Goal: Task Accomplishment & Management: Manage account settings

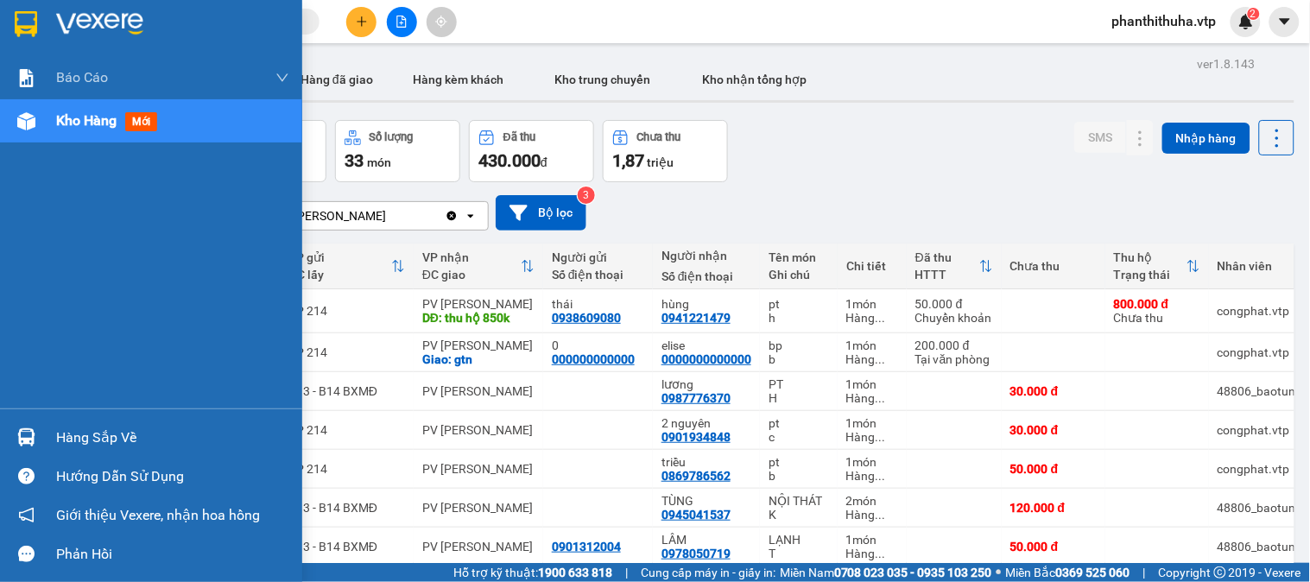
click at [122, 434] on div "Hàng sắp về" at bounding box center [172, 438] width 233 height 26
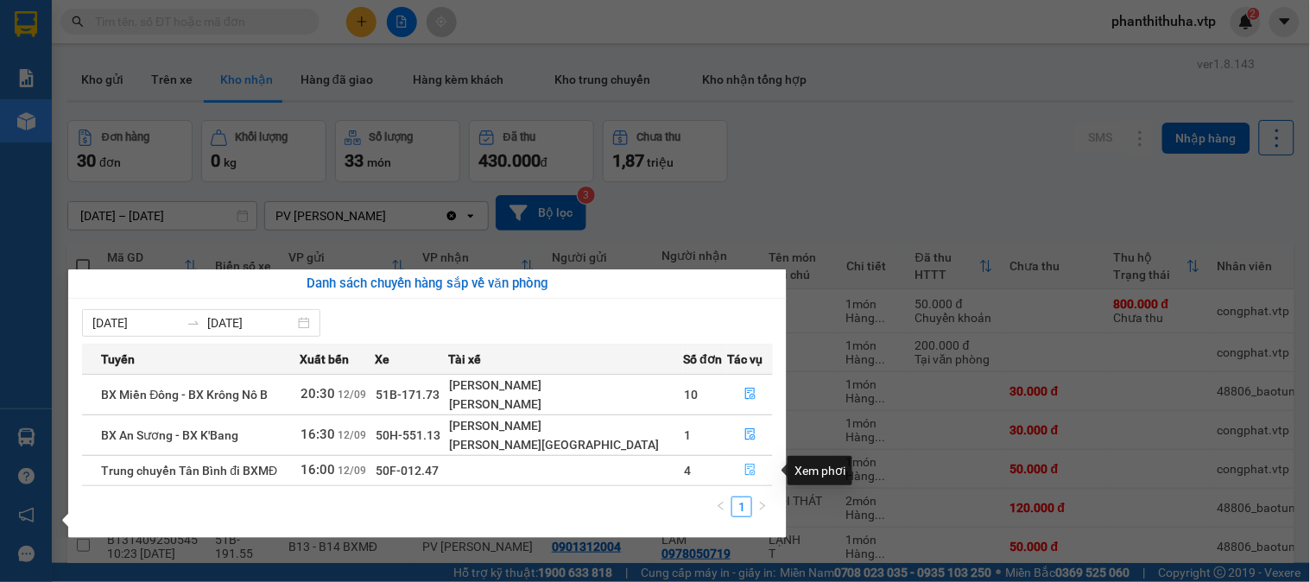
click at [745, 468] on icon "file-done" at bounding box center [750, 470] width 10 height 12
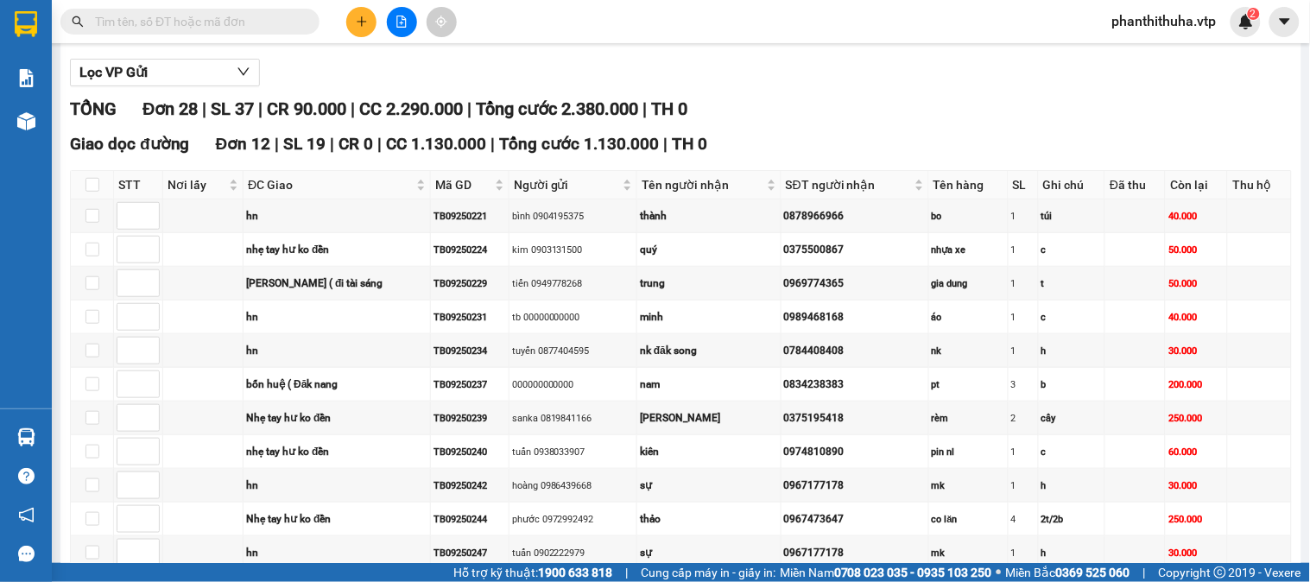
scroll to position [192, 0]
click at [87, 222] on input "checkbox" at bounding box center [93, 215] width 14 height 14
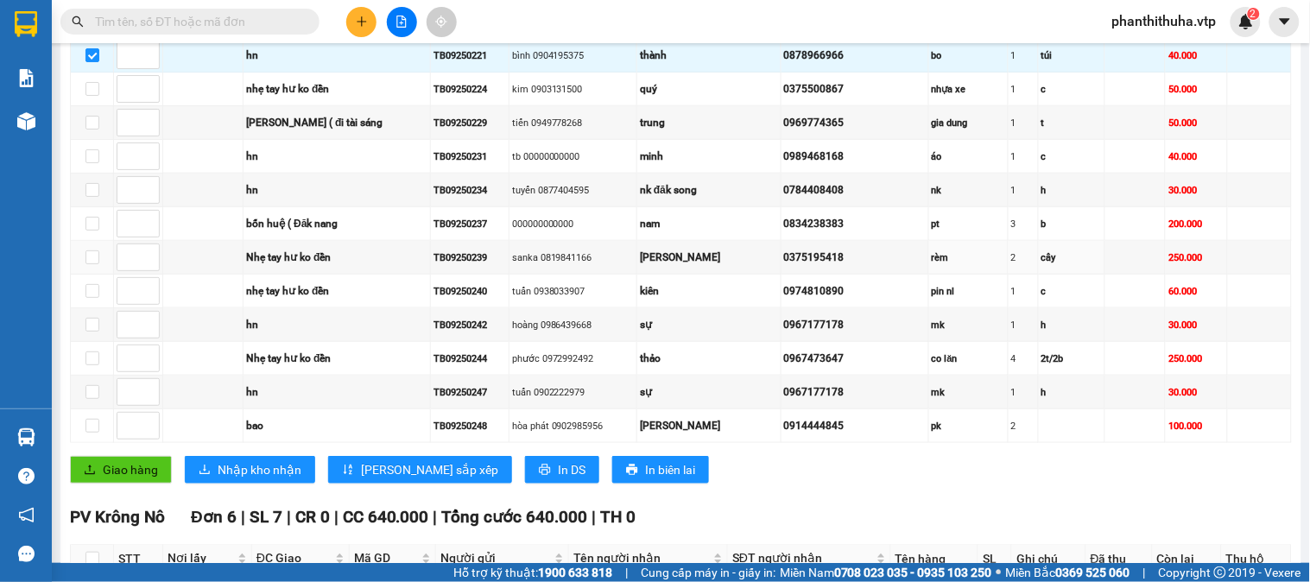
scroll to position [384, 0]
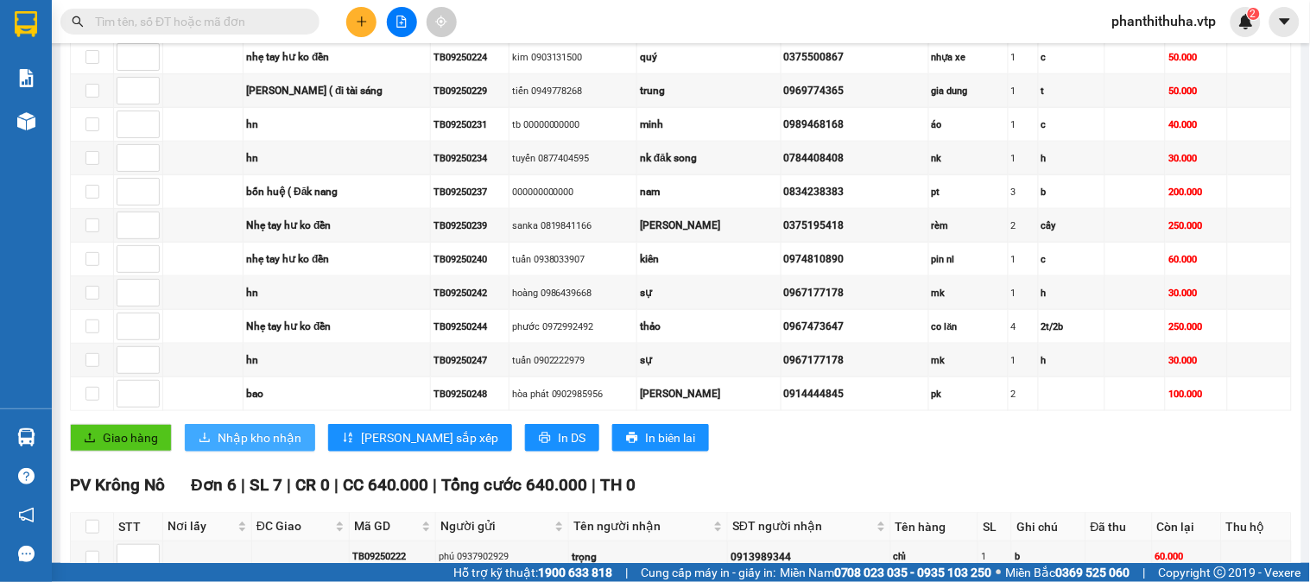
click at [256, 447] on span "Nhập kho nhận" at bounding box center [260, 437] width 84 height 19
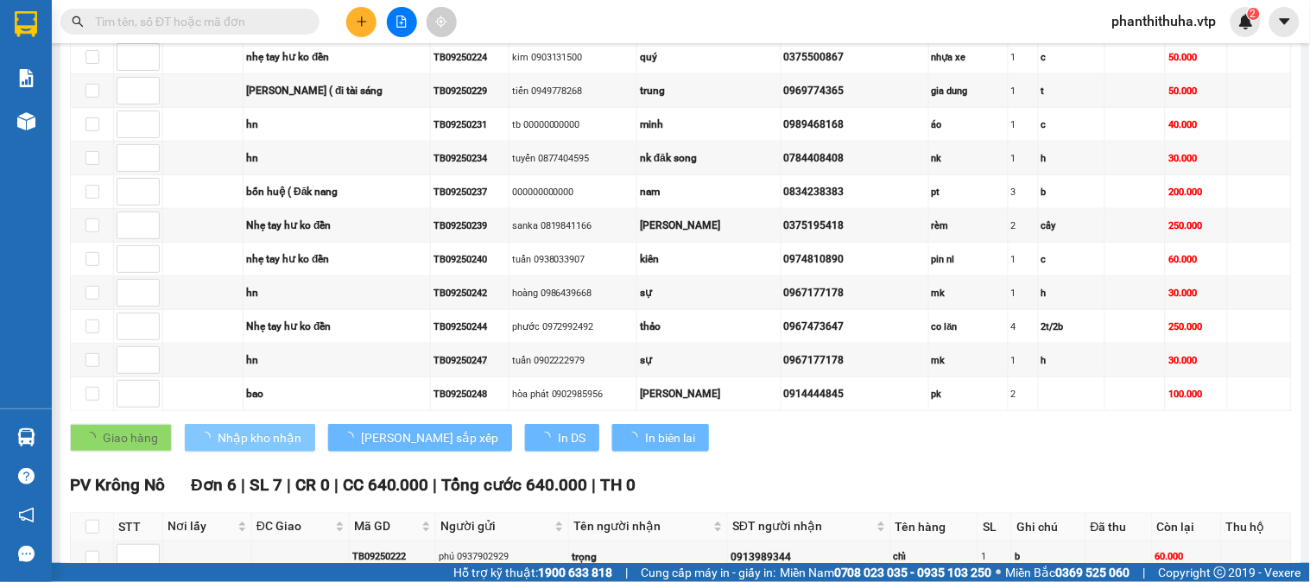
checkbox input "false"
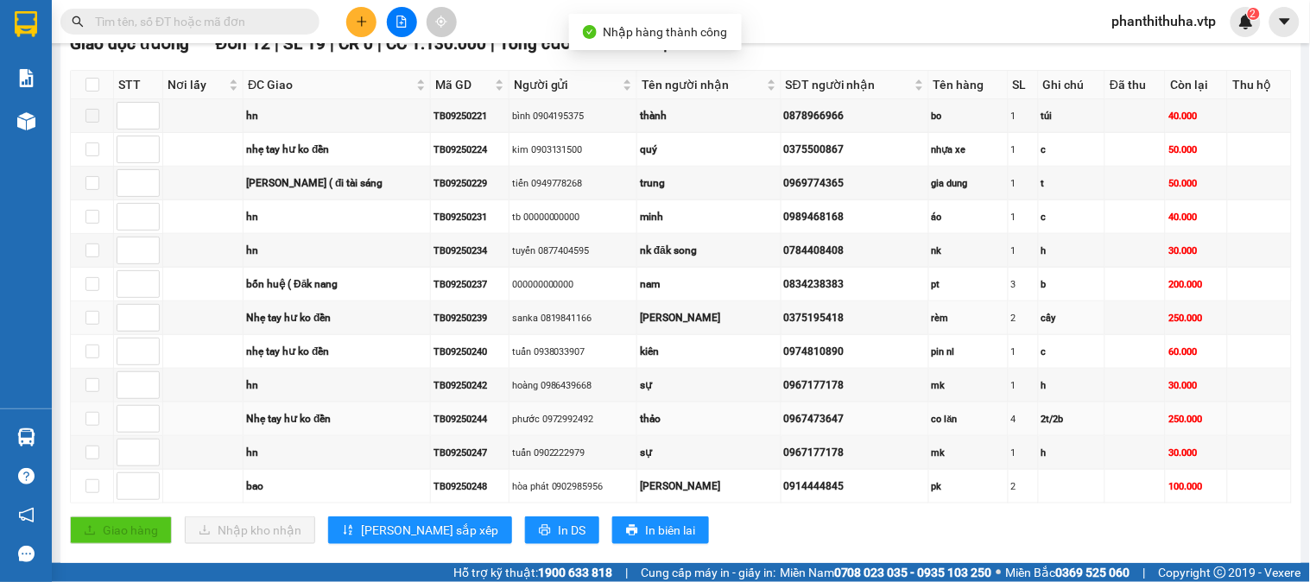
scroll to position [288, 0]
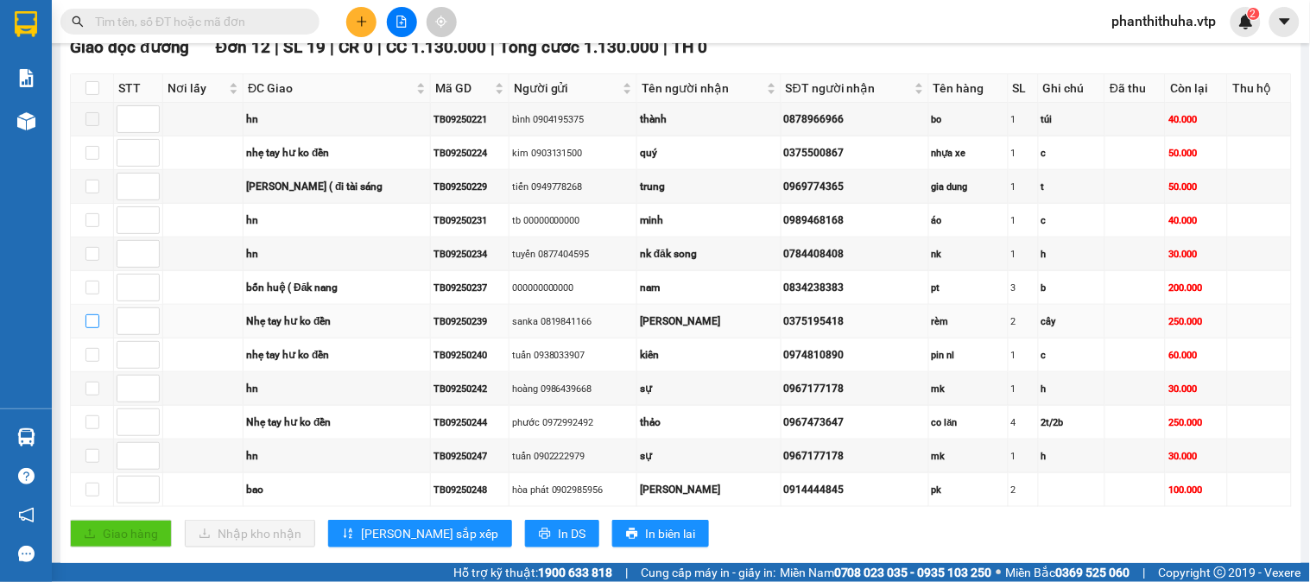
click at [98, 328] on input "checkbox" at bounding box center [93, 321] width 14 height 14
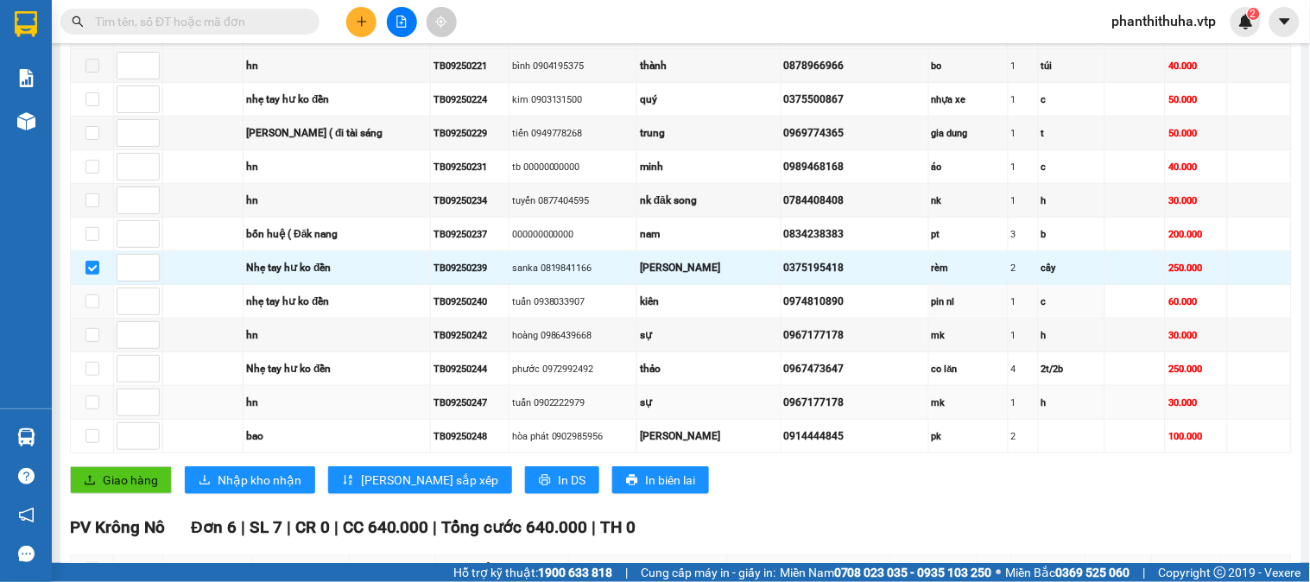
scroll to position [384, 0]
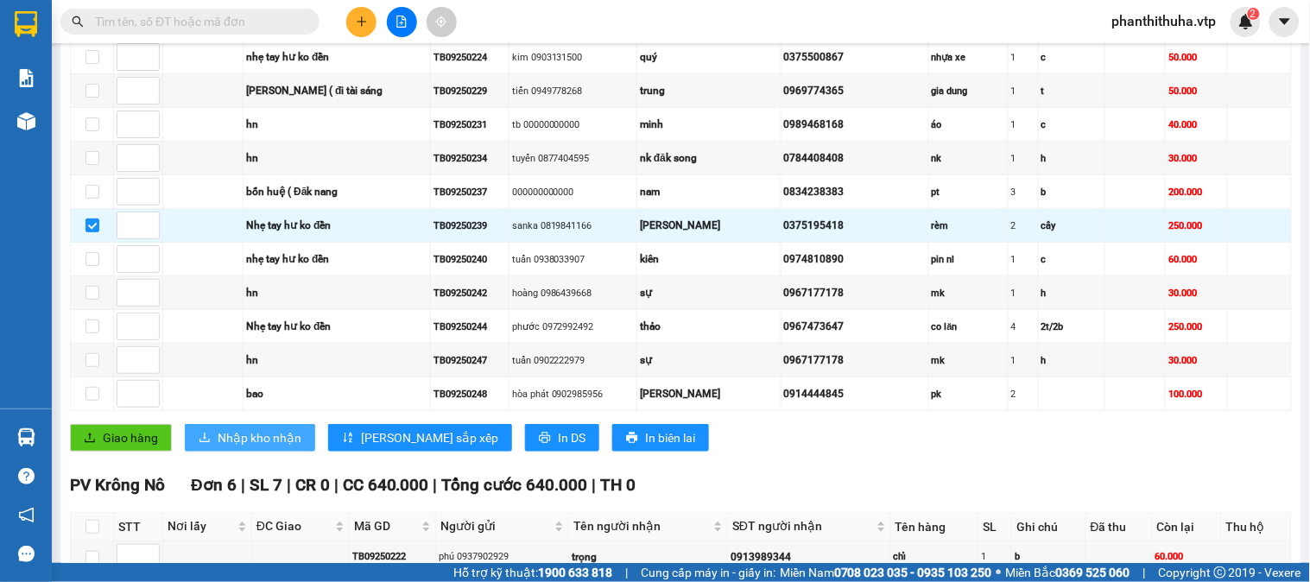
click at [257, 447] on span "Nhập kho nhận" at bounding box center [260, 437] width 84 height 19
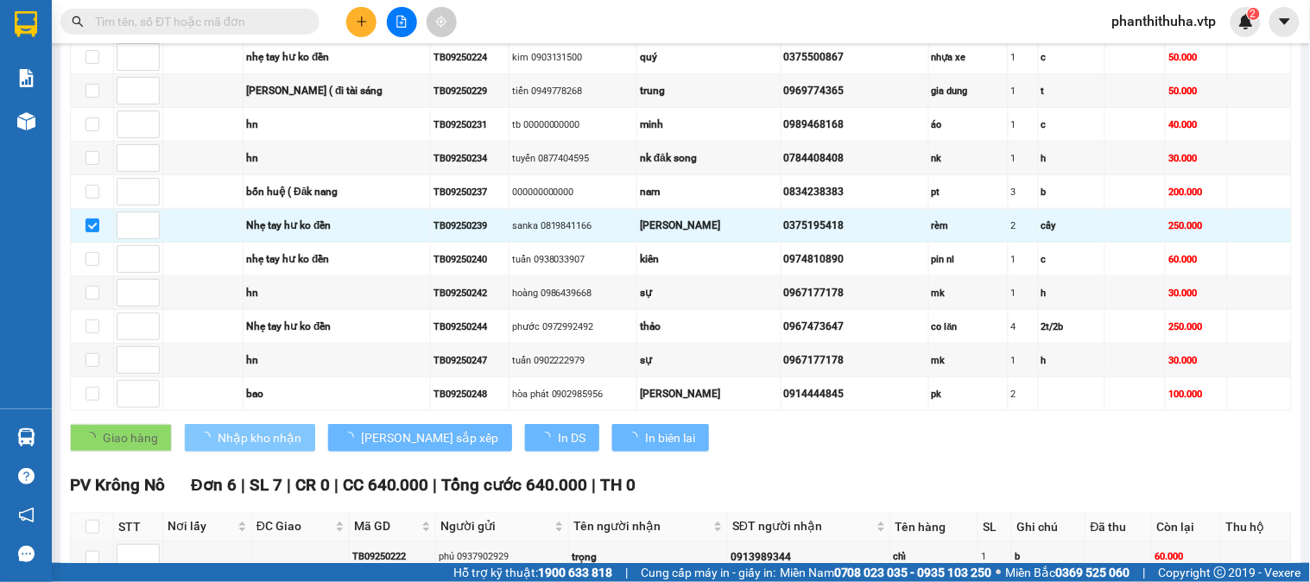
checkbox input "false"
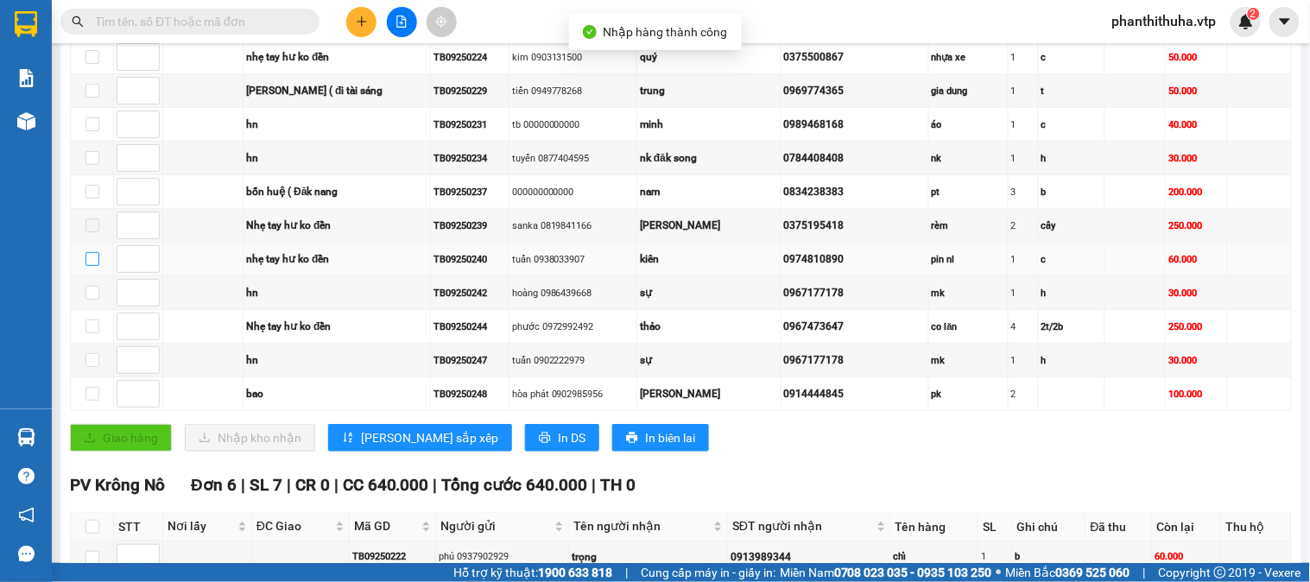
click at [98, 266] on input "checkbox" at bounding box center [93, 259] width 14 height 14
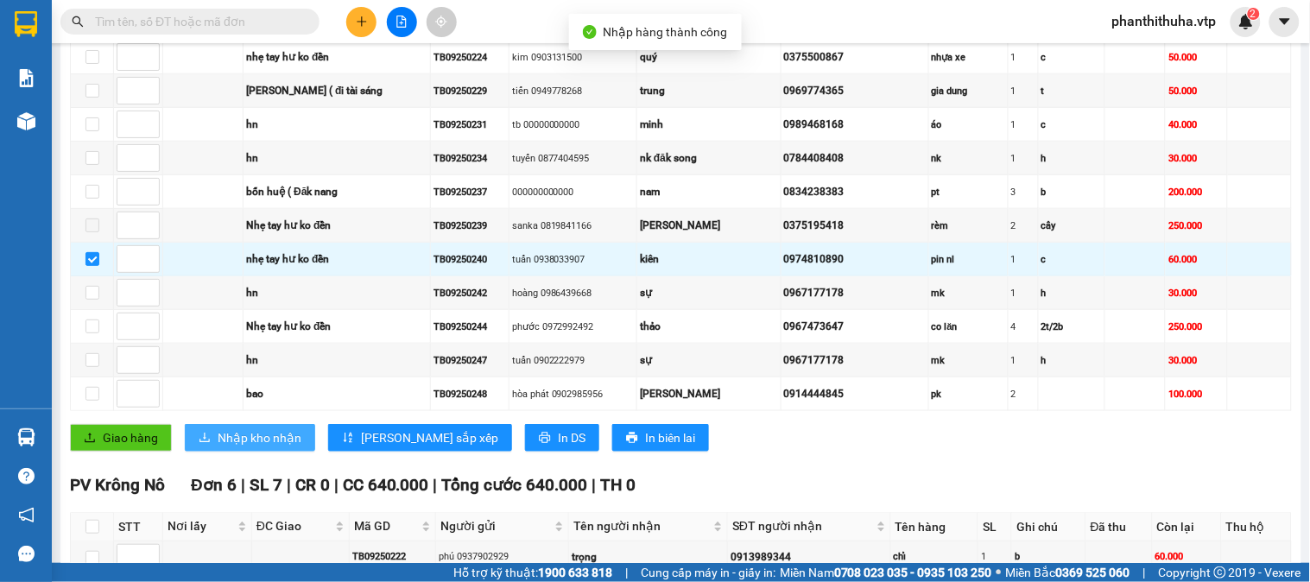
click at [248, 447] on span "Nhập kho nhận" at bounding box center [260, 437] width 84 height 19
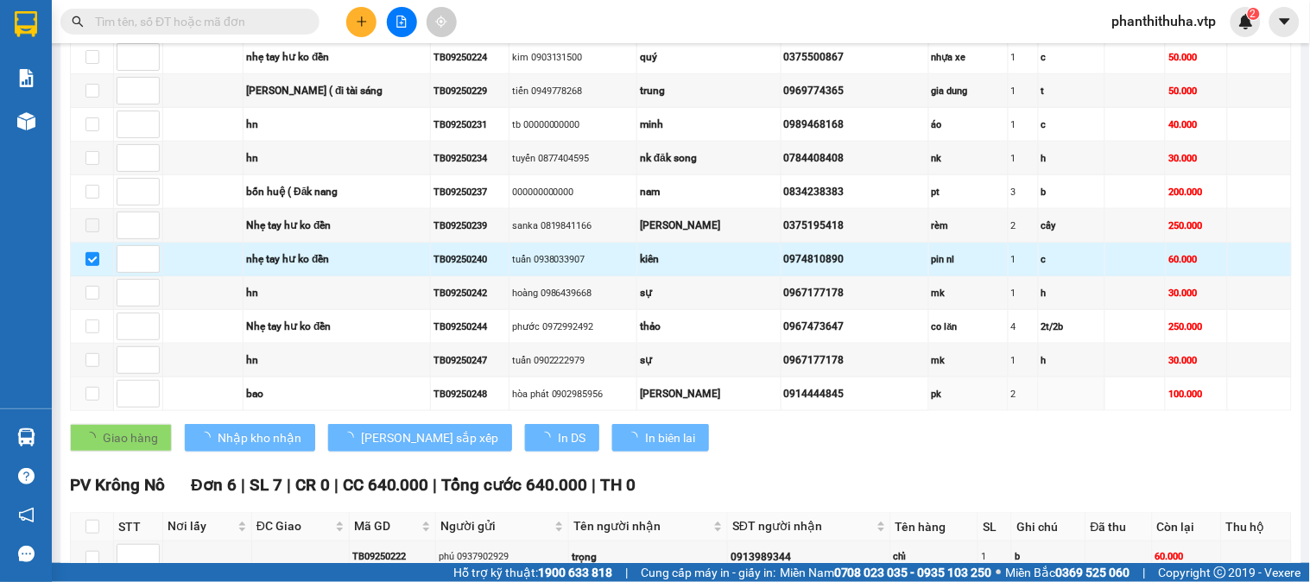
checkbox input "false"
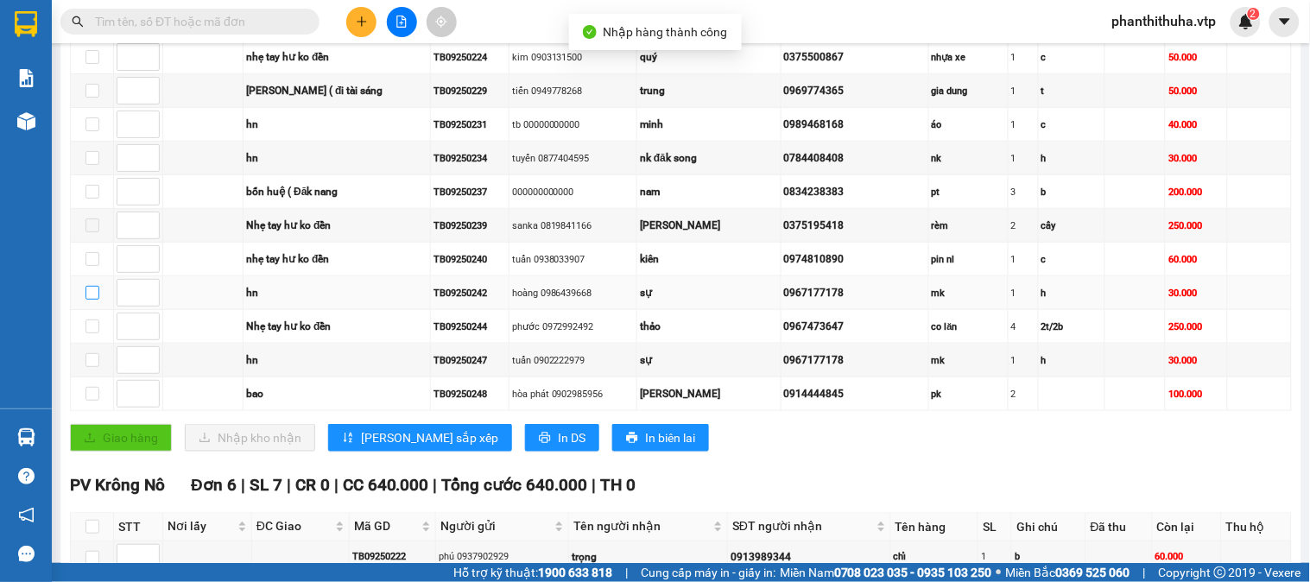
click at [92, 300] on input "checkbox" at bounding box center [93, 293] width 14 height 14
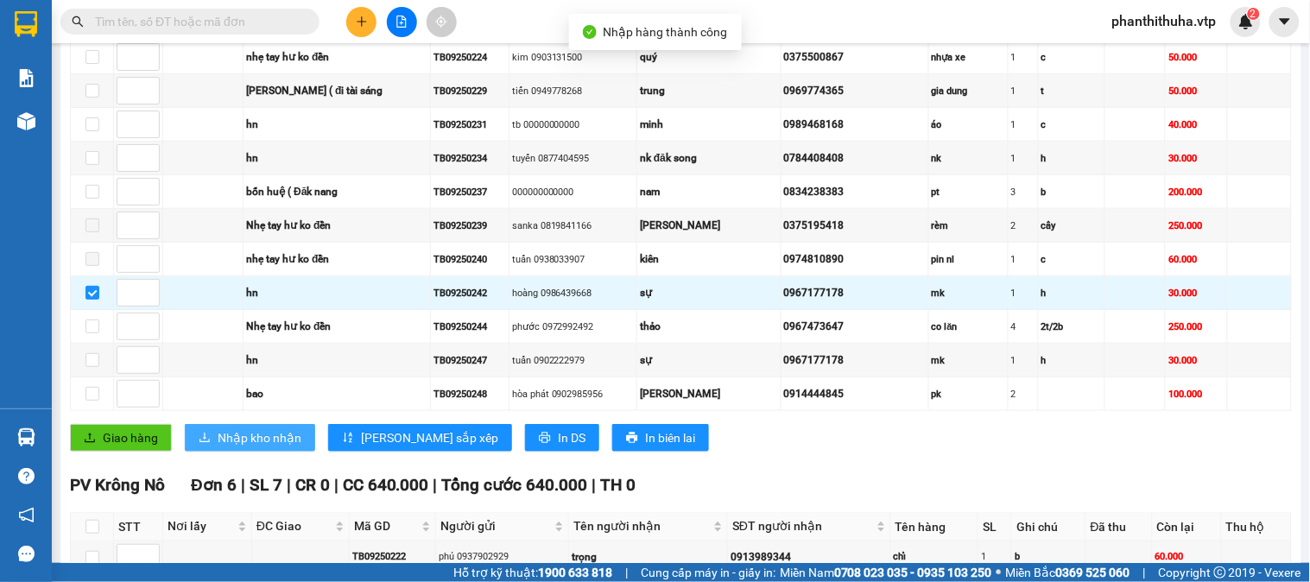
click at [253, 447] on span "Nhập kho nhận" at bounding box center [260, 437] width 84 height 19
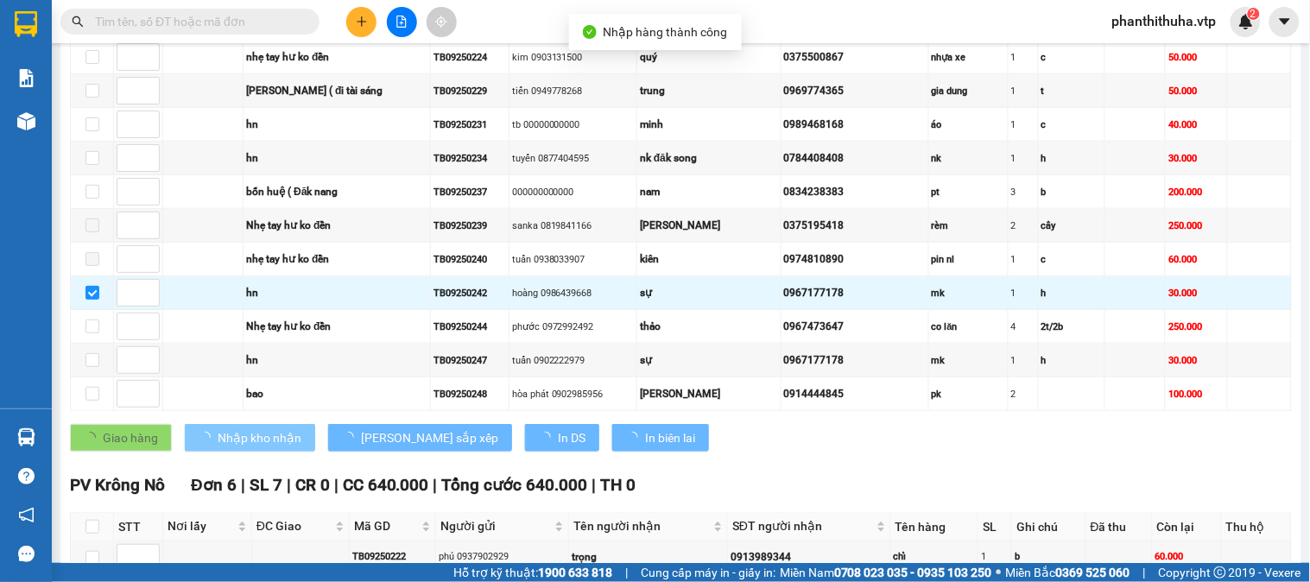
checkbox input "false"
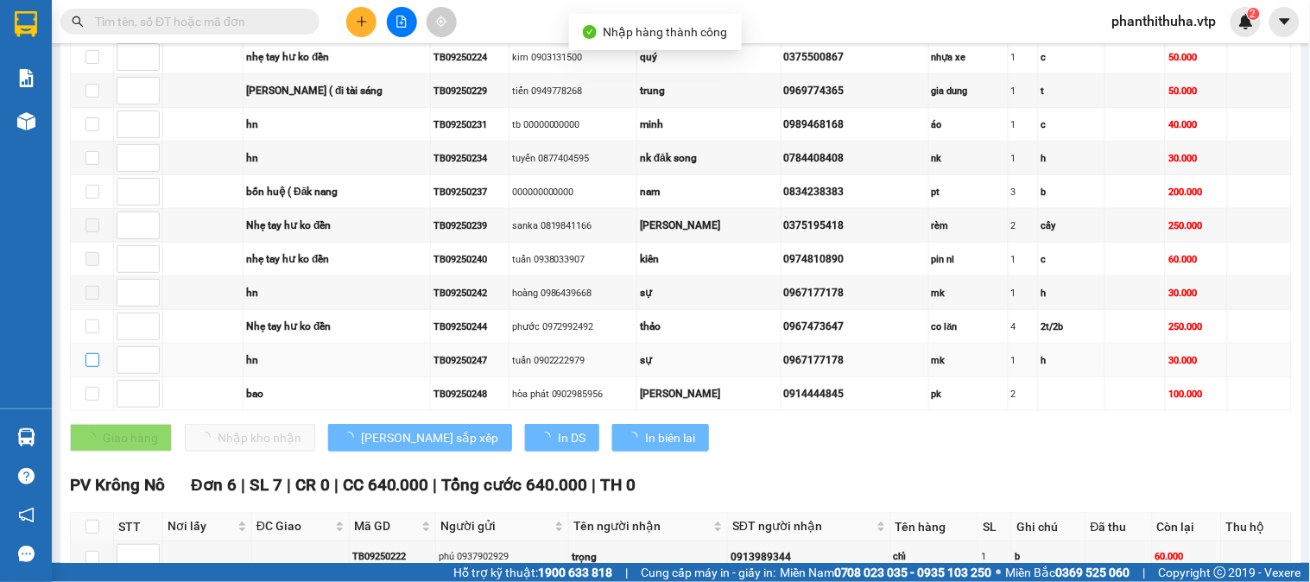
click at [92, 367] on input "checkbox" at bounding box center [93, 360] width 14 height 14
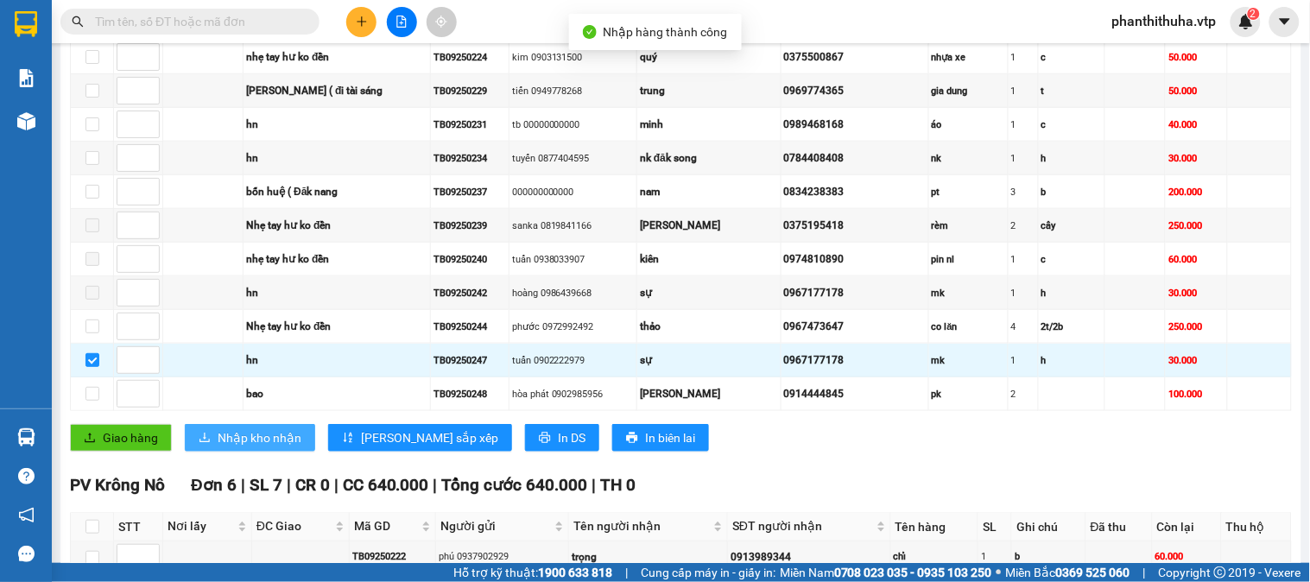
click at [257, 447] on span "Nhập kho nhận" at bounding box center [260, 437] width 84 height 19
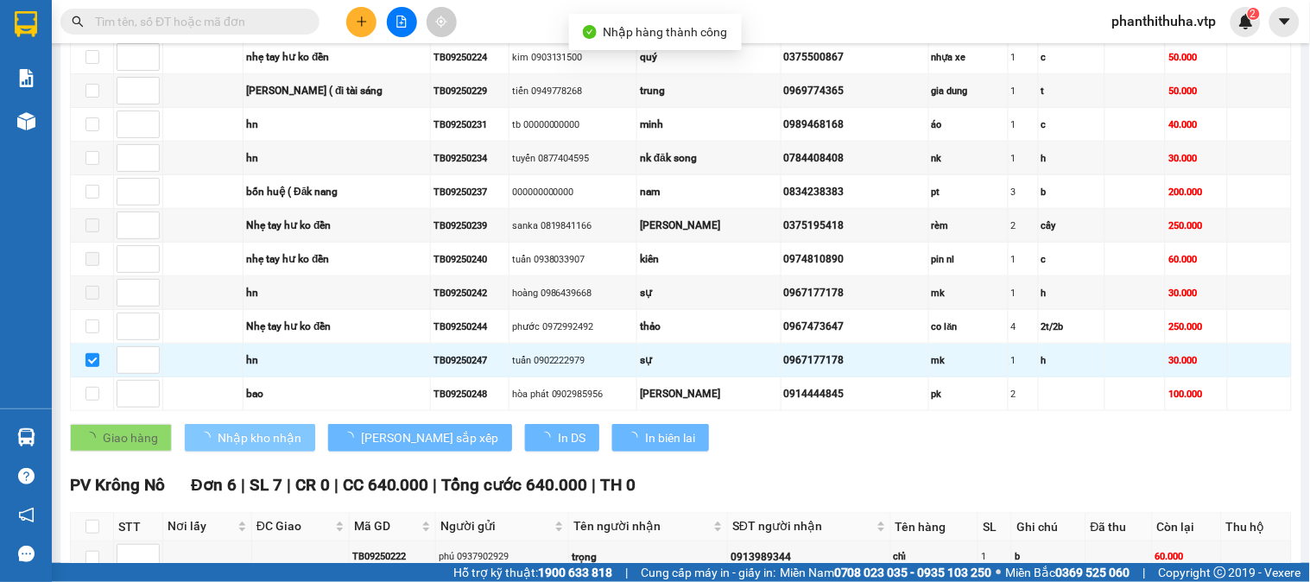
checkbox input "false"
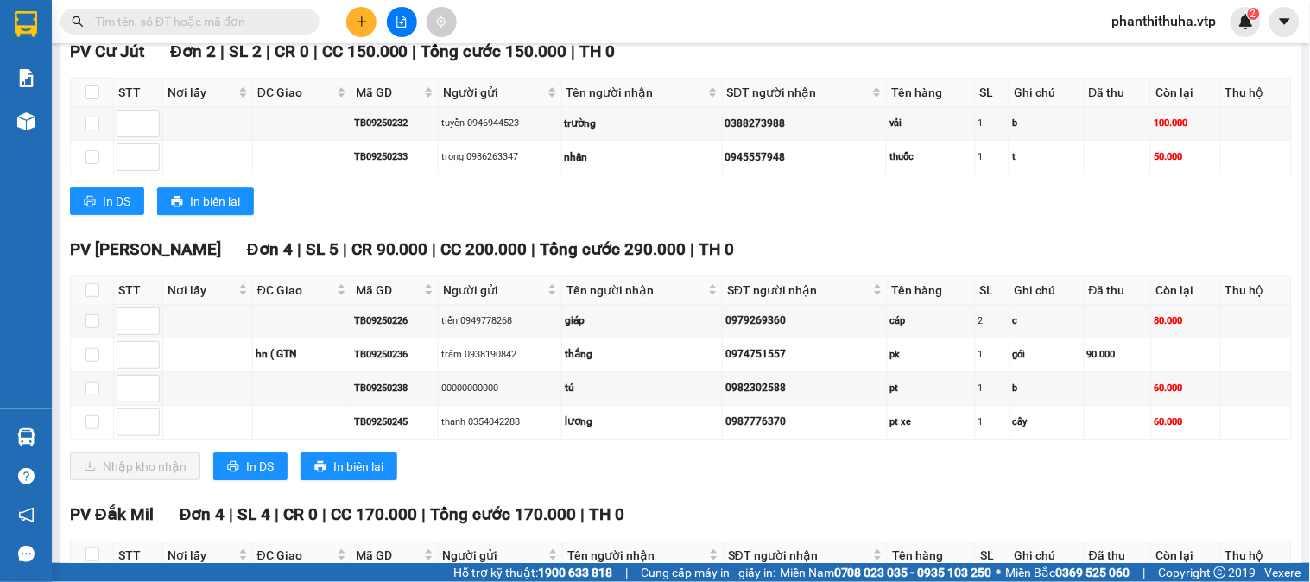
scroll to position [1151, 0]
click at [97, 296] on input "checkbox" at bounding box center [93, 289] width 14 height 14
checkbox input "true"
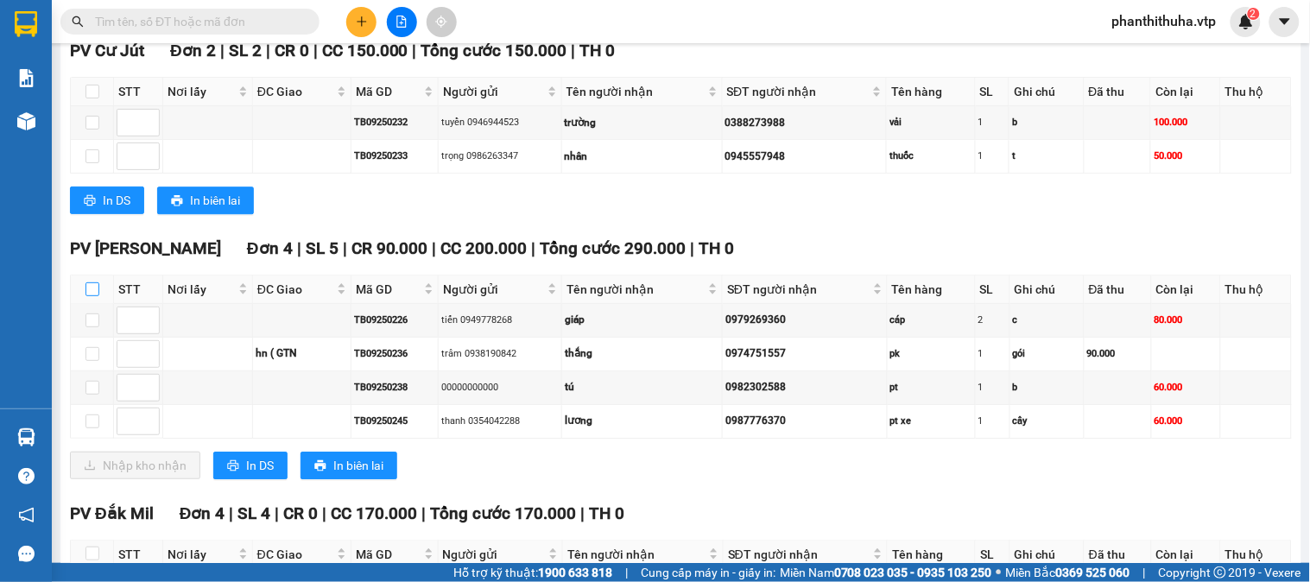
checkbox input "true"
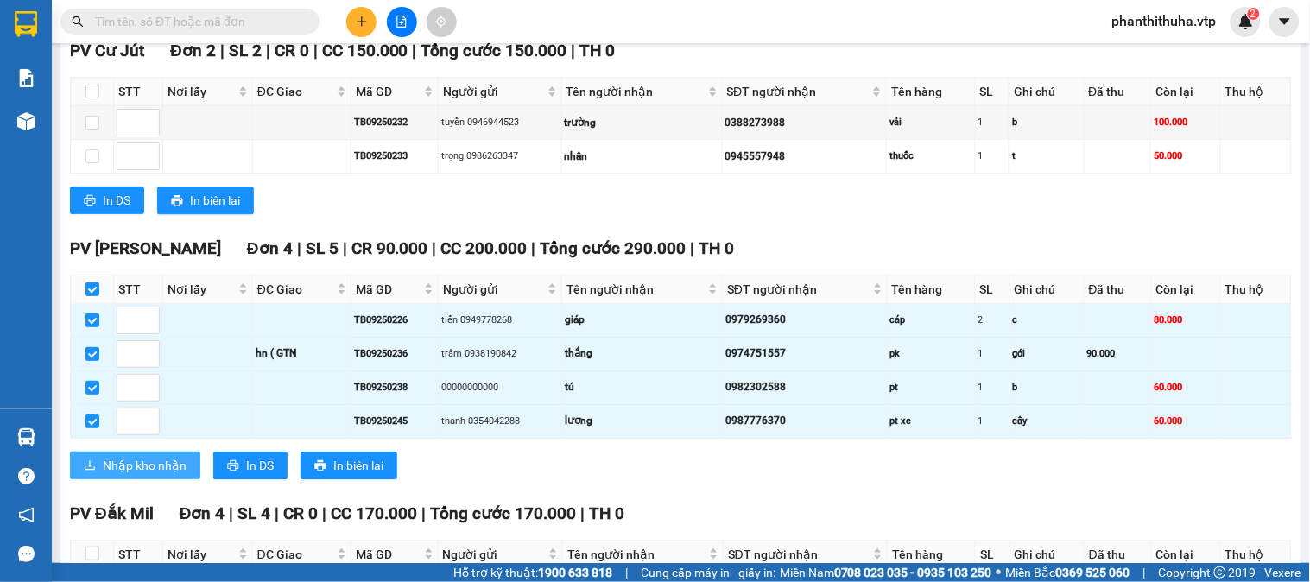
click at [173, 475] on span "Nhập kho nhận" at bounding box center [145, 465] width 84 height 19
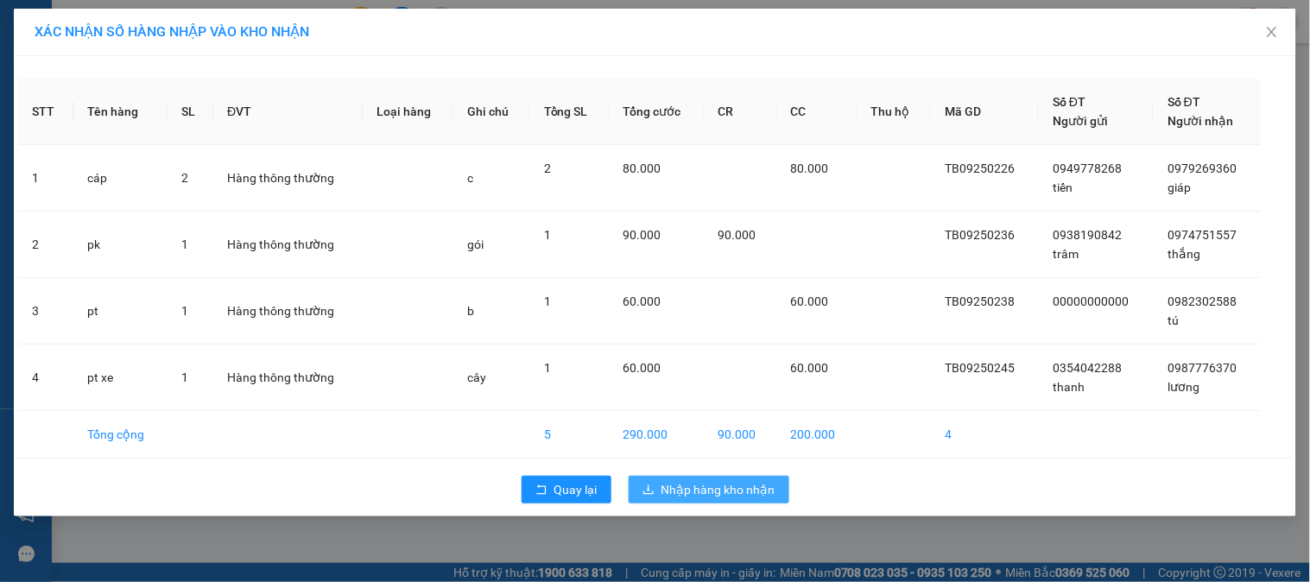
click at [694, 490] on span "Nhập hàng kho nhận" at bounding box center [719, 489] width 114 height 19
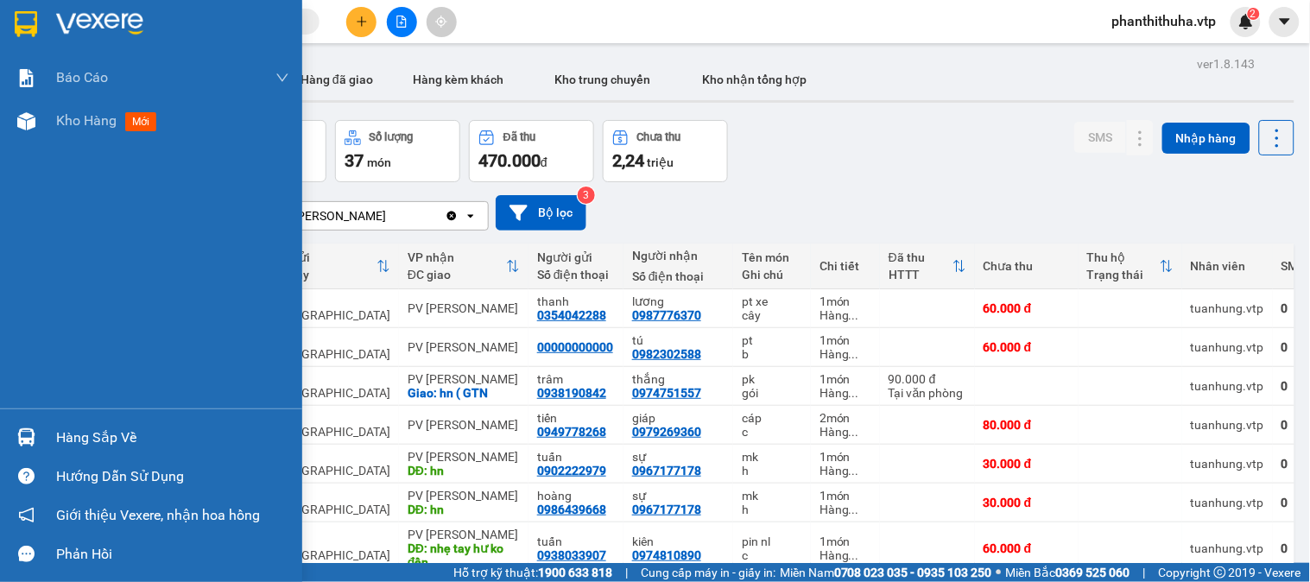
click at [30, 435] on img at bounding box center [26, 437] width 18 height 18
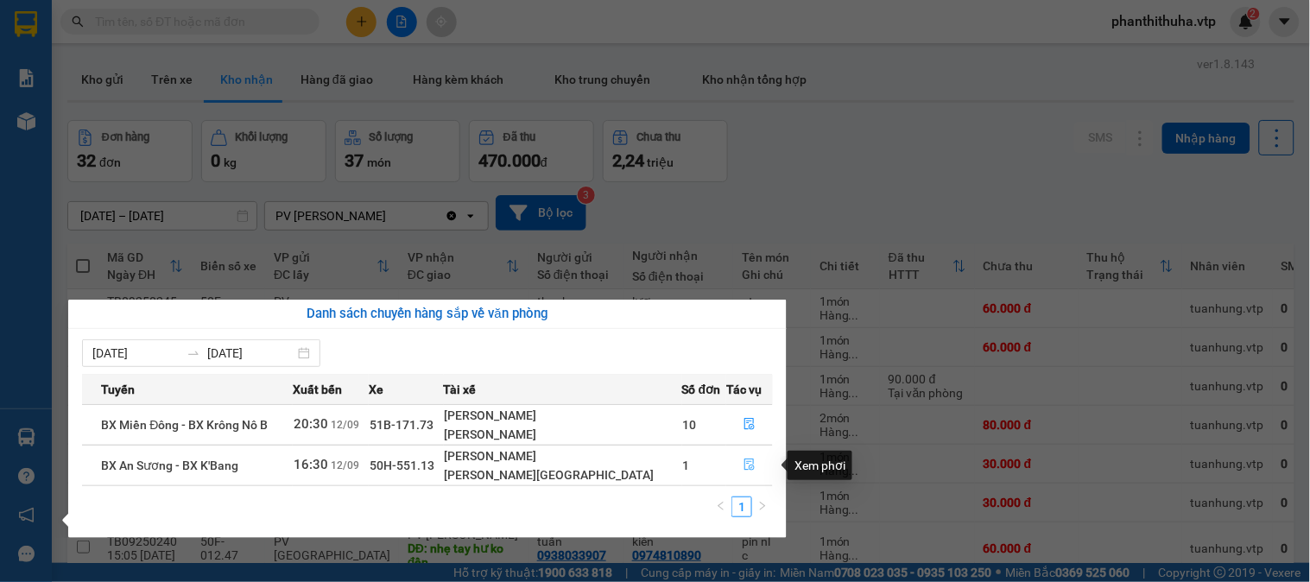
click at [744, 465] on icon "file-done" at bounding box center [750, 465] width 12 height 12
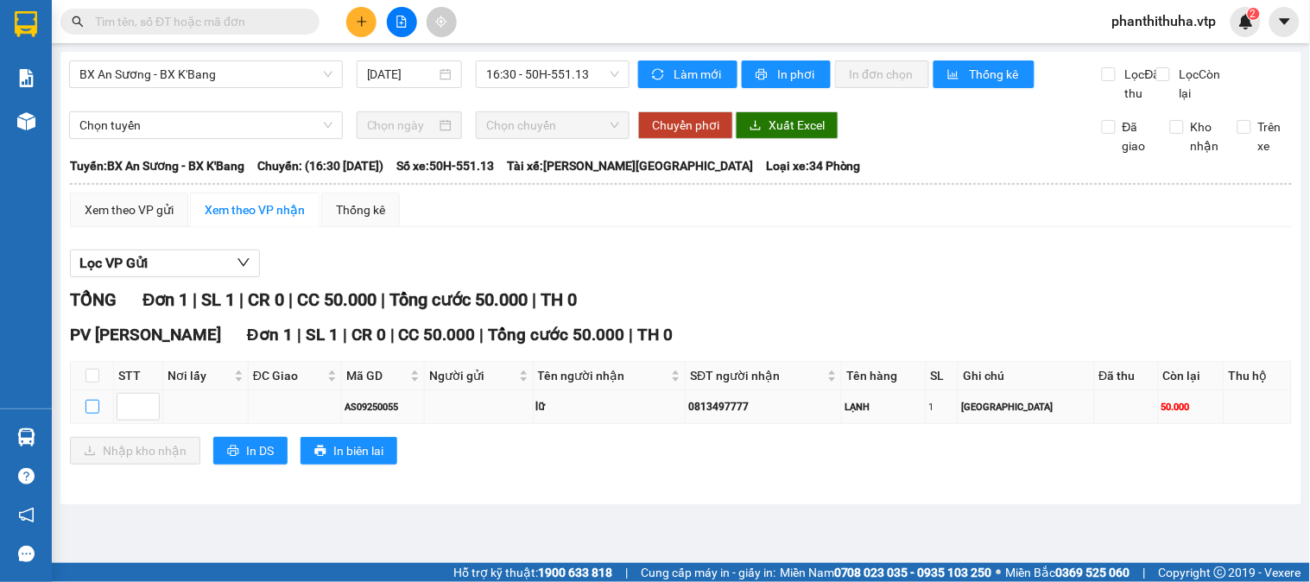
click at [92, 414] on input "checkbox" at bounding box center [93, 407] width 14 height 14
checkbox input "true"
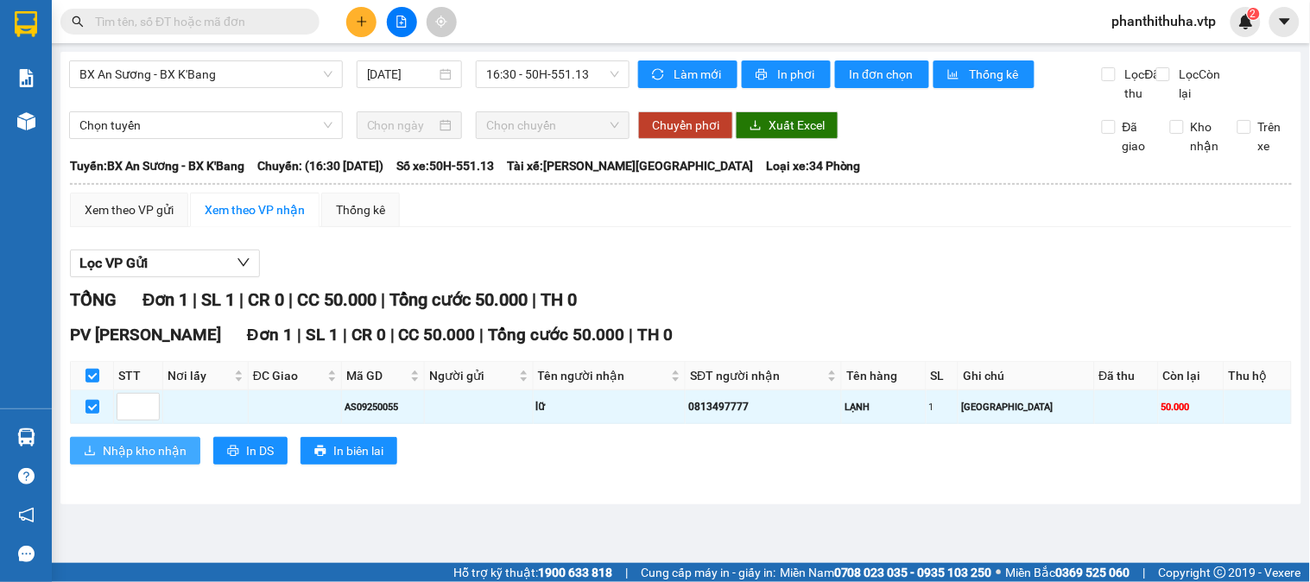
click at [158, 460] on span "Nhập kho nhận" at bounding box center [145, 450] width 84 height 19
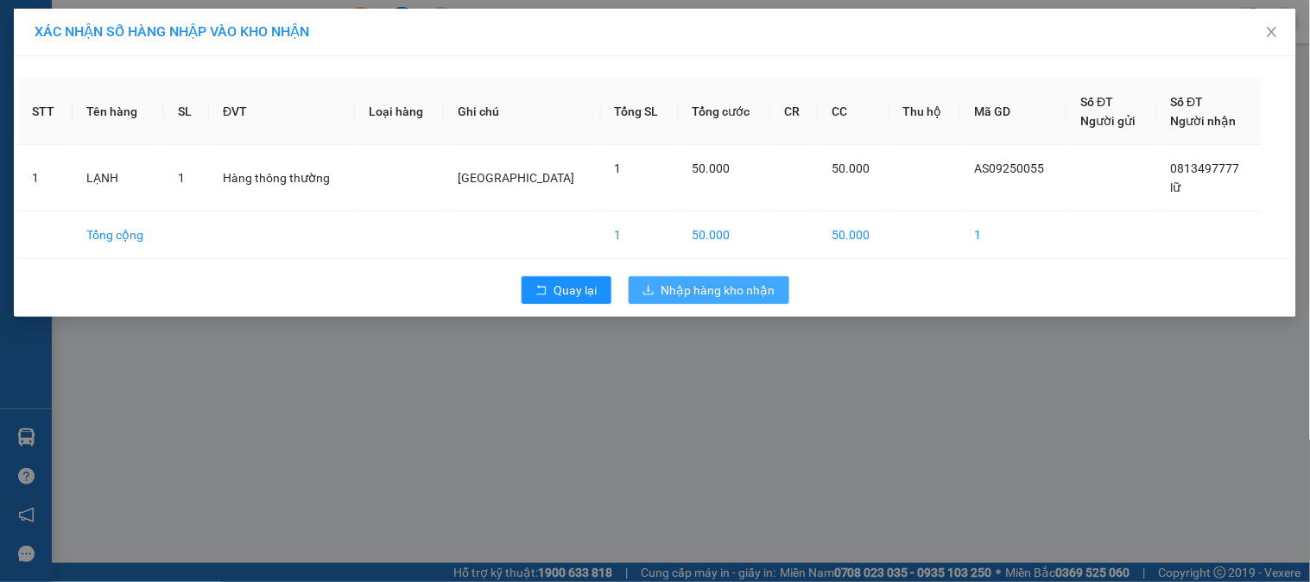
click at [692, 290] on span "Nhập hàng kho nhận" at bounding box center [719, 290] width 114 height 19
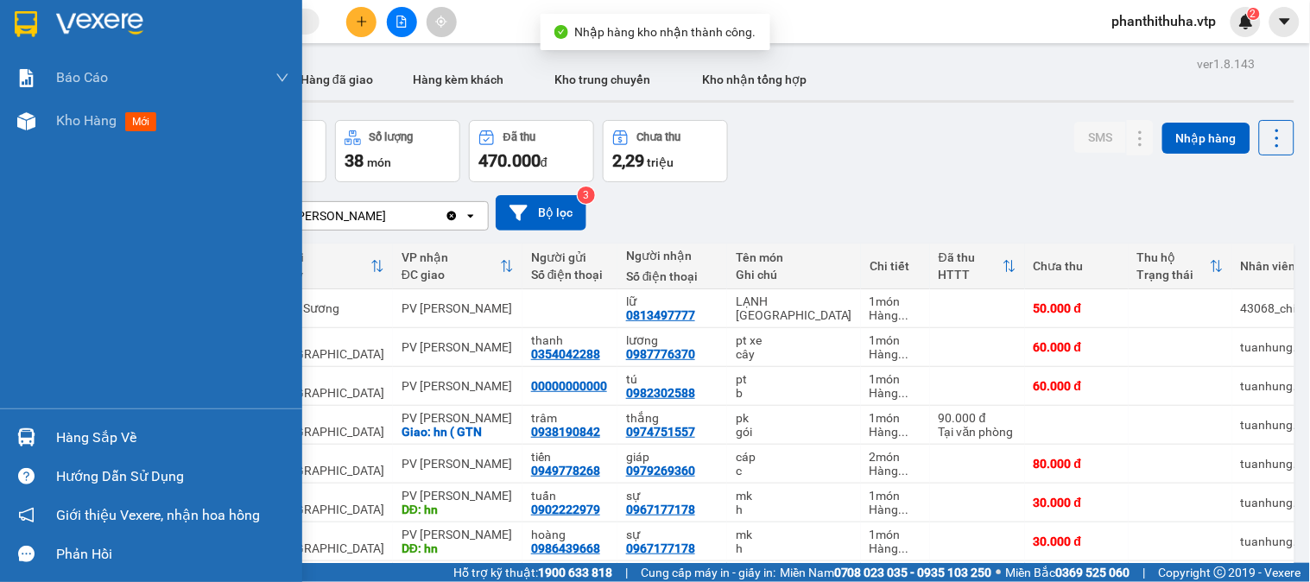
click at [54, 435] on div "Hàng sắp về" at bounding box center [151, 437] width 302 height 39
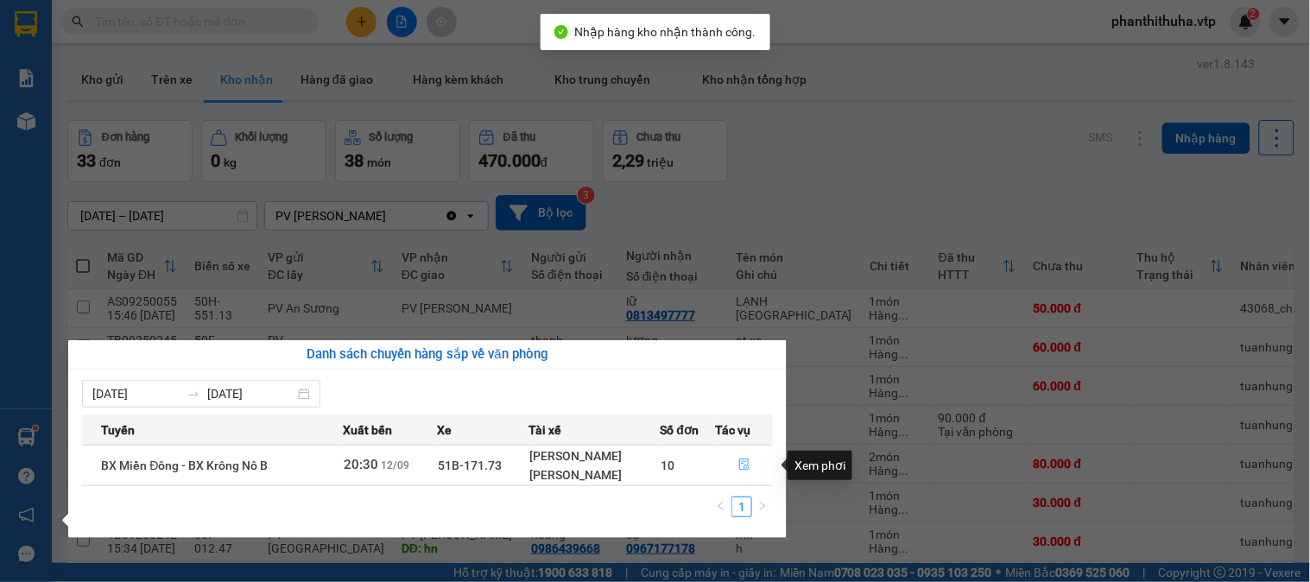
click at [739, 468] on icon "file-done" at bounding box center [745, 465] width 12 height 12
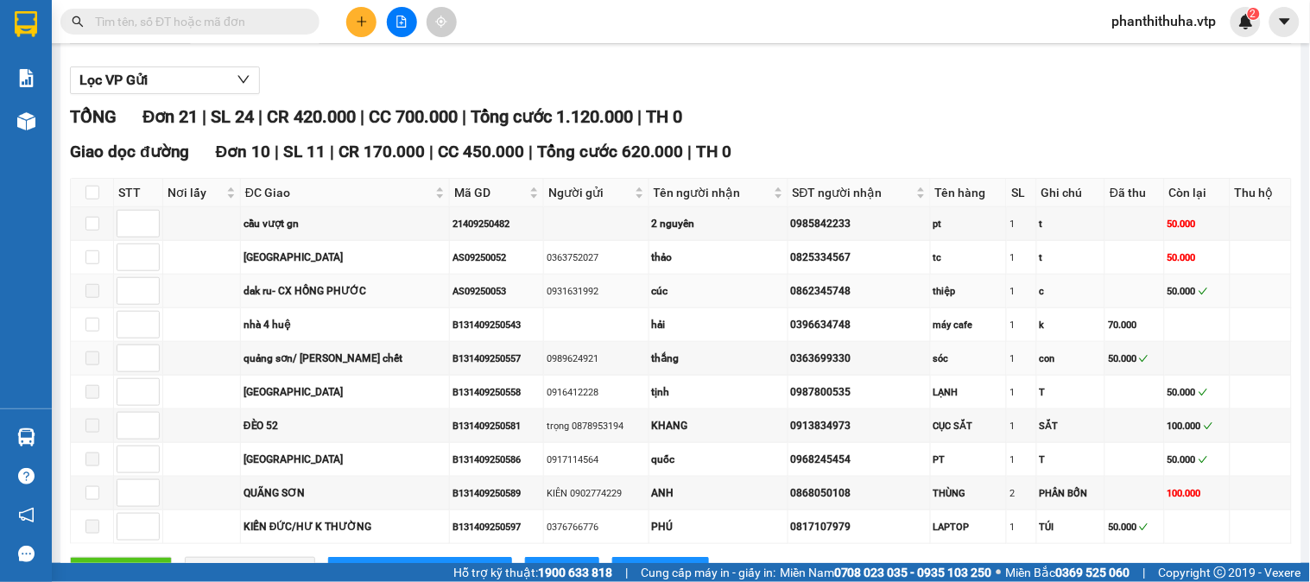
scroll to position [192, 0]
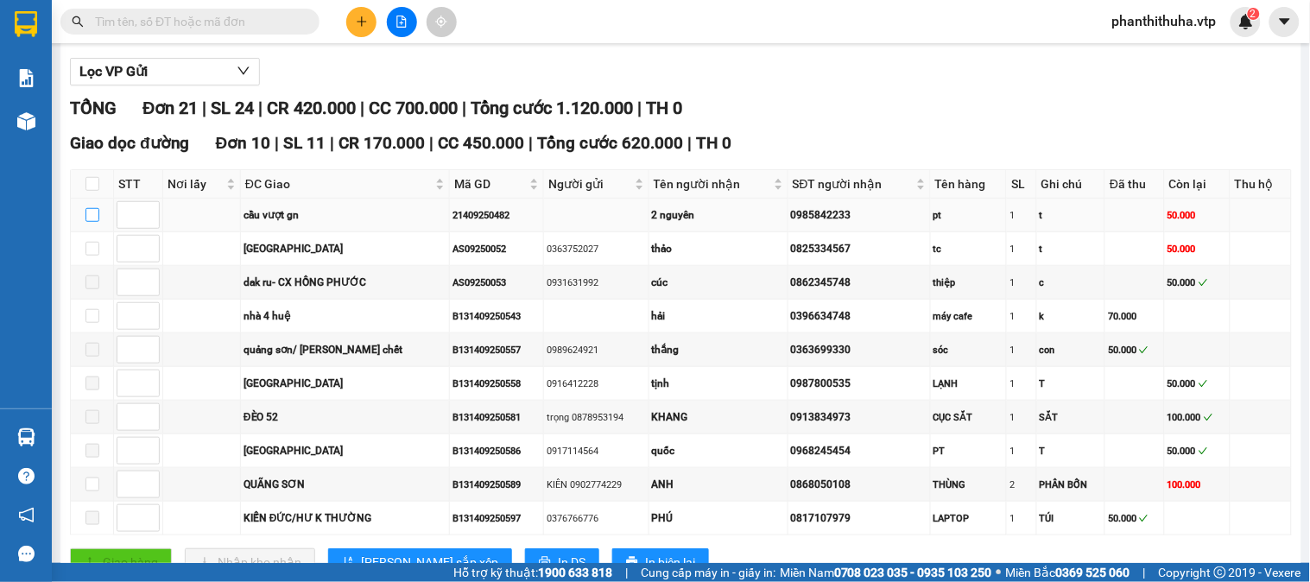
click at [89, 222] on input "checkbox" at bounding box center [93, 215] width 14 height 14
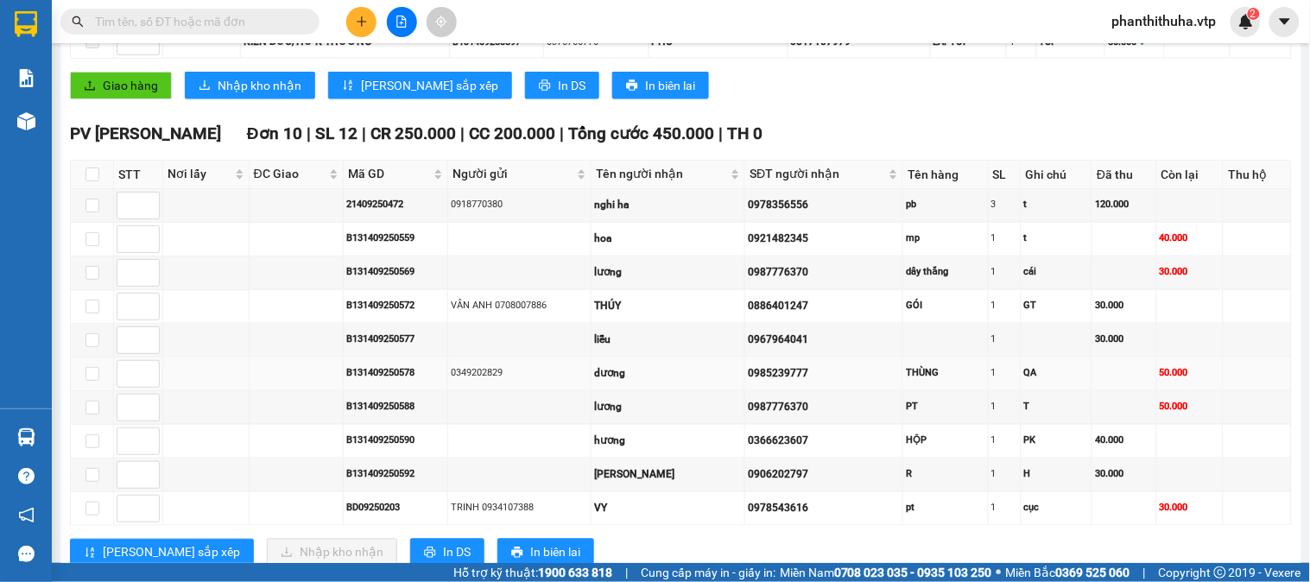
scroll to position [575, 0]
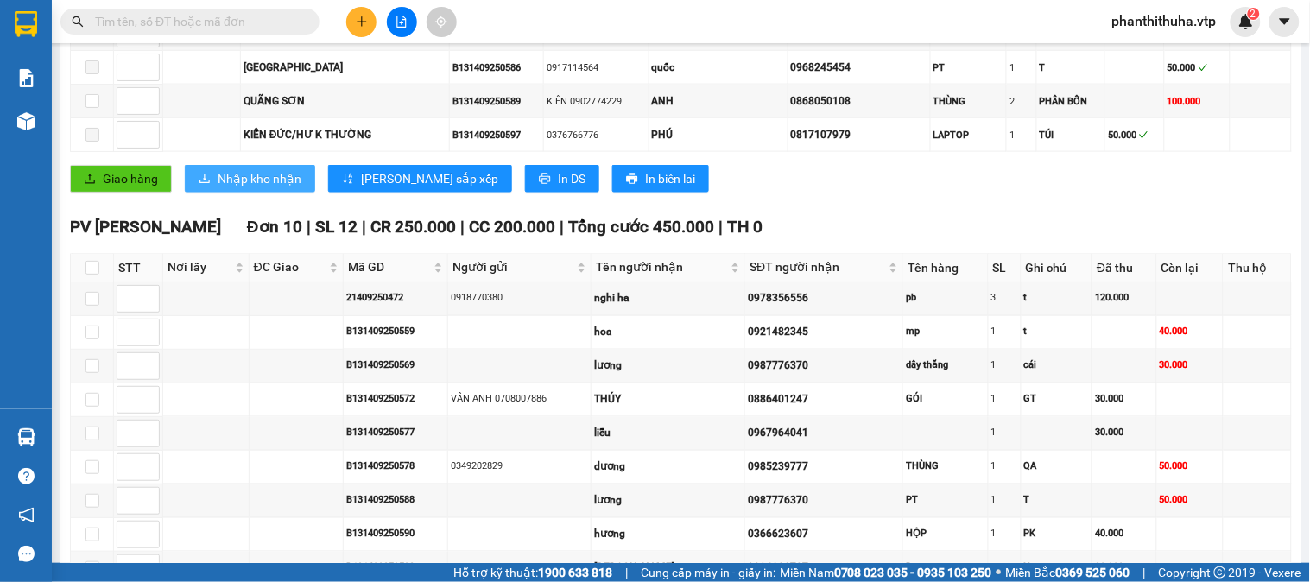
click at [263, 188] on span "Nhập kho nhận" at bounding box center [260, 178] width 84 height 19
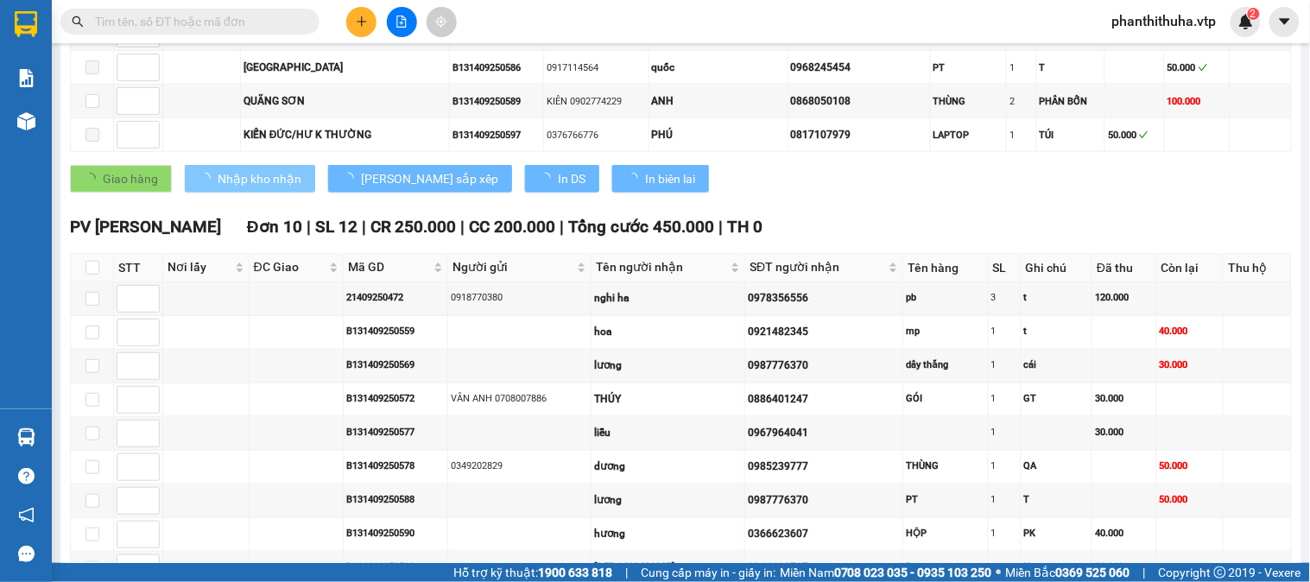
checkbox input "false"
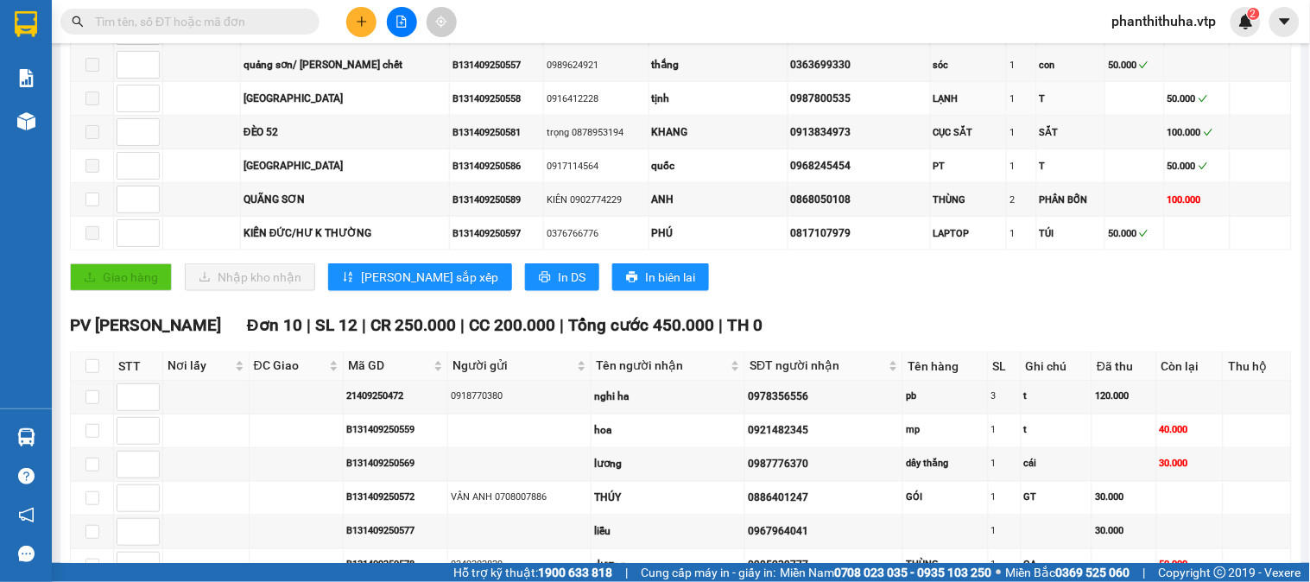
scroll to position [479, 0]
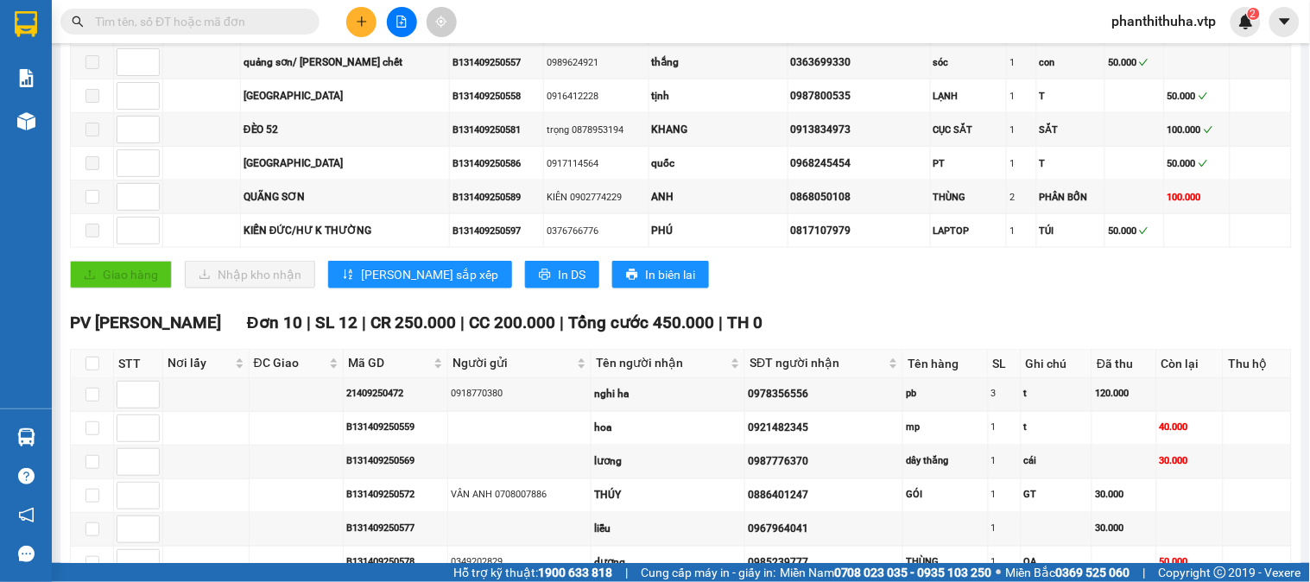
click at [100, 378] on th at bounding box center [92, 364] width 43 height 29
click at [96, 371] on input "checkbox" at bounding box center [93, 364] width 14 height 14
checkbox input "true"
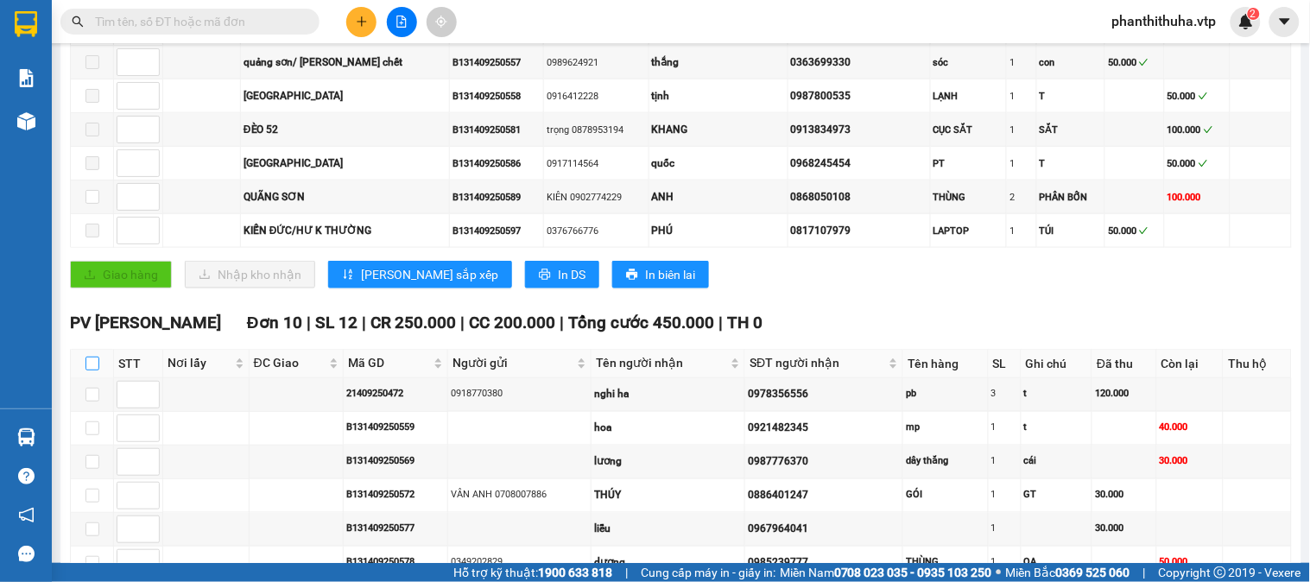
checkbox input "true"
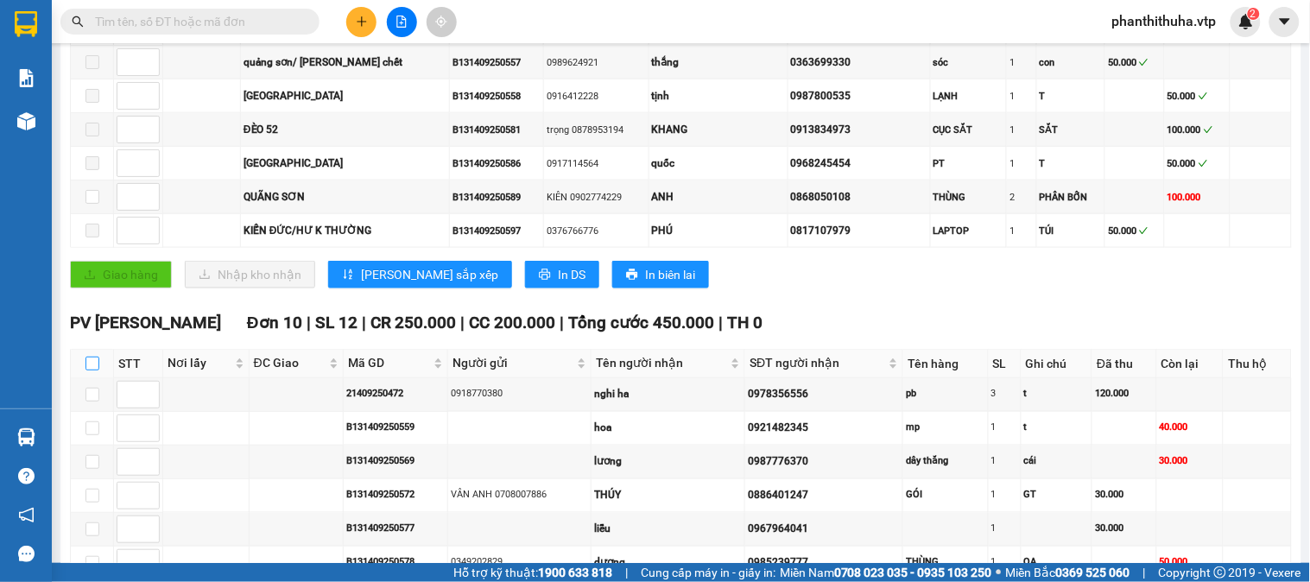
checkbox input "true"
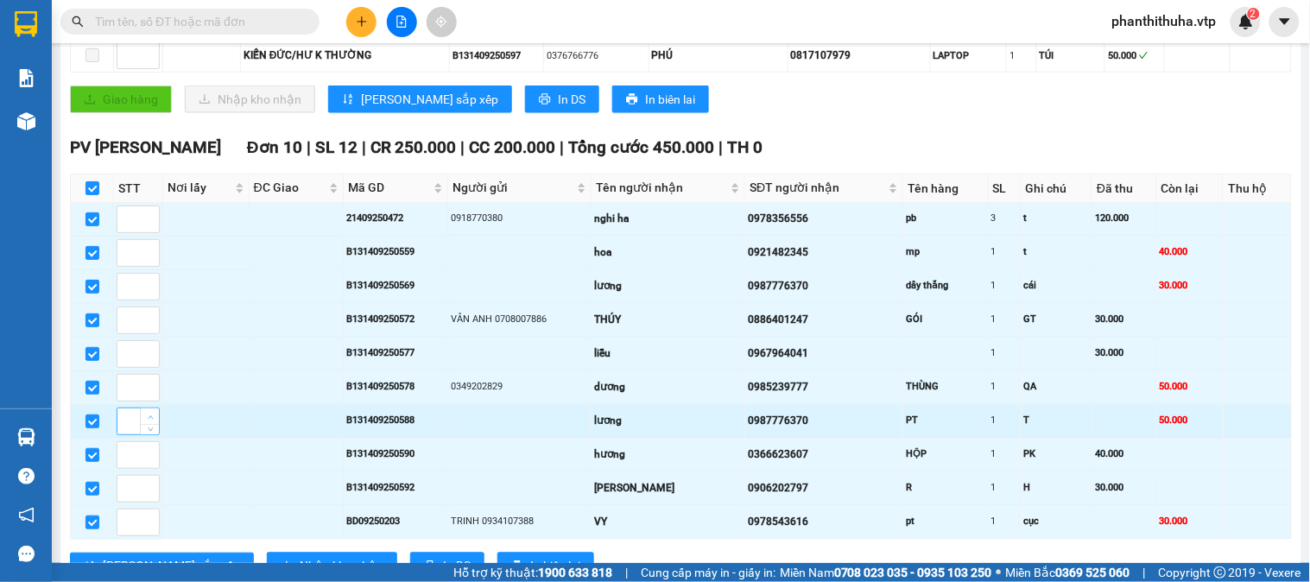
scroll to position [767, 0]
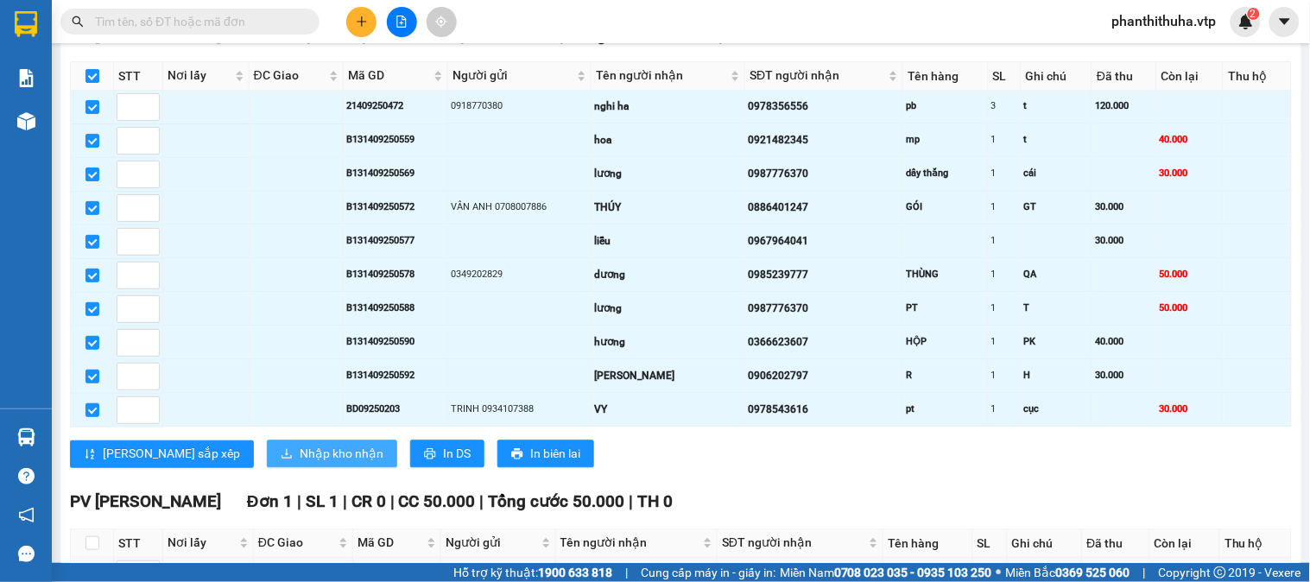
click at [300, 464] on span "Nhập kho nhận" at bounding box center [342, 454] width 84 height 19
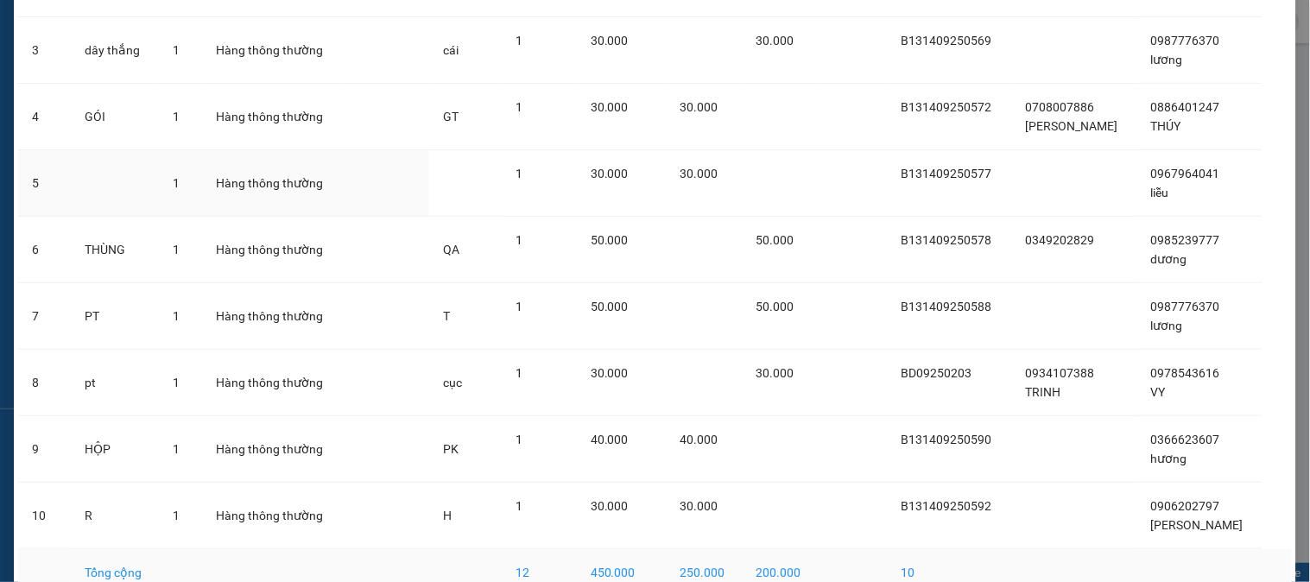
scroll to position [354, 0]
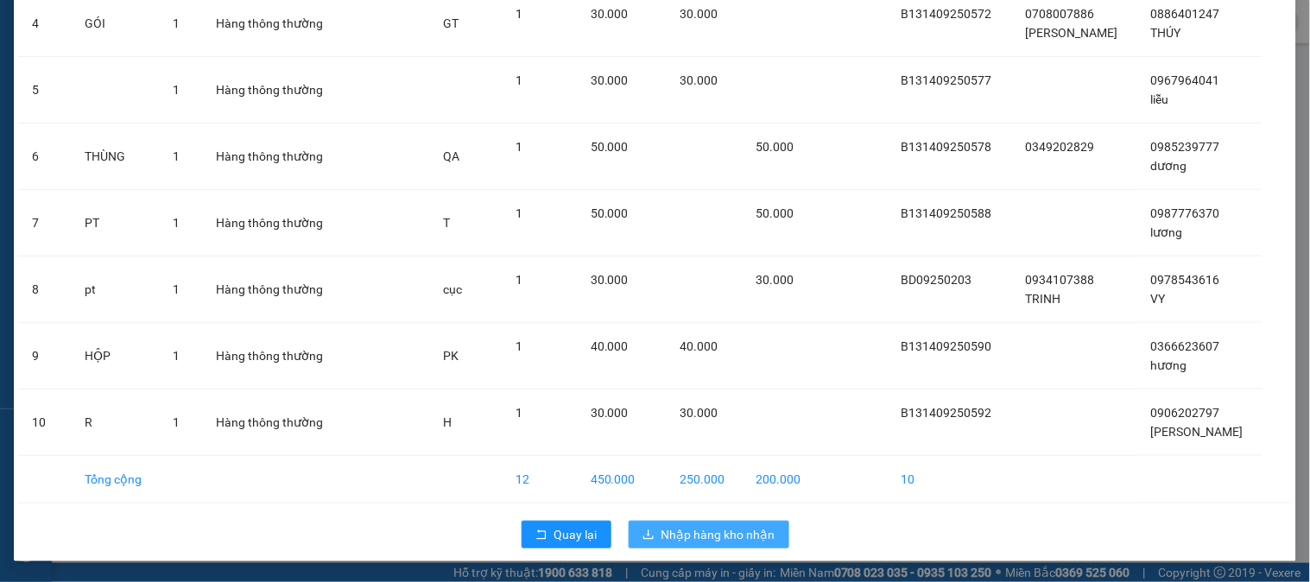
click at [694, 530] on span "Nhập hàng kho nhận" at bounding box center [719, 534] width 114 height 19
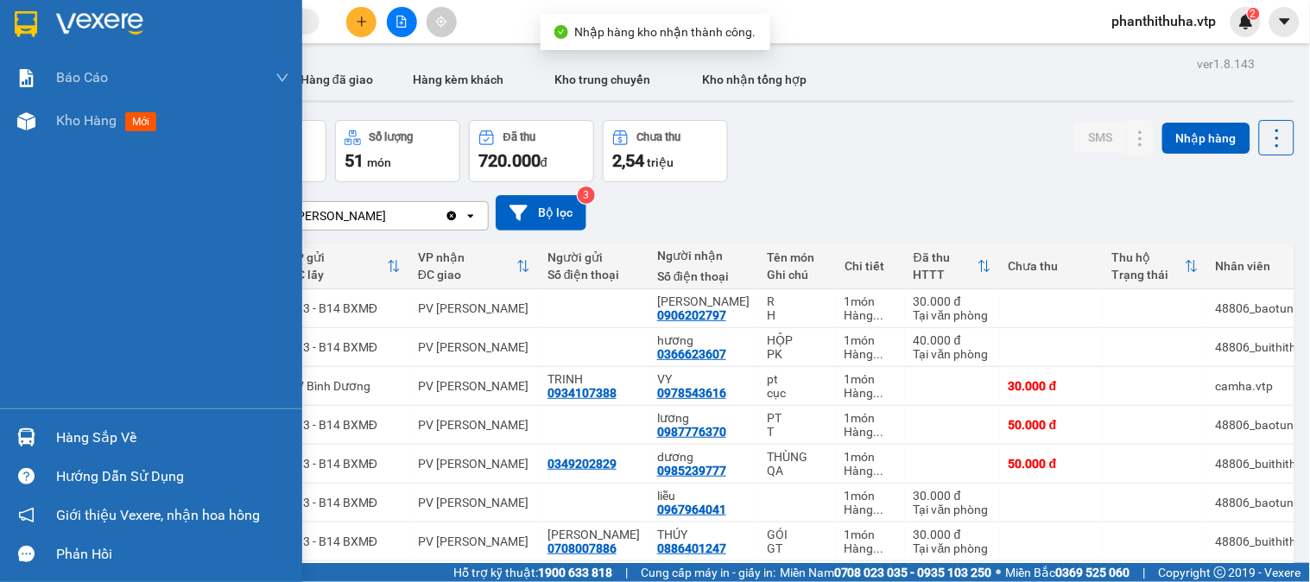
click at [122, 429] on div "Hàng sắp về" at bounding box center [172, 438] width 233 height 26
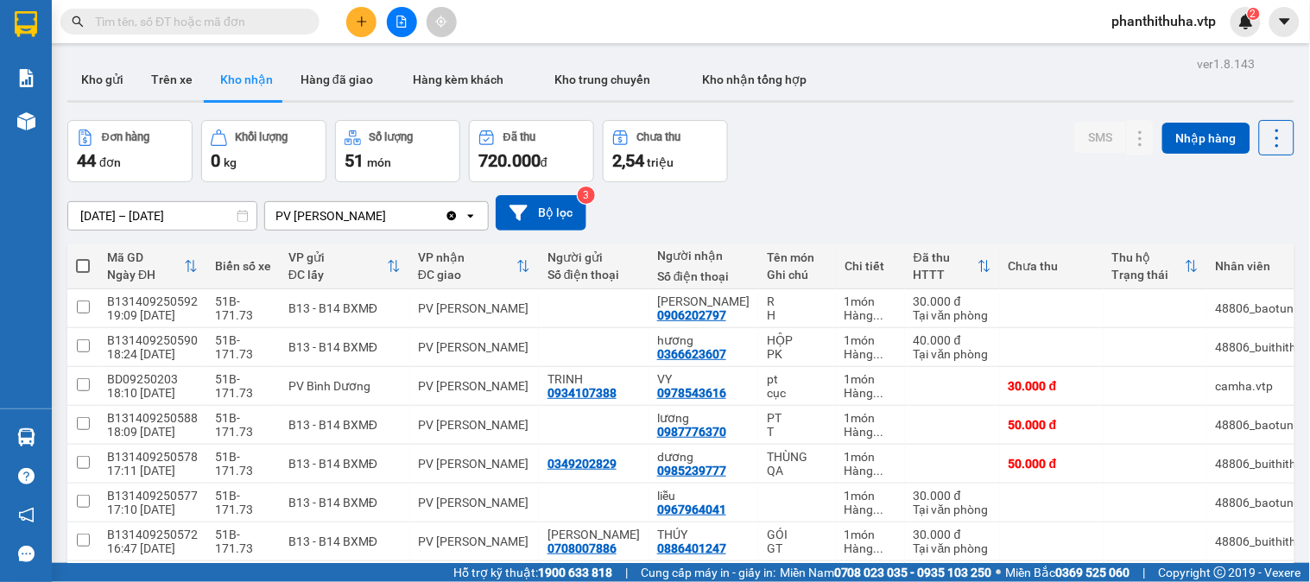
click at [842, 207] on section "Kết quả tìm kiếm ( 0 ) Bộ lọc No Data phanthithuha.vtp 2 Báo cáo BC giao hàng (…" at bounding box center [655, 291] width 1310 height 582
click at [166, 75] on button "Trên xe" at bounding box center [171, 79] width 69 height 41
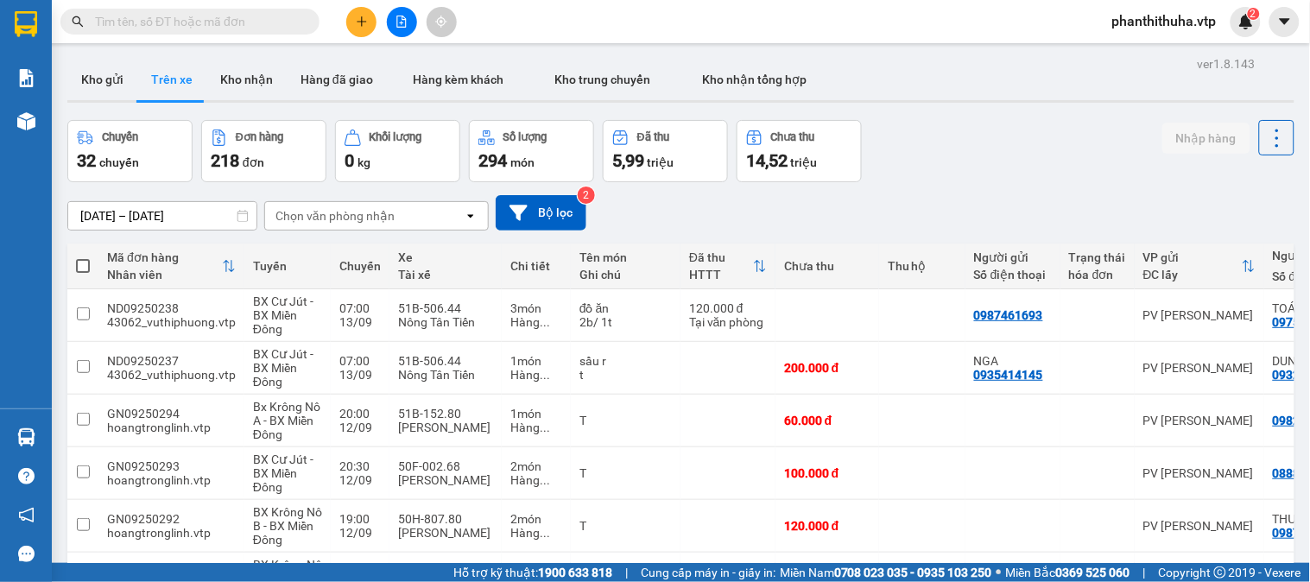
click at [369, 214] on div "Chọn văn phòng nhận" at bounding box center [335, 215] width 119 height 17
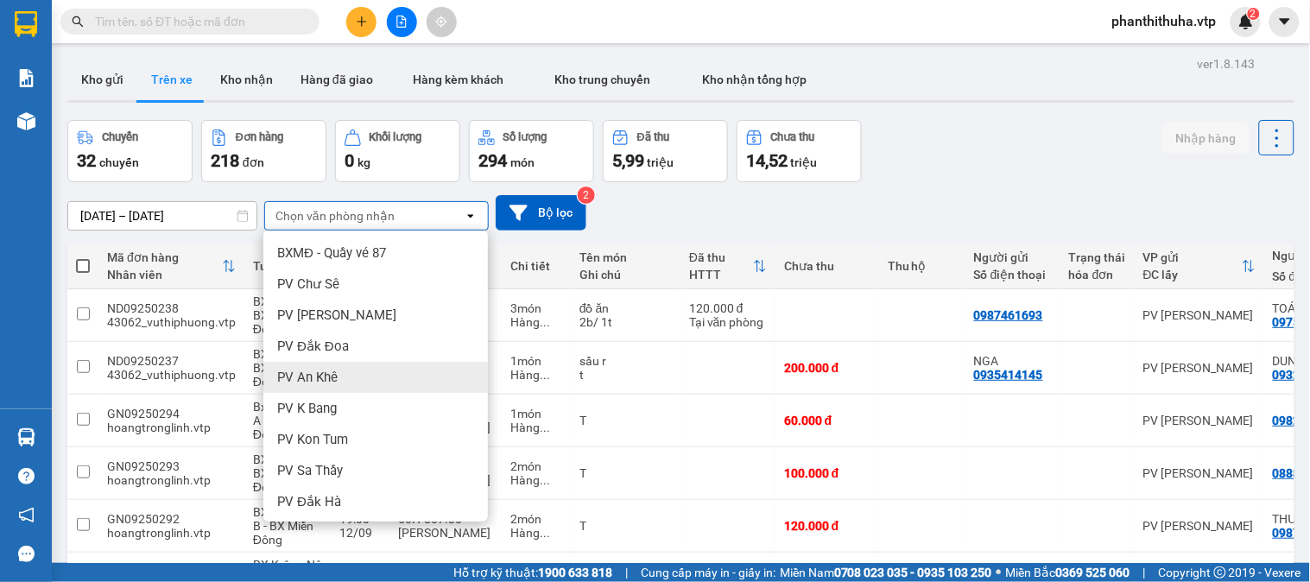
scroll to position [192, 0]
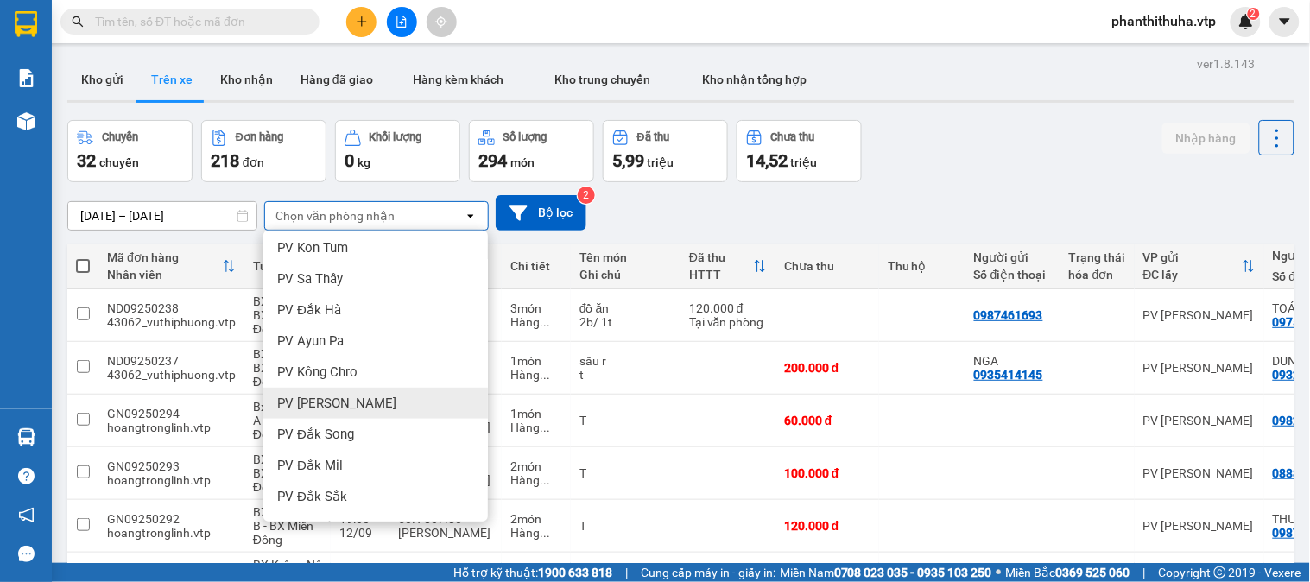
click at [339, 400] on span "PV [PERSON_NAME]" at bounding box center [336, 403] width 119 height 17
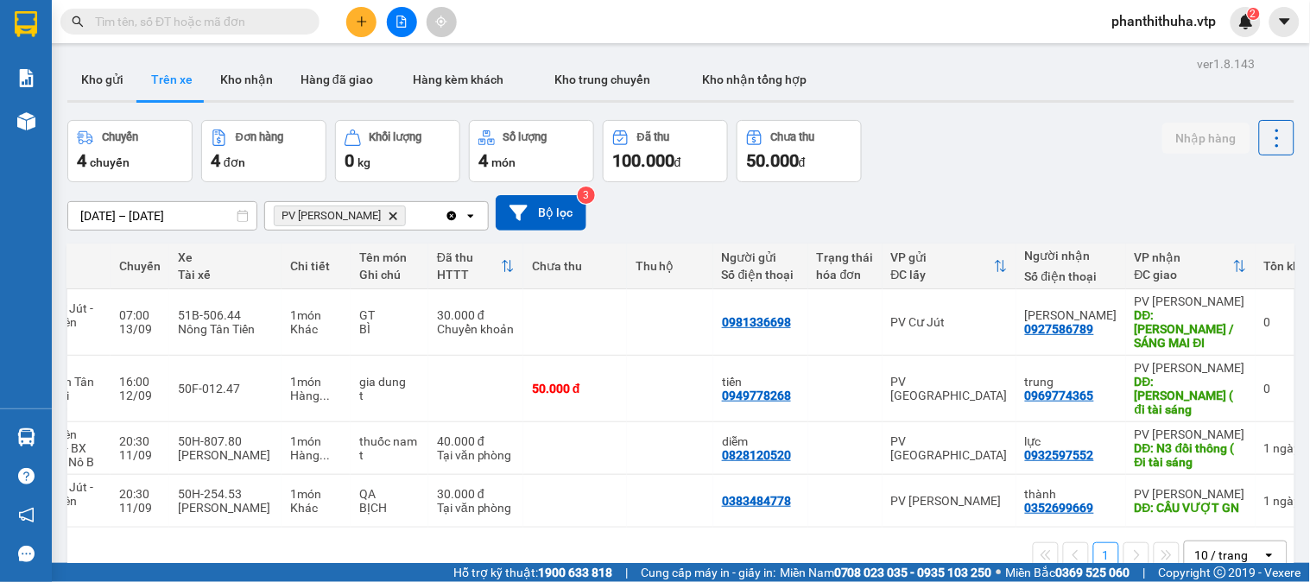
scroll to position [0, 264]
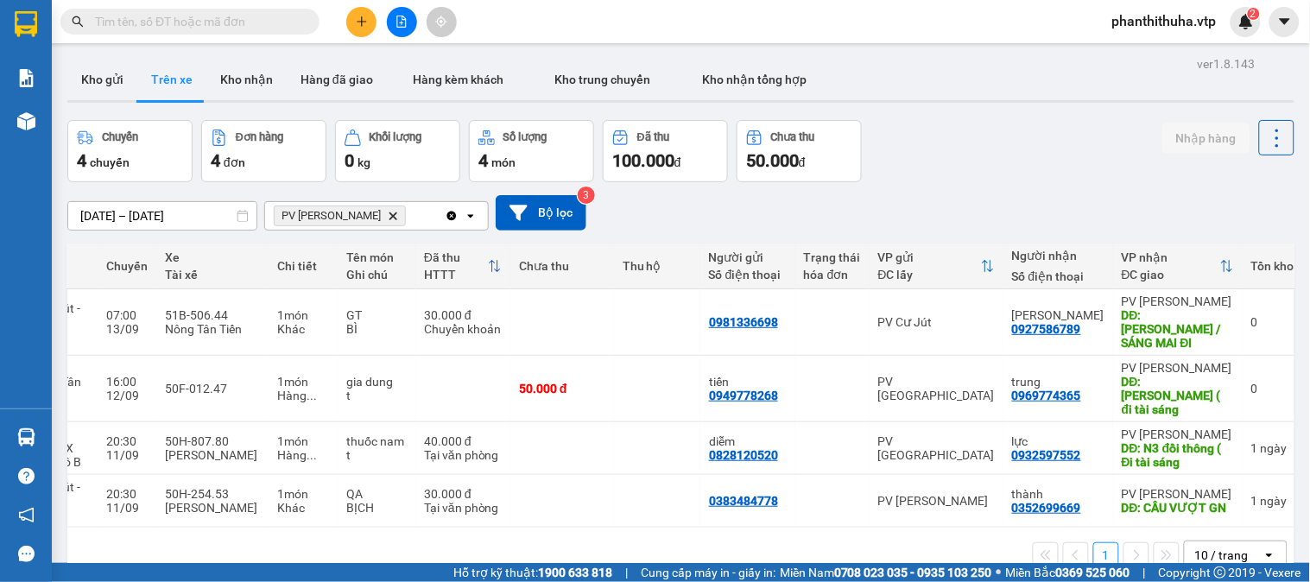
click at [1233, 549] on div "10 / trang" at bounding box center [1223, 555] width 54 height 17
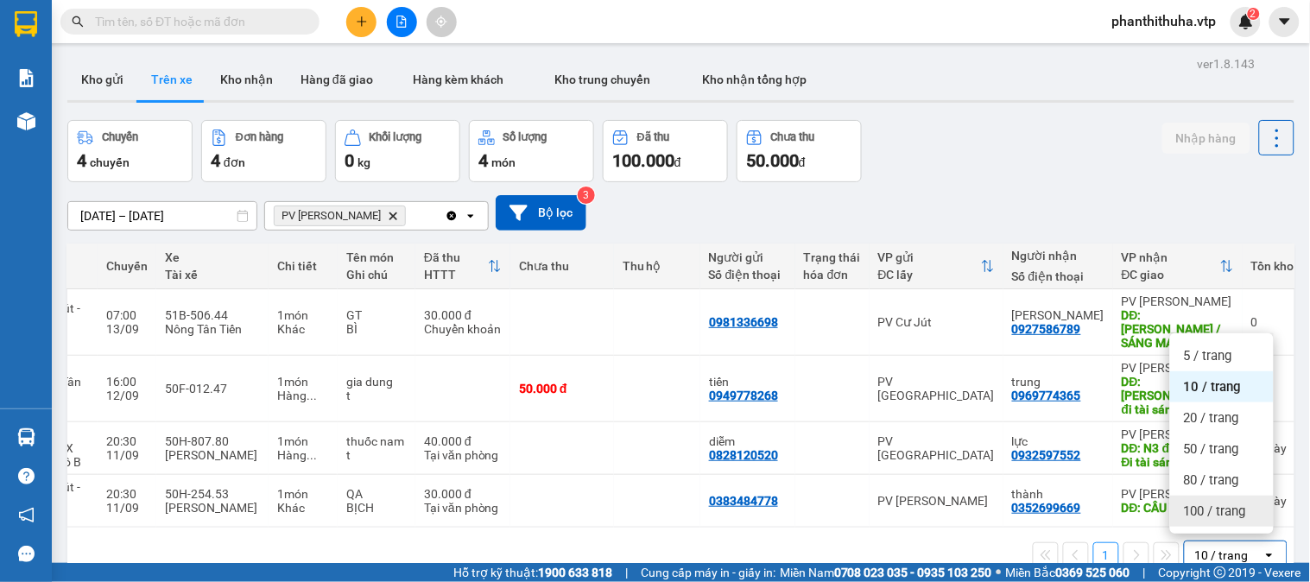
click at [1232, 516] on span "100 / trang" at bounding box center [1215, 511] width 62 height 17
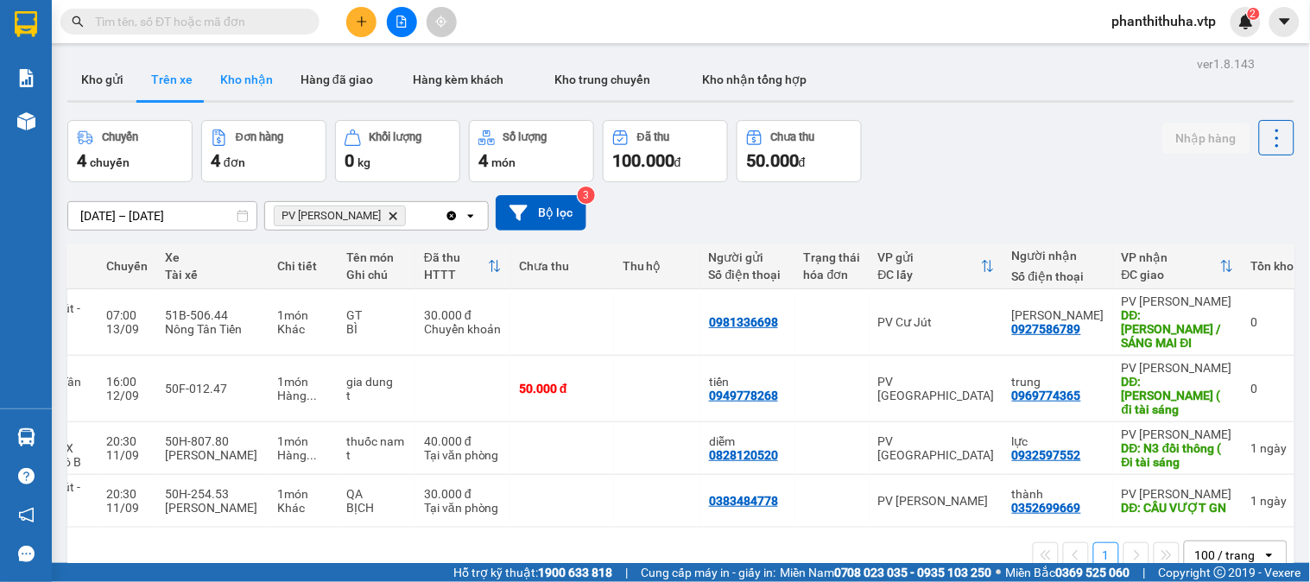
click at [251, 88] on button "Kho nhận" at bounding box center [246, 79] width 80 height 41
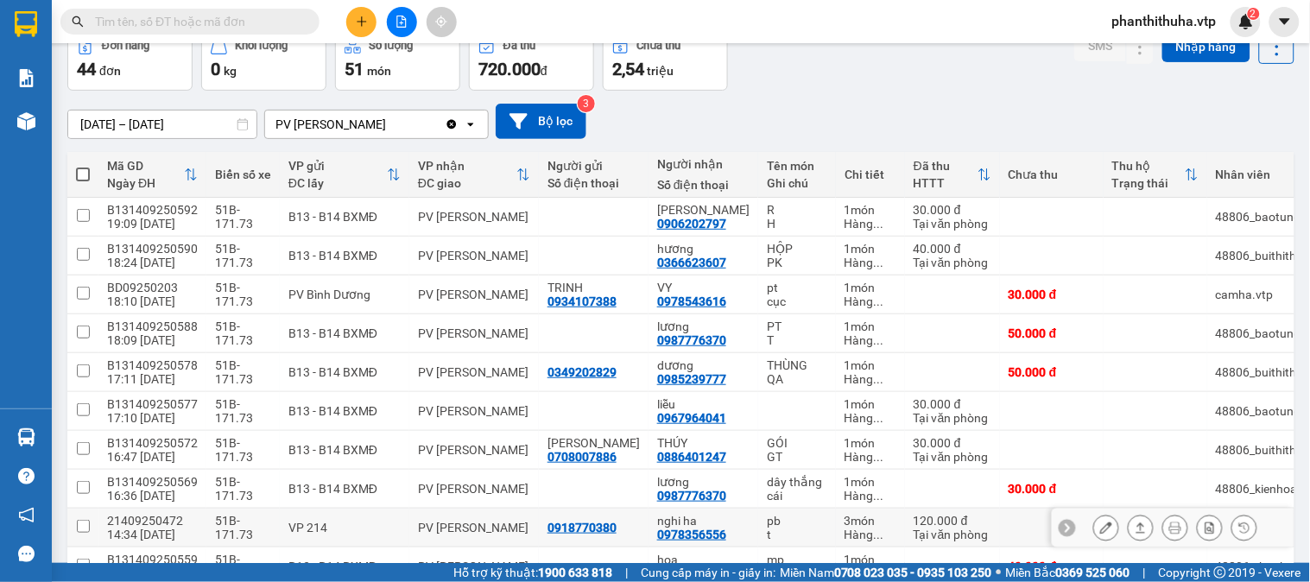
scroll to position [193, 0]
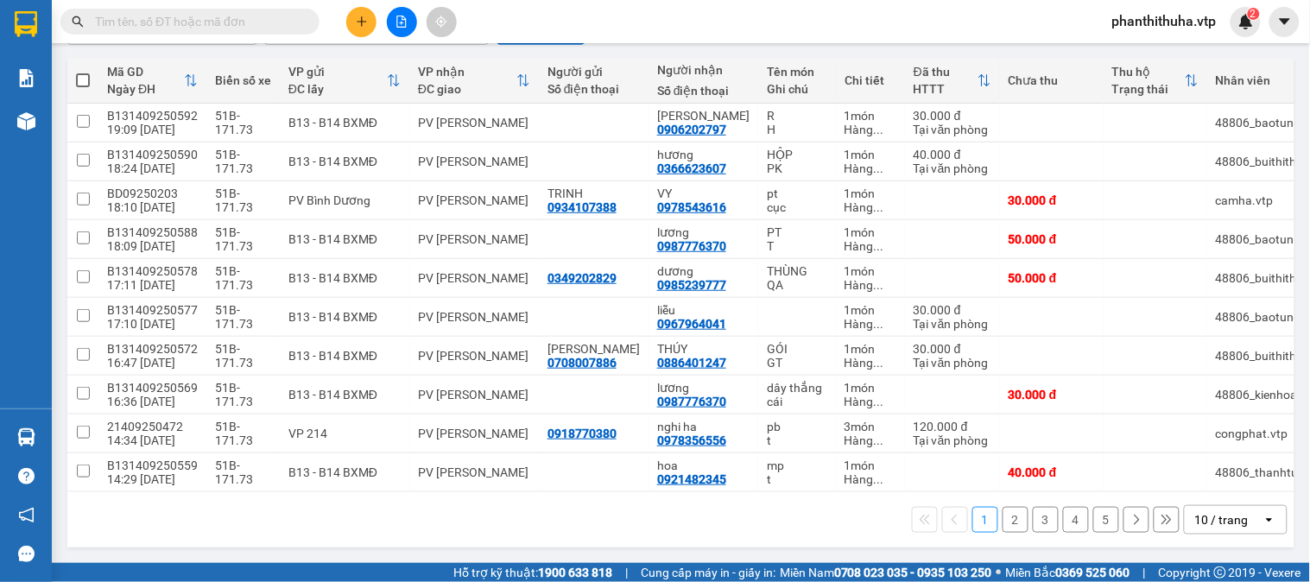
click at [1231, 520] on div "10 / trang" at bounding box center [1223, 519] width 54 height 17
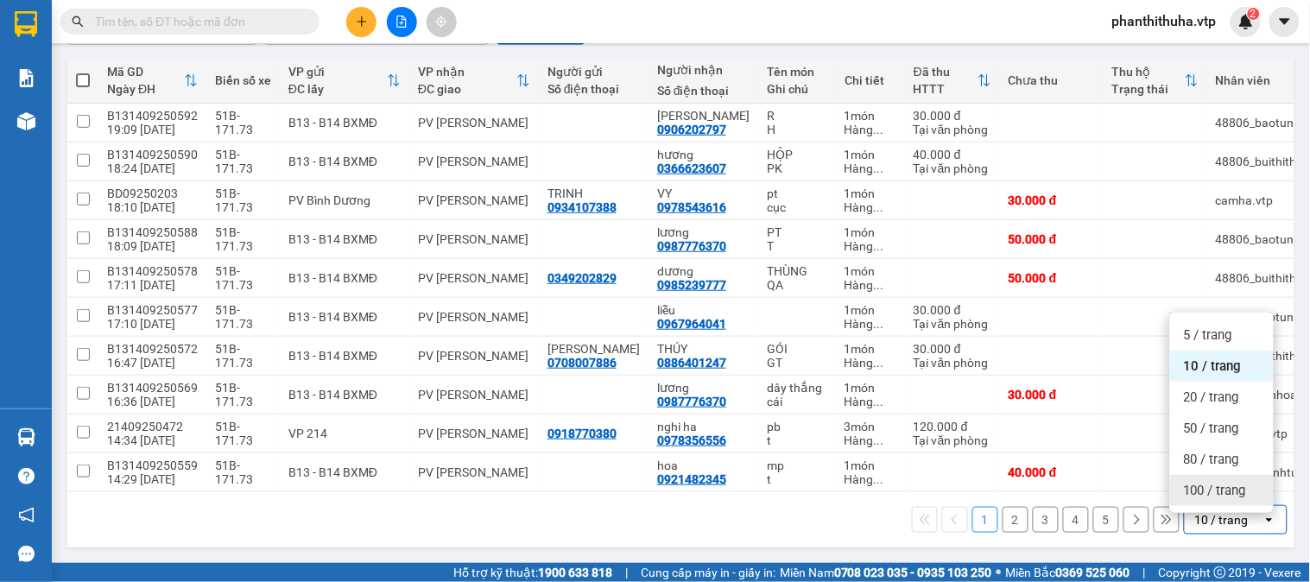
click at [1228, 488] on span "100 / trang" at bounding box center [1215, 490] width 62 height 17
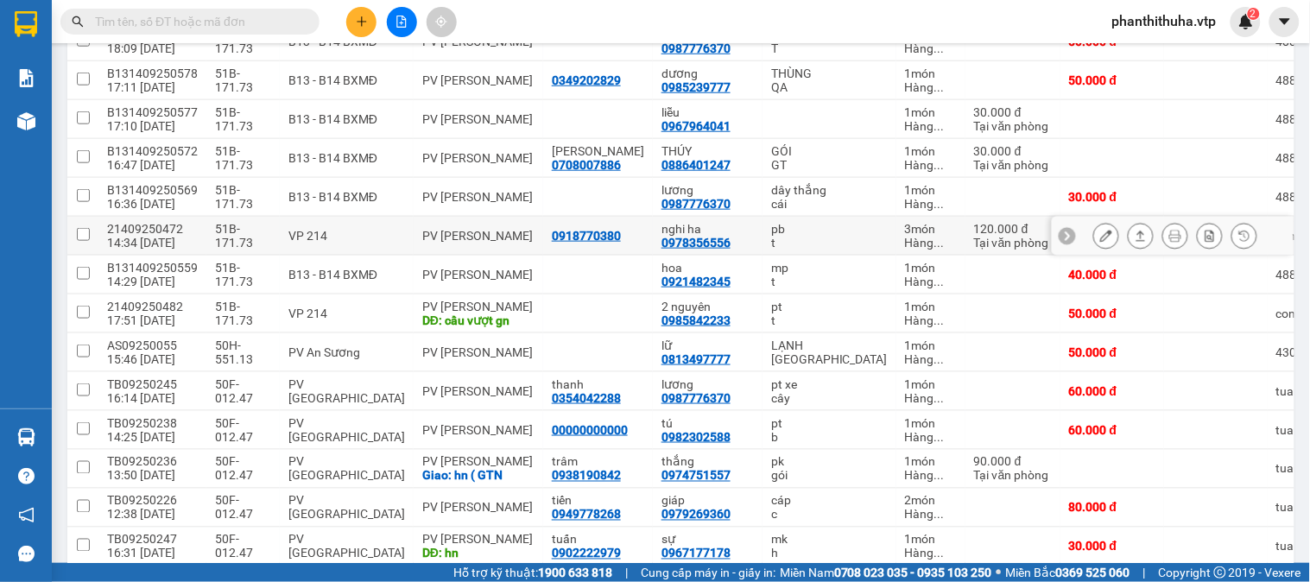
scroll to position [96, 0]
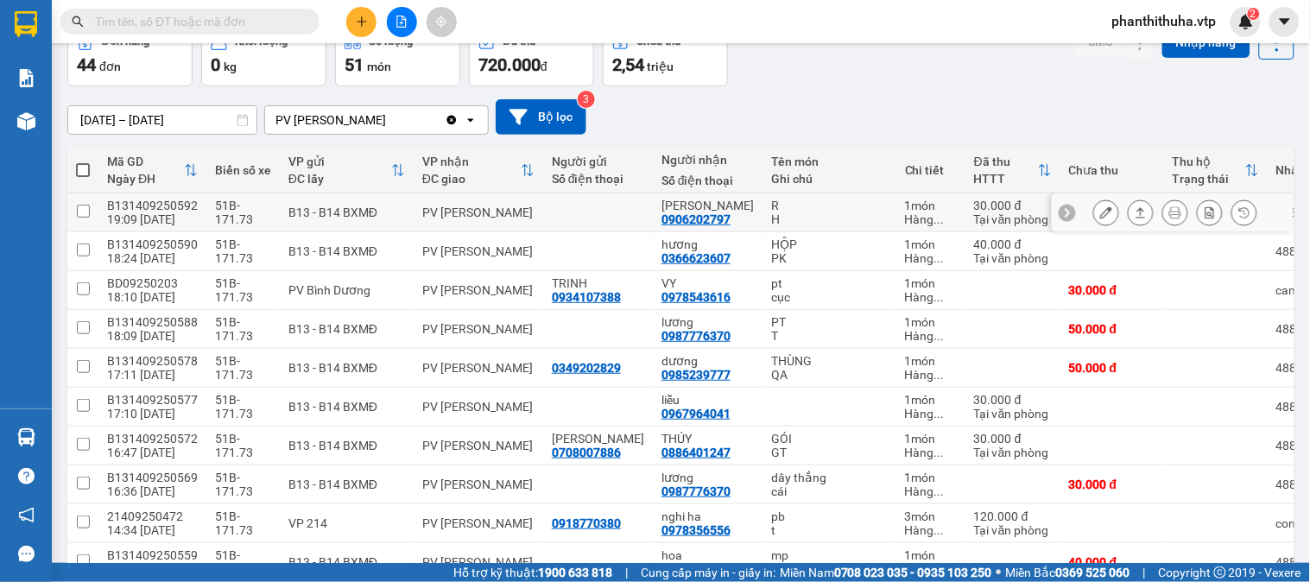
click at [1137, 210] on icon at bounding box center [1142, 212] width 10 height 10
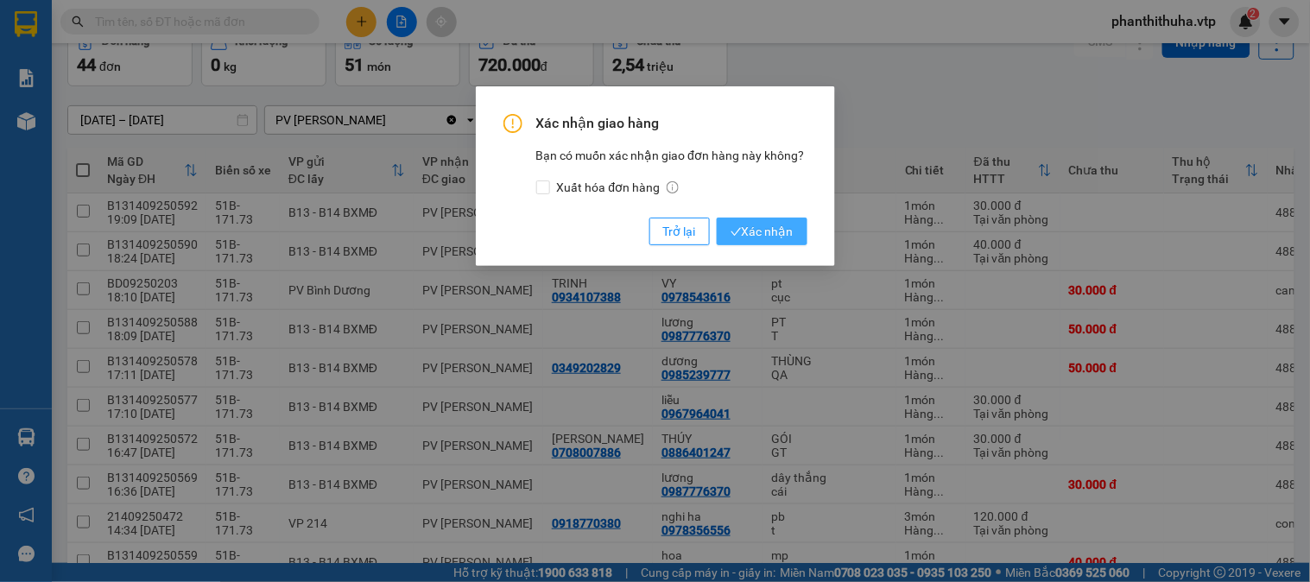
click at [784, 243] on button "Xác nhận" at bounding box center [762, 232] width 91 height 28
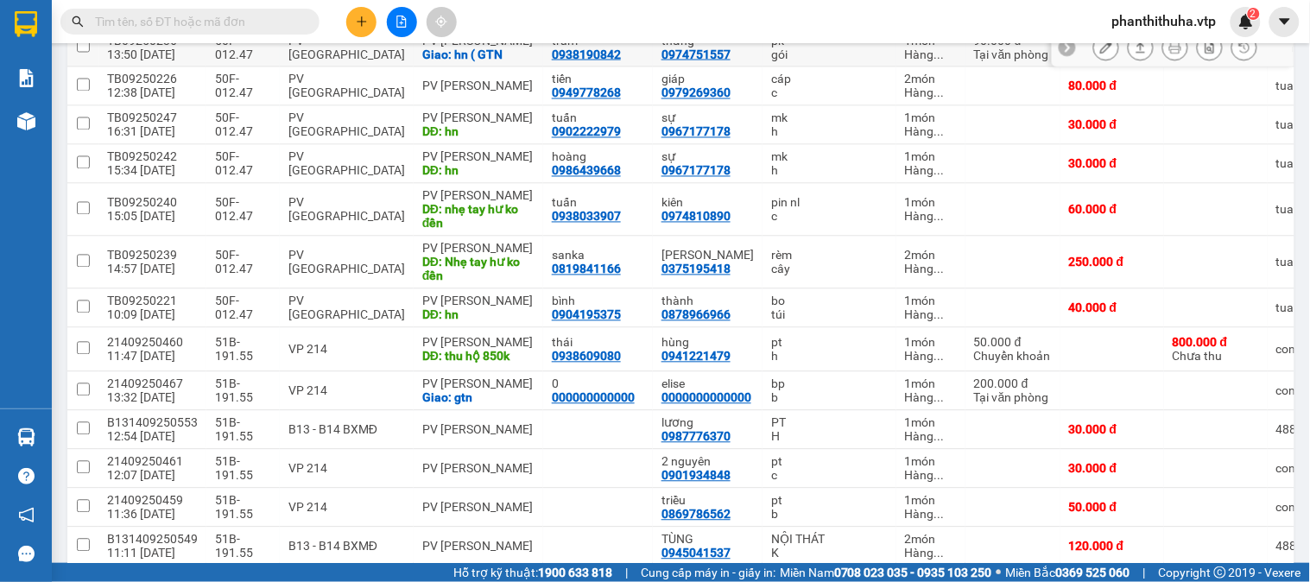
scroll to position [767, 0]
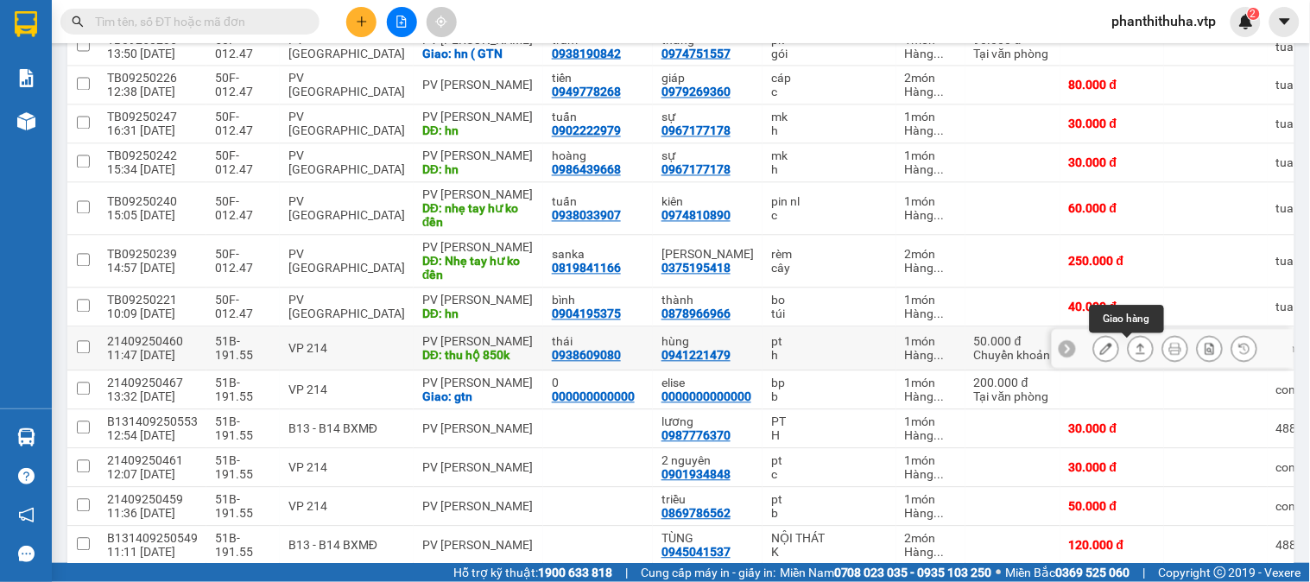
click at [1135, 352] on icon at bounding box center [1141, 349] width 12 height 12
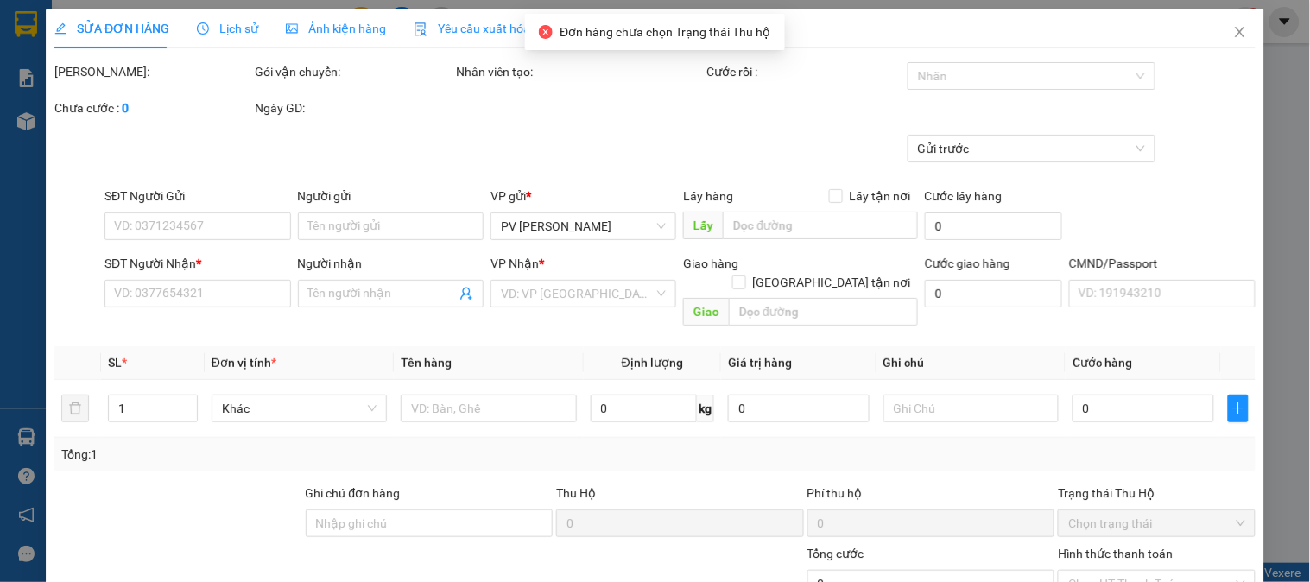
type input "0938609080"
type input "thái"
type input "0941221479"
type input "hùng"
type input "thu hộ 850k"
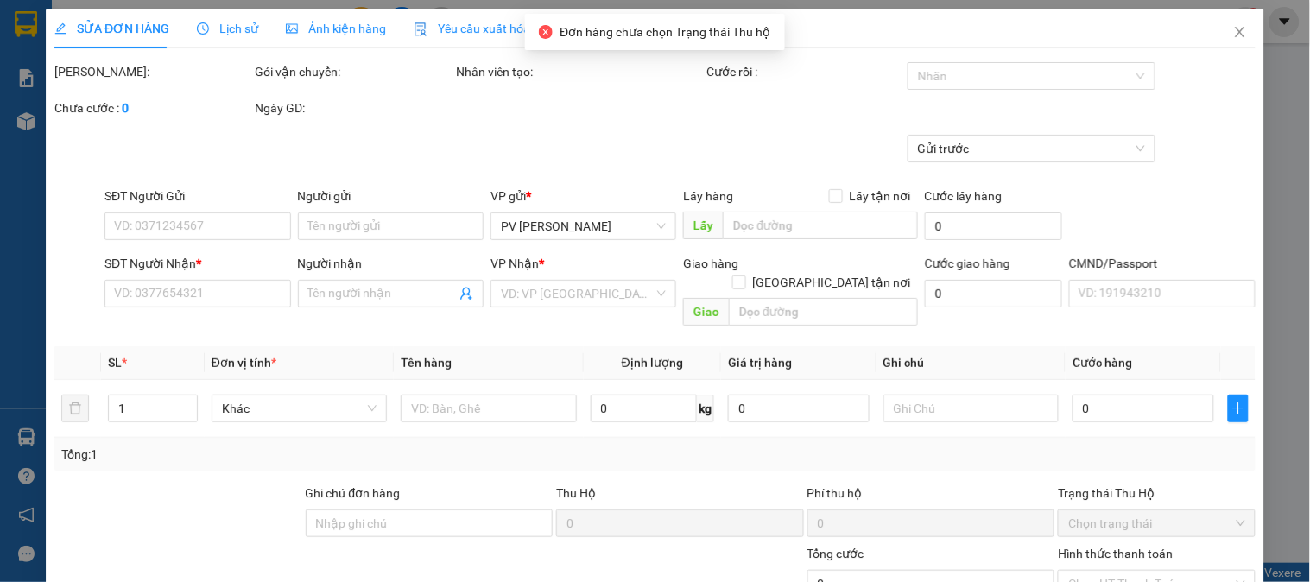
type input "ck39 50k 11h47 12/09"
type input "800.000"
type input "20.000"
type input "50.000"
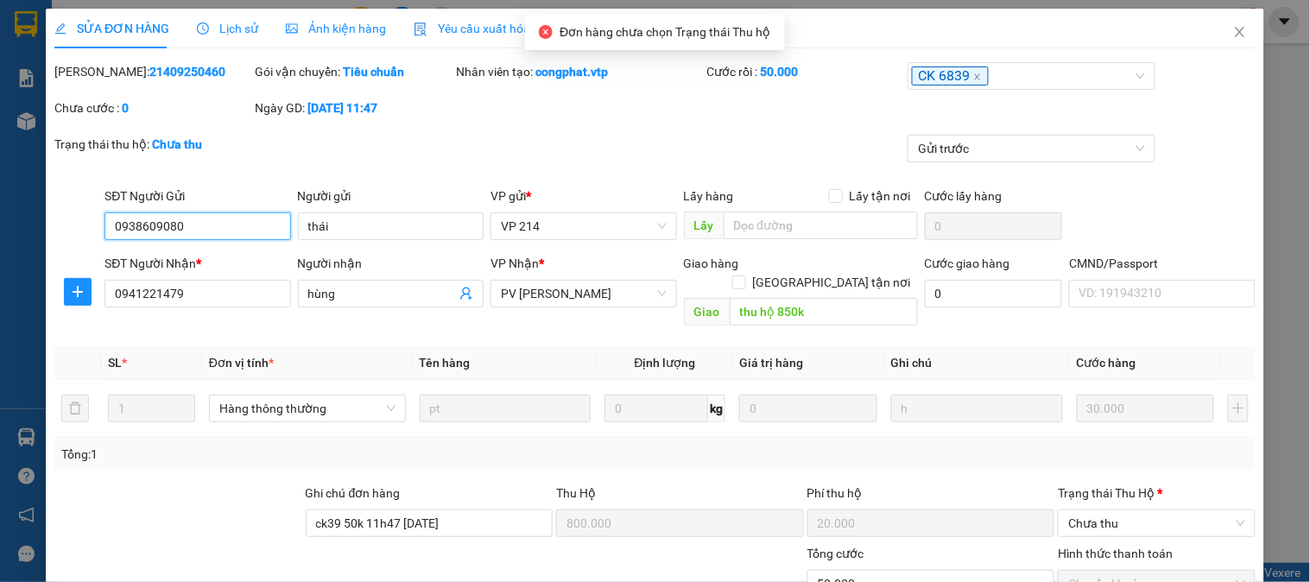
type input "1.500"
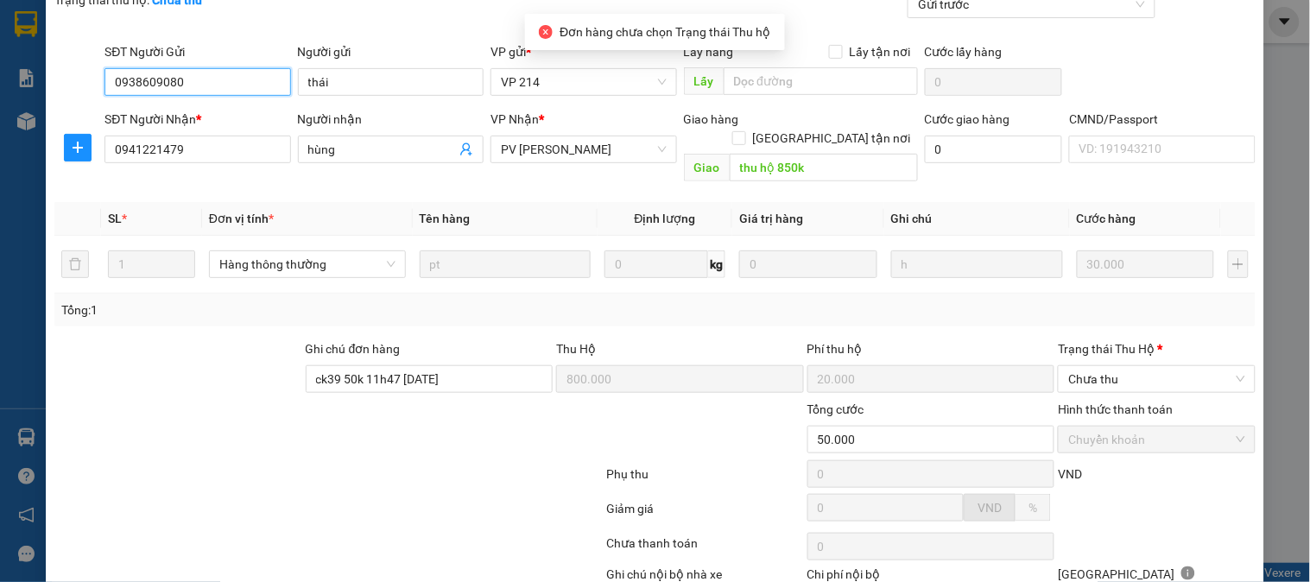
scroll to position [236, 0]
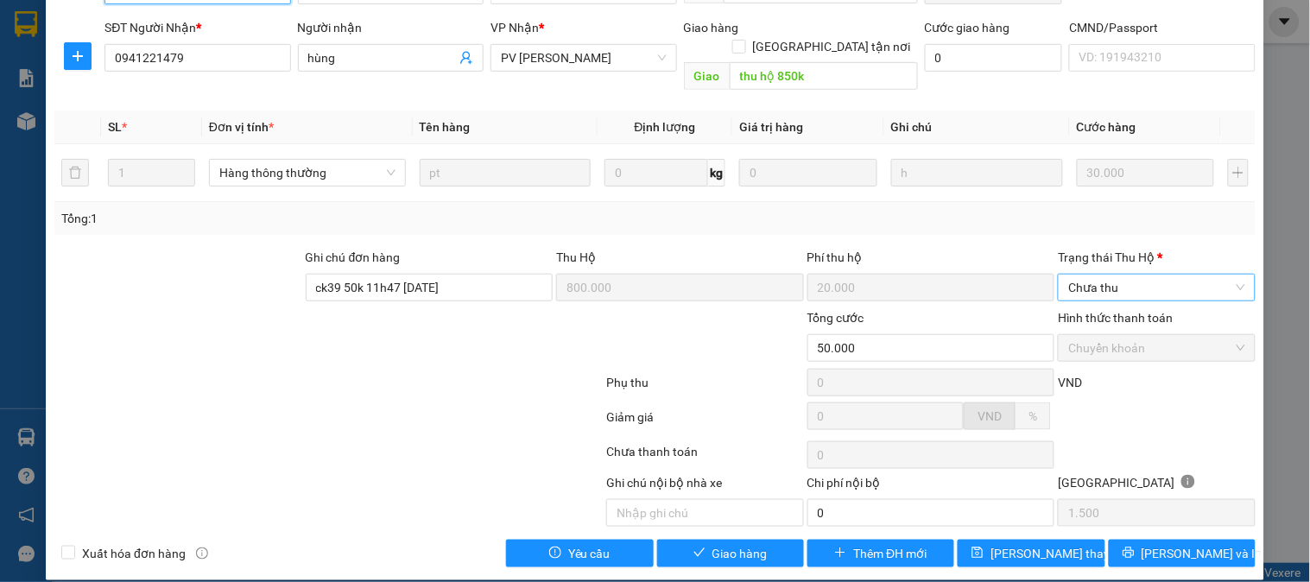
click at [1136, 275] on span "Chưa thu" at bounding box center [1157, 288] width 176 height 26
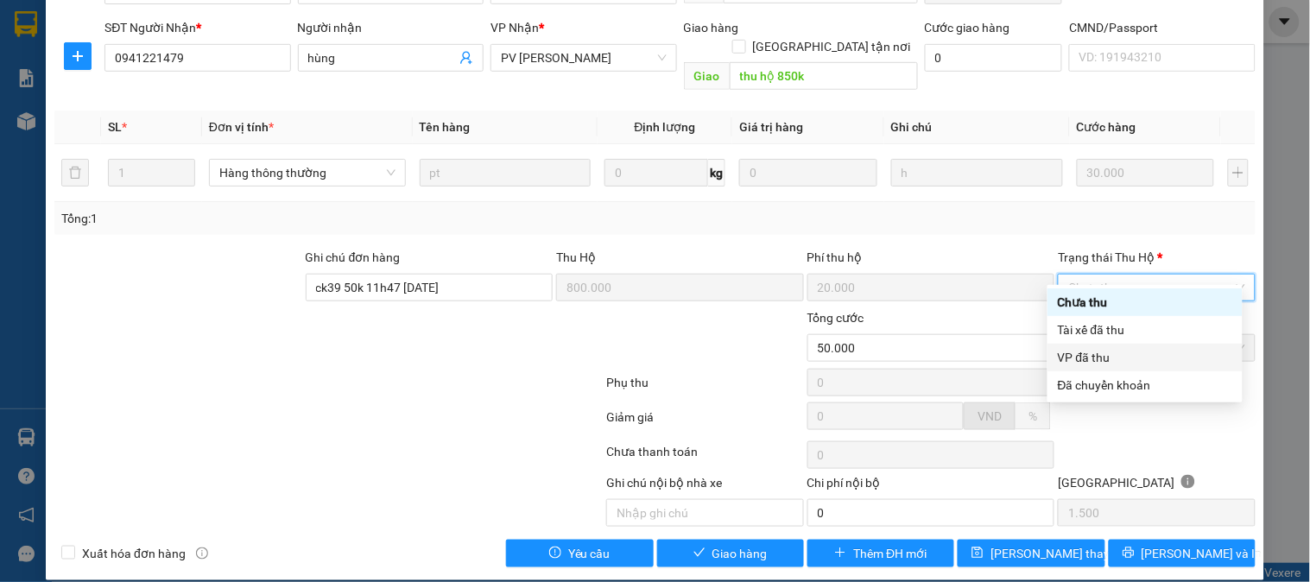
click at [1100, 355] on div "VP đã thu" at bounding box center [1145, 357] width 174 height 19
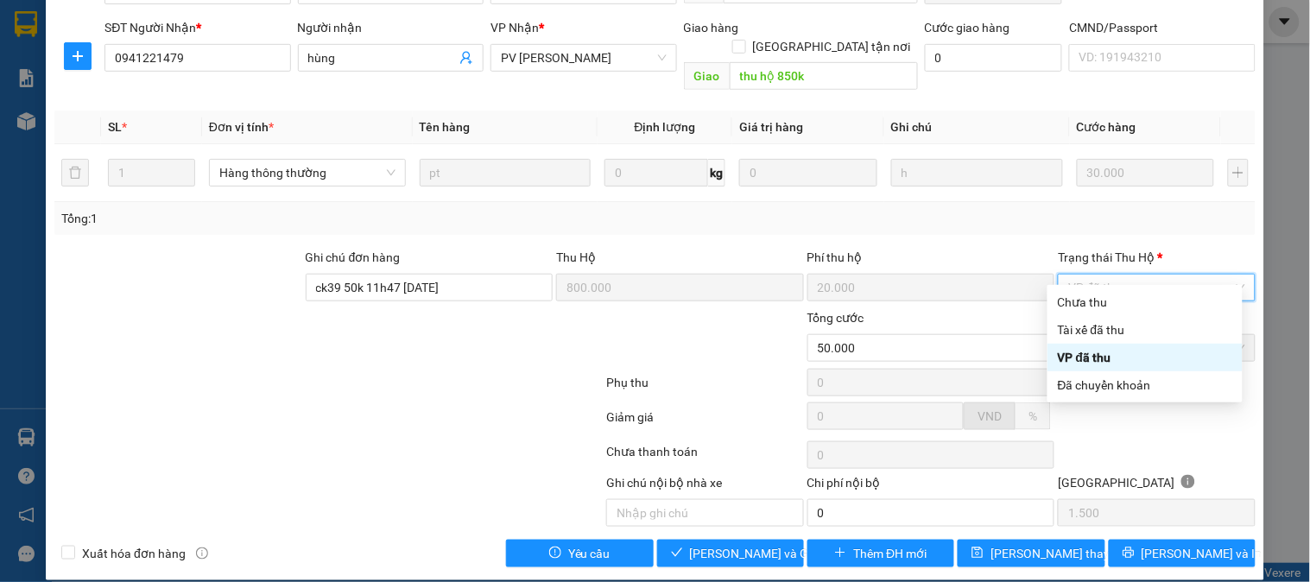
click at [1076, 355] on div "VP đã thu" at bounding box center [1145, 357] width 174 height 19
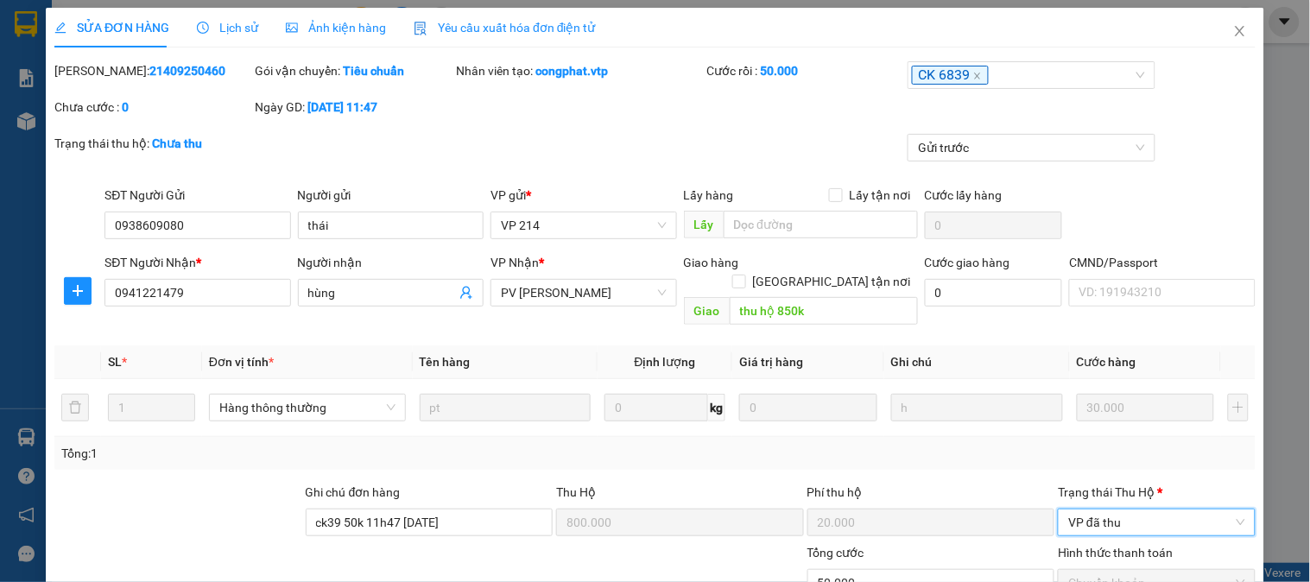
scroll to position [0, 0]
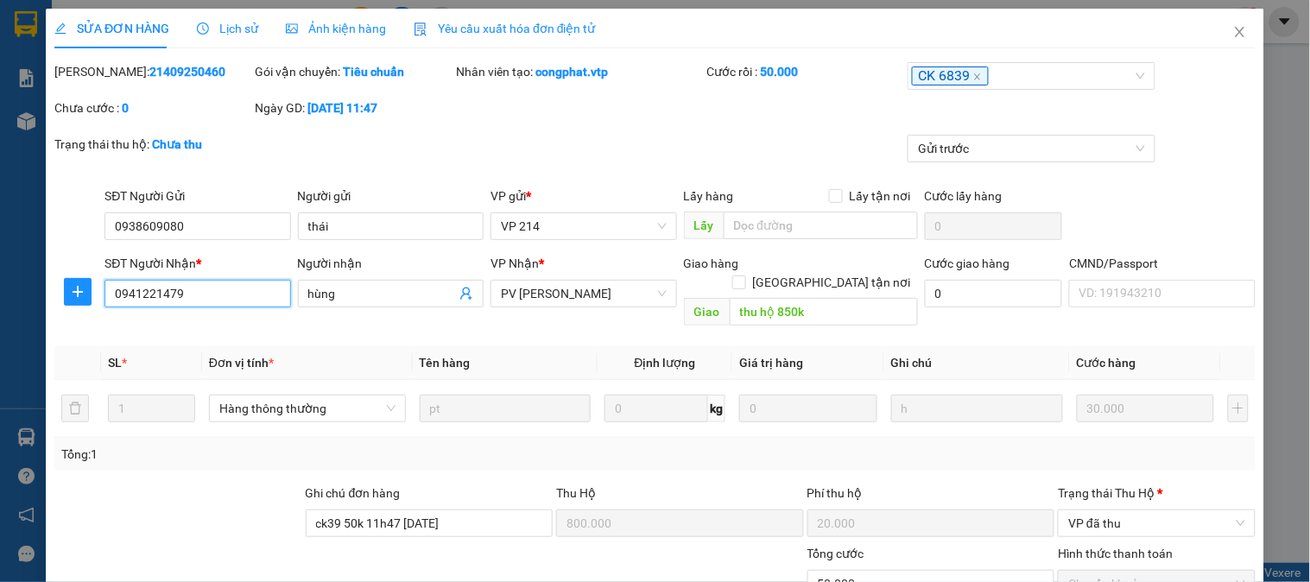
drag, startPoint x: 225, startPoint y: 290, endPoint x: 110, endPoint y: 300, distance: 116.1
click at [110, 300] on input "0941221479" at bounding box center [198, 294] width 186 height 28
drag, startPoint x: 338, startPoint y: 296, endPoint x: 277, endPoint y: 298, distance: 60.5
click at [277, 298] on div "SĐT Người Nhận * 0941221479 Người nhận hùng hùng VP Nhận * PV Gia Nghĩa Giao hà…" at bounding box center [680, 293] width 1158 height 79
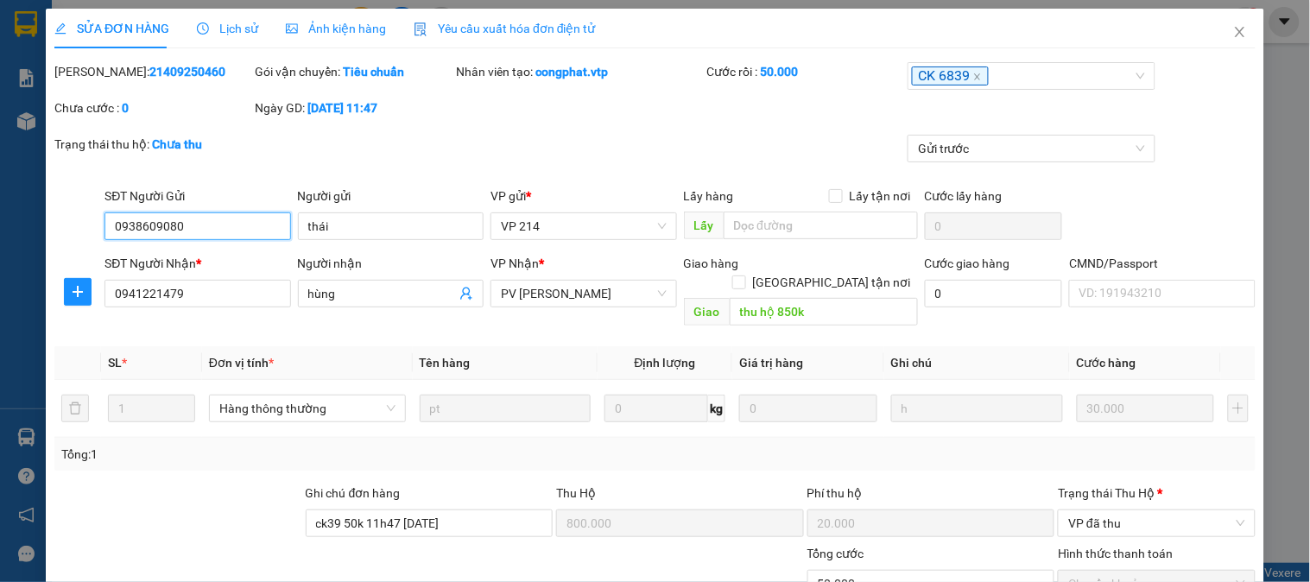
drag, startPoint x: 251, startPoint y: 231, endPoint x: 101, endPoint y: 254, distance: 151.2
click at [101, 254] on form "SĐT Người Gửi 0938609080 0938609080 Người gửi thái VP gửi * VP 214 Lấy hàng Lấy…" at bounding box center [655, 260] width 1202 height 147
drag, startPoint x: 402, startPoint y: 232, endPoint x: 296, endPoint y: 243, distance: 106.0
click at [298, 243] on div "Người gửi thái thái" at bounding box center [391, 217] width 186 height 60
drag, startPoint x: 175, startPoint y: 72, endPoint x: 96, endPoint y: 79, distance: 79.9
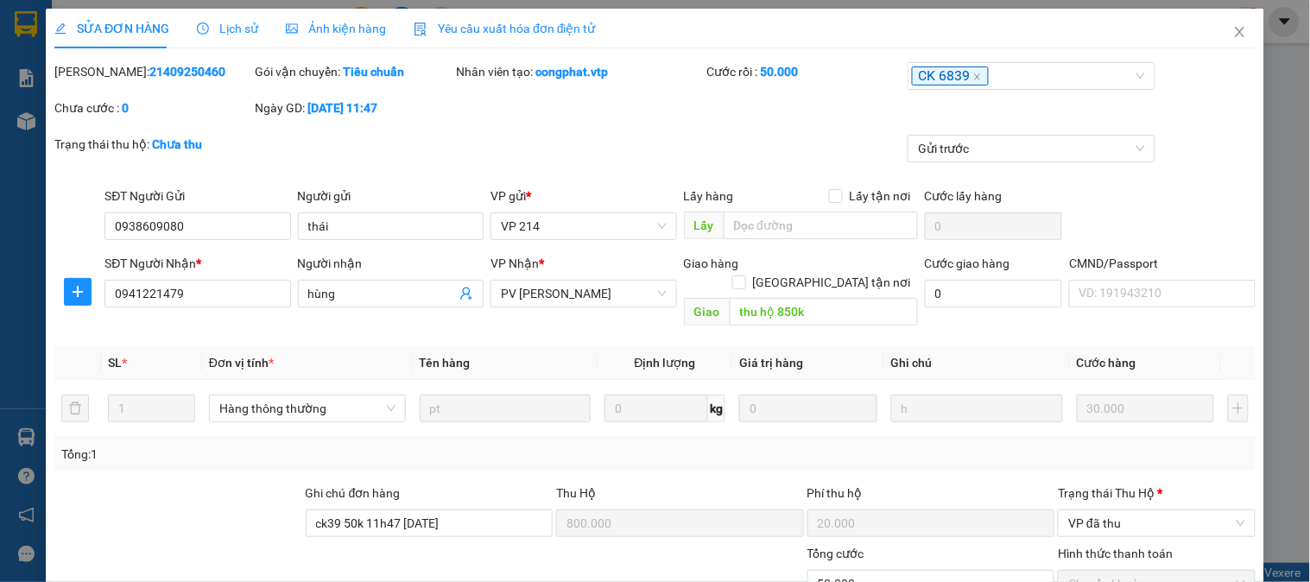
click at [96, 79] on div "Mã ĐH: 21409250460" at bounding box center [152, 71] width 197 height 19
copy b "21409250460"
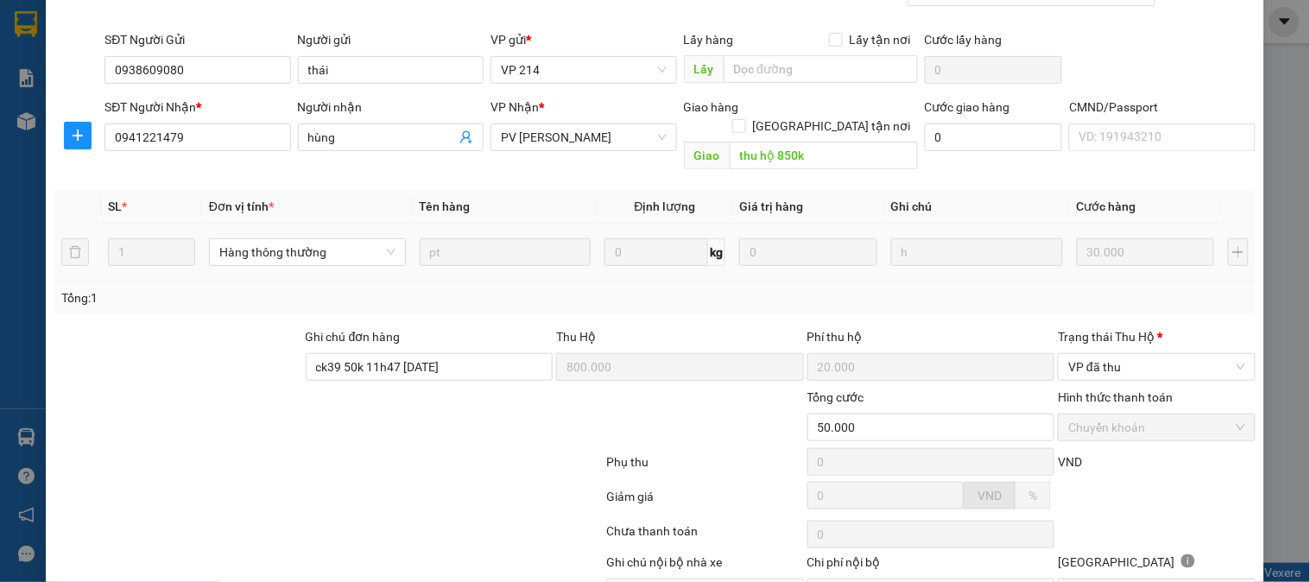
scroll to position [236, 0]
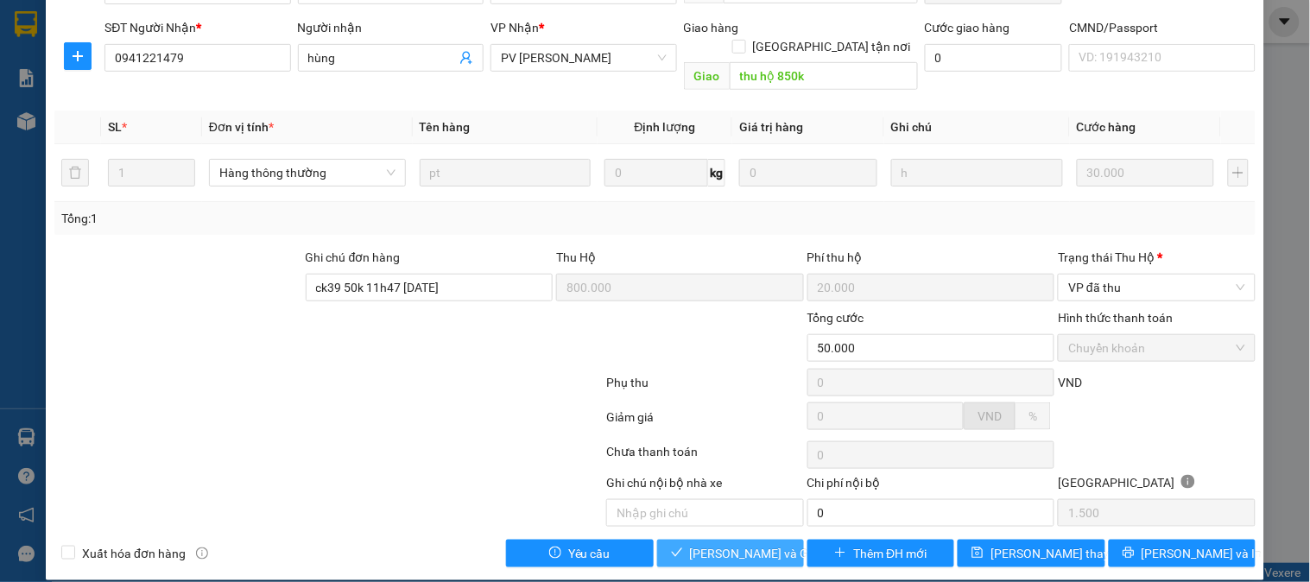
click at [743, 544] on span "[PERSON_NAME] và Giao hàng" at bounding box center [773, 553] width 166 height 19
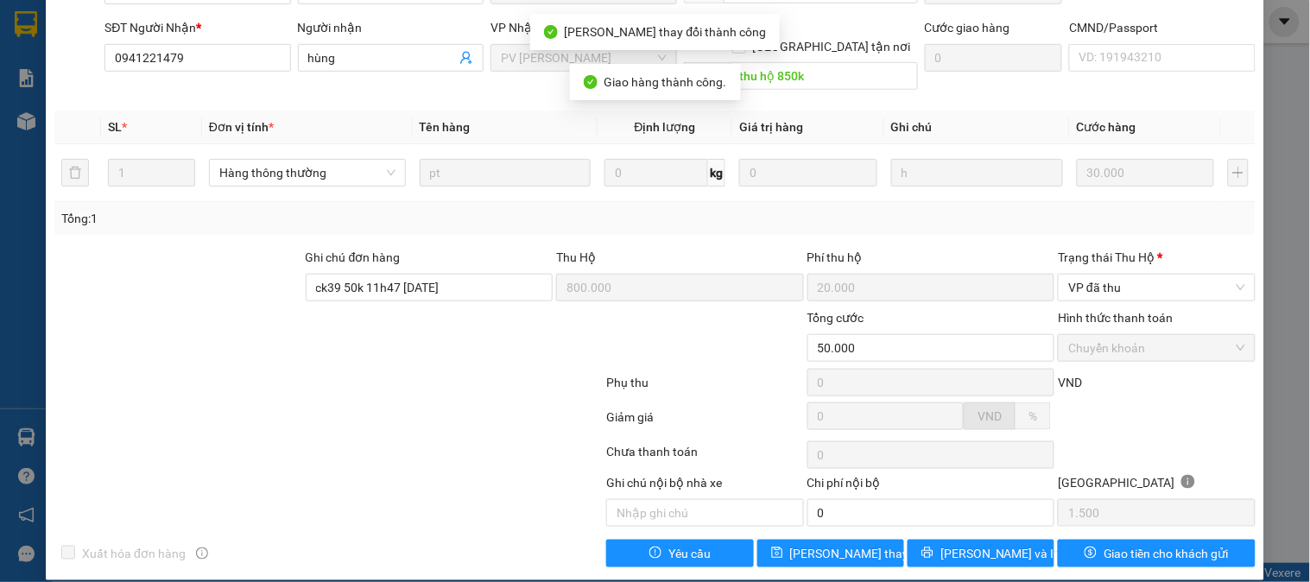
scroll to position [0, 0]
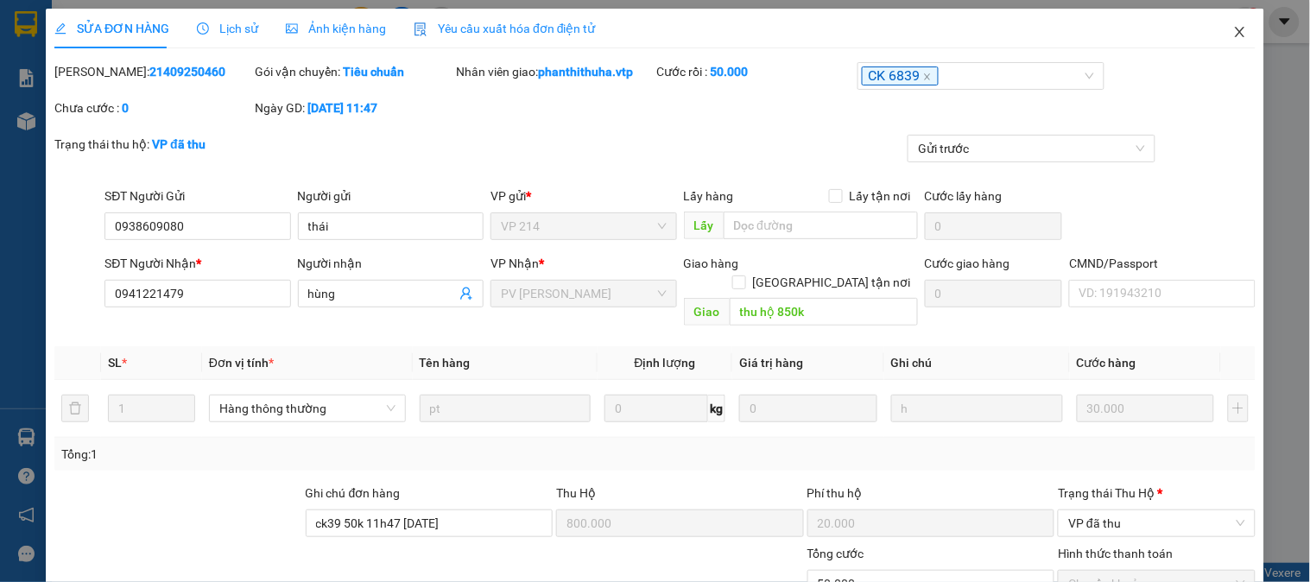
click at [1234, 31] on icon "close" at bounding box center [1241, 32] width 14 height 14
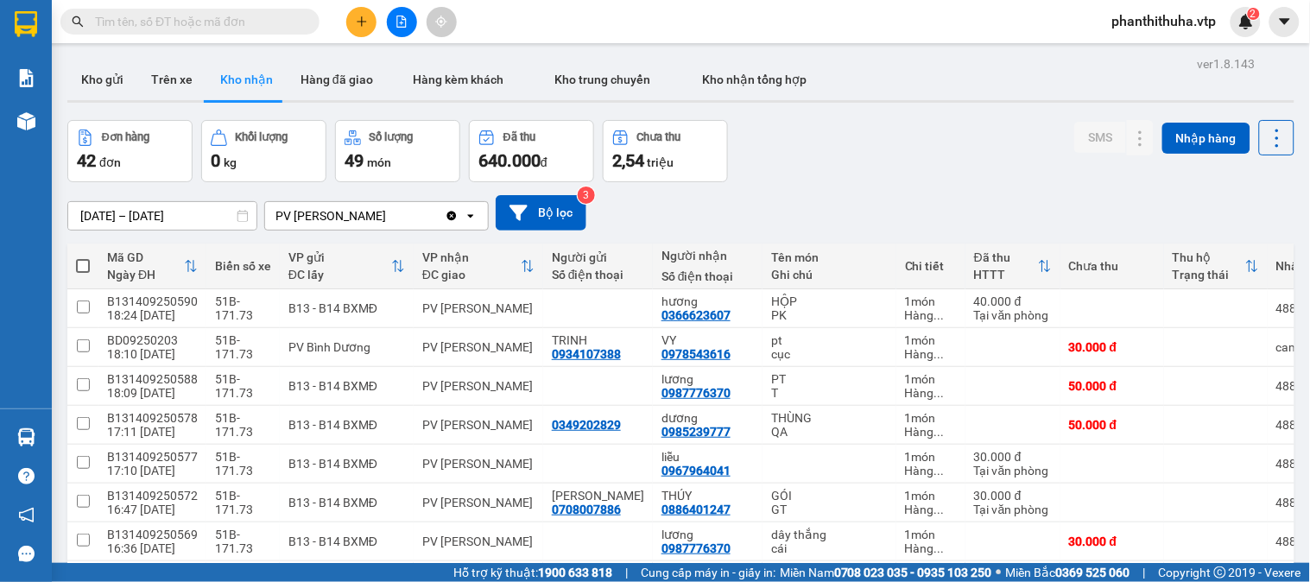
click at [924, 71] on div "Kho gửi Trên xe Kho nhận Hàng đã giao Hàng kèm khách Kho trung chuyển Kho nhận …" at bounding box center [680, 82] width 1227 height 46
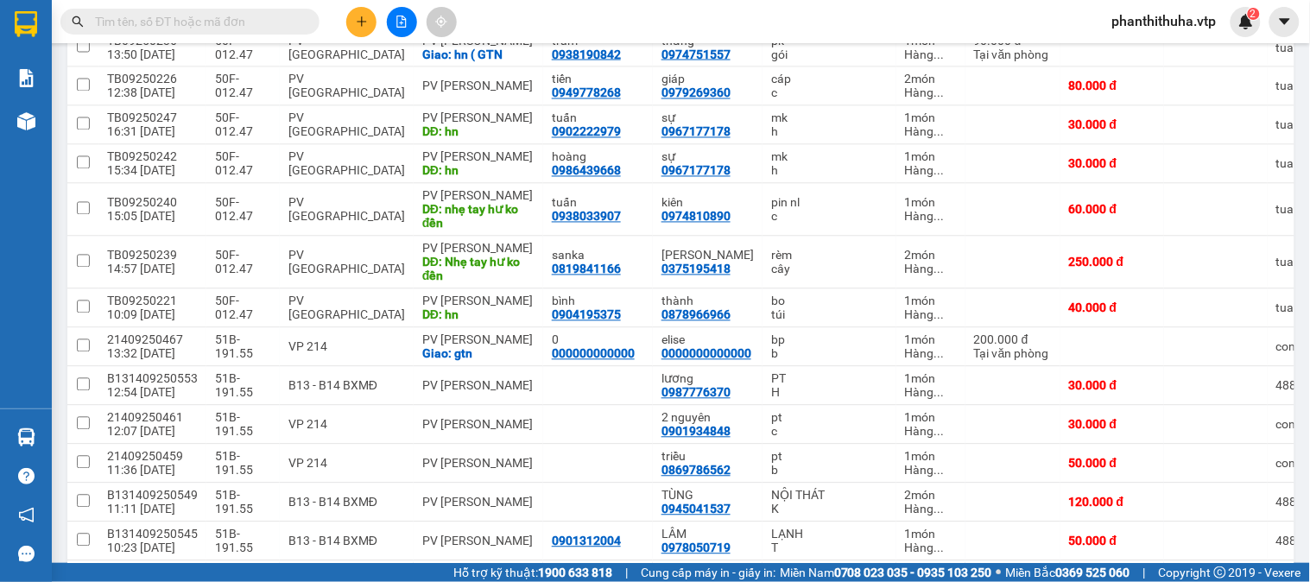
scroll to position [767, 0]
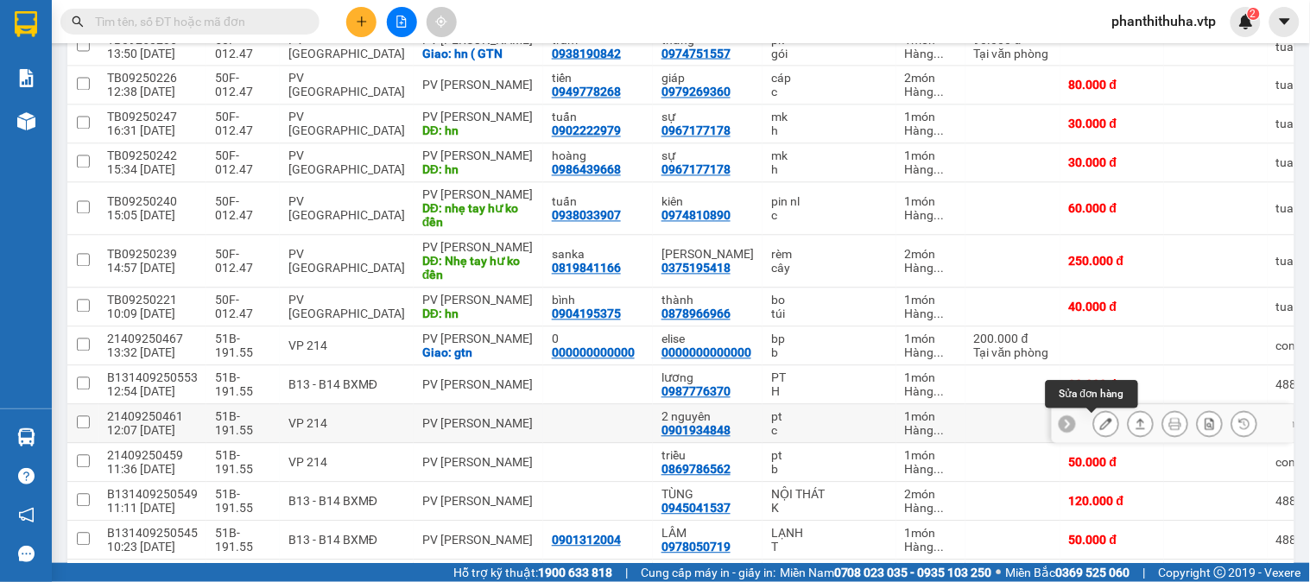
click at [1100, 426] on icon at bounding box center [1106, 424] width 12 height 12
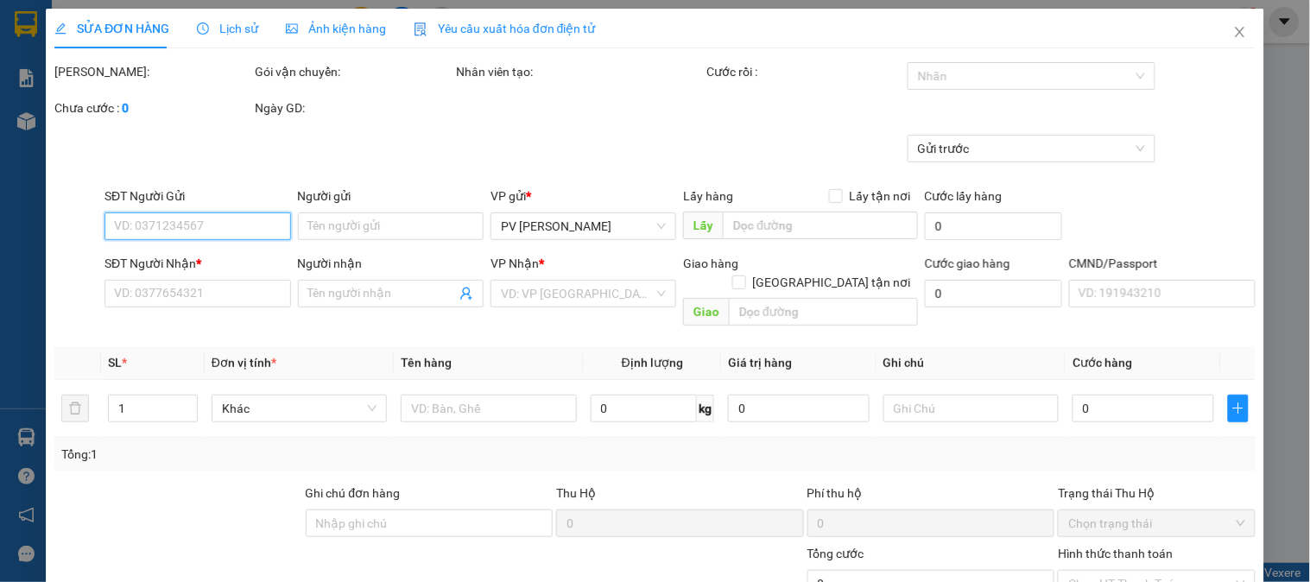
type input "0901934848"
type input "2 nguyên"
type input "30.000"
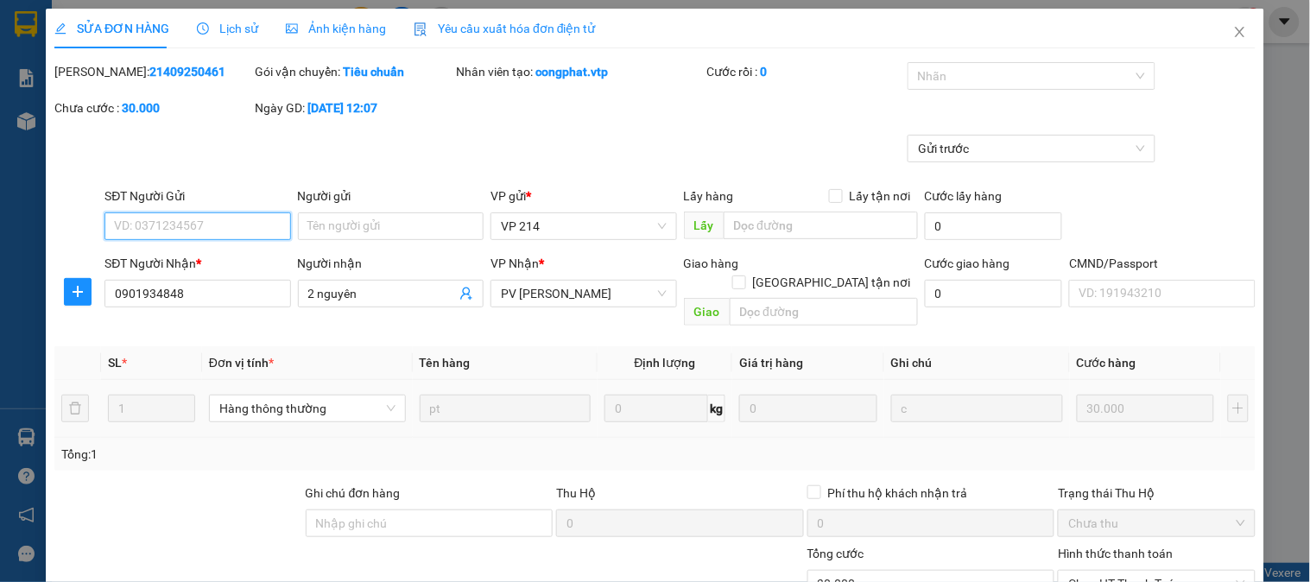
type input "1.500"
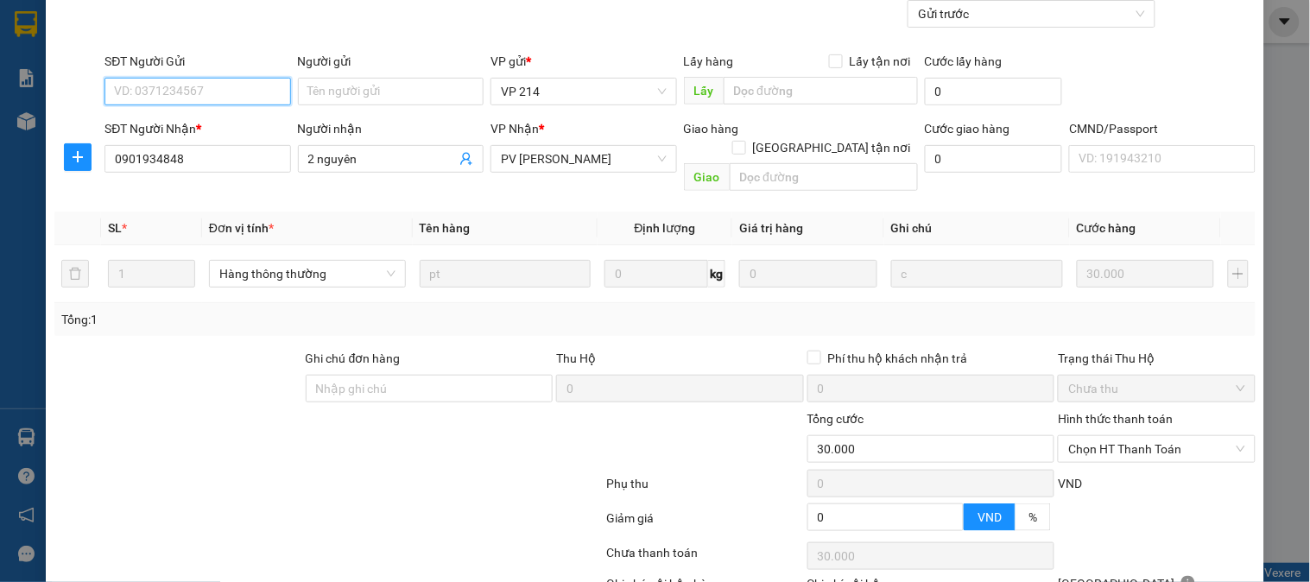
scroll to position [236, 0]
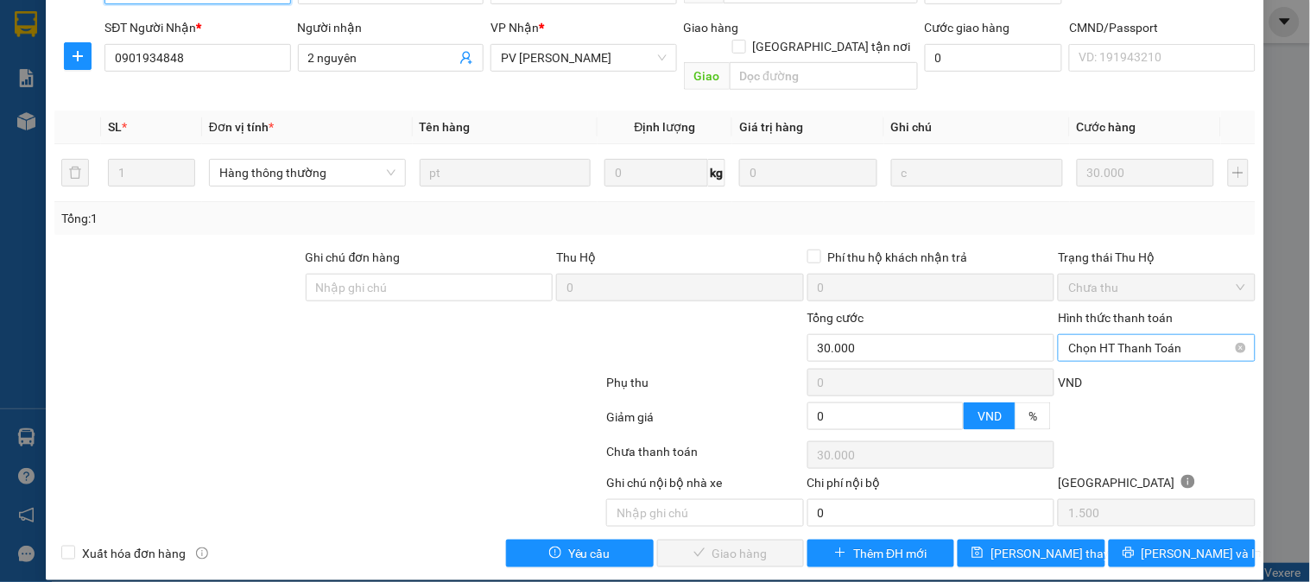
click at [1091, 335] on span "Chọn HT Thanh Toán" at bounding box center [1157, 348] width 176 height 26
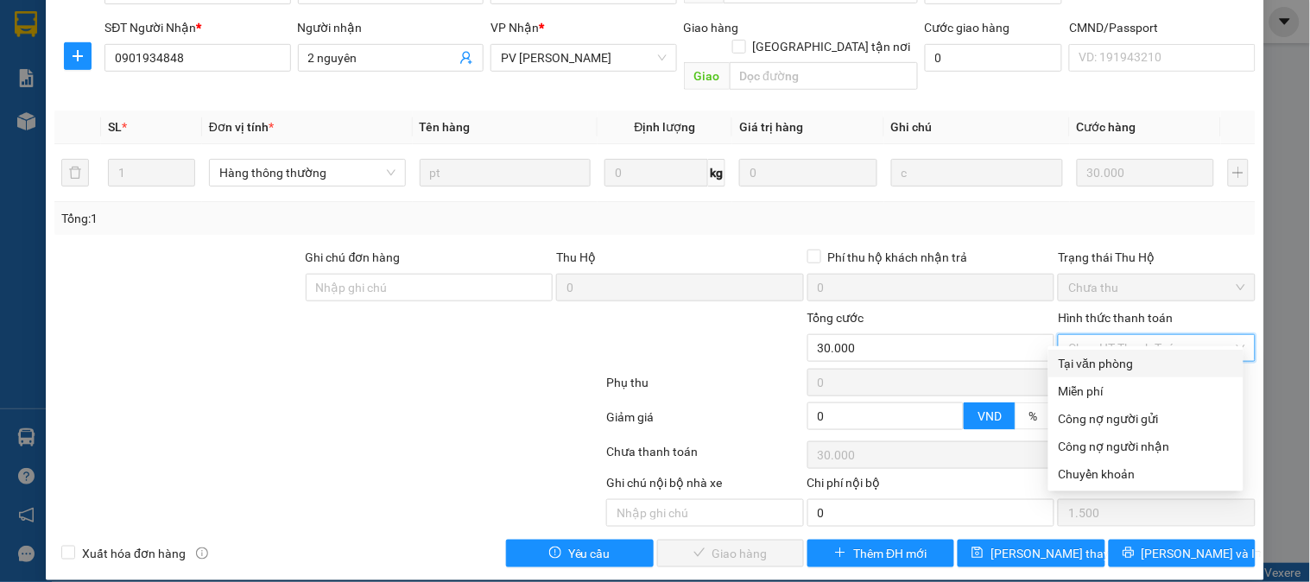
click at [1095, 361] on div "Tại văn phòng" at bounding box center [1146, 363] width 174 height 19
type input "0"
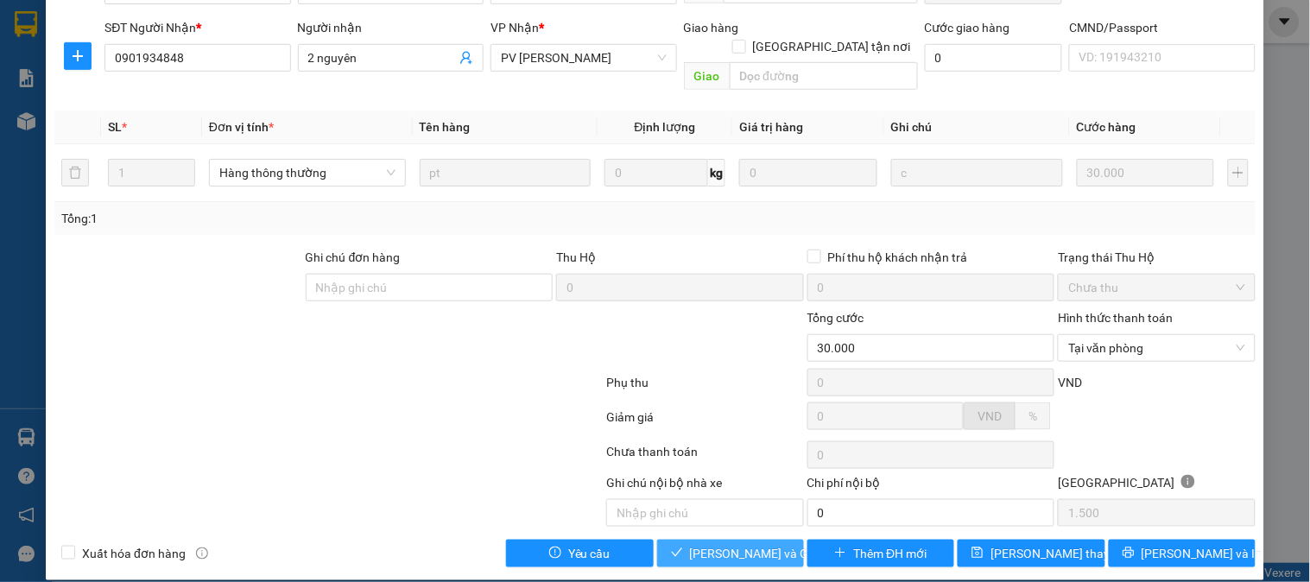
click at [783, 540] on button "[PERSON_NAME] và Giao hàng" at bounding box center [730, 554] width 147 height 28
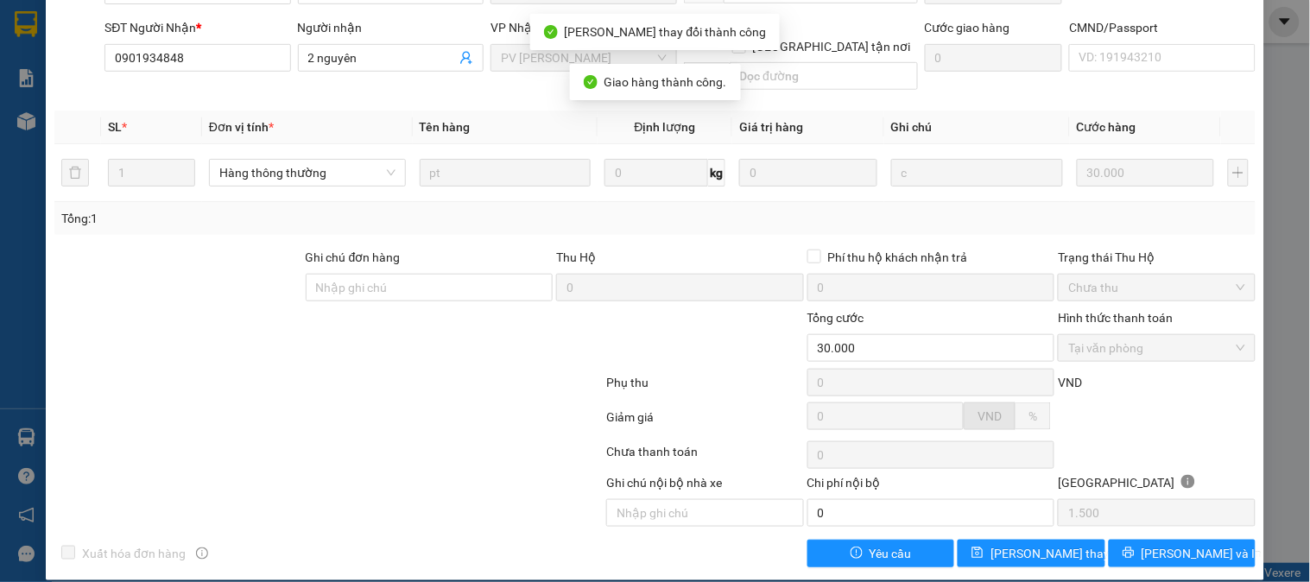
scroll to position [0, 0]
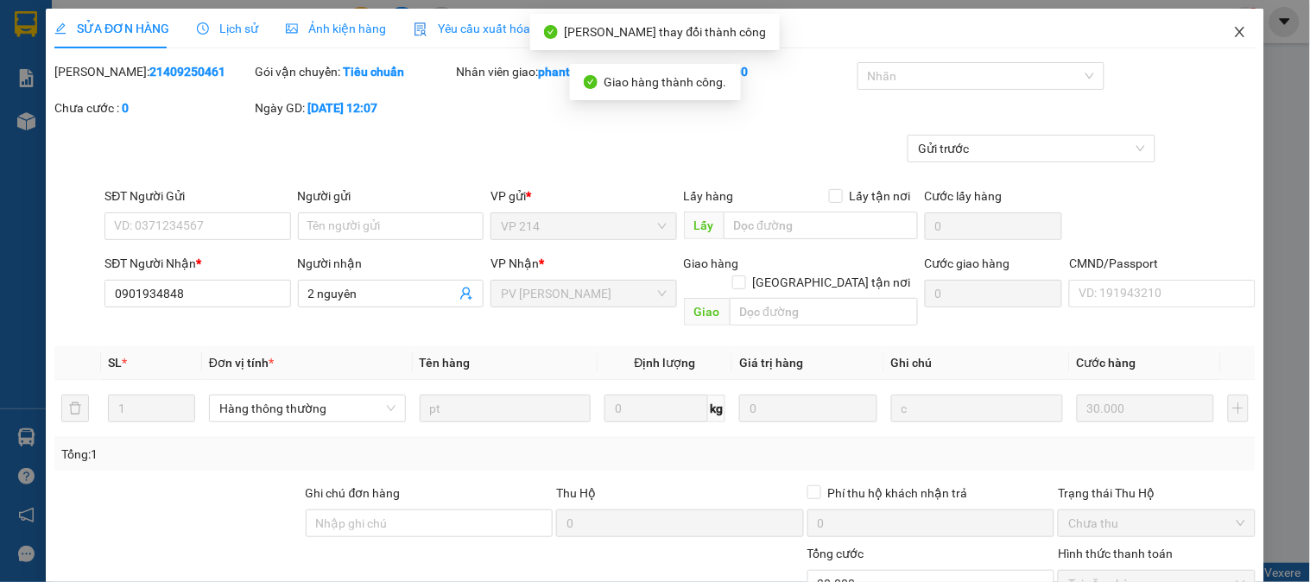
click at [1234, 35] on icon "close" at bounding box center [1241, 32] width 14 height 14
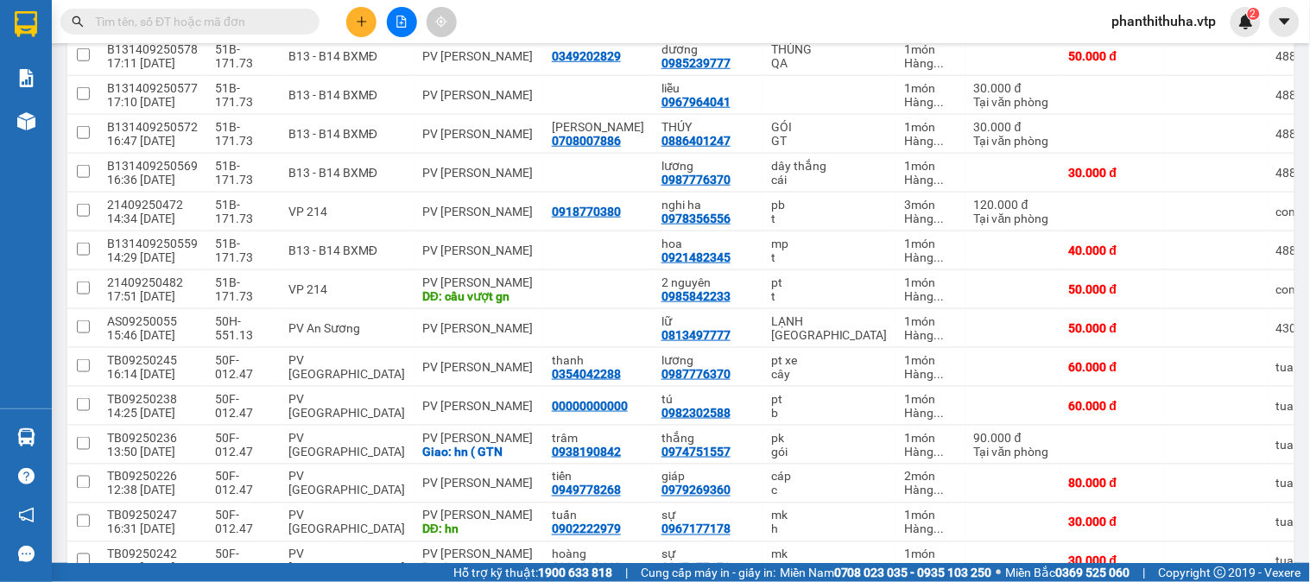
scroll to position [384, 0]
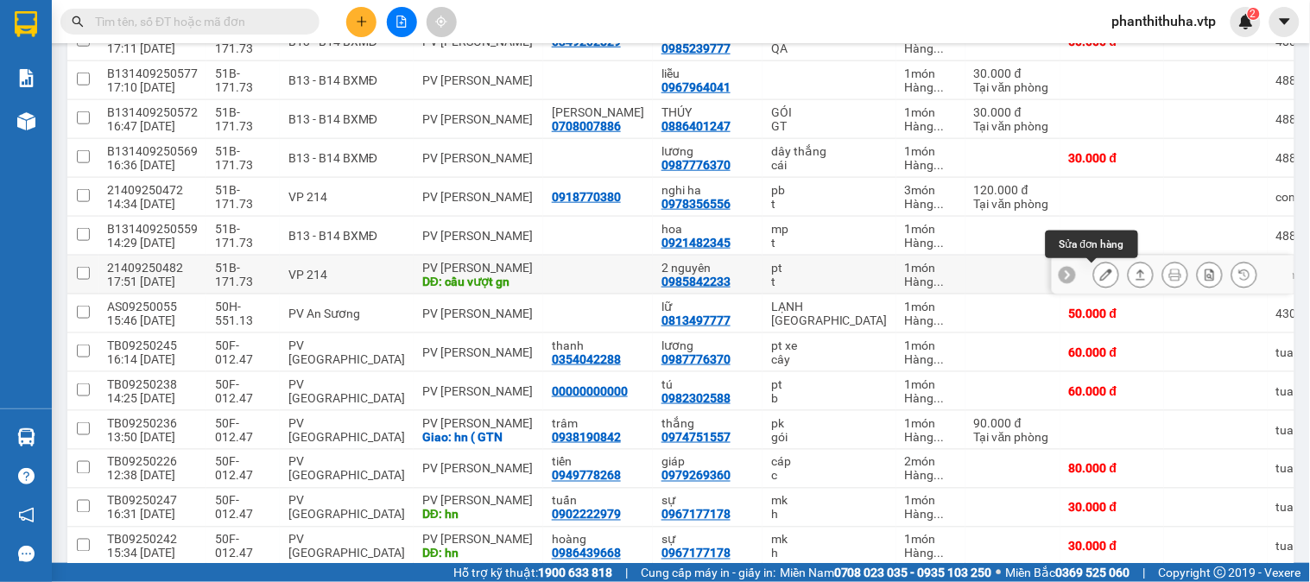
click at [1100, 273] on icon at bounding box center [1106, 275] width 12 height 12
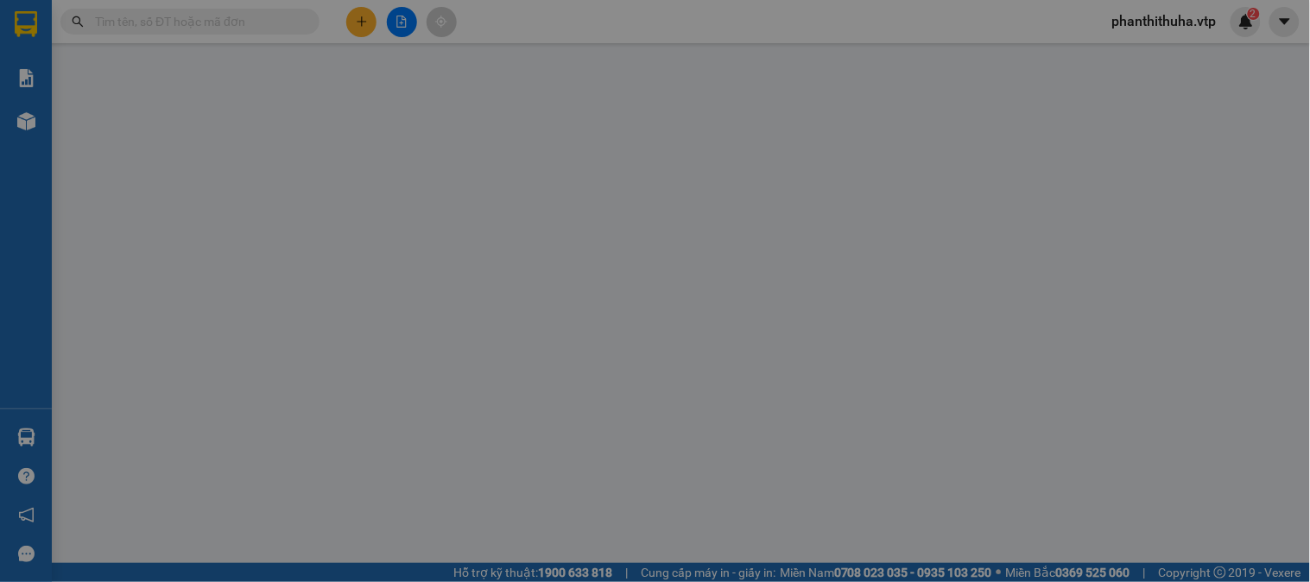
type input "0985842233"
type input "2 nguyên"
type input "cầu vượt gn"
type input "50.000"
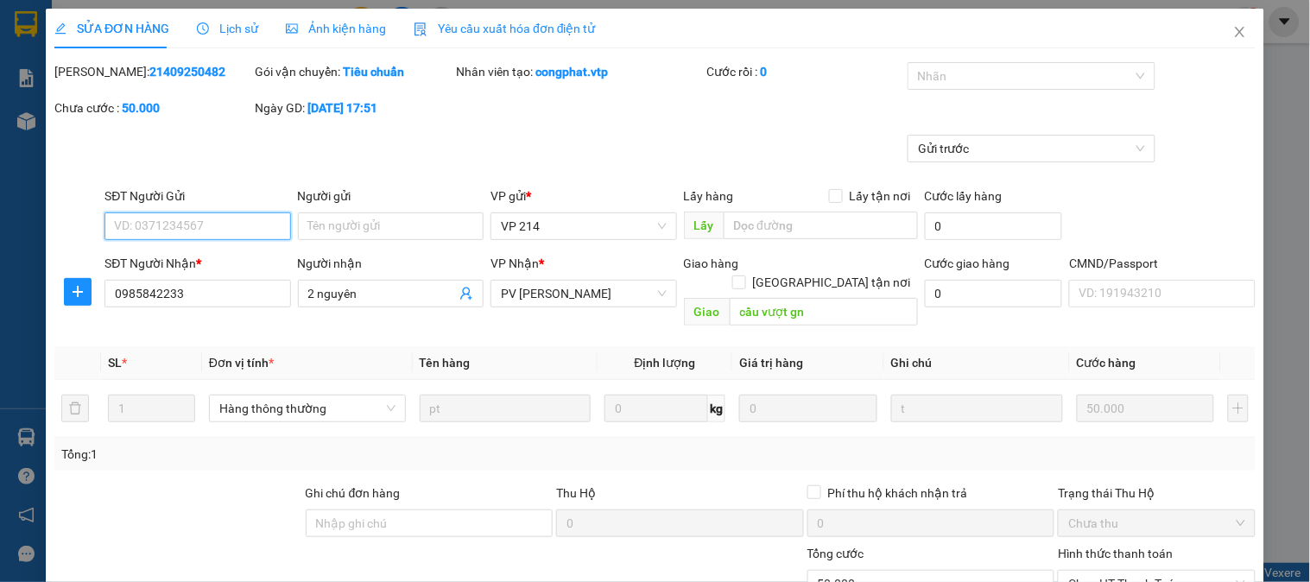
type input "2.500"
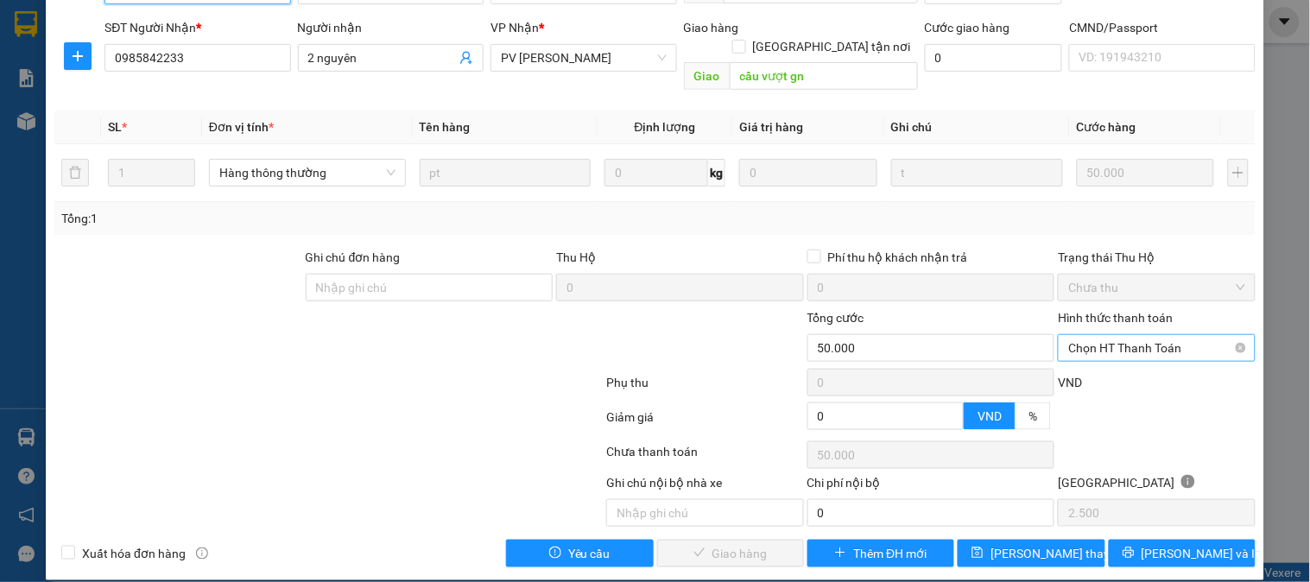
click at [1094, 335] on span "Chọn HT Thanh Toán" at bounding box center [1157, 348] width 176 height 26
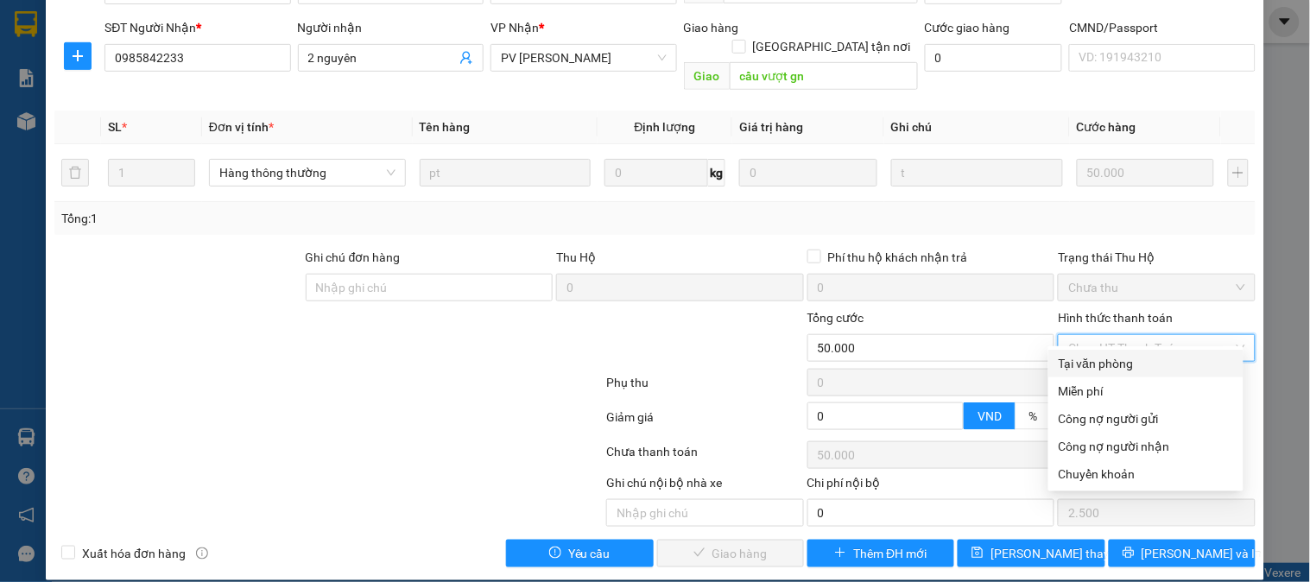
click at [1094, 355] on div "Tại văn phòng" at bounding box center [1146, 363] width 174 height 19
type input "0"
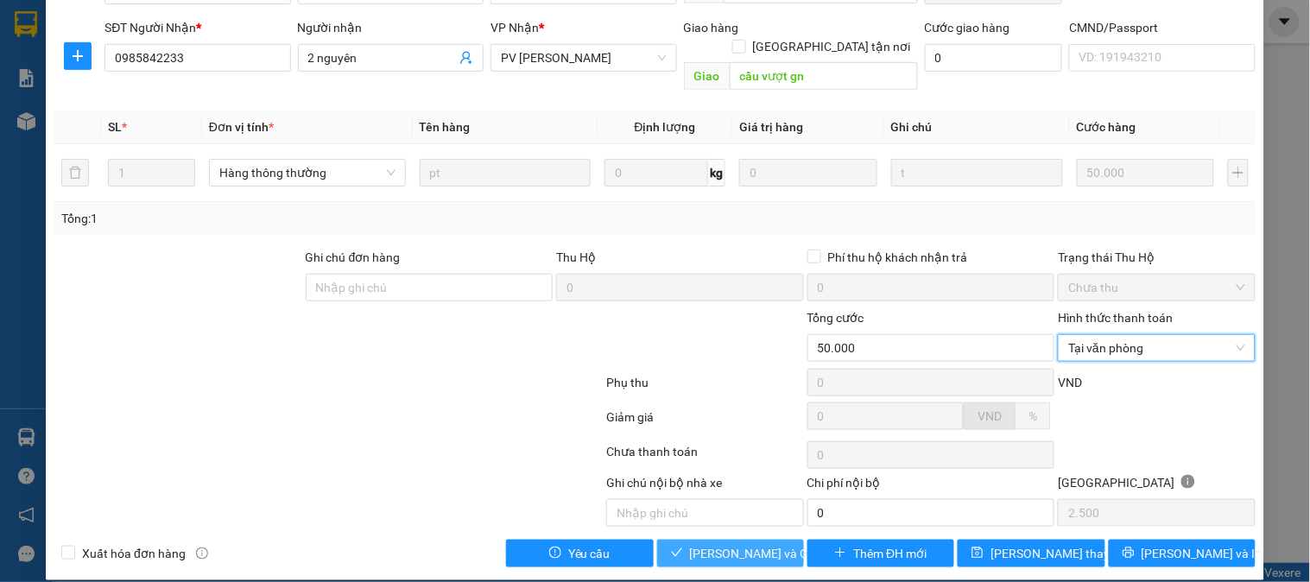
click at [752, 544] on span "[PERSON_NAME] và Giao hàng" at bounding box center [773, 553] width 166 height 19
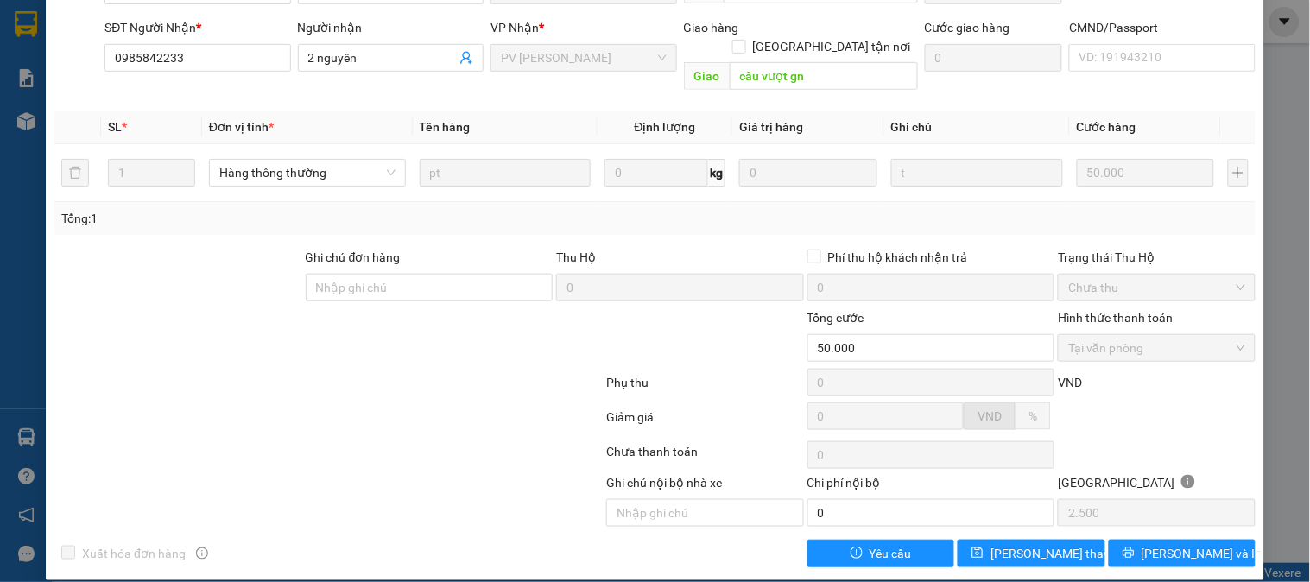
scroll to position [0, 0]
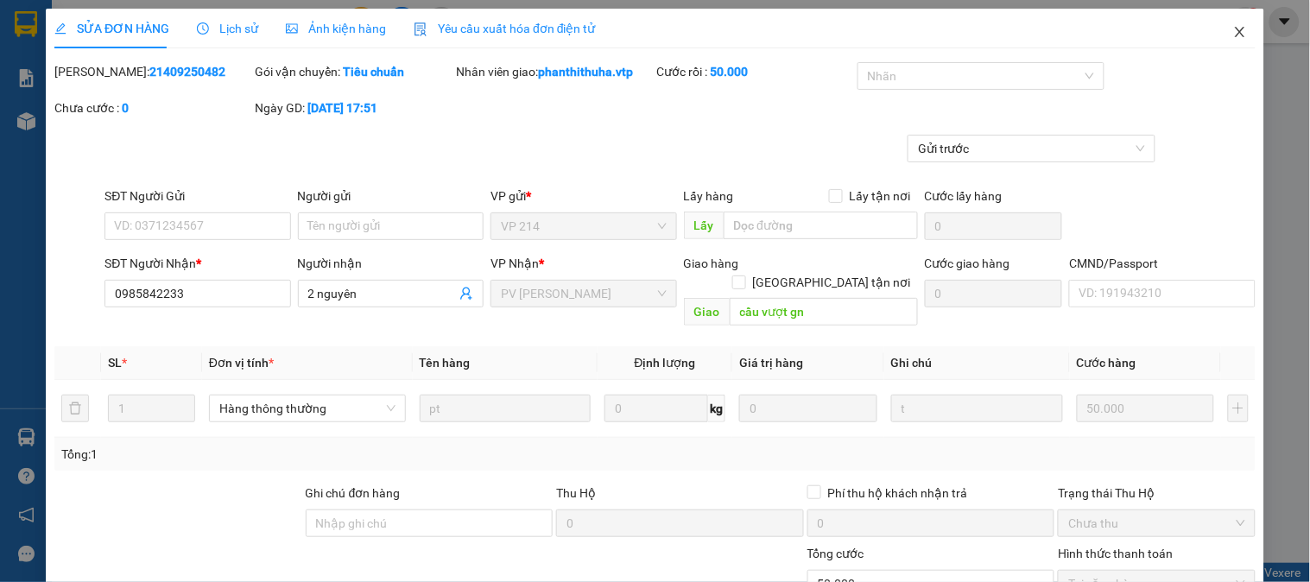
click at [1234, 33] on icon "close" at bounding box center [1241, 32] width 14 height 14
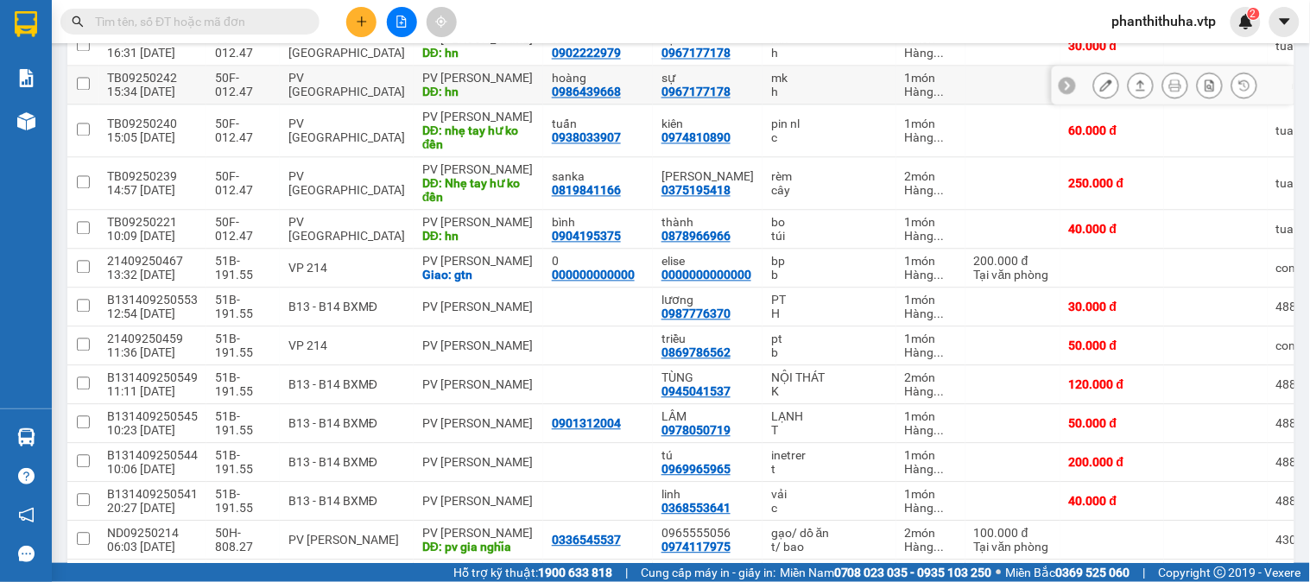
scroll to position [998, 0]
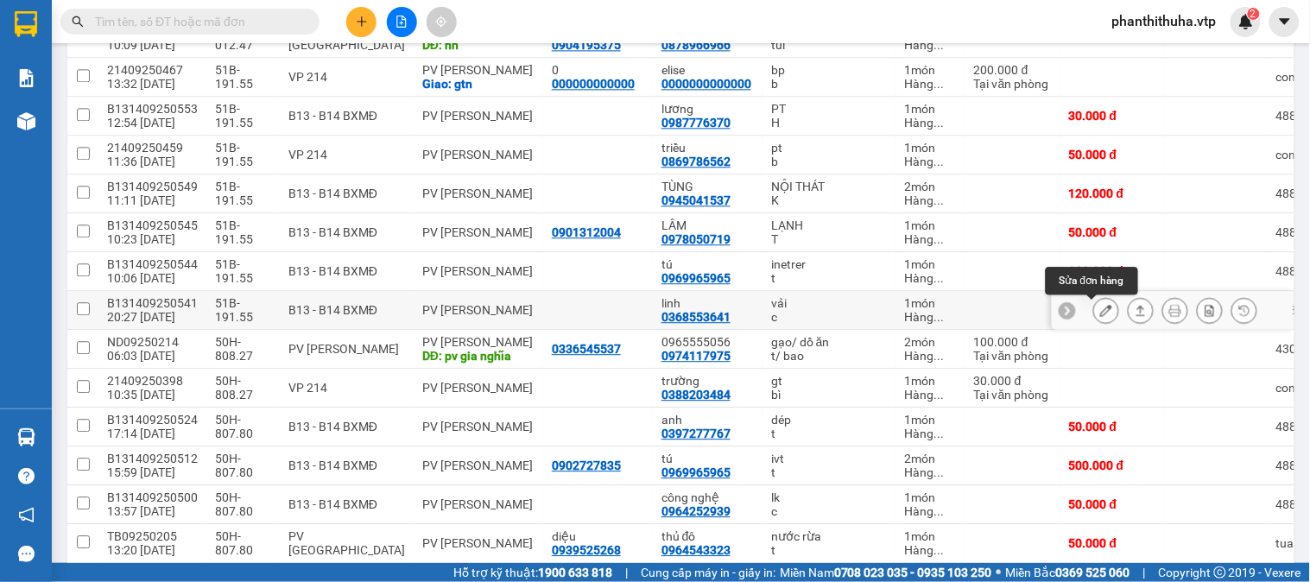
click at [1100, 308] on icon at bounding box center [1106, 310] width 12 height 12
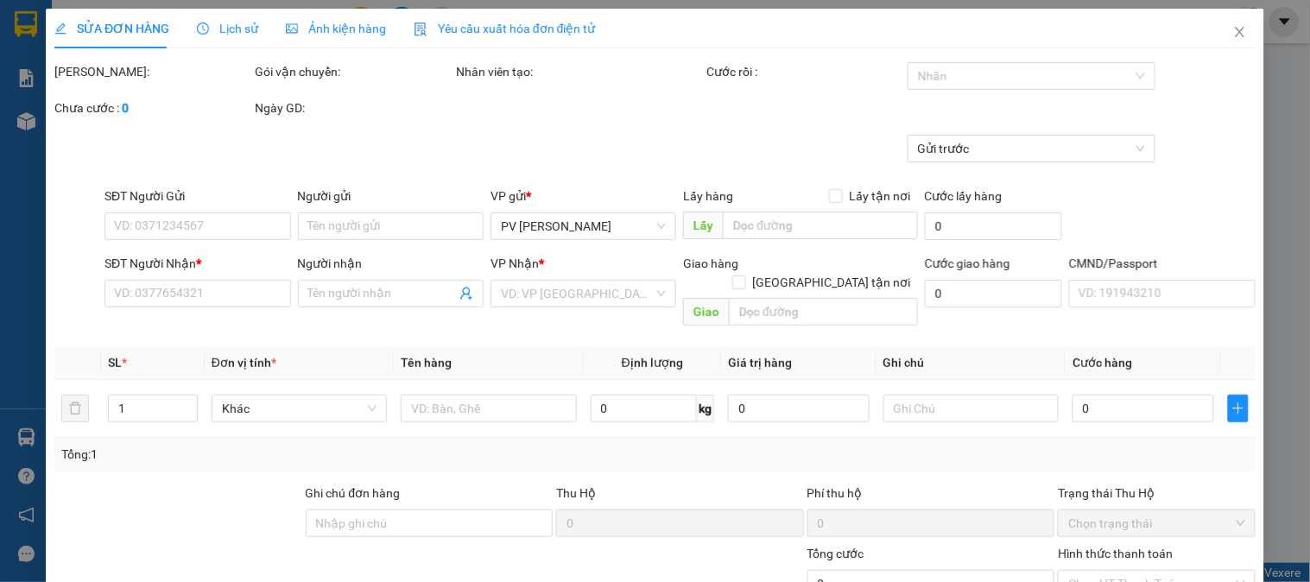
type input "2.000"
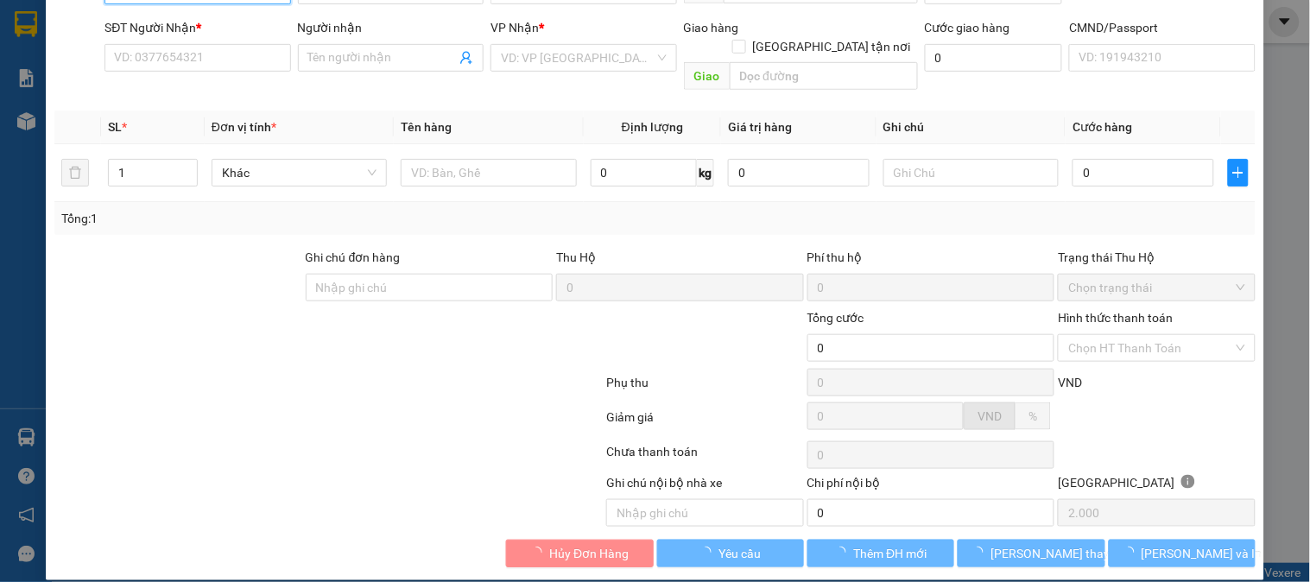
type input "0368553641"
type input "linh"
type input "40.000"
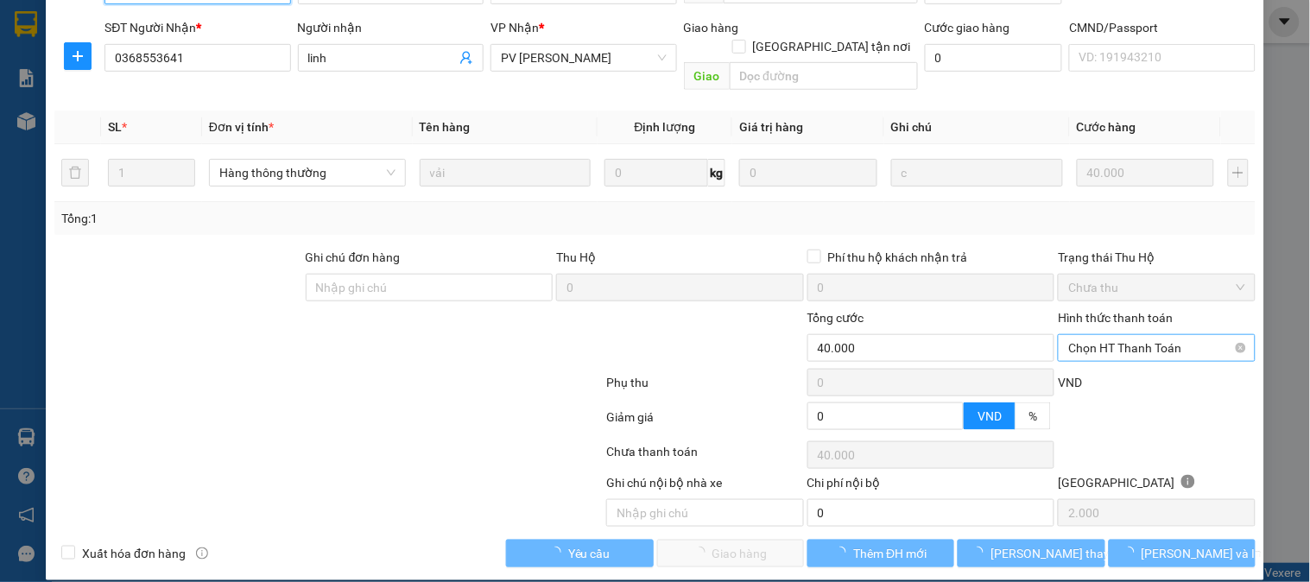
click at [1100, 335] on span "Chọn HT Thanh Toán" at bounding box center [1157, 348] width 176 height 26
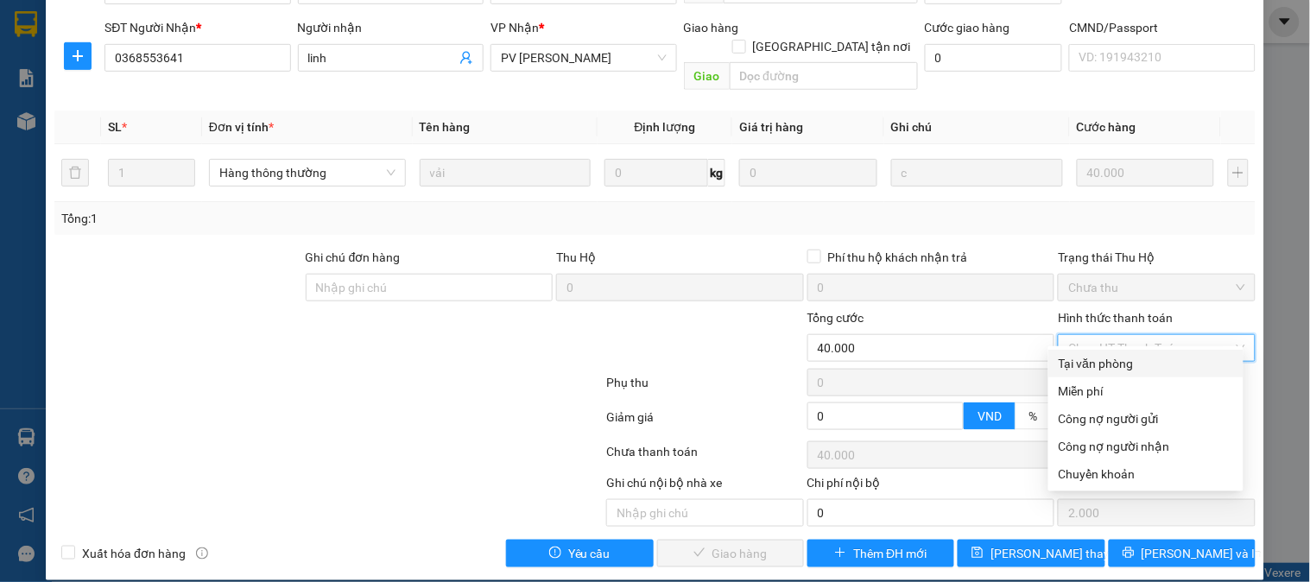
click at [1093, 358] on div "Tại văn phòng" at bounding box center [1146, 363] width 174 height 19
type input "0"
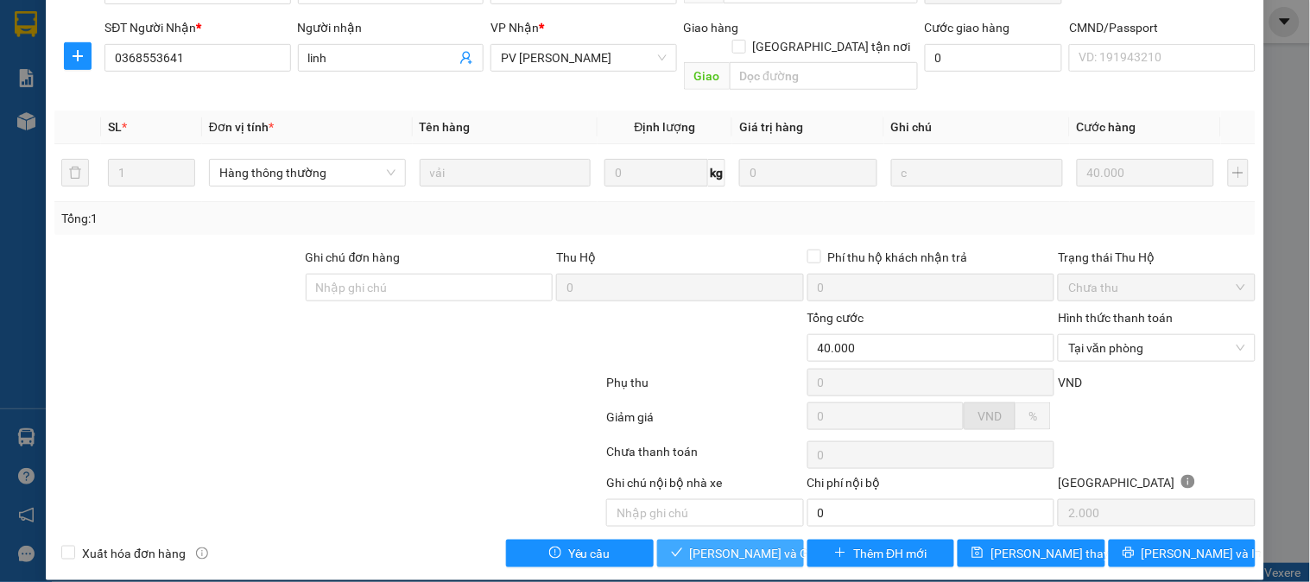
click at [758, 544] on span "Lưu và Giao hàng" at bounding box center [773, 553] width 166 height 19
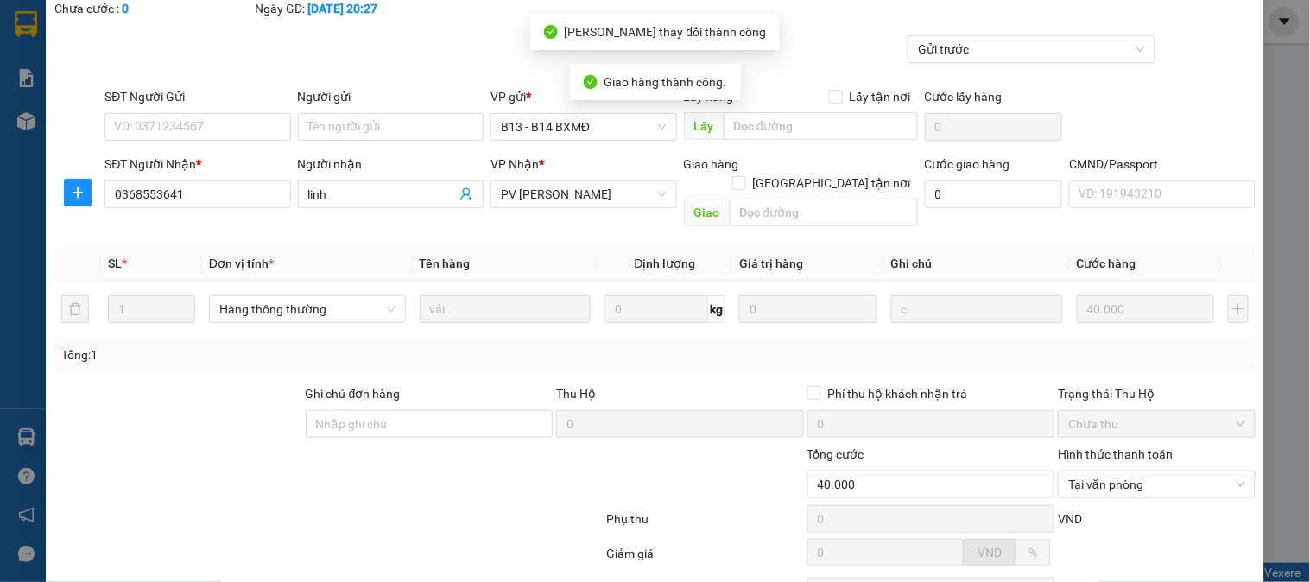
scroll to position [0, 0]
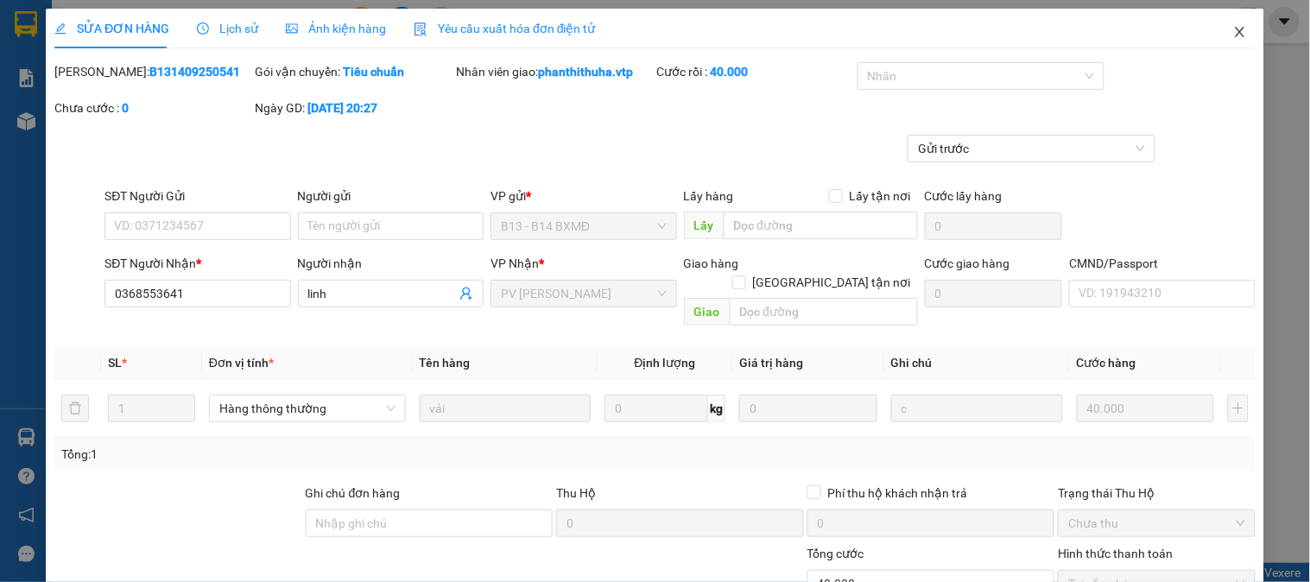
click at [1234, 35] on icon "close" at bounding box center [1241, 32] width 14 height 14
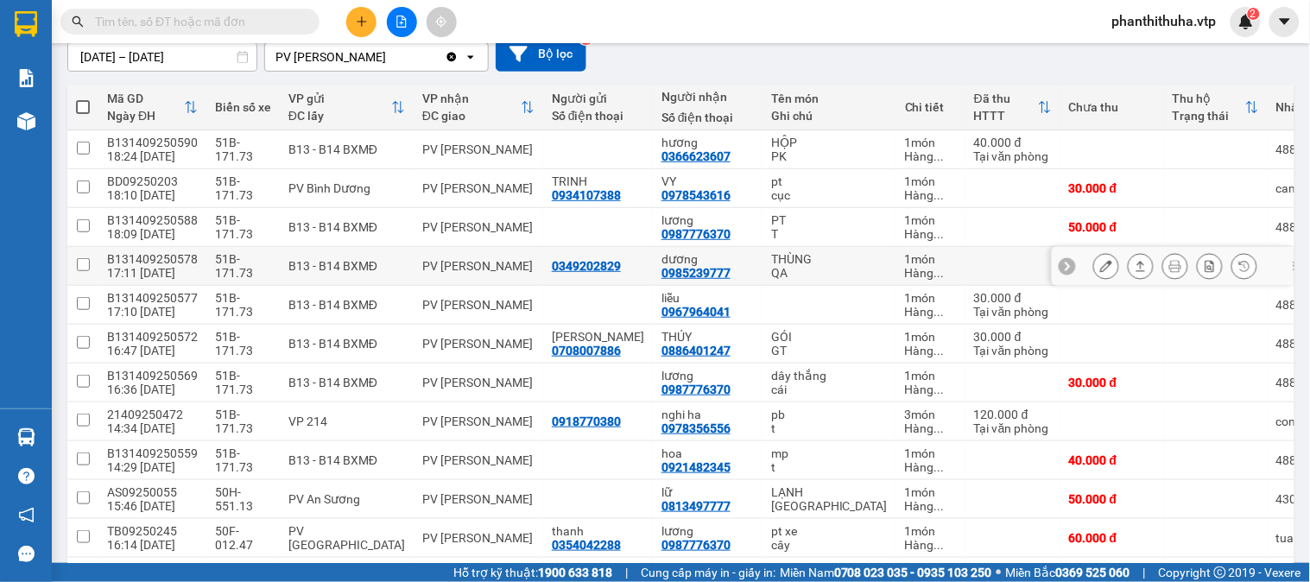
scroll to position [192, 0]
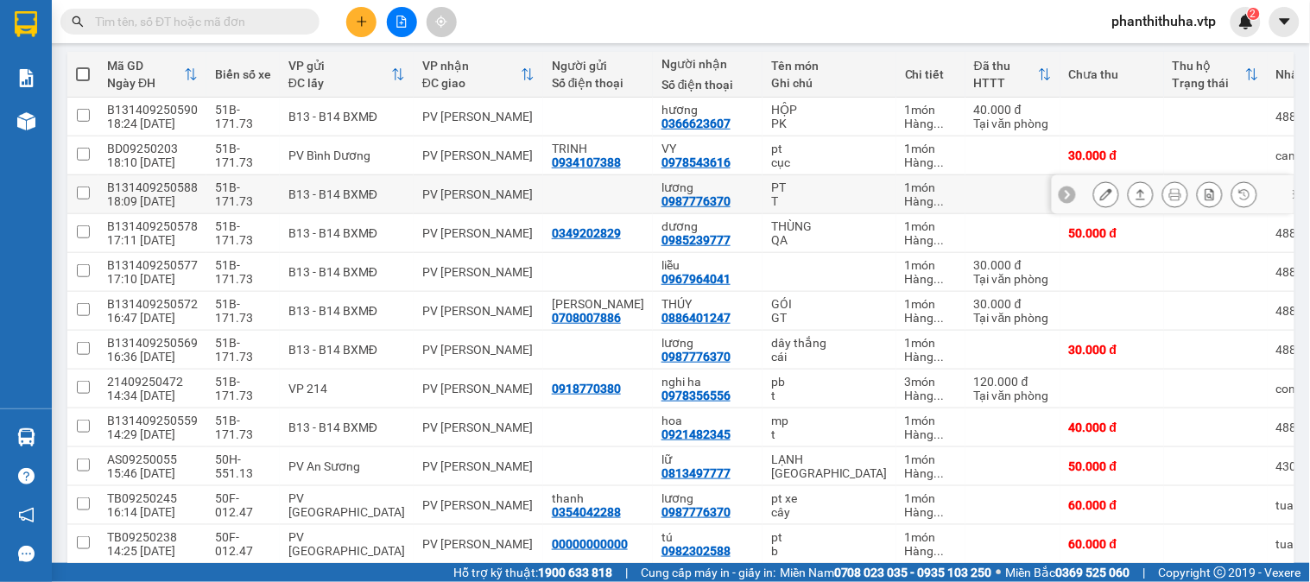
click at [1100, 193] on icon at bounding box center [1106, 194] width 12 height 12
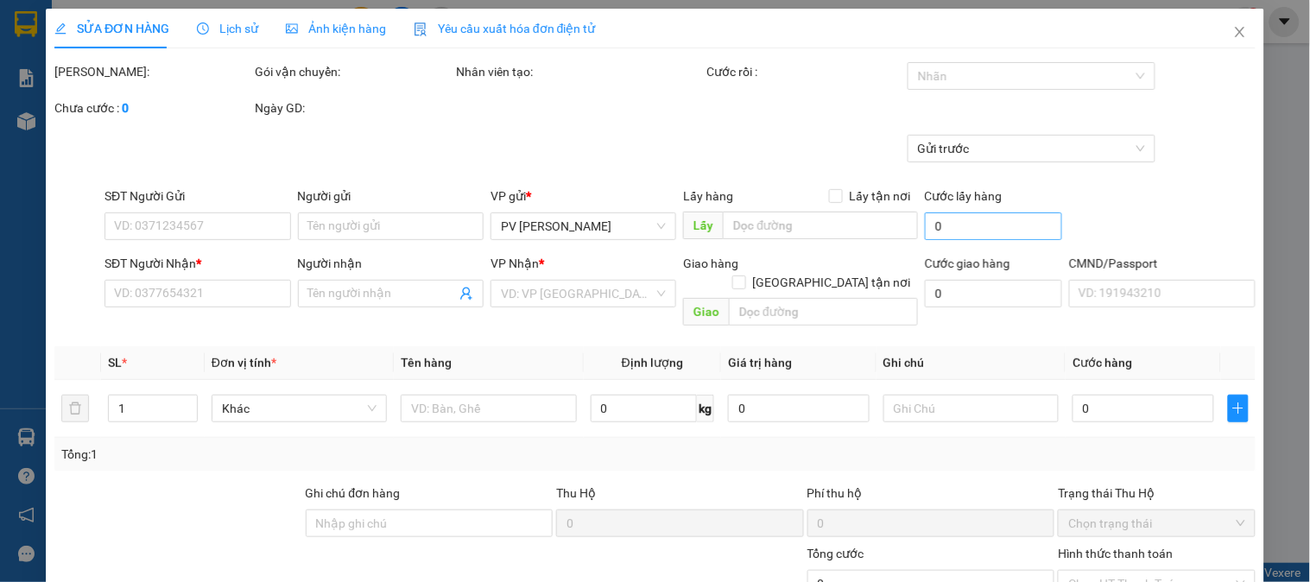
type input "2.500"
click at [948, 88] on div "Nhãn" at bounding box center [1032, 76] width 248 height 28
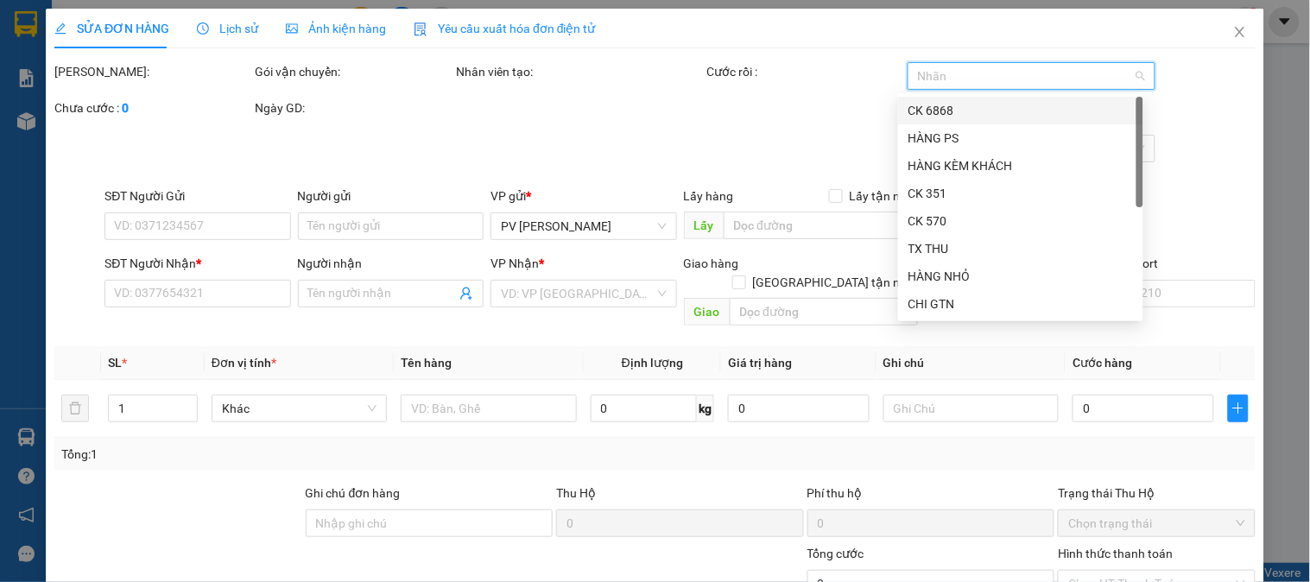
click at [942, 98] on div "CK 6868" at bounding box center [1020, 111] width 245 height 28
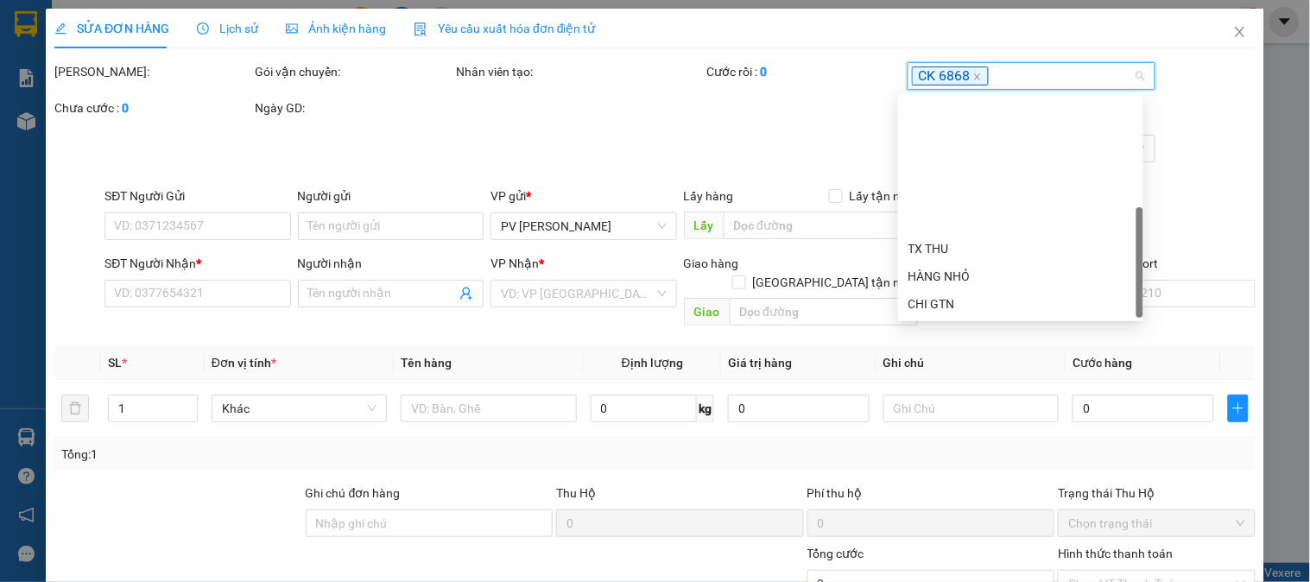
scroll to position [166, 0]
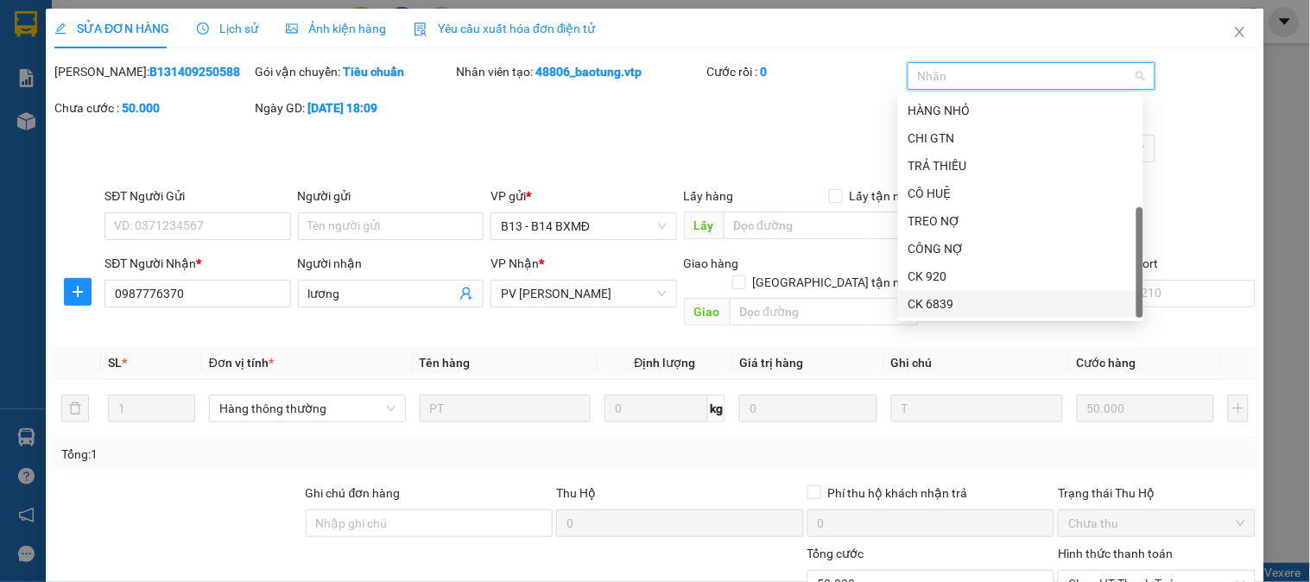
type input "0987776370"
type input "lương"
type input "50.000"
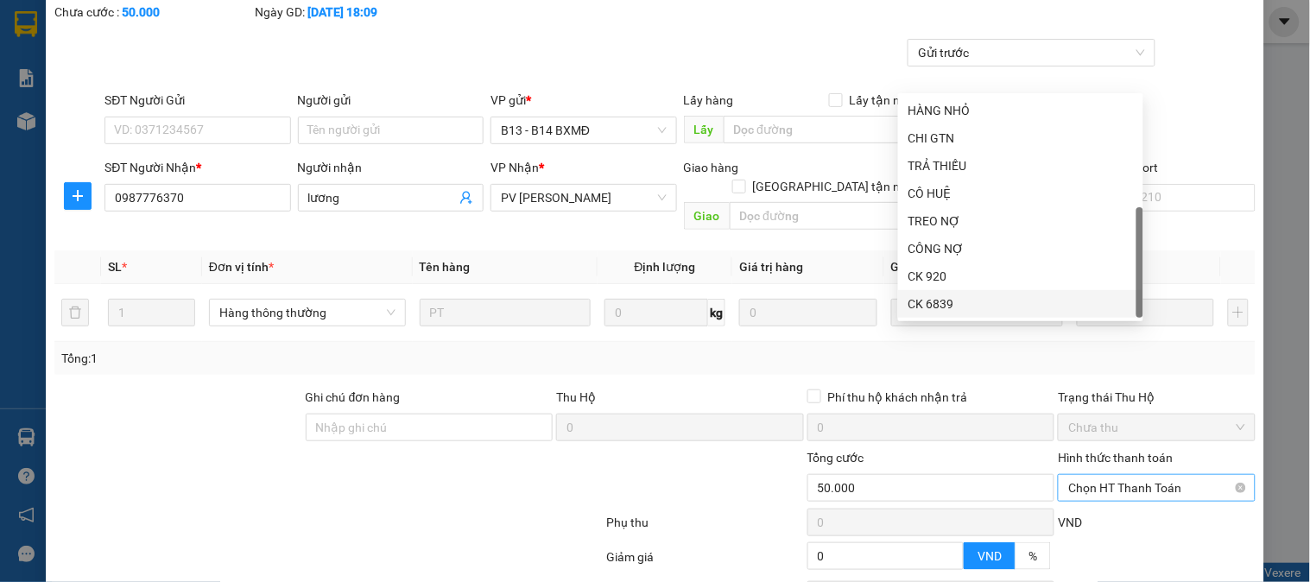
click at [1106, 475] on span "Chọn HT Thanh Toán" at bounding box center [1157, 488] width 176 height 26
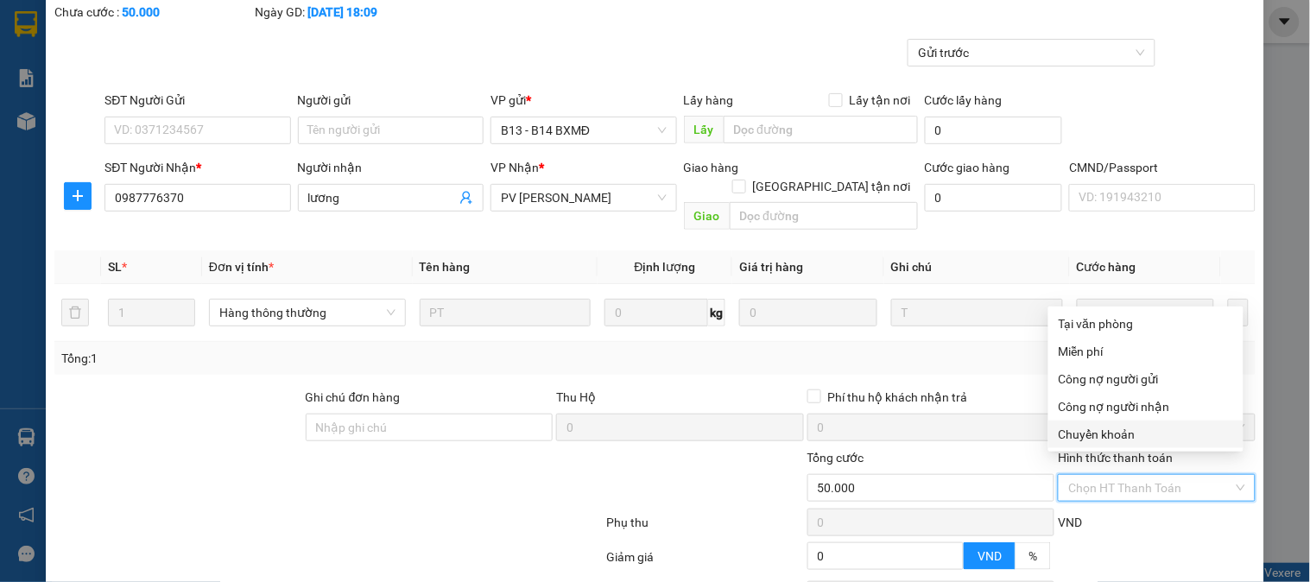
click at [1094, 432] on div "Chuyển khoản" at bounding box center [1146, 434] width 174 height 19
type input "0"
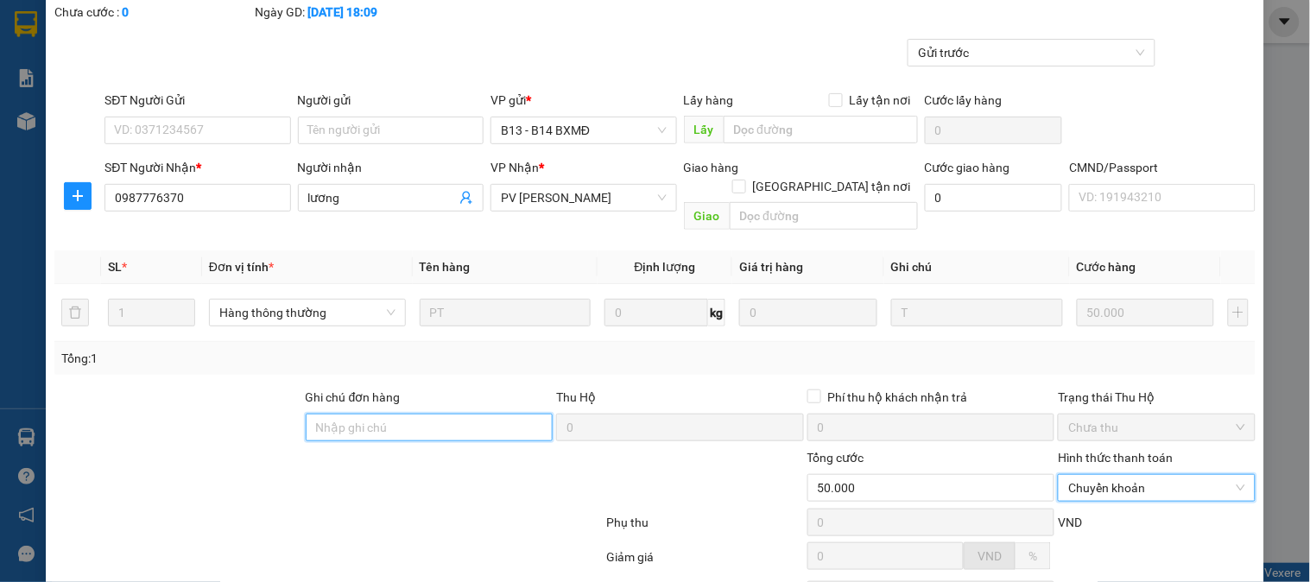
click at [476, 414] on input "Ghi chú đơn hàng" at bounding box center [430, 428] width 248 height 28
type input "E"
type input "Ẽ"
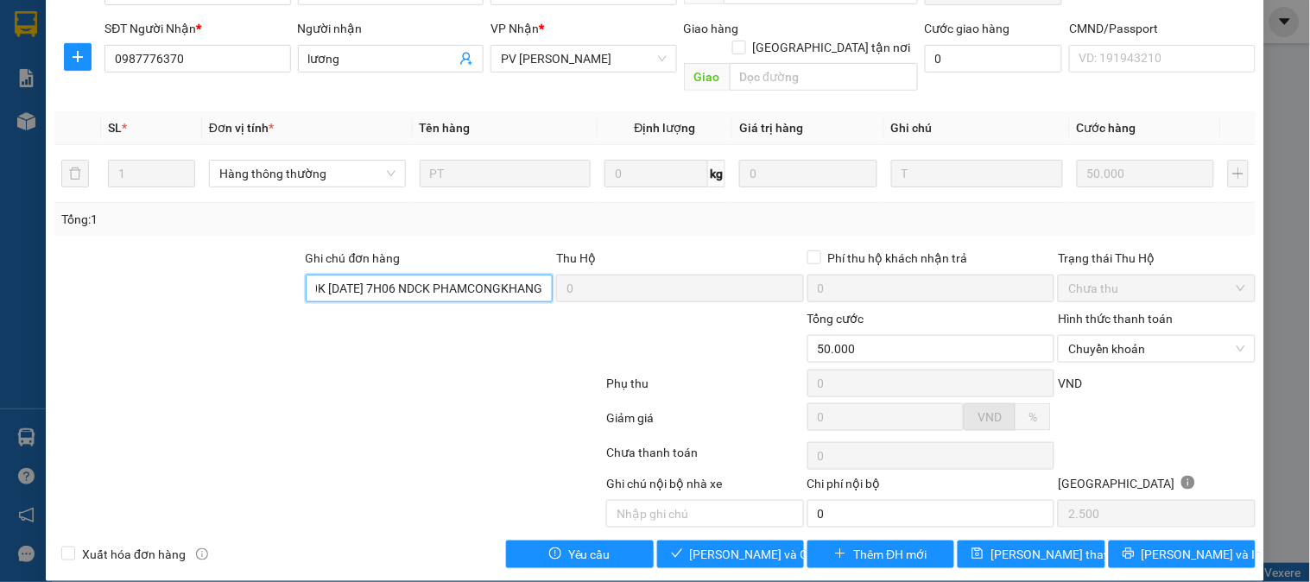
scroll to position [236, 0]
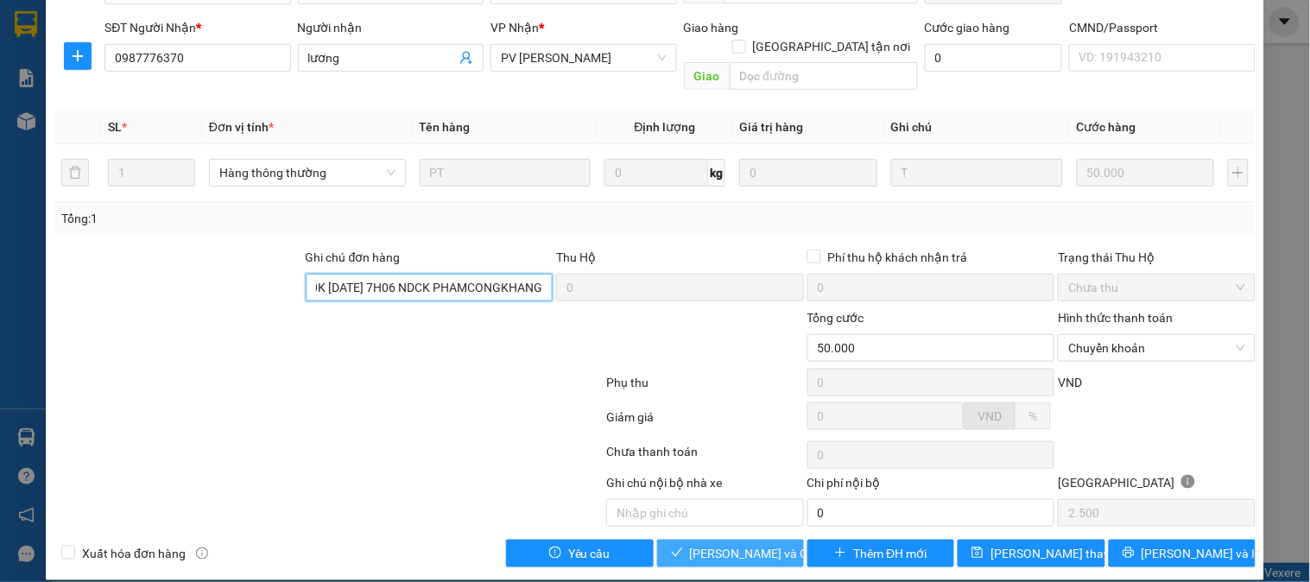
type input "EX6868 170K 13/09/25 7H06 NDCK PHAMCONGKHANG"
click at [745, 544] on span "[PERSON_NAME] và Giao hàng" at bounding box center [773, 553] width 166 height 19
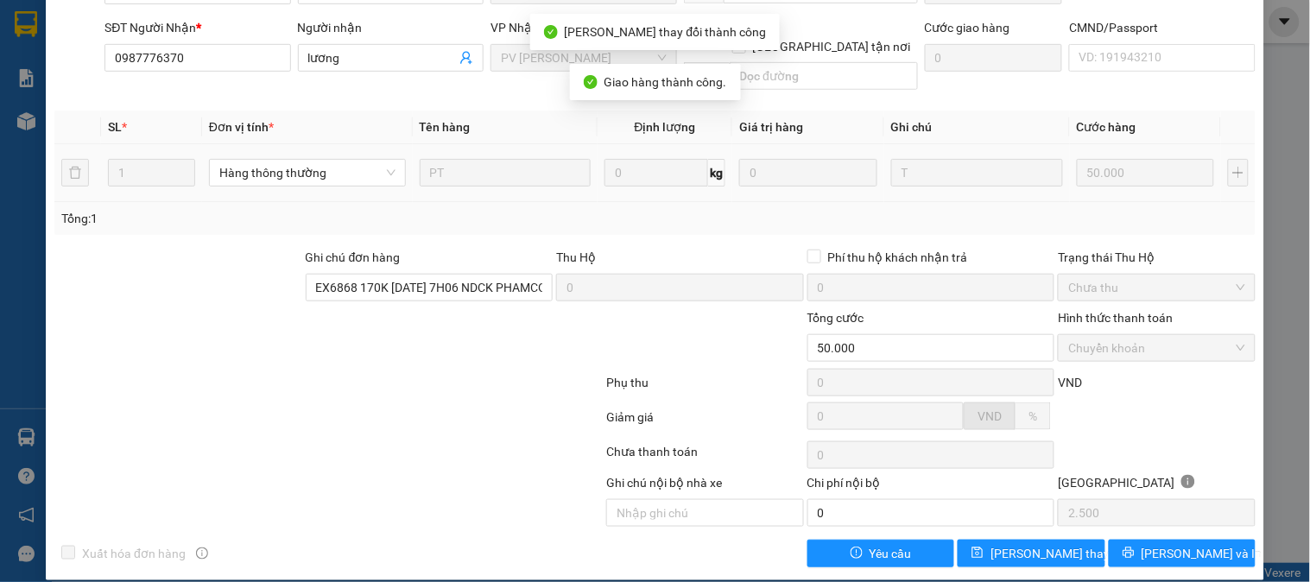
scroll to position [0, 0]
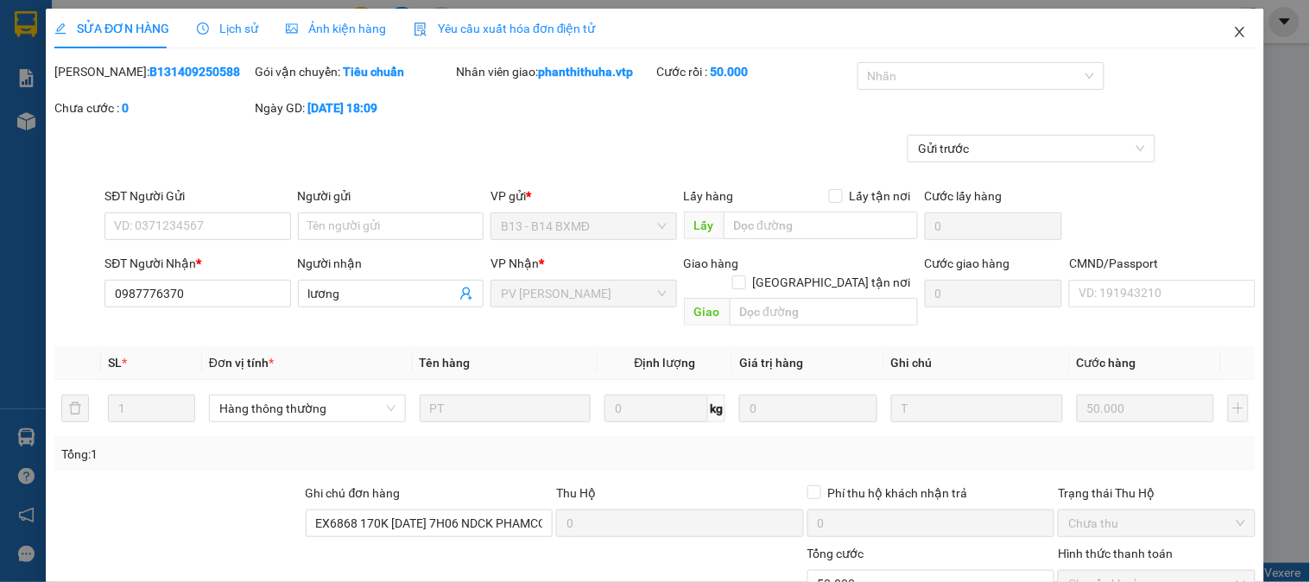
click at [1234, 33] on icon "close" at bounding box center [1241, 32] width 14 height 14
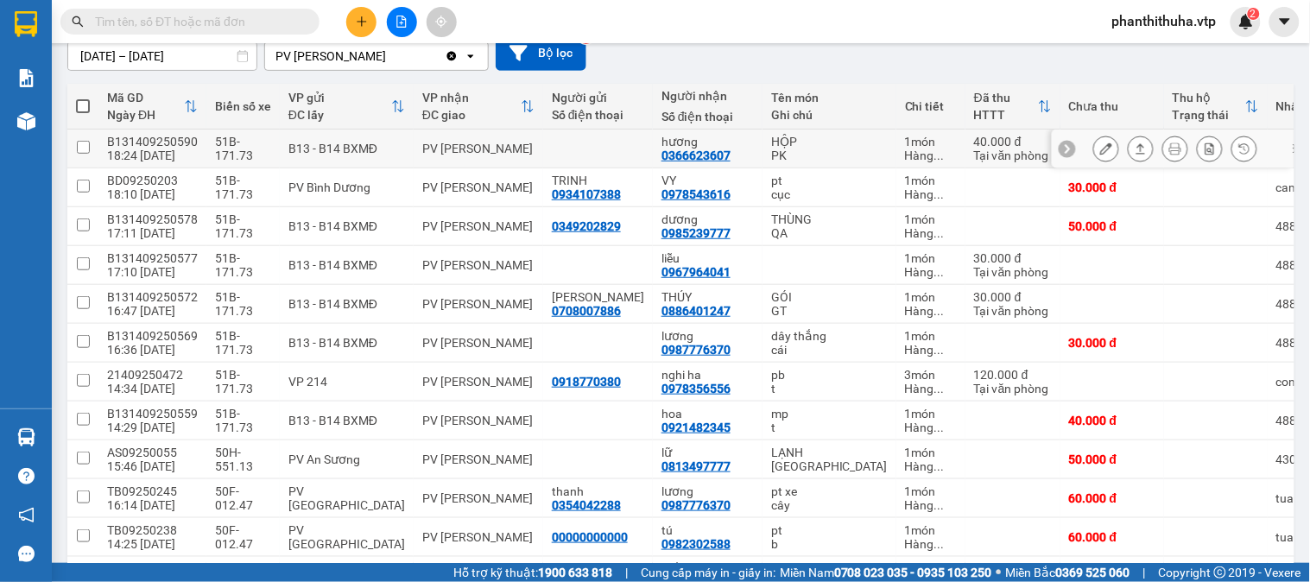
scroll to position [192, 0]
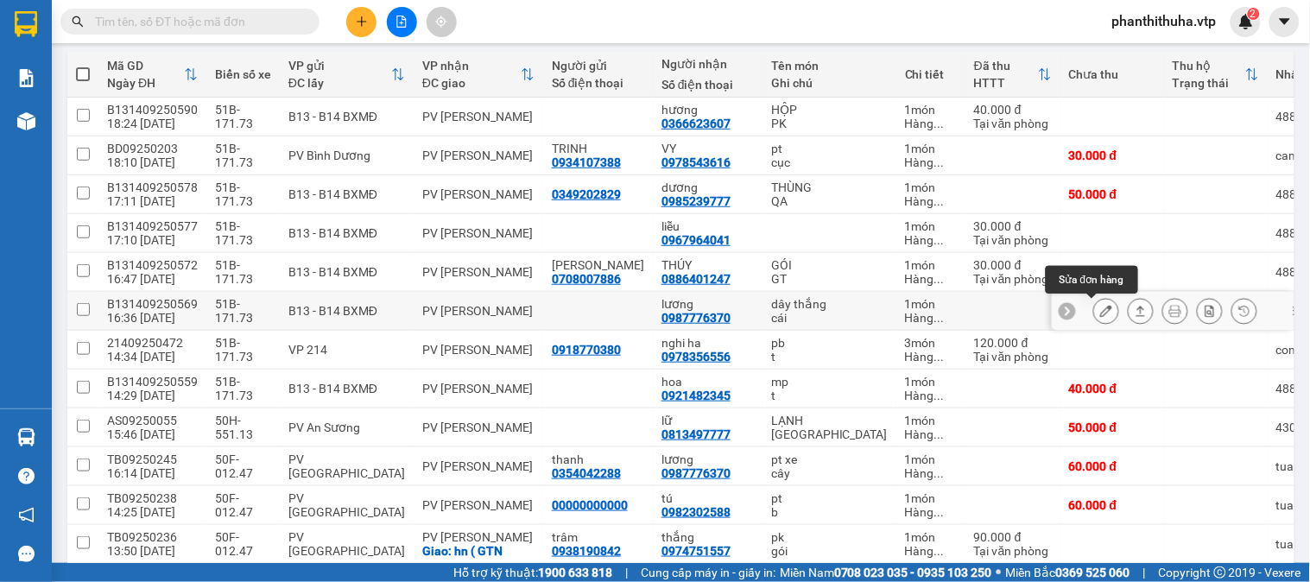
click at [1100, 308] on icon at bounding box center [1106, 311] width 12 height 12
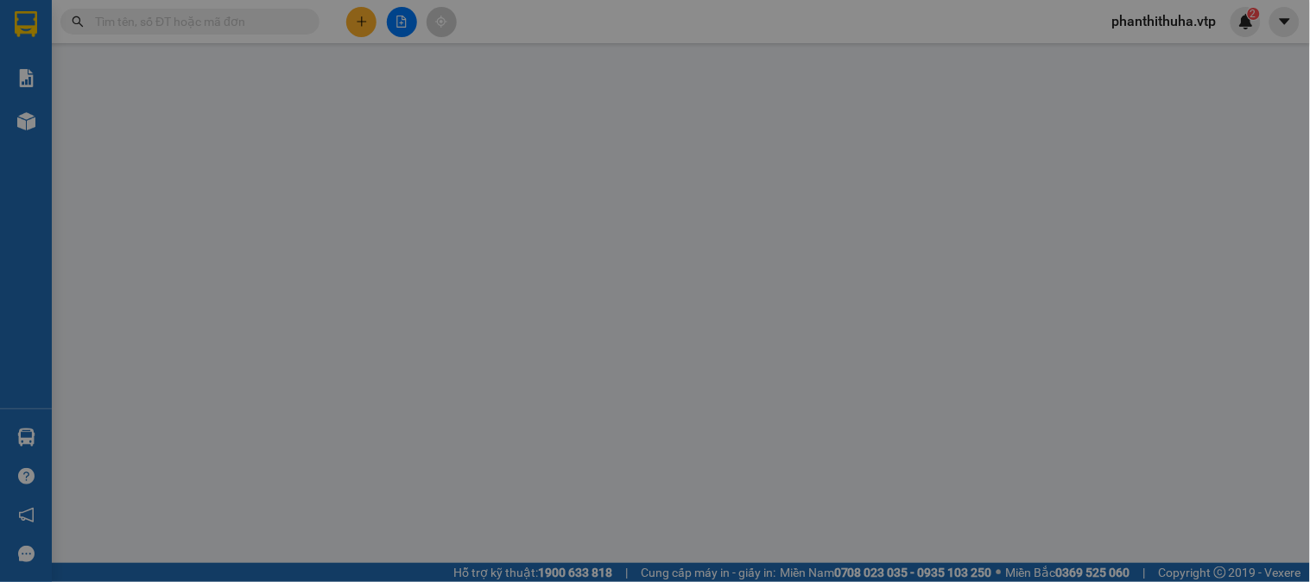
type input "0987776370"
type input "lương"
type input "30.000"
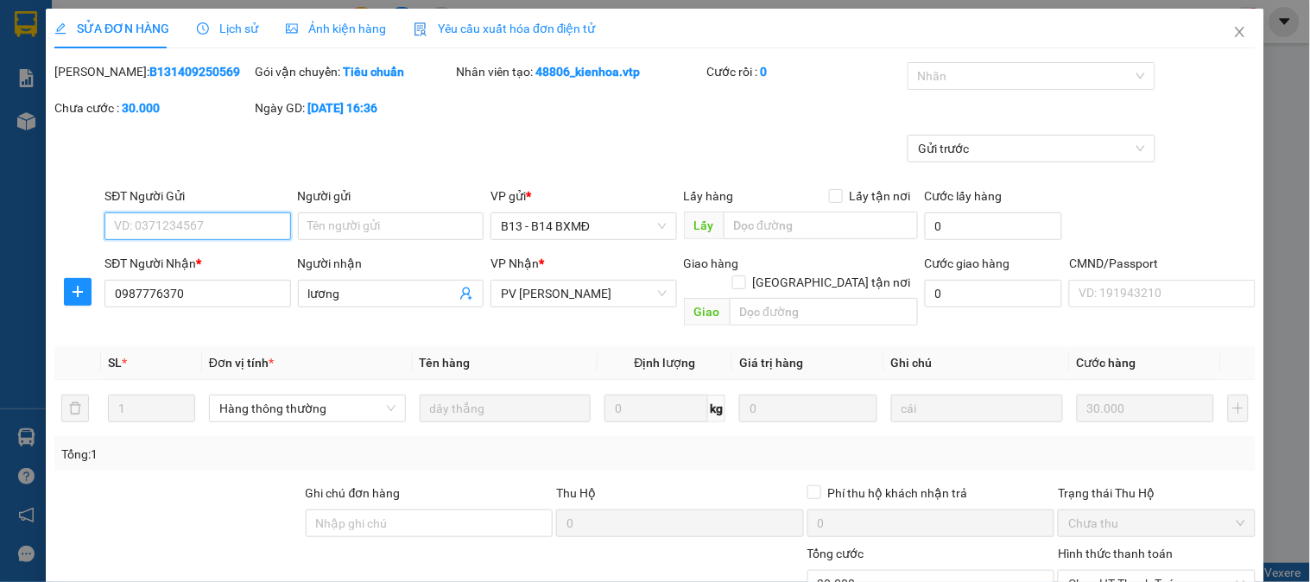
type input "1.500"
click at [968, 88] on div "Nhãn" at bounding box center [1032, 76] width 248 height 28
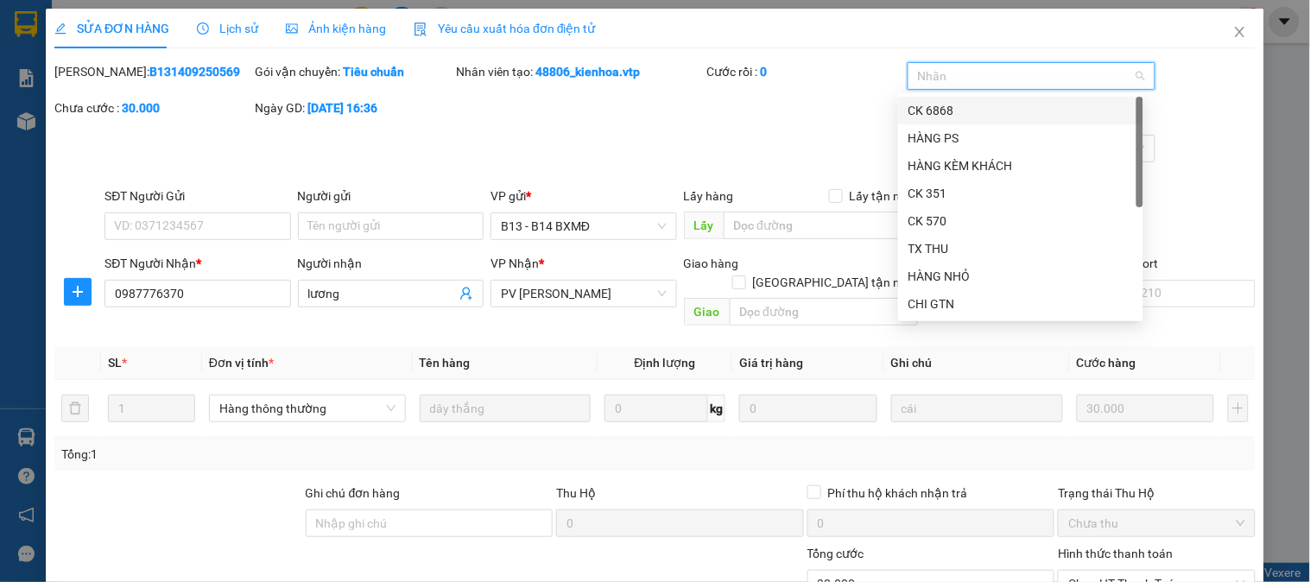
click at [961, 105] on div "CK 6868" at bounding box center [1021, 110] width 225 height 19
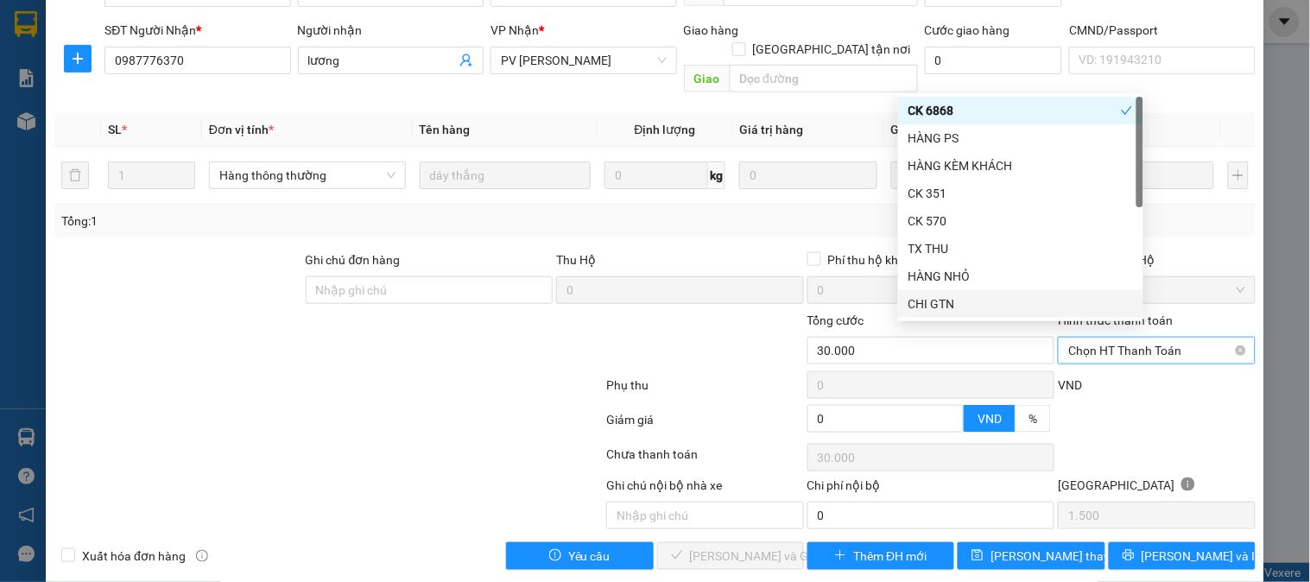
scroll to position [236, 0]
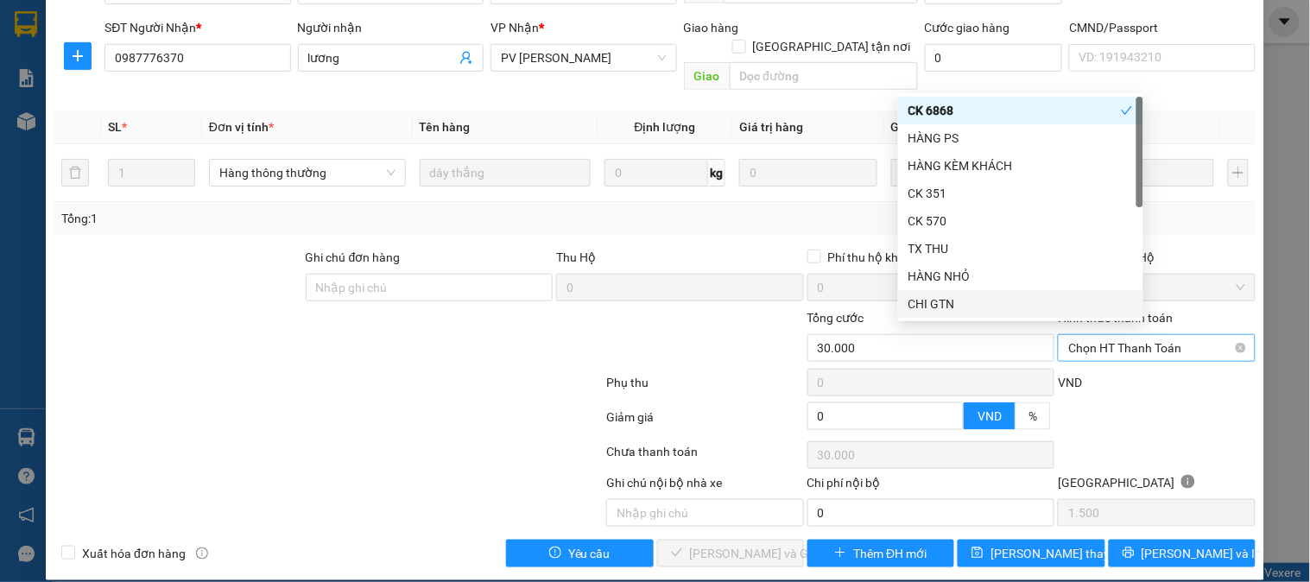
click at [1089, 335] on span "Chọn HT Thanh Toán" at bounding box center [1157, 348] width 176 height 26
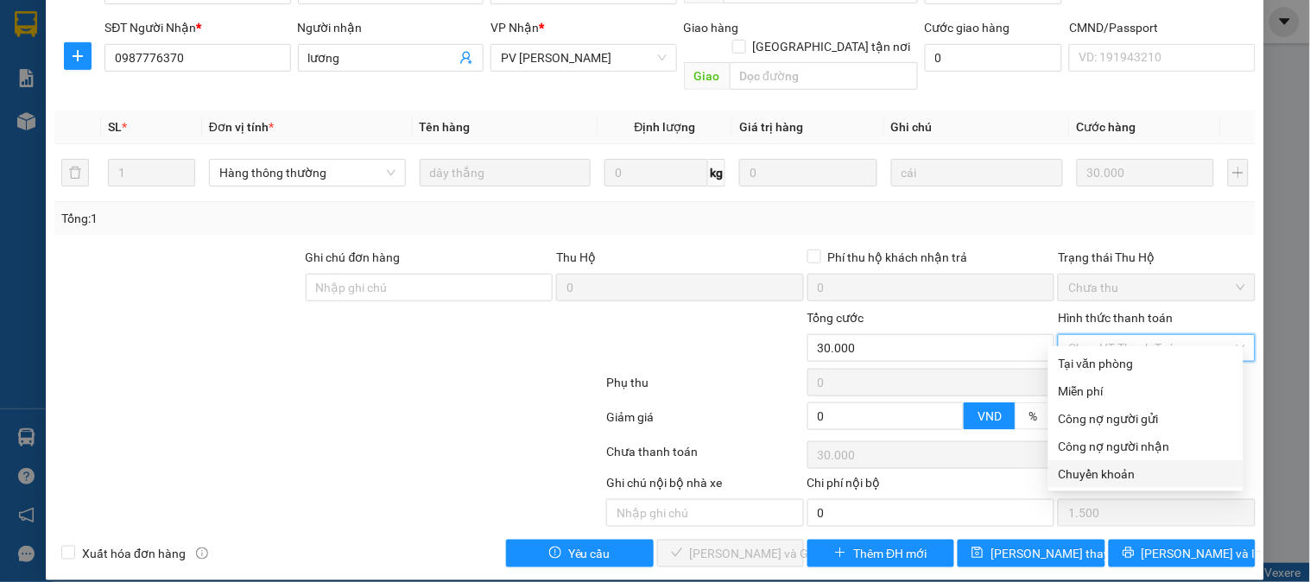
click at [1076, 470] on div "Chuyển khoản" at bounding box center [1146, 474] width 174 height 19
type input "0"
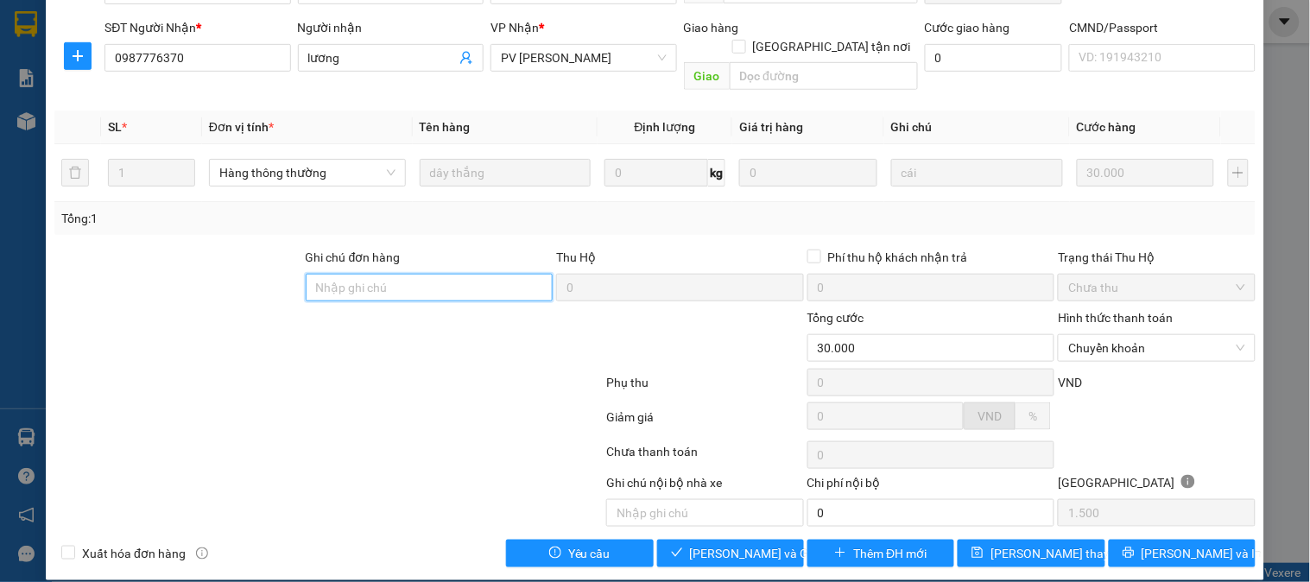
click at [497, 274] on input "Ghi chú đơn hàng" at bounding box center [430, 288] width 248 height 28
paste input "EX6868 170K 13/09/25 7H06 NDCK PHAMCONGKHANG"
type input "EX6868 170K 13/09/25 7H06 NDCK PHAMCONGKHANG"
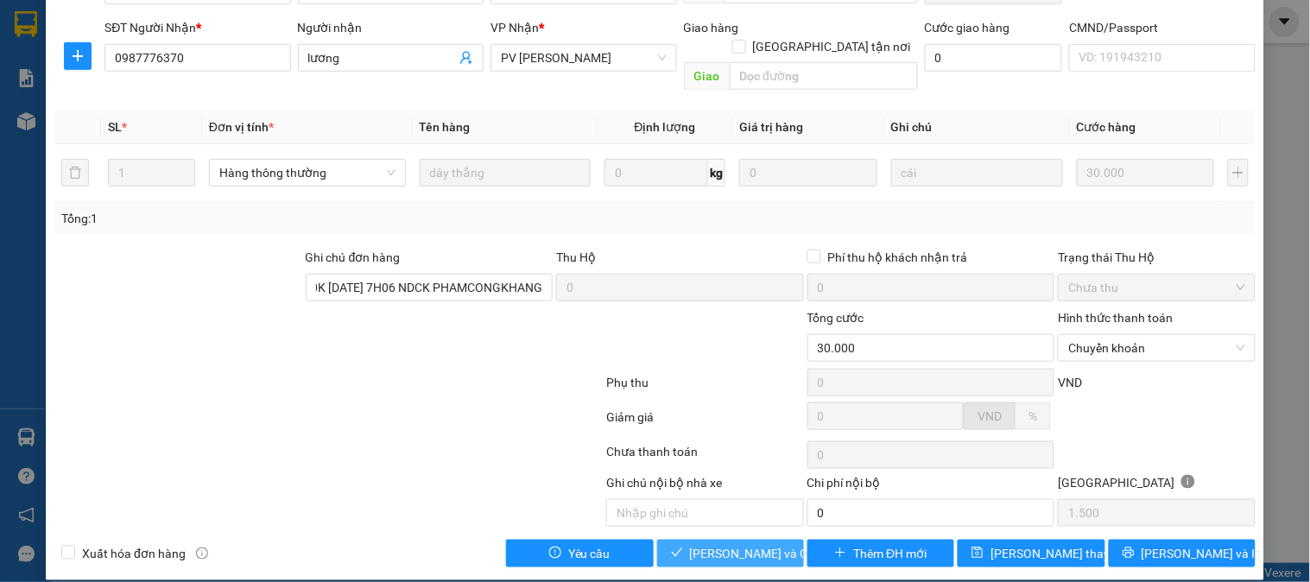
click at [766, 544] on span "[PERSON_NAME] và Giao hàng" at bounding box center [773, 553] width 166 height 19
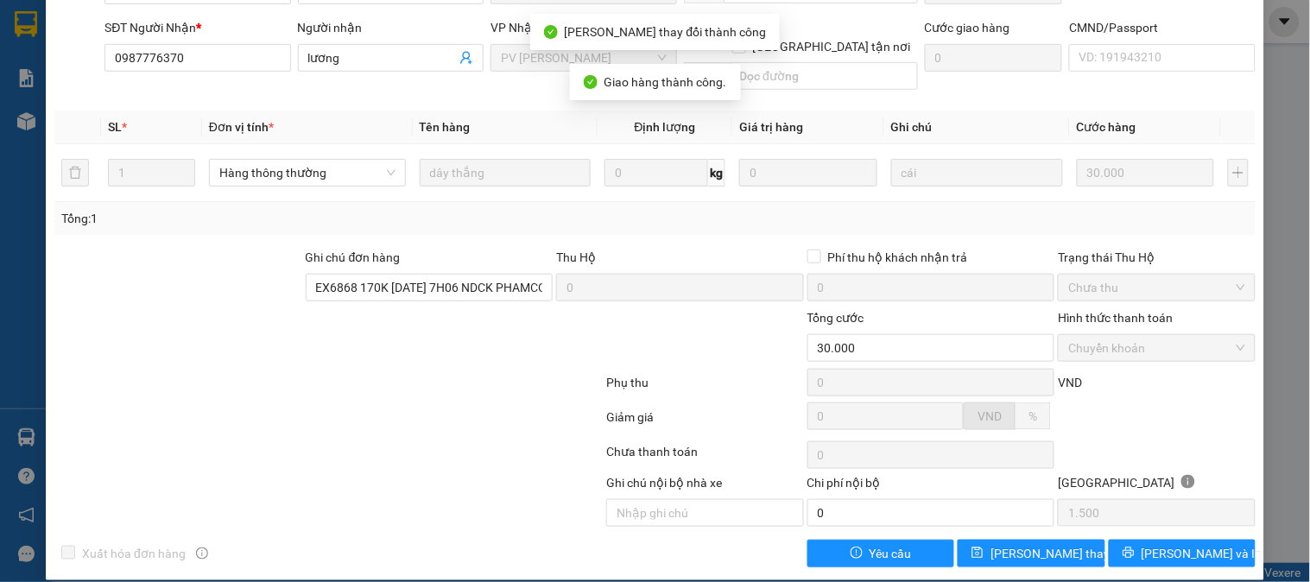
scroll to position [0, 0]
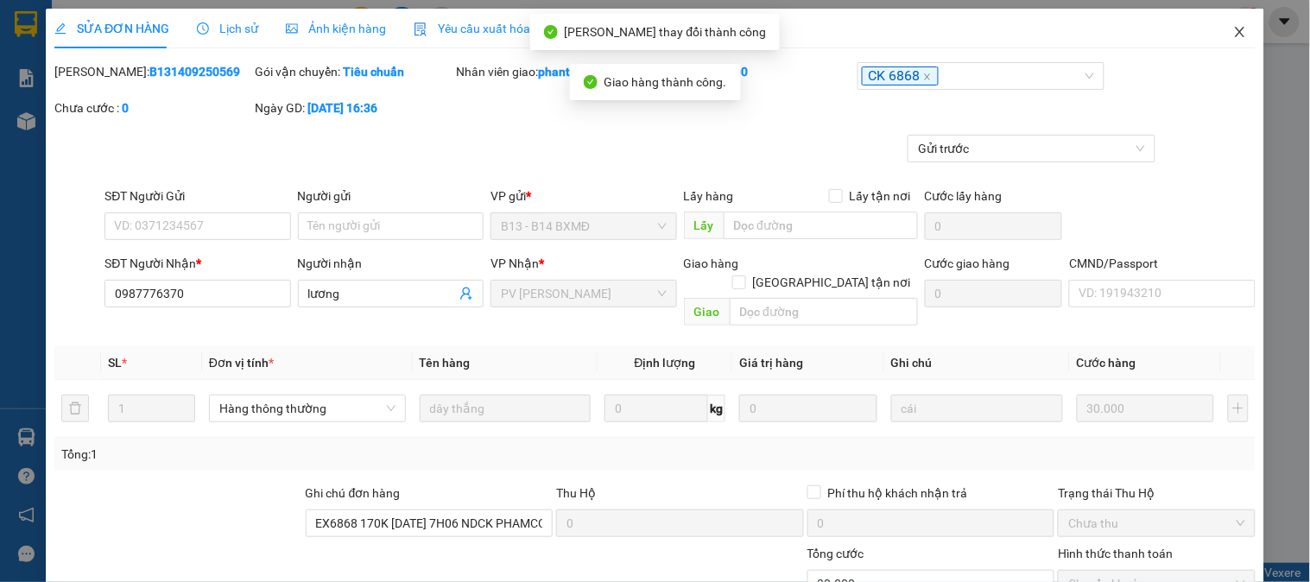
click at [1234, 36] on icon "close" at bounding box center [1241, 32] width 14 height 14
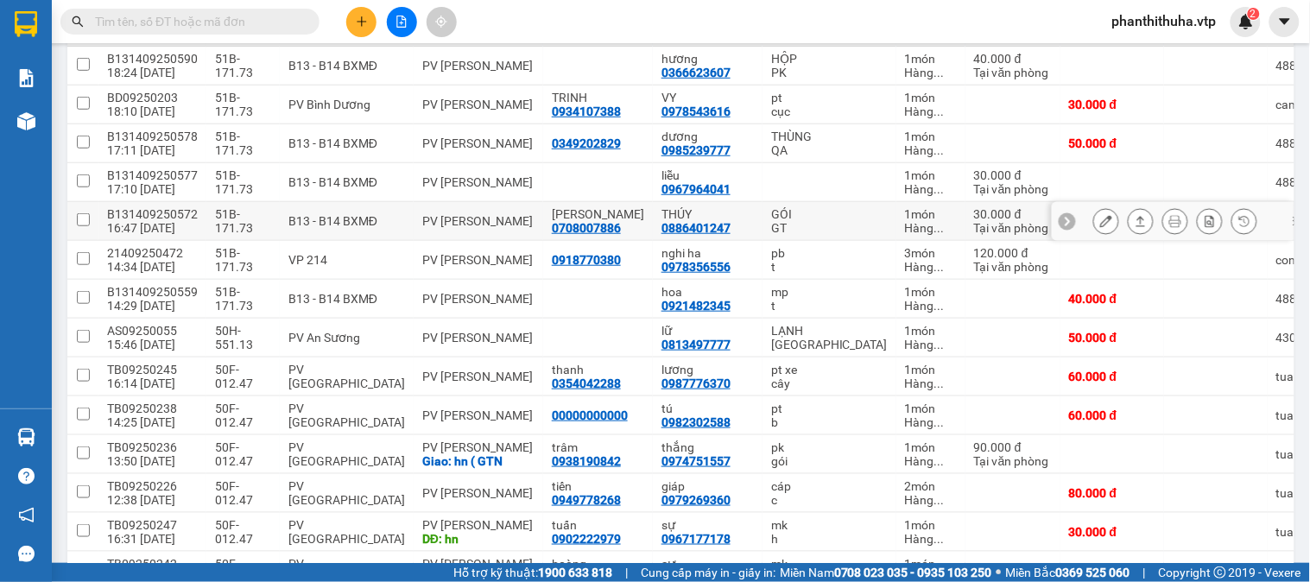
scroll to position [288, 0]
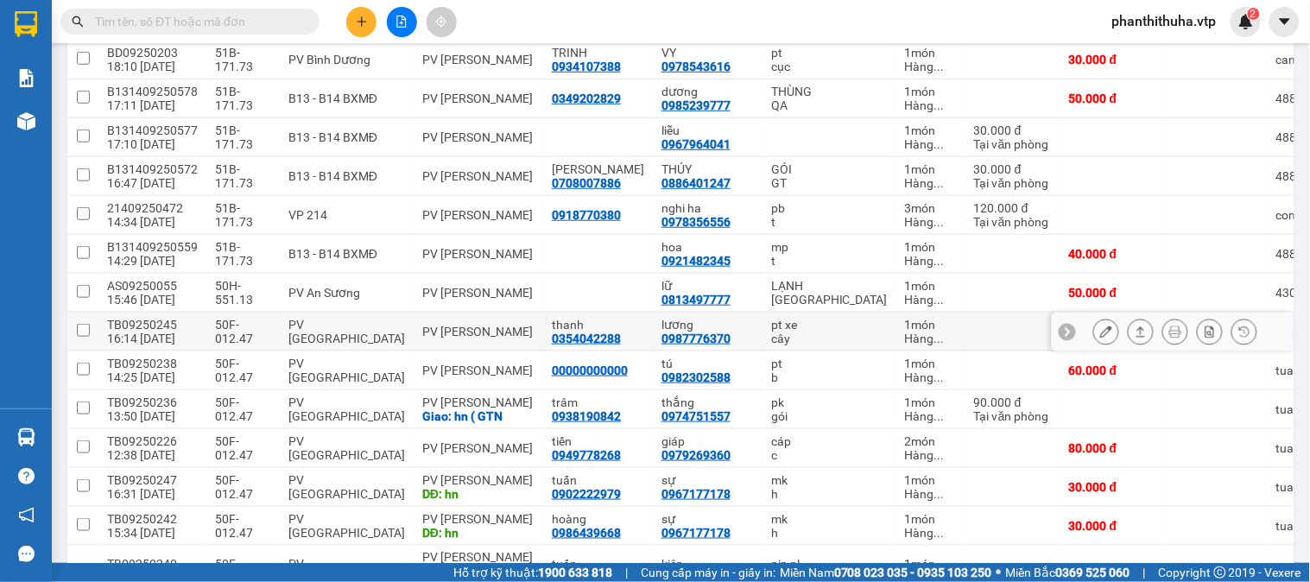
click at [1100, 337] on icon at bounding box center [1106, 332] width 12 height 12
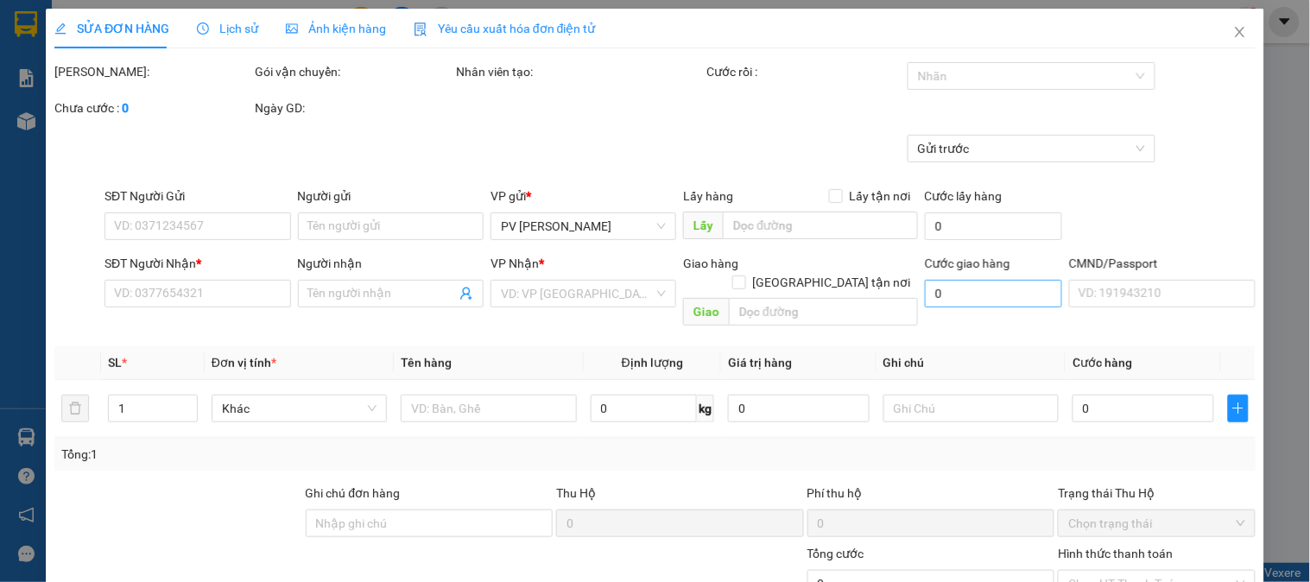
type input "0354042288"
type input "thanh"
type input "0987776370"
type input "lương"
type input "60.000"
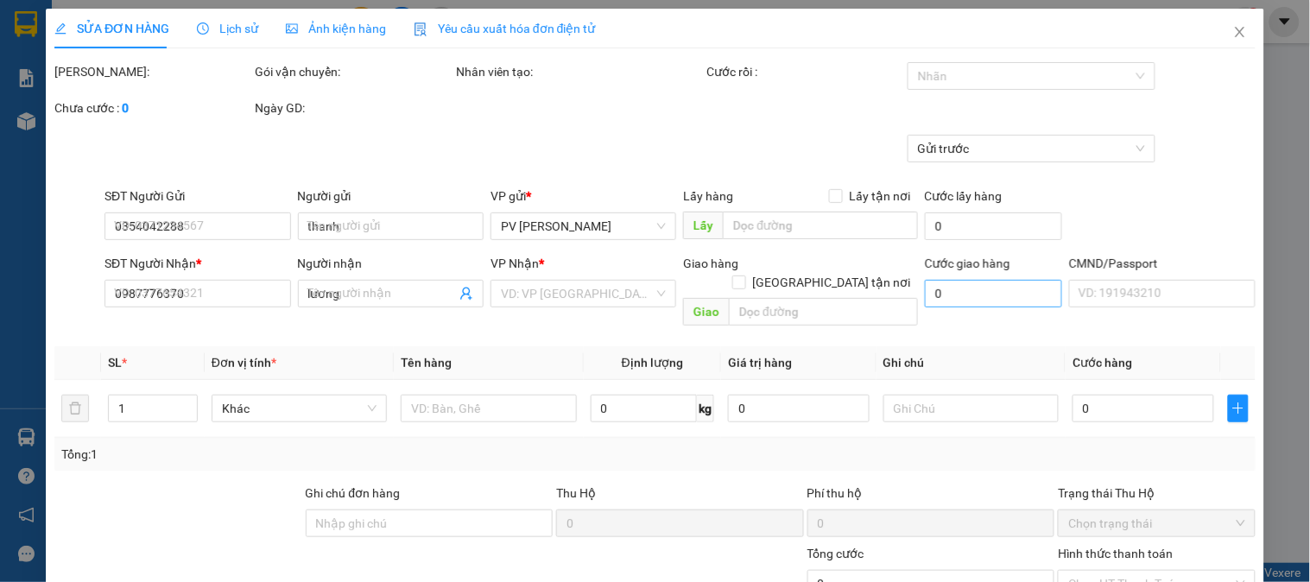
type input "60.000"
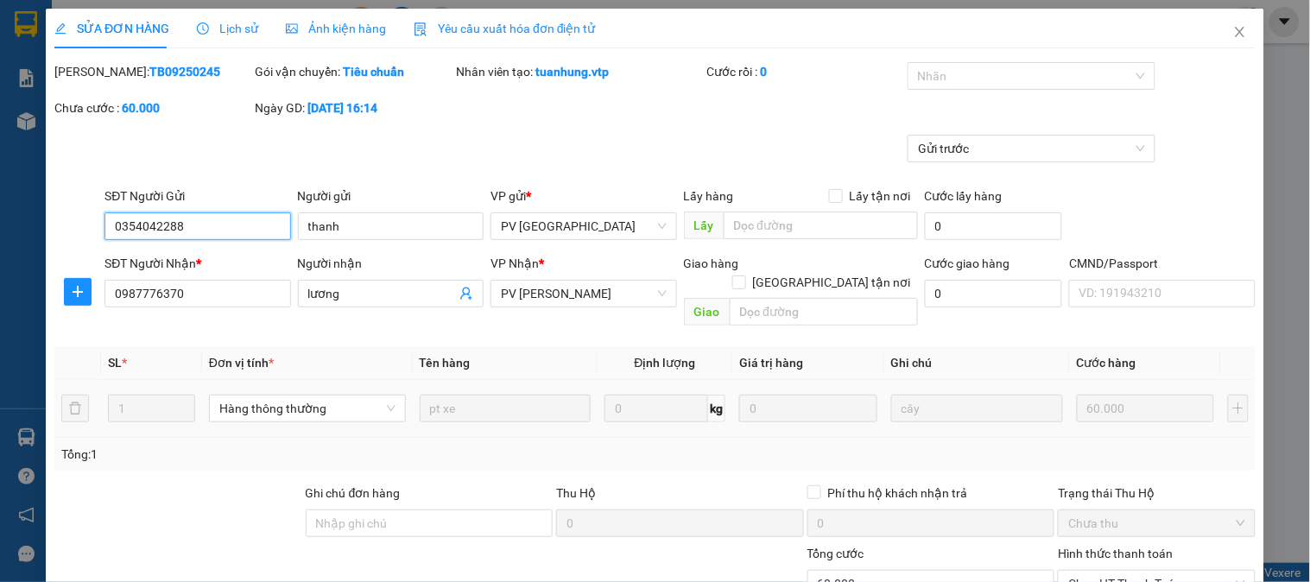
type input "3.000"
click at [999, 71] on div at bounding box center [1023, 76] width 222 height 21
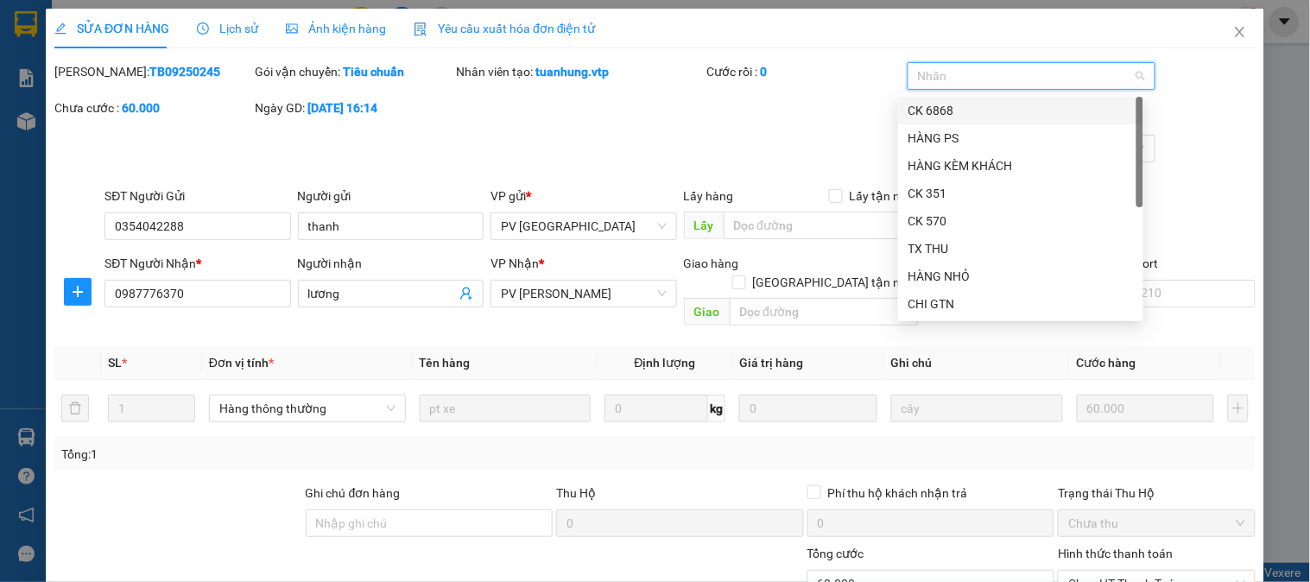
click at [969, 99] on div "CK 6868" at bounding box center [1020, 111] width 245 height 28
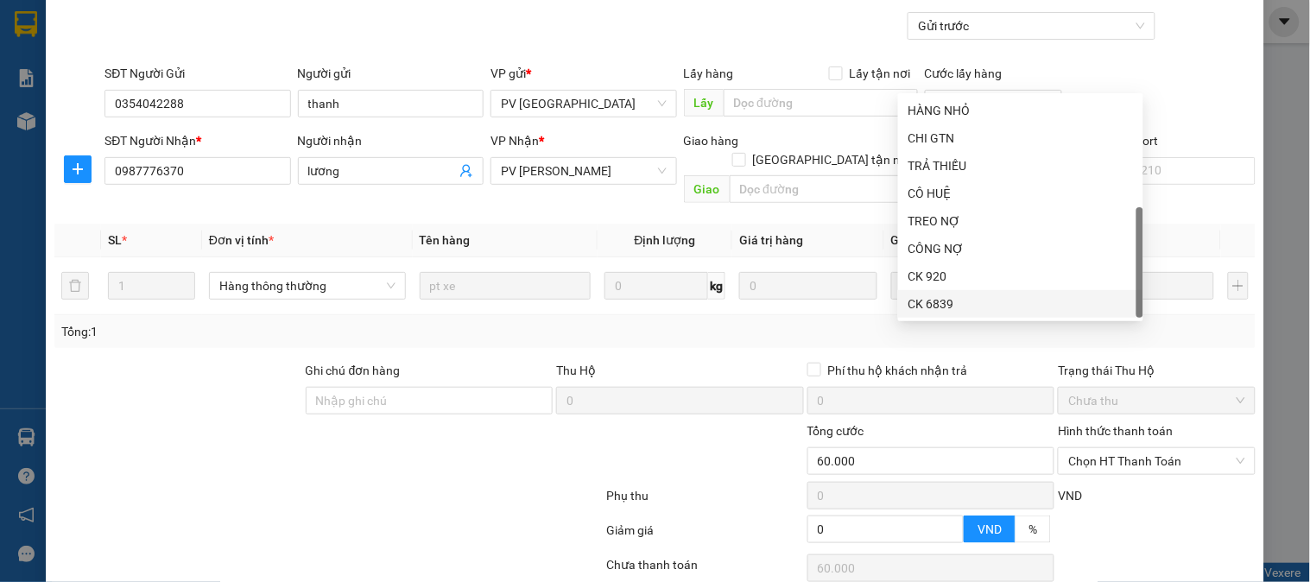
scroll to position [236, 0]
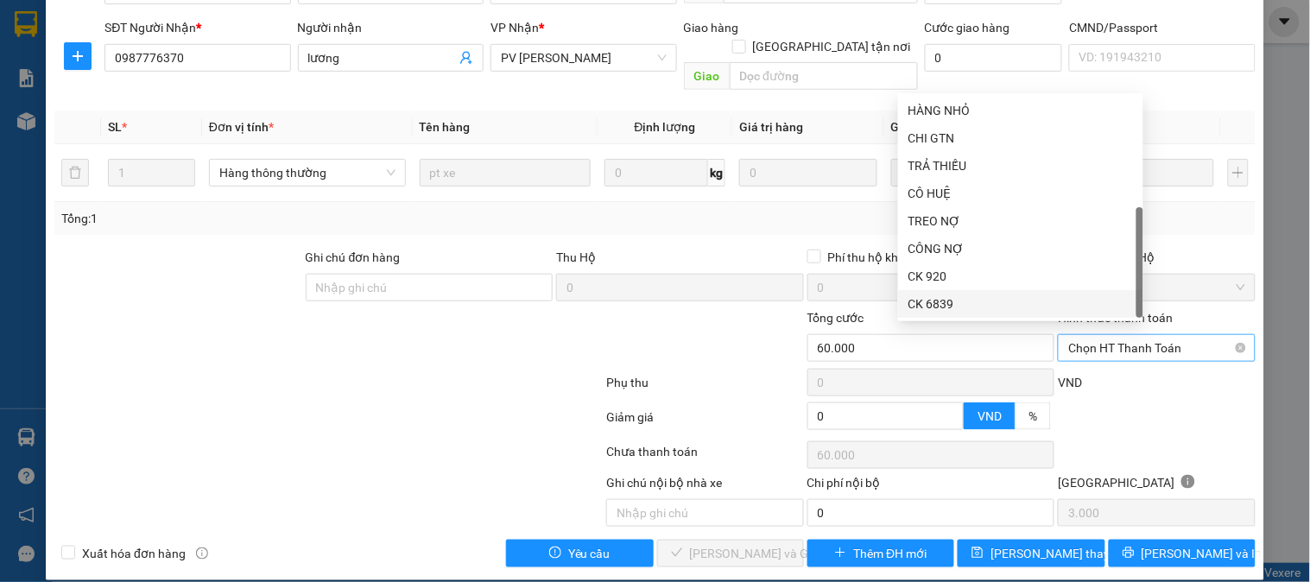
click at [1132, 339] on span "Chọn HT Thanh Toán" at bounding box center [1157, 348] width 176 height 26
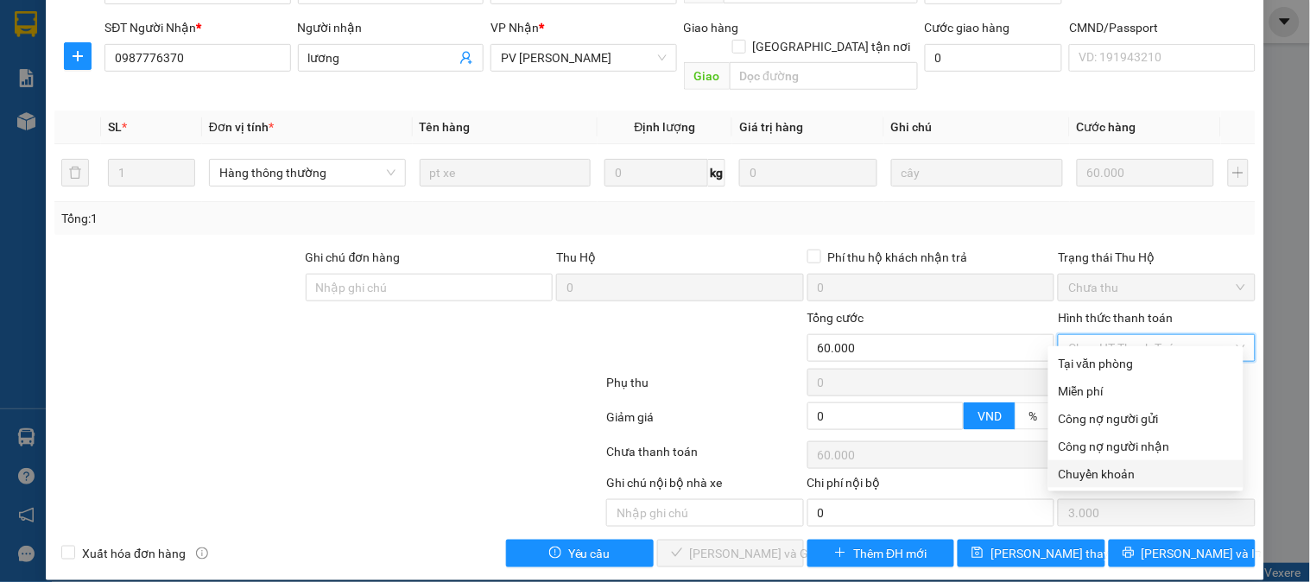
click at [1098, 479] on div "Chuyển khoản" at bounding box center [1146, 474] width 174 height 19
type input "0"
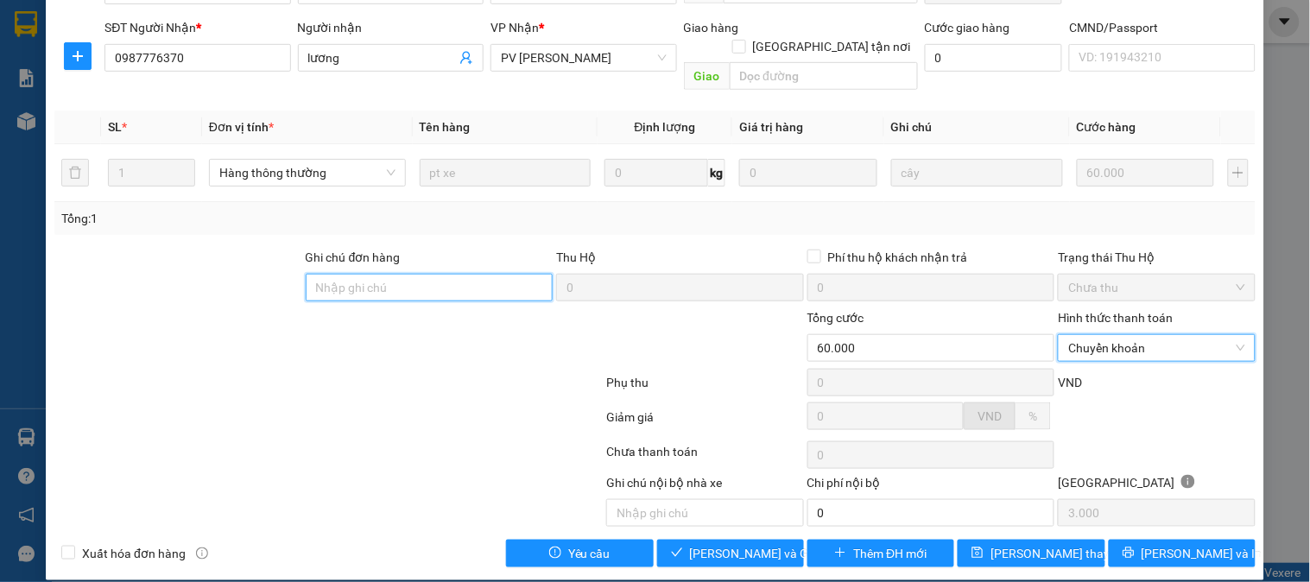
click at [513, 274] on input "Ghi chú đơn hàng" at bounding box center [430, 288] width 248 height 28
paste input "EX6868 170K 13/09/25 7H06 NDCK PHAMCONGKHANG"
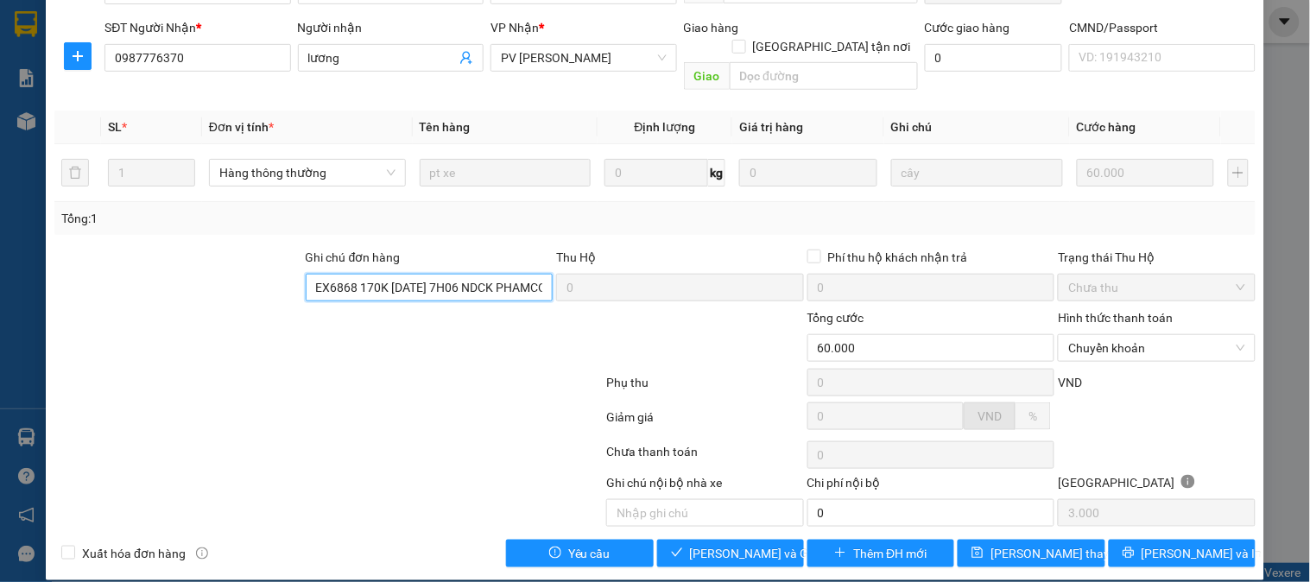
scroll to position [0, 75]
type input "EX6868 170K 13/09/25 7H06 NDCK PHAMCONGKHANG"
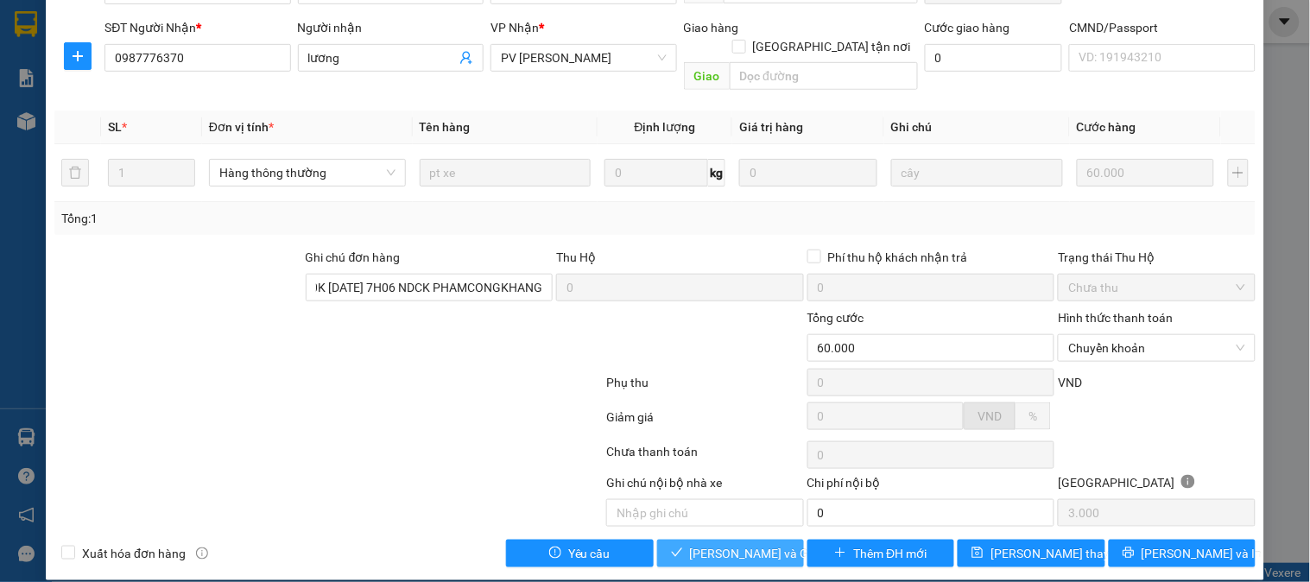
click at [743, 544] on span "[PERSON_NAME] và Giao hàng" at bounding box center [773, 553] width 166 height 19
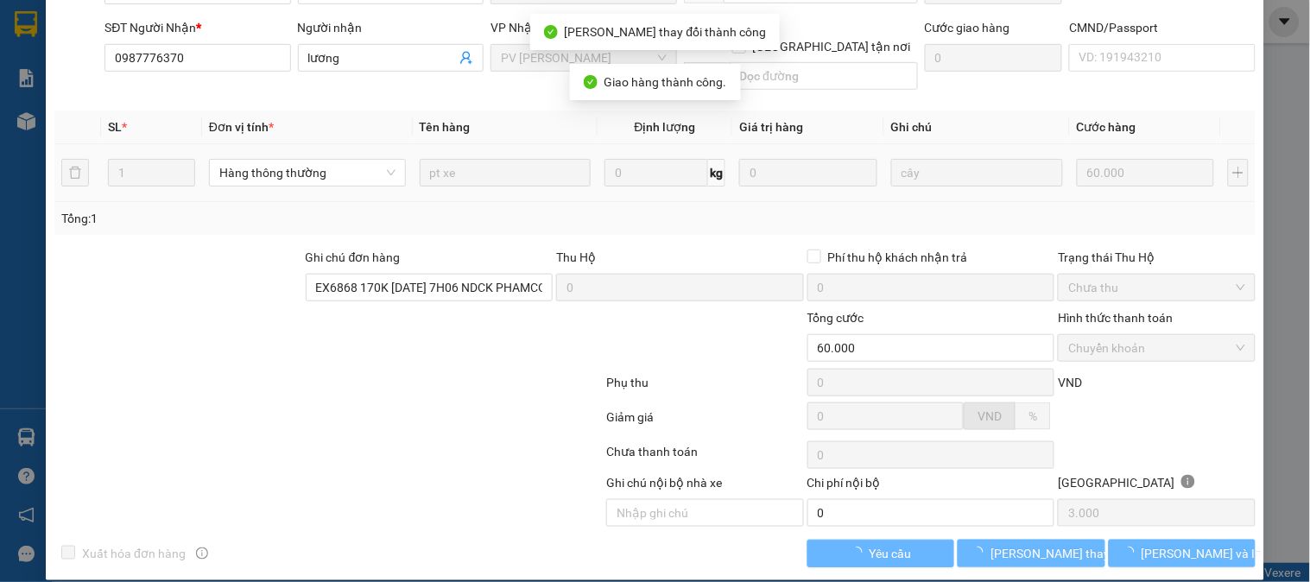
scroll to position [0, 0]
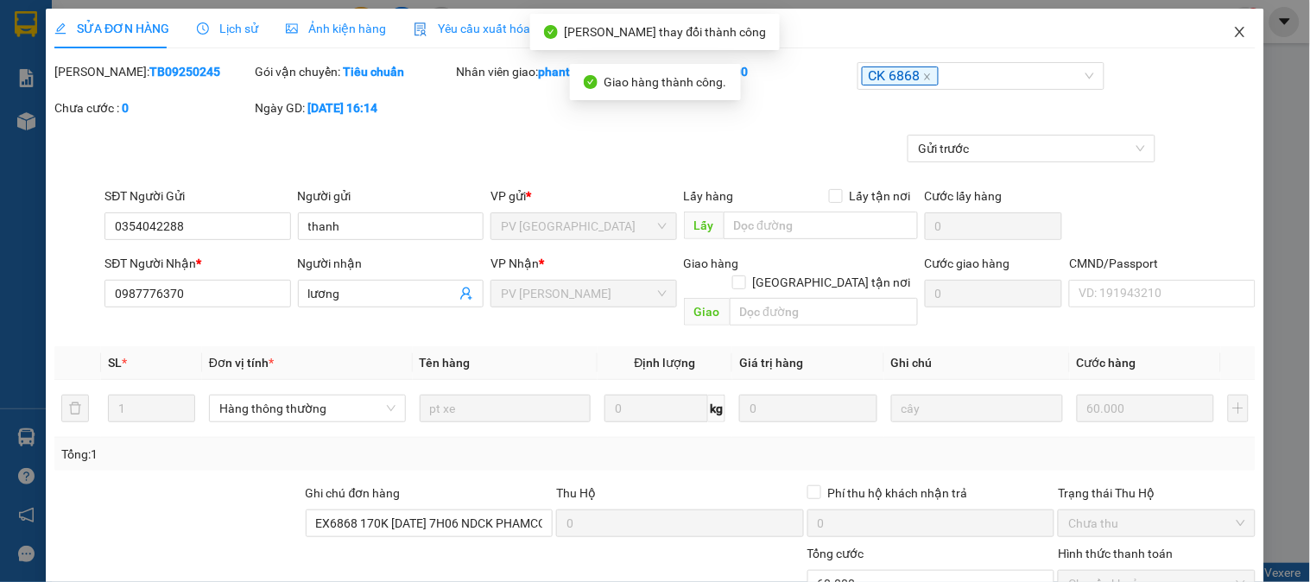
click at [1234, 37] on icon "close" at bounding box center [1241, 32] width 14 height 14
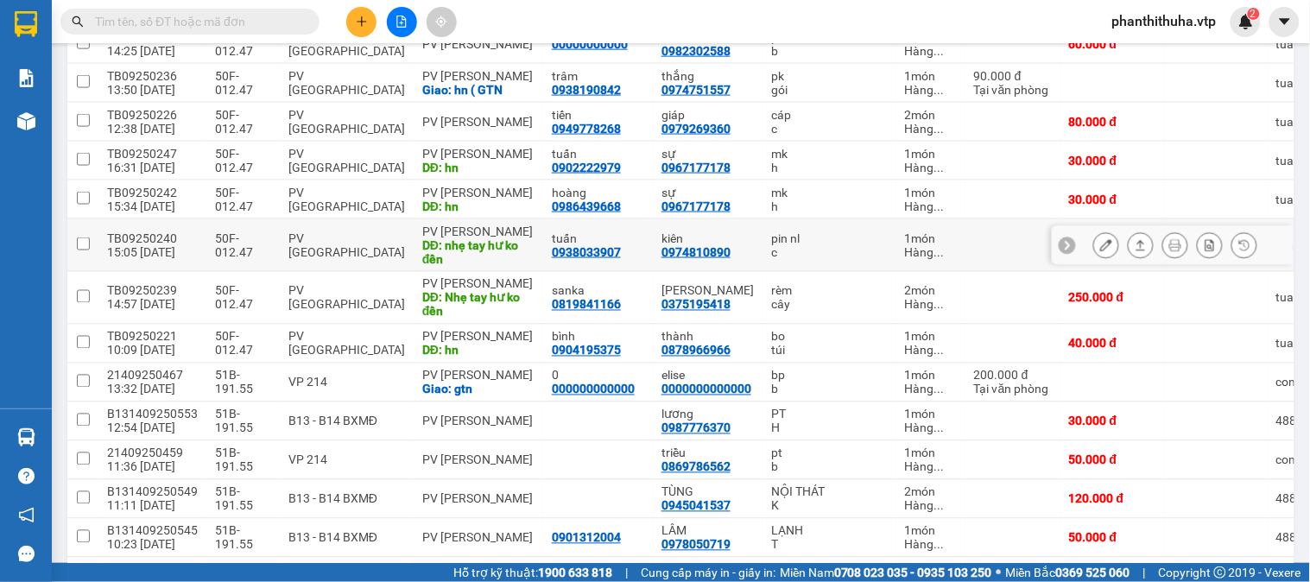
scroll to position [671, 0]
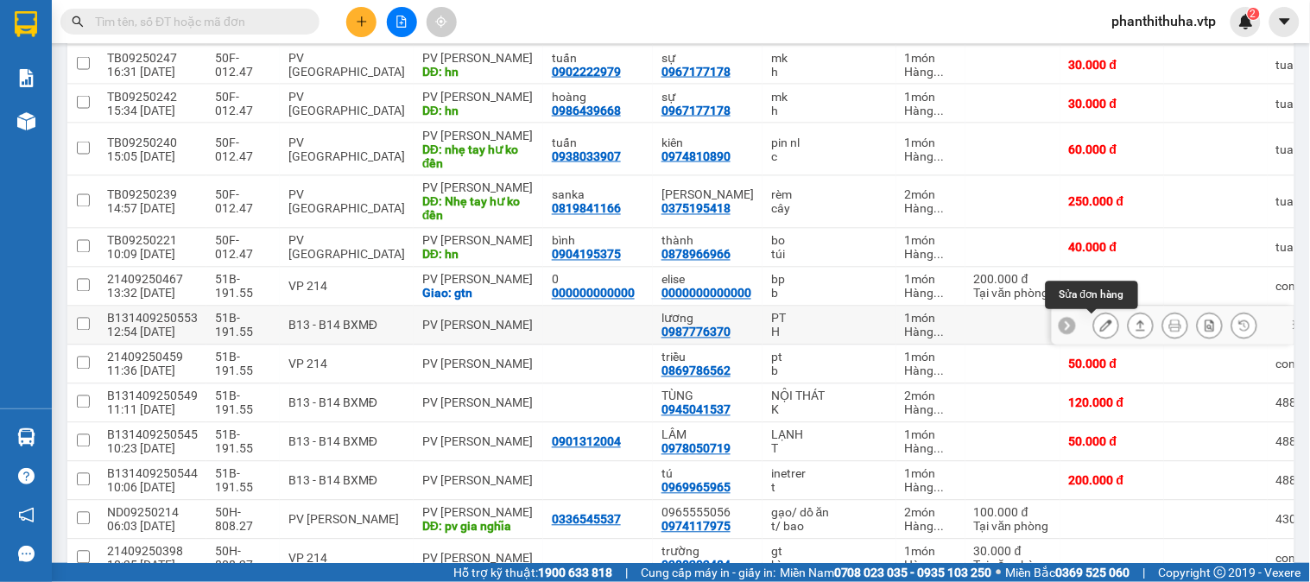
click at [1100, 328] on icon at bounding box center [1106, 326] width 12 height 12
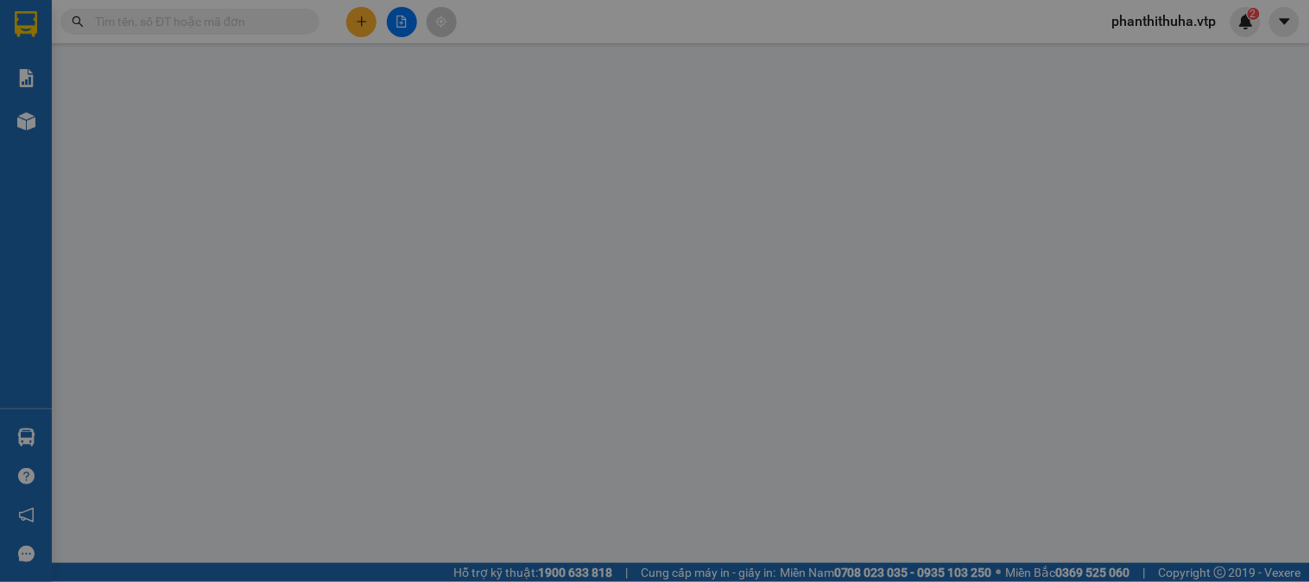
type input "0987776370"
type input "lương"
type input "30.000"
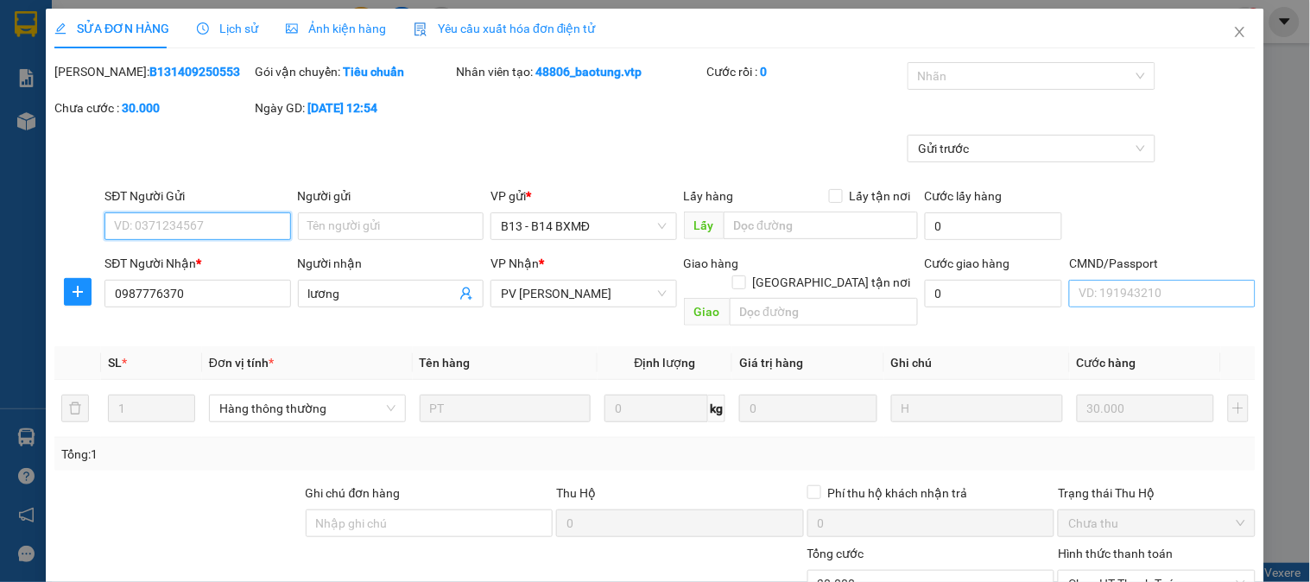
type input "1.500"
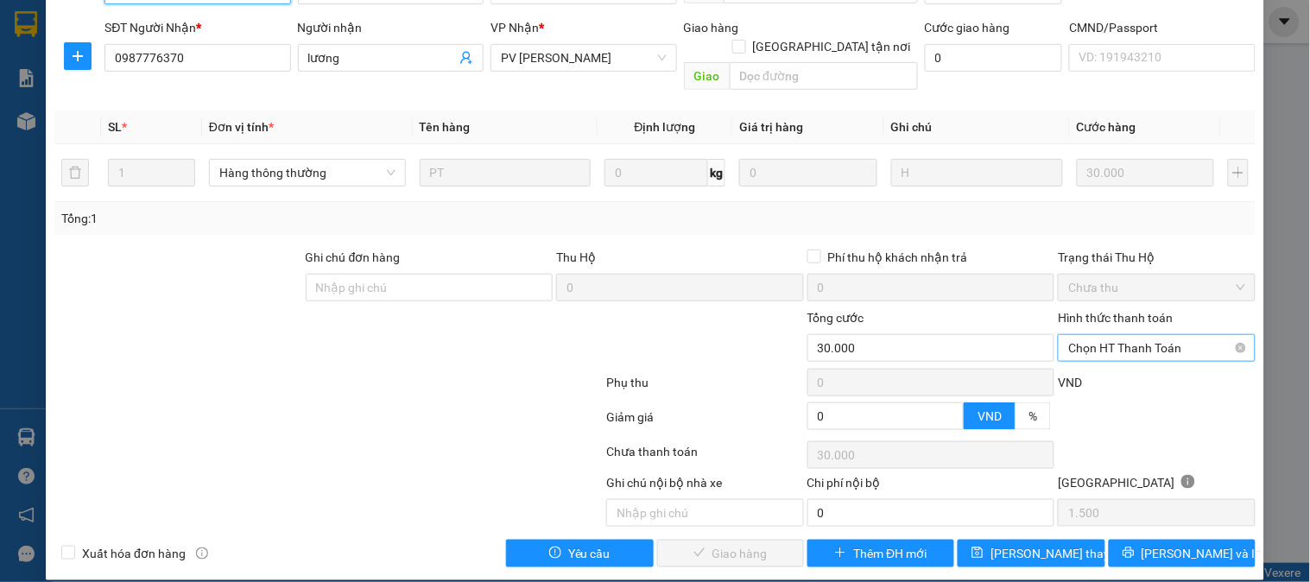
click at [1074, 335] on span "Chọn HT Thanh Toán" at bounding box center [1157, 348] width 176 height 26
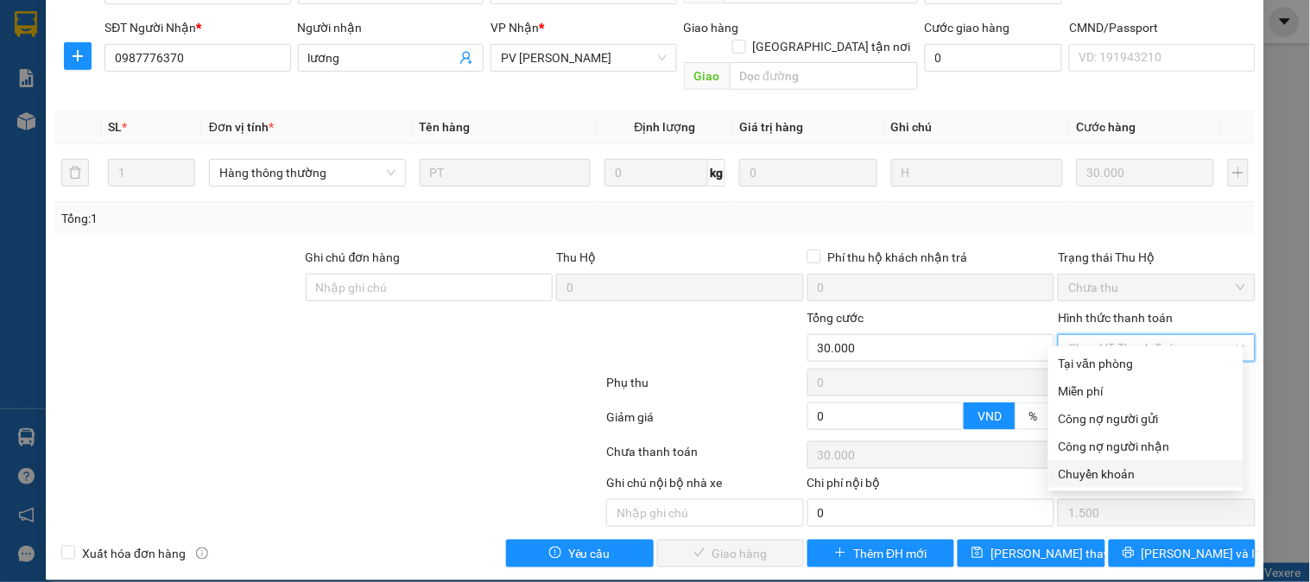
click at [1076, 479] on div "Chuyển khoản" at bounding box center [1146, 474] width 174 height 19
type input "0"
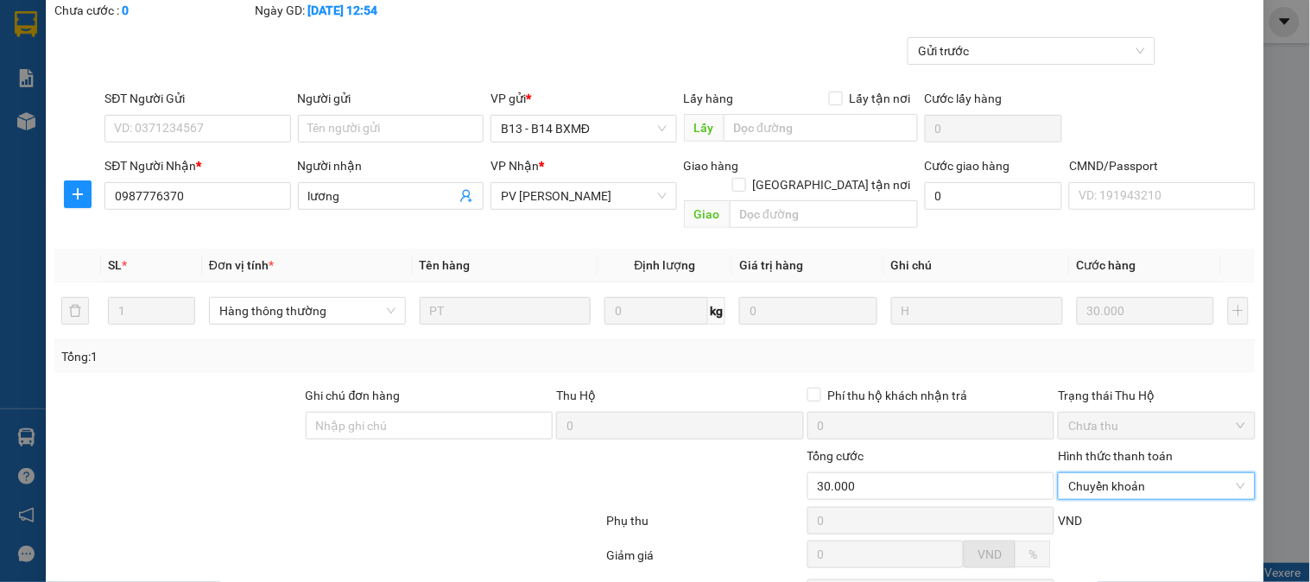
scroll to position [0, 0]
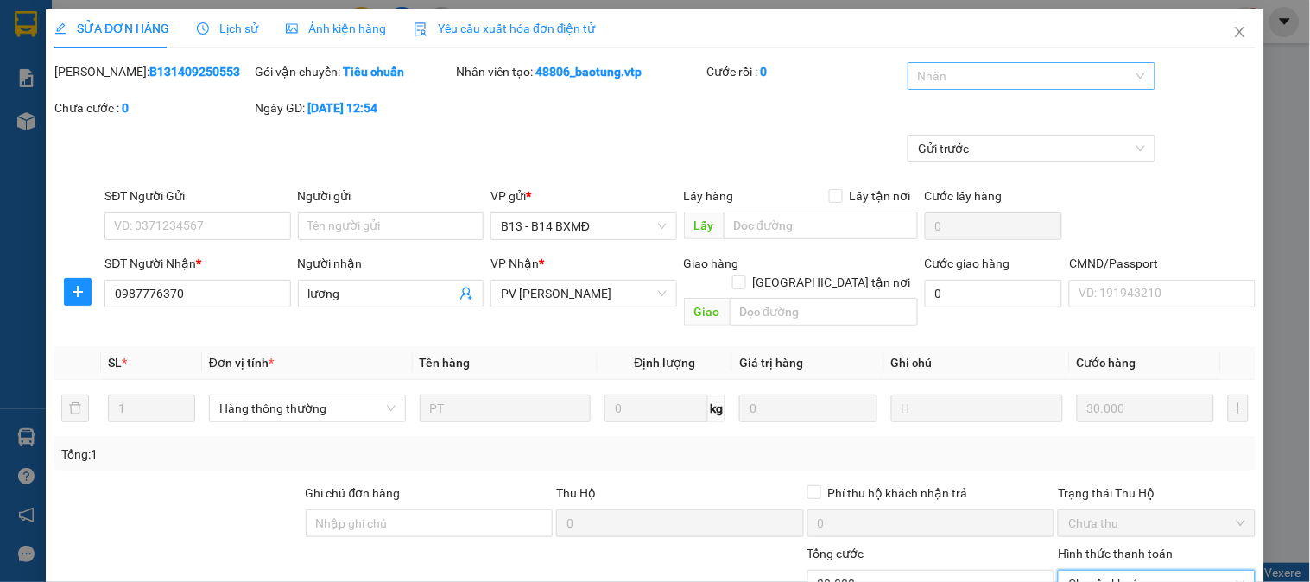
click at [980, 80] on div at bounding box center [1023, 76] width 222 height 21
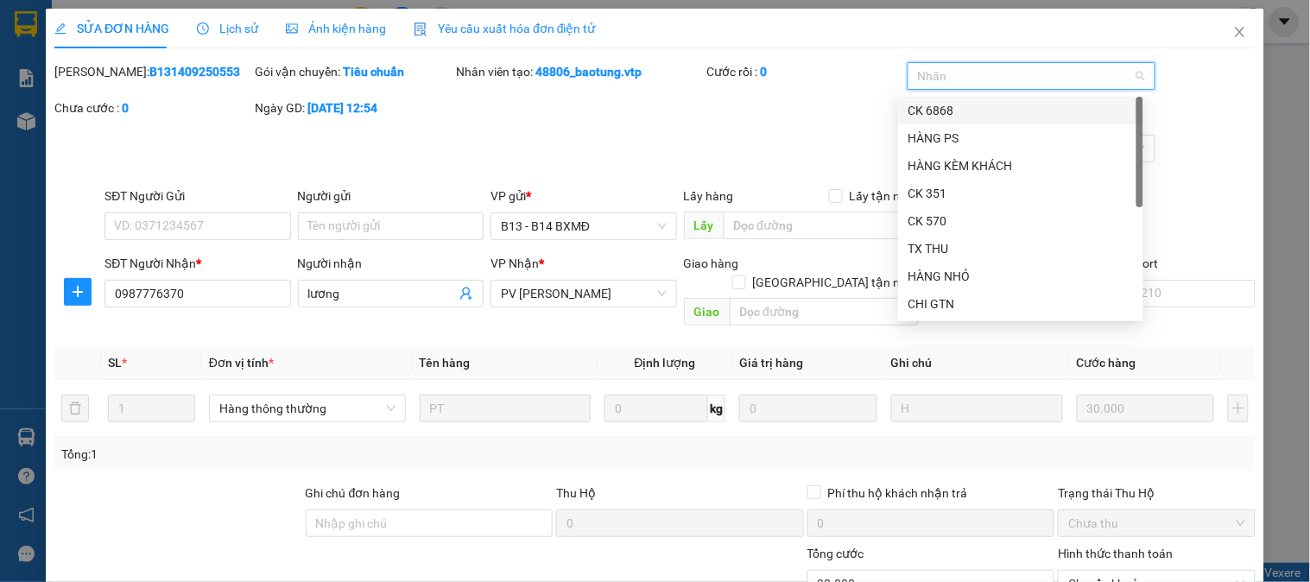
click at [969, 106] on div "CK 6868" at bounding box center [1021, 110] width 225 height 19
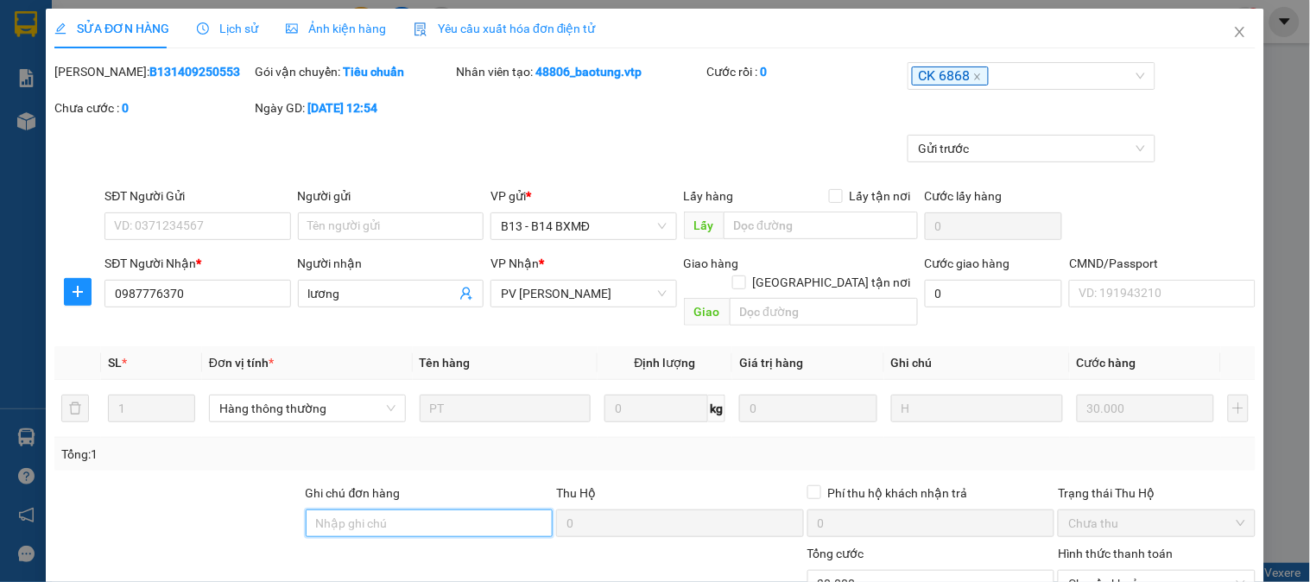
click at [391, 510] on input "Ghi chú đơn hàng" at bounding box center [430, 524] width 248 height 28
paste input "EX6868 170K 13/09/25 7H06 NDCK PHAMCONGKHANG"
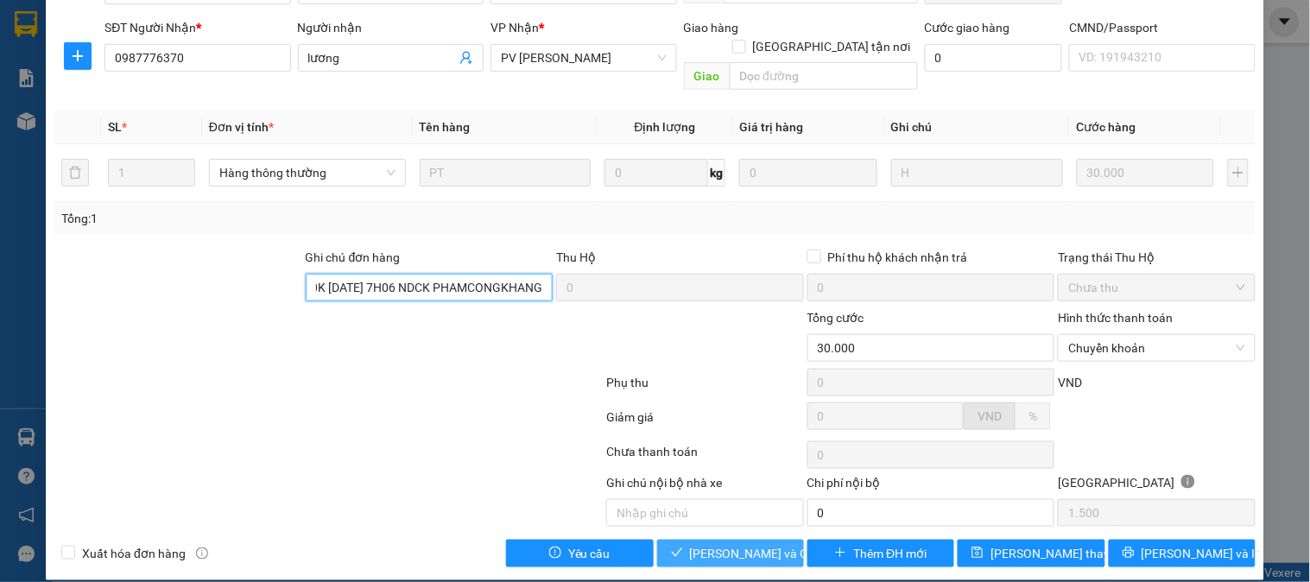
type input "EX6868 170K 13/09/25 7H06 NDCK PHAMCONGKHANG"
click at [723, 544] on span "[PERSON_NAME] và Giao hàng" at bounding box center [773, 553] width 166 height 19
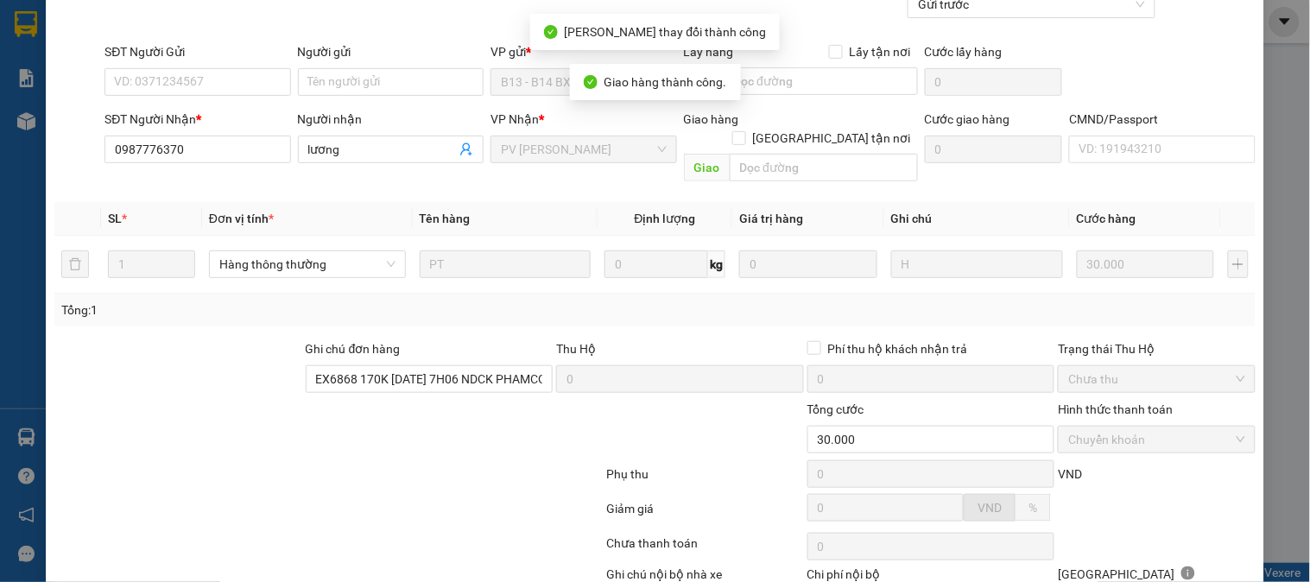
scroll to position [0, 0]
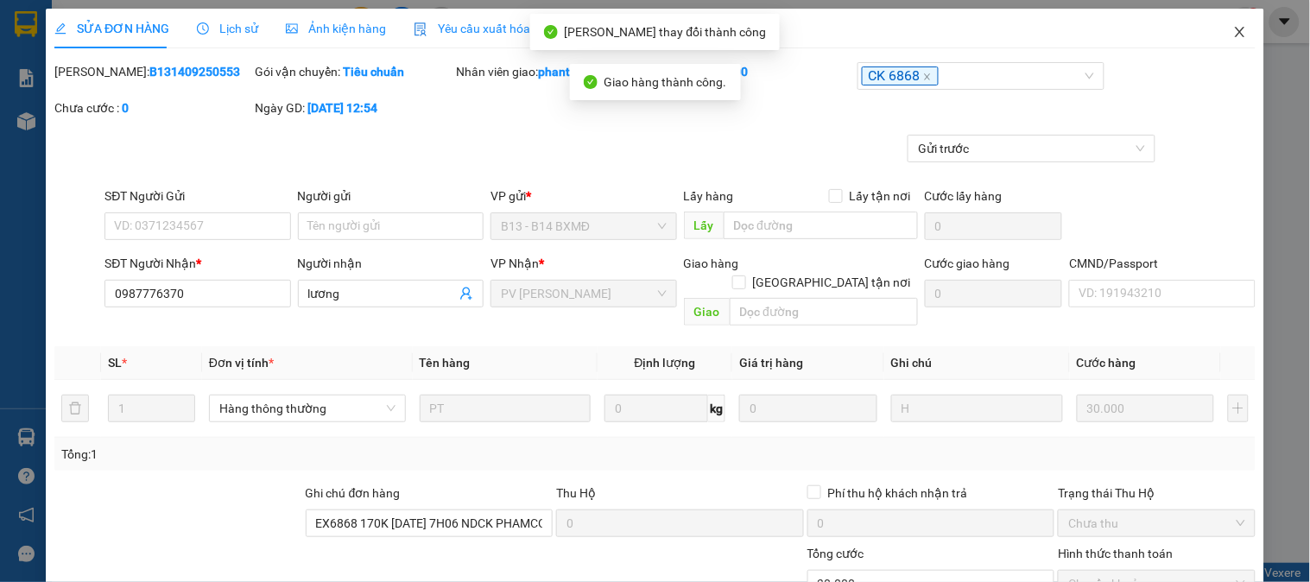
click at [1234, 35] on icon "close" at bounding box center [1241, 32] width 14 height 14
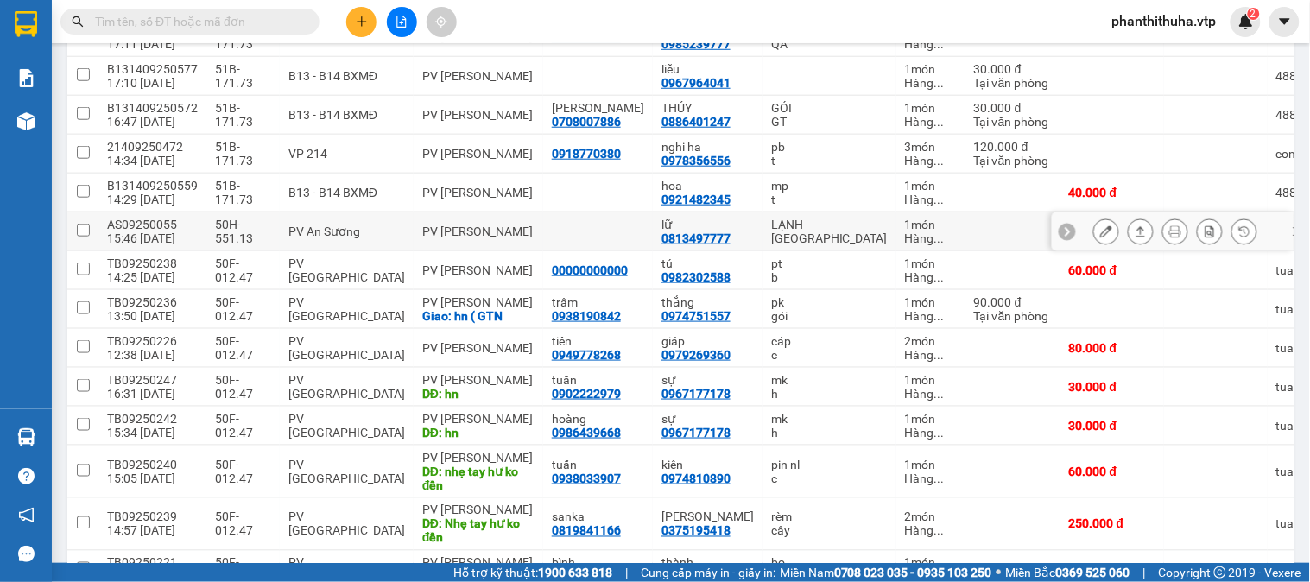
scroll to position [384, 0]
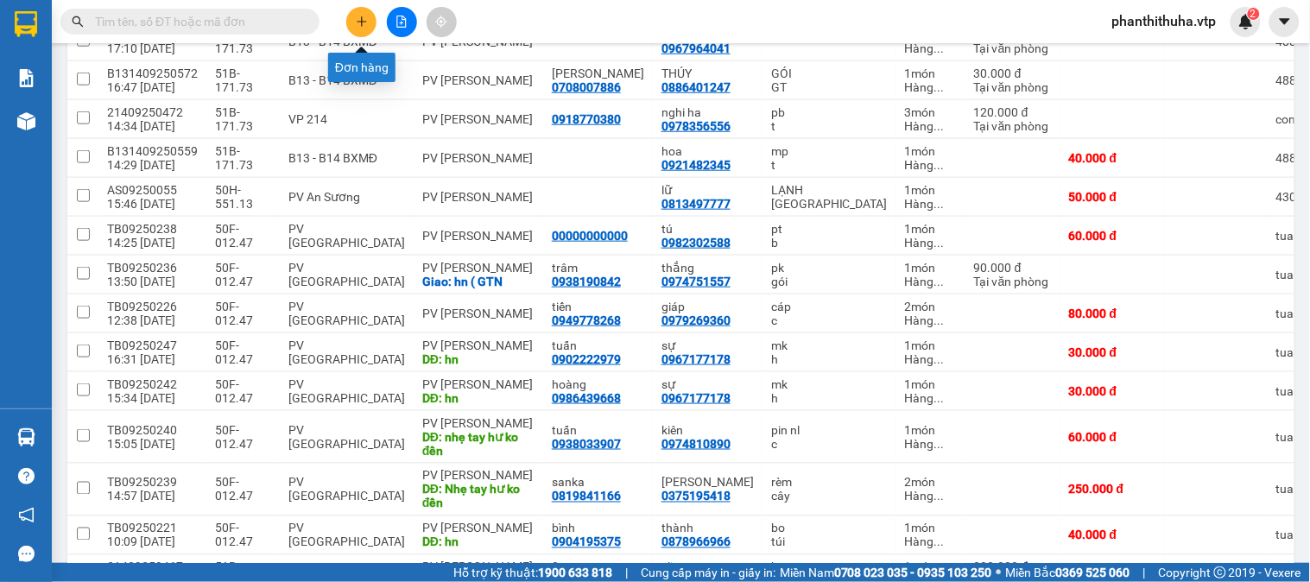
click at [359, 23] on icon "plus" at bounding box center [362, 22] width 12 height 12
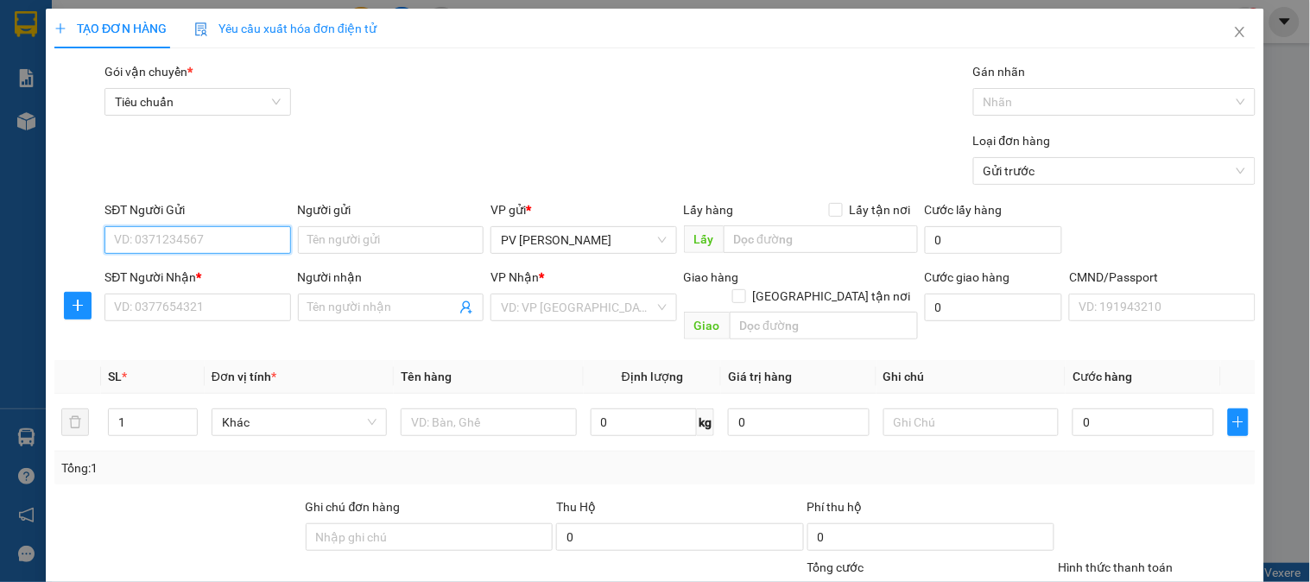
click at [249, 242] on input "SĐT Người Gửi" at bounding box center [198, 240] width 186 height 28
type input "0347192337"
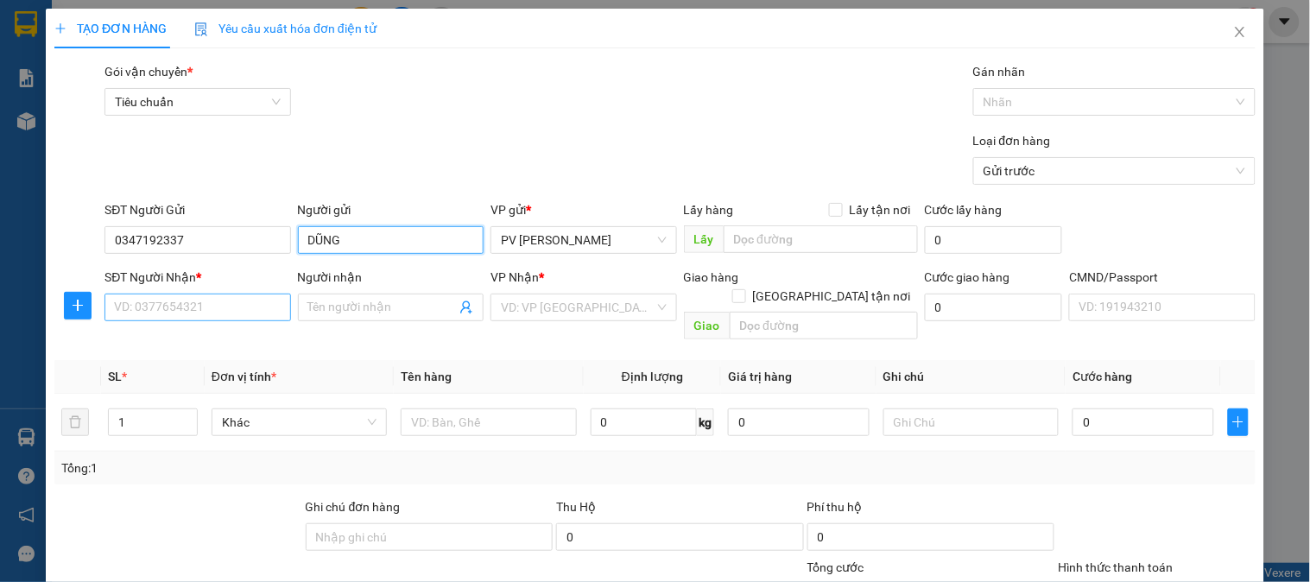
type input "DŨNG"
click at [227, 313] on input "SĐT Người Nhận *" at bounding box center [198, 308] width 186 height 28
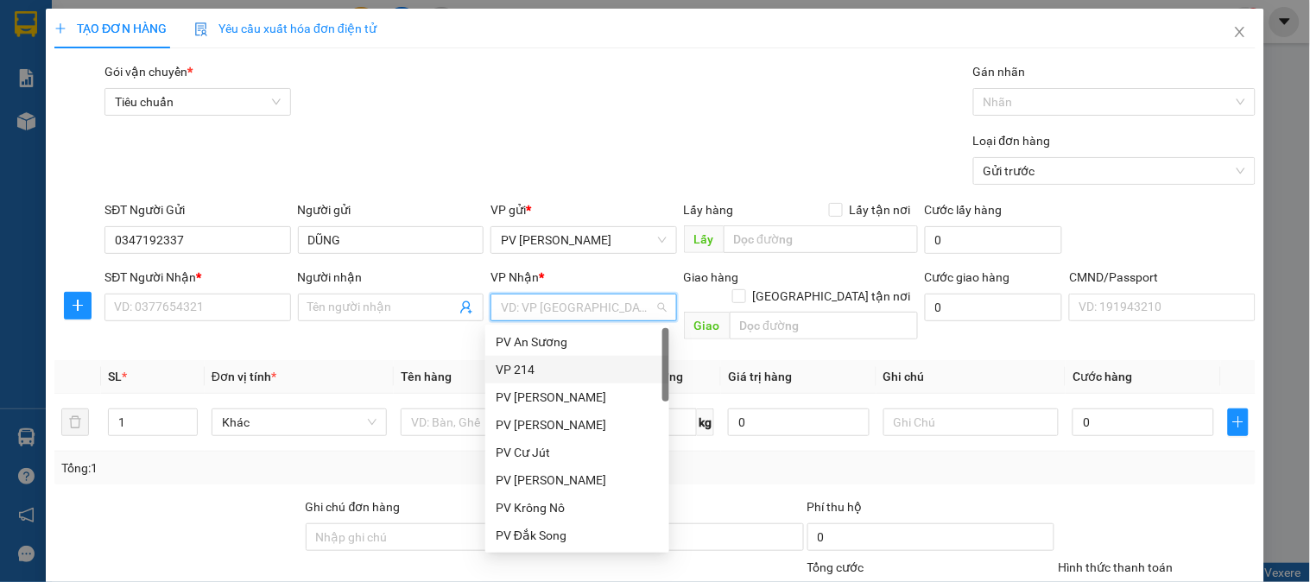
click at [507, 370] on div "VP 214" at bounding box center [577, 369] width 163 height 19
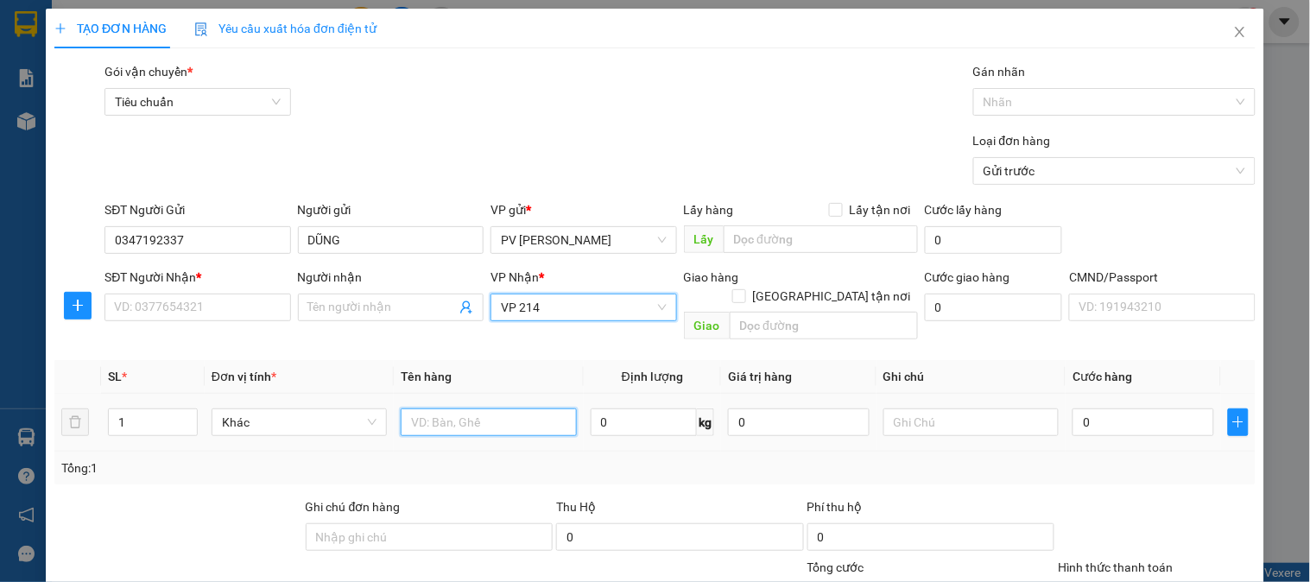
click at [454, 415] on input "text" at bounding box center [488, 423] width 175 height 28
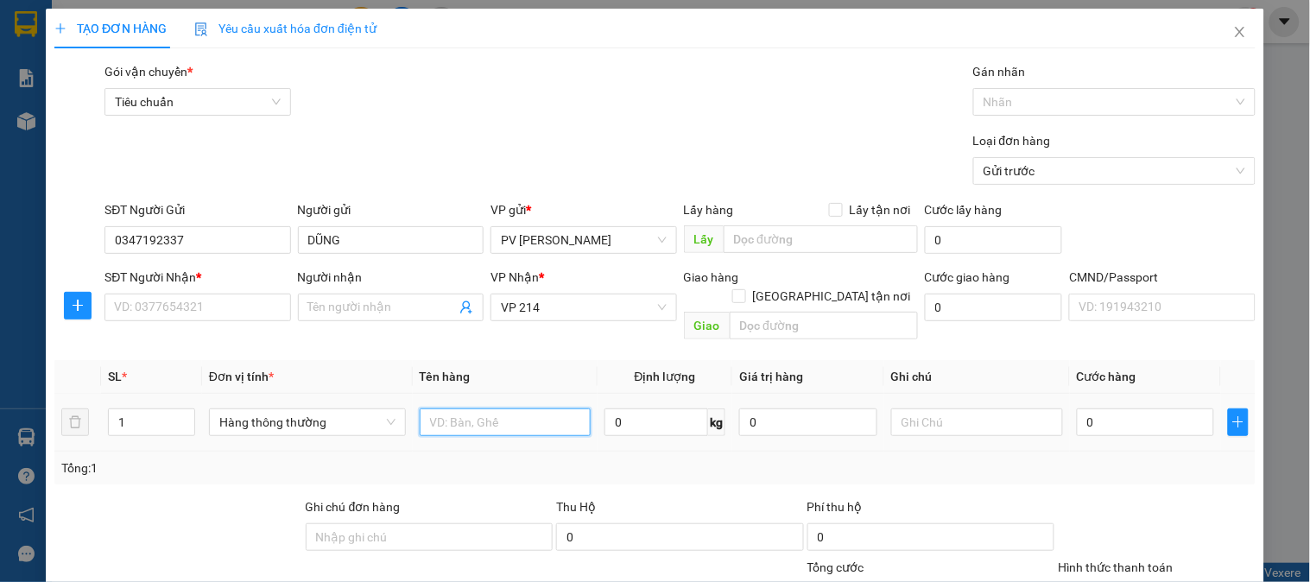
type input "S"
type input "TCAY"
click at [969, 409] on input "text" at bounding box center [977, 423] width 172 height 28
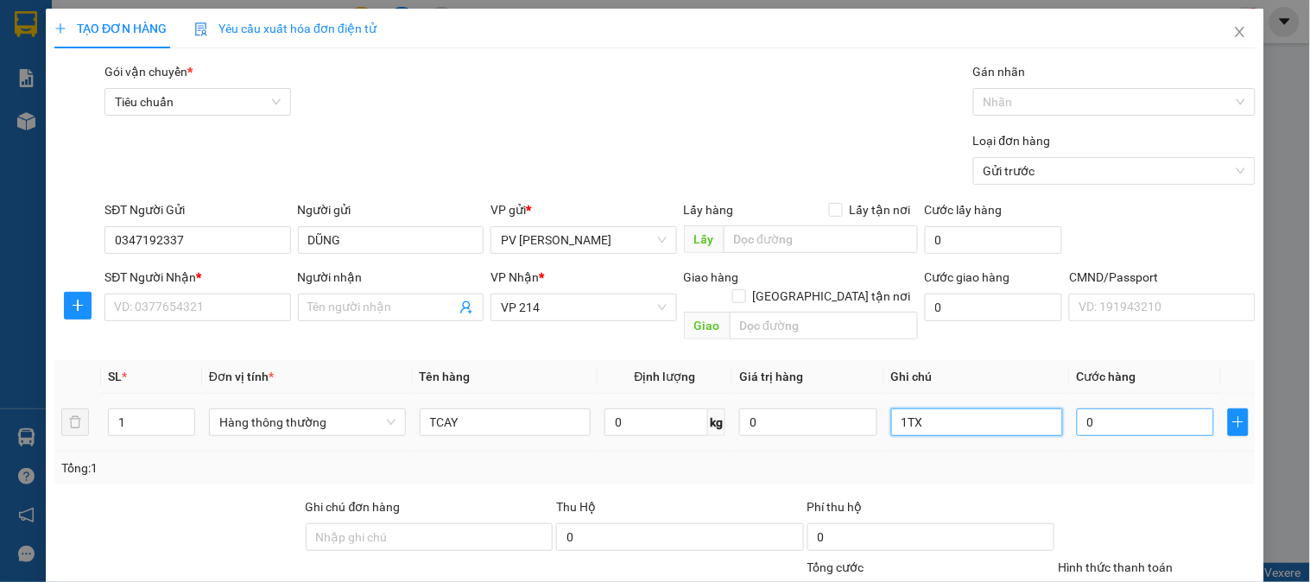
type input "1TX"
click at [1124, 409] on input "0" at bounding box center [1146, 423] width 138 height 28
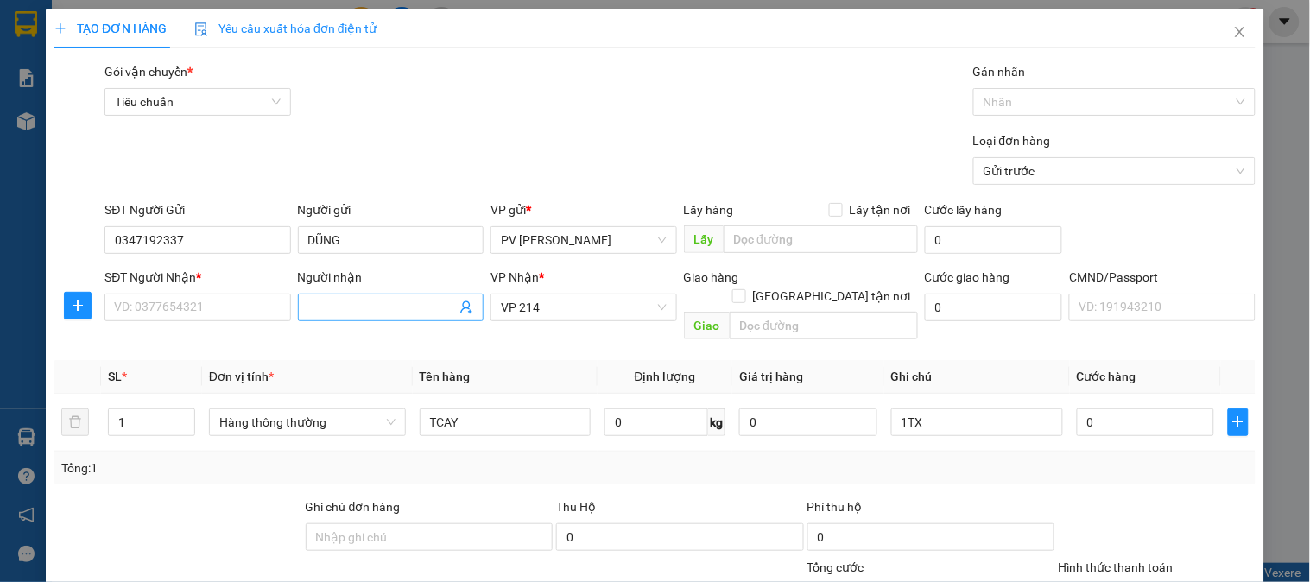
click at [450, 320] on span at bounding box center [391, 308] width 186 height 28
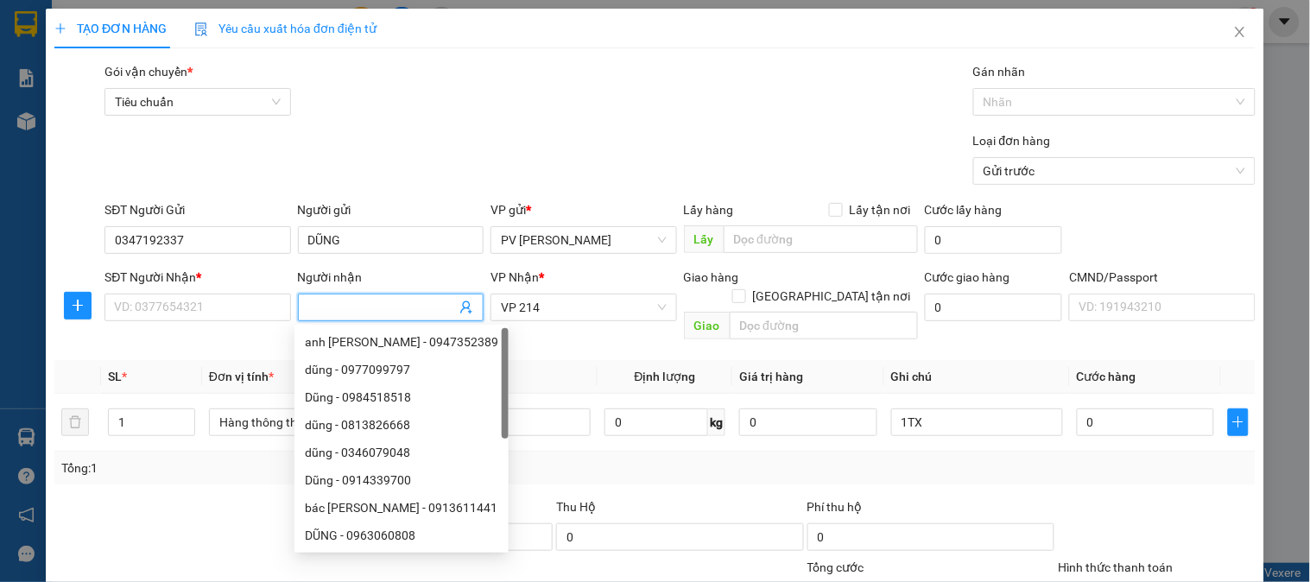
click at [424, 308] on input "Người nhận" at bounding box center [382, 307] width 148 height 19
type input "THANH"
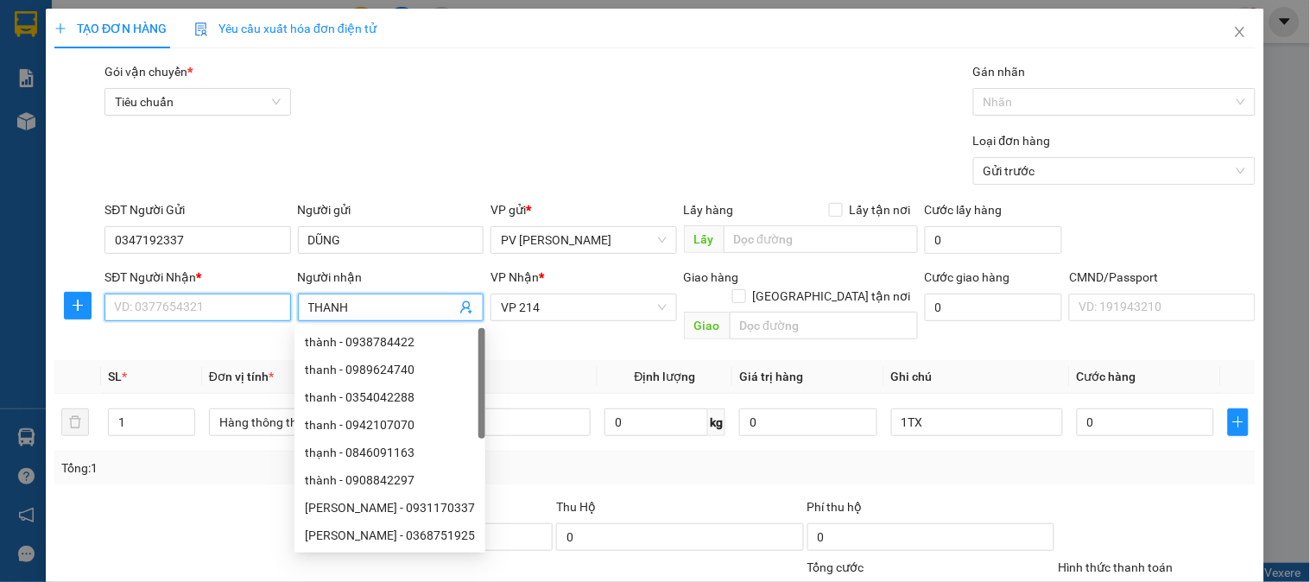
click at [220, 297] on input "SĐT Người Nhận *" at bounding box center [198, 308] width 186 height 28
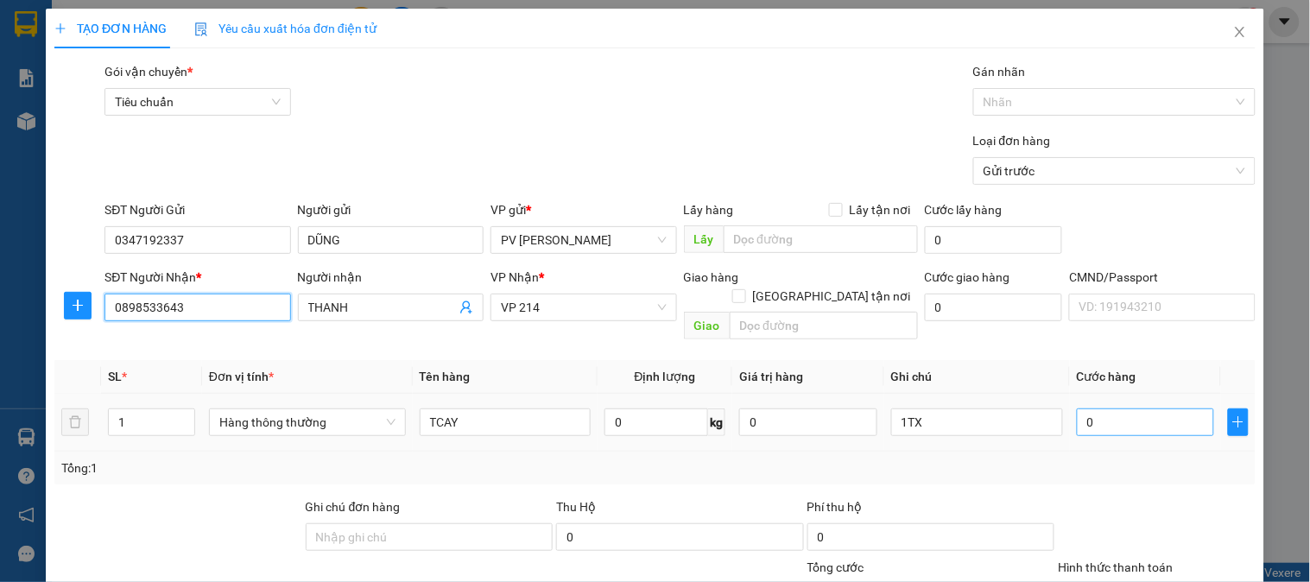
type input "0898533643"
click at [1116, 409] on input "0" at bounding box center [1146, 423] width 138 height 28
type input "4"
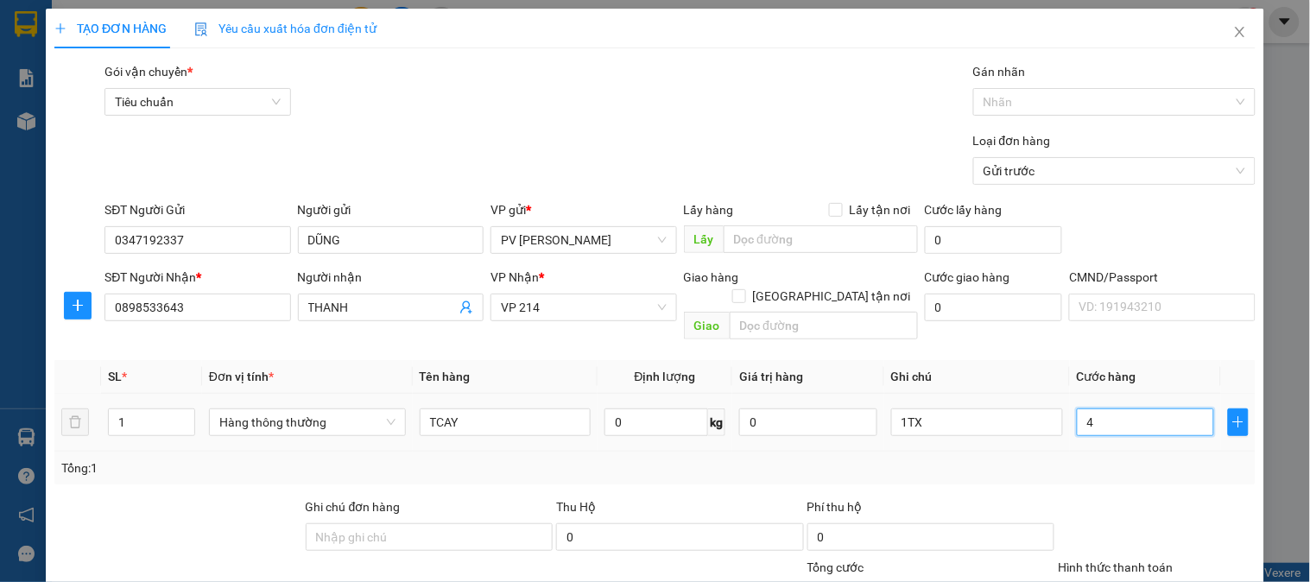
type input "40"
type input "400"
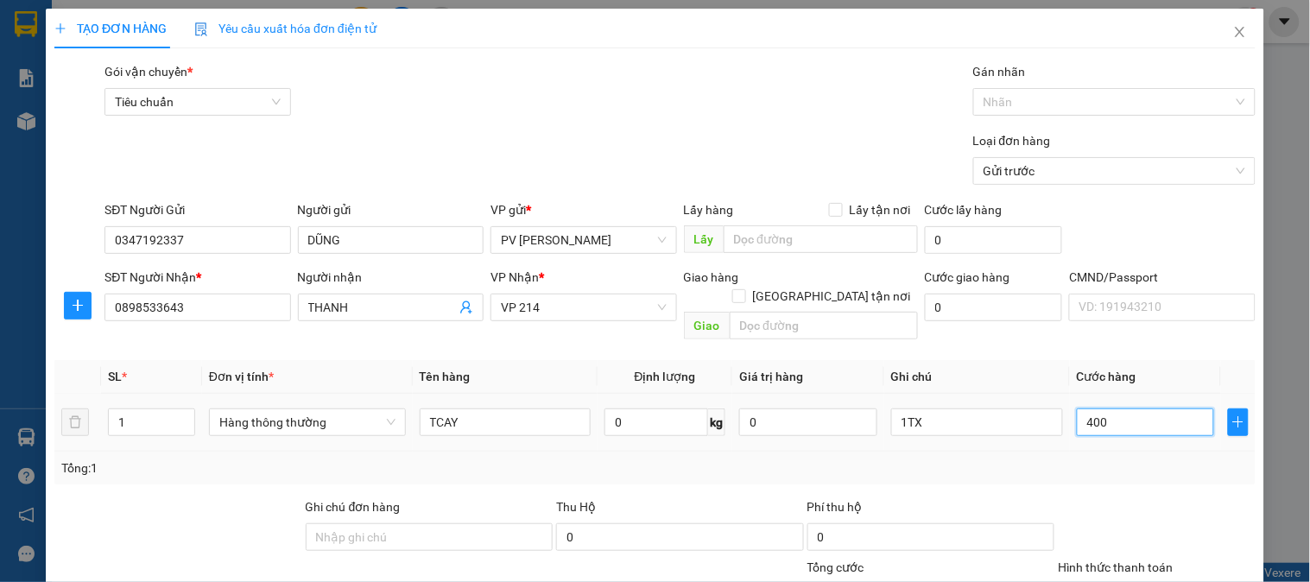
type input "400"
type input "4.000"
type input "40.000"
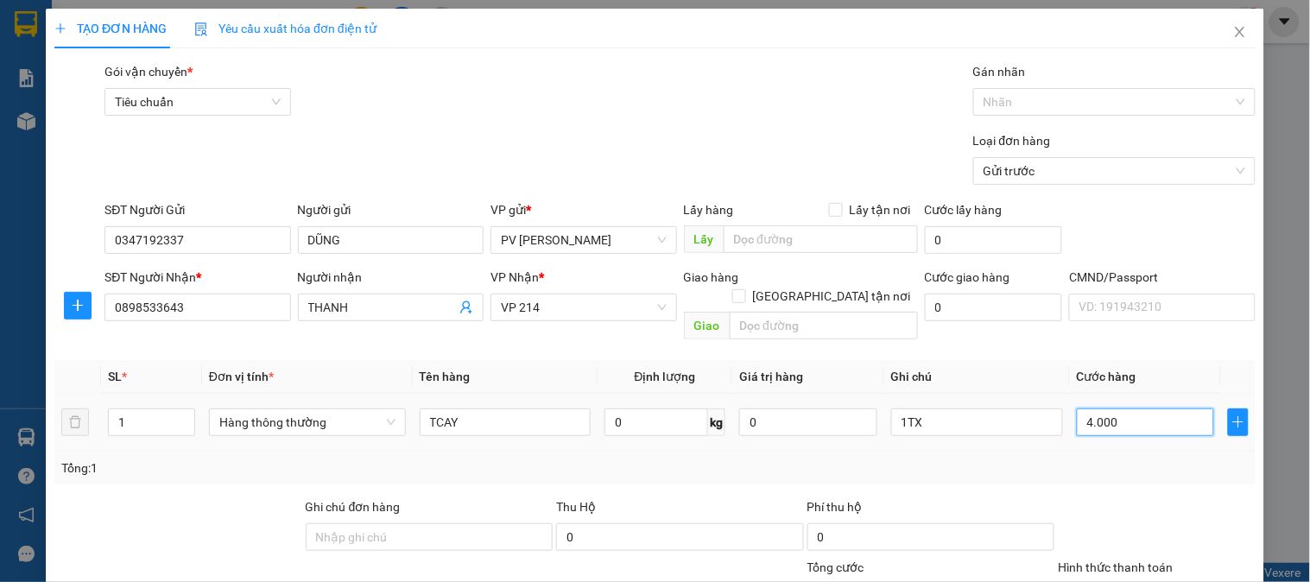
type input "40.000"
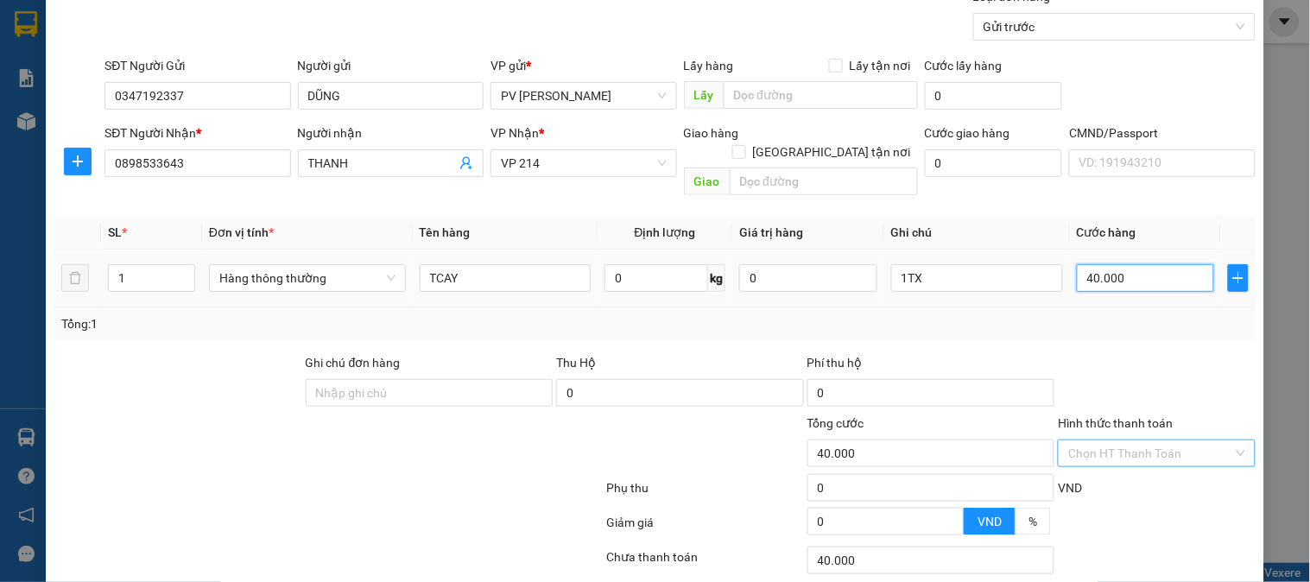
scroll to position [248, 0]
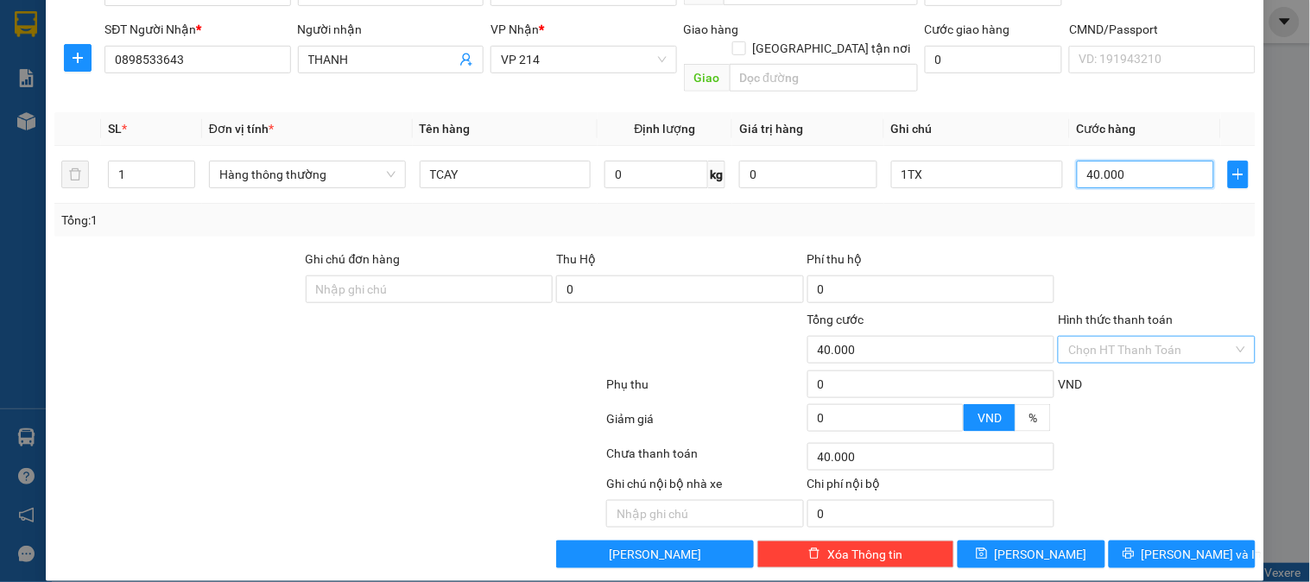
type input "40.000"
click at [1128, 337] on input "Hình thức thanh toán" at bounding box center [1151, 350] width 164 height 26
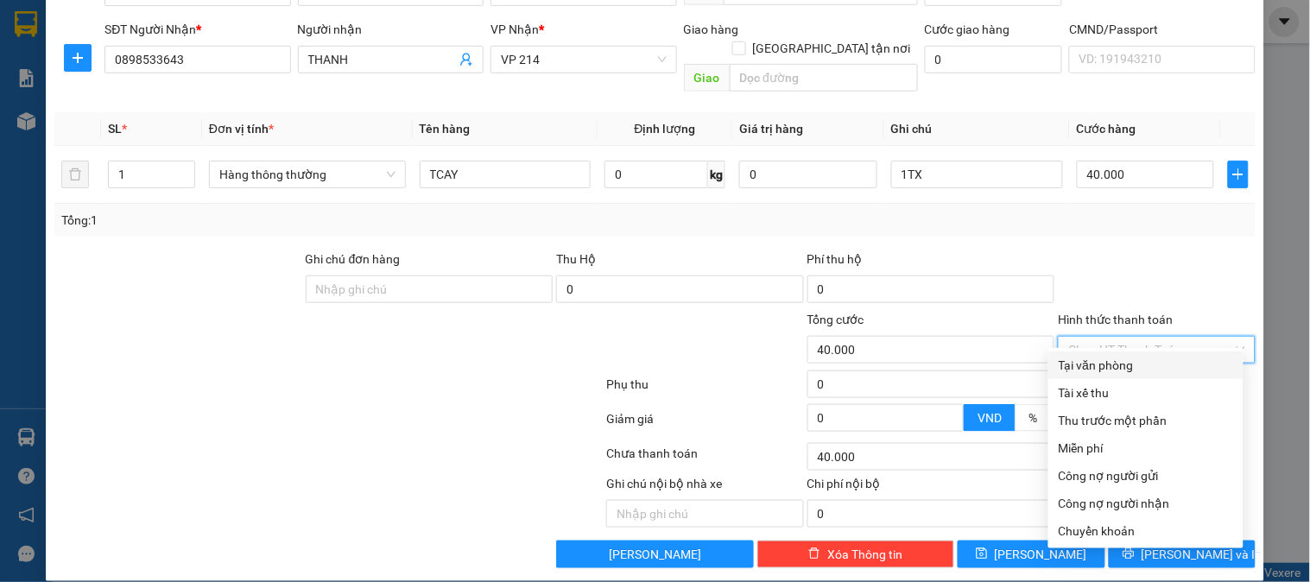
click at [1107, 363] on div "Tại văn phòng" at bounding box center [1146, 365] width 174 height 19
type input "0"
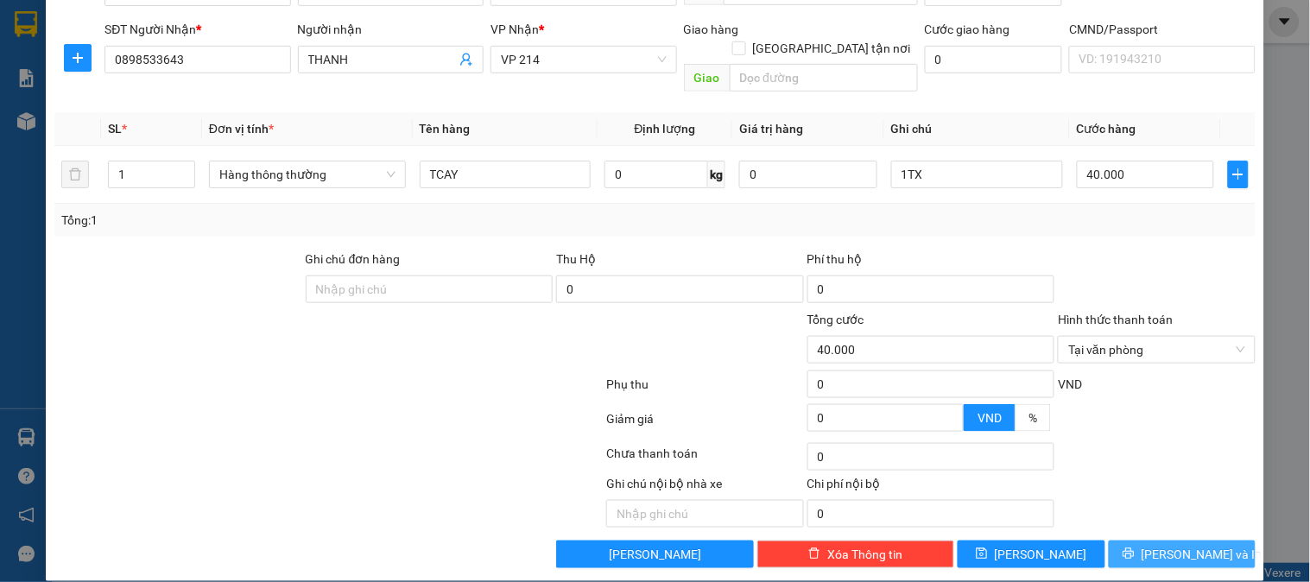
click at [1156, 545] on span "[PERSON_NAME] và In" at bounding box center [1202, 554] width 121 height 19
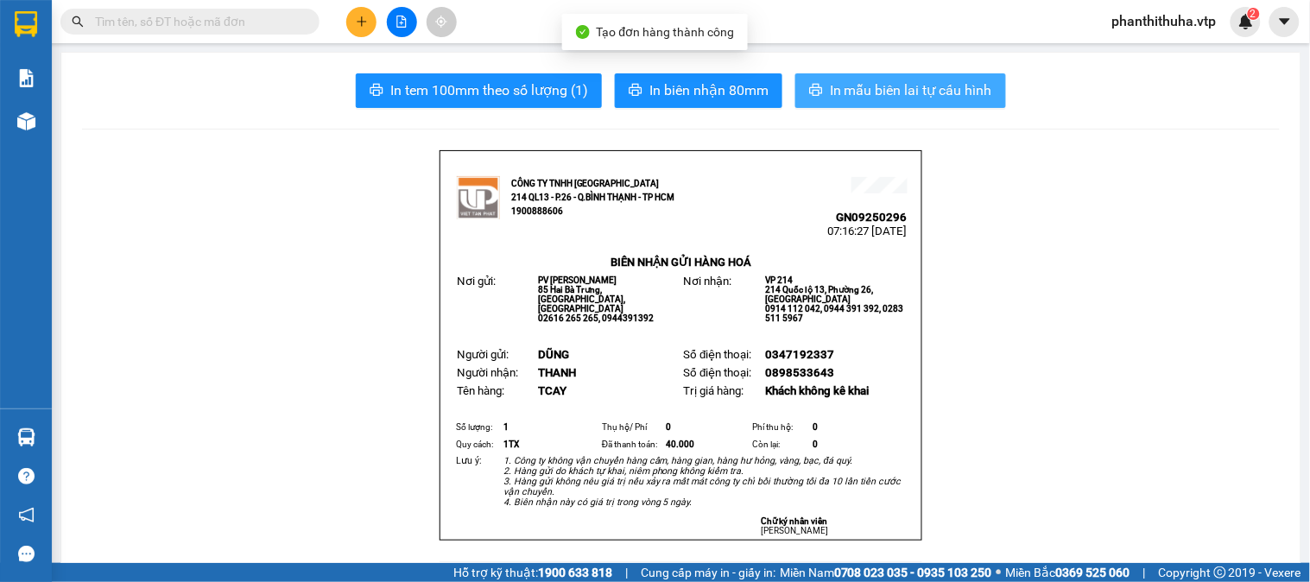
click at [885, 102] on button "In mẫu biên lai tự cấu hình" at bounding box center [901, 90] width 211 height 35
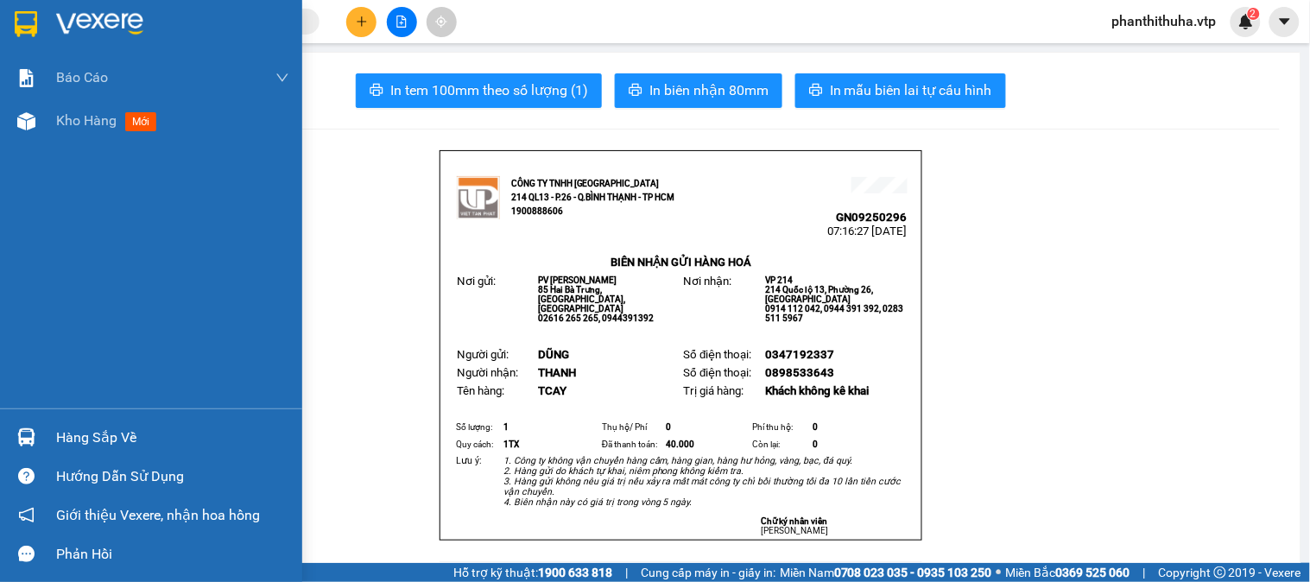
click at [111, 19] on img at bounding box center [99, 24] width 87 height 26
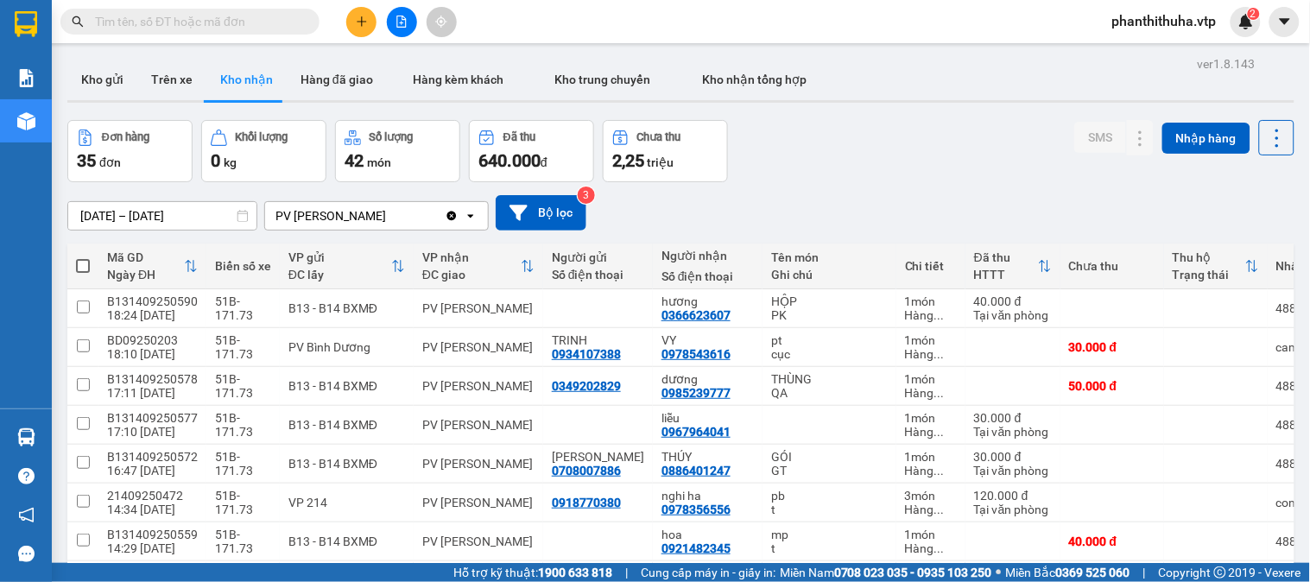
click at [233, 16] on input "text" at bounding box center [197, 21] width 204 height 19
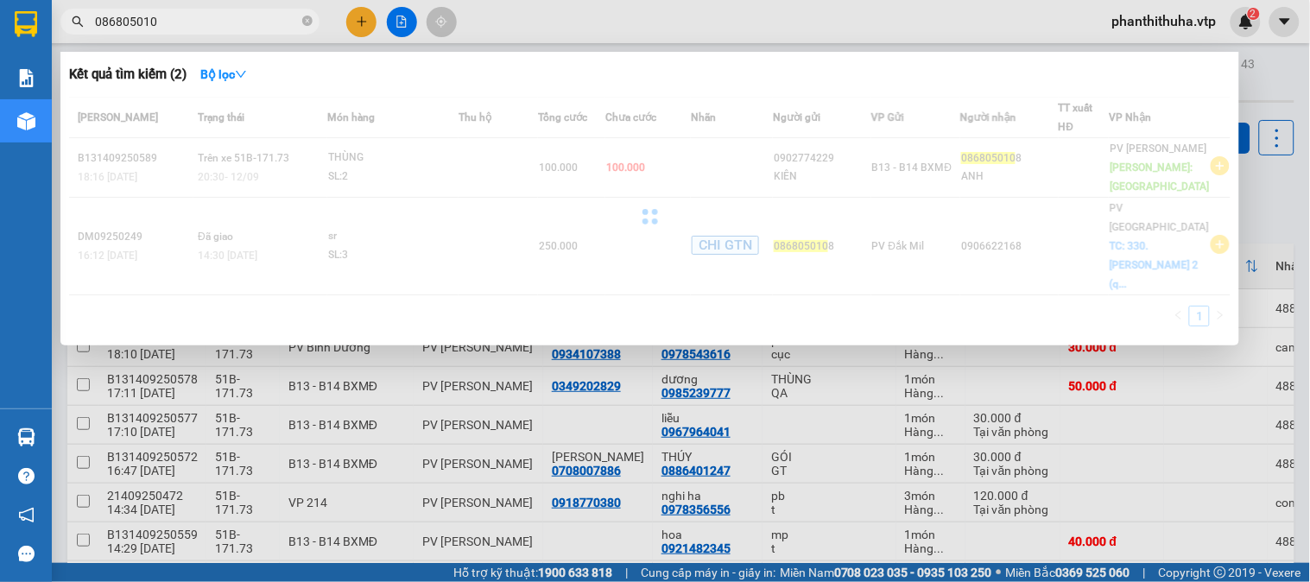
type input "0868050108"
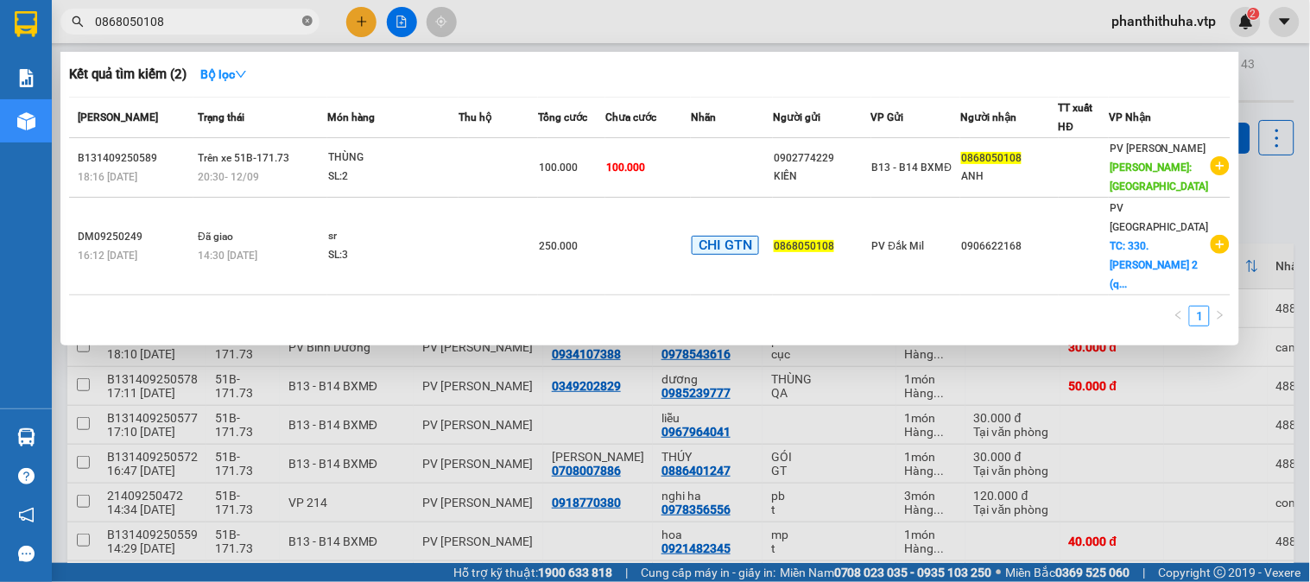
click at [305, 19] on icon "close-circle" at bounding box center [307, 21] width 10 height 10
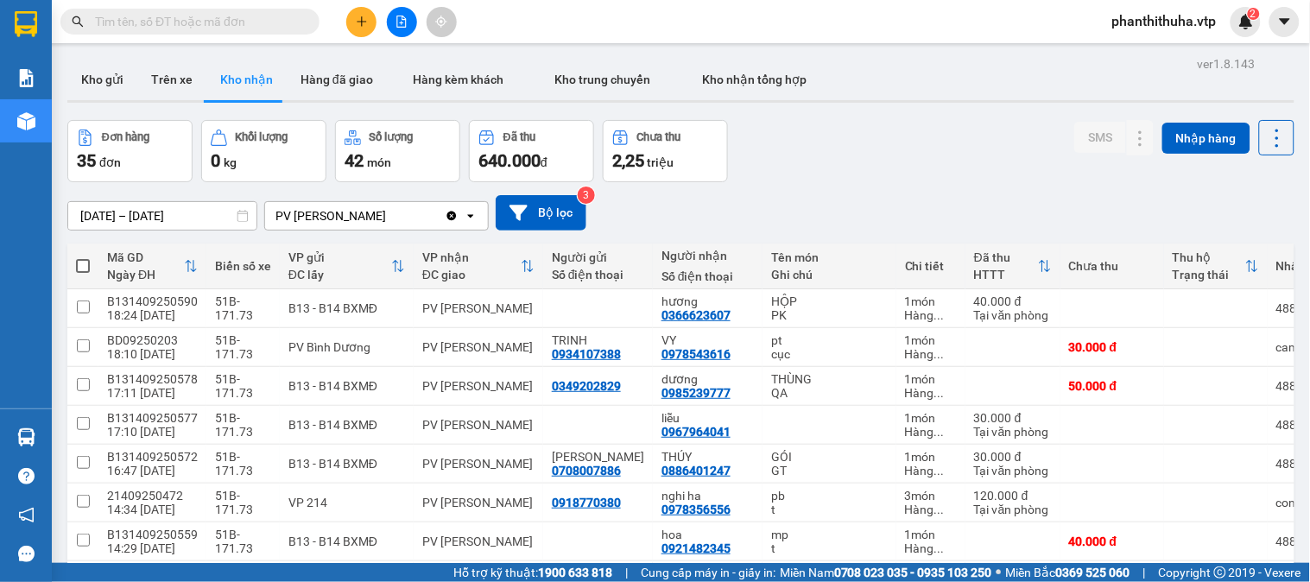
click at [877, 154] on div "Đơn hàng 35 đơn Khối lượng 0 kg Số lượng 42 món Đã thu 640.000 đ Chưa thu 2,25 …" at bounding box center [680, 151] width 1227 height 62
click at [104, 71] on button "Kho gửi" at bounding box center [102, 79] width 70 height 41
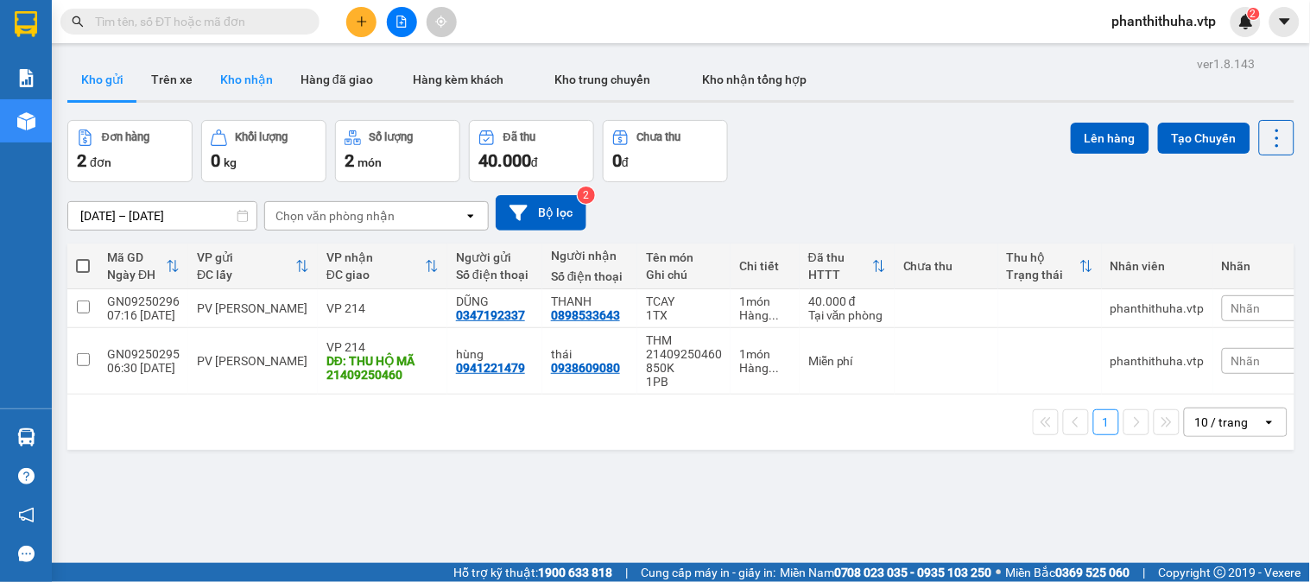
click at [263, 79] on button "Kho nhận" at bounding box center [246, 79] width 80 height 41
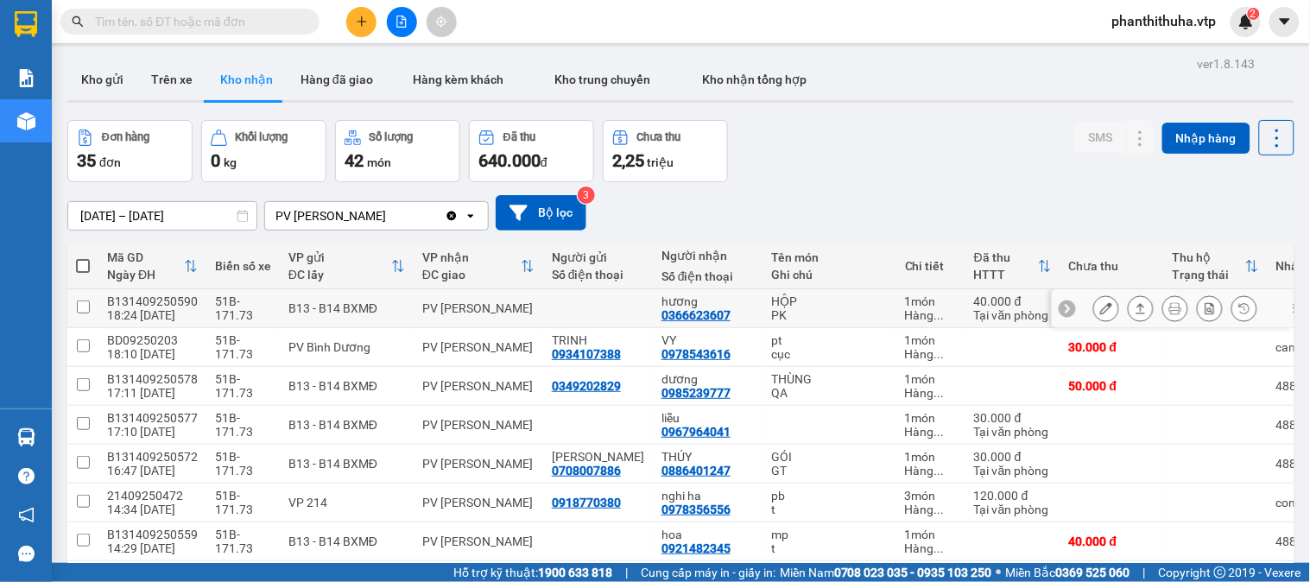
click at [1129, 308] on button at bounding box center [1141, 309] width 24 height 30
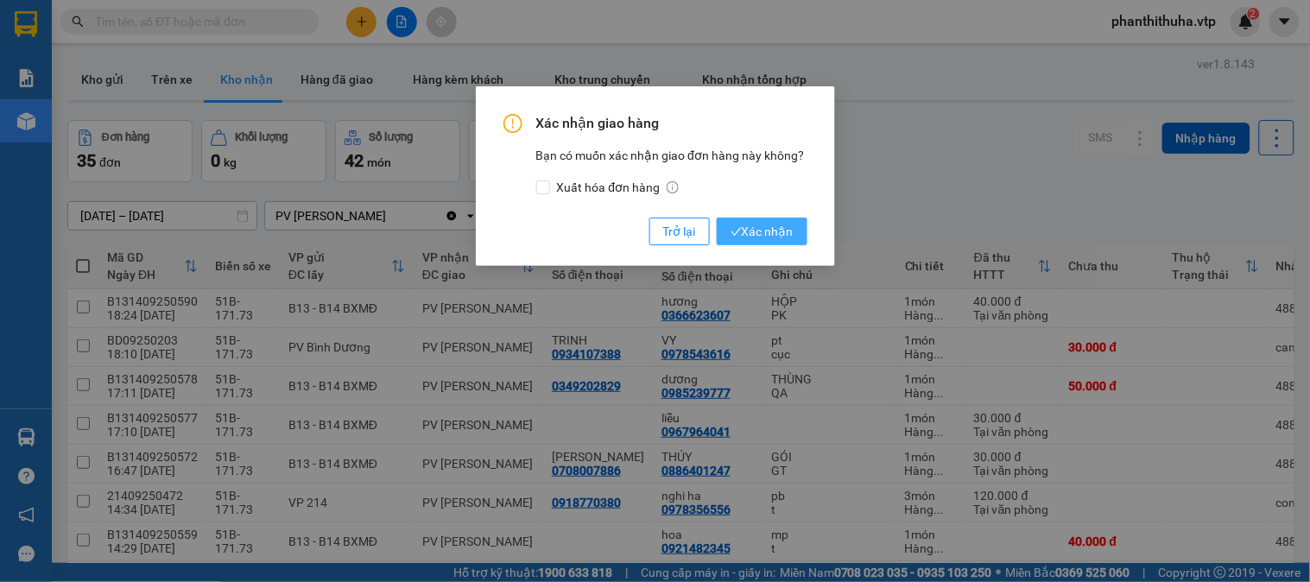
click at [783, 225] on span "Xác nhận" at bounding box center [762, 231] width 63 height 19
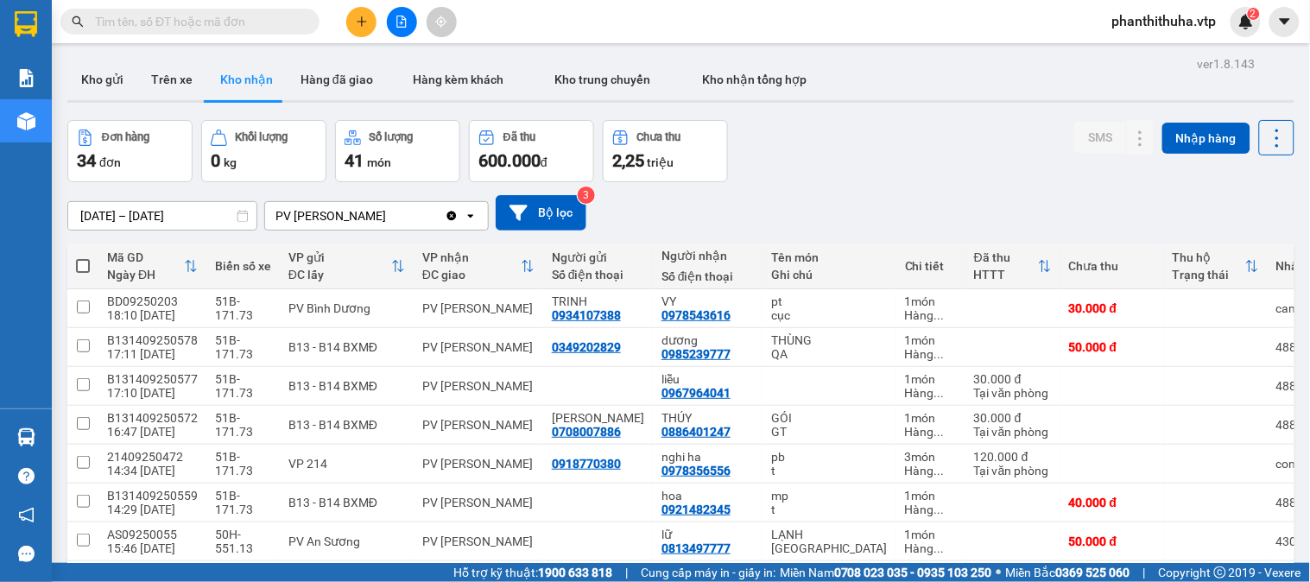
click at [404, 23] on icon "file-add" at bounding box center [402, 22] width 12 height 12
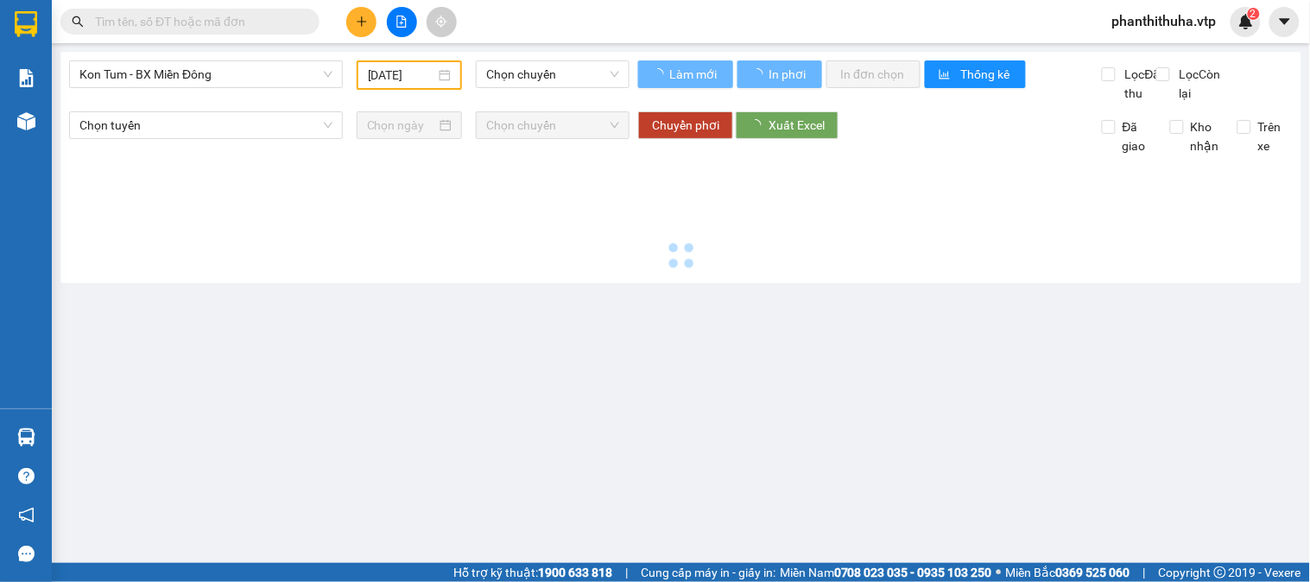
type input "[DATE]"
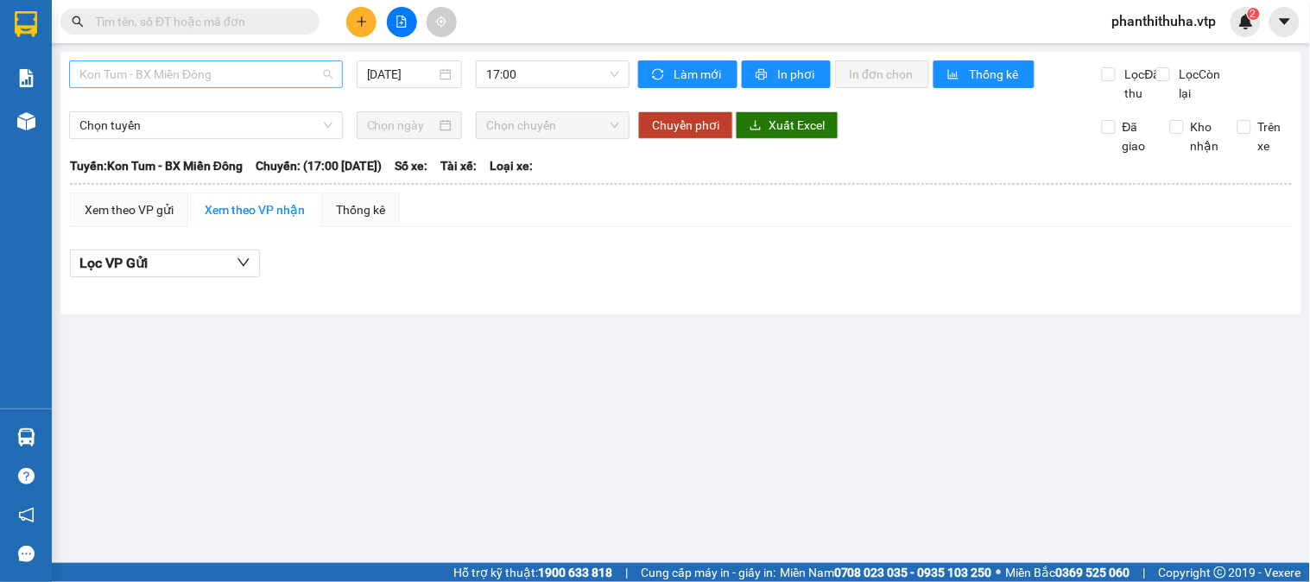
click at [286, 71] on span "Kon Tum - BX Miền Đông" at bounding box center [205, 74] width 253 height 26
click at [308, 71] on span "Kon Tum - BX Miền Đông" at bounding box center [205, 74] width 253 height 26
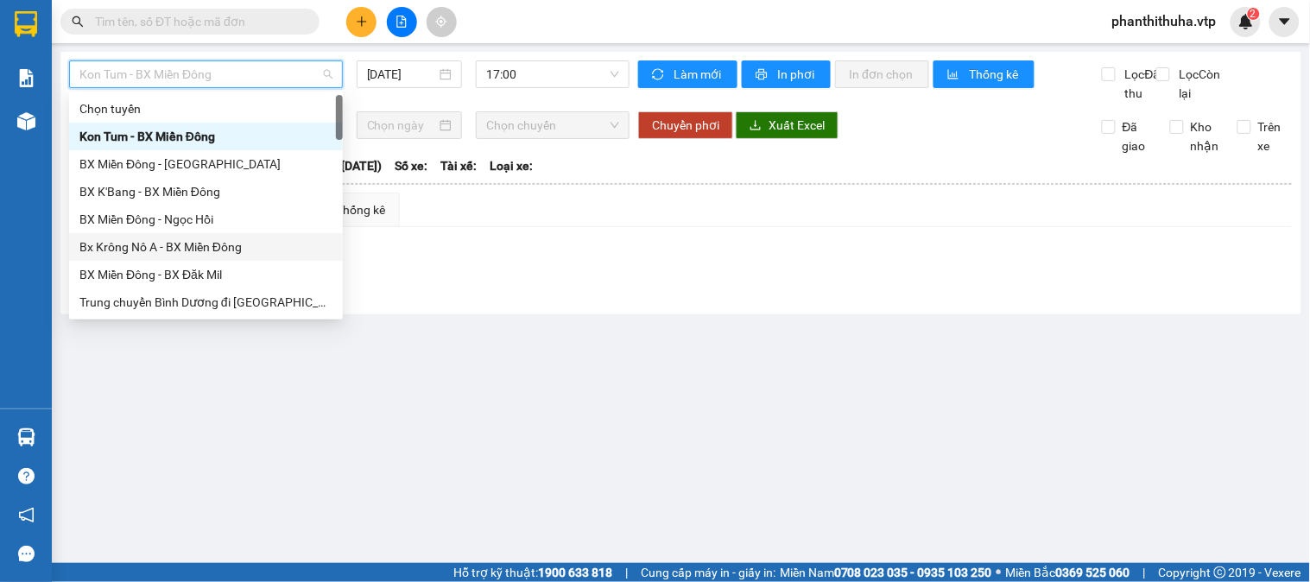
click at [175, 240] on div "Bx Krông Nô A - BX Miền Đông" at bounding box center [205, 247] width 253 height 19
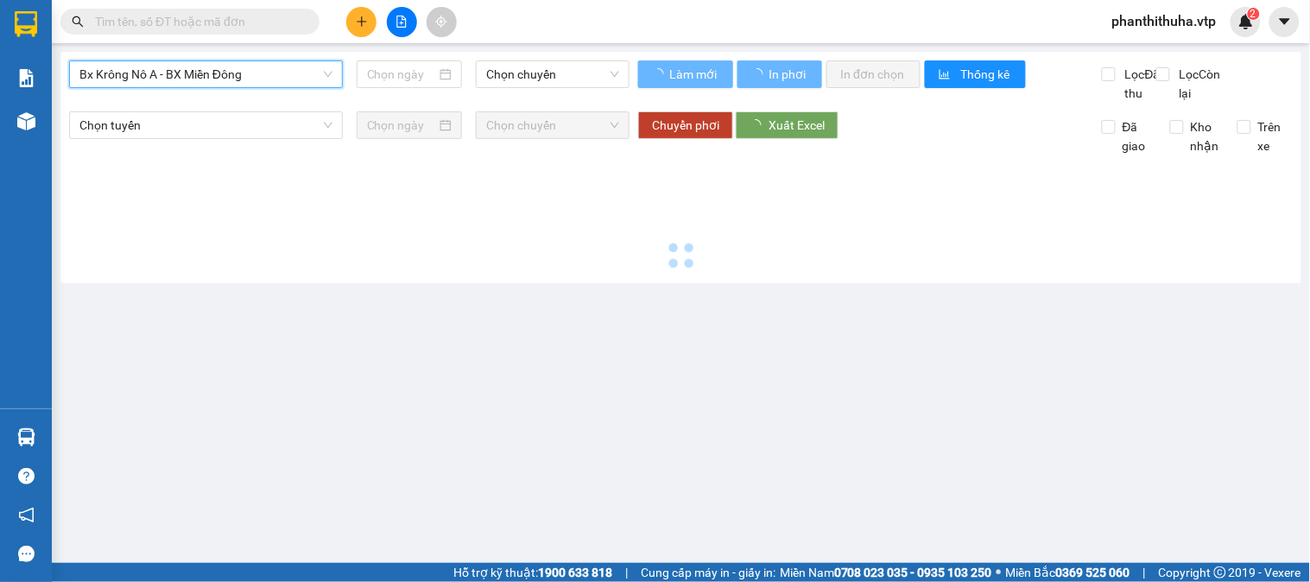
type input "[DATE]"
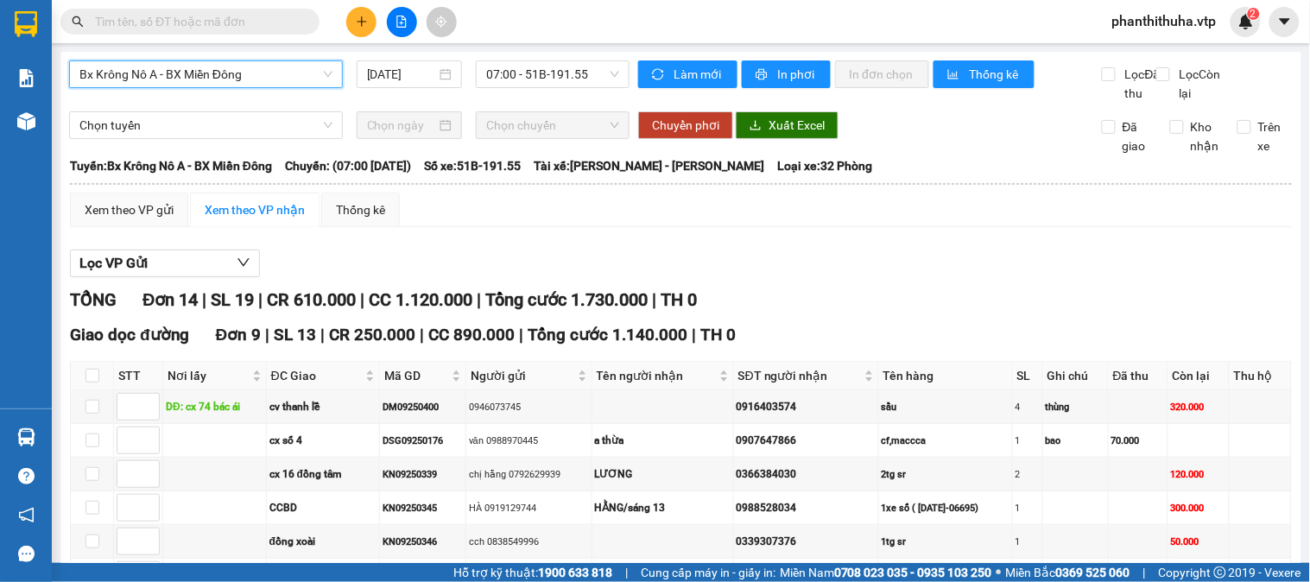
click at [291, 80] on span "Bx Krông Nô A - BX Miền Đông" at bounding box center [205, 74] width 253 height 26
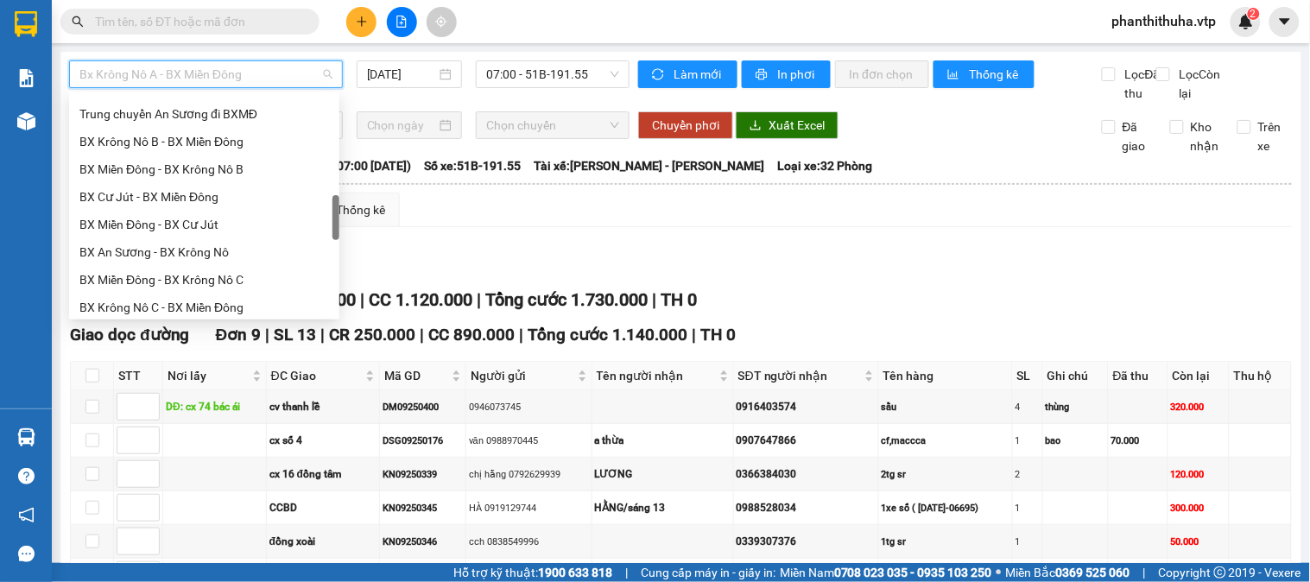
scroll to position [671, 0]
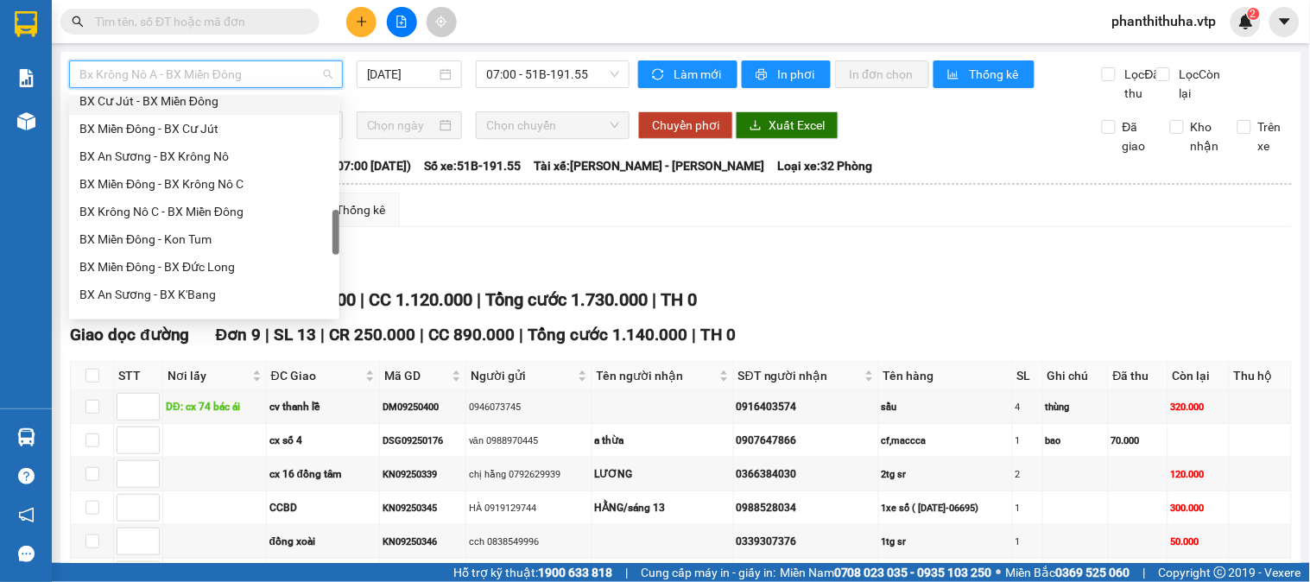
click at [159, 97] on div "BX Cư Jút - BX Miền Đông" at bounding box center [204, 101] width 250 height 19
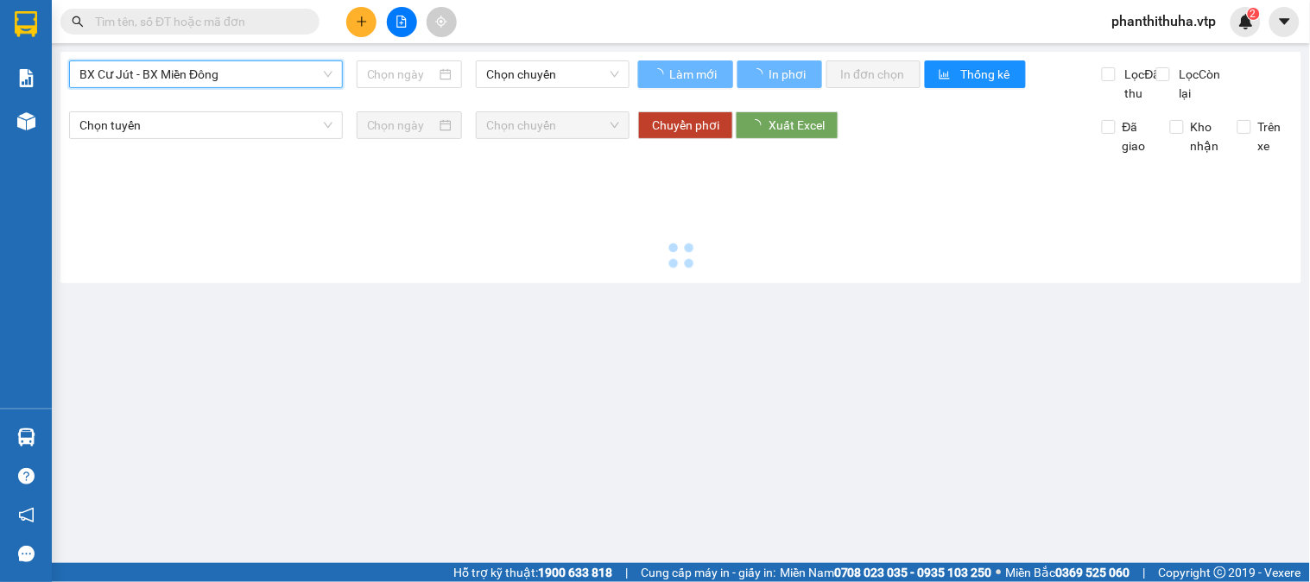
type input "[DATE]"
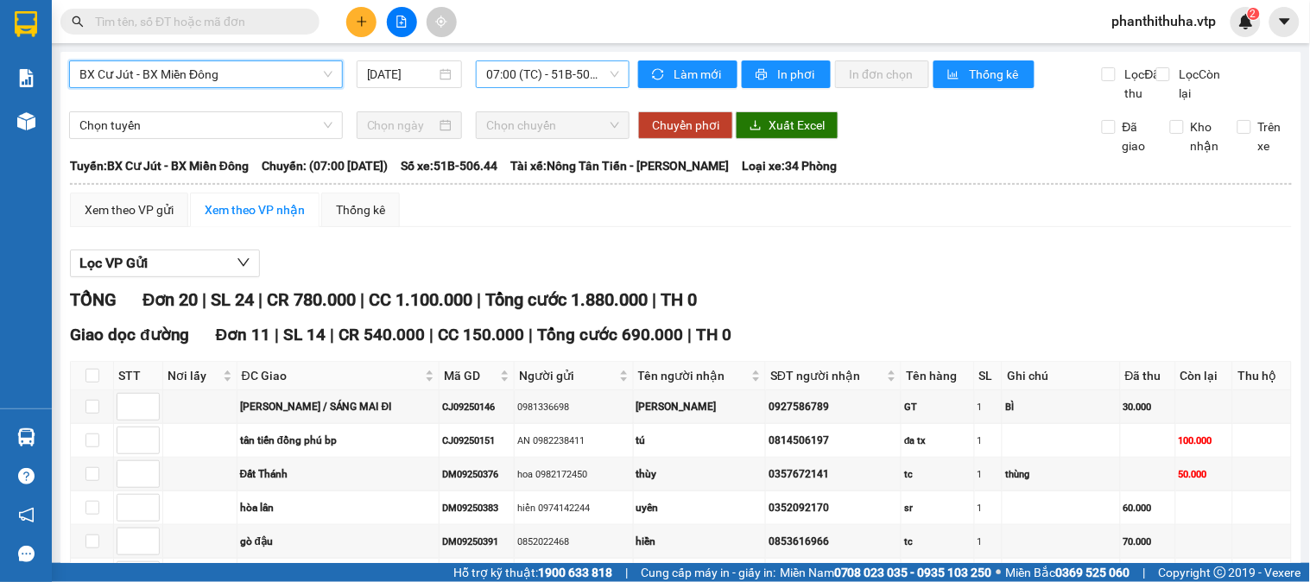
click at [586, 82] on span "07:00 (TC) - 51B-506.44" at bounding box center [552, 74] width 133 height 26
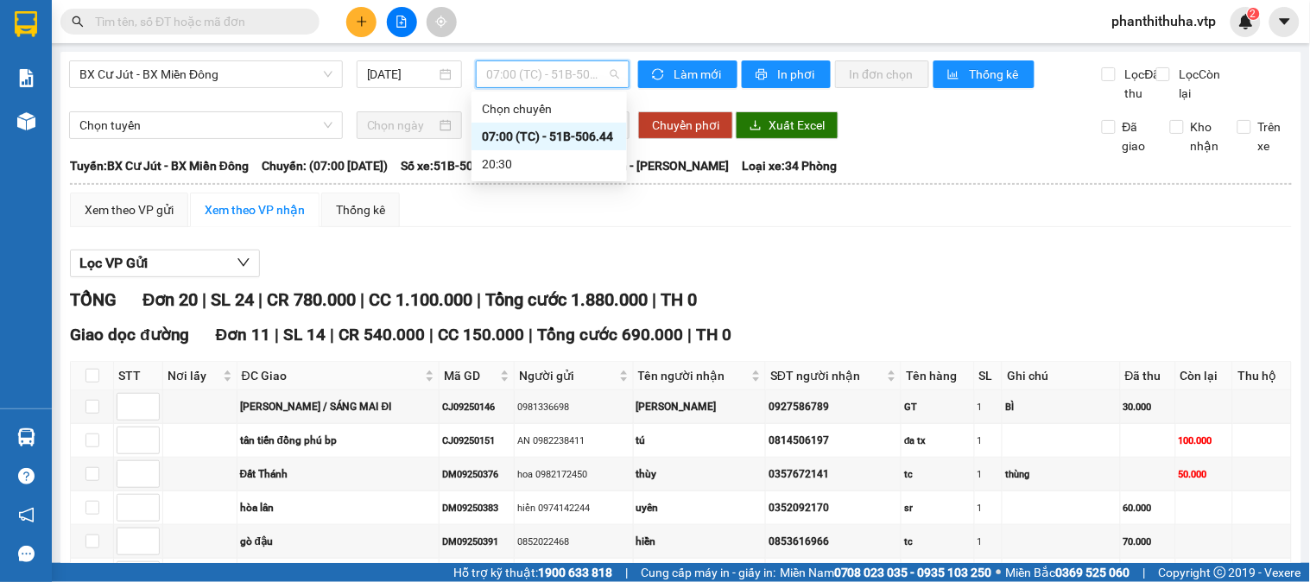
click at [574, 136] on div "07:00 (TC) - 51B-506.44" at bounding box center [549, 136] width 135 height 19
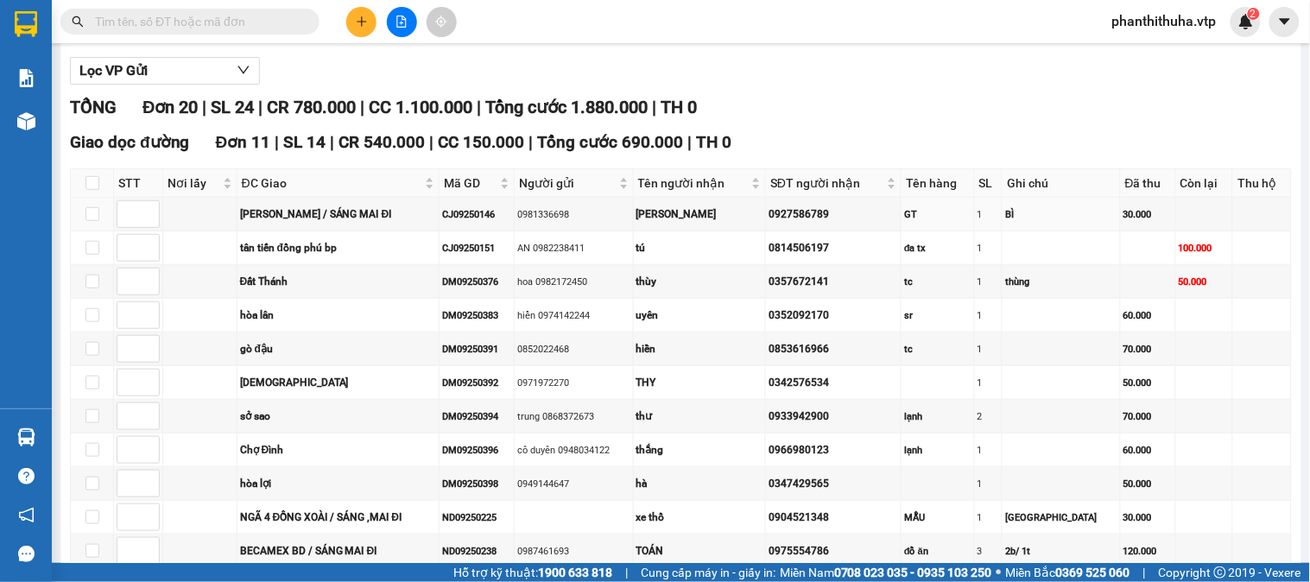
scroll to position [11, 0]
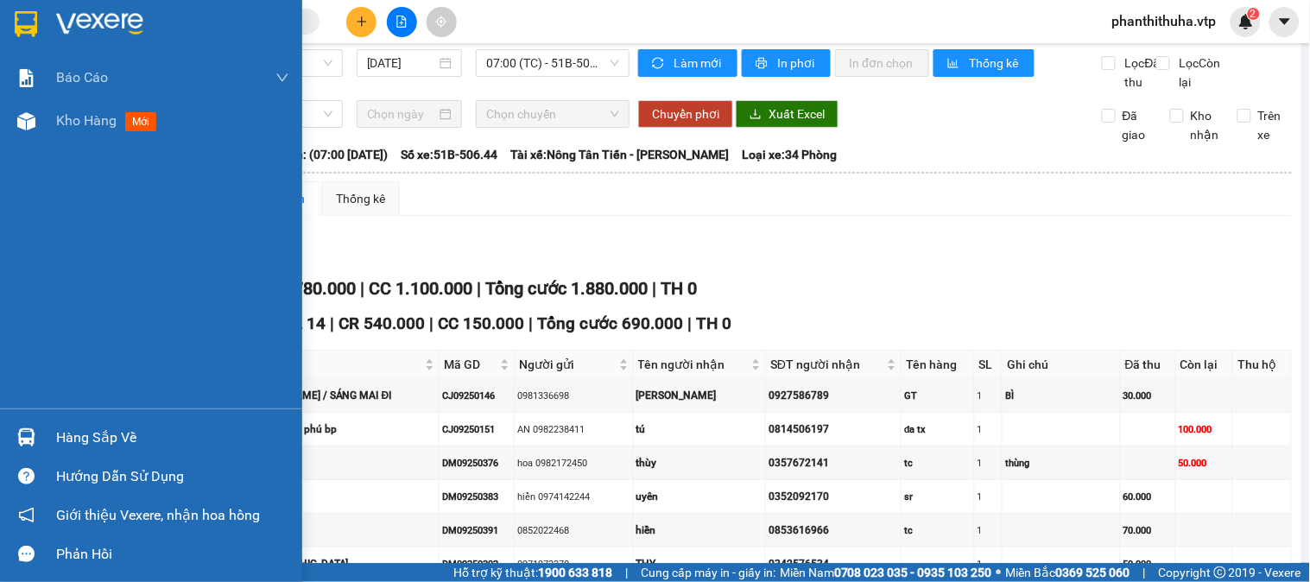
click at [134, 17] on img at bounding box center [99, 24] width 87 height 26
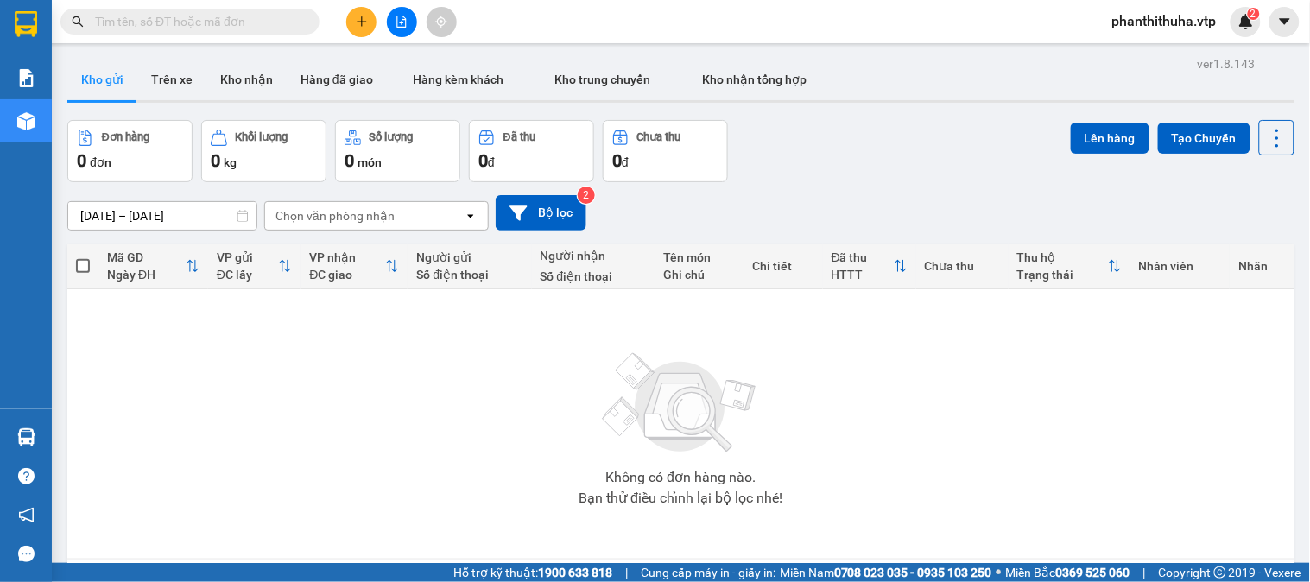
click at [369, 29] on button at bounding box center [361, 22] width 30 height 30
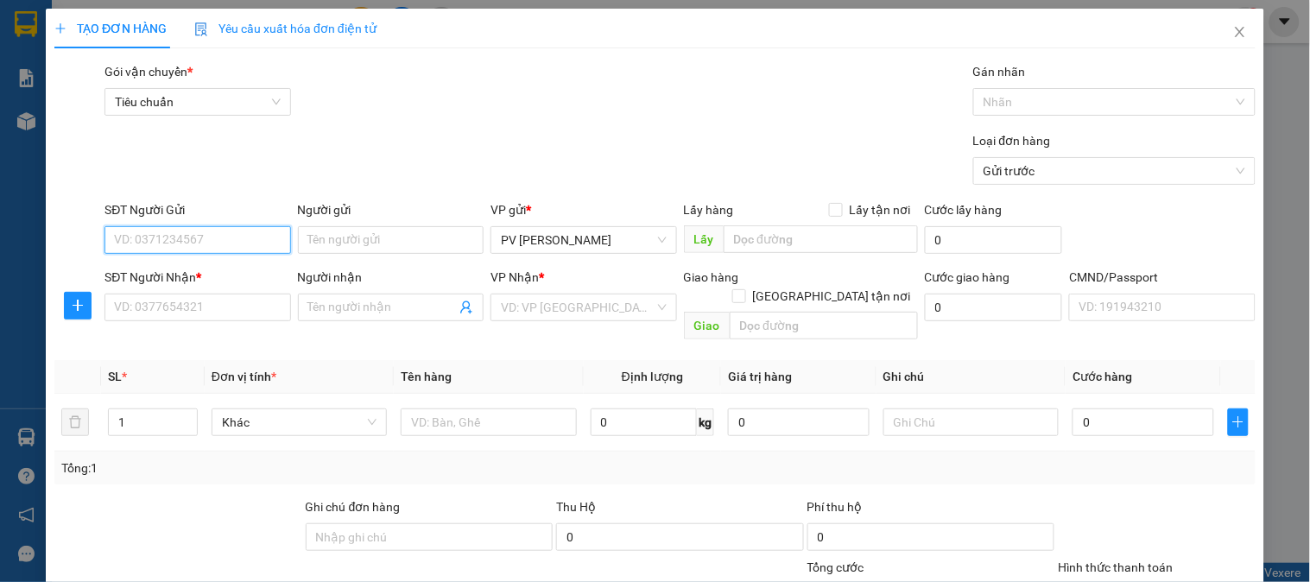
paste input "0941221479"
type input "0941221479"
click at [398, 254] on div "Người gửi Tên người gửi" at bounding box center [391, 230] width 186 height 60
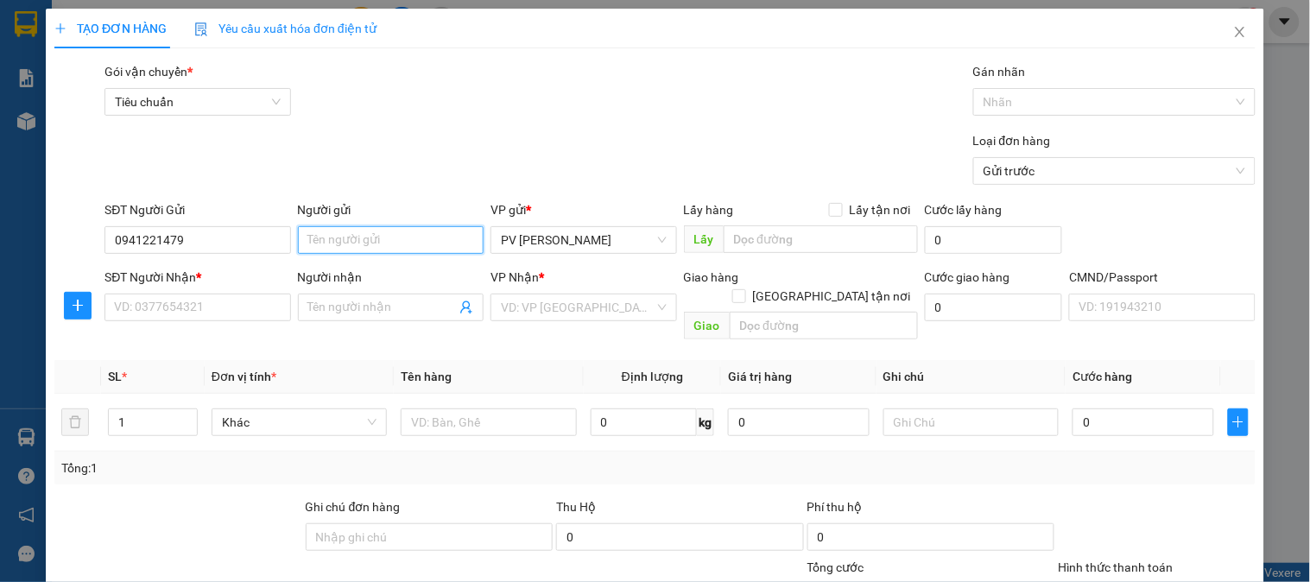
click at [399, 244] on input "Người gửi" at bounding box center [391, 240] width 186 height 28
paste input "hùng"
type input "hùng"
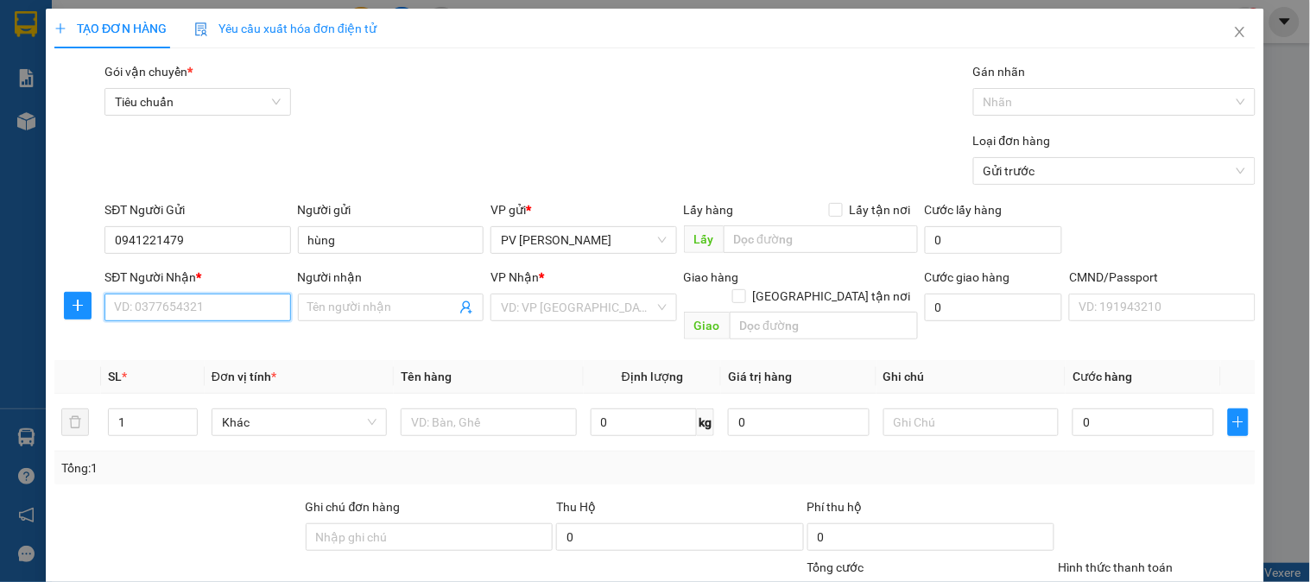
click at [218, 316] on input "SĐT Người Nhận *" at bounding box center [198, 308] width 186 height 28
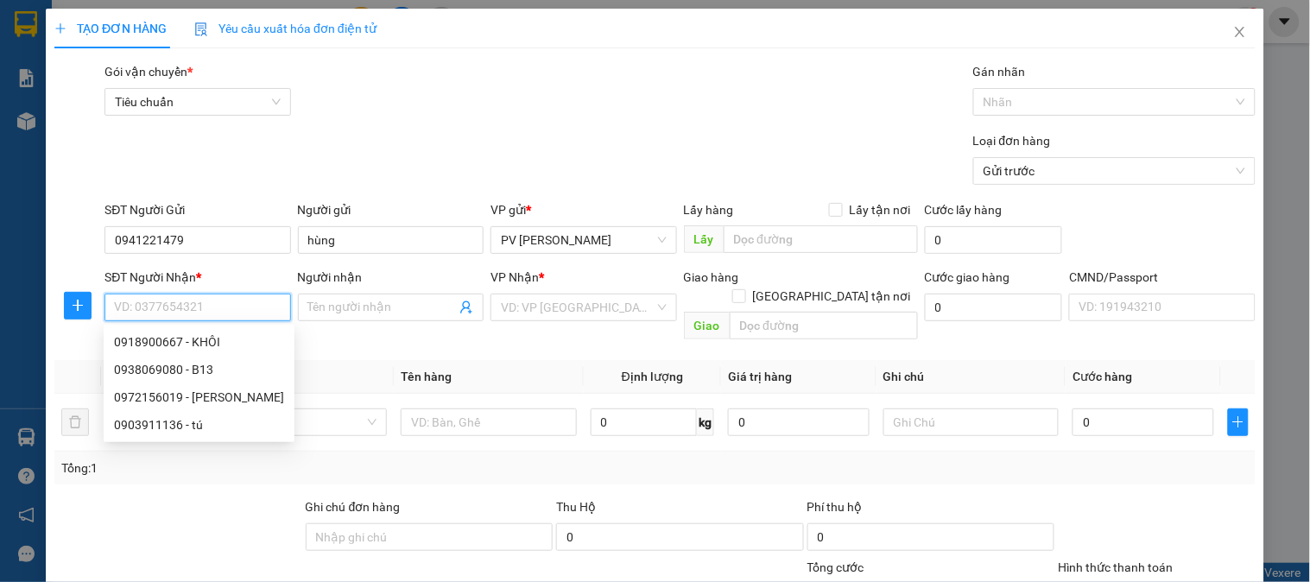
paste input "0938609080"
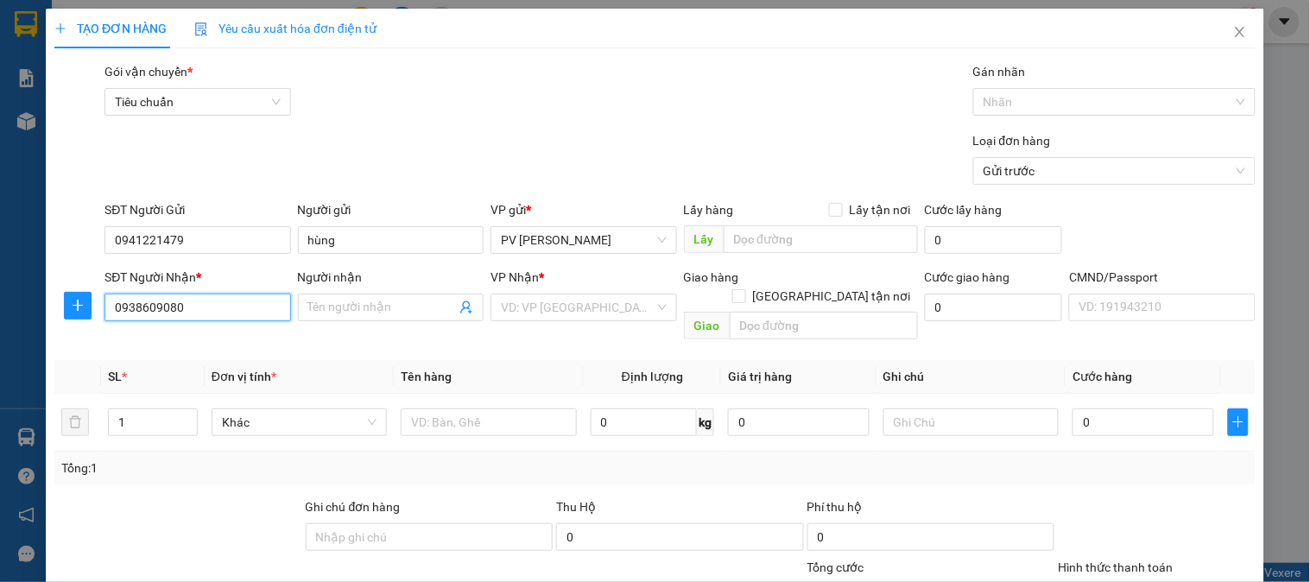
type input "0938609080"
click at [389, 289] on div "Người nhận" at bounding box center [391, 281] width 186 height 26
click at [377, 308] on input "Người nhận" at bounding box center [382, 307] width 148 height 19
paste input "thái"
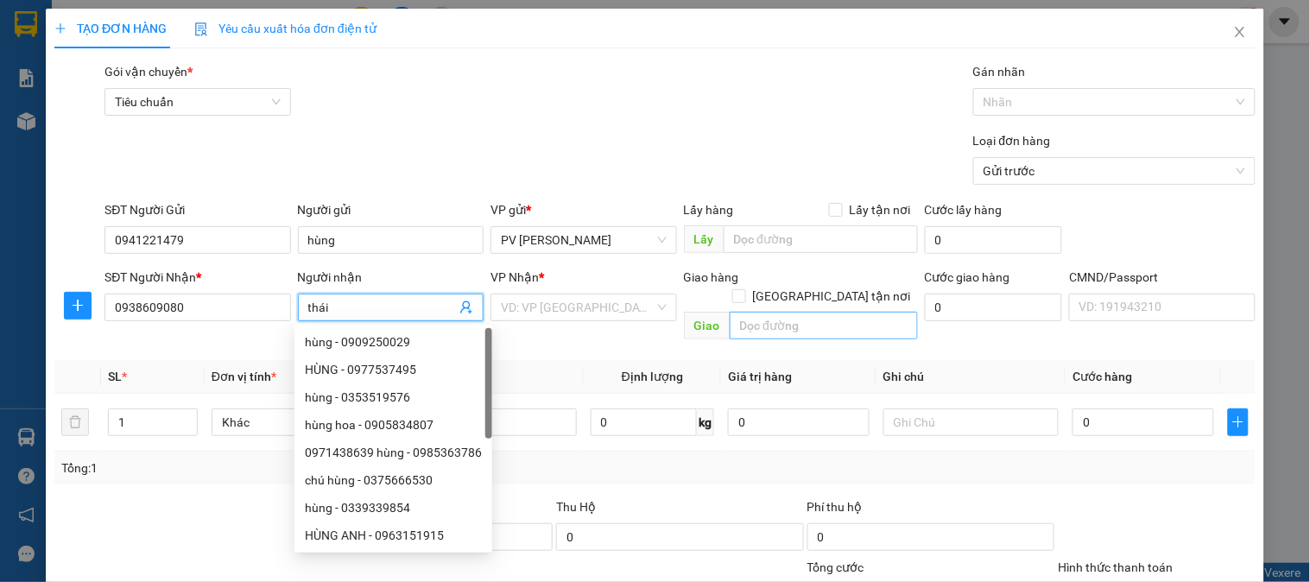
type input "thái"
click at [779, 312] on input "text" at bounding box center [824, 326] width 188 height 28
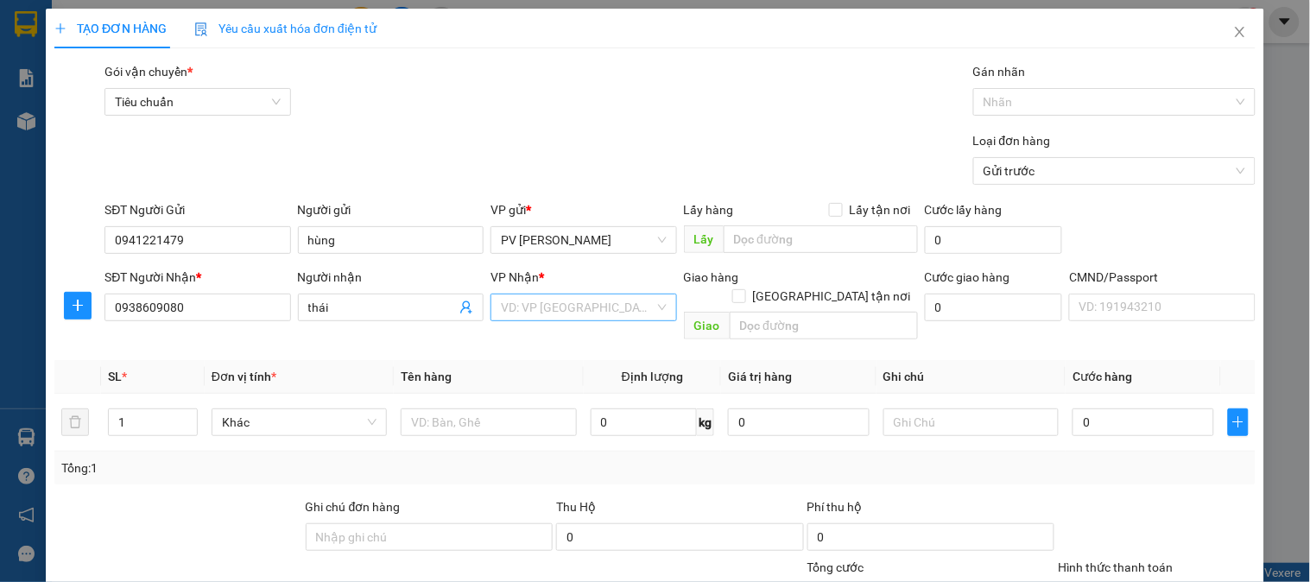
click at [558, 305] on input "search" at bounding box center [577, 308] width 153 height 26
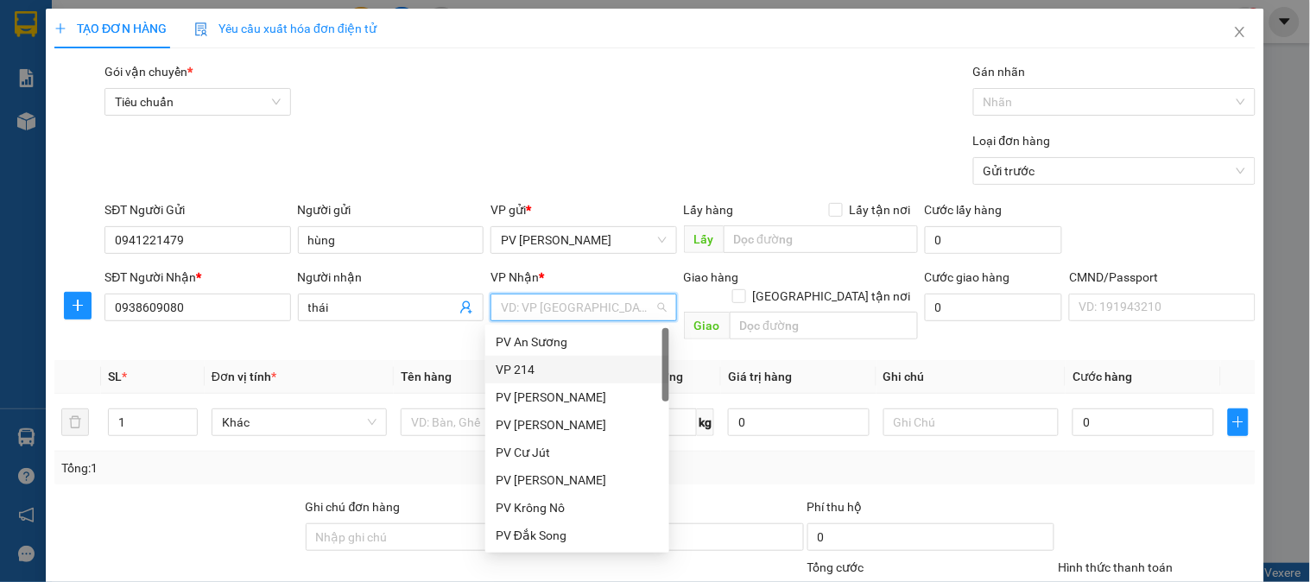
click at [549, 361] on div "VP 214" at bounding box center [577, 369] width 163 height 19
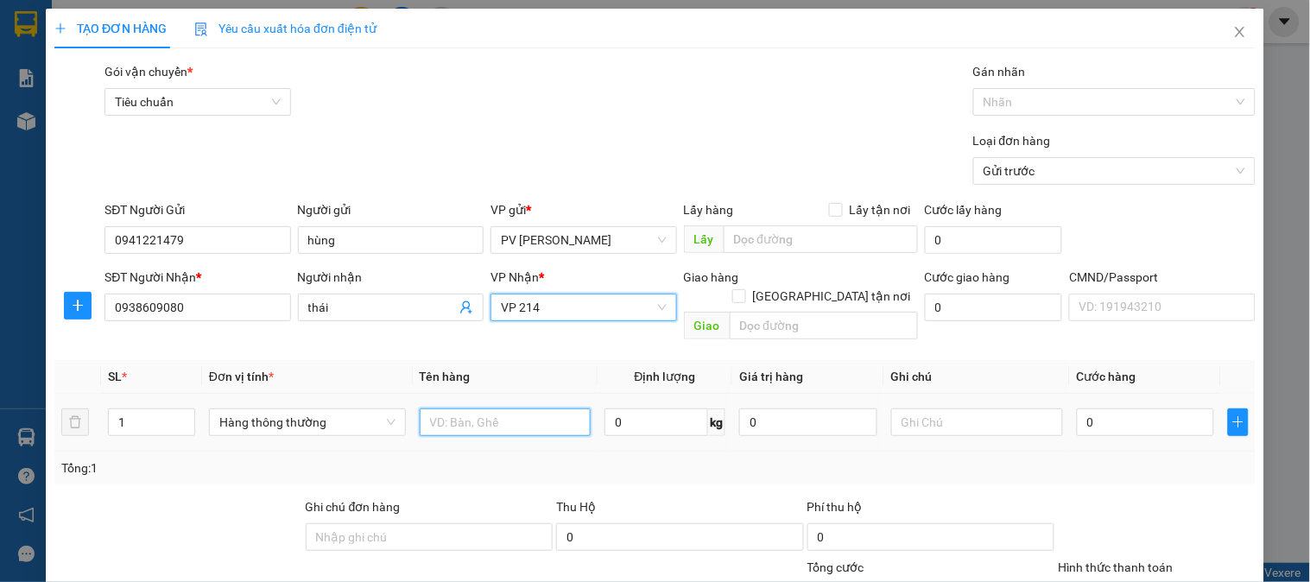
click at [498, 409] on input "text" at bounding box center [506, 423] width 172 height 28
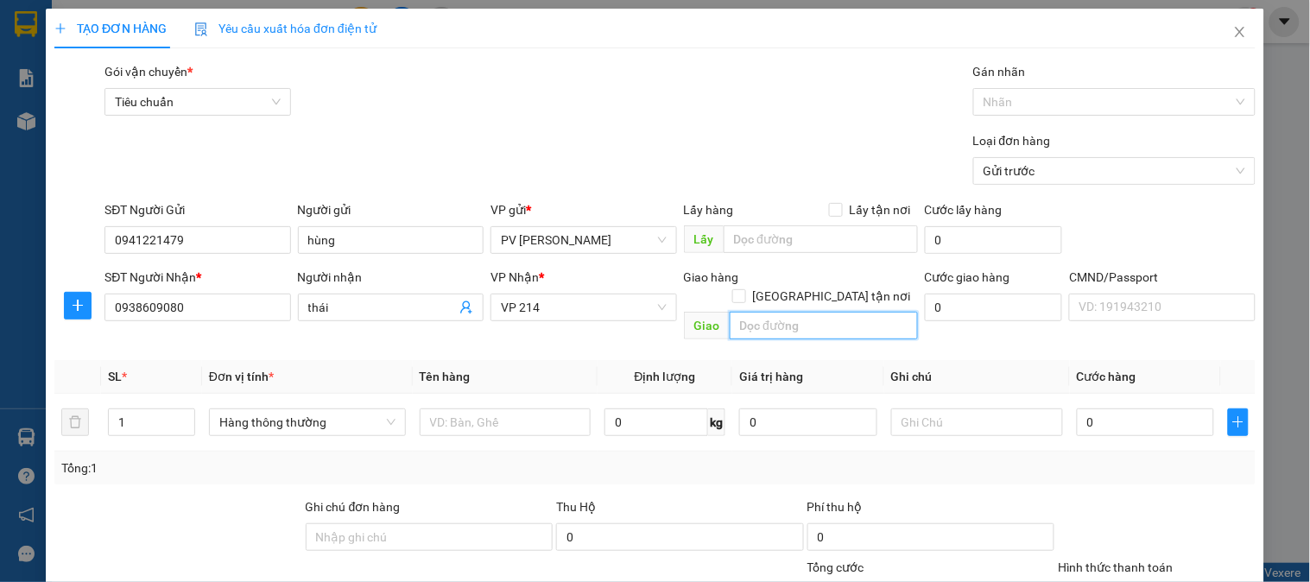
click at [770, 312] on input "text" at bounding box center [824, 326] width 188 height 28
click at [815, 312] on input "THU HỘ MÃ" at bounding box center [824, 326] width 188 height 28
paste input "21409250460"
type input "THU HỘ MÃ 21409250460"
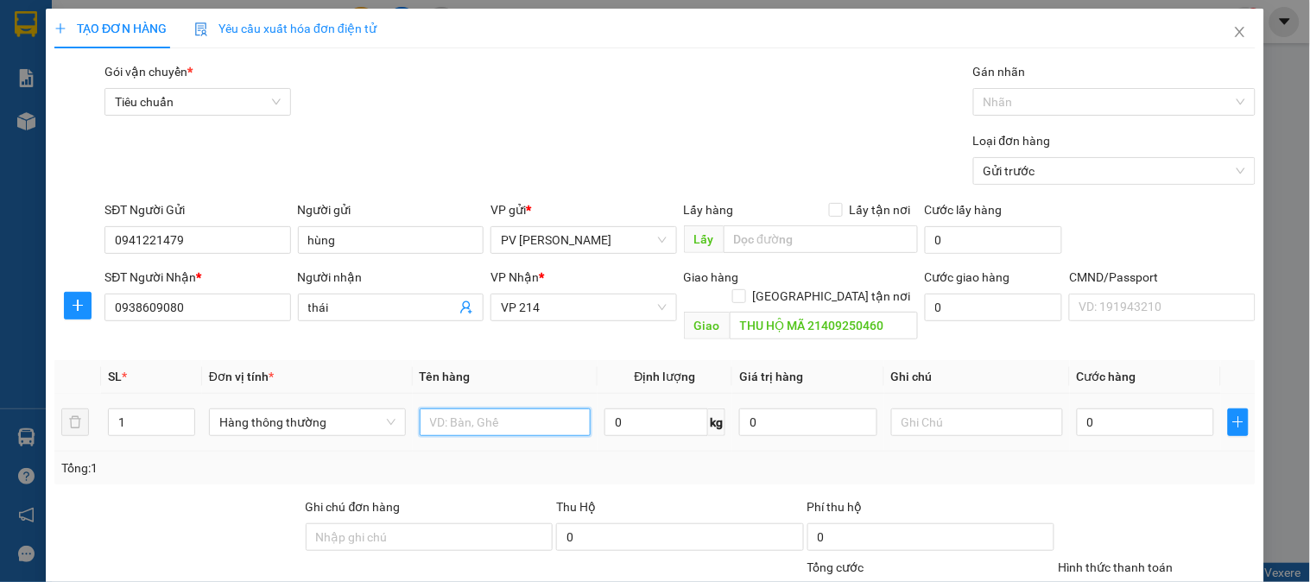
click at [515, 409] on input "text" at bounding box center [506, 423] width 172 height 28
paste input "21409250460"
type input "THM 21409250460 850K"
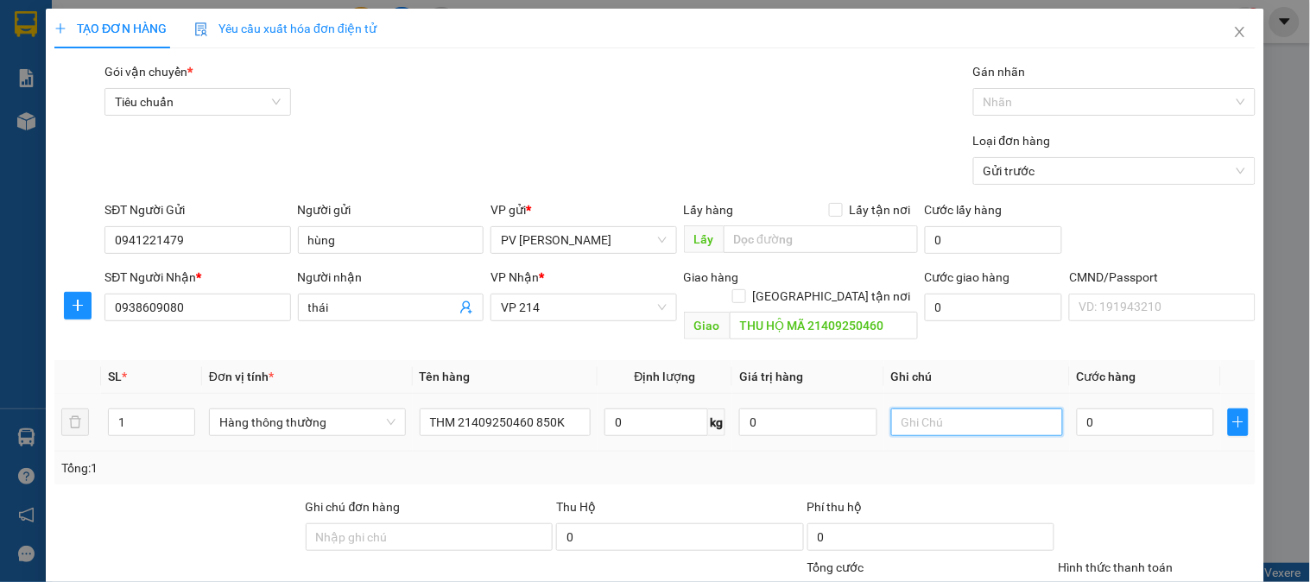
click at [904, 409] on input "text" at bounding box center [977, 423] width 172 height 28
type input "1PB"
click at [1103, 409] on input "0" at bounding box center [1146, 423] width 138 height 28
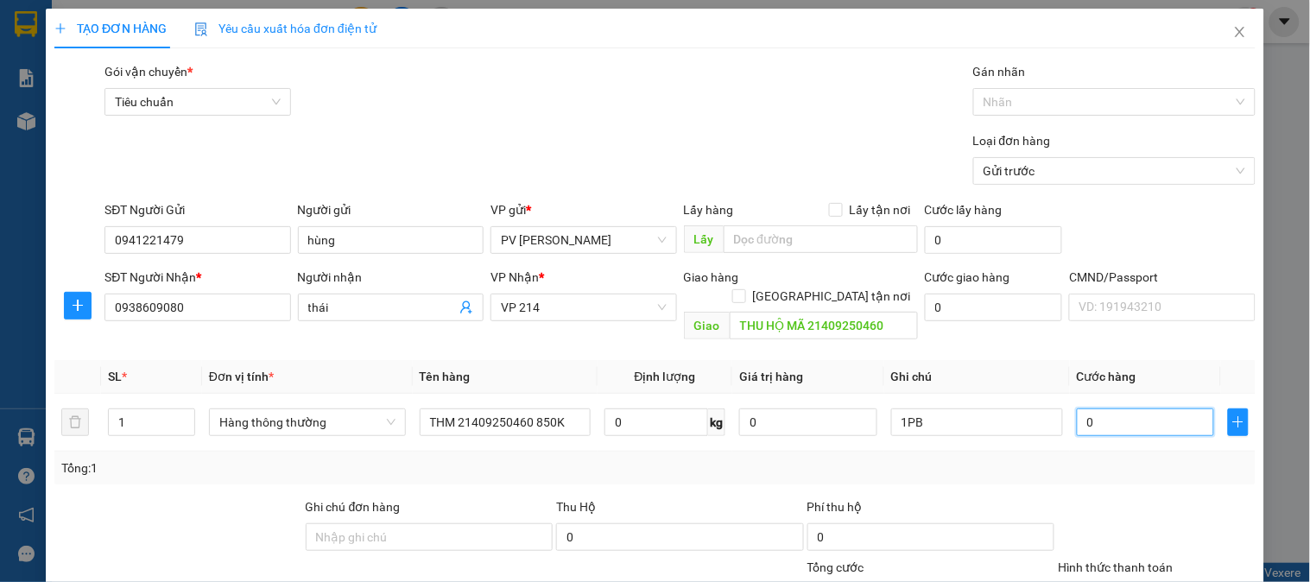
scroll to position [248, 0]
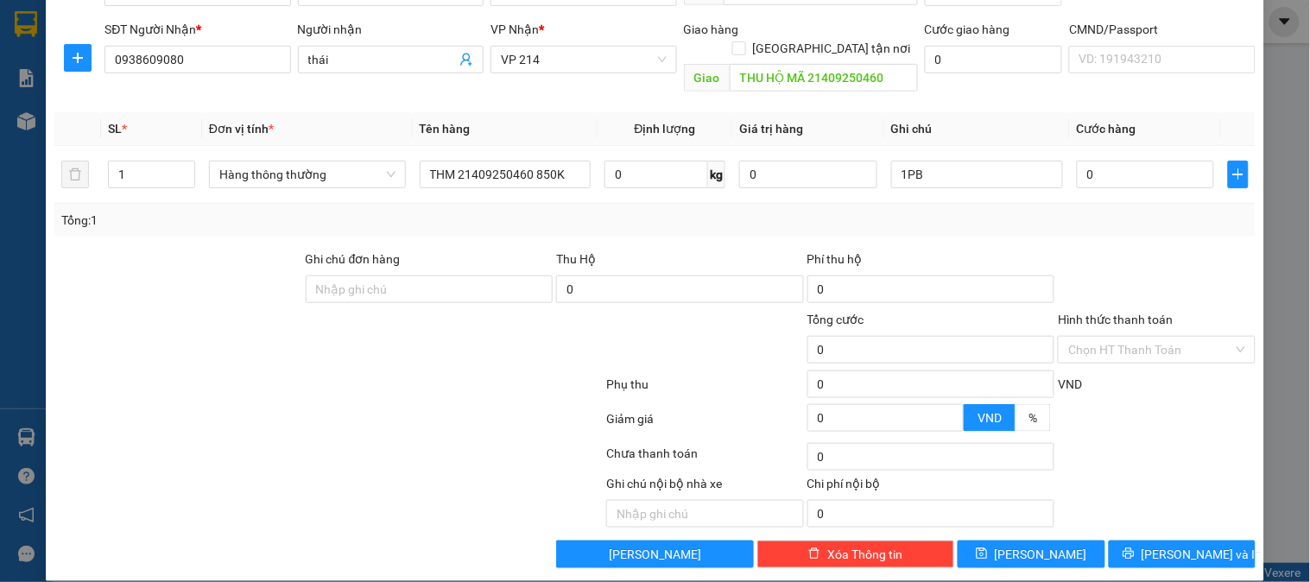
click at [1132, 314] on div "Hình thức thanh toán" at bounding box center [1156, 323] width 197 height 26
click at [1123, 337] on input "Hình thức thanh toán" at bounding box center [1151, 350] width 164 height 26
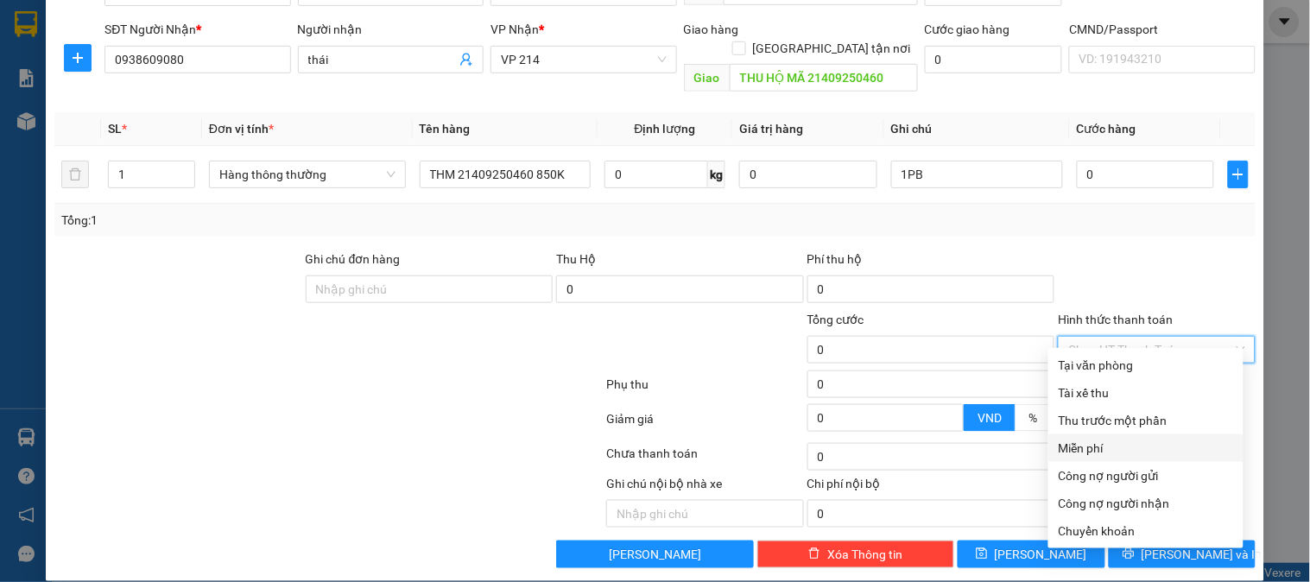
click at [1095, 444] on div "Miễn phí" at bounding box center [1146, 448] width 174 height 19
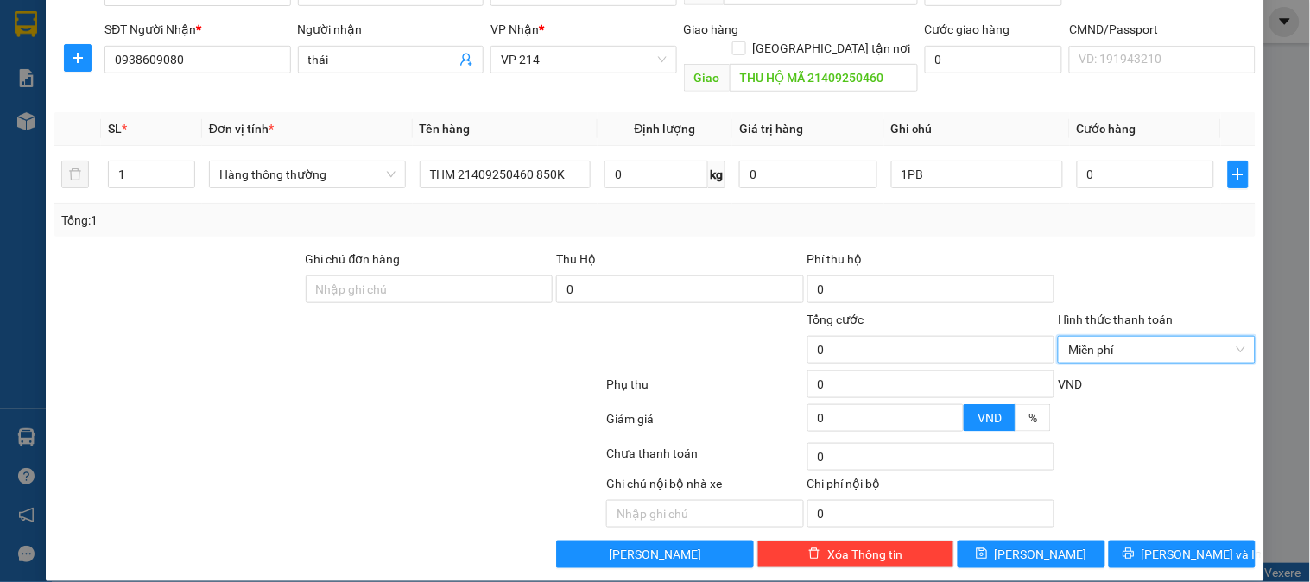
click at [402, 381] on div at bounding box center [329, 388] width 552 height 35
click at [1158, 545] on span "[PERSON_NAME] và In" at bounding box center [1202, 554] width 121 height 19
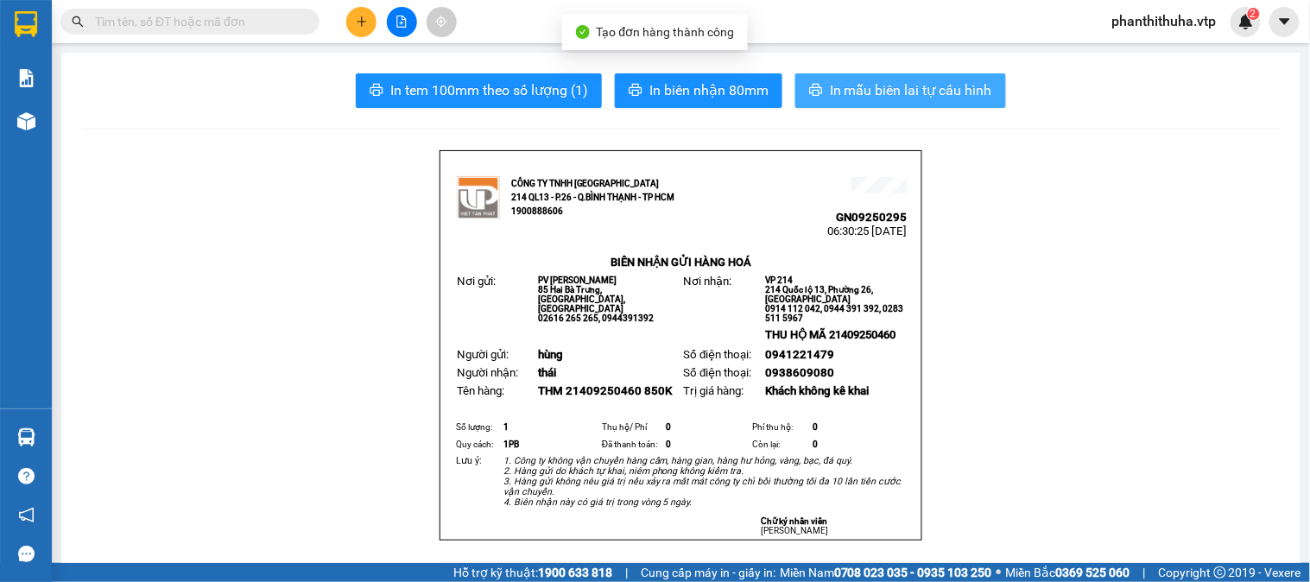
click at [916, 83] on span "In mẫu biên lai tự cấu hình" at bounding box center [911, 90] width 162 height 22
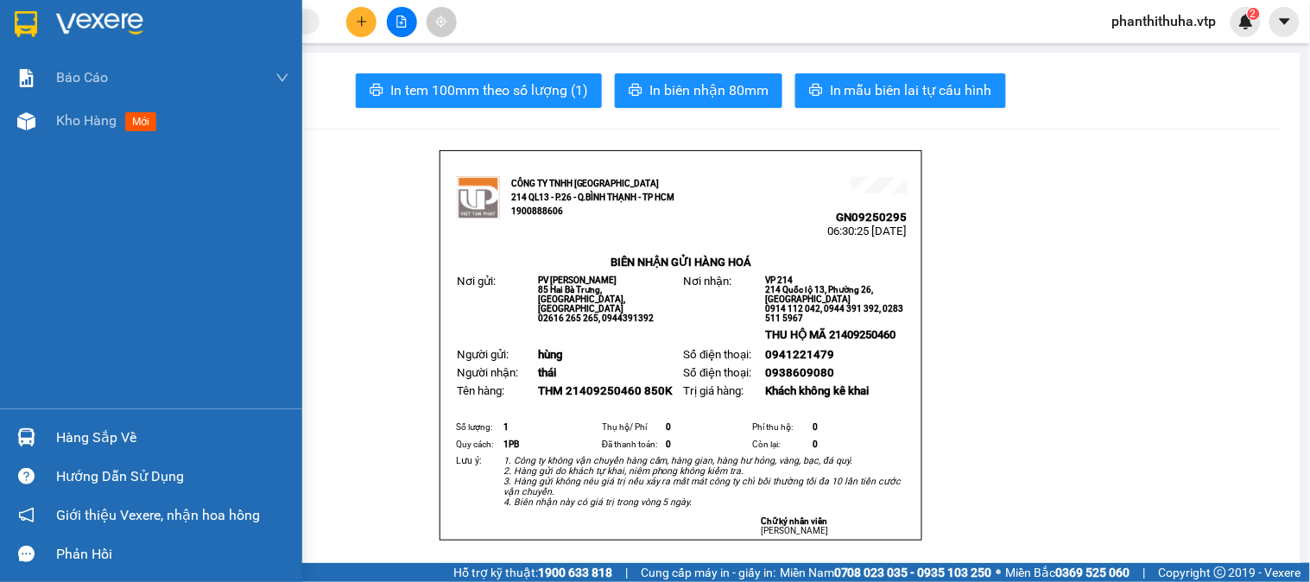
click at [83, 7] on div at bounding box center [151, 28] width 302 height 56
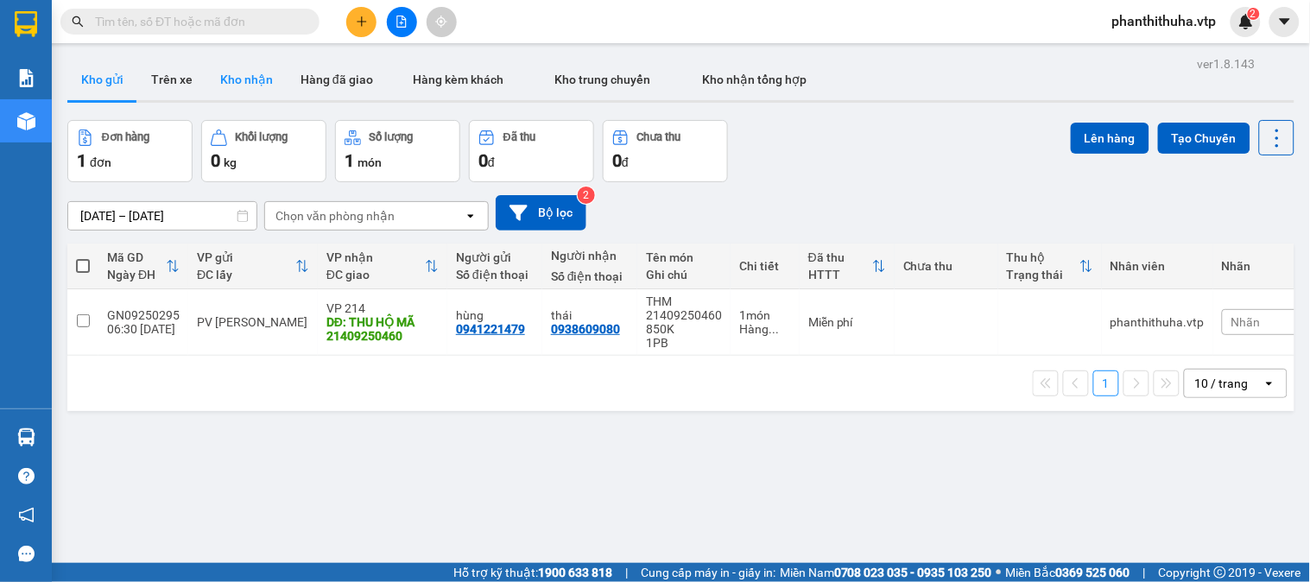
click at [246, 73] on button "Kho nhận" at bounding box center [246, 79] width 80 height 41
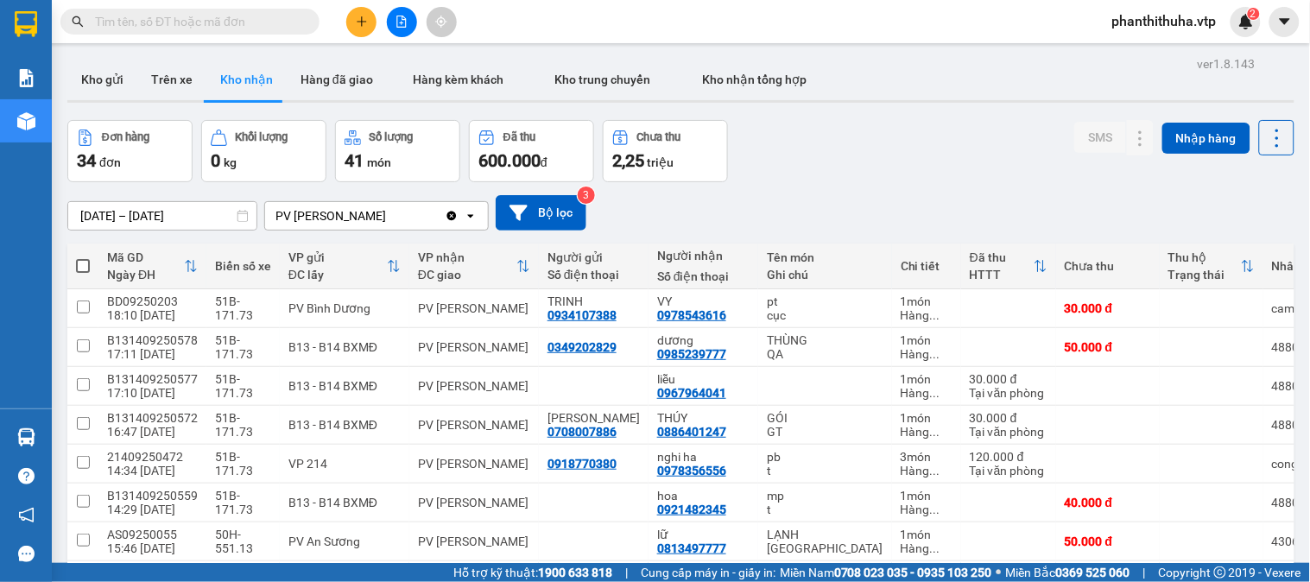
scroll to position [11, 0]
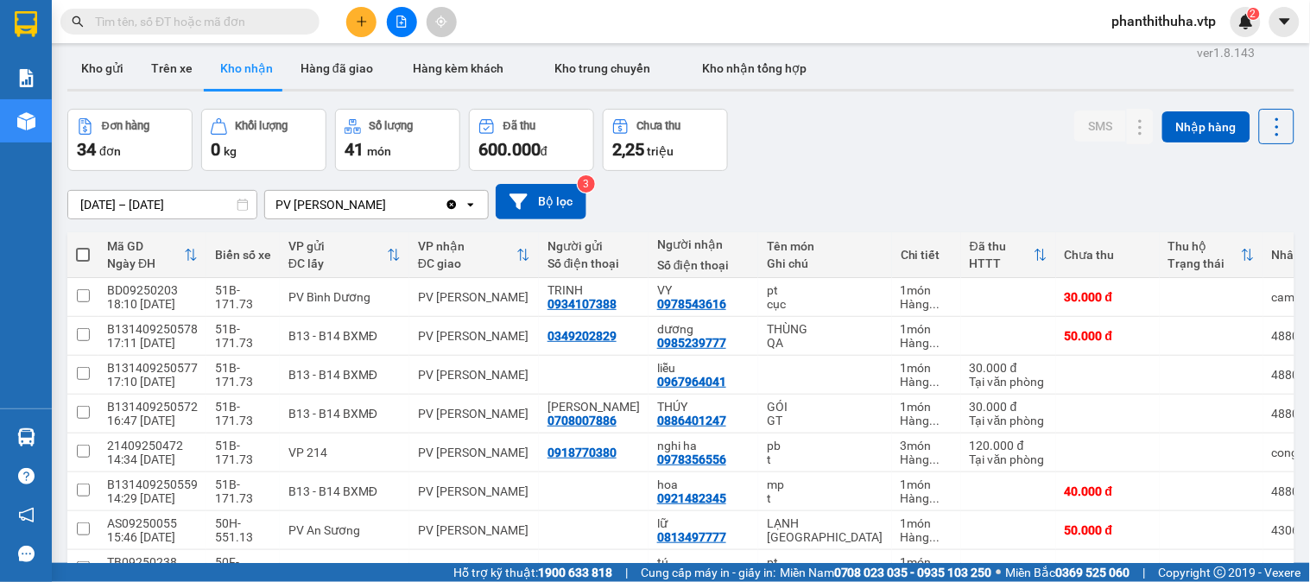
click at [881, 149] on div "Đơn hàng 34 đơn Khối lượng 0 kg Số lượng 41 món Đã thu 600.000 đ Chưa thu 2,25 …" at bounding box center [680, 140] width 1227 height 62
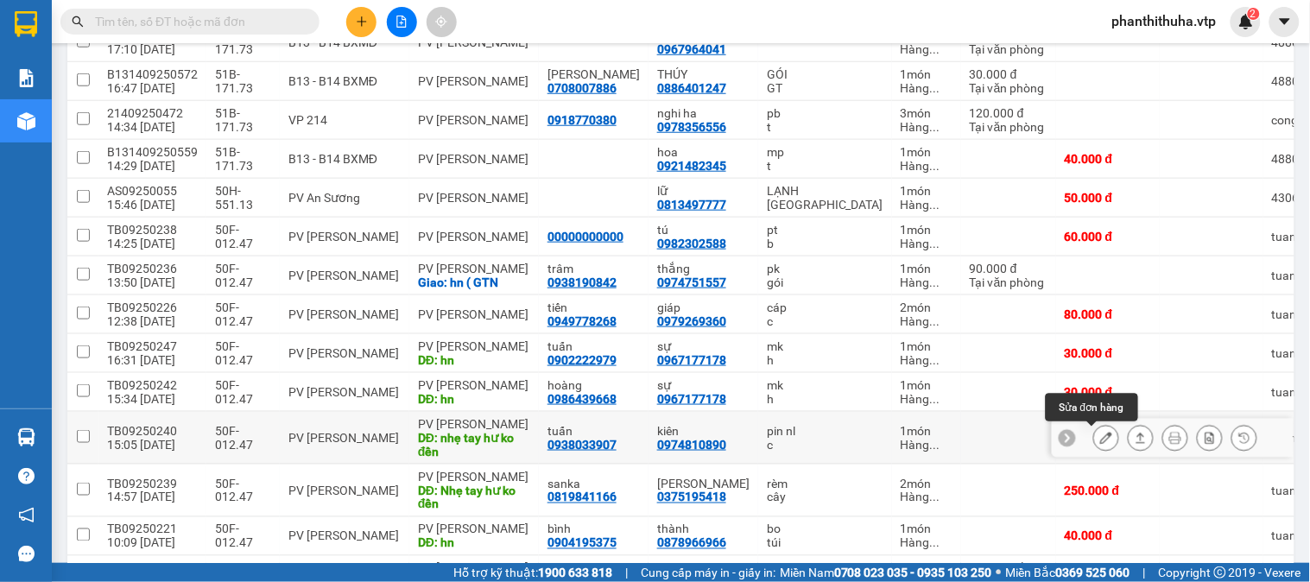
click at [1100, 437] on icon at bounding box center [1106, 438] width 12 height 12
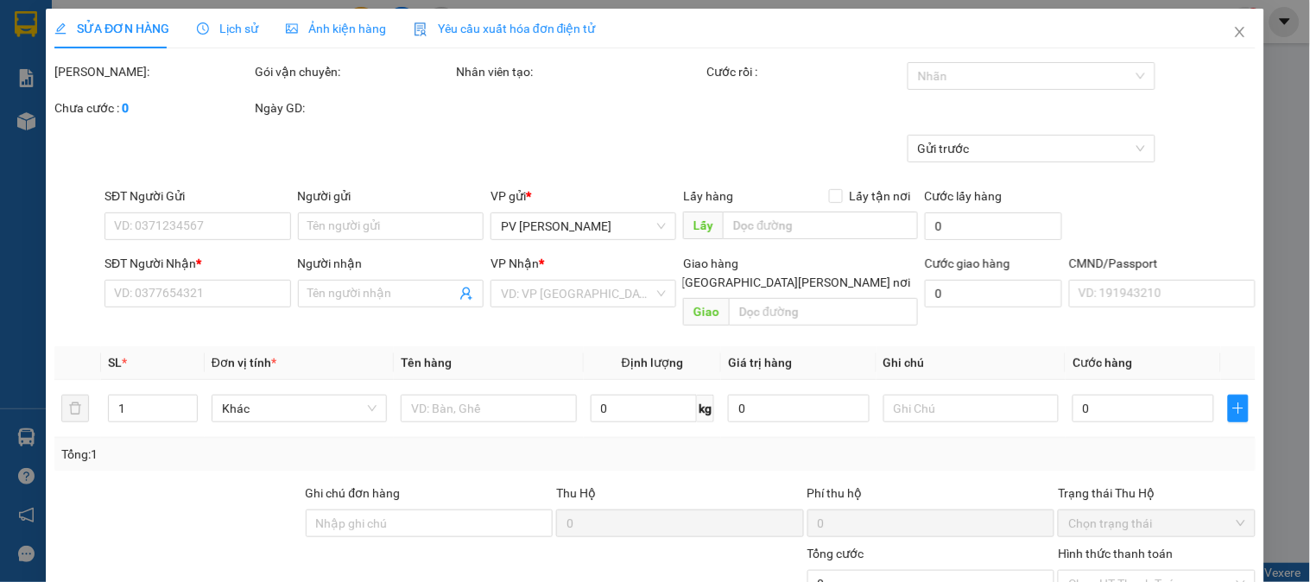
type input "0938033907"
type input "tuấn"
type input "0974810890"
type input "kiên"
type input "nhẹ tay hư ko đền"
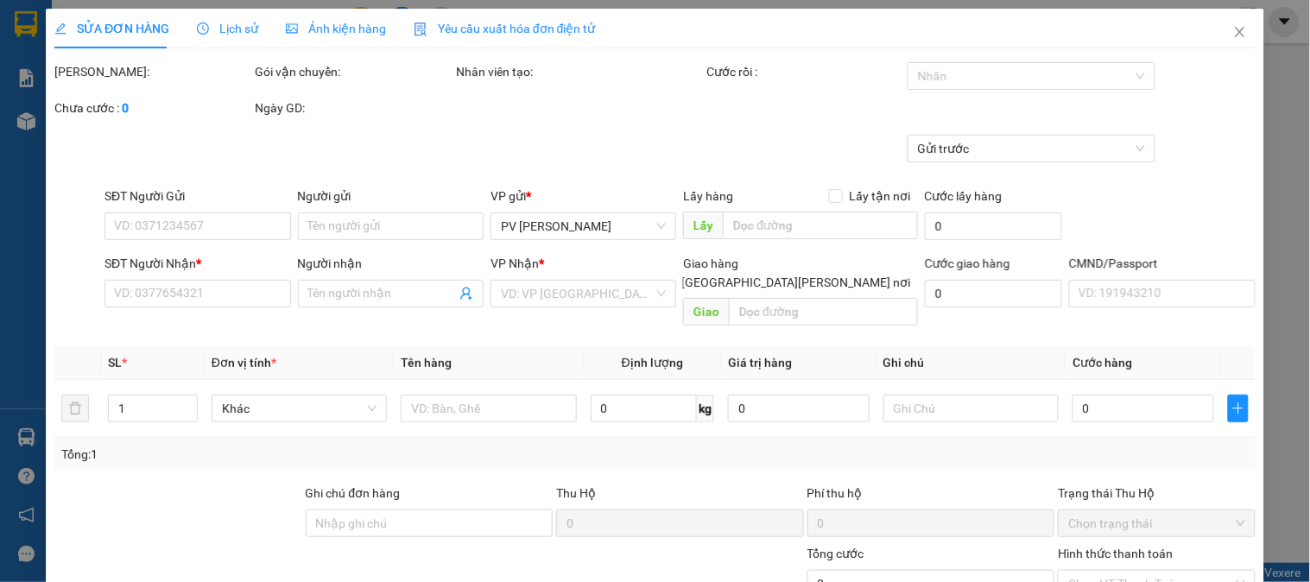
type input "60.000"
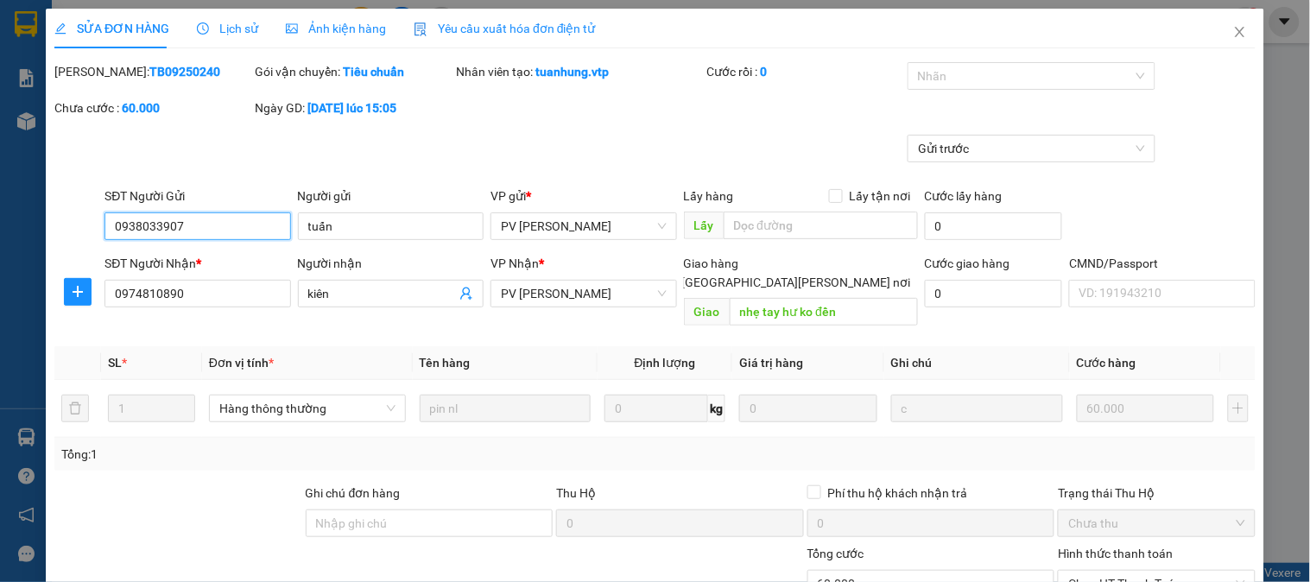
type input "3.000"
click at [938, 70] on div at bounding box center [1023, 76] width 222 height 21
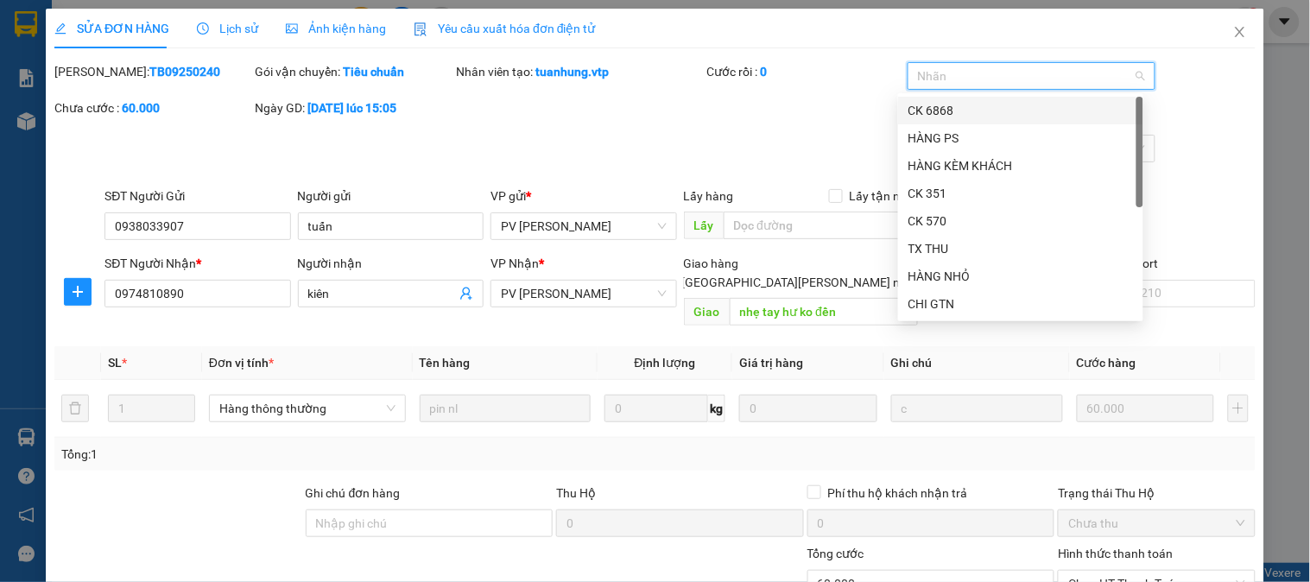
click at [938, 102] on div "CK 6868" at bounding box center [1021, 110] width 225 height 19
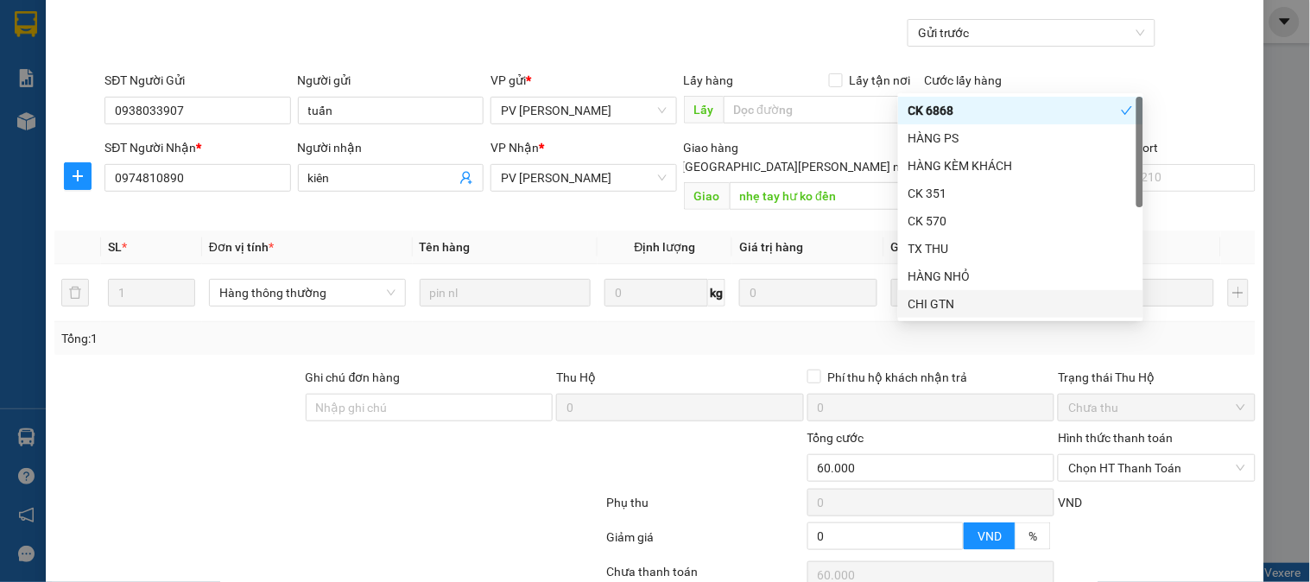
scroll to position [192, 0]
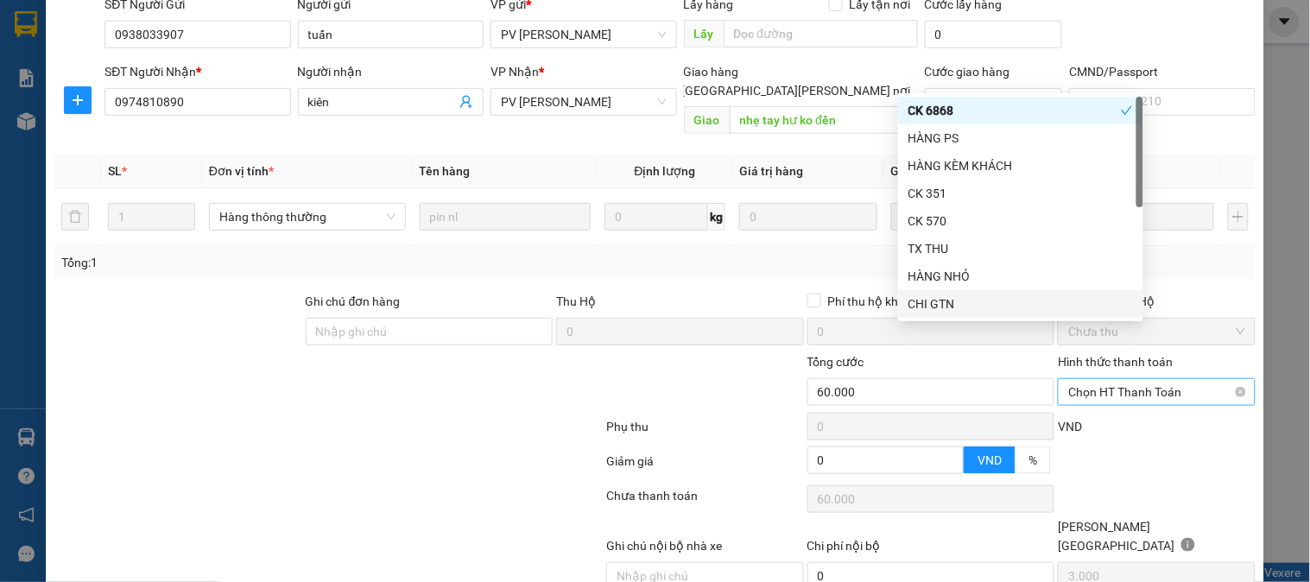
click at [1161, 379] on span "Chọn HT Thanh Toán" at bounding box center [1157, 392] width 176 height 26
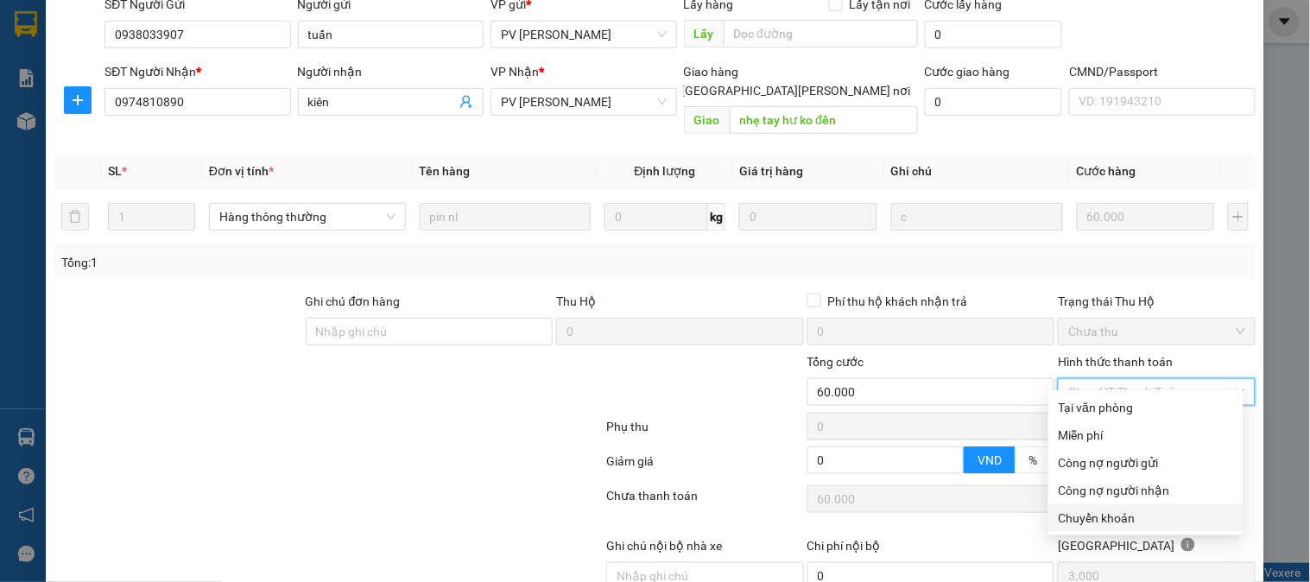
drag, startPoint x: 1095, startPoint y: 516, endPoint x: 1039, endPoint y: 520, distance: 56.3
click at [1094, 521] on div "Chuyển khoản" at bounding box center [1146, 518] width 174 height 19
type input "0"
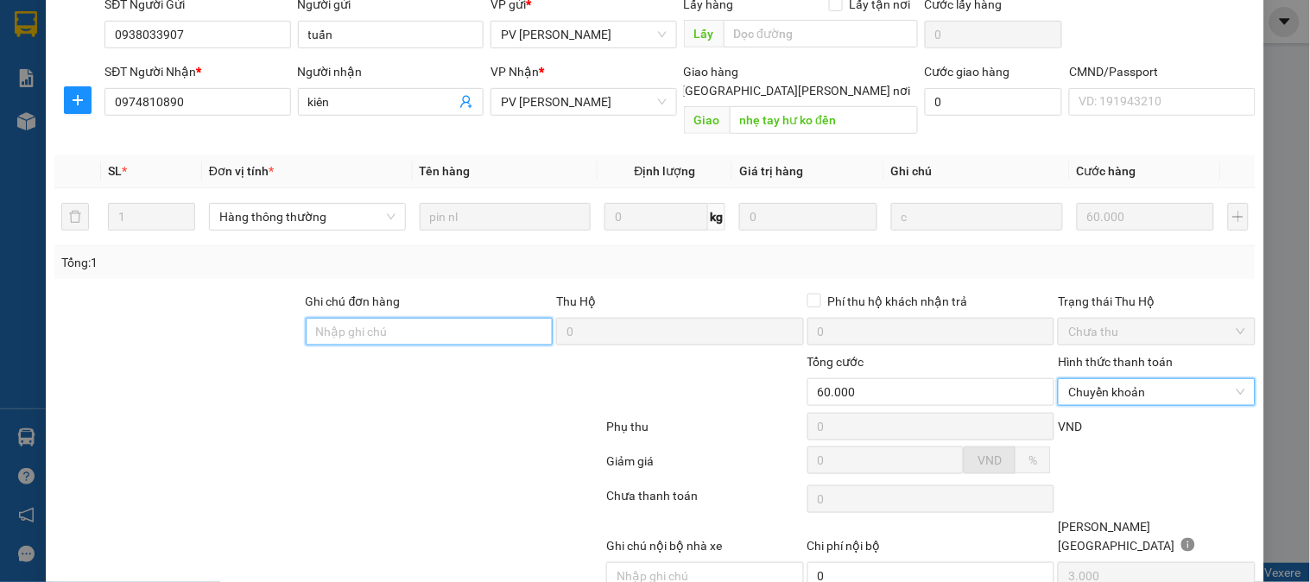
click at [447, 318] on input "Ghi chú đơn hàng" at bounding box center [430, 332] width 248 height 28
type input "e"
type input "ẽ"
type input "e"
type input "E"
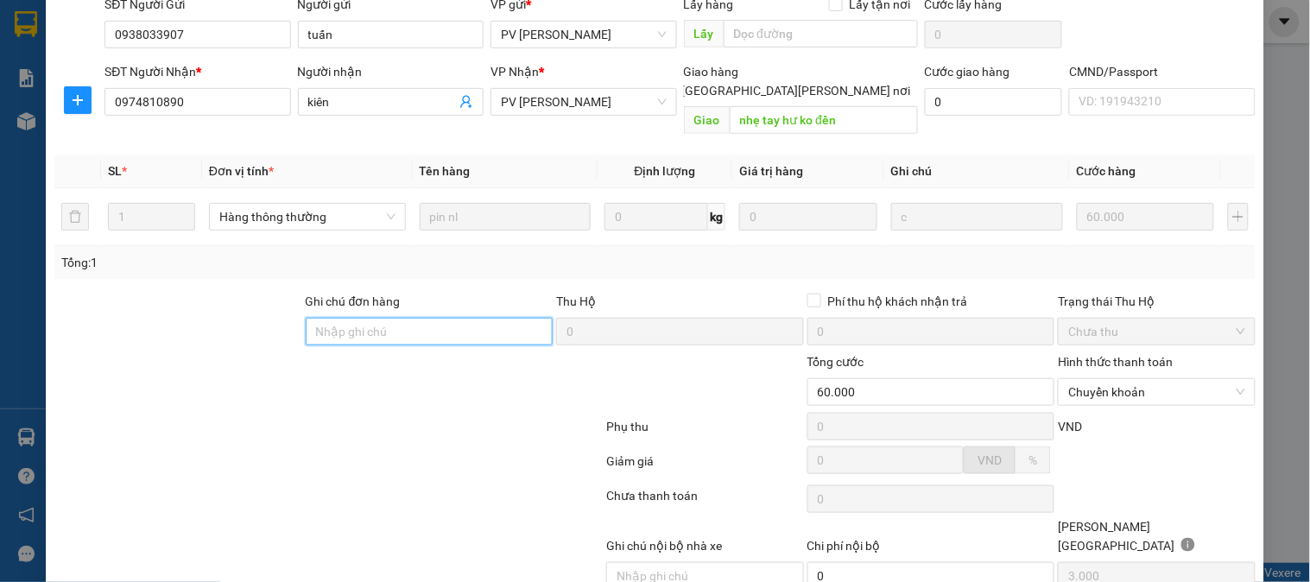
type input "Ẽ"
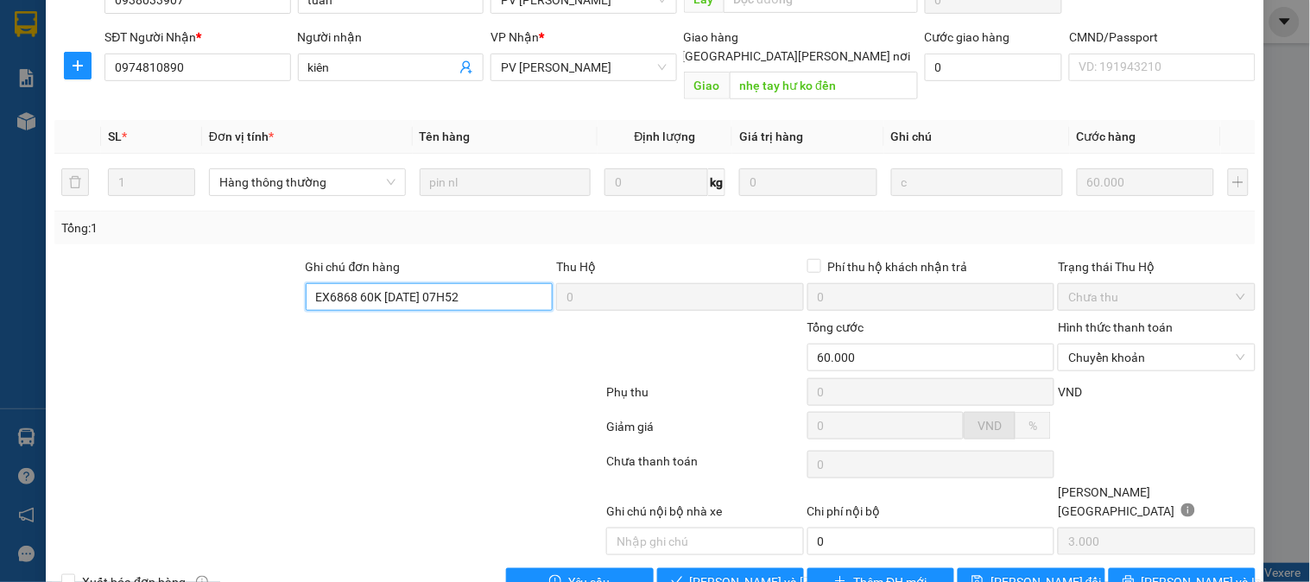
scroll to position [236, 0]
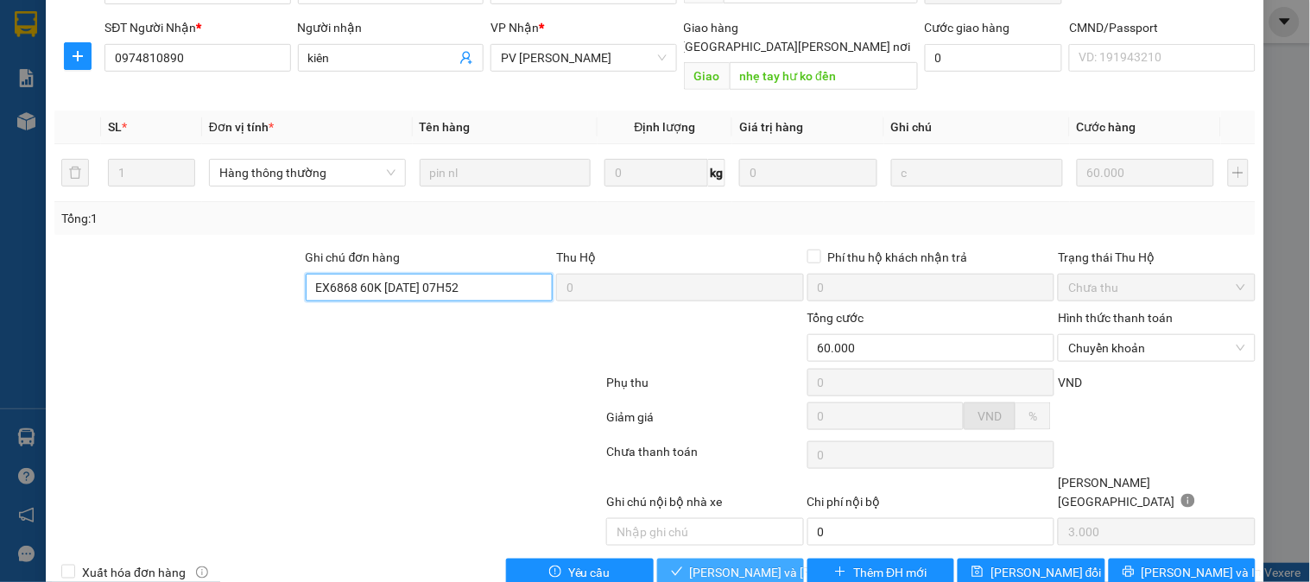
type input "EX6868 60K 13/9/25 07H52"
click at [753, 563] on span "[PERSON_NAME] và Giao hàng" at bounding box center [806, 572] width 233 height 19
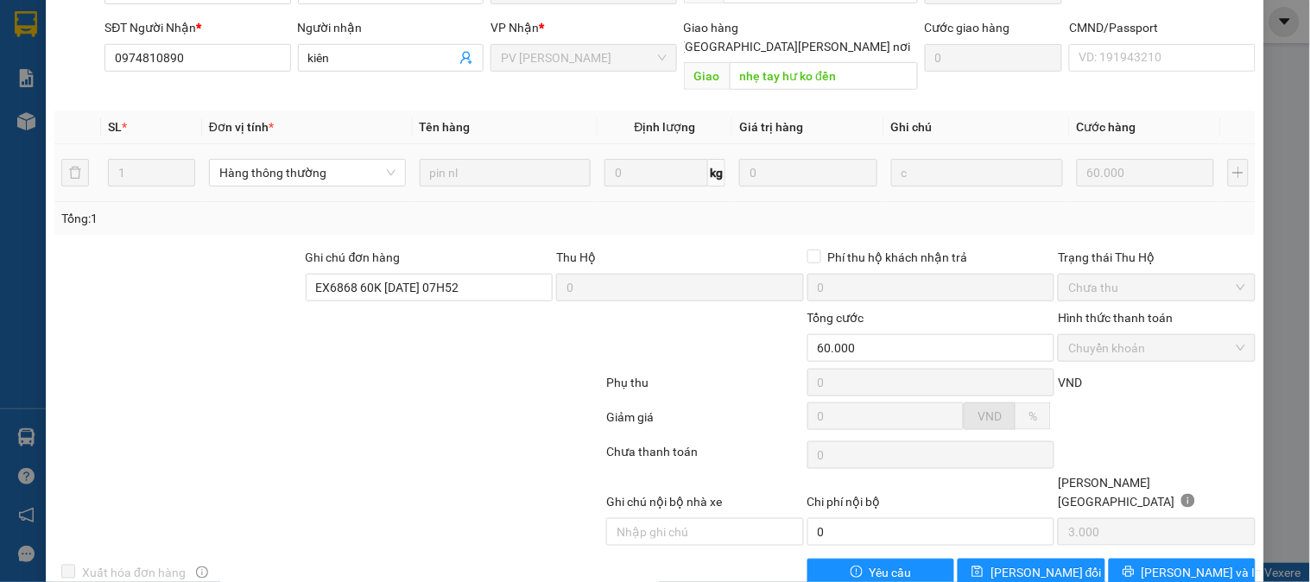
scroll to position [0, 0]
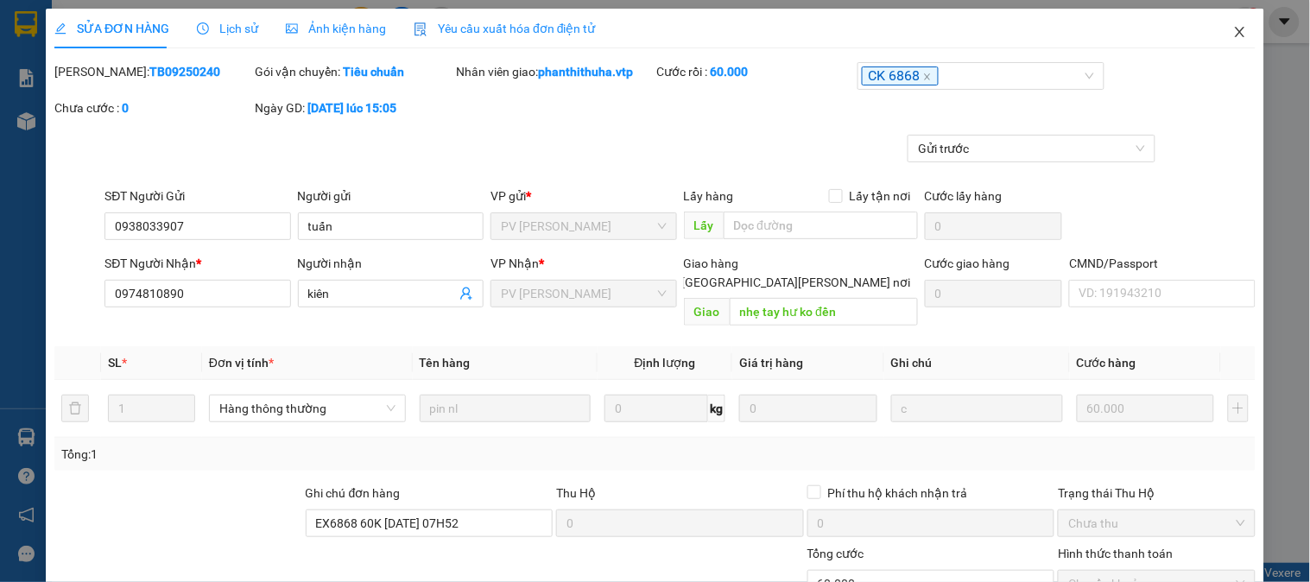
click at [1235, 33] on icon "close" at bounding box center [1240, 32] width 10 height 10
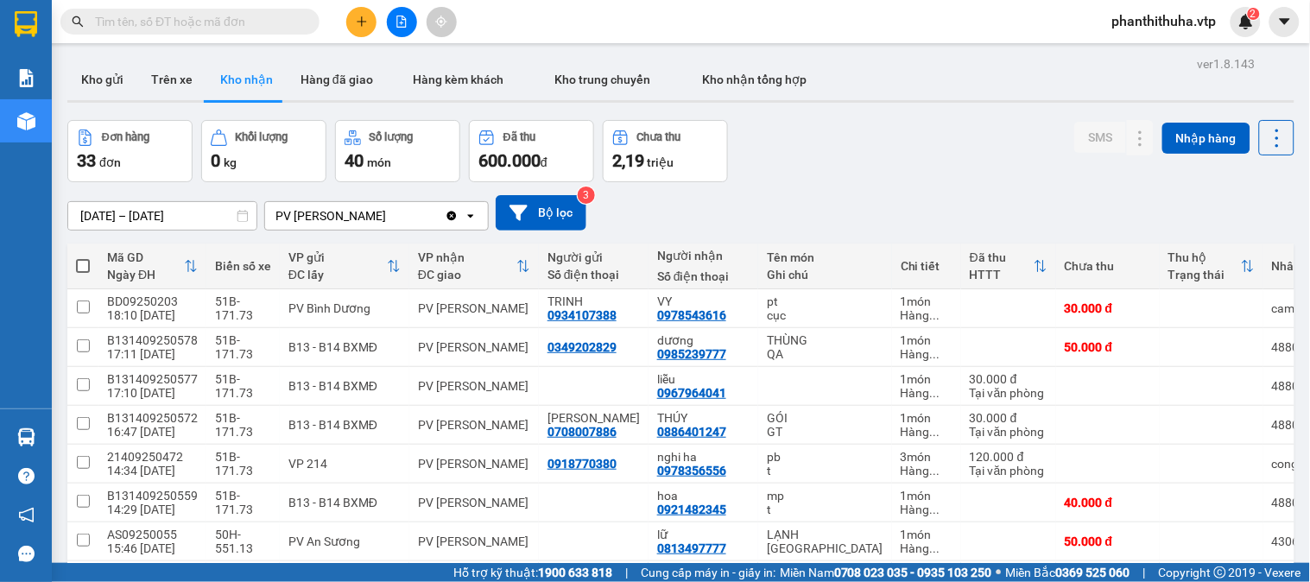
click at [364, 21] on icon "plus" at bounding box center [362, 21] width 10 height 1
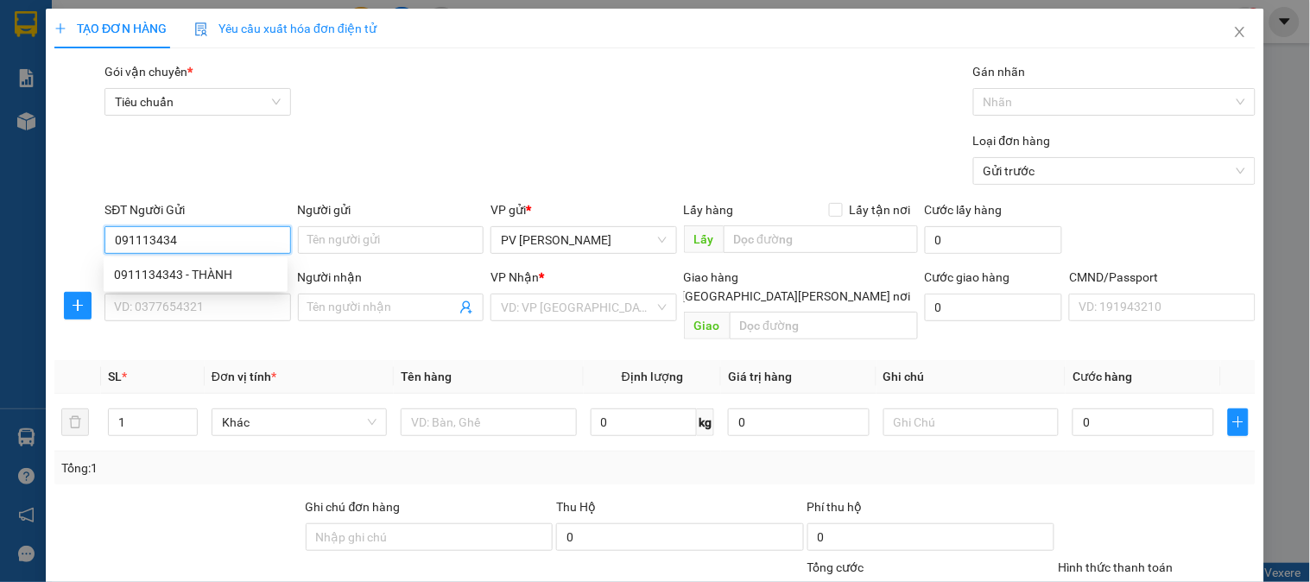
type input "0911134343"
click at [228, 272] on div "0911134343 - THÀNH" at bounding box center [195, 274] width 163 height 19
type input "THÀNH"
type input "0769685002"
type input "PHƯƠNG"
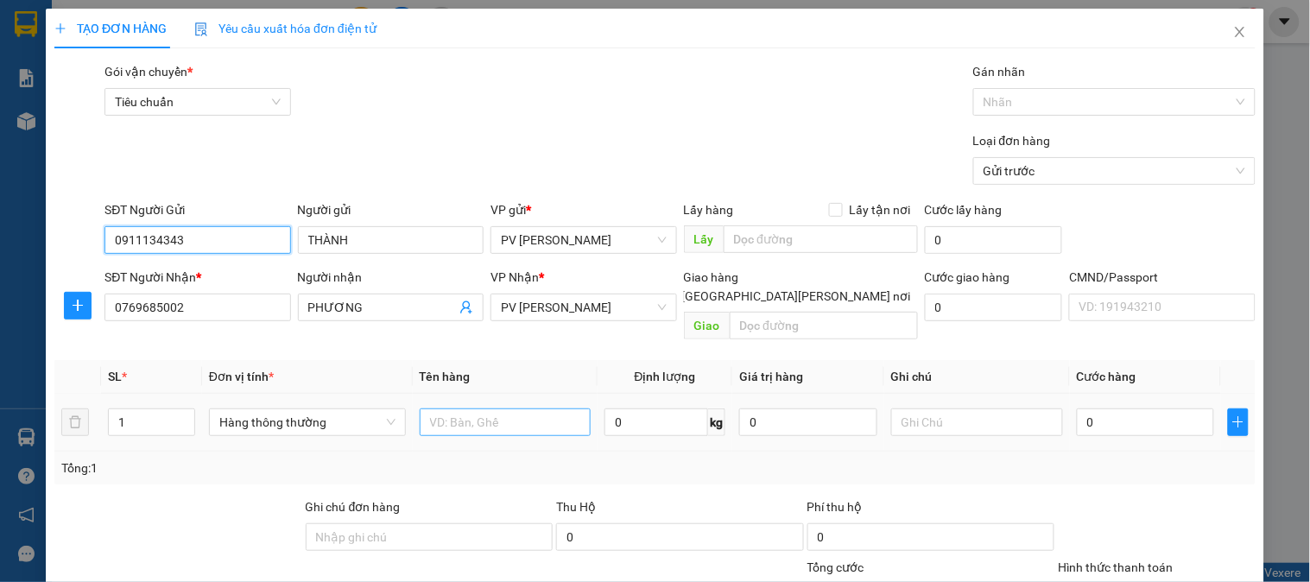
type input "0911134343"
click at [479, 409] on input "text" at bounding box center [506, 423] width 172 height 28
type input "V"
type input "BƠ"
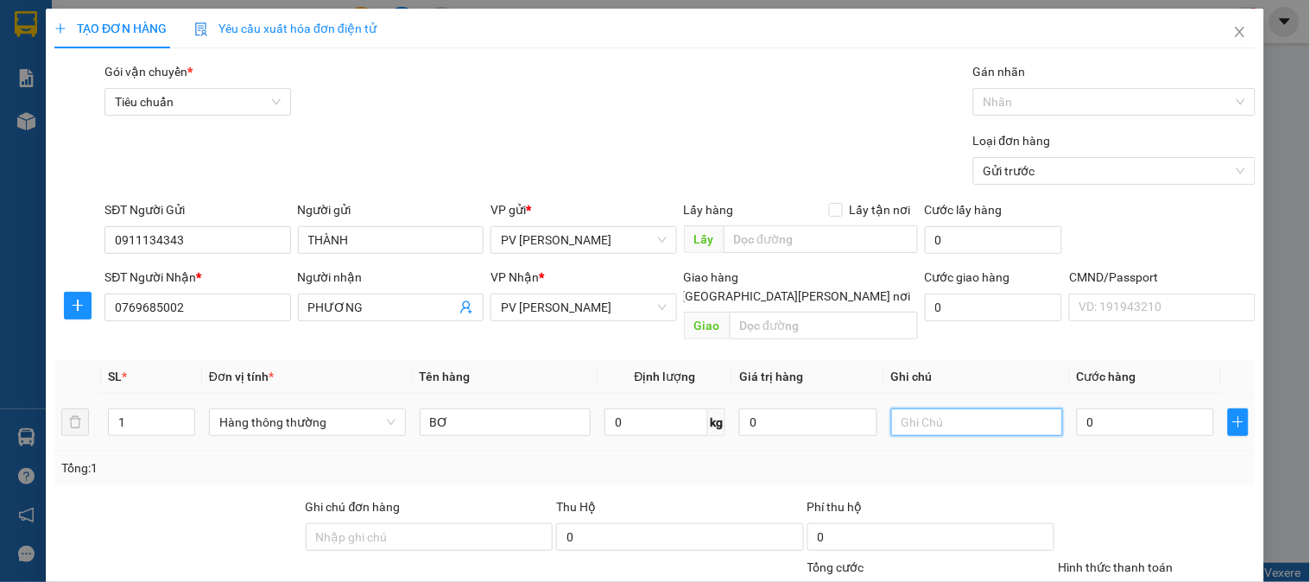
click at [899, 409] on input "text" at bounding box center [977, 423] width 172 height 28
type input "1B"
click at [1103, 409] on input "0" at bounding box center [1146, 423] width 138 height 28
type input "5"
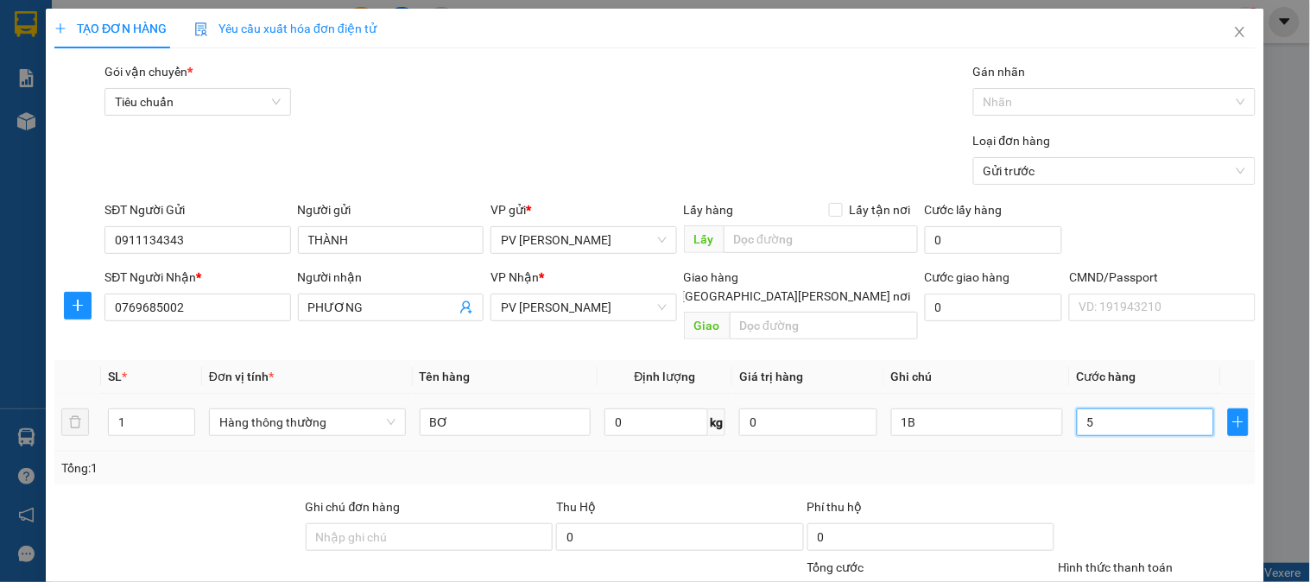
type input "5"
type input "50"
type input "500"
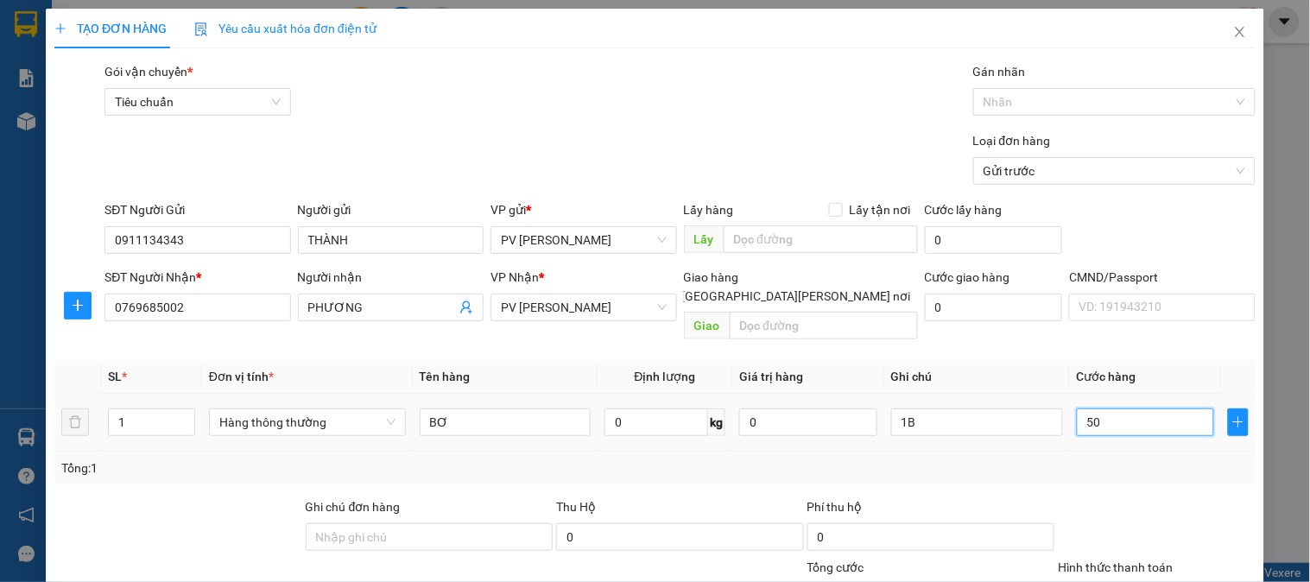
type input "500"
type input "5.000"
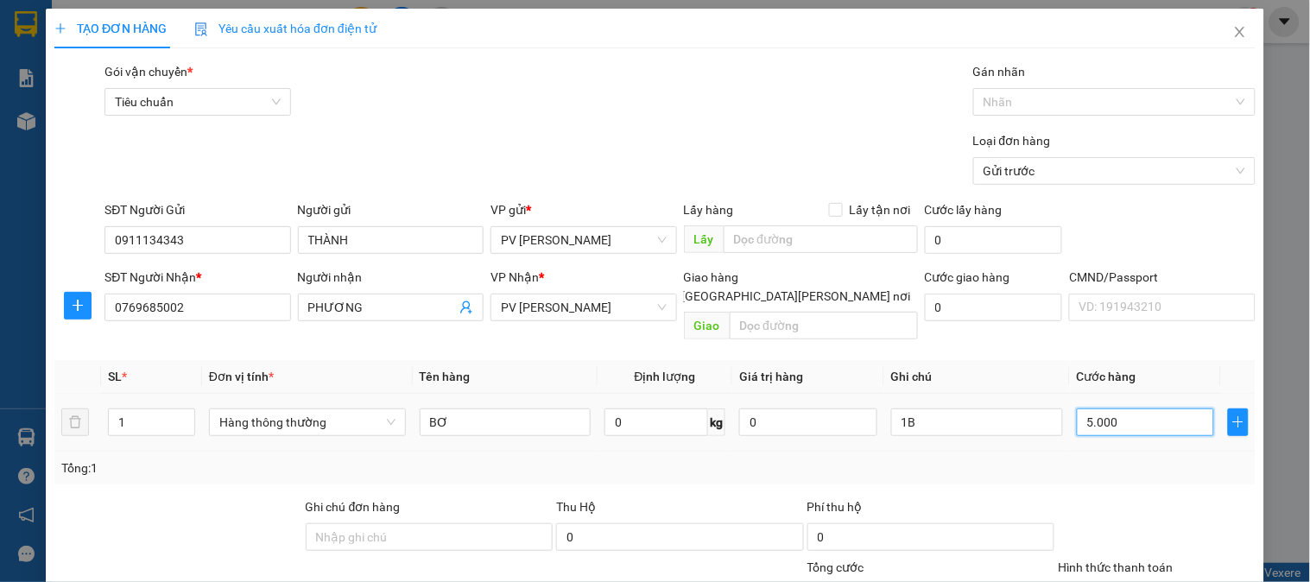
type input "50.000"
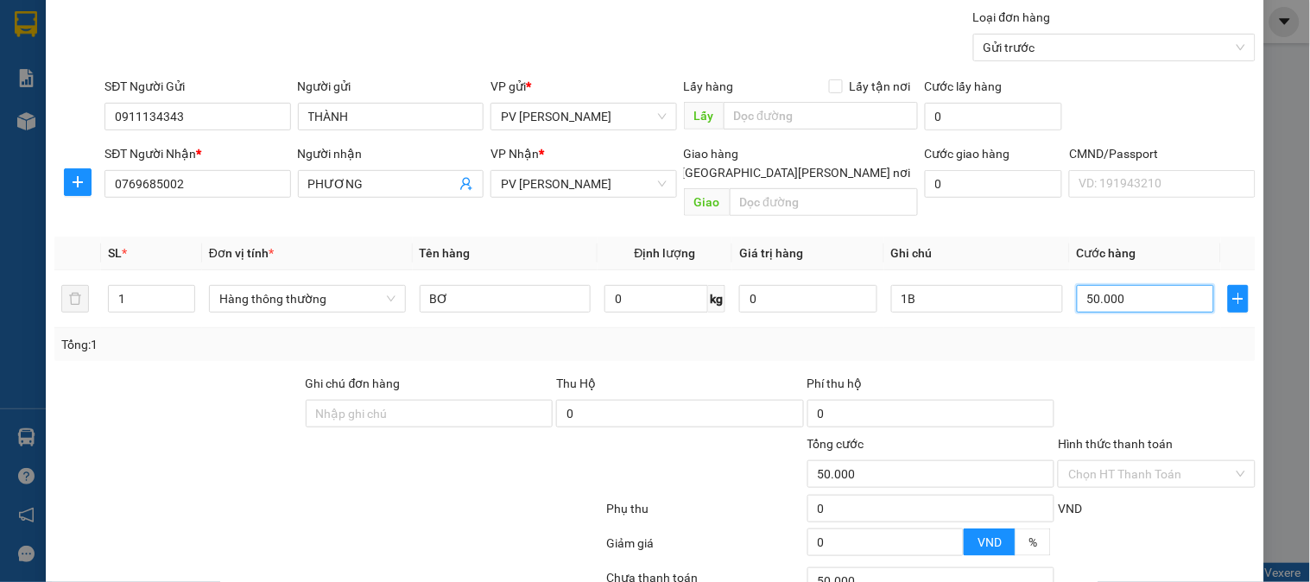
scroll to position [248, 0]
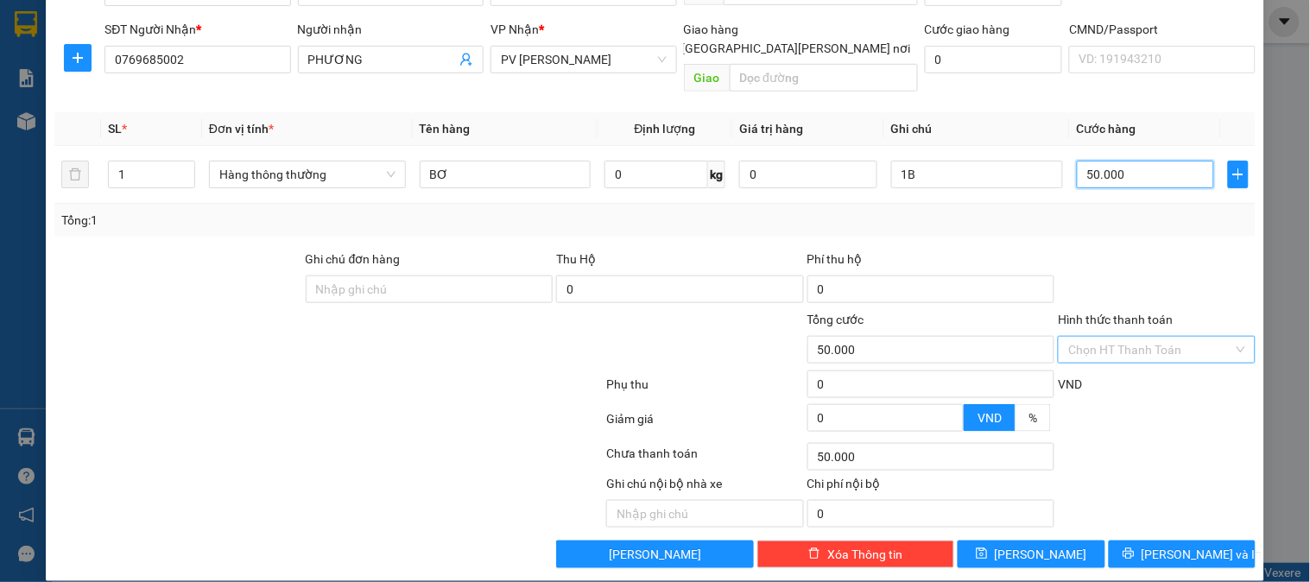
type input "50.000"
click at [1158, 337] on input "Hình thức thanh toán" at bounding box center [1151, 350] width 164 height 26
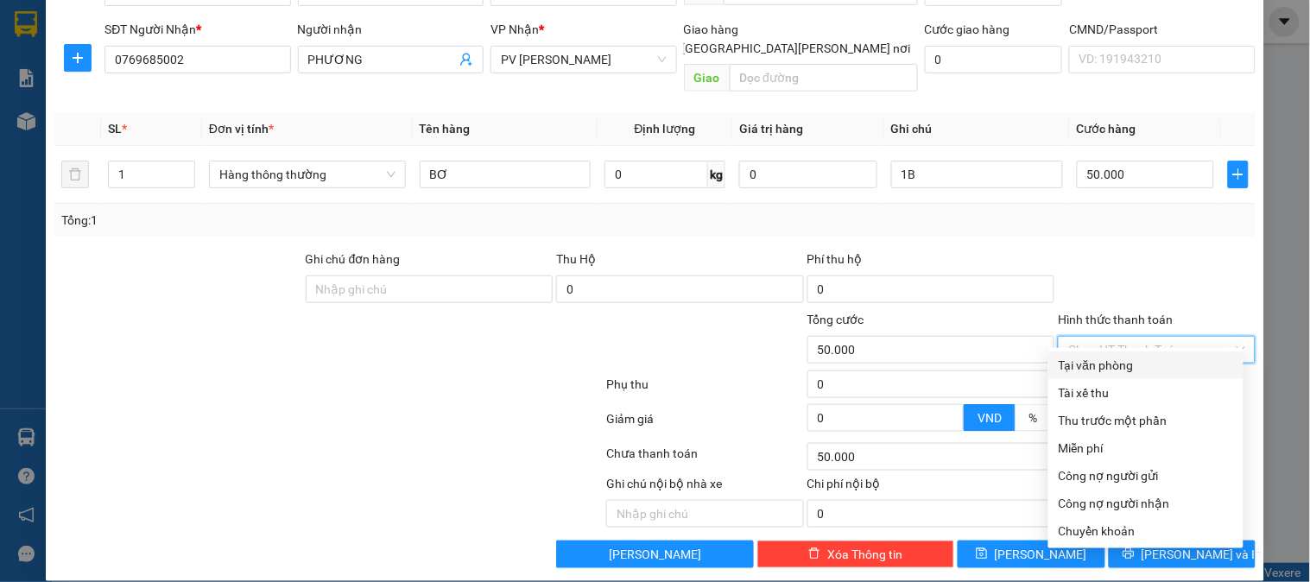
click at [1126, 359] on div "Tại văn phòng" at bounding box center [1146, 365] width 174 height 19
type input "0"
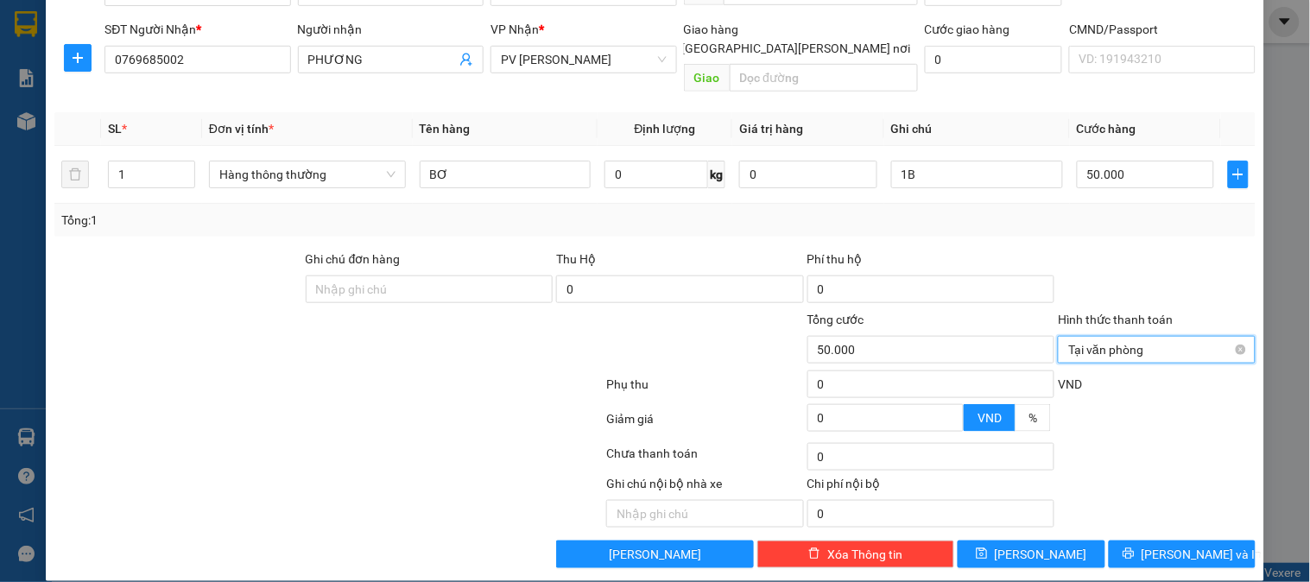
click at [1130, 337] on span "Tại văn phòng" at bounding box center [1157, 350] width 176 height 26
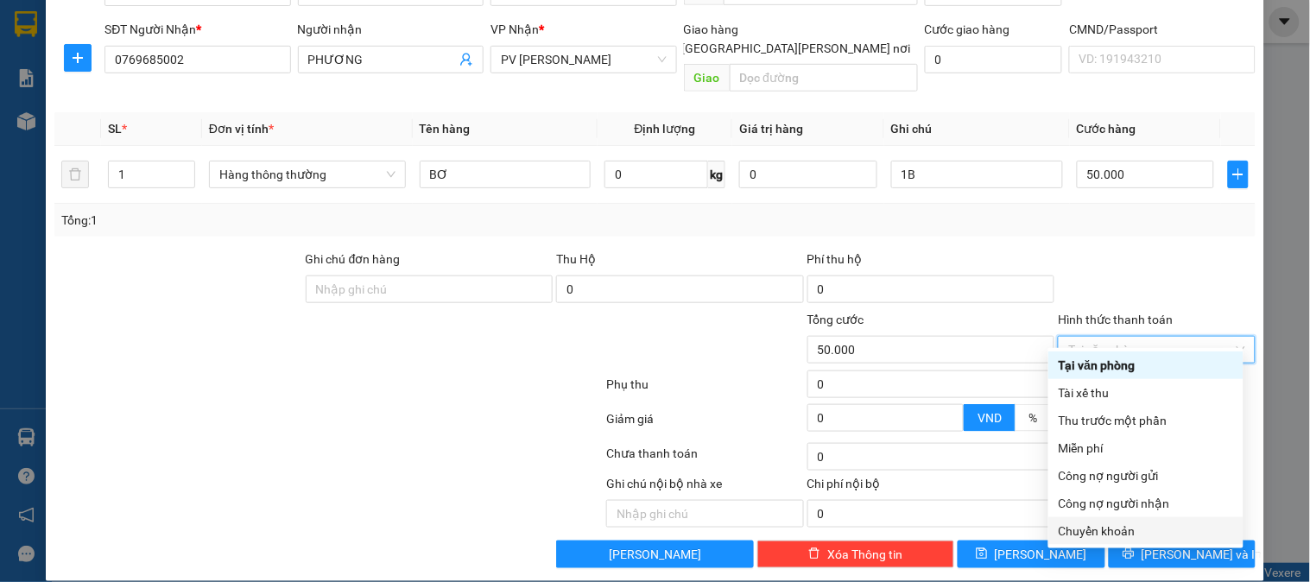
click at [1091, 534] on div "Chuyển khoản" at bounding box center [1146, 531] width 174 height 19
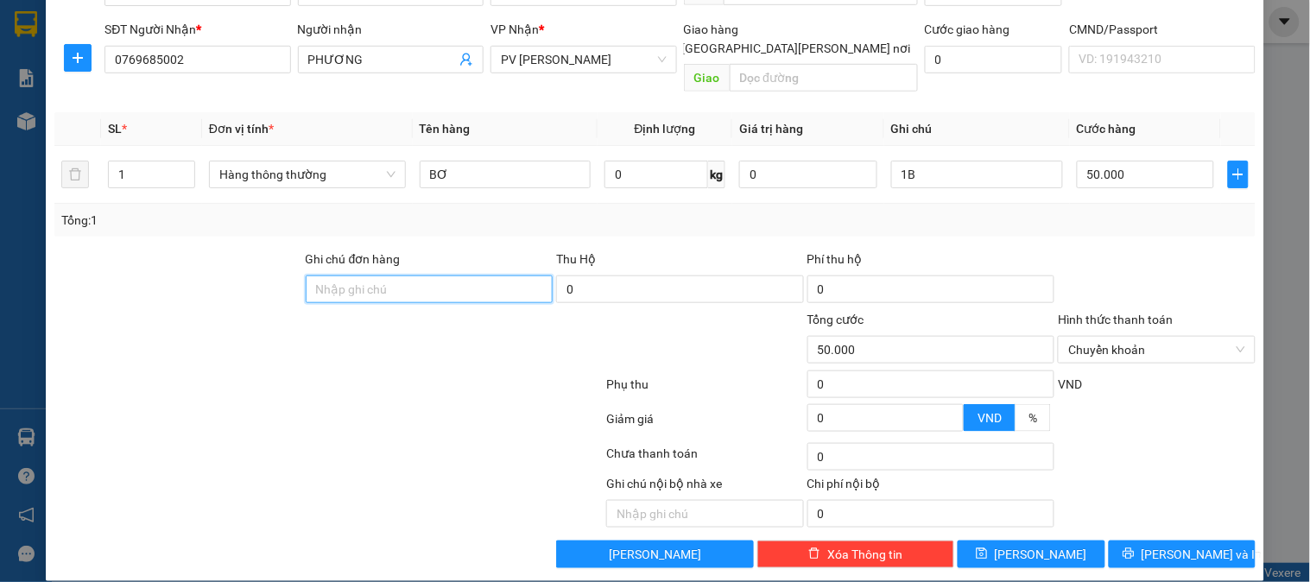
click at [437, 276] on input "Ghi chú đơn hàng" at bounding box center [430, 290] width 248 height 28
type input "E"
type input "Ẽ"
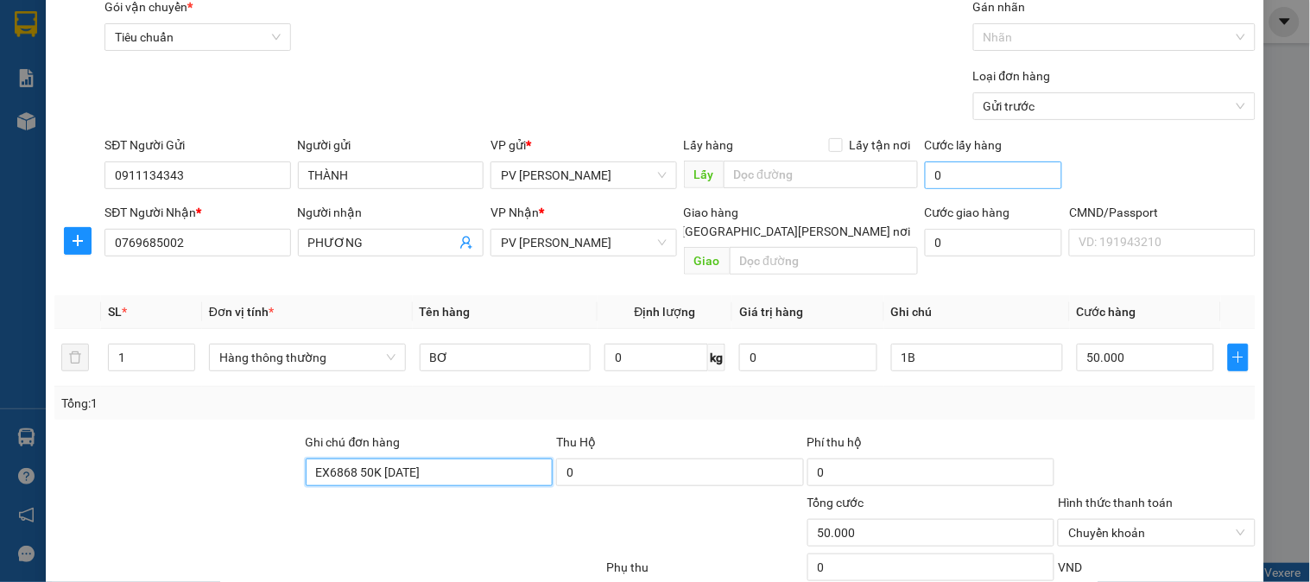
scroll to position [56, 0]
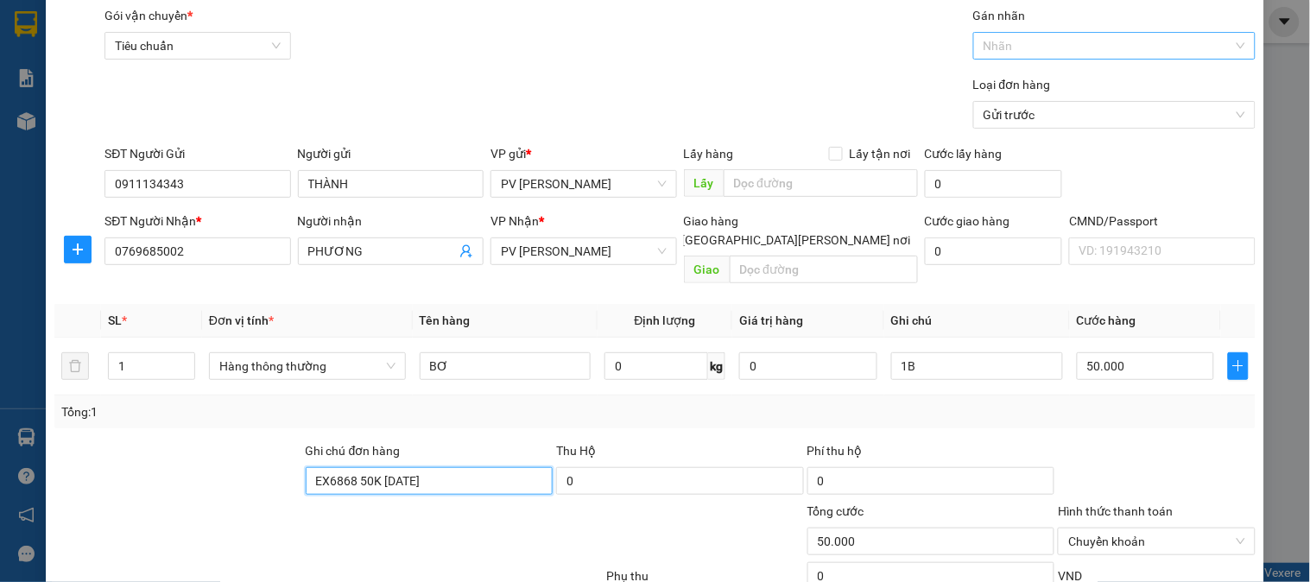
click at [1050, 57] on div "Nhãn" at bounding box center [1115, 46] width 282 height 28
type input "EX6868 50K 13/09/25"
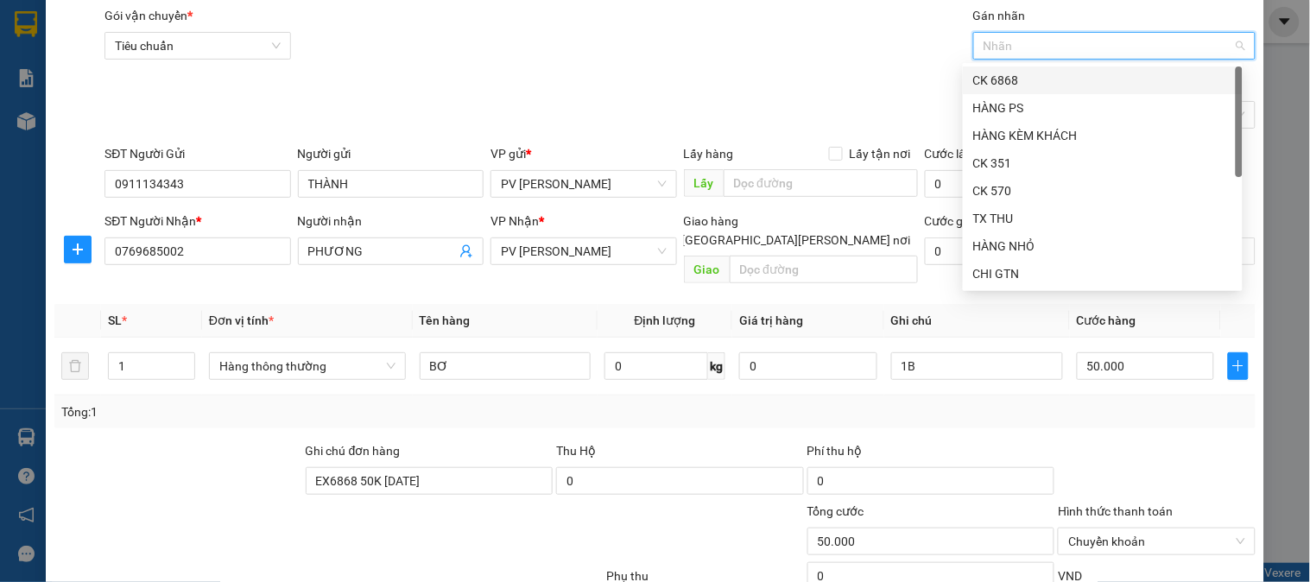
click at [1031, 73] on div "CK 6868" at bounding box center [1103, 80] width 259 height 19
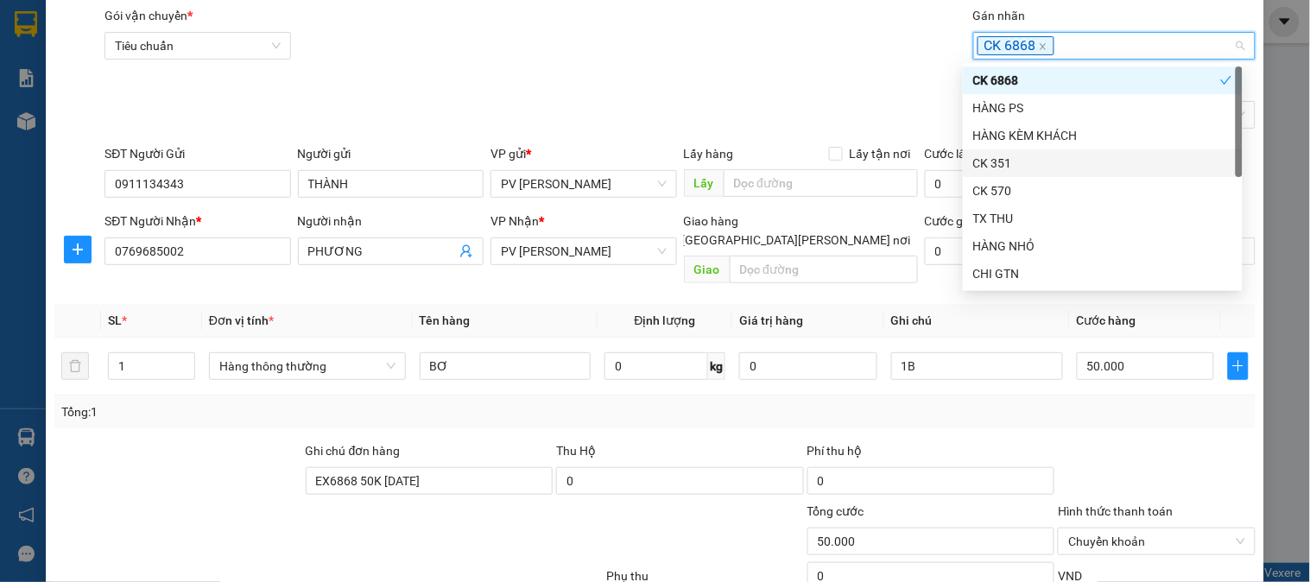
scroll to position [248, 0]
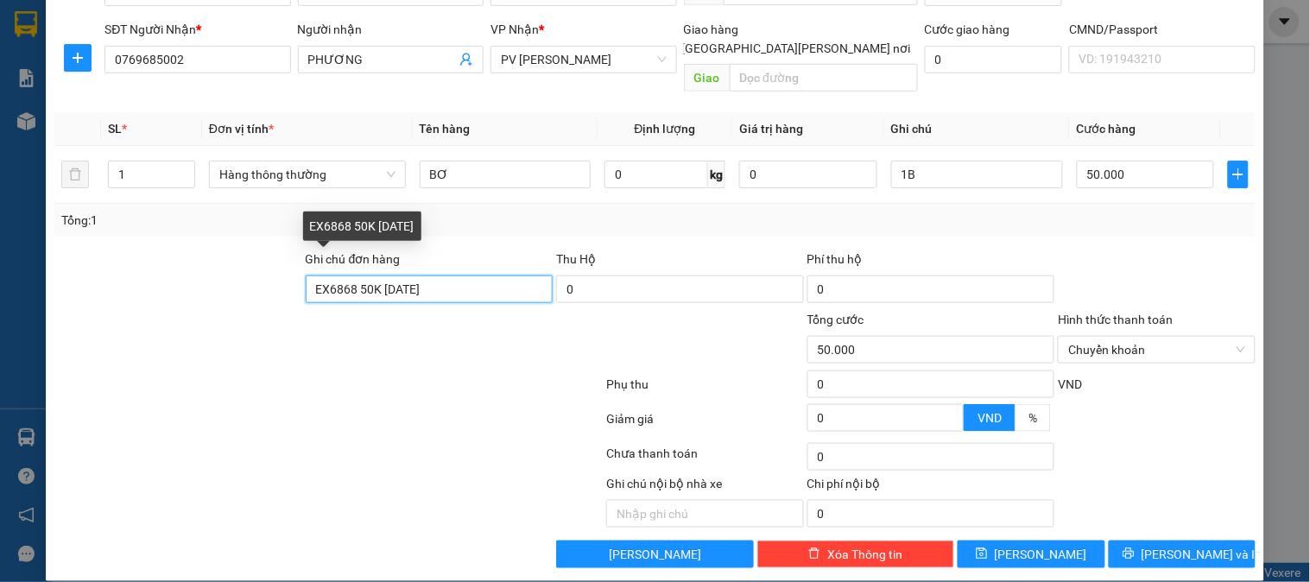
click at [452, 276] on input "EX6868 50K 13/09/25" at bounding box center [430, 290] width 248 height 28
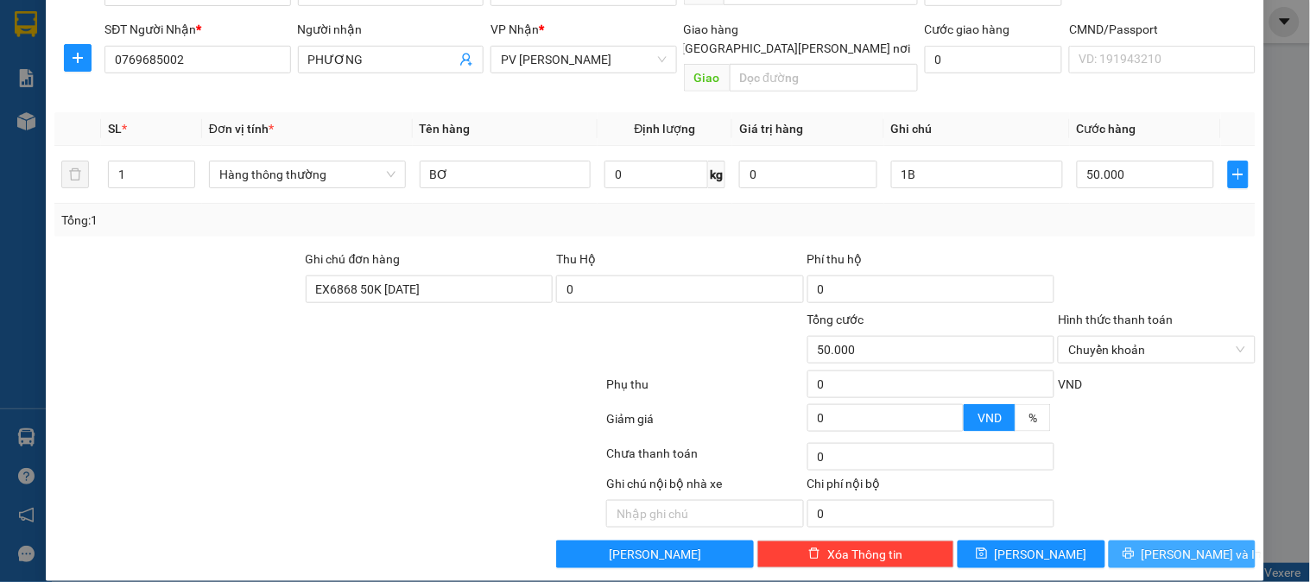
click at [1167, 545] on span "[PERSON_NAME] và In" at bounding box center [1202, 554] width 121 height 19
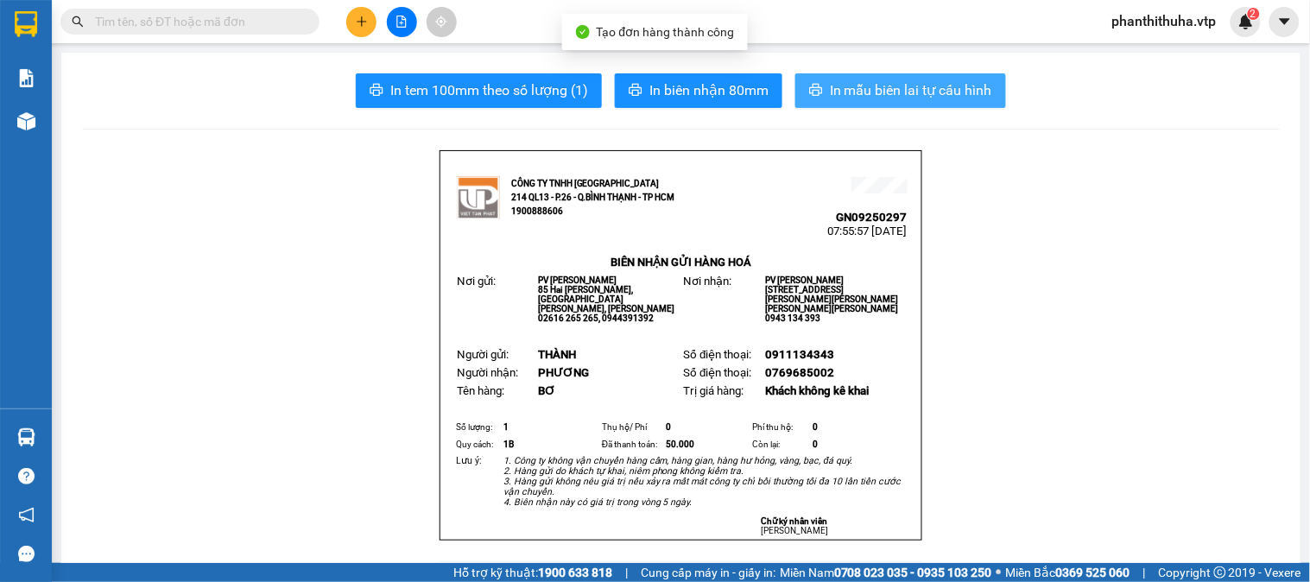
click at [908, 90] on span "In mẫu biên lai tự cấu hình" at bounding box center [911, 90] width 162 height 22
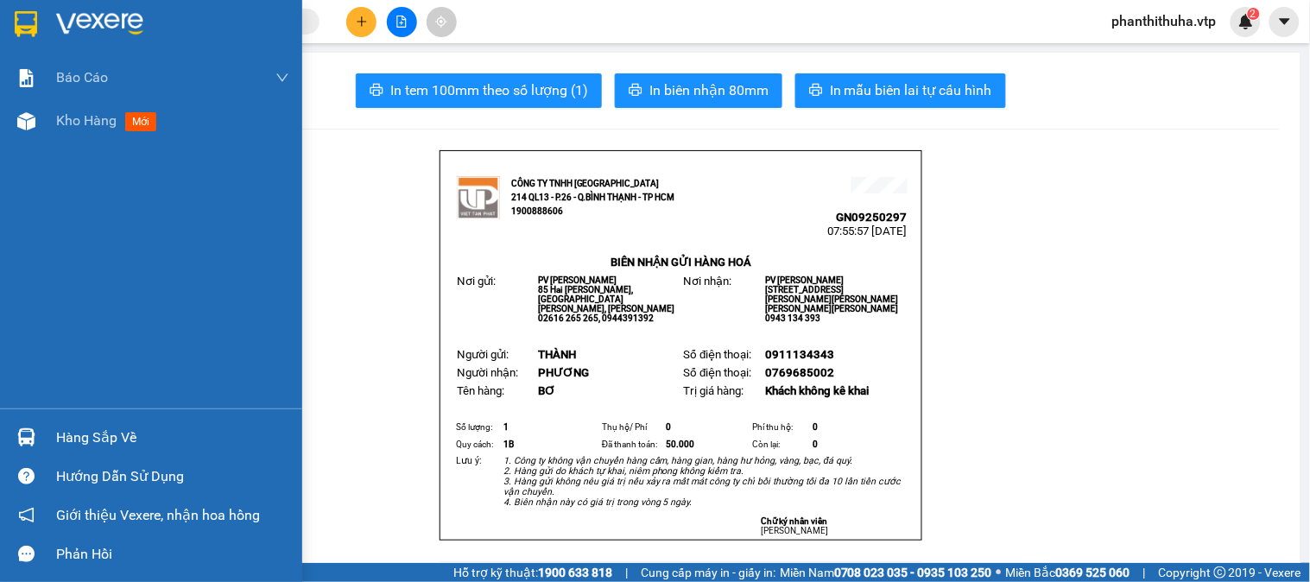
click at [105, 12] on img at bounding box center [99, 24] width 87 height 26
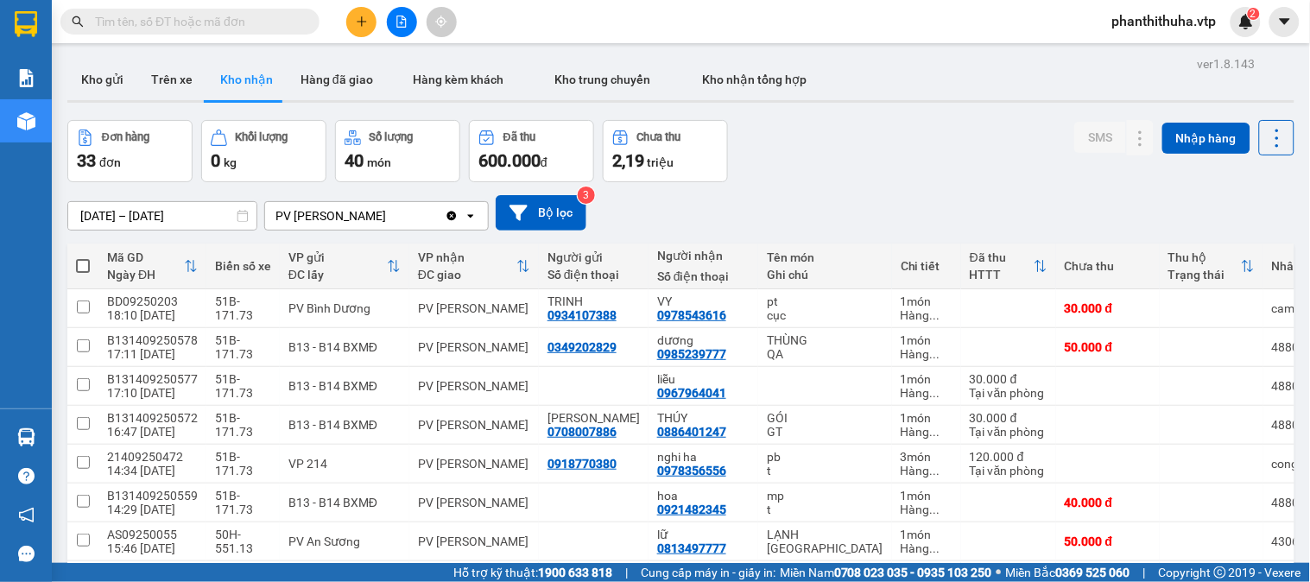
scroll to position [384, 0]
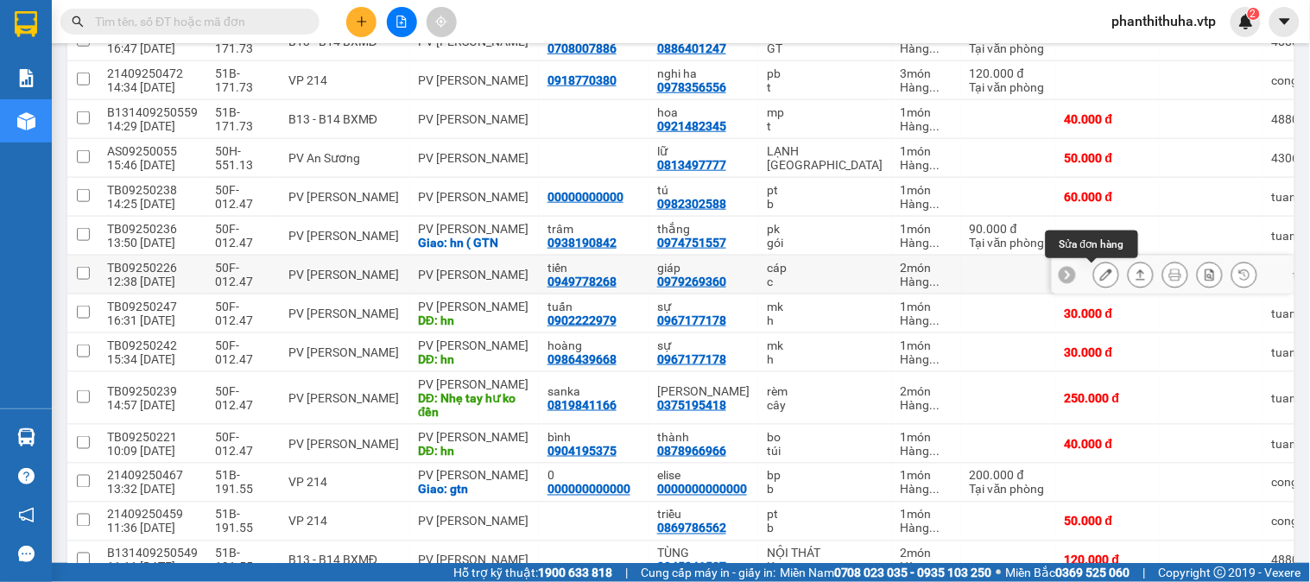
click at [1100, 278] on button at bounding box center [1106, 275] width 24 height 30
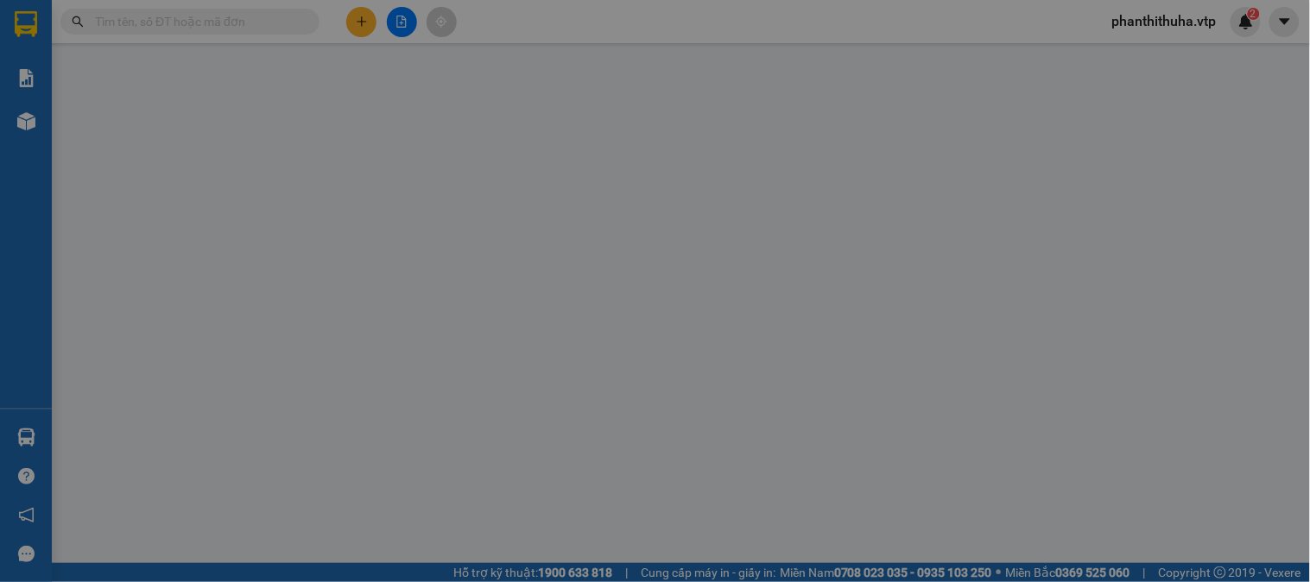
type input "0949778268"
type input "tiến"
type input "0979269360"
type input "giáp"
type input "80.000"
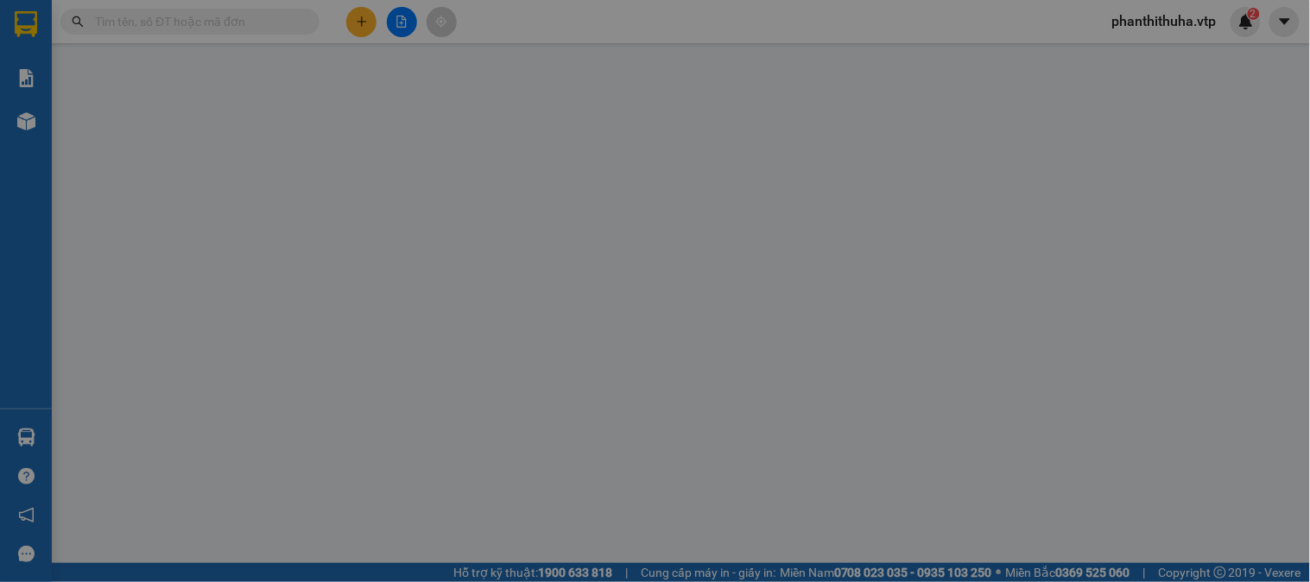
type input "80.000"
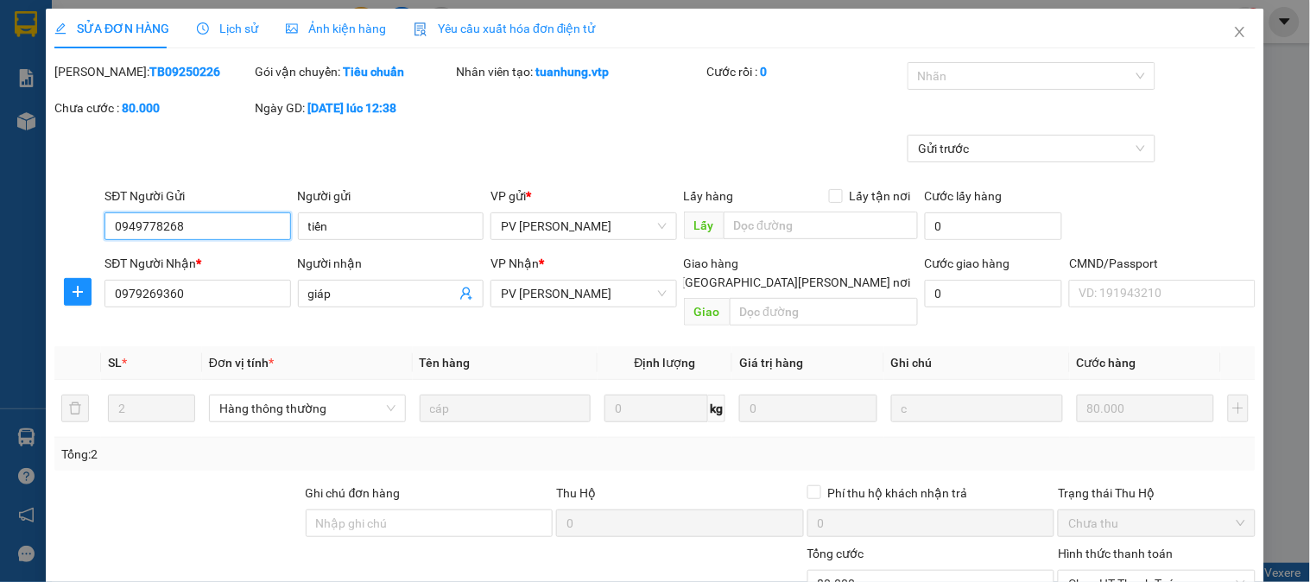
type input "4.000"
click at [974, 83] on div at bounding box center [1023, 76] width 222 height 21
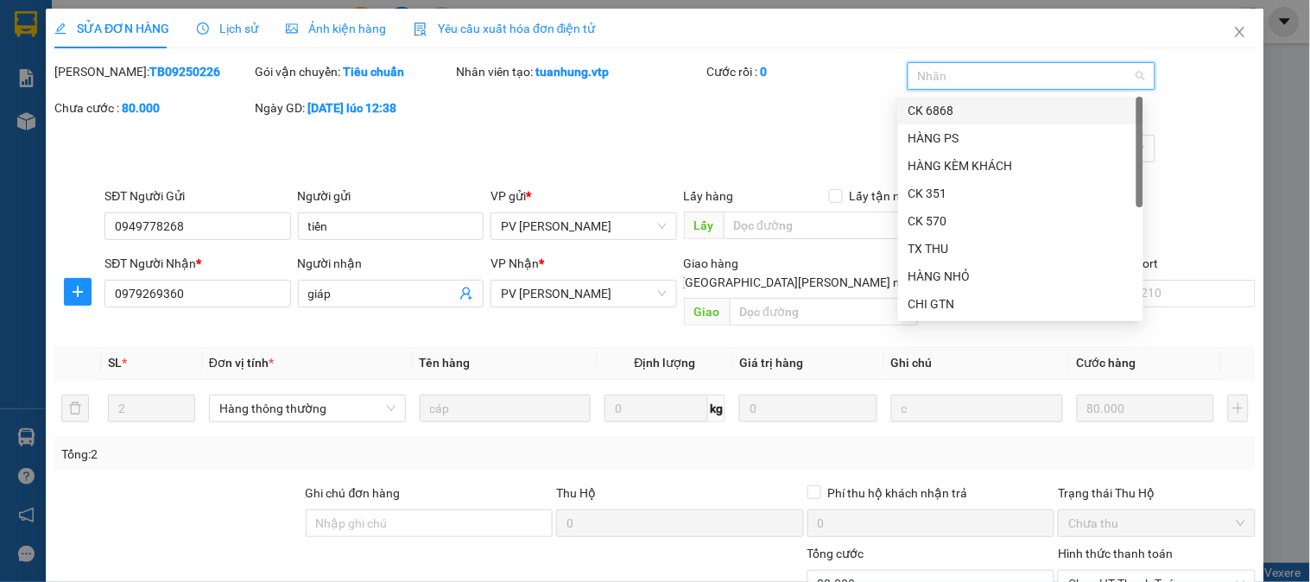
click at [959, 105] on div "CK 6868" at bounding box center [1021, 110] width 225 height 19
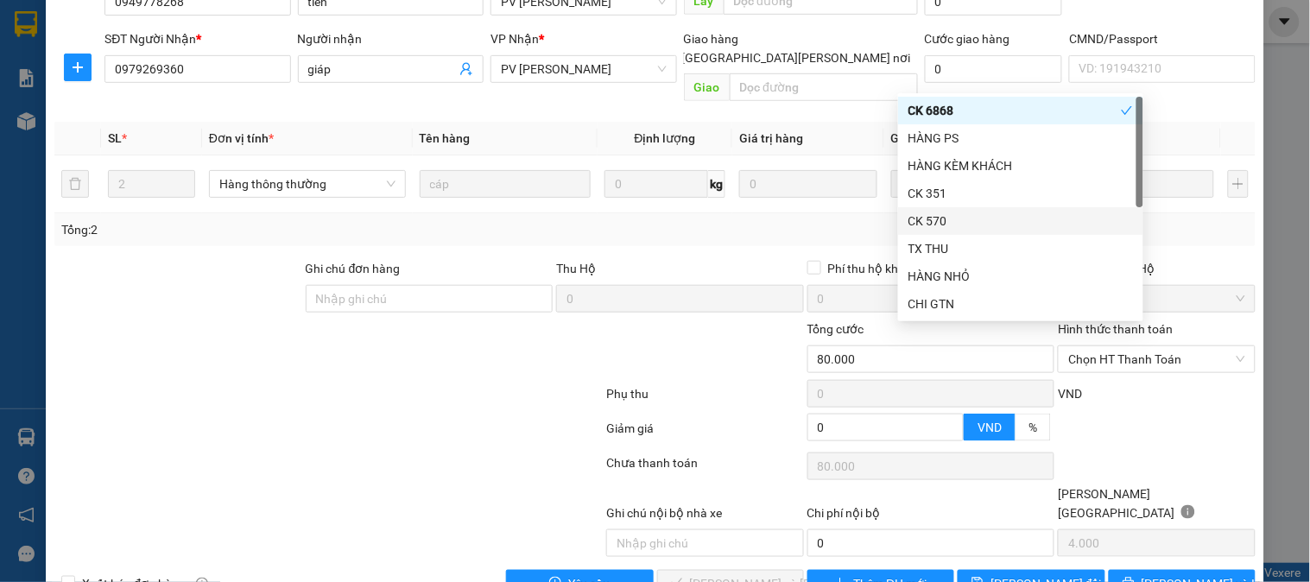
scroll to position [236, 0]
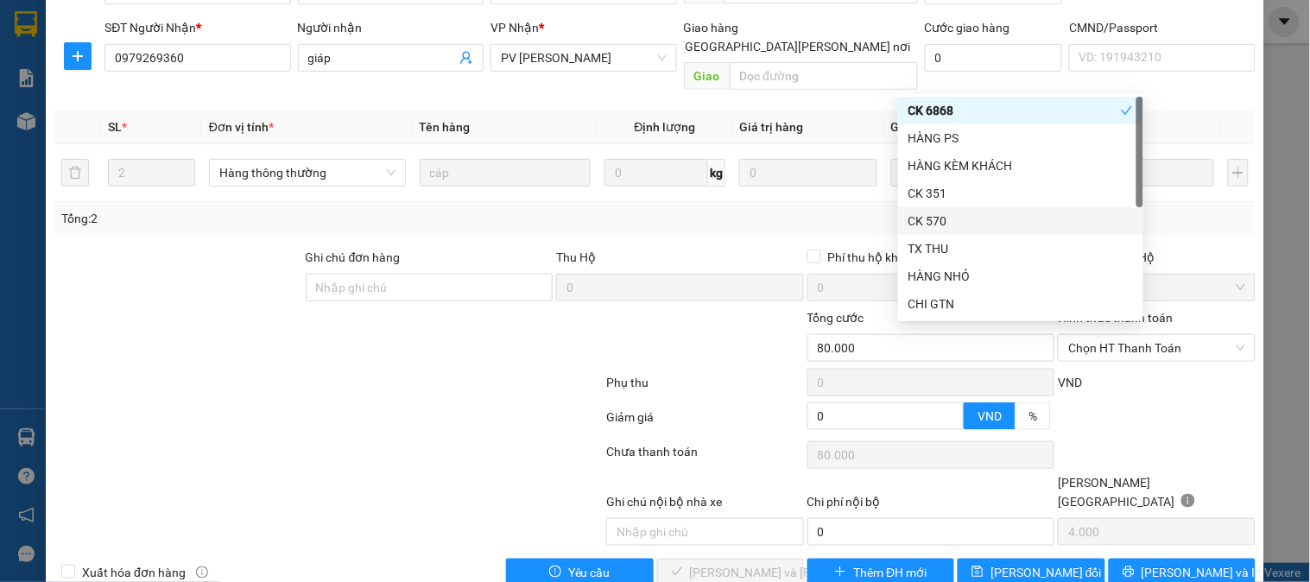
click at [1154, 346] on div "Hình thức thanh toán Chọn HT Thanh Toán" at bounding box center [1156, 338] width 197 height 60
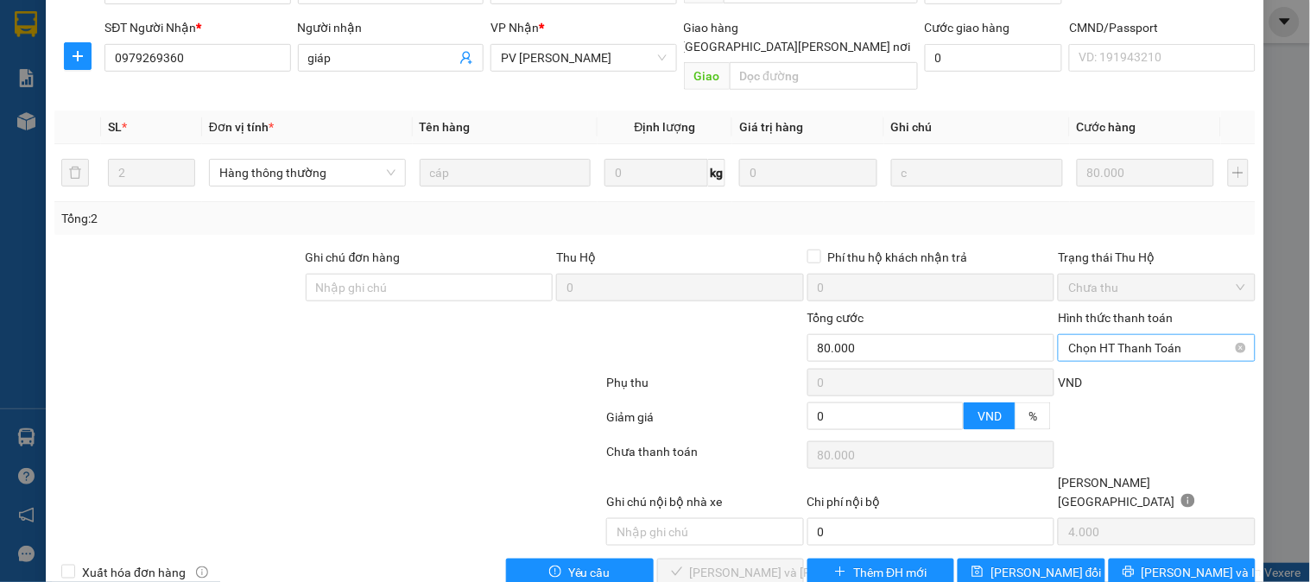
click at [1162, 335] on span "Chọn HT Thanh Toán" at bounding box center [1157, 348] width 176 height 26
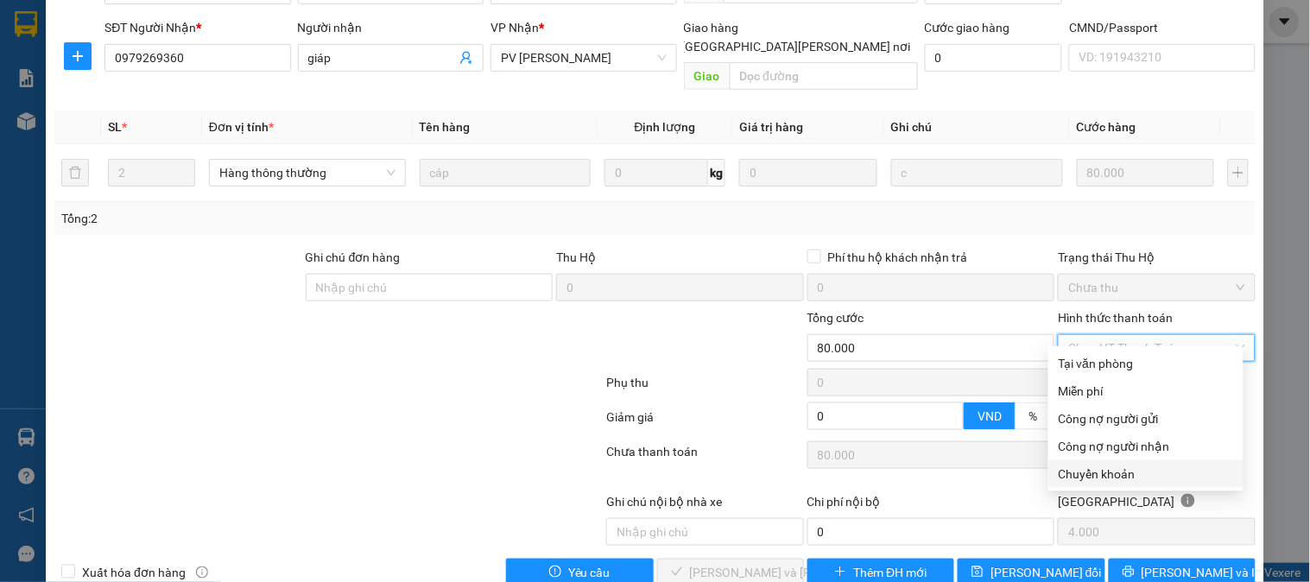
click at [1120, 469] on div "Chuyển khoản" at bounding box center [1146, 474] width 174 height 19
type input "0"
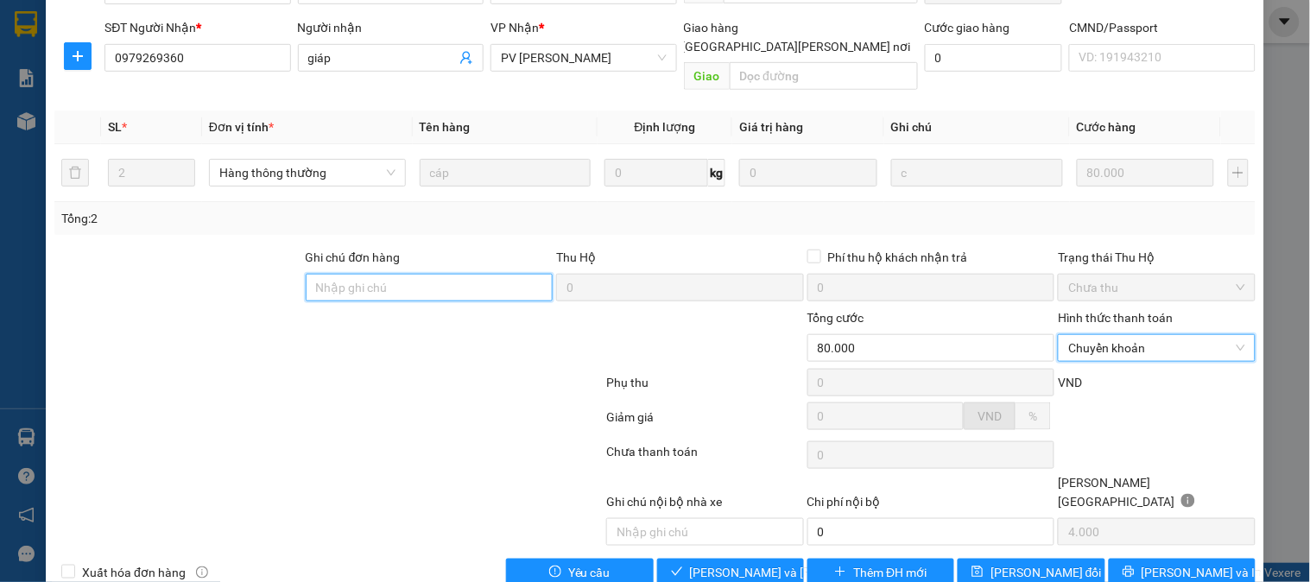
drag, startPoint x: 502, startPoint y: 279, endPoint x: 511, endPoint y: 263, distance: 18.2
click at [502, 278] on input "Ghi chú đơn hàng" at bounding box center [430, 288] width 248 height 28
type input "E"
type input "Ẽ"
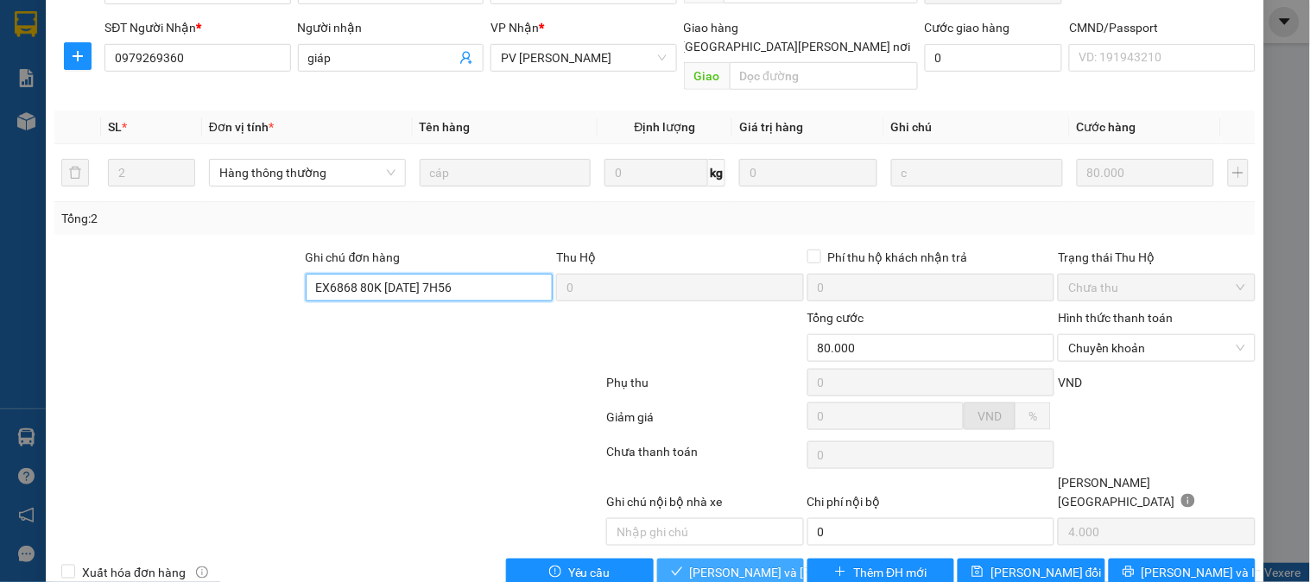
type input "EX6868 80K 13/9/25 7H56"
click at [741, 563] on span "[PERSON_NAME] và Giao hàng" at bounding box center [806, 572] width 233 height 19
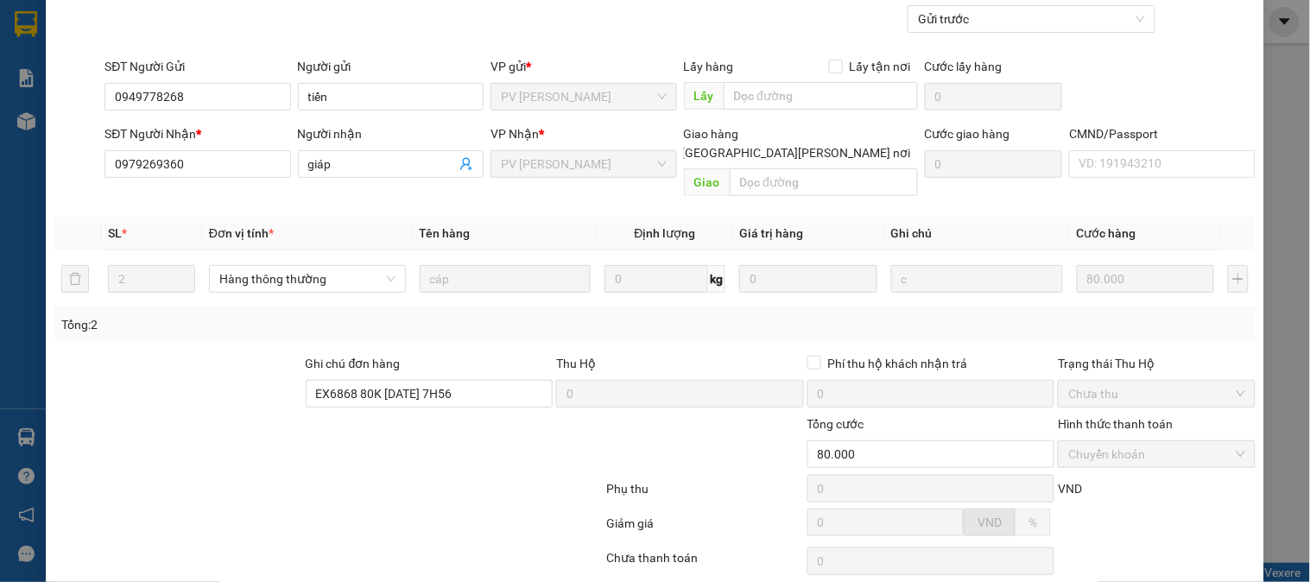
scroll to position [0, 0]
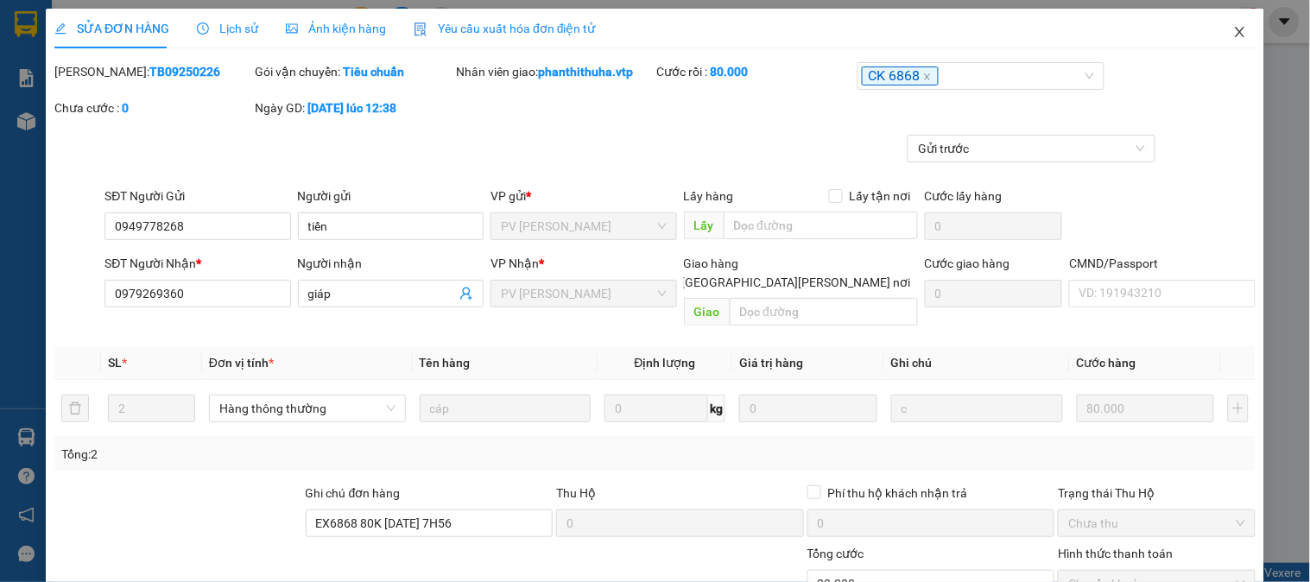
click at [1234, 33] on icon "close" at bounding box center [1241, 32] width 14 height 14
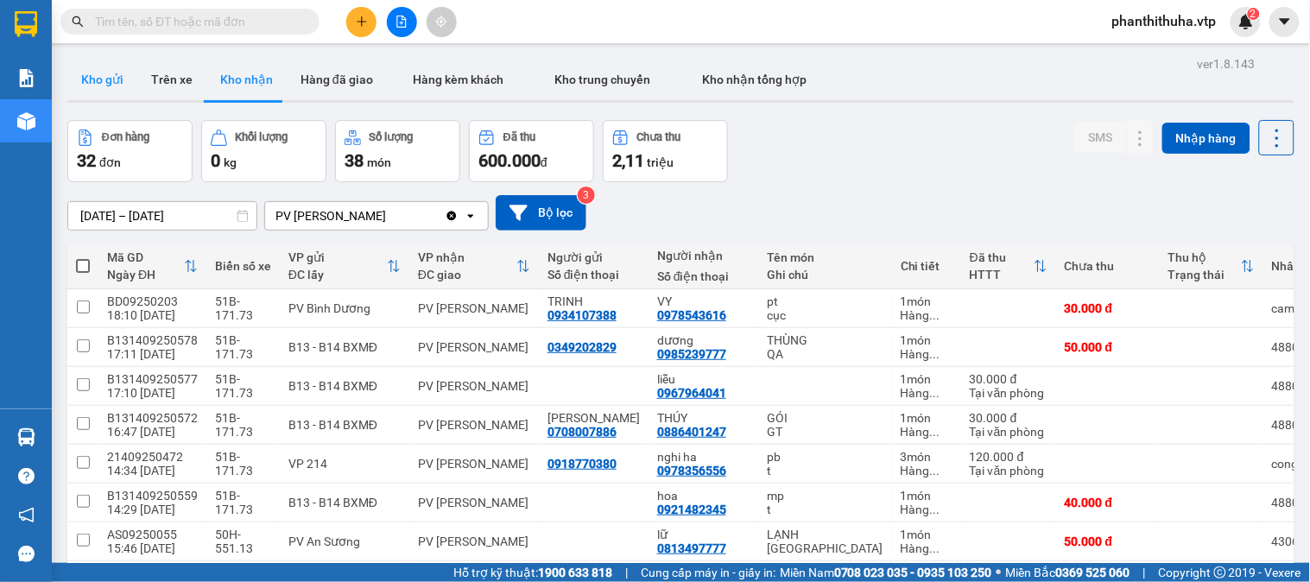
click at [114, 85] on button "Kho gửi" at bounding box center [102, 79] width 70 height 41
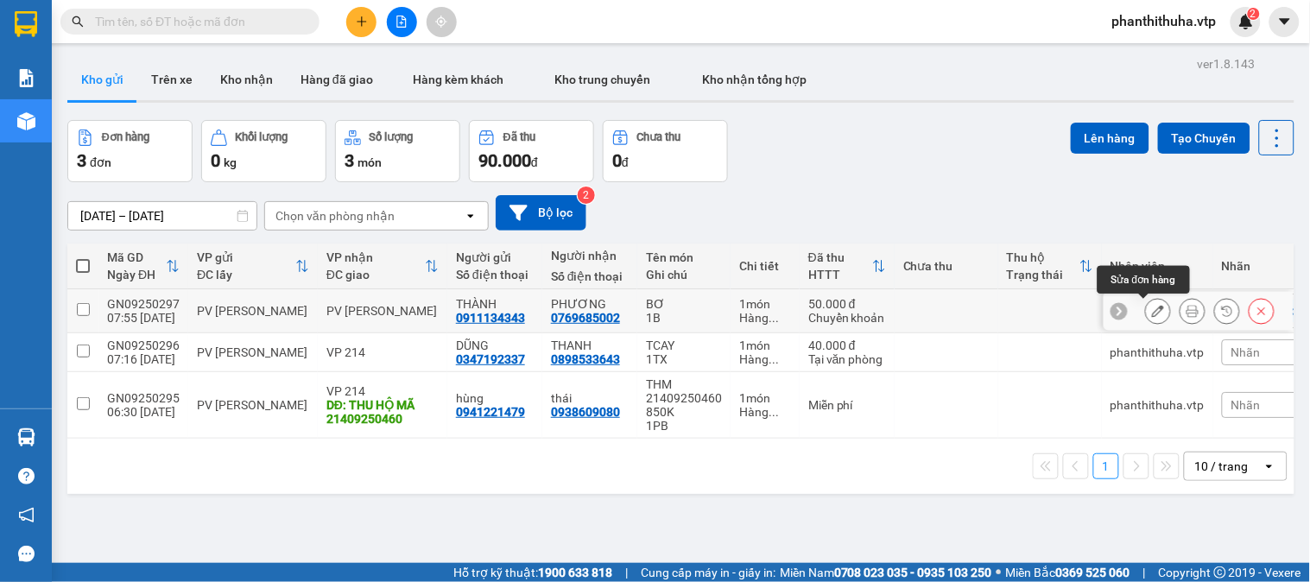
click at [1152, 314] on icon at bounding box center [1158, 311] width 12 height 12
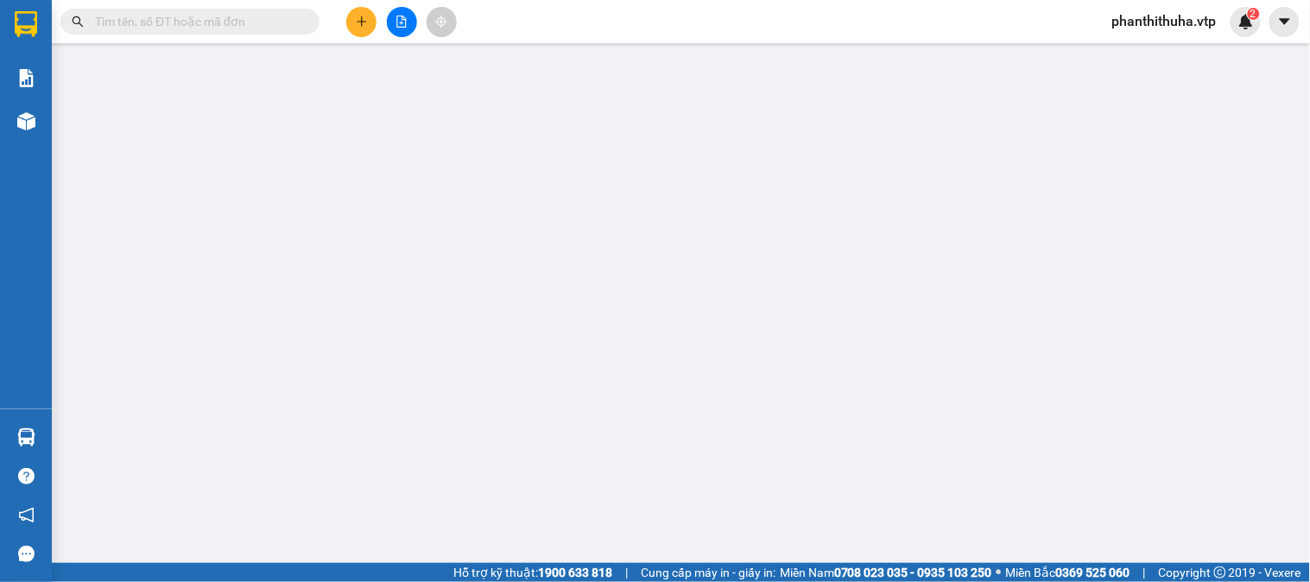
type input "0911134343"
type input "THÀNH"
type input "0769685002"
type input "PHƯƠNG"
type input "EX6868 50K 13/09/25"
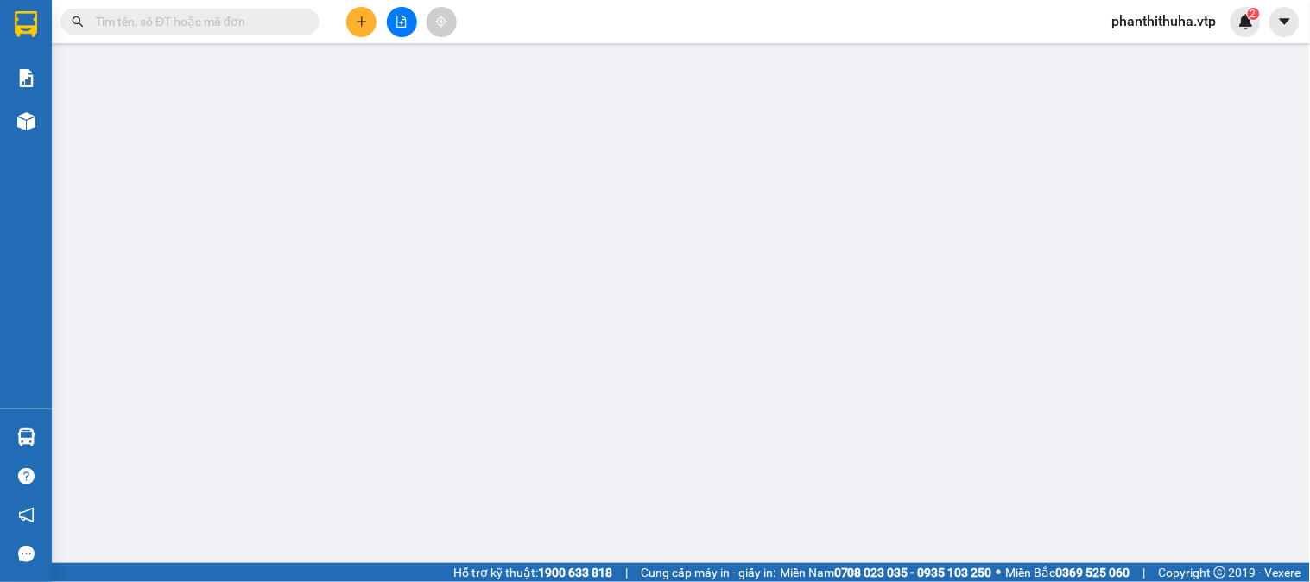
type input "50.000"
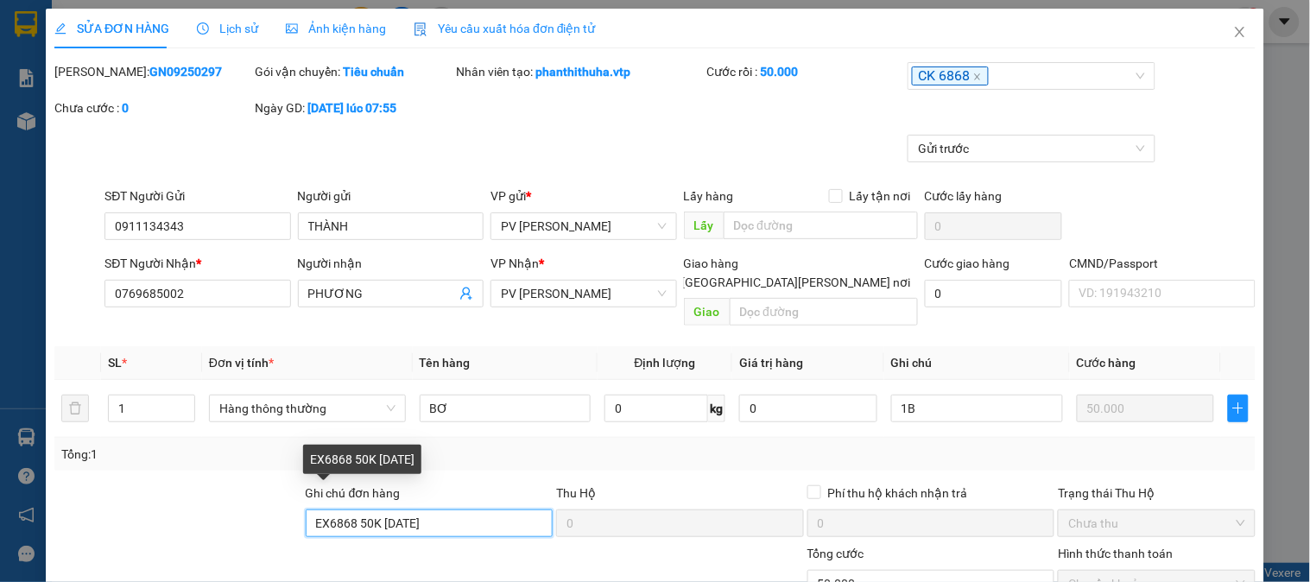
click at [447, 510] on input "EX6868 50K 13/09/25" at bounding box center [430, 524] width 248 height 28
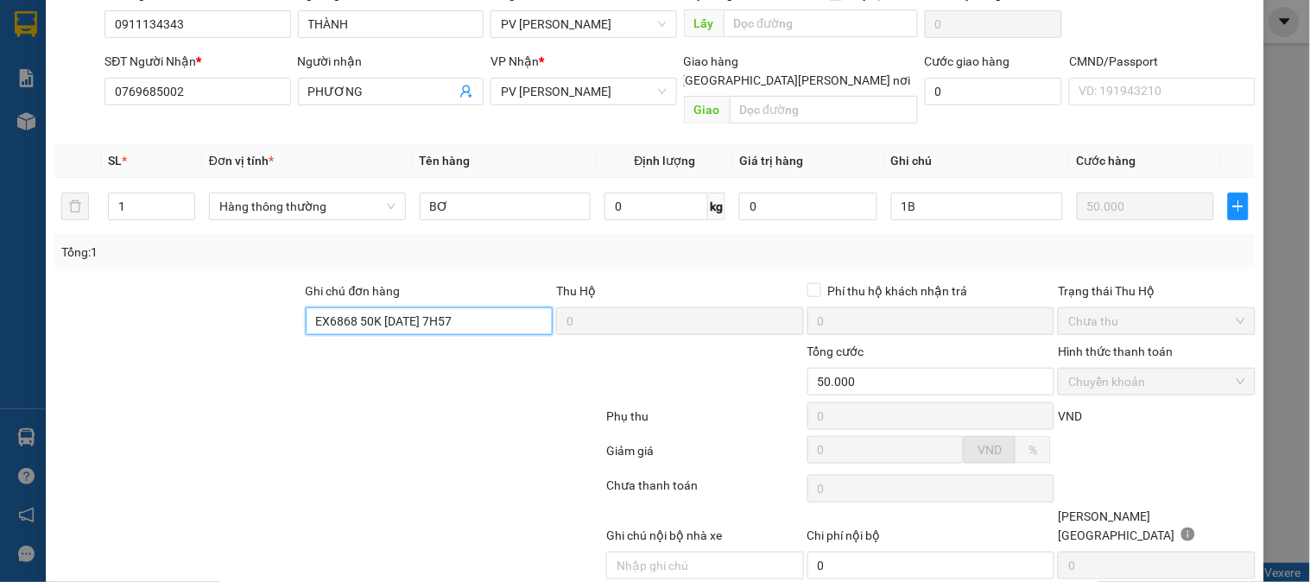
scroll to position [236, 0]
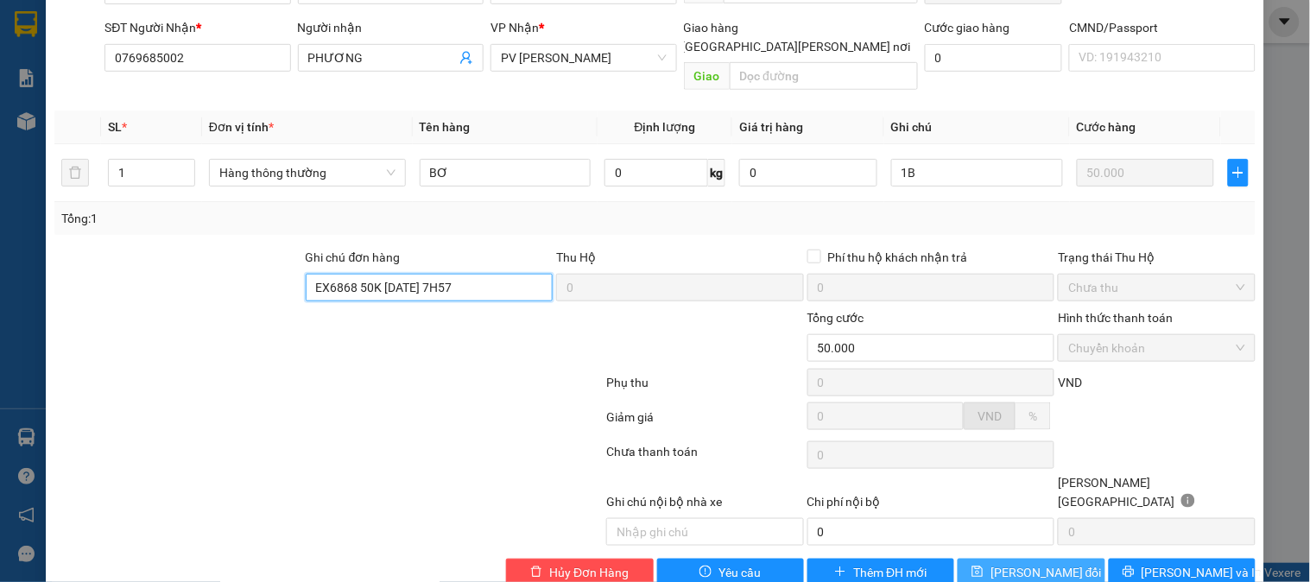
type input "EX6868 50K 13/09/25 7H57"
click at [1046, 563] on span "[PERSON_NAME] thay đổi" at bounding box center [1046, 572] width 111 height 19
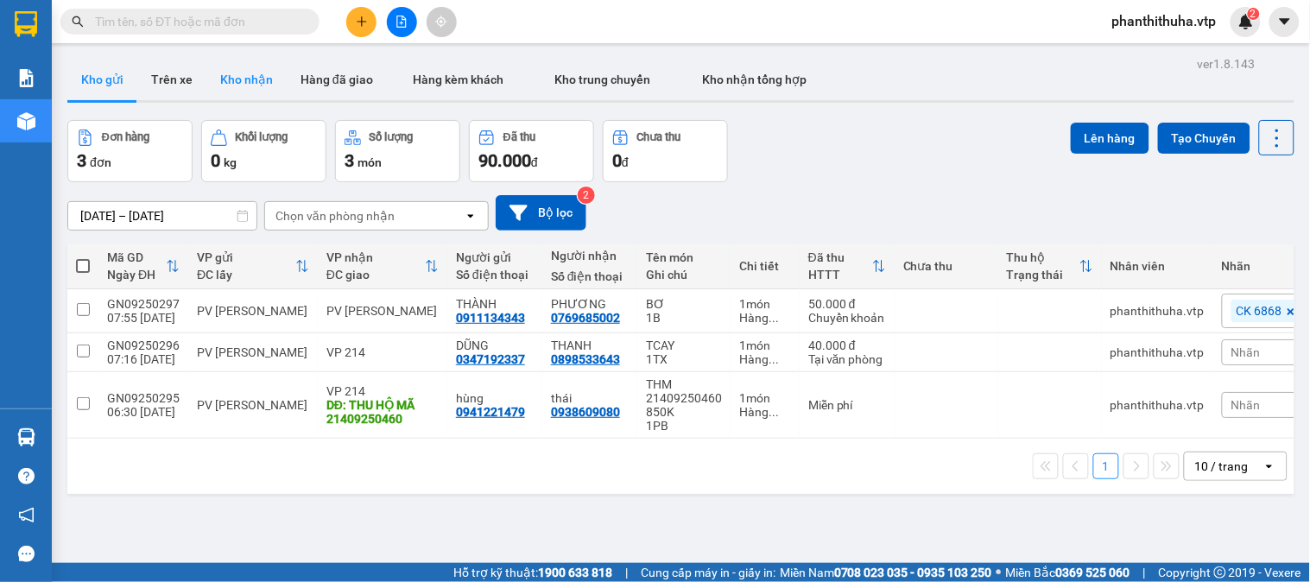
click at [249, 86] on button "Kho nhận" at bounding box center [246, 79] width 80 height 41
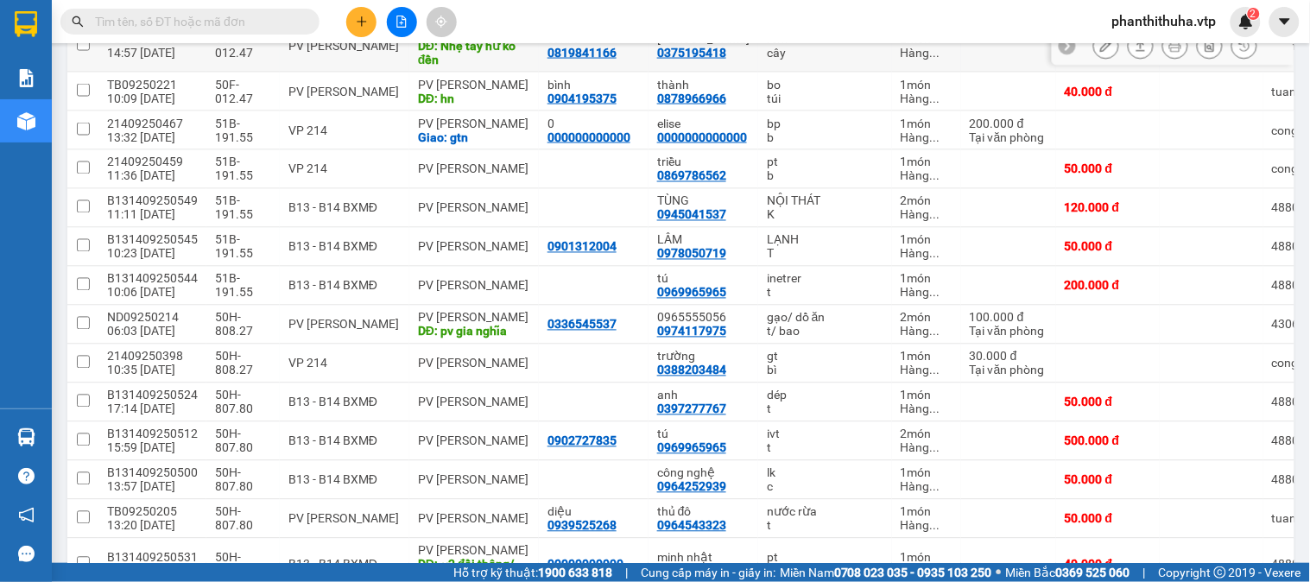
scroll to position [864, 0]
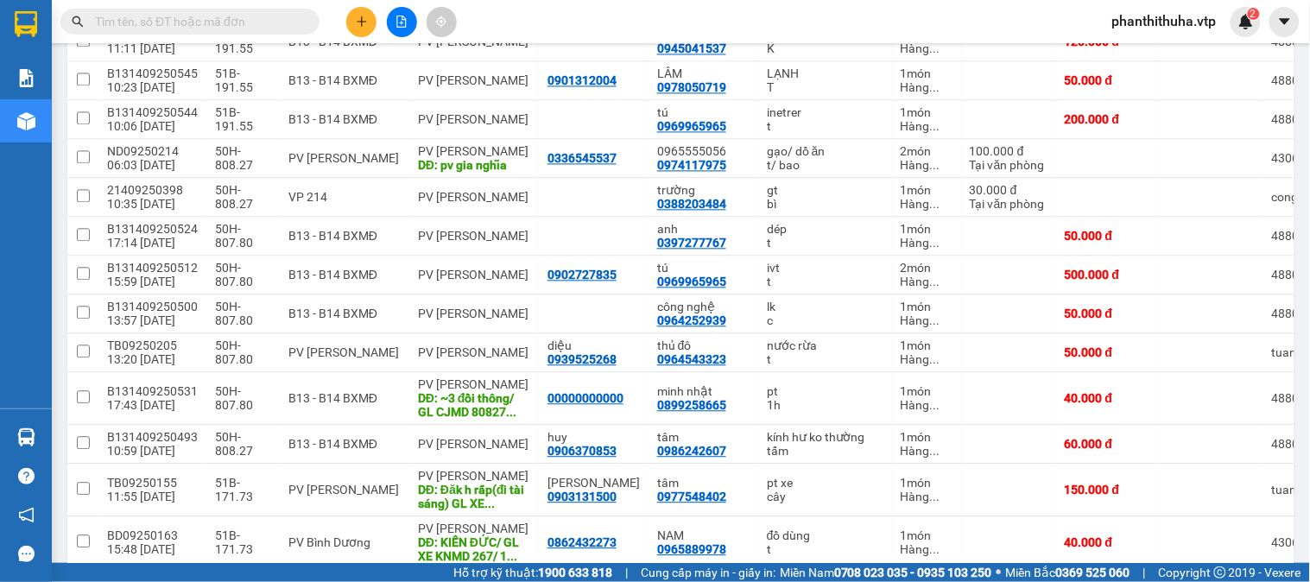
click at [295, 16] on input "text" at bounding box center [197, 21] width 204 height 19
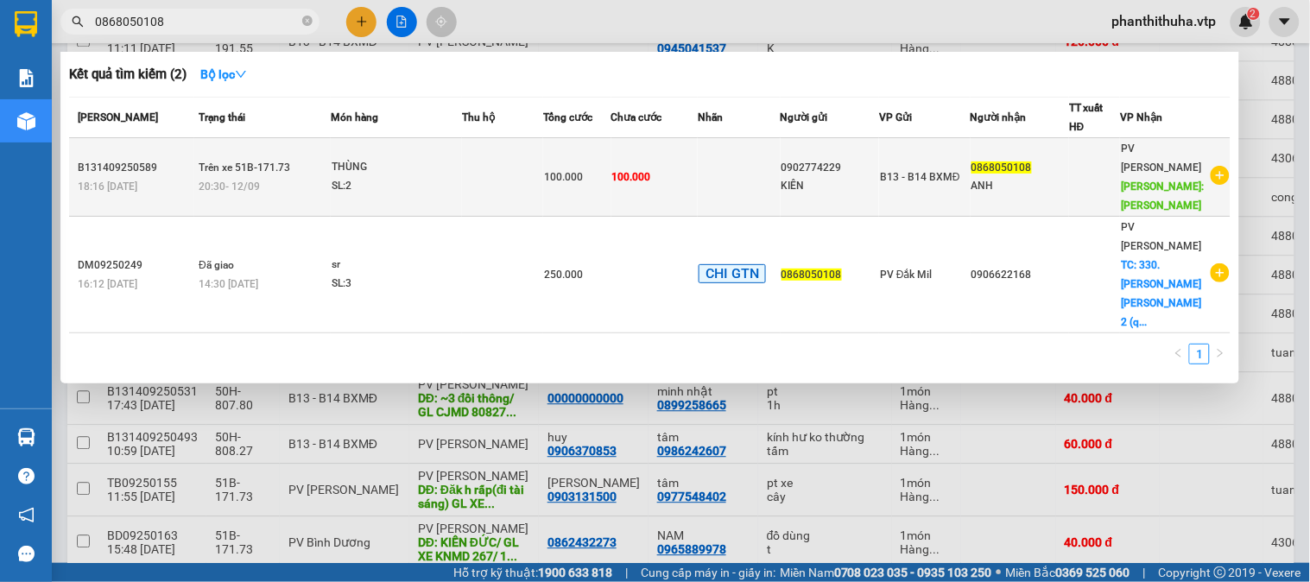
type input "0868050108"
click at [744, 160] on td at bounding box center [739, 177] width 82 height 79
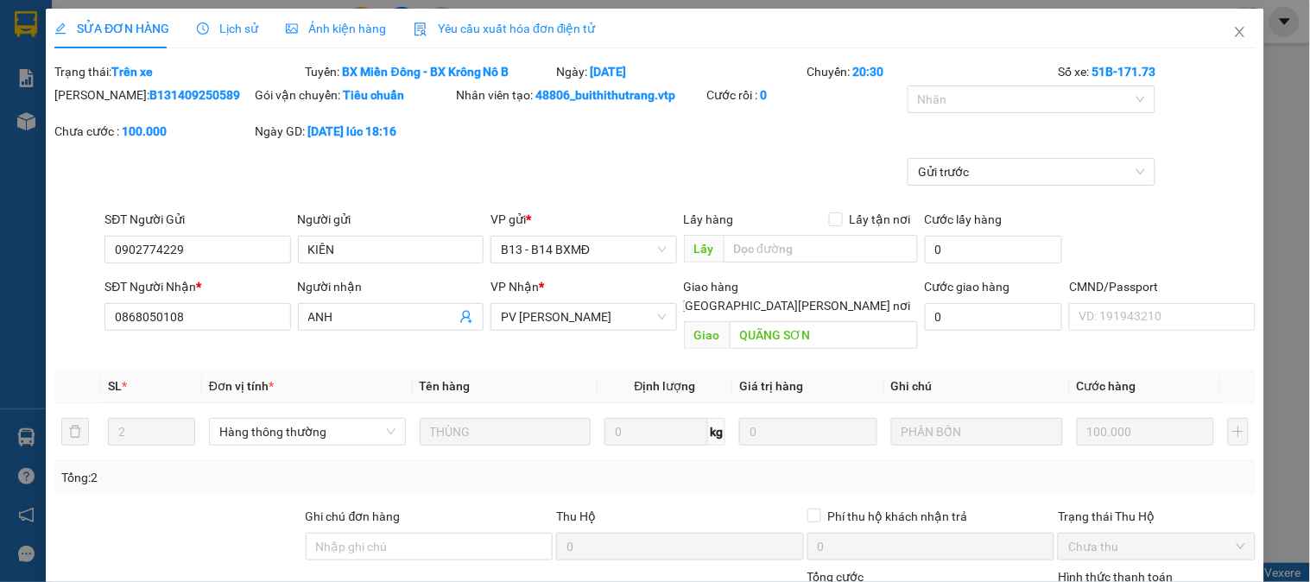
type input "0902774229"
type input "KIÊN"
type input "0868050108"
type input "ANH"
type input "QUÃNG SƠN"
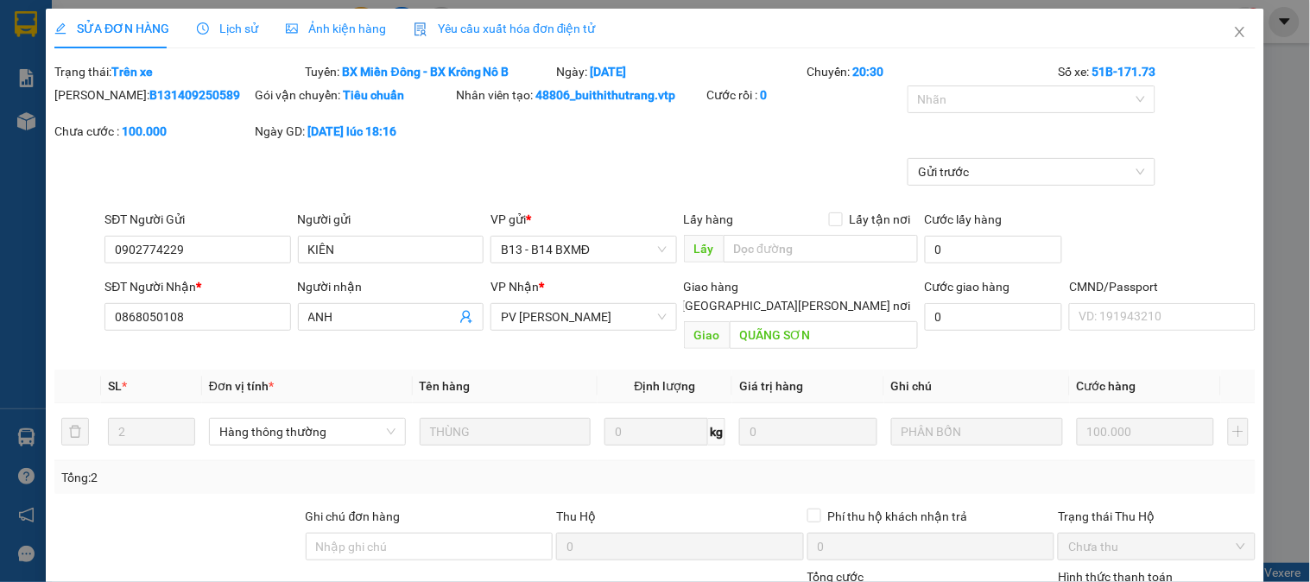
type input "100.000"
type input "5.000"
click at [1235, 33] on icon "close" at bounding box center [1240, 32] width 10 height 10
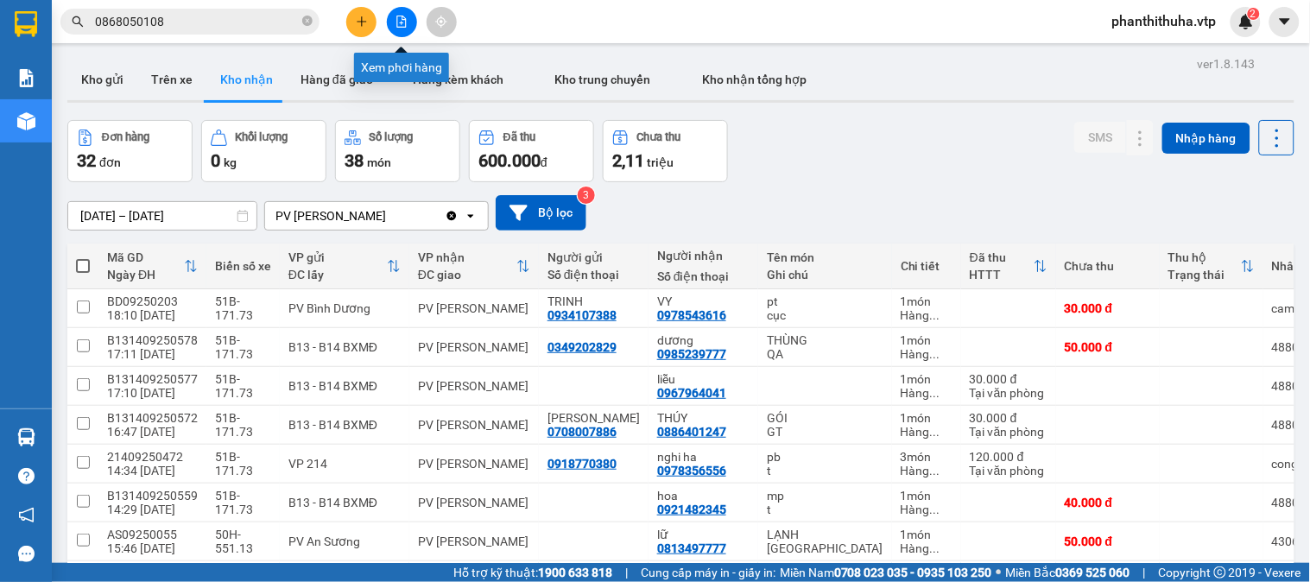
click at [403, 20] on icon "file-add" at bounding box center [402, 22] width 12 height 12
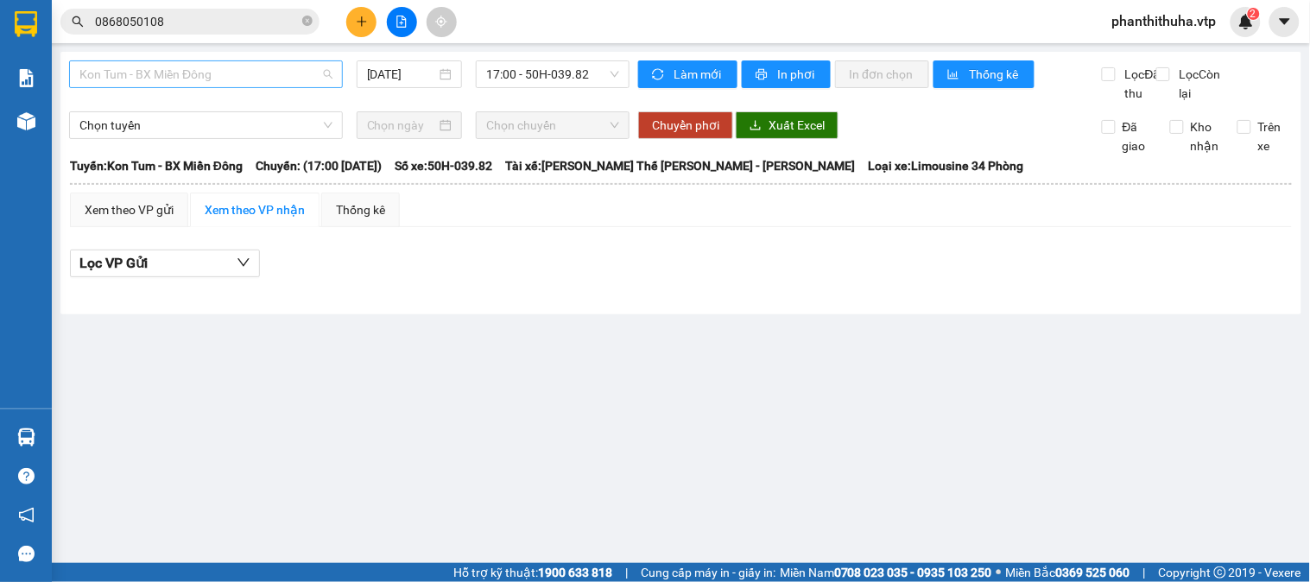
click at [303, 74] on span "Kon Tum - BX Miền Đông" at bounding box center [205, 74] width 253 height 26
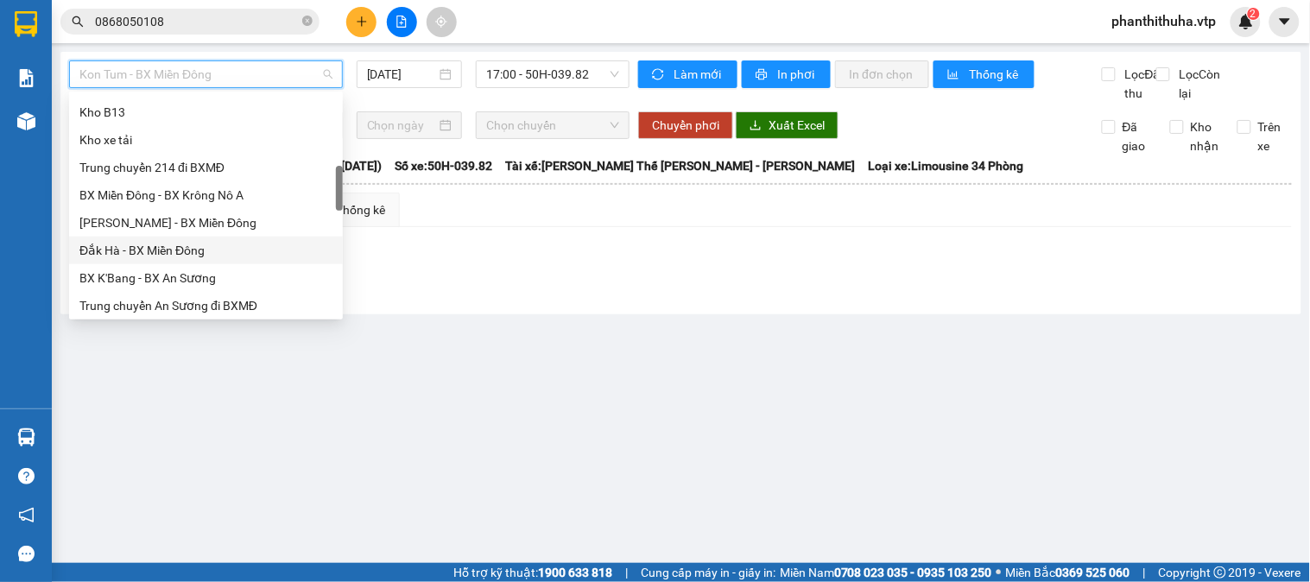
scroll to position [479, 0]
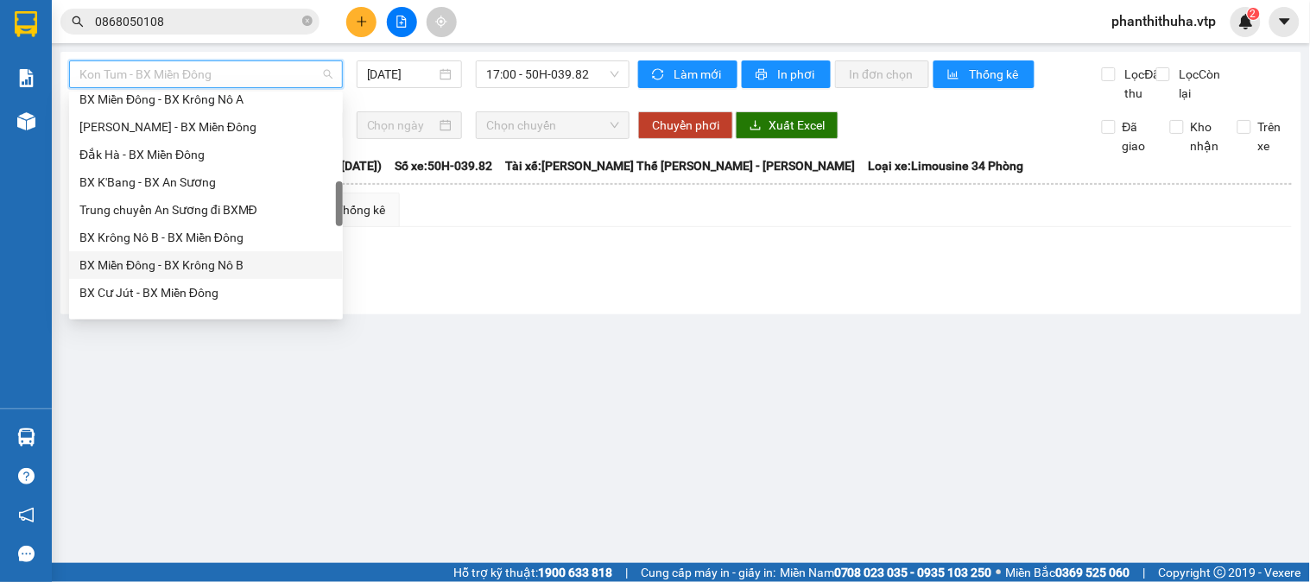
click at [193, 260] on div "BX Miền Đông - BX Krông Nô B" at bounding box center [205, 265] width 253 height 19
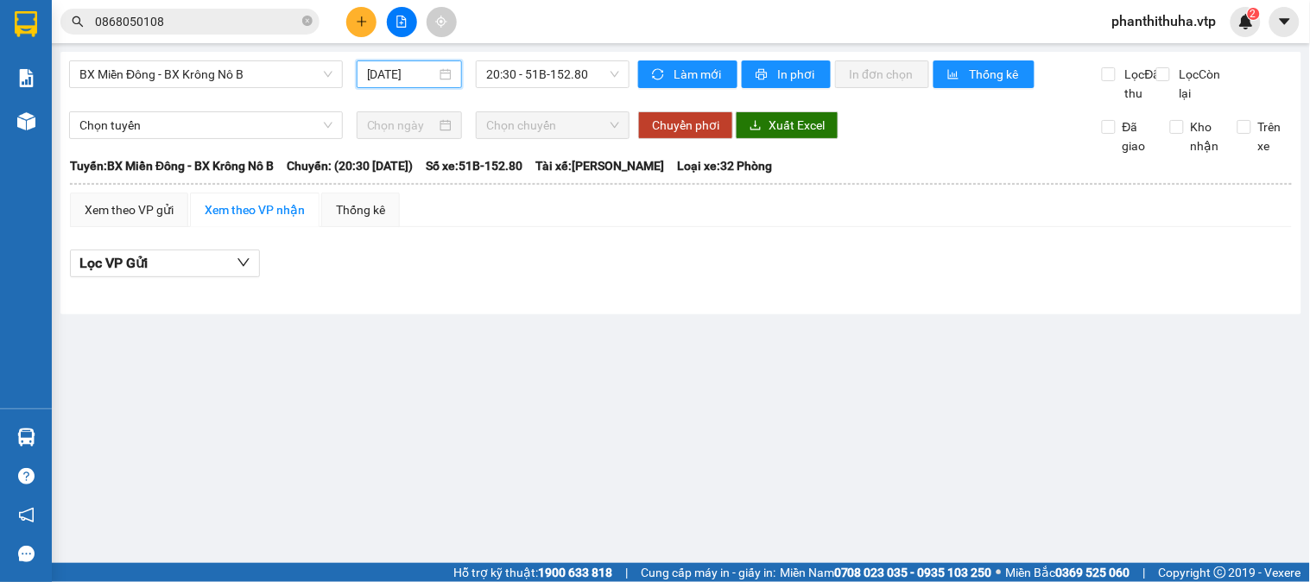
click at [425, 75] on input "13/09/2025" at bounding box center [402, 74] width 70 height 19
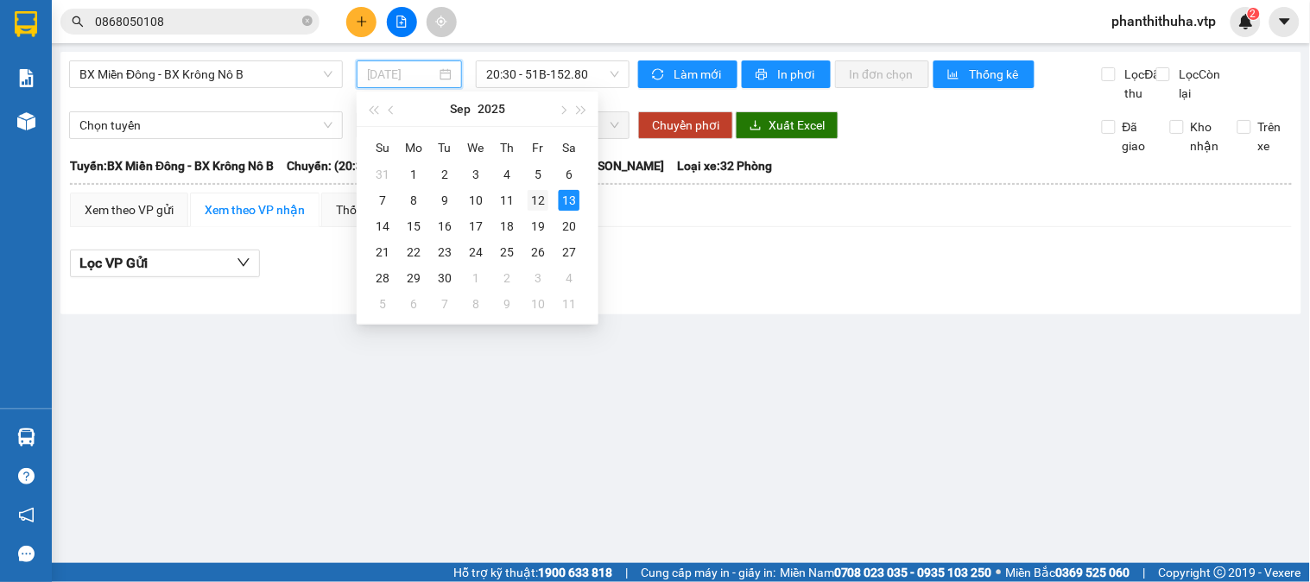
click at [532, 200] on div "12" at bounding box center [538, 200] width 21 height 21
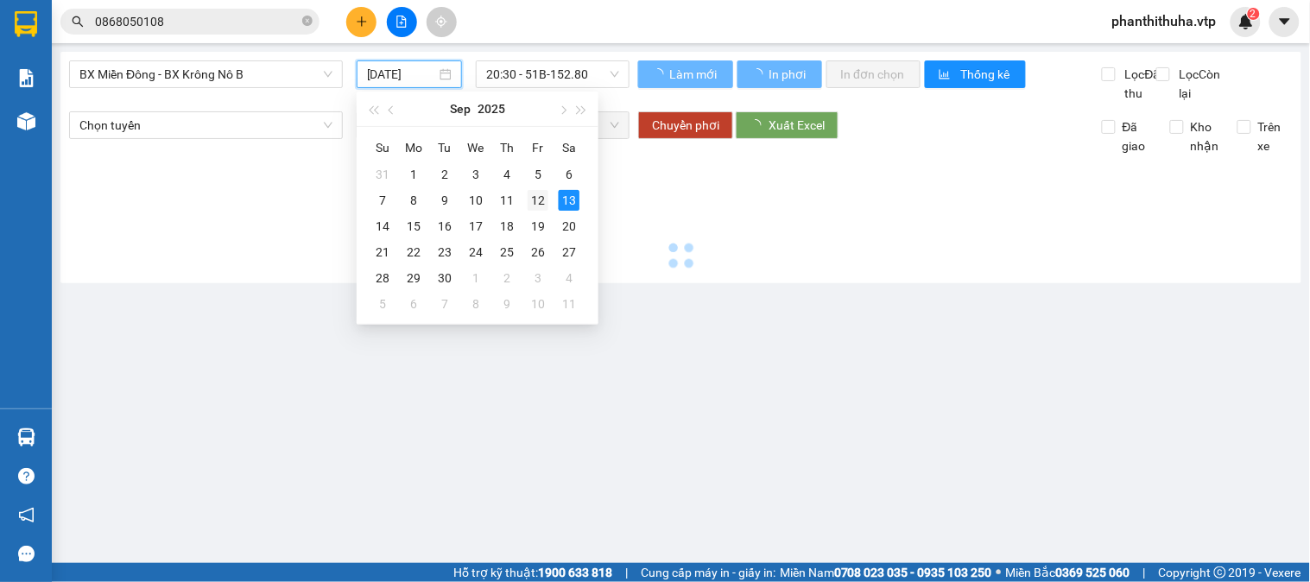
type input "12/09/2025"
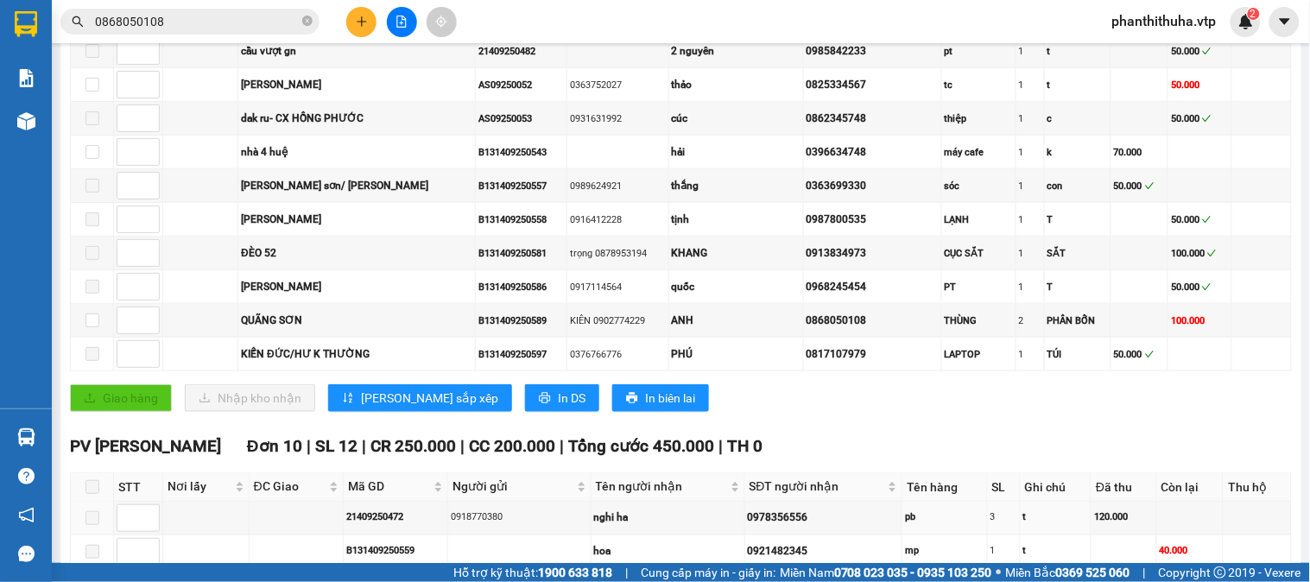
scroll to position [333, 0]
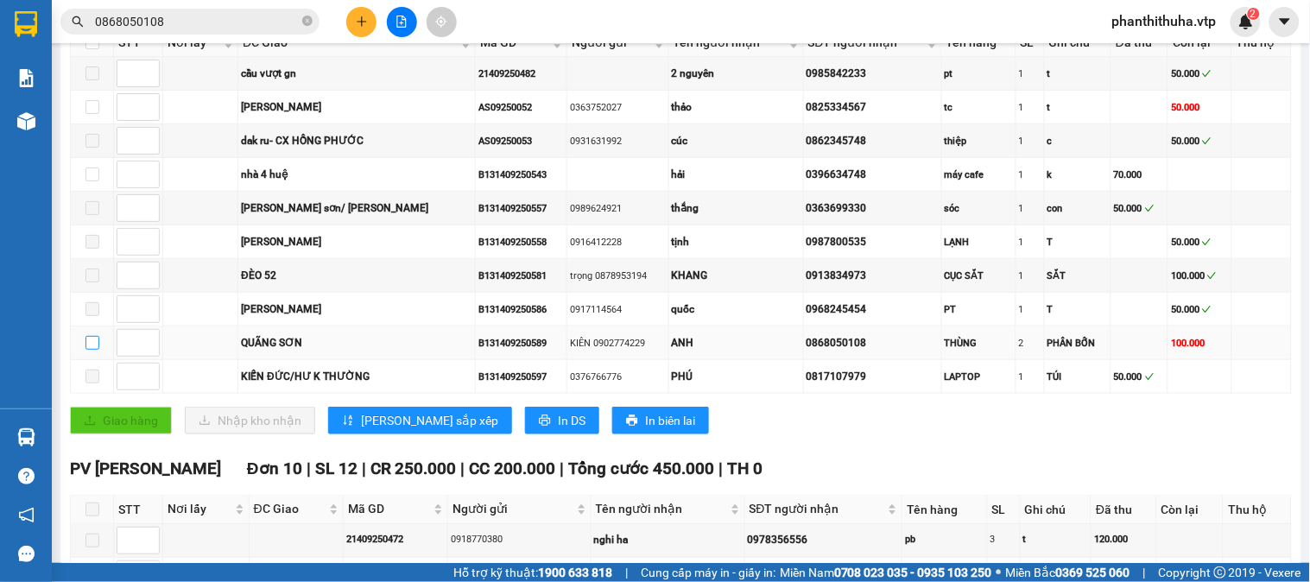
click at [98, 350] on input "checkbox" at bounding box center [93, 343] width 14 height 14
checkbox input "true"
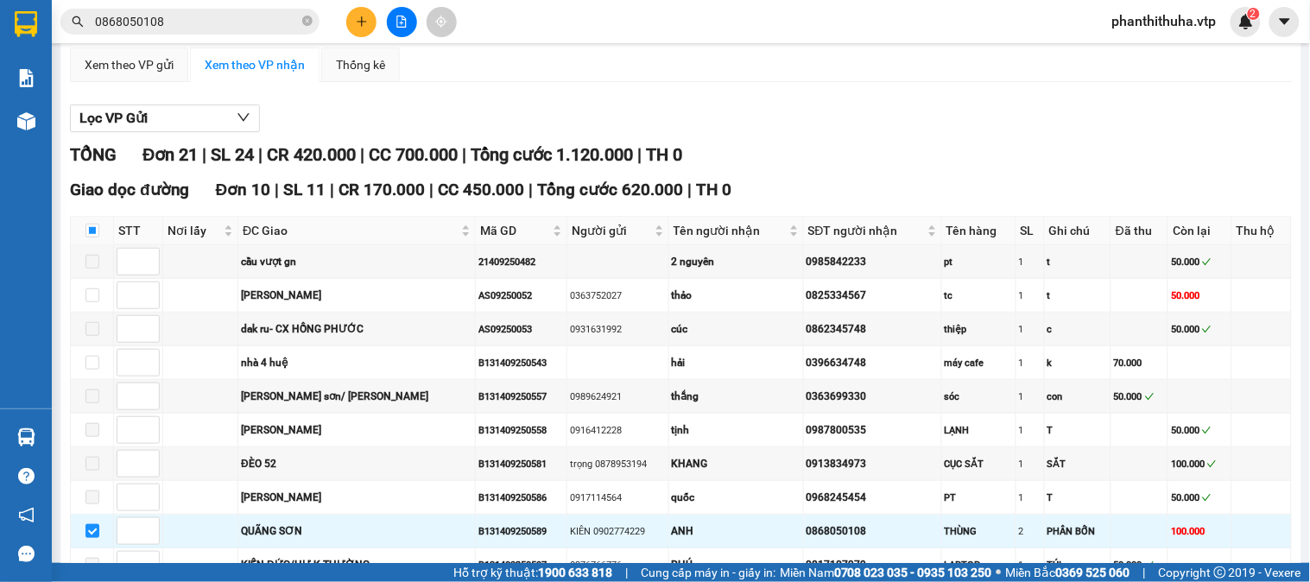
scroll to position [0, 0]
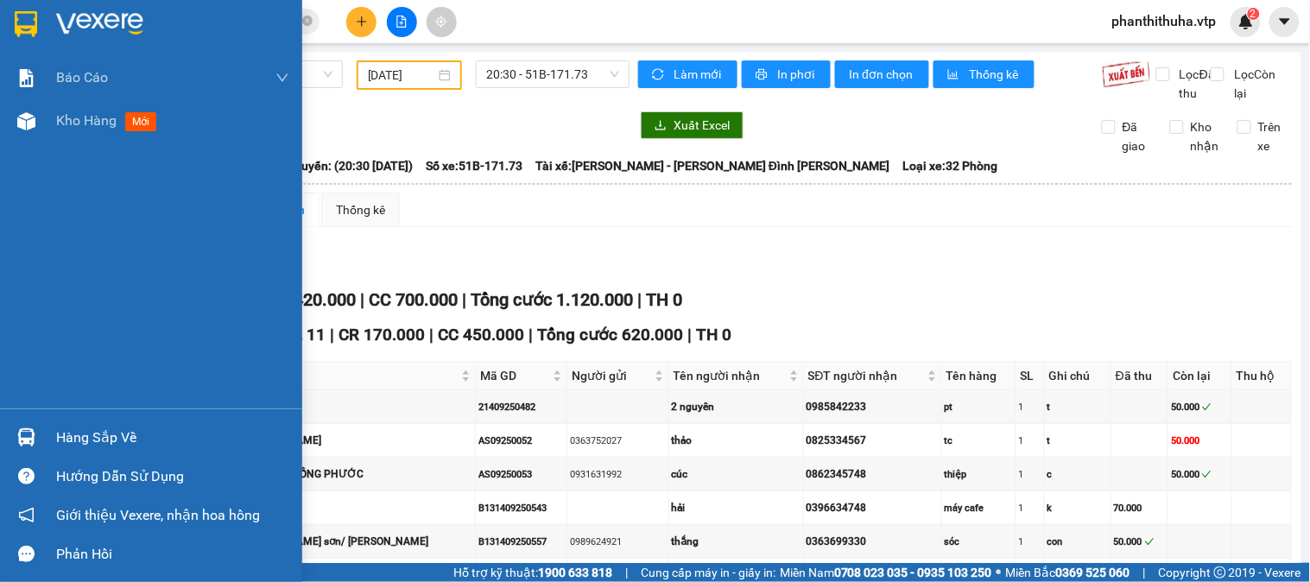
click at [53, 19] on div at bounding box center [151, 28] width 302 height 56
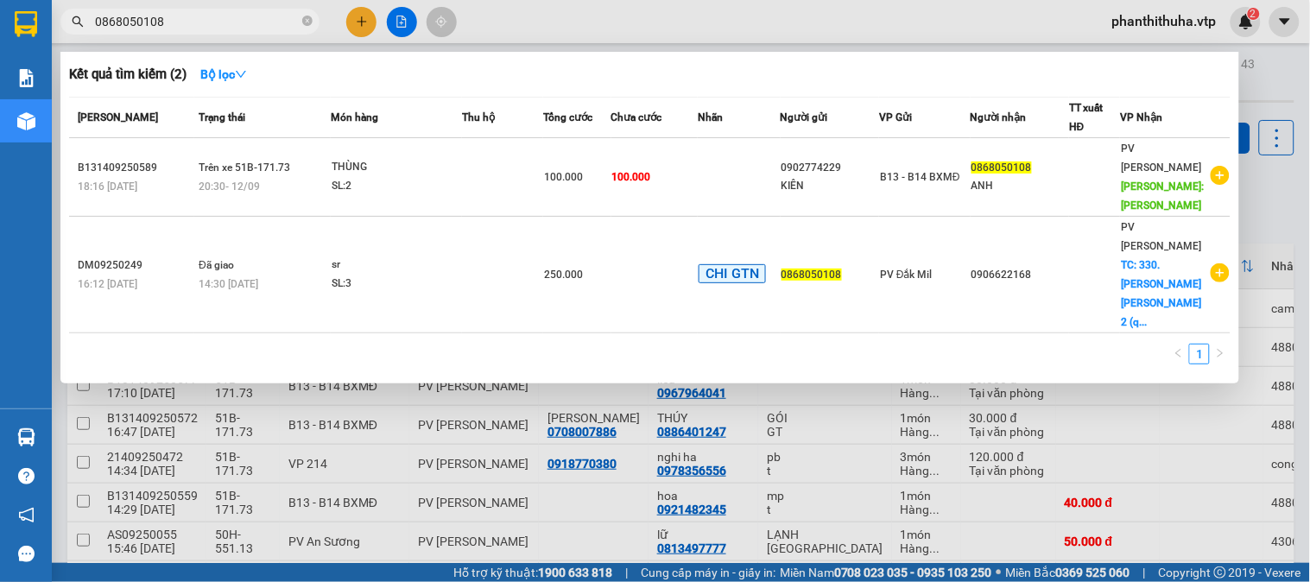
click at [239, 26] on input "0868050108" at bounding box center [197, 21] width 204 height 19
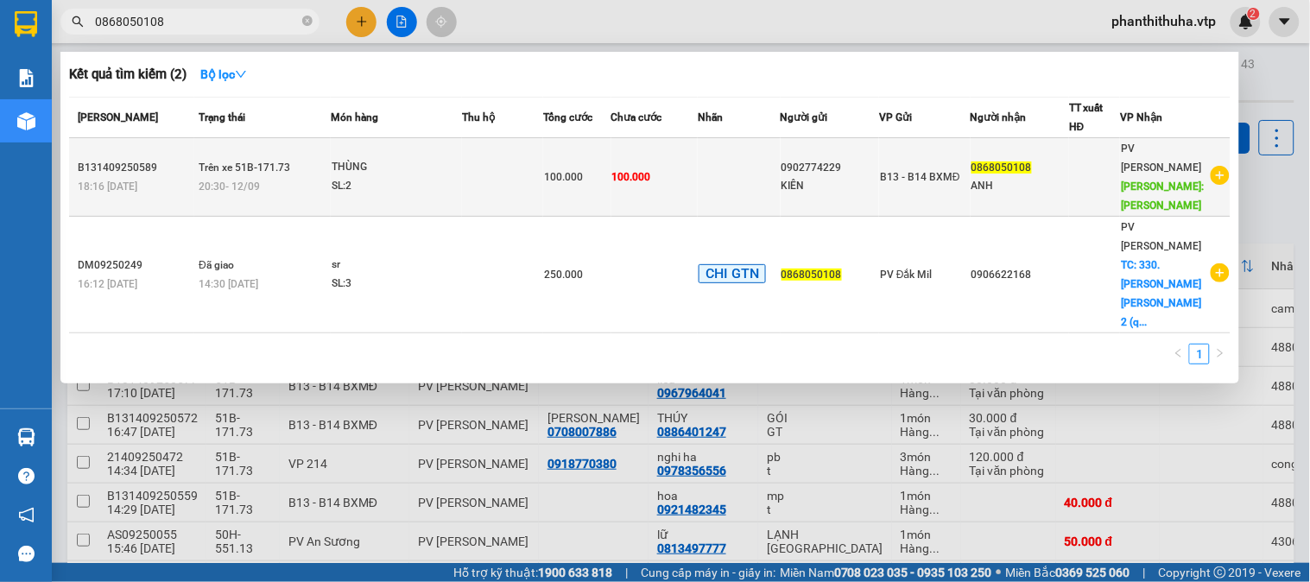
click at [450, 159] on div "THÙNG" at bounding box center [397, 167] width 130 height 19
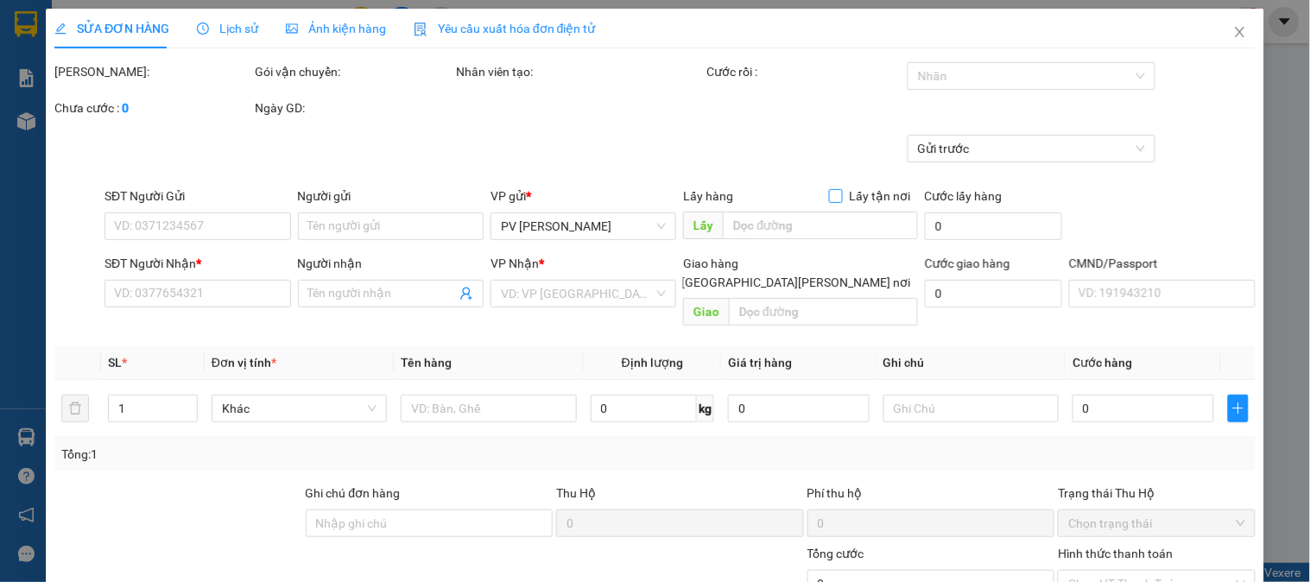
type input "0902774229"
type input "KIÊN"
type input "0868050108"
type input "ANH"
type input "QUÃNG SƠN"
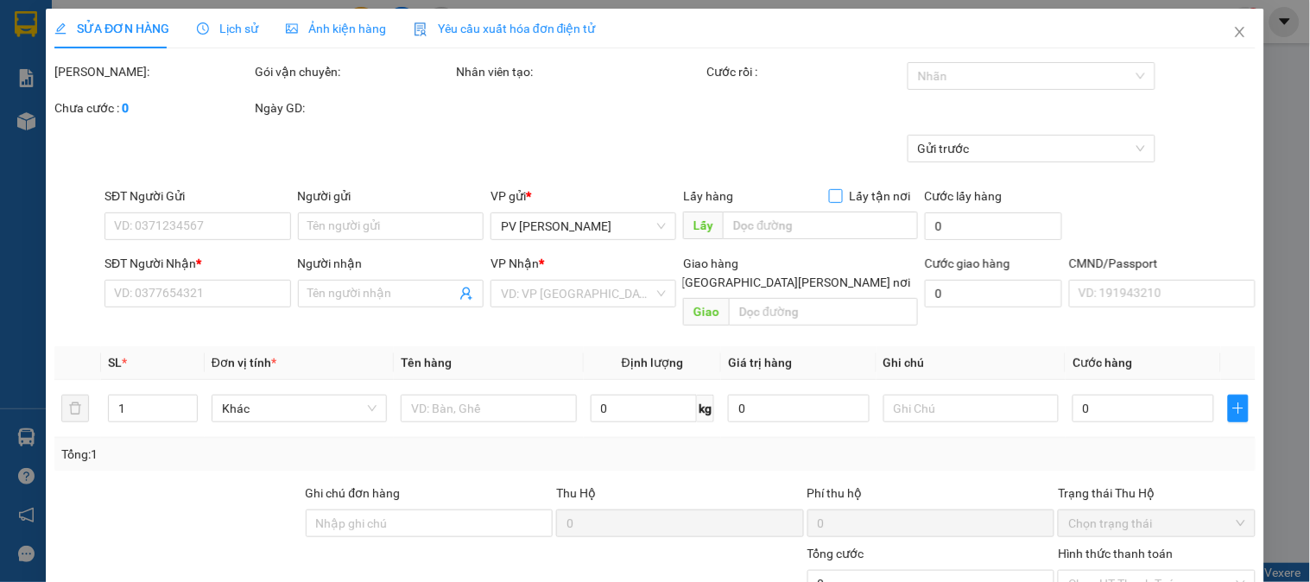
type input "100.000"
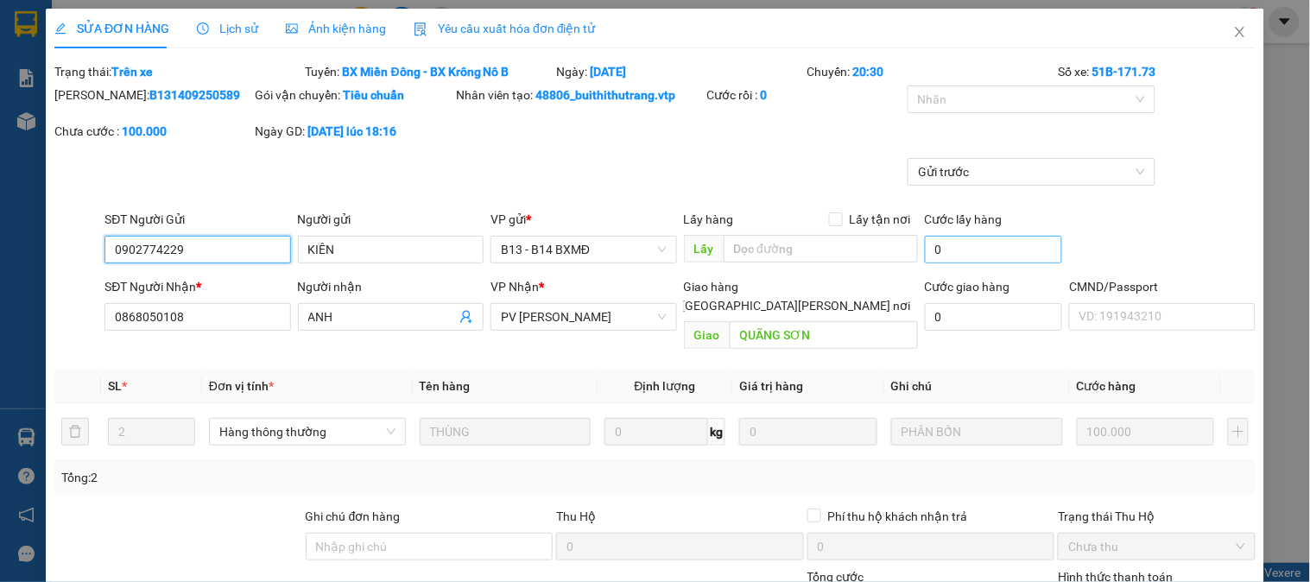
type input "5.000"
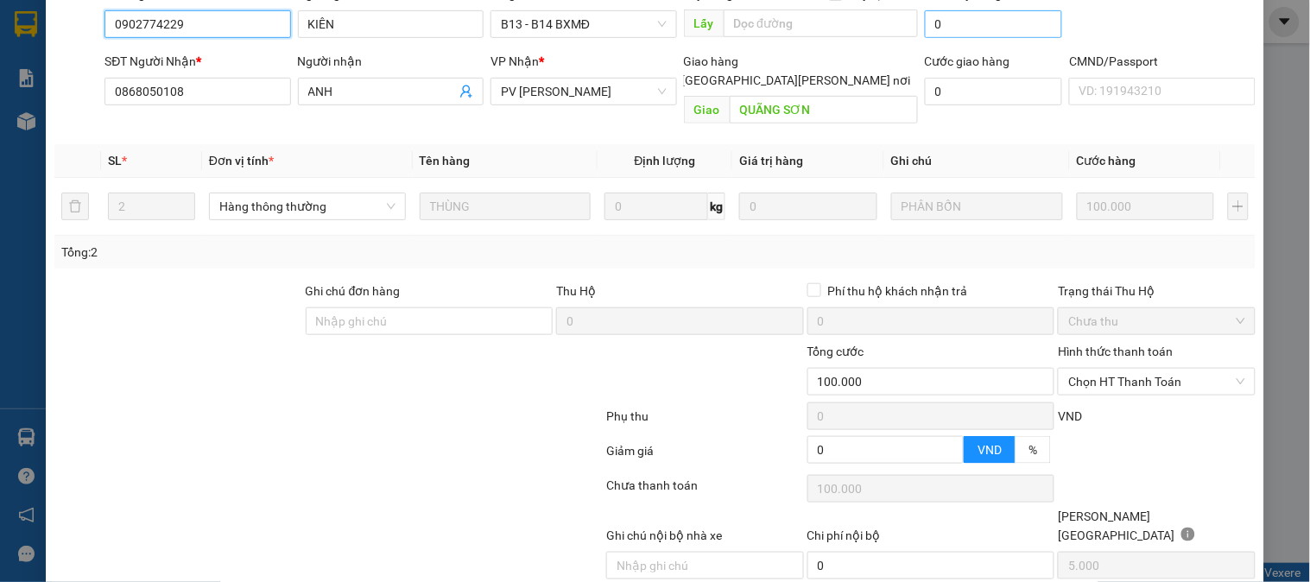
scroll to position [259, 0]
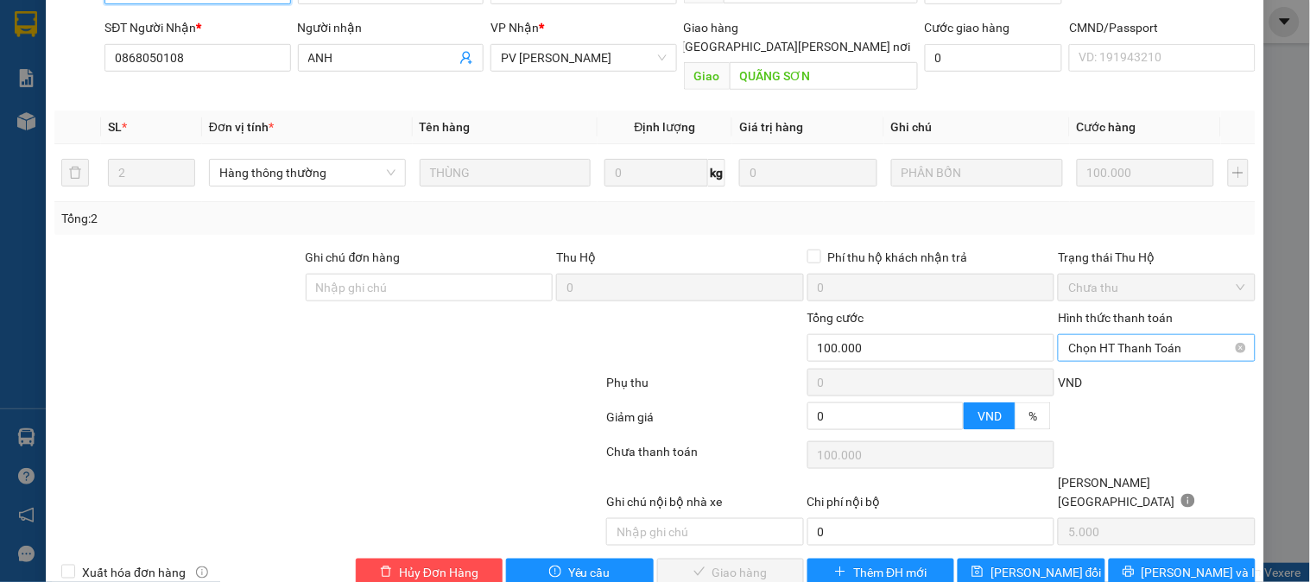
click at [1069, 335] on span "Chọn HT Thanh Toán" at bounding box center [1157, 348] width 176 height 26
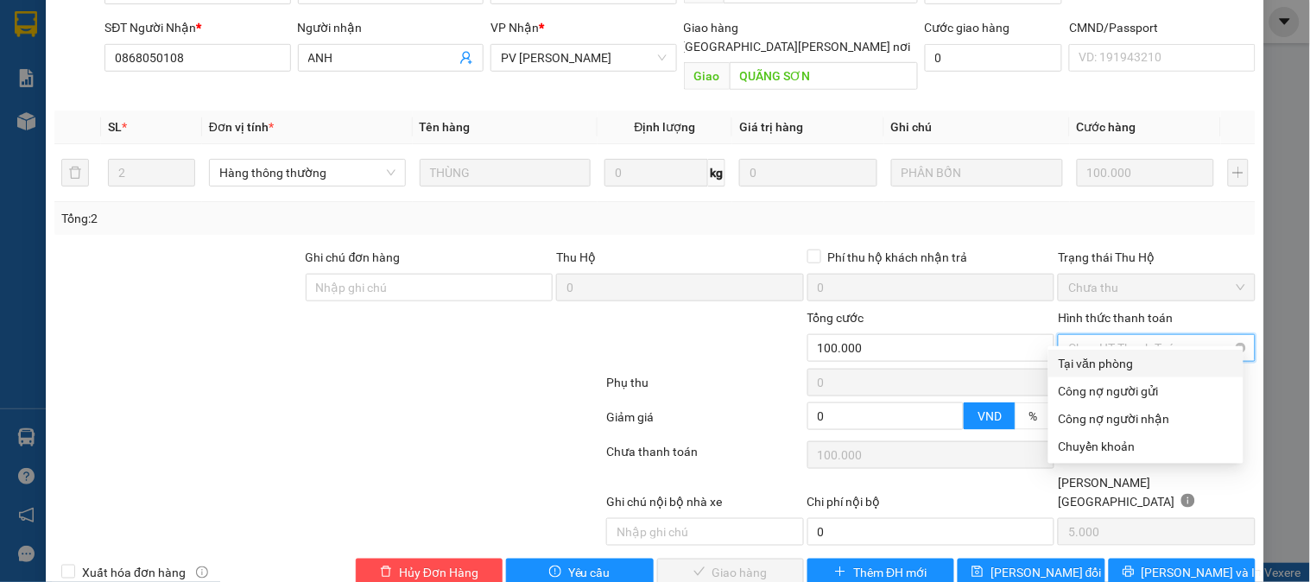
click at [1060, 367] on div "Tại văn phòng" at bounding box center [1146, 363] width 174 height 19
type input "0"
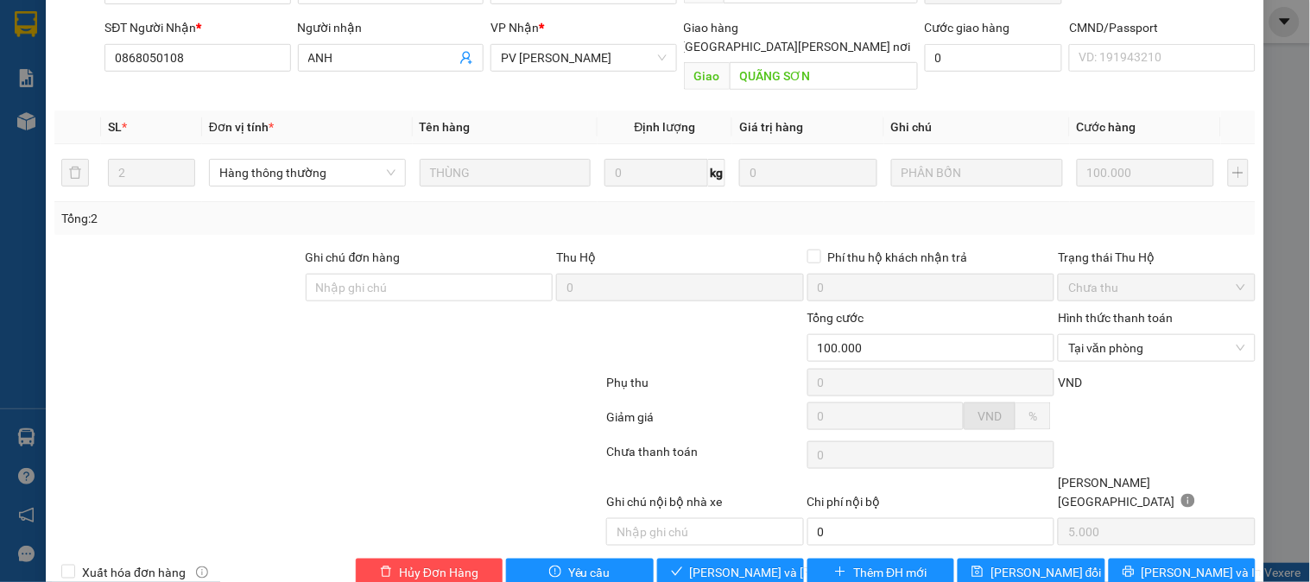
click at [450, 333] on div at bounding box center [504, 338] width 200 height 60
click at [731, 563] on span "[PERSON_NAME] và Giao hàng" at bounding box center [806, 572] width 233 height 19
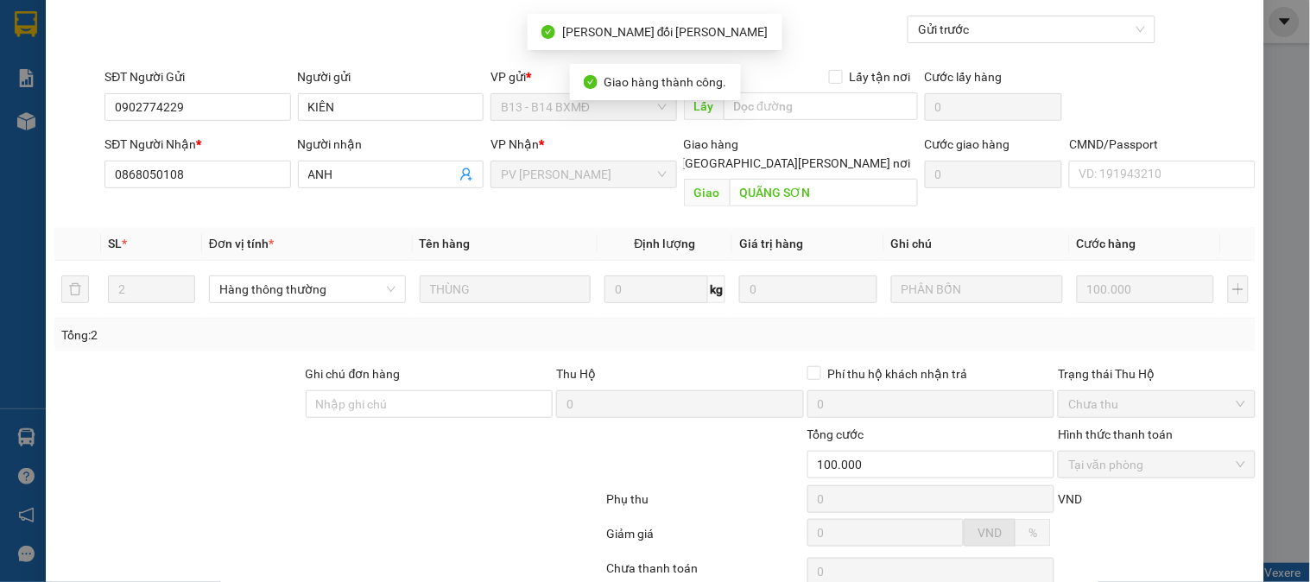
scroll to position [0, 0]
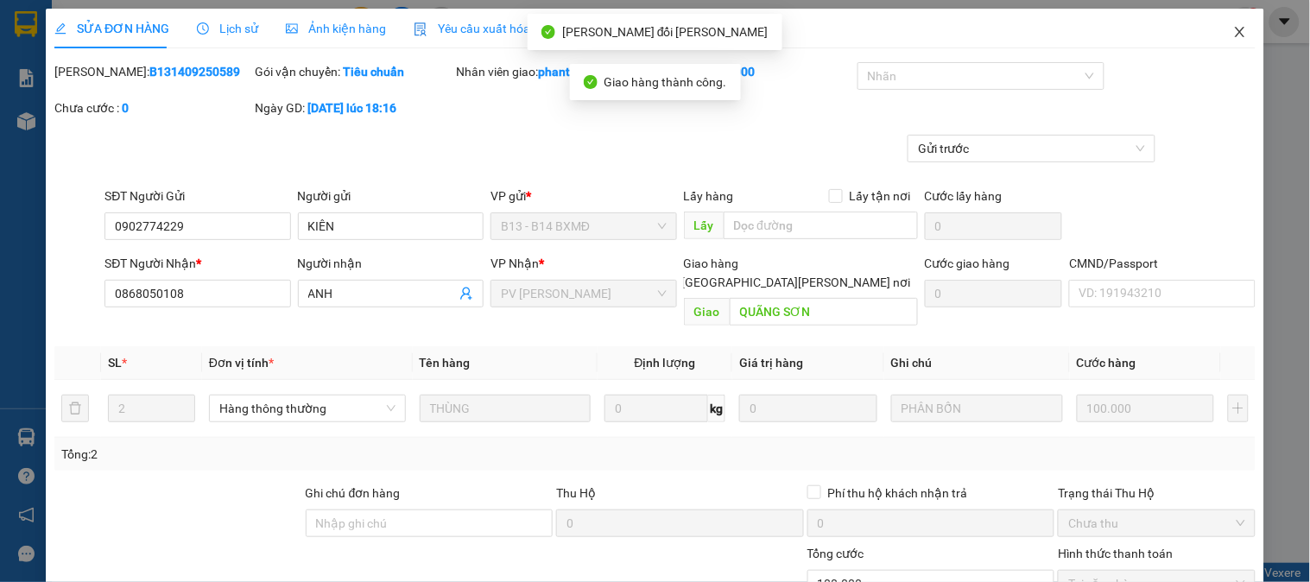
click at [1235, 33] on icon "close" at bounding box center [1240, 32] width 10 height 10
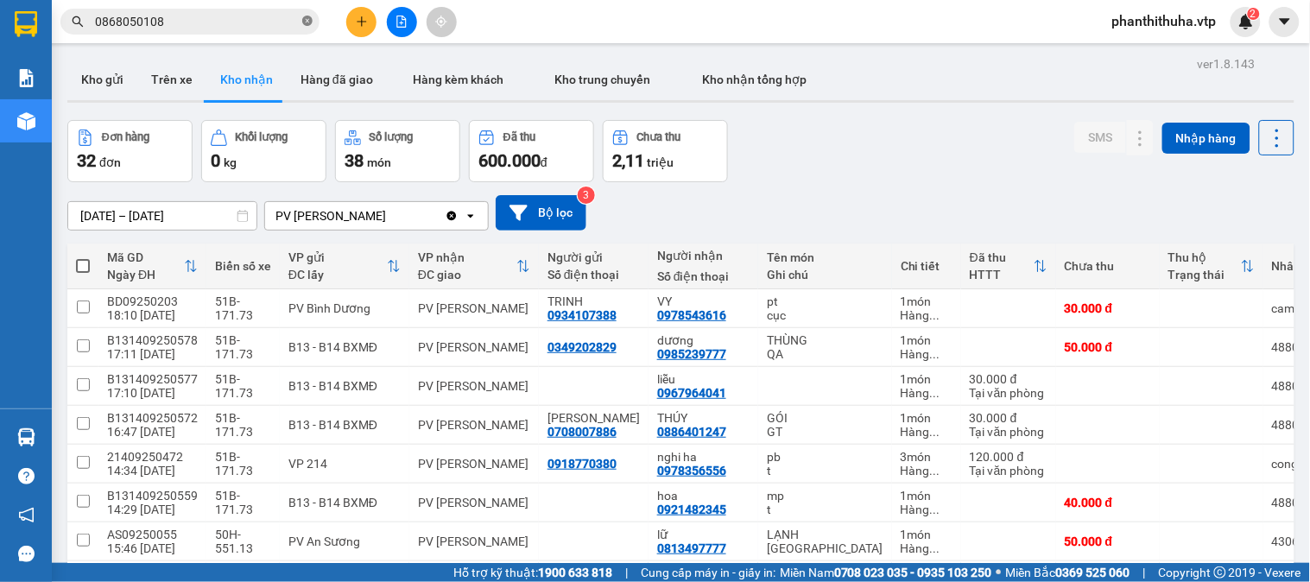
click at [306, 19] on icon "close-circle" at bounding box center [307, 21] width 10 height 10
click at [968, 179] on div "Đơn hàng 32 đơn Khối lượng 0 kg Số lượng 38 món Đã thu 600.000 đ Chưa thu 2,11 …" at bounding box center [680, 151] width 1227 height 62
click at [1042, 227] on div "11/09/2025 – 13/09/2025 Press the down arrow key to interact with the calendar …" at bounding box center [680, 212] width 1227 height 35
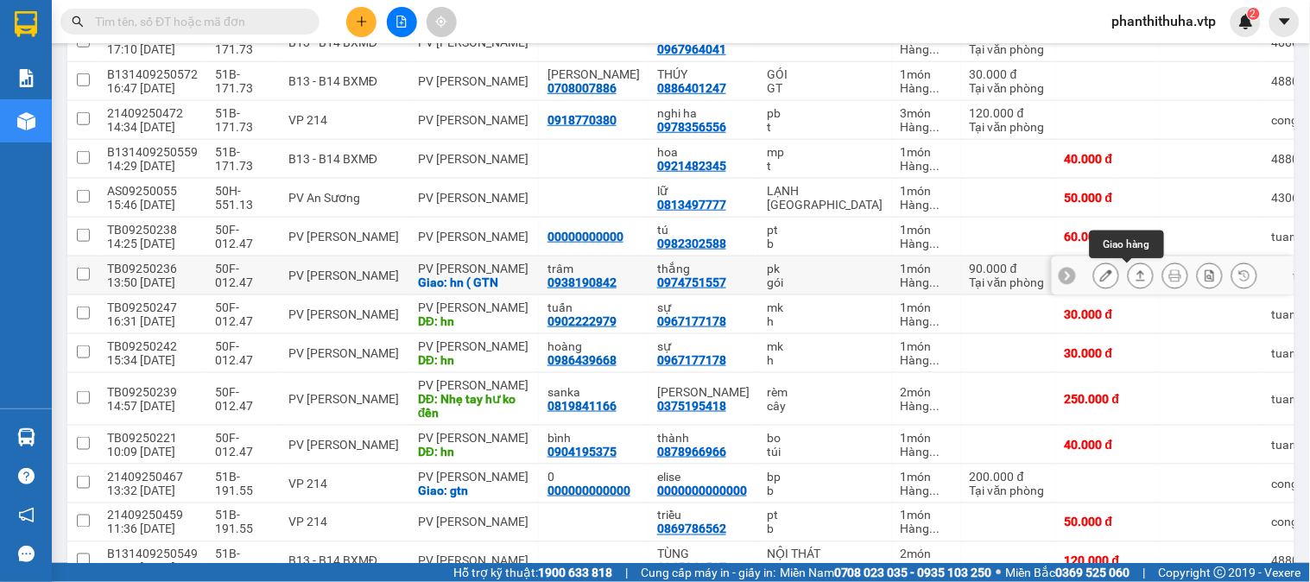
click at [1135, 279] on icon at bounding box center [1141, 276] width 12 height 12
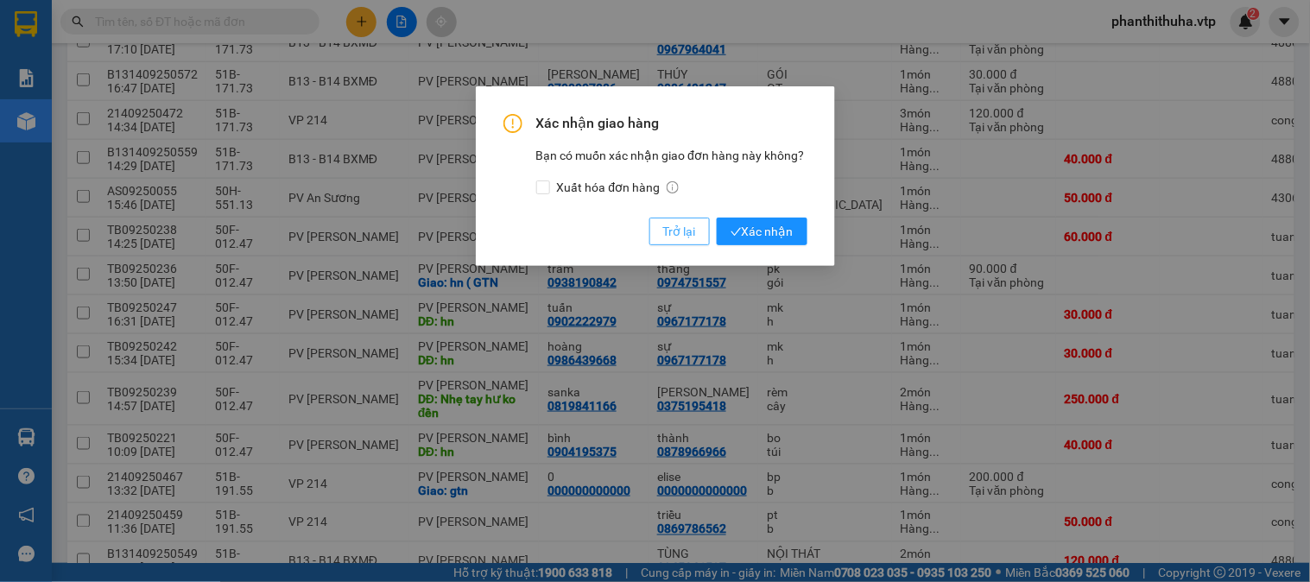
click at [667, 231] on span "Trở lại" at bounding box center [679, 231] width 33 height 19
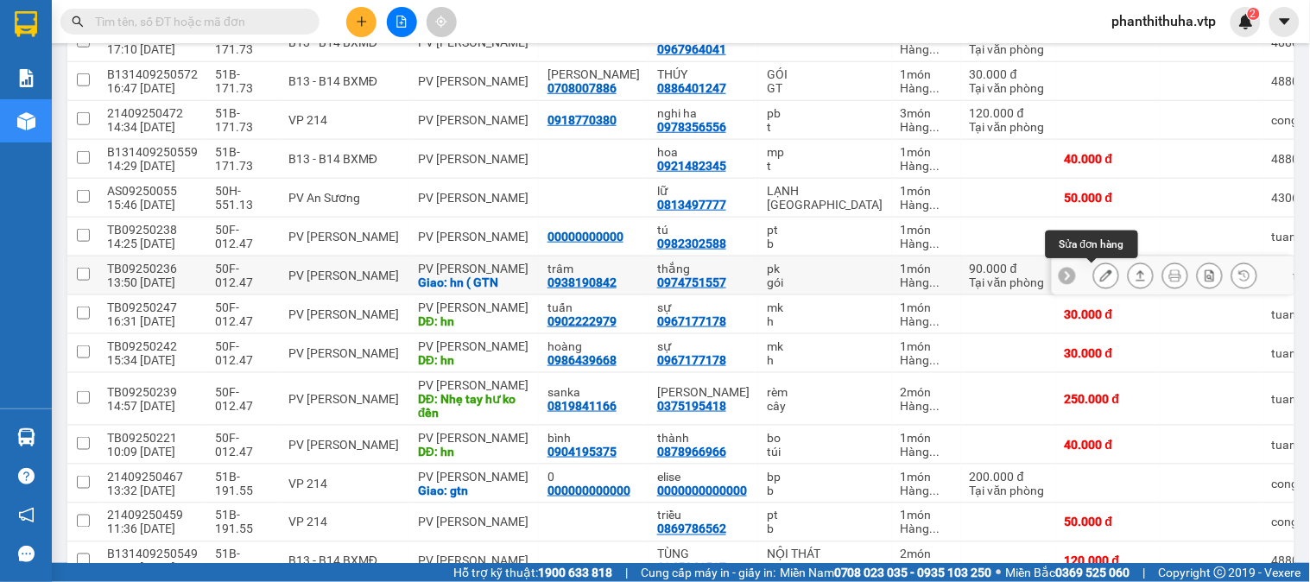
click at [1094, 283] on button at bounding box center [1106, 276] width 24 height 30
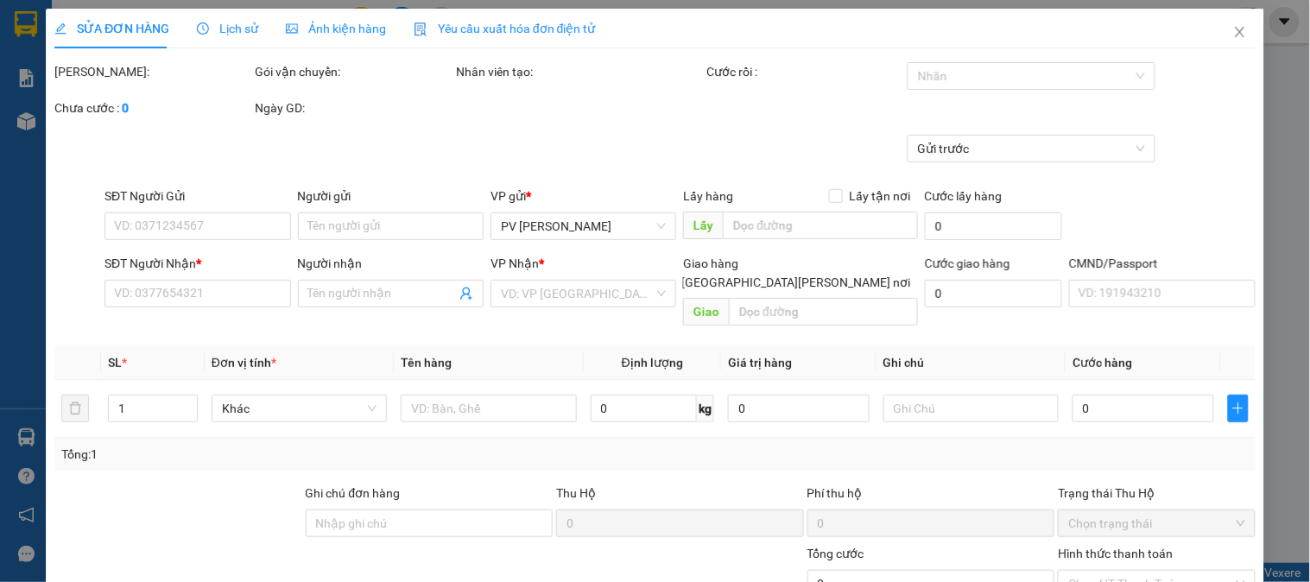
type input "0938190842"
type input "trâm"
type input "0974751557"
type input "thắng"
checkbox input "true"
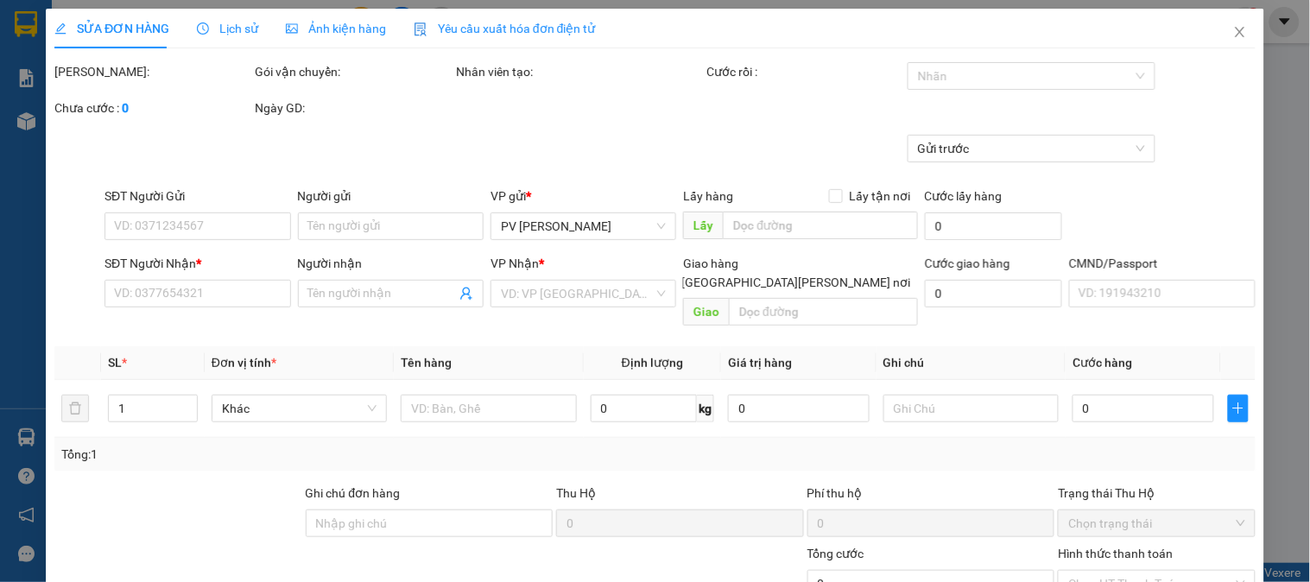
type input "hn ( GTN"
type input "90.000"
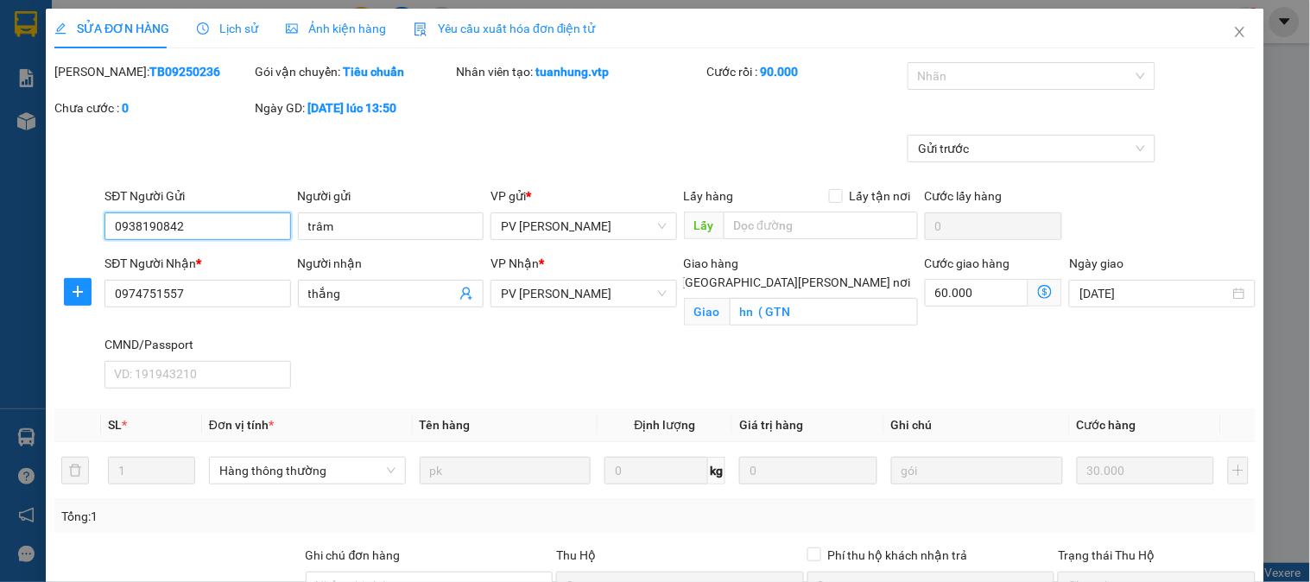
type input "1.500"
click at [1234, 35] on icon "close" at bounding box center [1241, 32] width 14 height 14
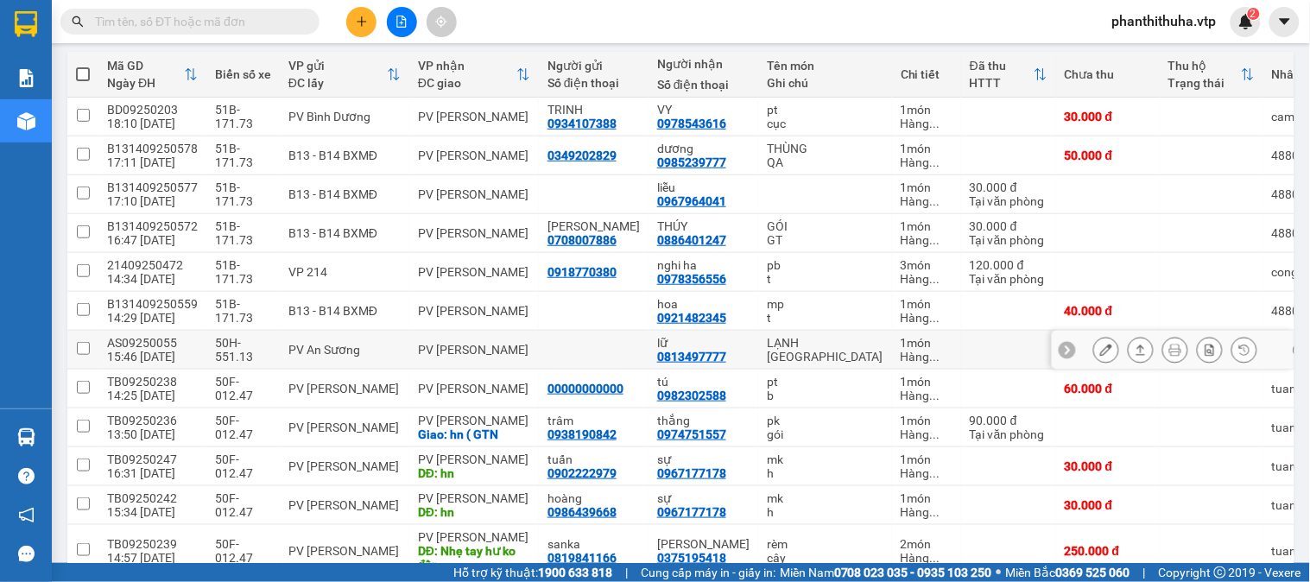
scroll to position [288, 0]
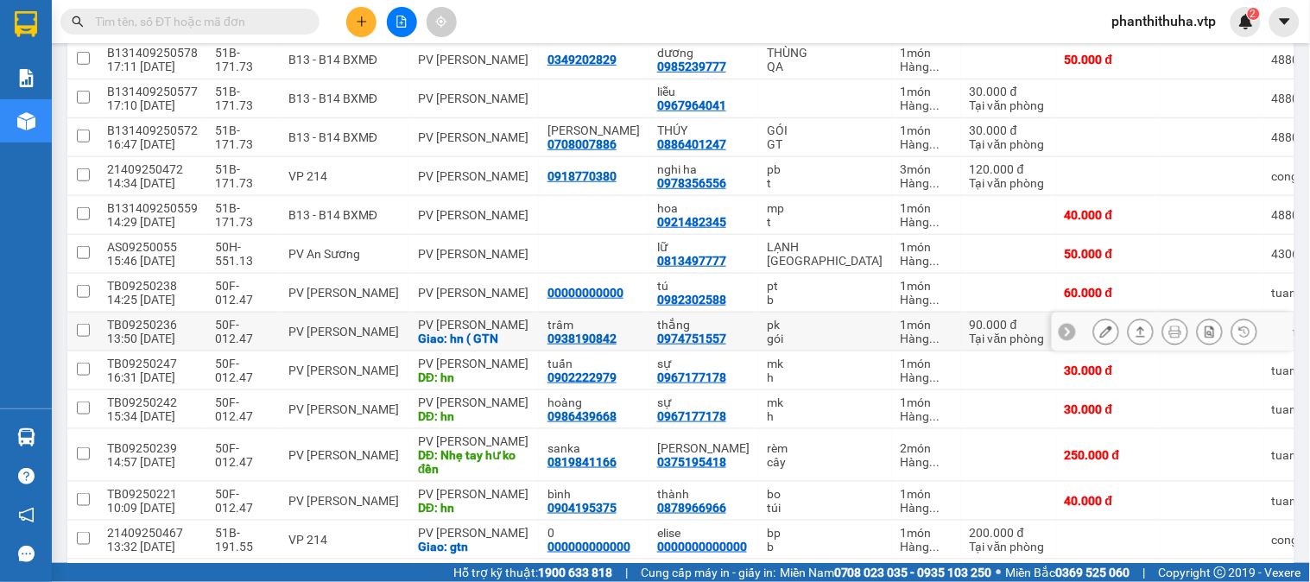
click at [1100, 333] on icon at bounding box center [1106, 332] width 12 height 12
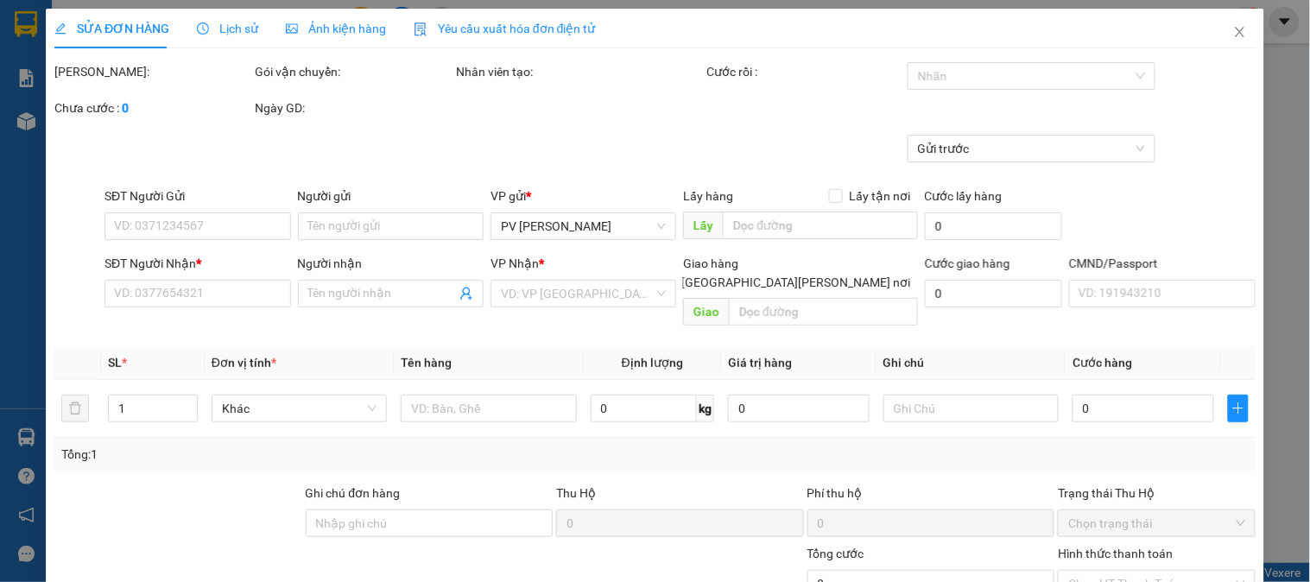
type input "1.500"
type input "0938190842"
type input "trâm"
type input "0974751557"
type input "thắng"
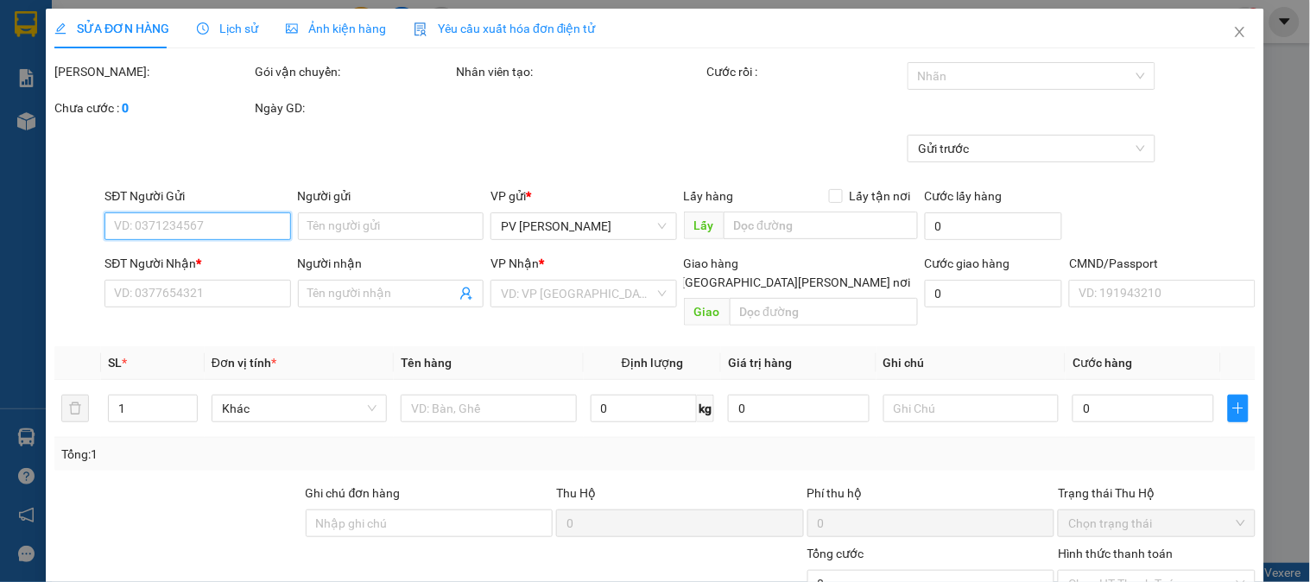
checkbox input "true"
type input "hn ( GTN"
type input "90.000"
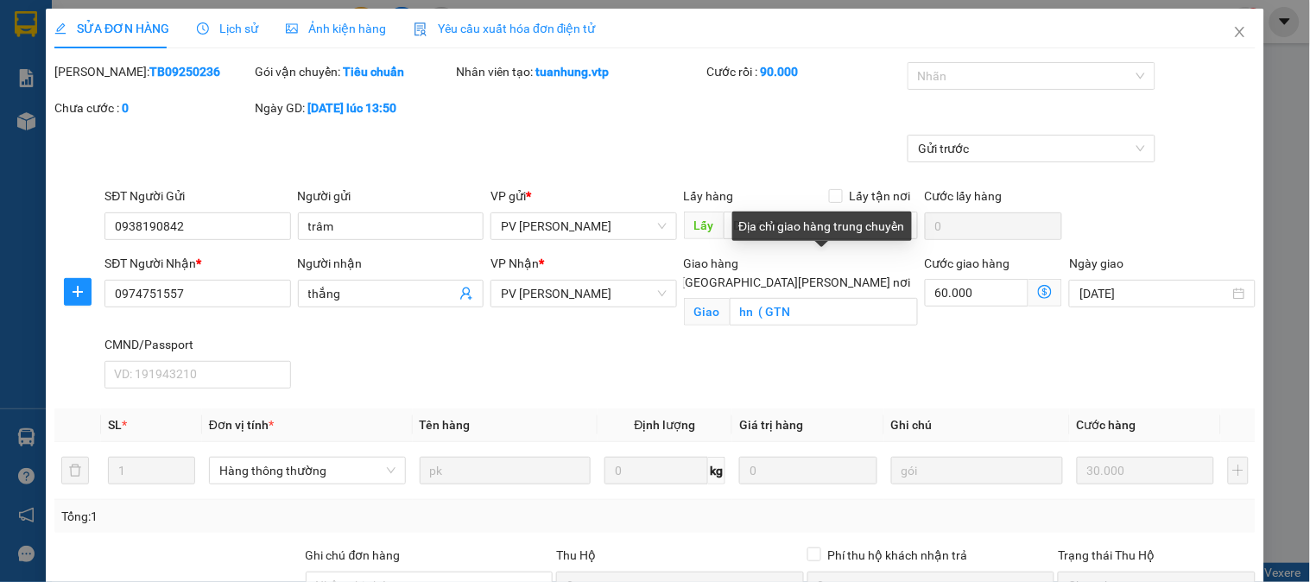
click at [674, 276] on input "[GEOGRAPHIC_DATA] tận nơi" at bounding box center [668, 282] width 12 height 12
checkbox input "false"
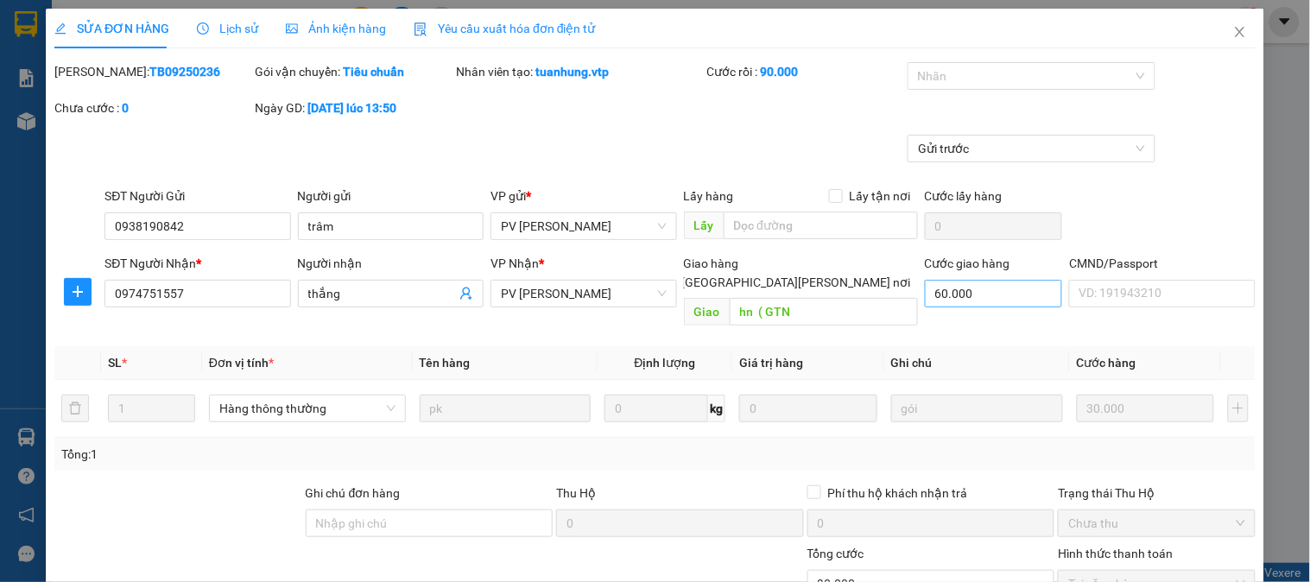
scroll to position [236, 0]
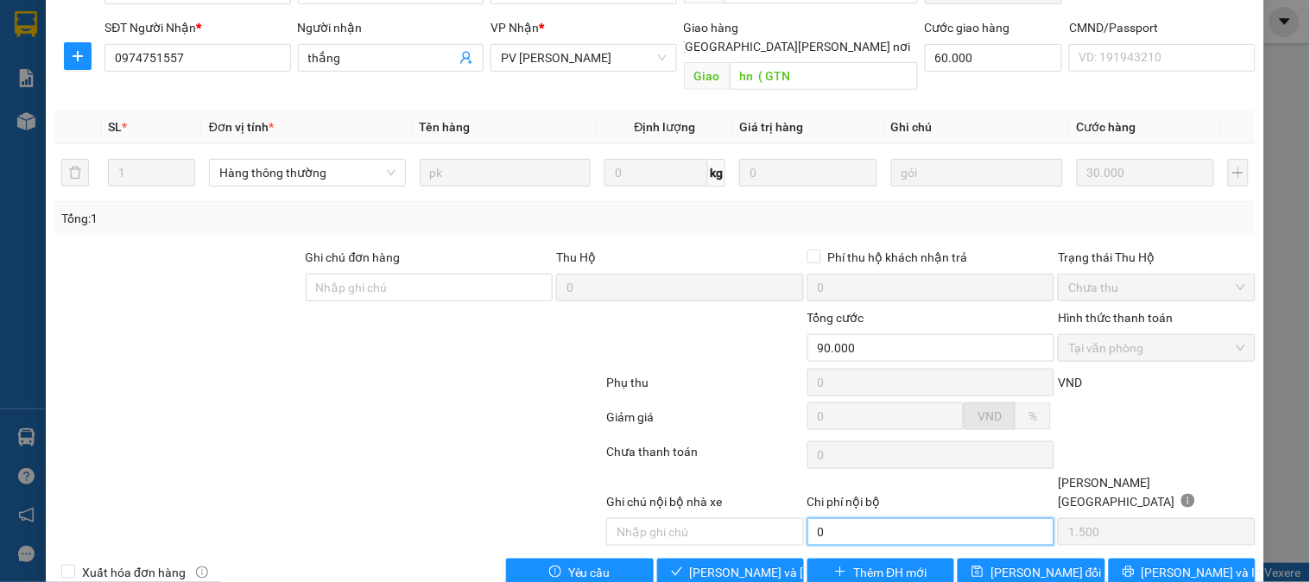
click at [849, 518] on input "0" at bounding box center [932, 532] width 248 height 28
type input "60.000"
click at [671, 217] on div "Total Paid Fee 90.000 Total UnPaid Fee 0 Cash Collection Total Fee Mã ĐH: TB092…" at bounding box center [655, 206] width 1202 height 760
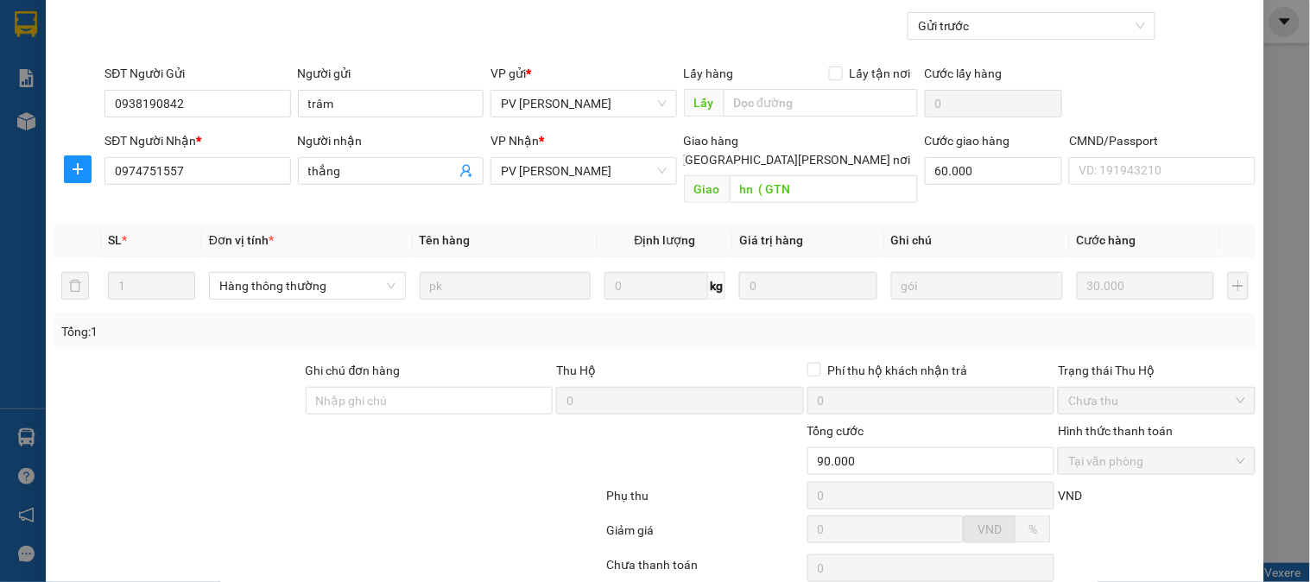
scroll to position [0, 0]
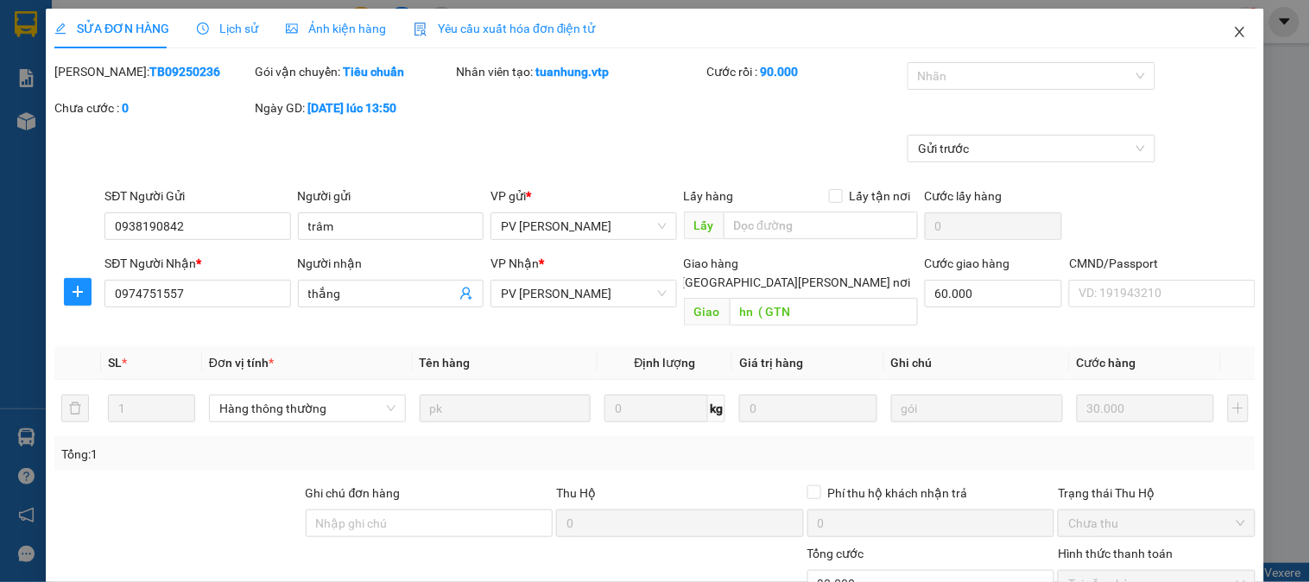
click at [1234, 35] on icon "close" at bounding box center [1241, 32] width 14 height 14
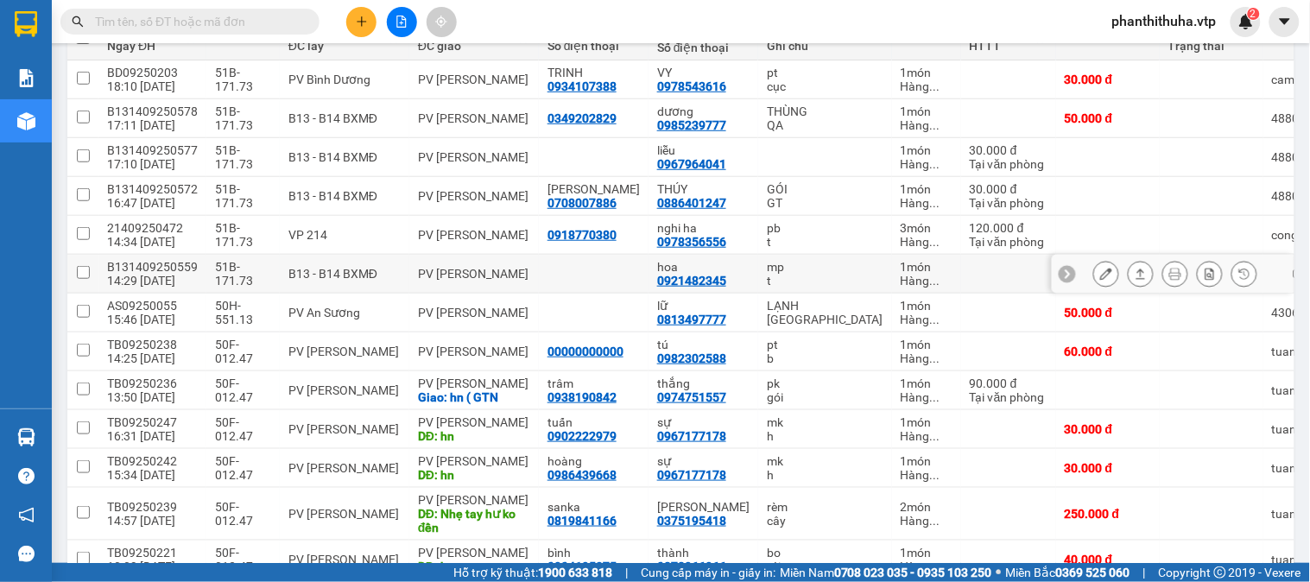
scroll to position [288, 0]
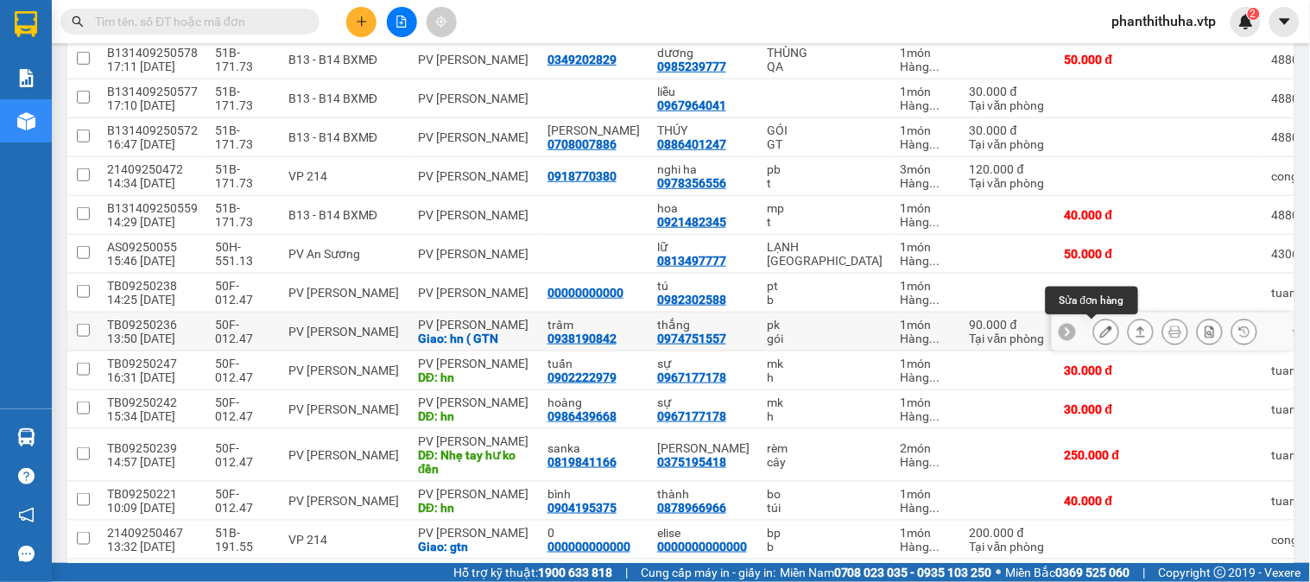
click at [1100, 333] on icon at bounding box center [1106, 332] width 12 height 12
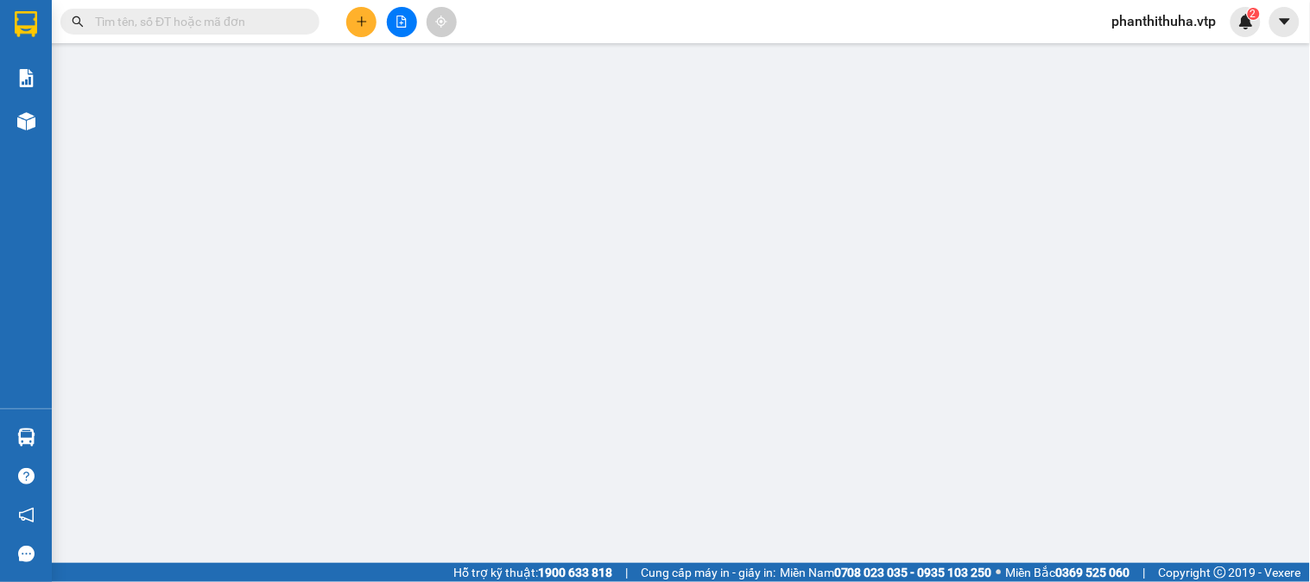
type input "0938190842"
type input "trâm"
type input "0974751557"
type input "thắng"
checkbox input "true"
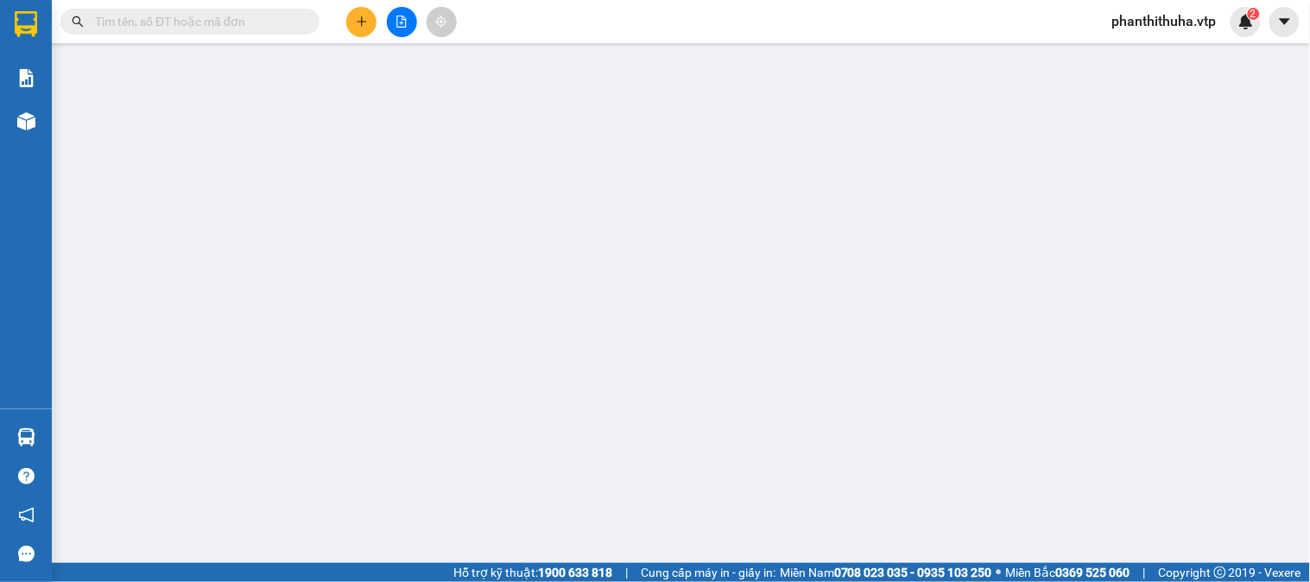
type input "hn ( GTN"
type input "90.000"
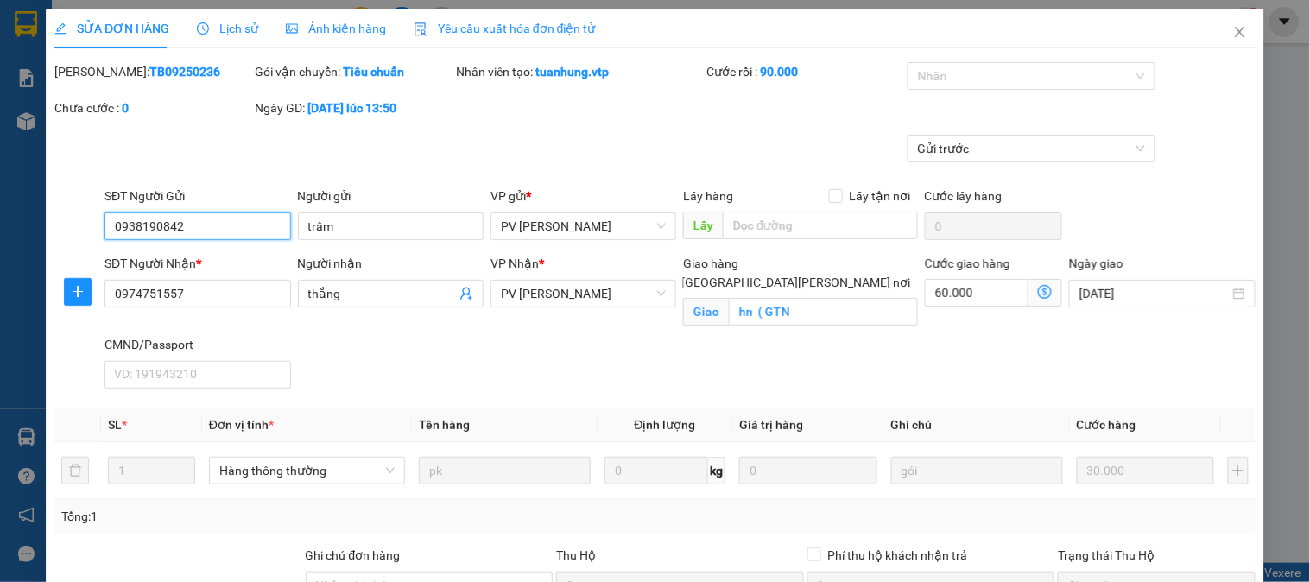
type input "1.500"
click at [1234, 35] on icon "close" at bounding box center [1241, 32] width 14 height 14
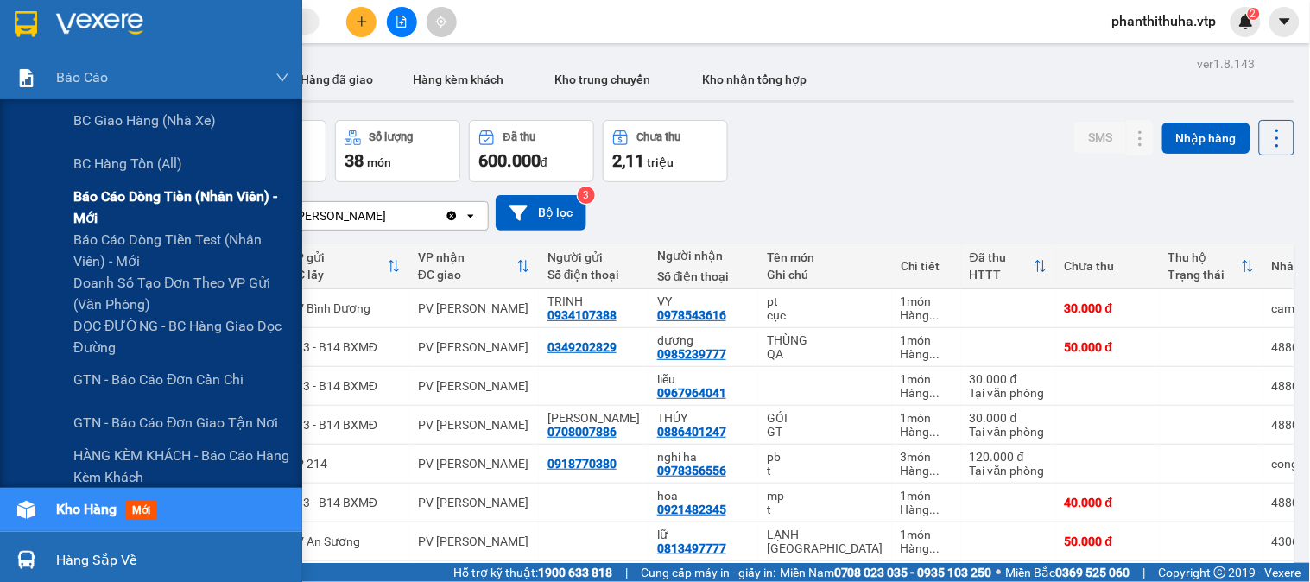
click at [130, 200] on span "Báo cáo dòng tiền (nhân viên) - mới" at bounding box center [181, 207] width 216 height 43
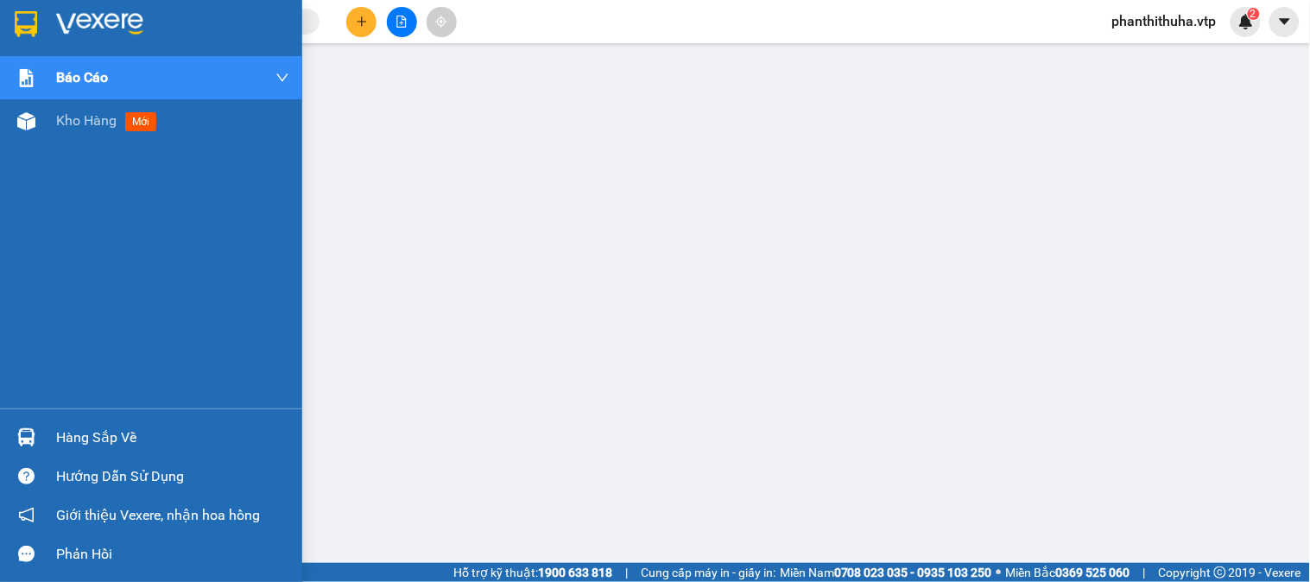
click at [98, 19] on img at bounding box center [99, 24] width 87 height 26
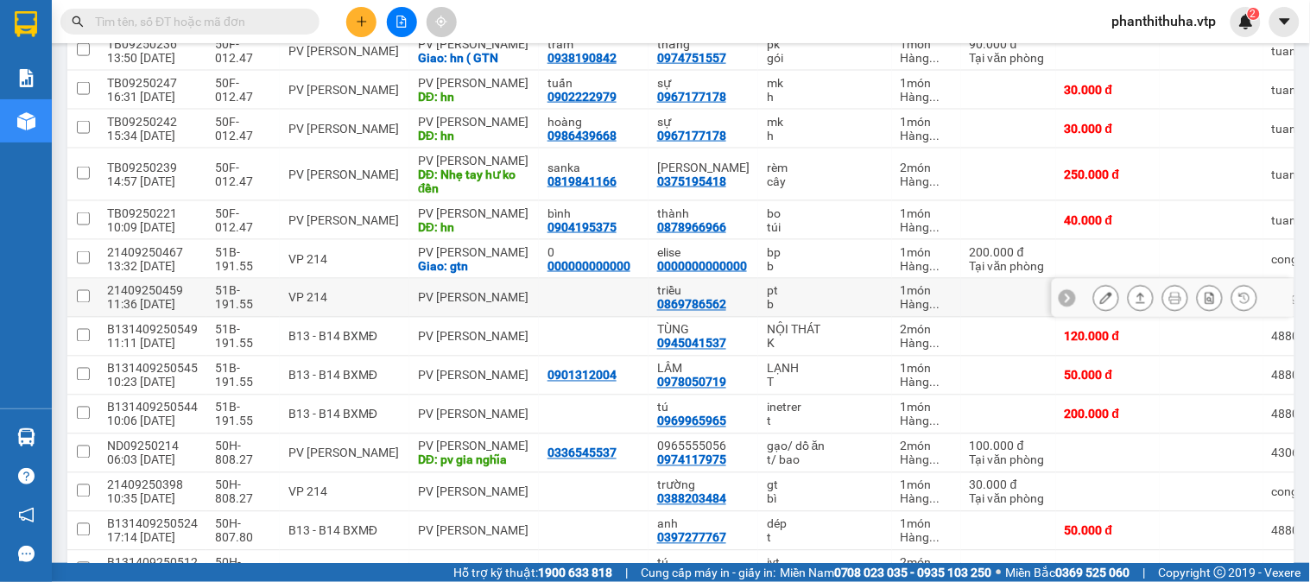
scroll to position [479, 0]
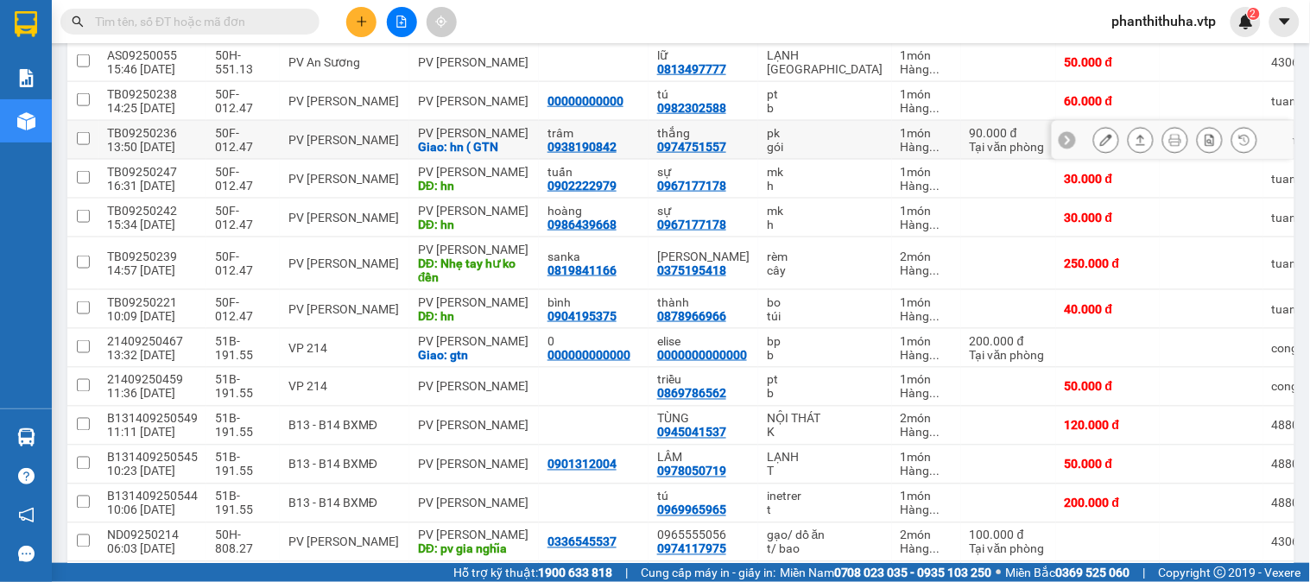
click at [1100, 146] on icon at bounding box center [1106, 140] width 12 height 12
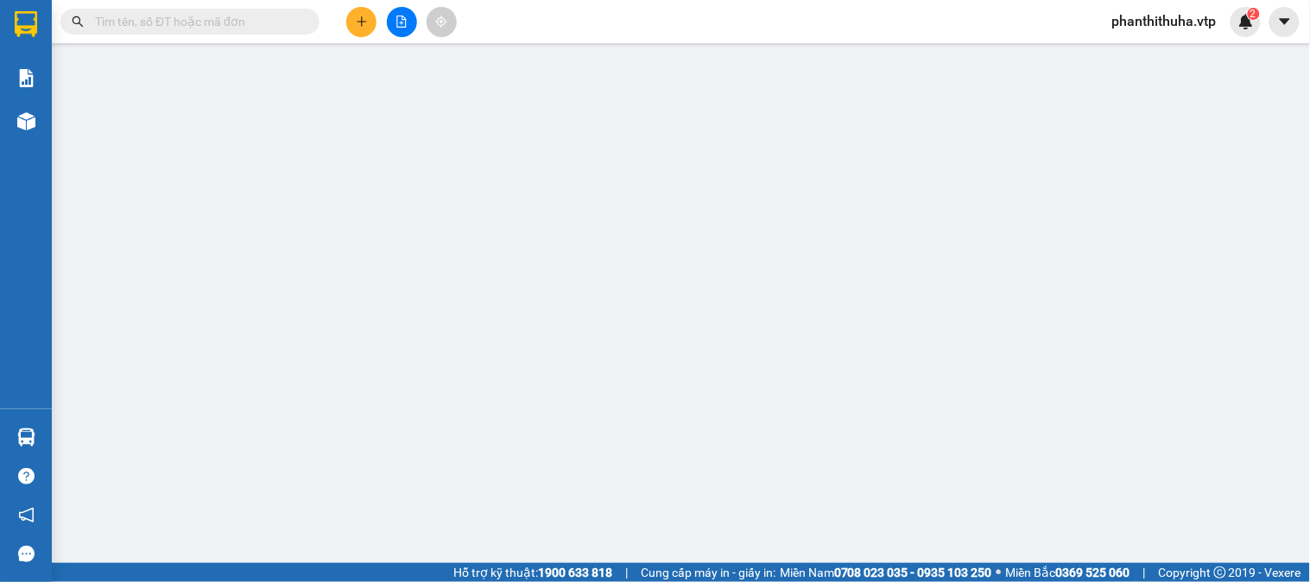
type input "0938190842"
type input "trâm"
type input "0974751557"
type input "thắng"
checkbox input "true"
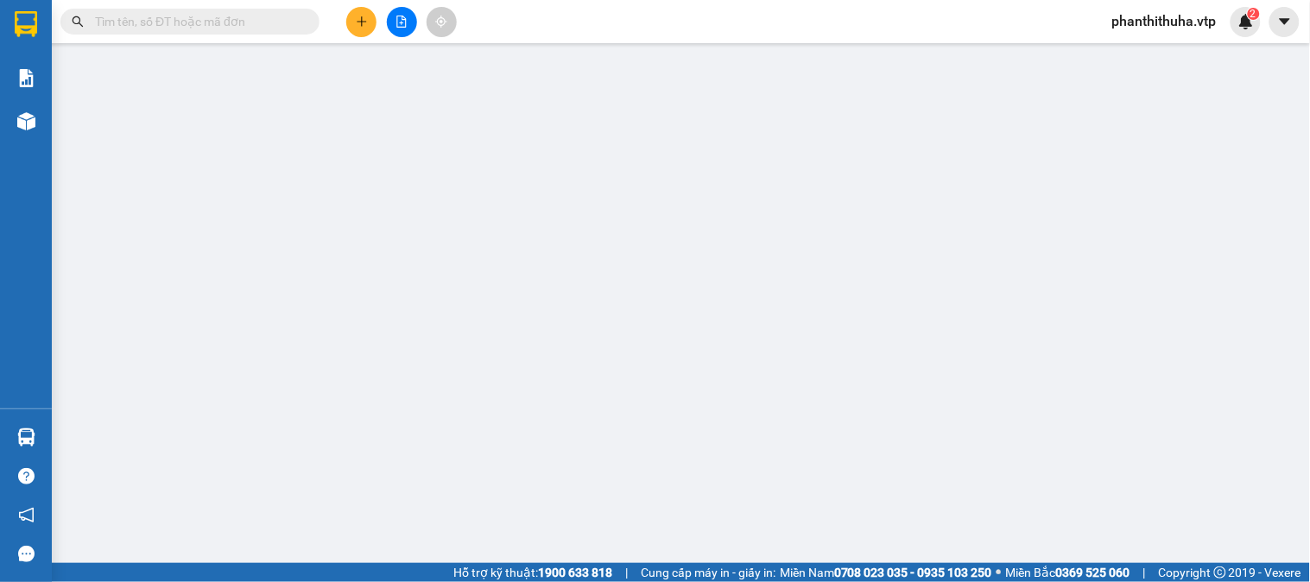
type input "hn ( GTN"
type input "90.000"
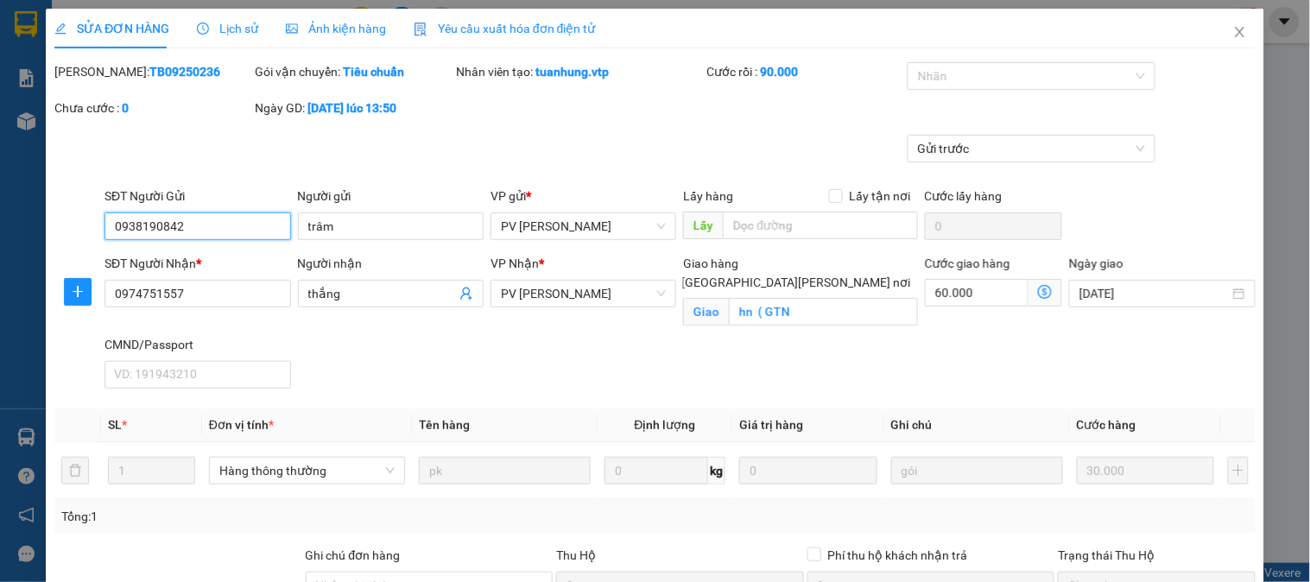
type input "1.500"
click at [674, 276] on input "[GEOGRAPHIC_DATA] tận nơi" at bounding box center [668, 282] width 12 height 12
checkbox input "false"
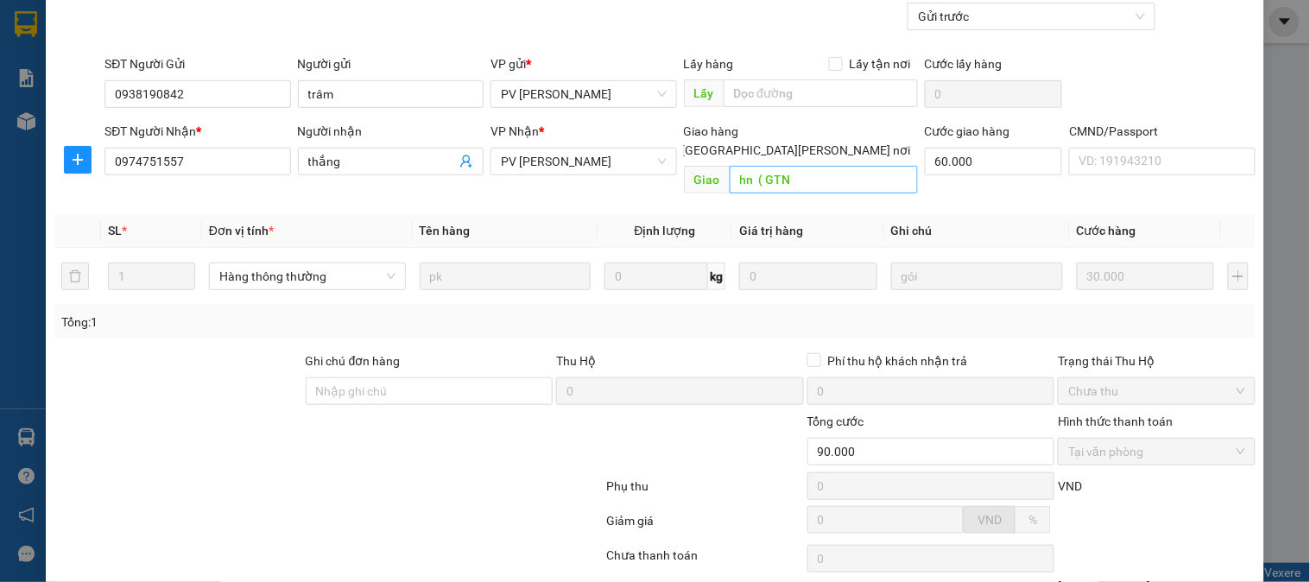
scroll to position [236, 0]
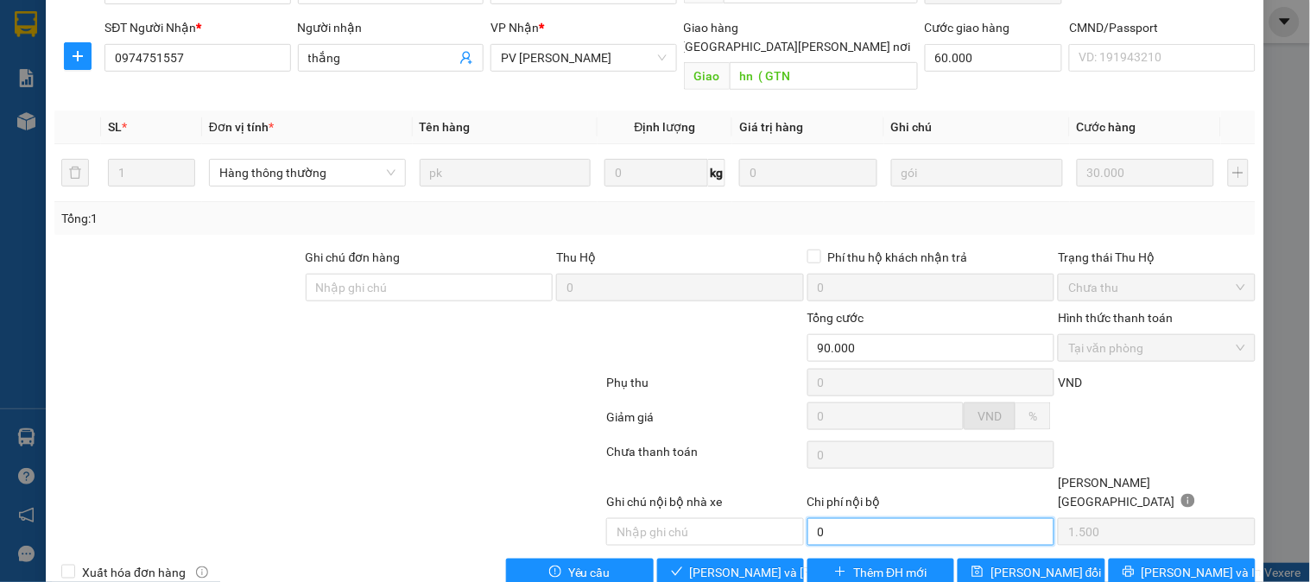
click at [848, 518] on input "0" at bounding box center [932, 532] width 248 height 28
type input "60.000"
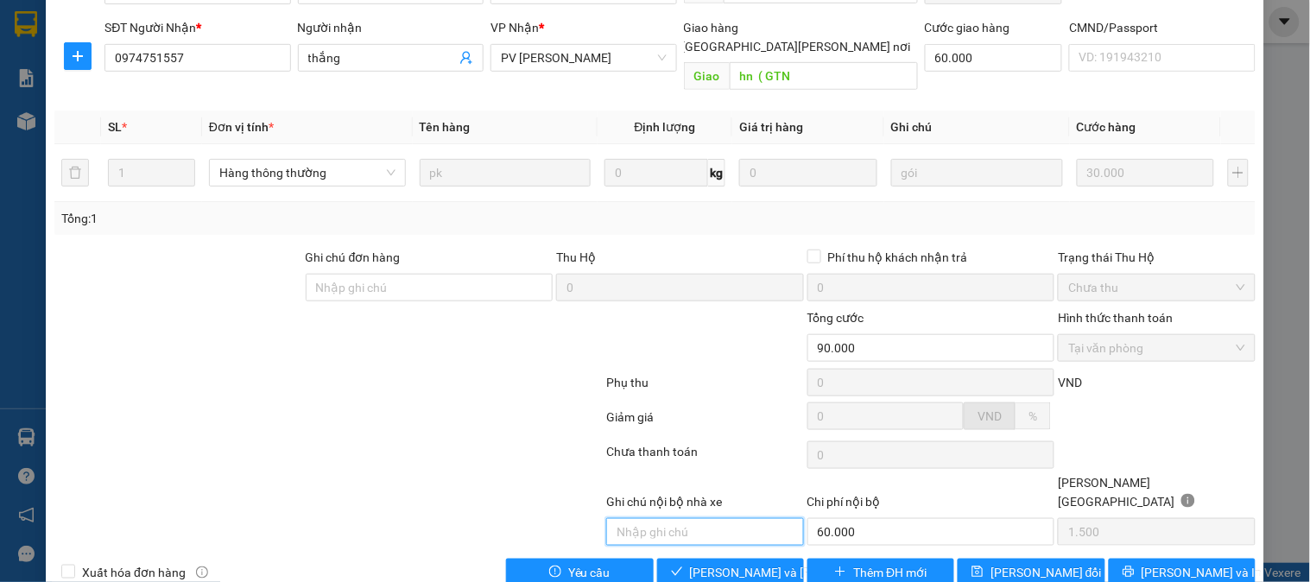
click at [706, 518] on input "text" at bounding box center [704, 532] width 197 height 28
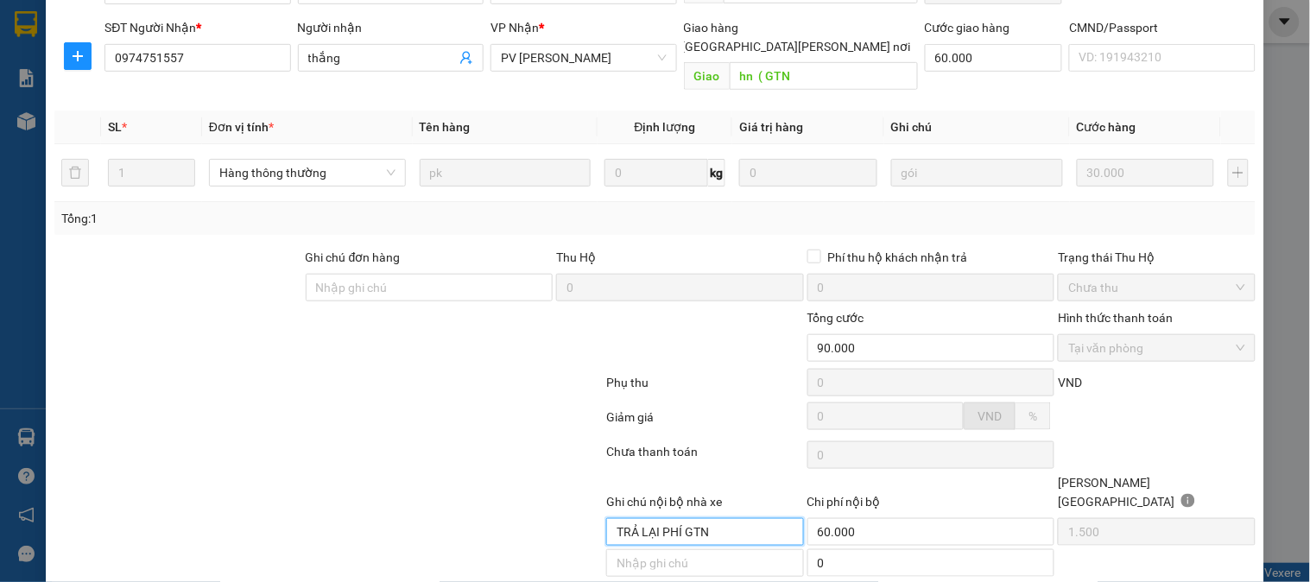
scroll to position [268, 0]
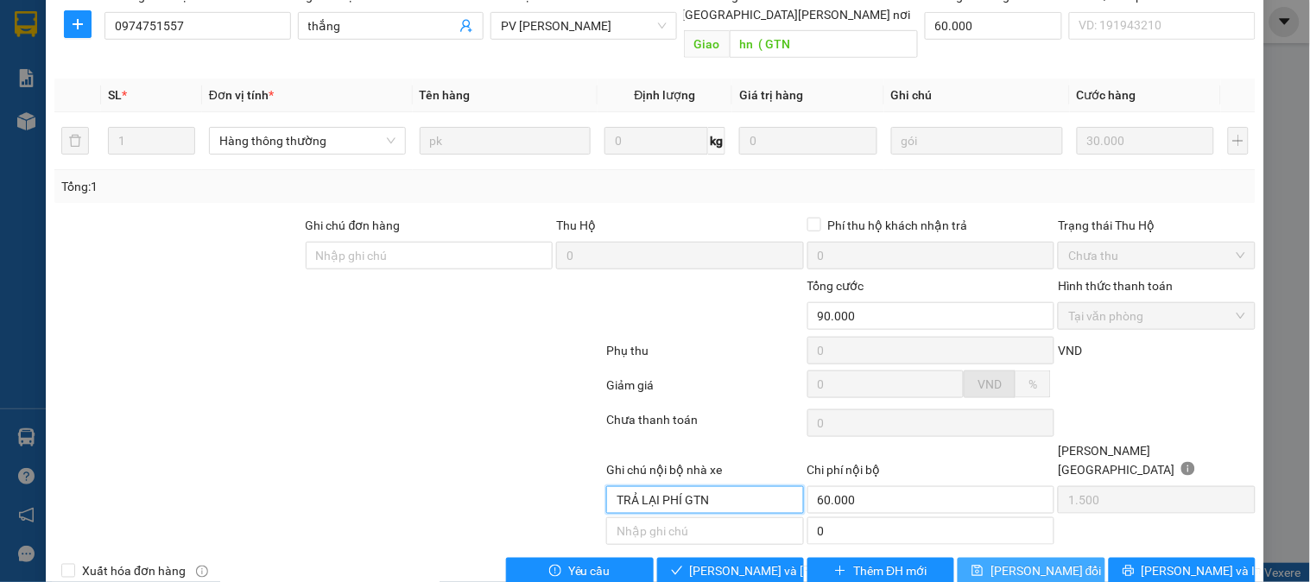
type input "TRẢ LẠI PHÍ GTN"
click at [1021, 562] on span "[PERSON_NAME] thay đổi" at bounding box center [1046, 571] width 111 height 19
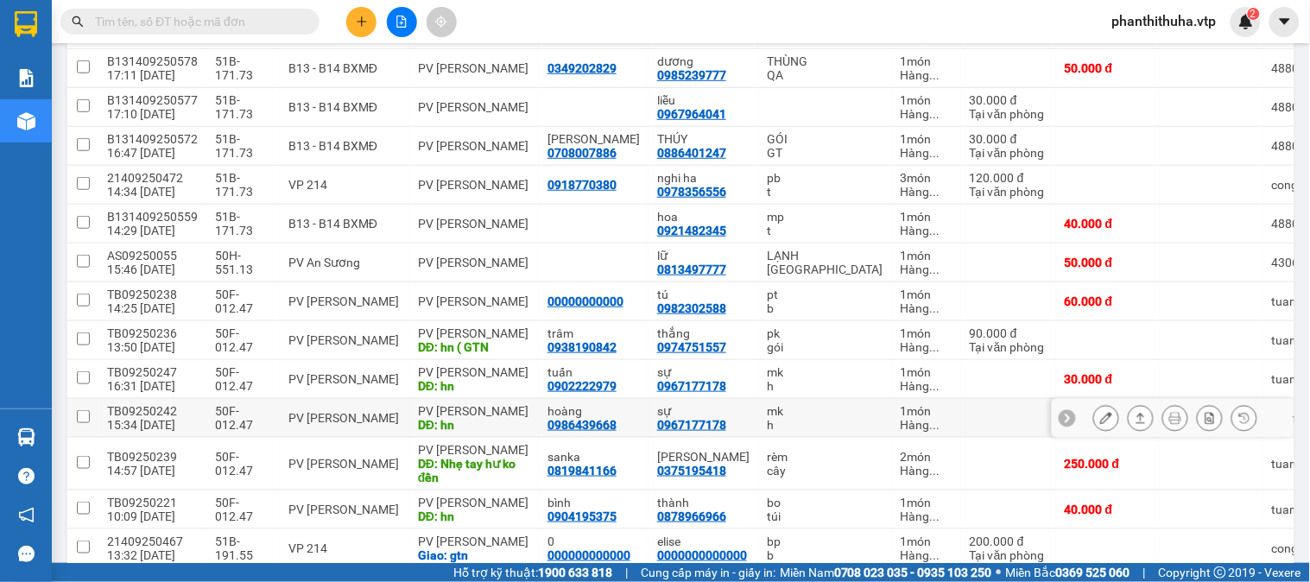
scroll to position [384, 0]
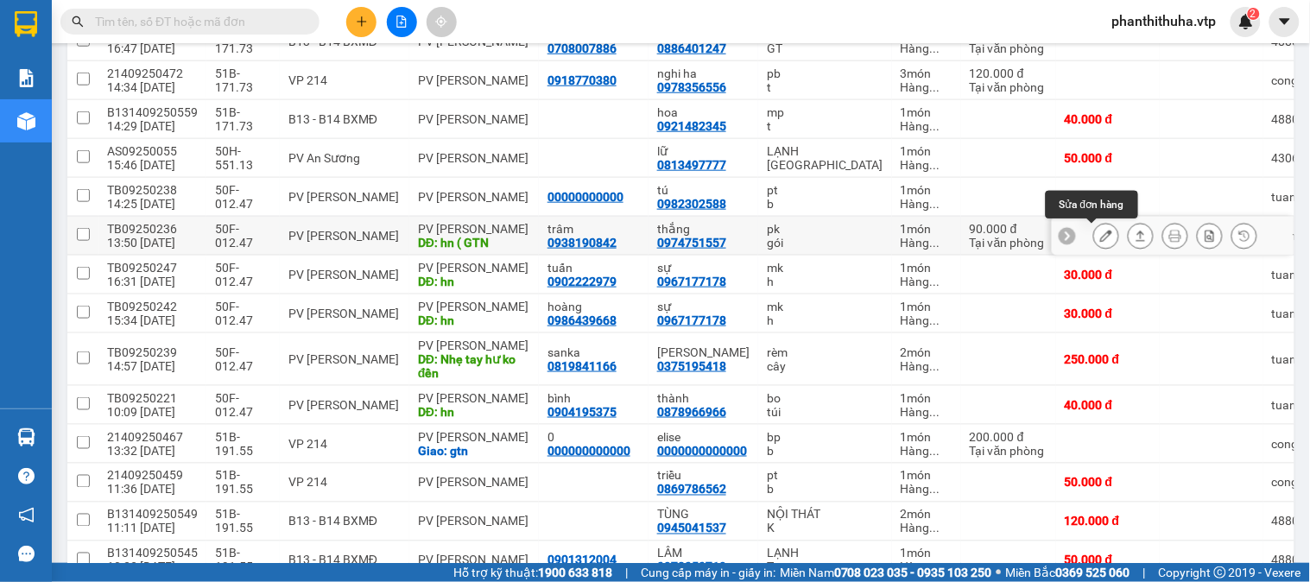
click at [1100, 242] on icon at bounding box center [1106, 236] width 12 height 12
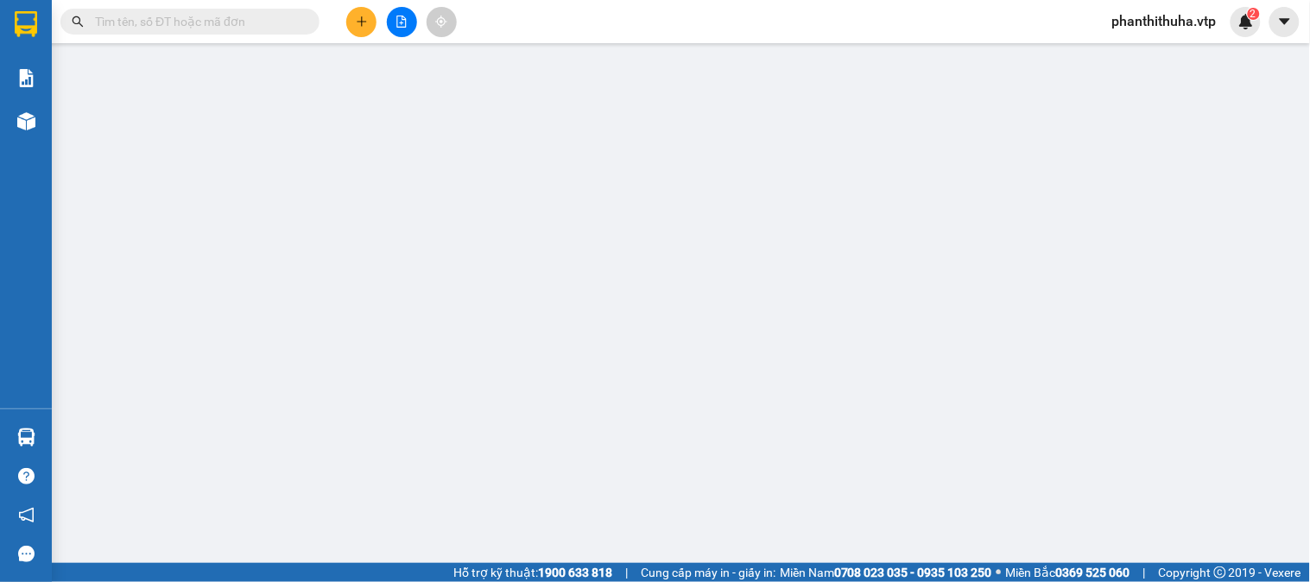
type input "0938190842"
type input "trâm"
type input "0974751557"
type input "thắng"
type input "hn ( GTN"
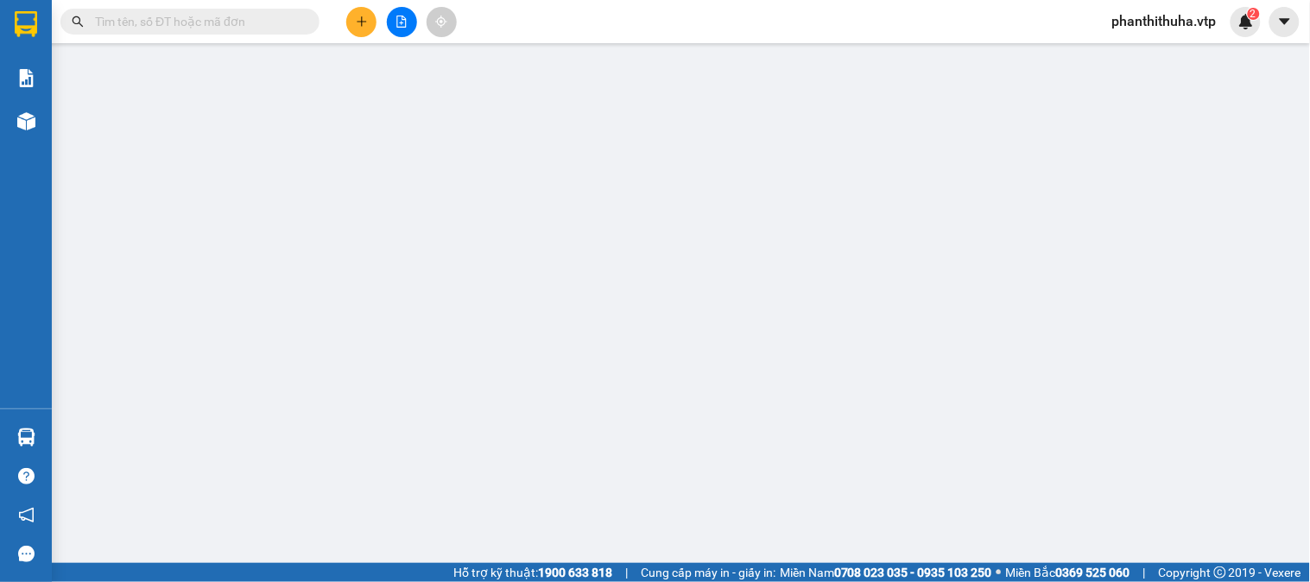
type input "60.000"
type input "90.000"
type input "TRẢ LẠI PHÍ GTN"
type input "60.000"
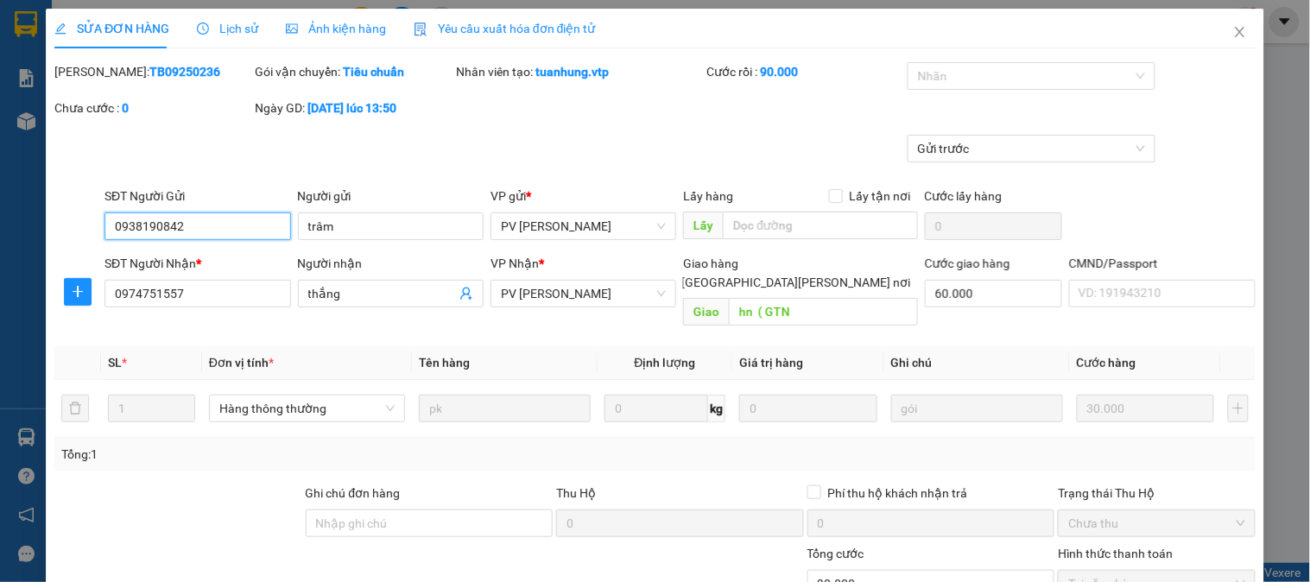
type input "1.500"
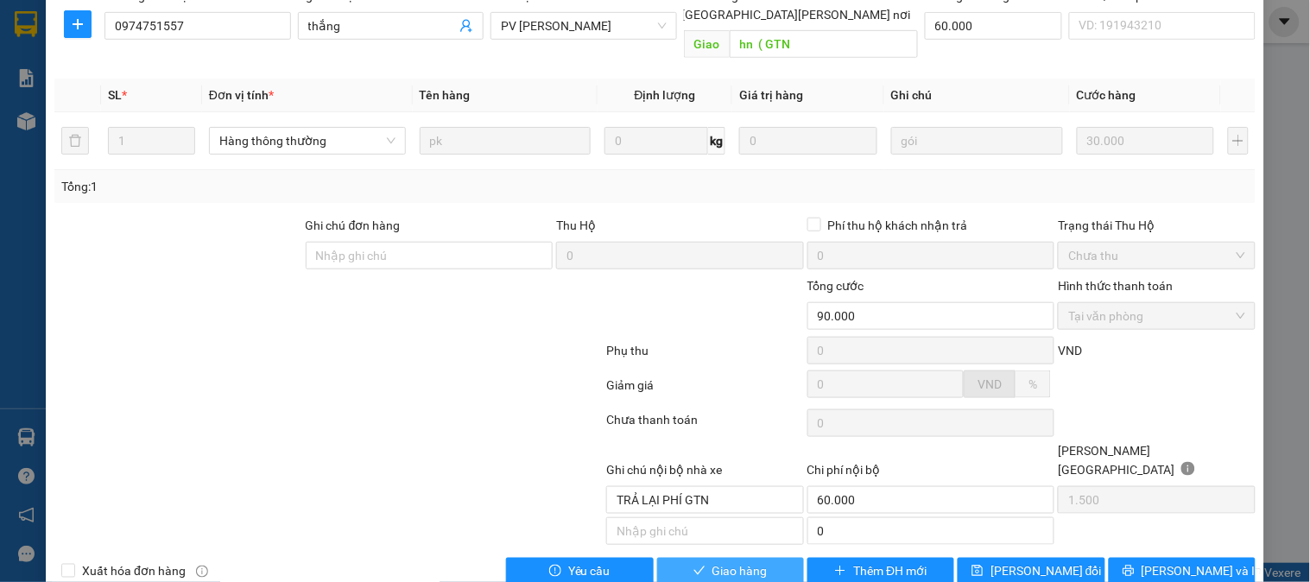
click at [713, 562] on span "Giao hàng" at bounding box center [740, 571] width 55 height 19
type input "60.000"
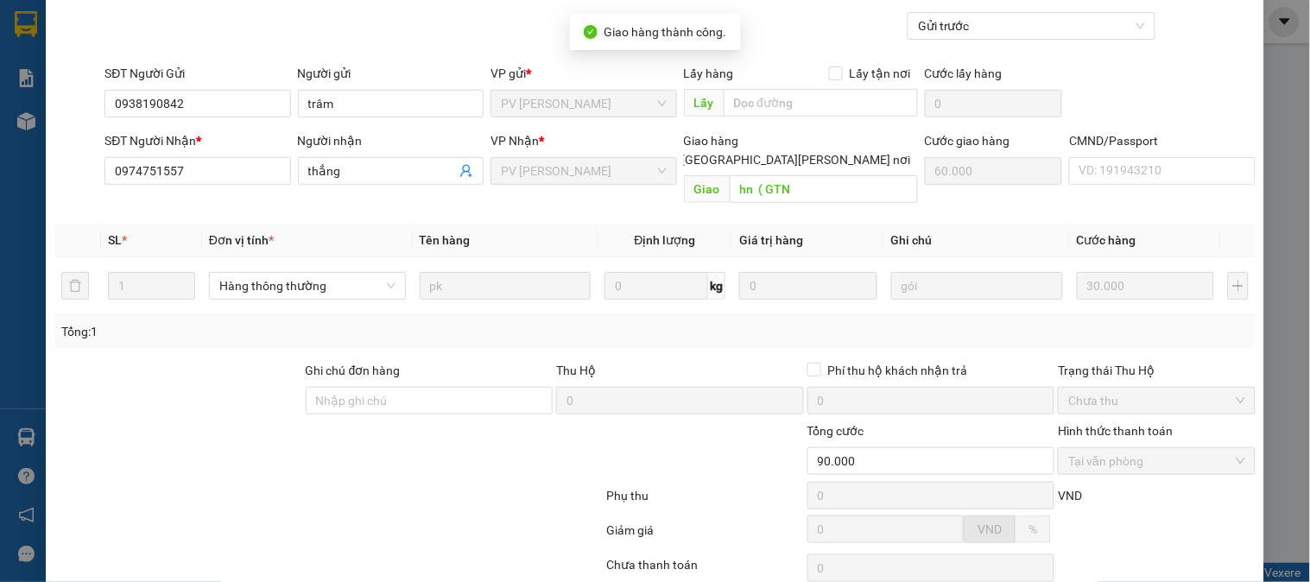
scroll to position [0, 0]
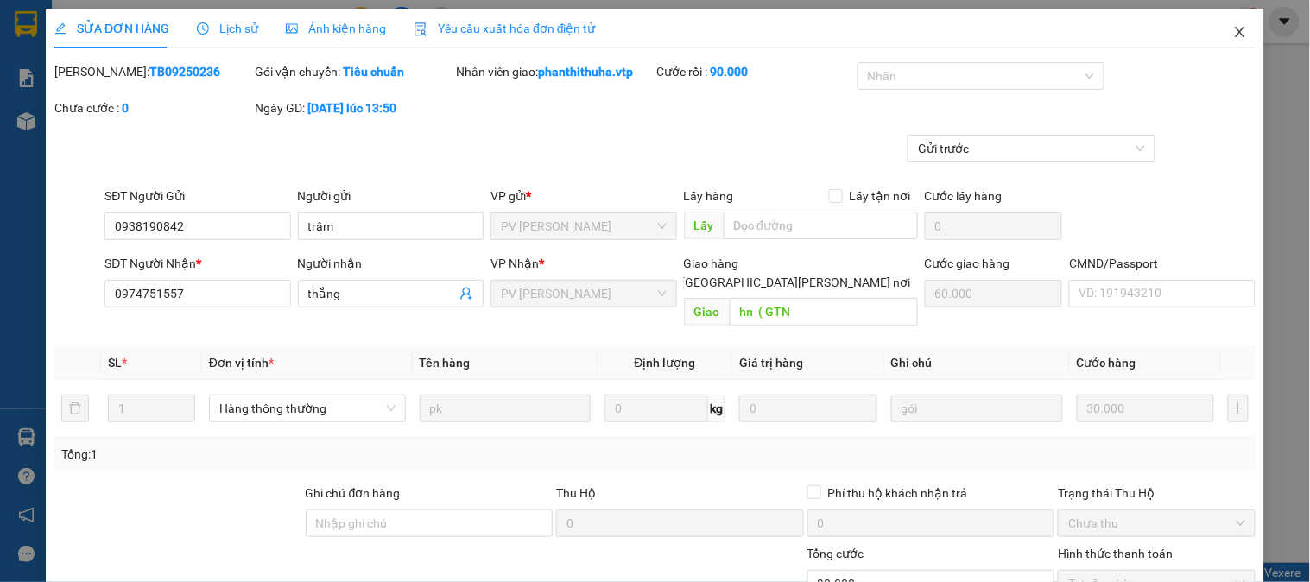
click at [1234, 36] on icon "close" at bounding box center [1241, 32] width 14 height 14
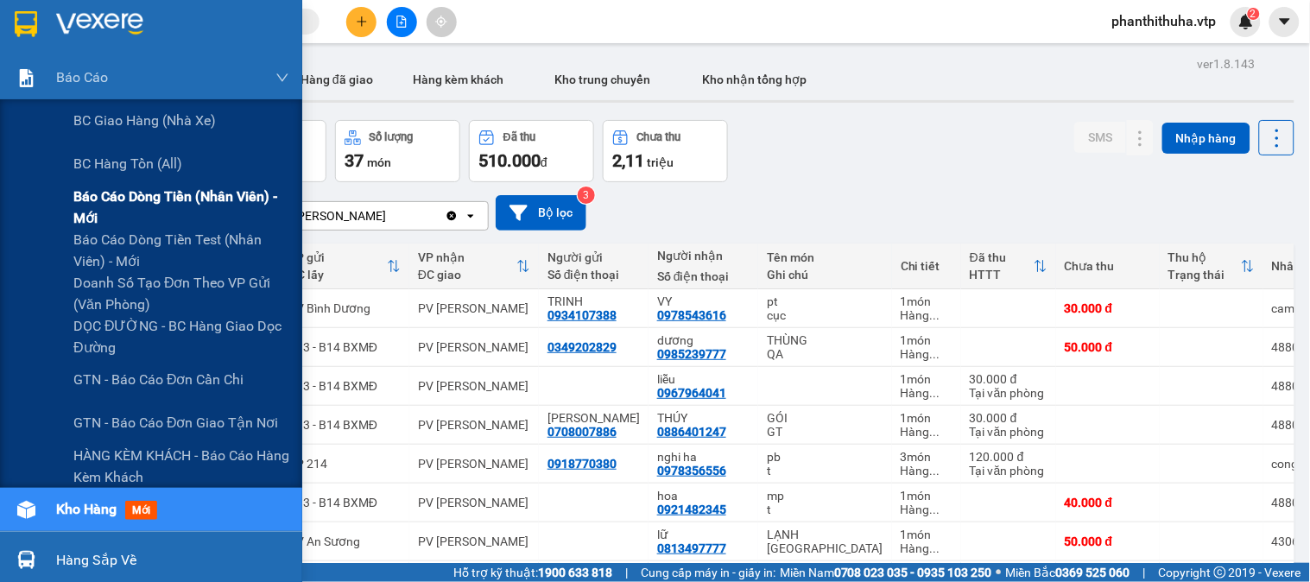
click at [142, 192] on span "Báo cáo dòng tiền (nhân viên) - mới" at bounding box center [181, 207] width 216 height 43
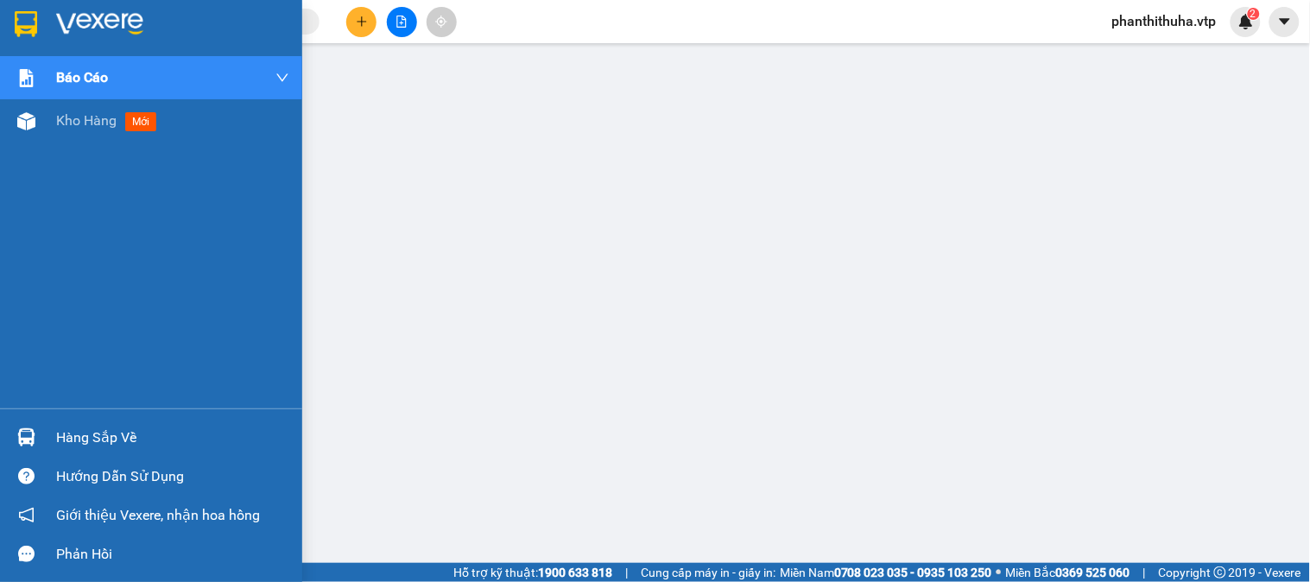
click at [117, 23] on img at bounding box center [99, 24] width 87 height 26
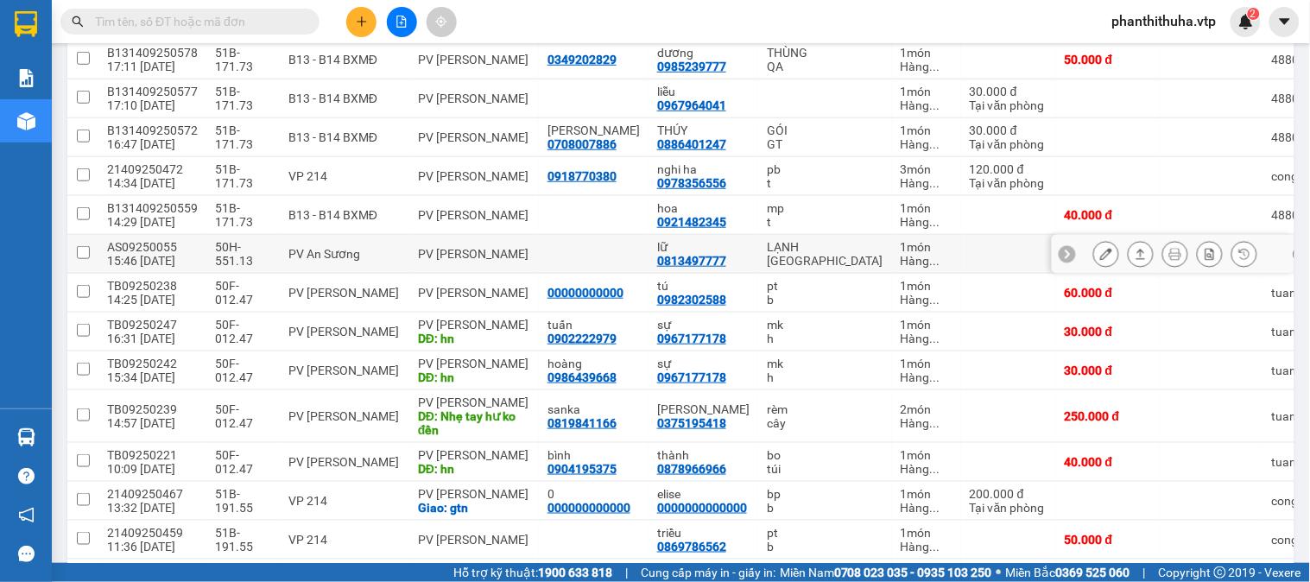
scroll to position [384, 0]
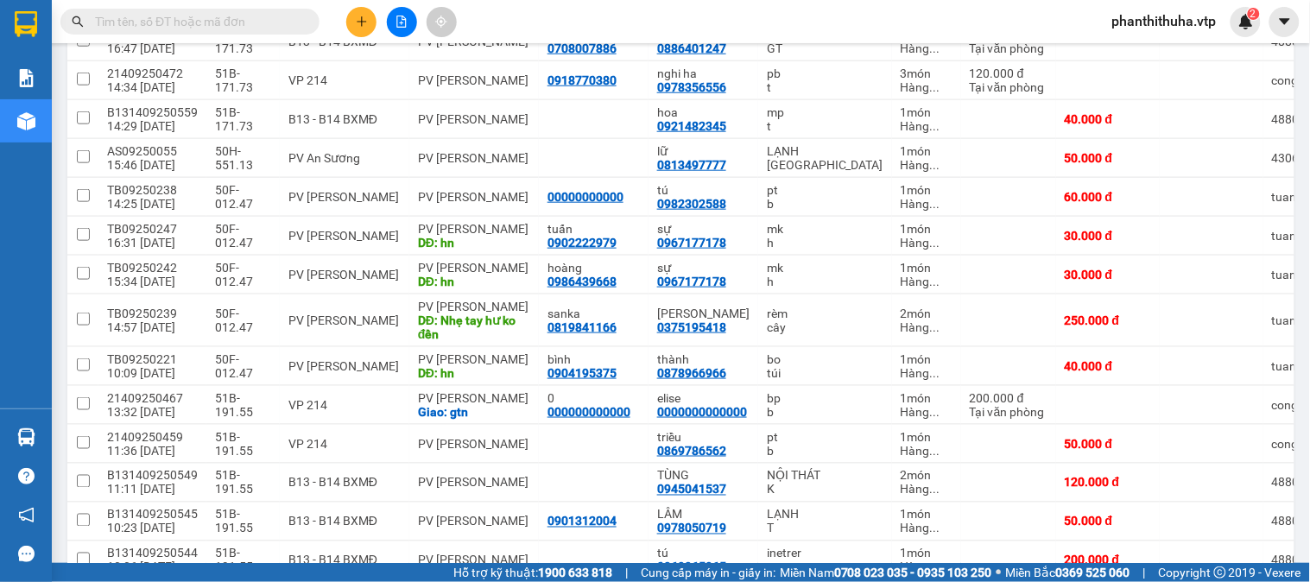
click at [356, 32] on button at bounding box center [361, 22] width 30 height 30
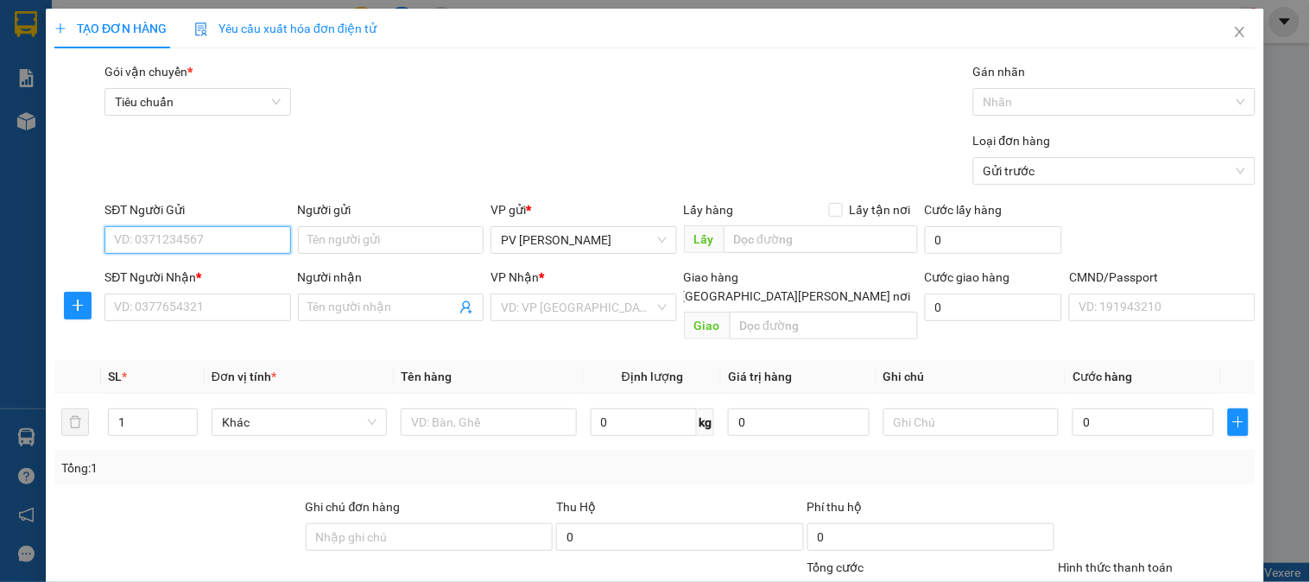
click at [219, 244] on input "SĐT Người Gửi" at bounding box center [198, 240] width 186 height 28
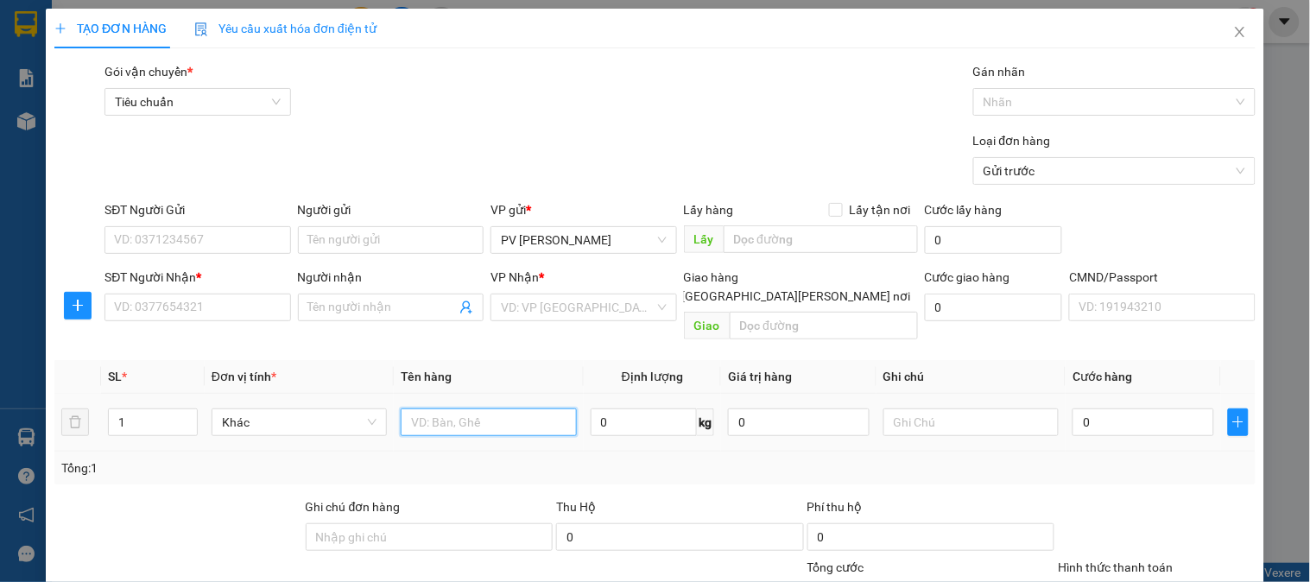
click at [462, 409] on input "text" at bounding box center [488, 423] width 175 height 28
click at [928, 409] on input "text" at bounding box center [971, 423] width 175 height 28
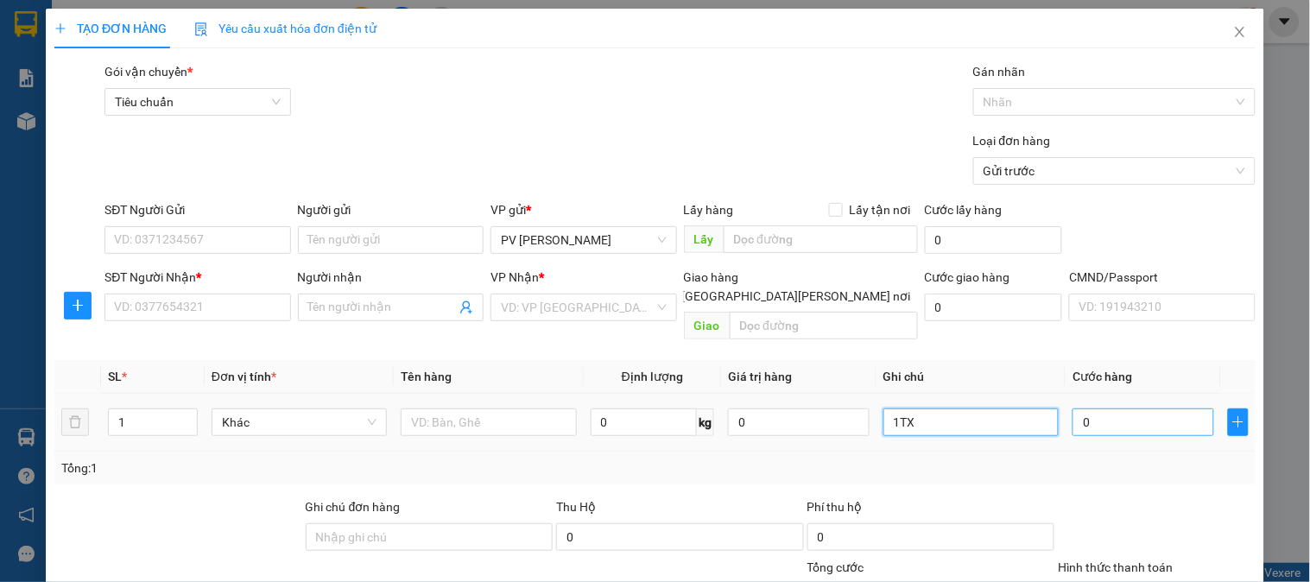
type input "1TX"
click at [1088, 409] on input "0" at bounding box center [1144, 423] width 142 height 28
type input "7"
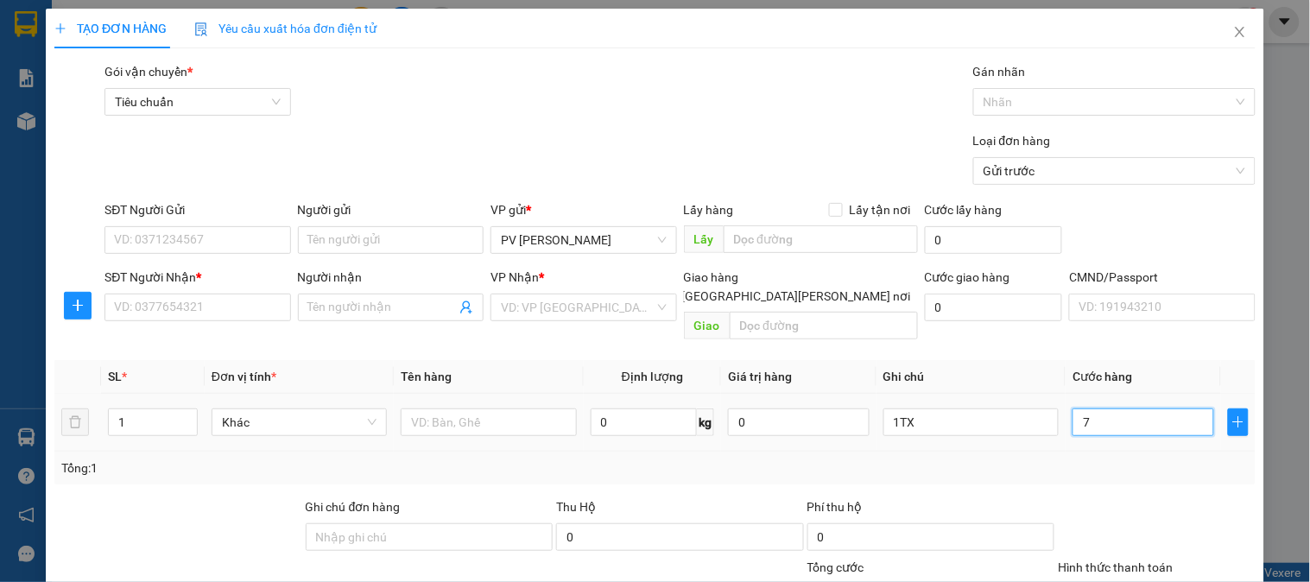
type input "70"
type input "700"
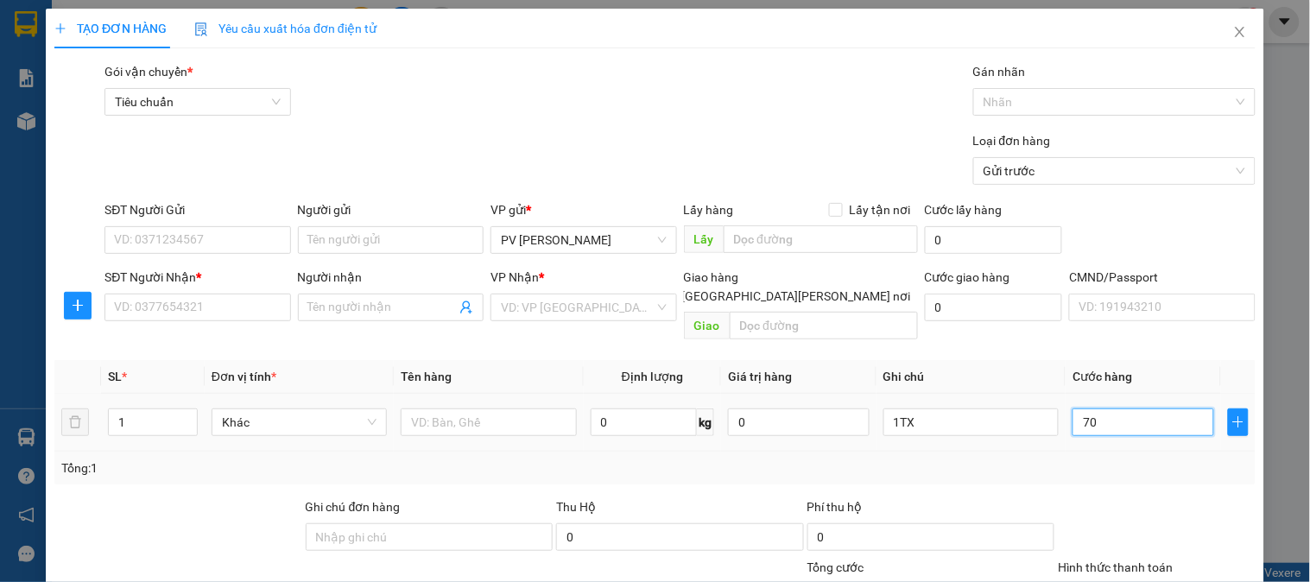
type input "700"
type input "7.000"
type input "70.000"
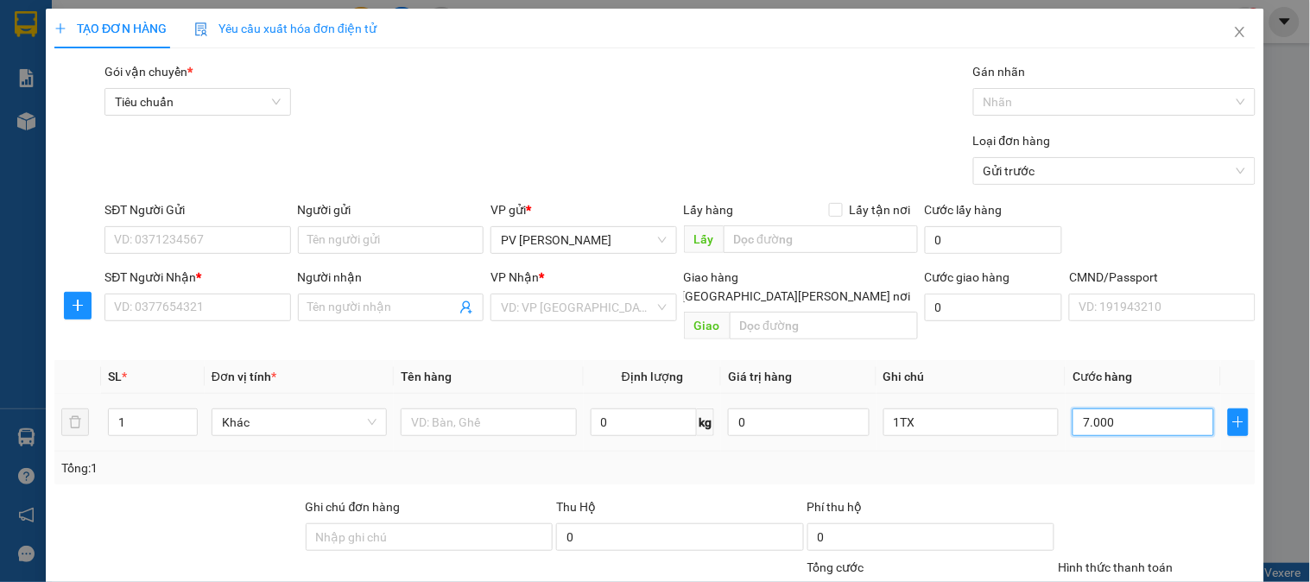
type input "70.000"
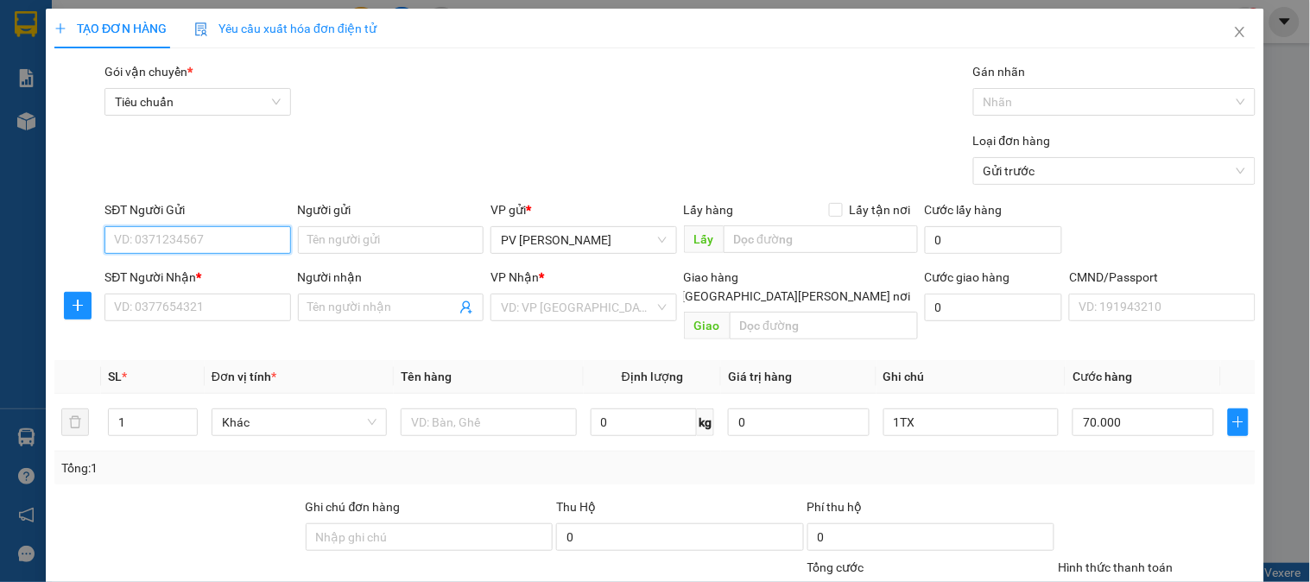
click at [229, 244] on input "SĐT Người Gửi" at bounding box center [198, 240] width 186 height 28
type input "09151717105"
click at [242, 233] on input "09151717105" at bounding box center [198, 240] width 186 height 28
drag, startPoint x: 226, startPoint y: 240, endPoint x: 92, endPoint y: 237, distance: 134.8
click at [89, 239] on div "SĐT Người Gửi 09151717105 09151717105 Người gửi Tên người gửi VP gửi * PV Gia N…" at bounding box center [655, 230] width 1205 height 60
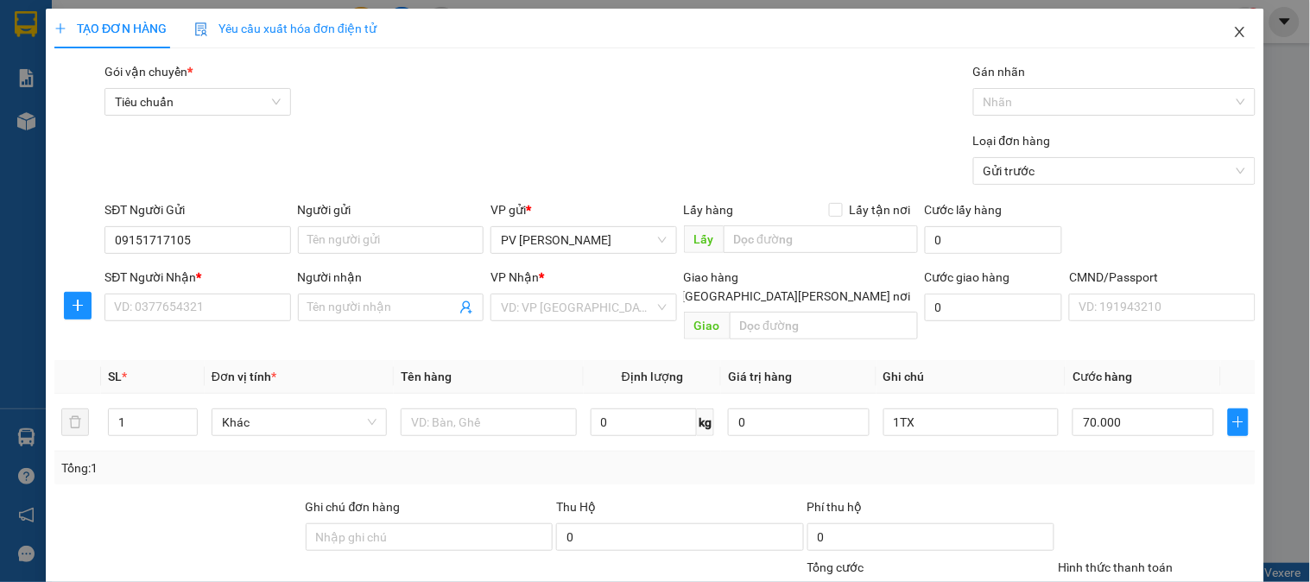
click at [1235, 36] on icon "close" at bounding box center [1240, 32] width 10 height 10
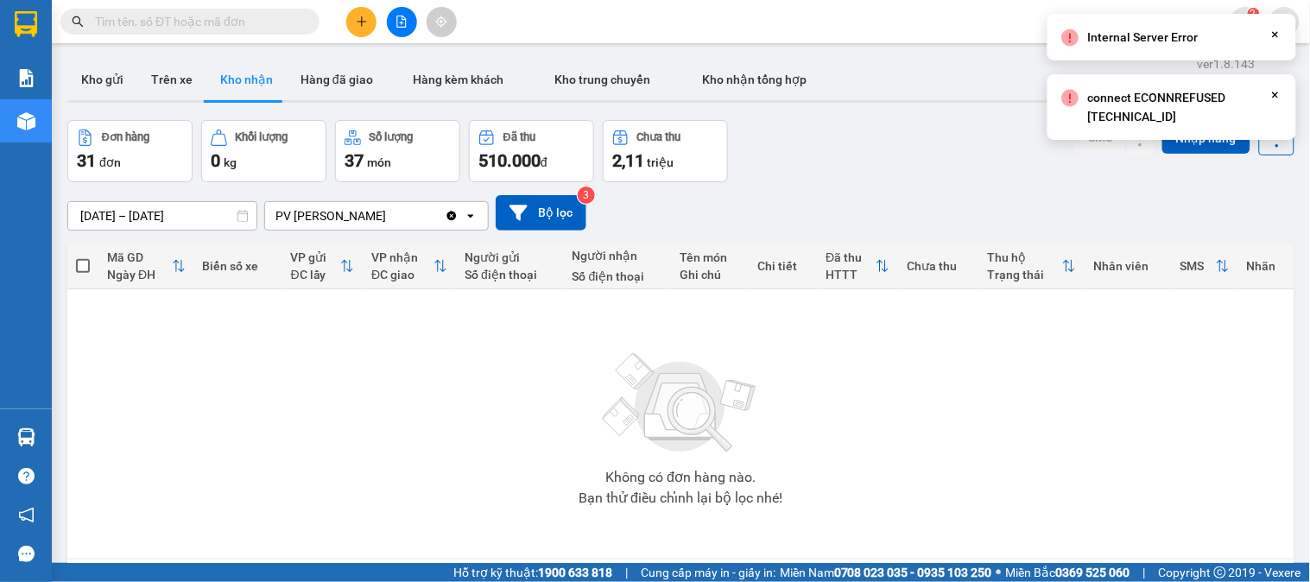
click at [358, 28] on button at bounding box center [361, 22] width 30 height 30
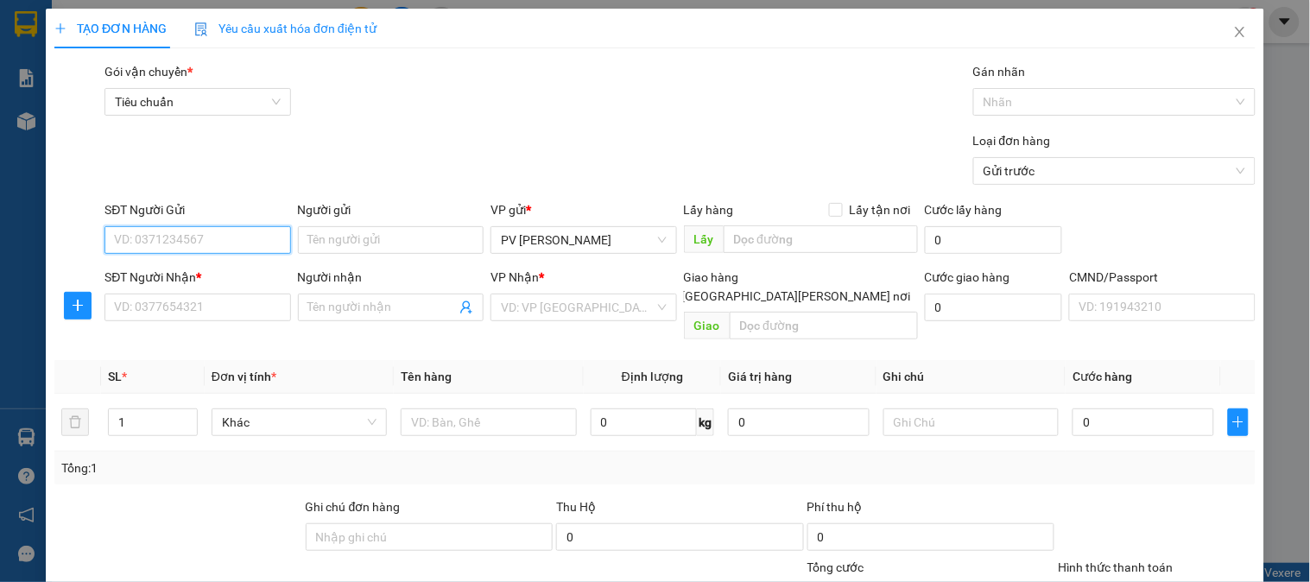
paste input "09151717105"
click at [242, 242] on input "09151717105" at bounding box center [198, 240] width 186 height 28
drag, startPoint x: 169, startPoint y: 239, endPoint x: 218, endPoint y: 243, distance: 48.5
click at [173, 242] on input "09151717105" at bounding box center [198, 240] width 186 height 28
drag, startPoint x: 217, startPoint y: 239, endPoint x: 105, endPoint y: 247, distance: 111.7
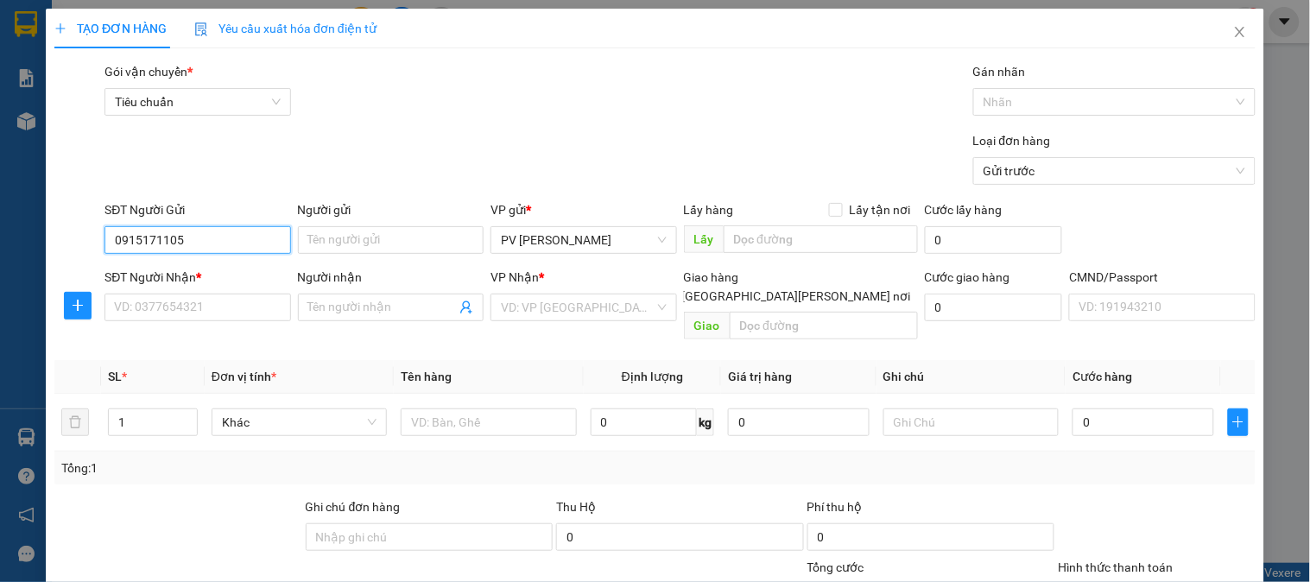
click at [105, 247] on input "0915171105" at bounding box center [198, 240] width 186 height 28
type input "0915171105"
click at [1234, 35] on icon "close" at bounding box center [1241, 32] width 14 height 14
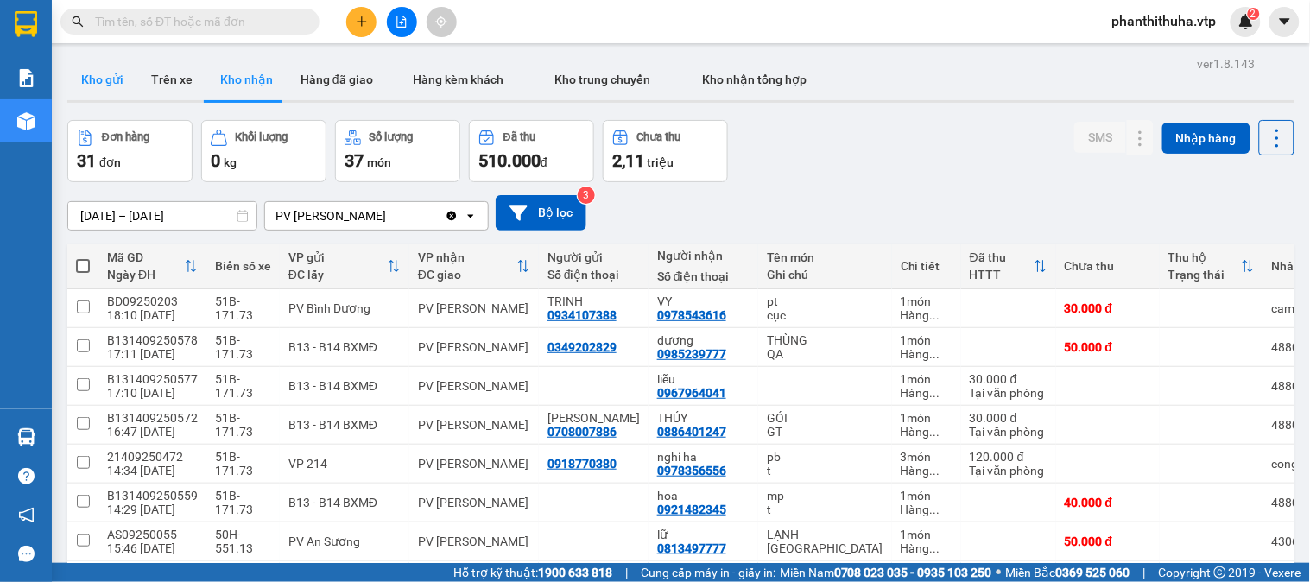
click at [107, 78] on button "Kho gửi" at bounding box center [102, 79] width 70 height 41
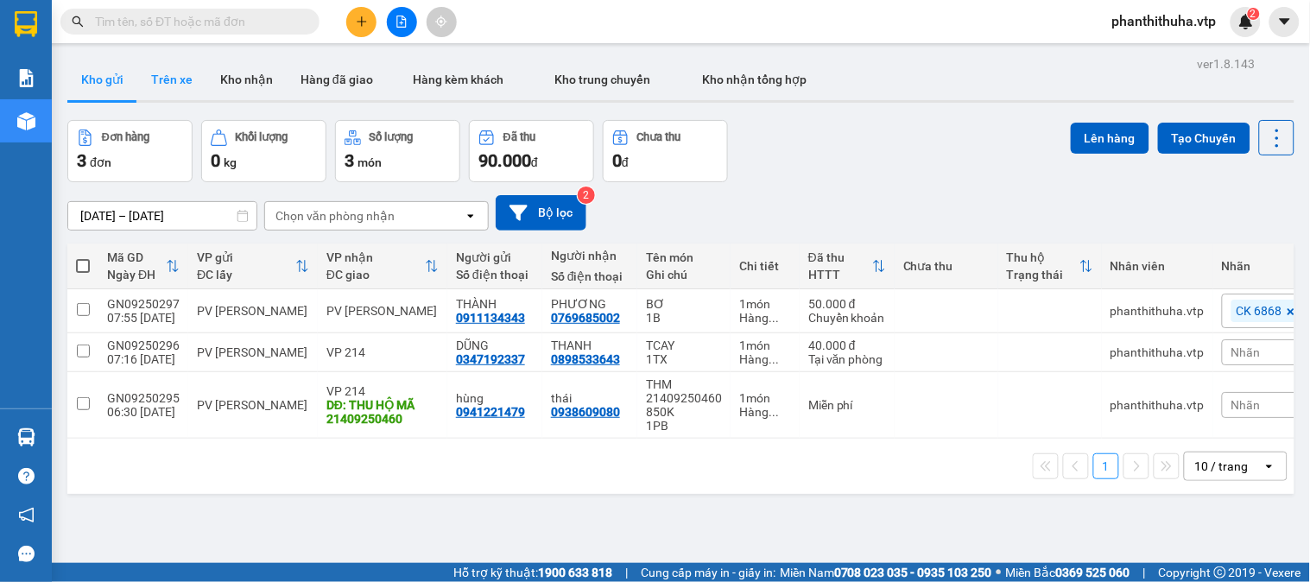
click at [177, 82] on button "Trên xe" at bounding box center [171, 79] width 69 height 41
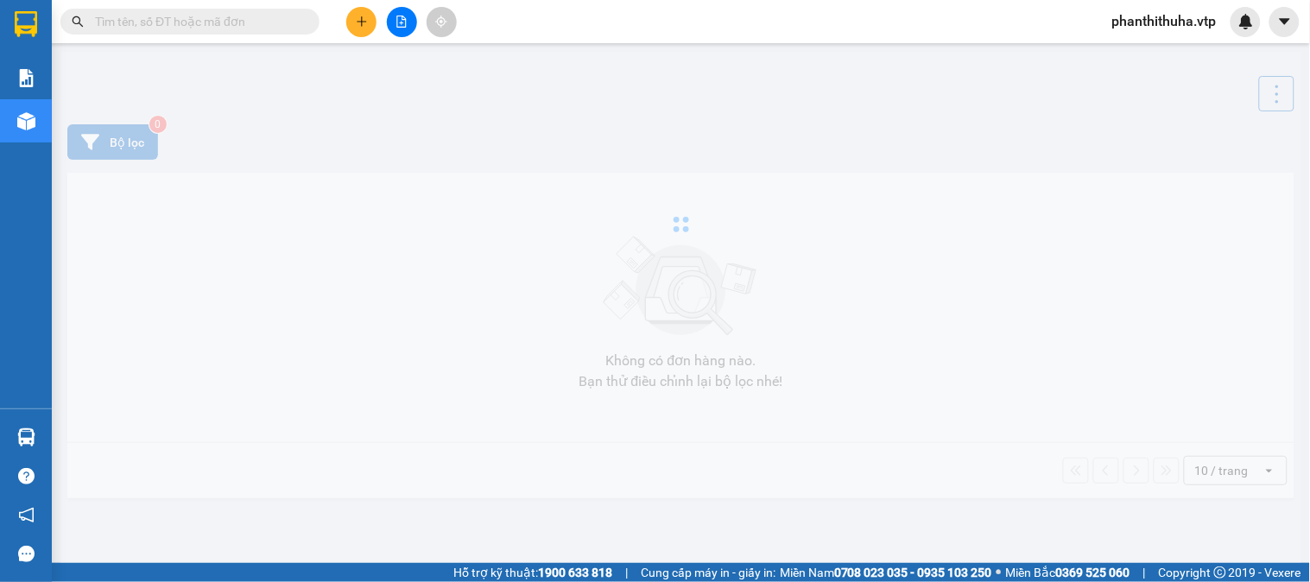
click at [365, 26] on icon "plus" at bounding box center [362, 22] width 12 height 12
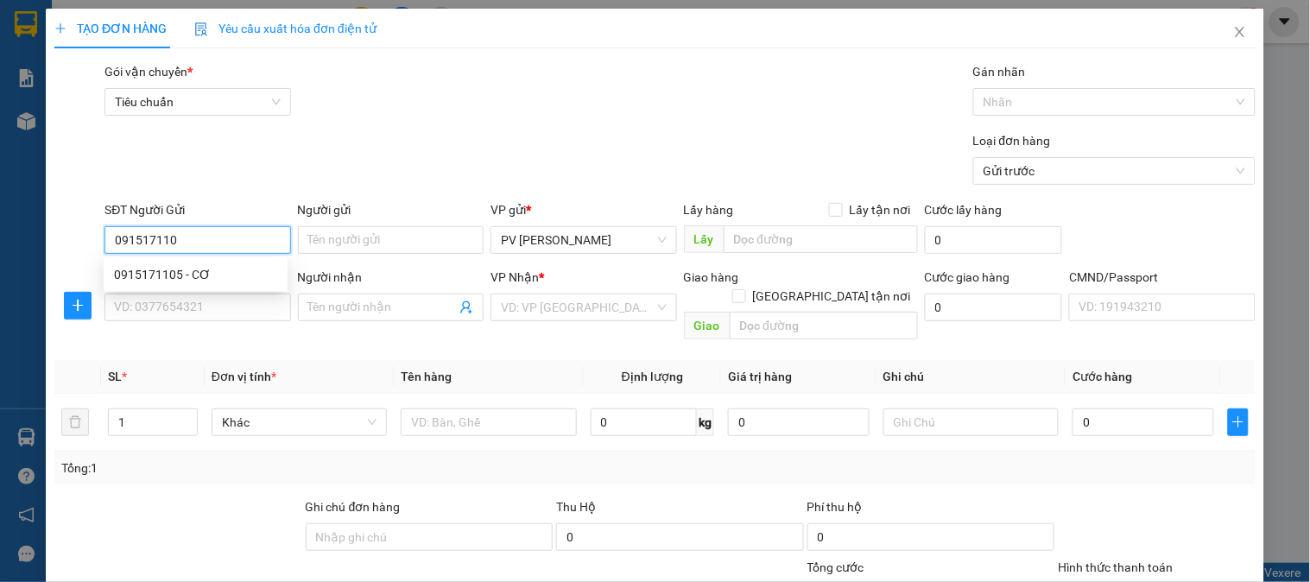
type input "0915171105"
click at [238, 275] on div "0915171105 - CƠ" at bounding box center [195, 274] width 163 height 19
type input "CƠ"
type input "0365049559"
type input "CHỊ [PERSON_NAME]"
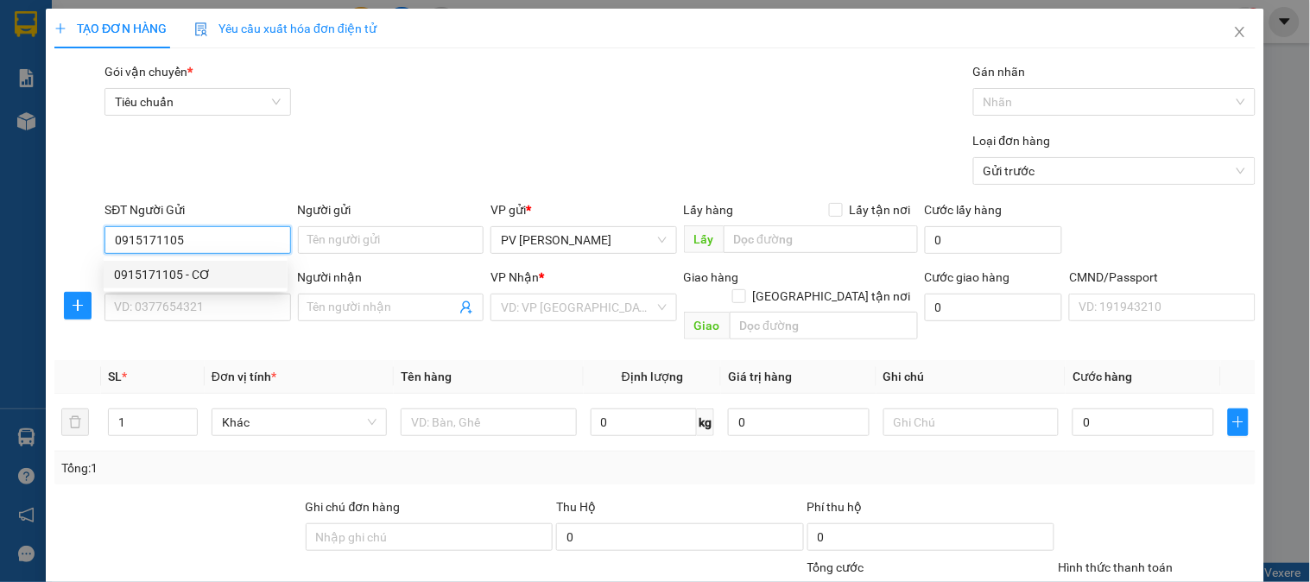
type input "CHỢ CHÁNH LƯU"
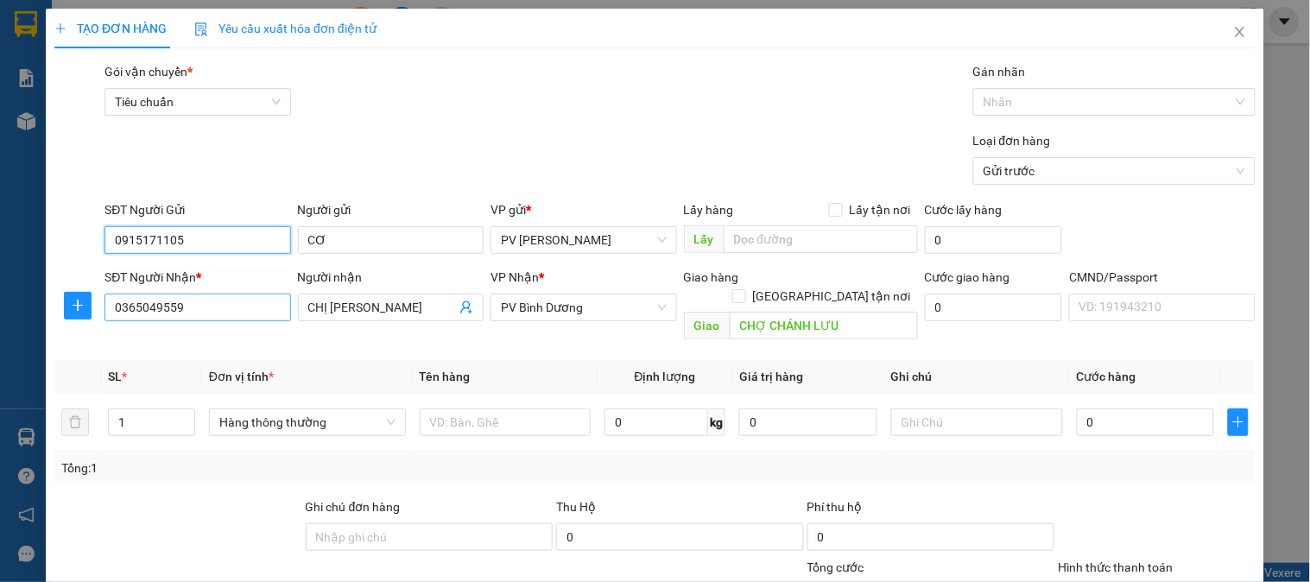
type input "0915171105"
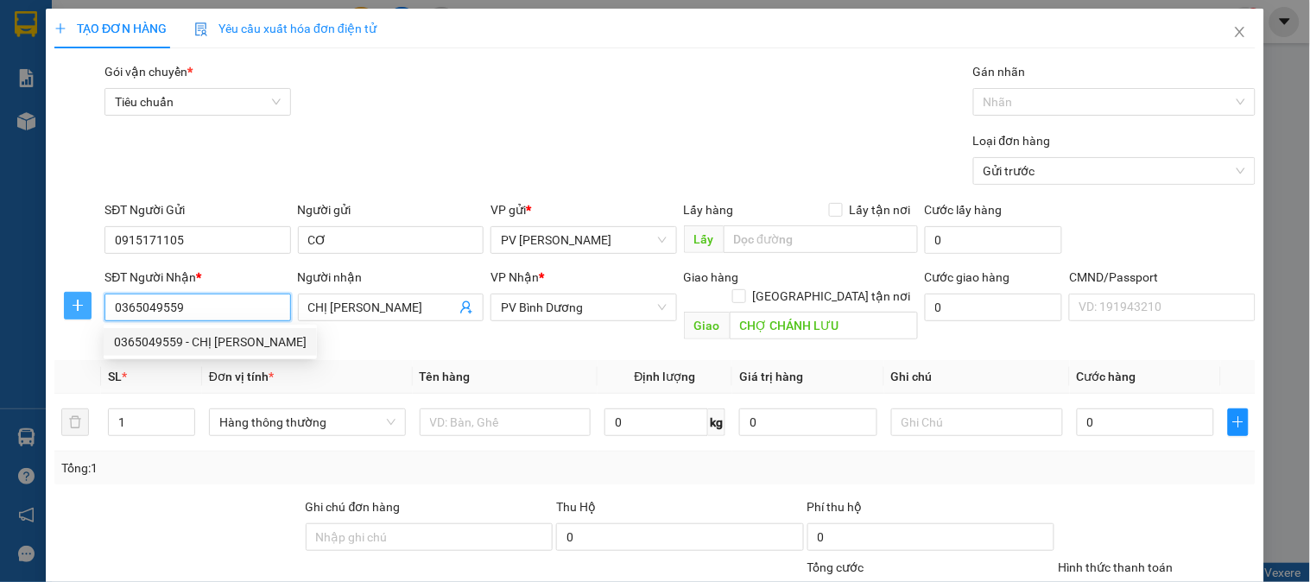
drag, startPoint x: 200, startPoint y: 308, endPoint x: 73, endPoint y: 308, distance: 127.0
click at [73, 308] on div "SĐT Người Nhận * 0365049559 Người nhận CHỊ DUNG VP Nhận * PV [PERSON_NAME] hàng…" at bounding box center [655, 307] width 1205 height 79
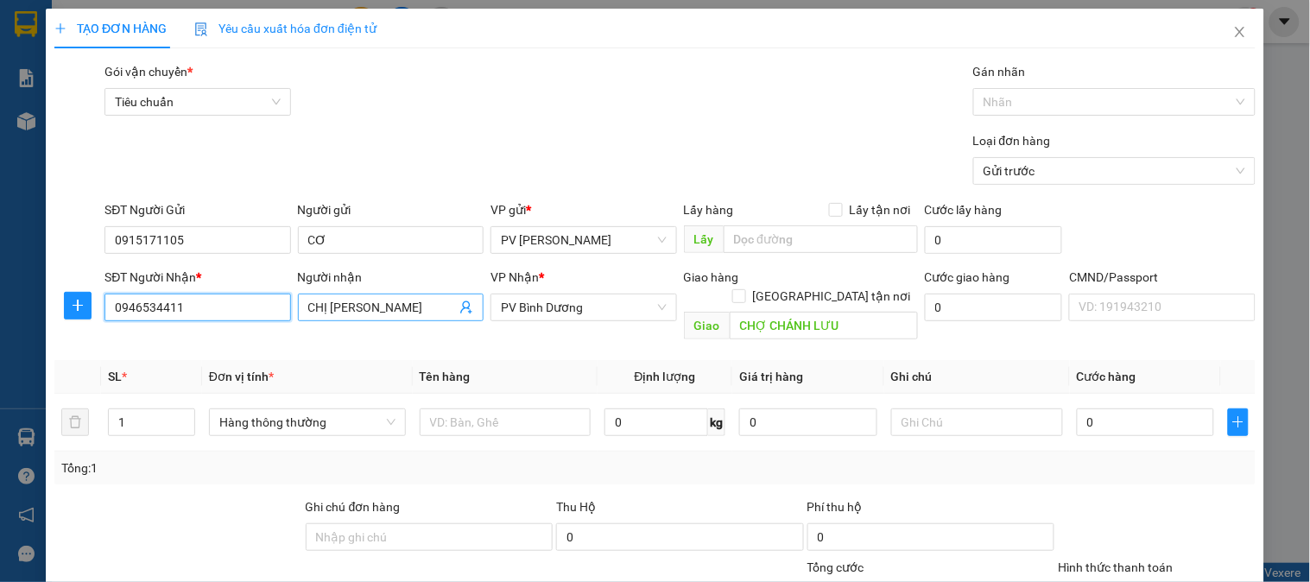
type input "0946534411"
click at [401, 318] on span "CHỊ [PERSON_NAME]" at bounding box center [391, 308] width 186 height 28
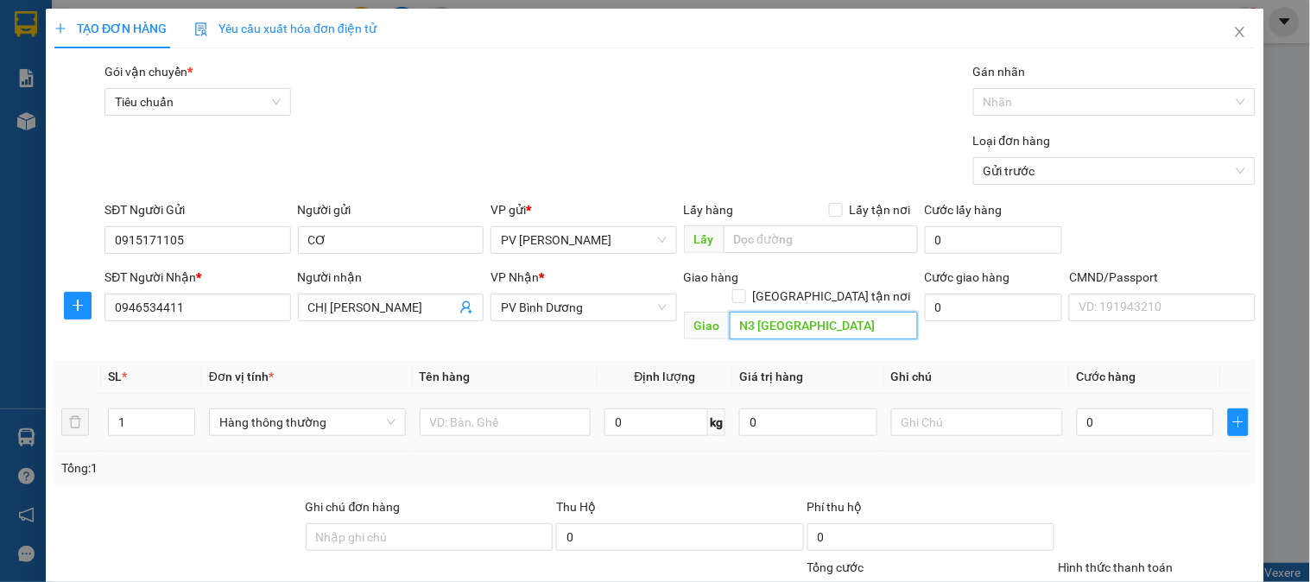
type input "N3 [GEOGRAPHIC_DATA]"
click at [501, 420] on div at bounding box center [506, 422] width 172 height 35
click at [510, 411] on input "text" at bounding box center [506, 423] width 172 height 28
type input "D"
type input "DOAN"
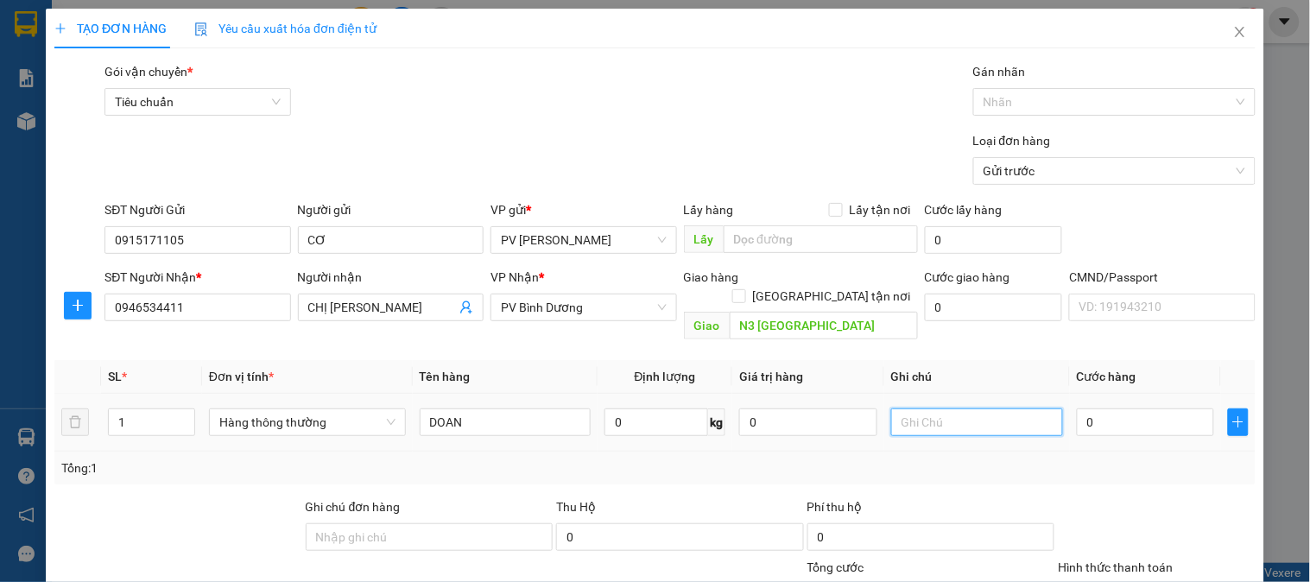
click at [933, 411] on input "text" at bounding box center [977, 423] width 172 height 28
type input "1TX"
click at [1116, 409] on input "0" at bounding box center [1146, 423] width 138 height 28
type input "7"
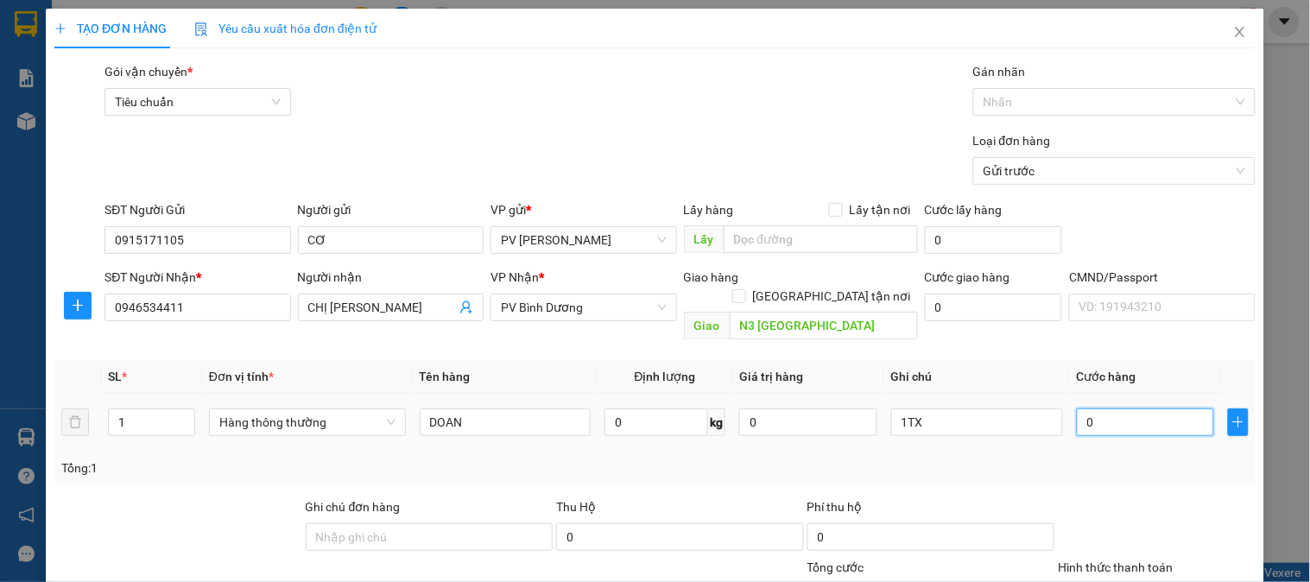
type input "7"
type input "70"
type input "700"
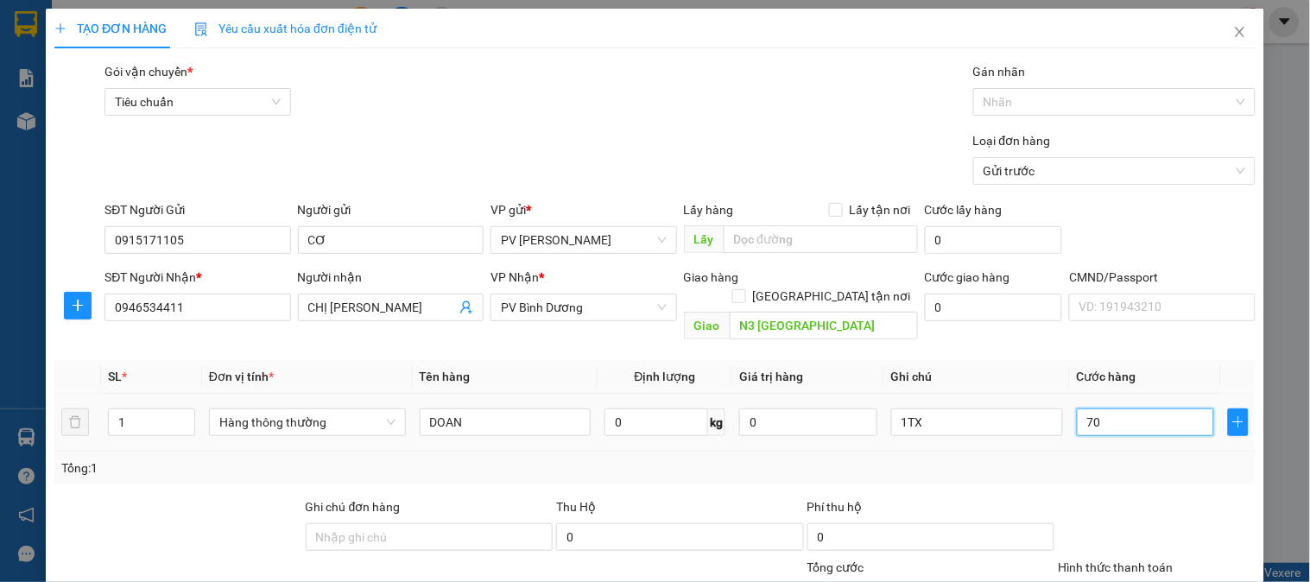
type input "700"
type input "7.000"
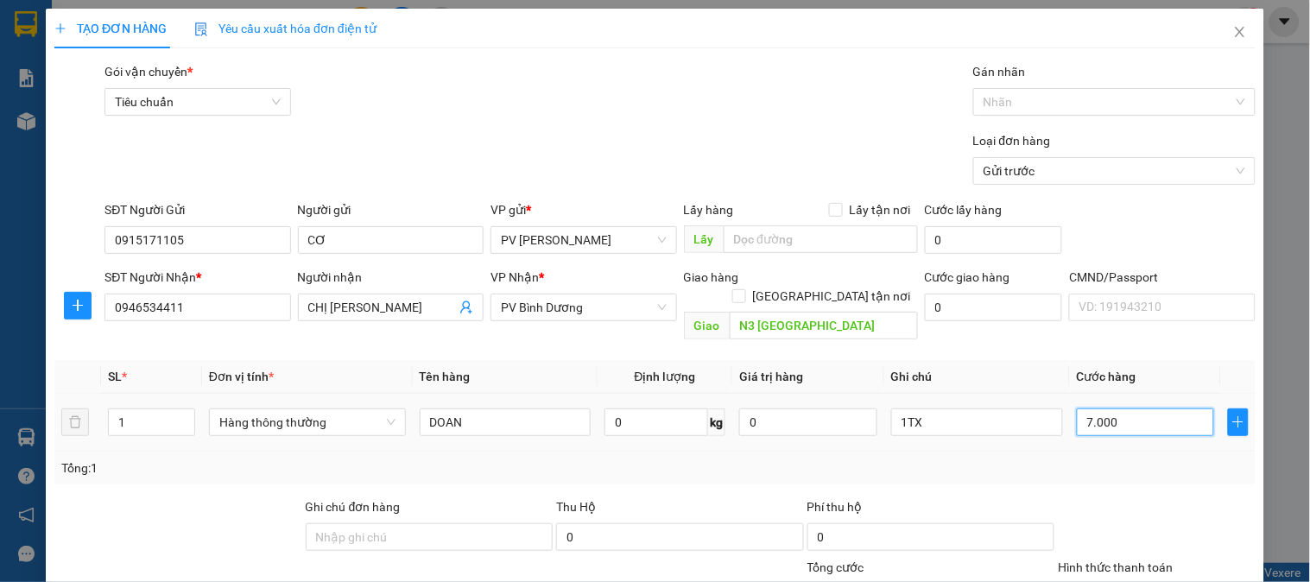
type input "70.000"
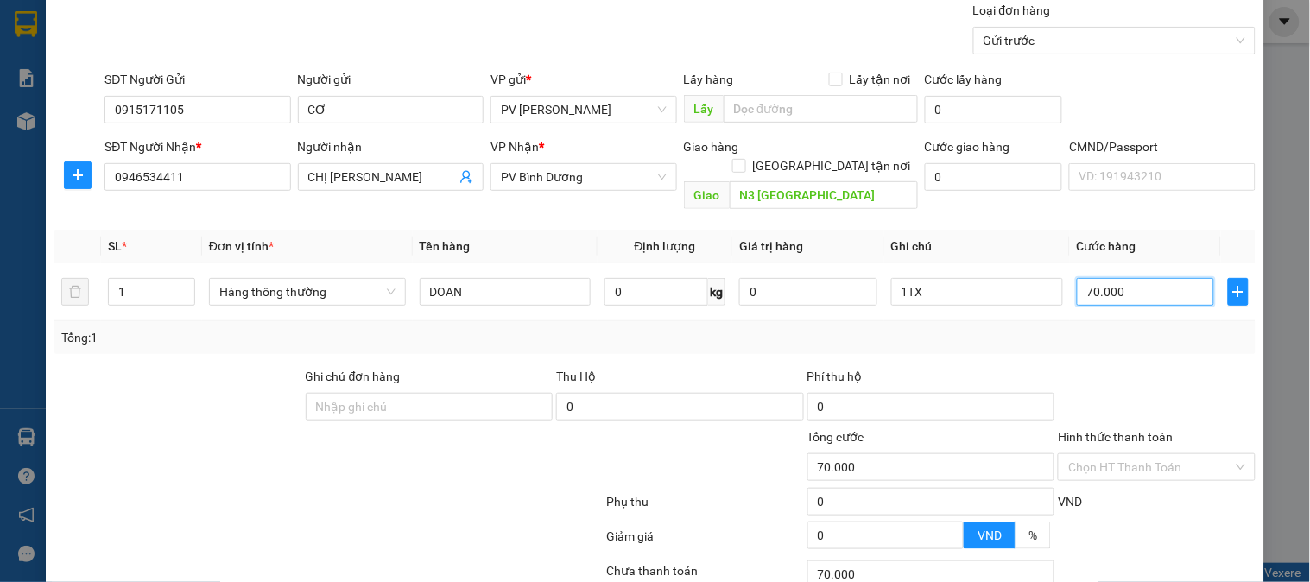
scroll to position [248, 0]
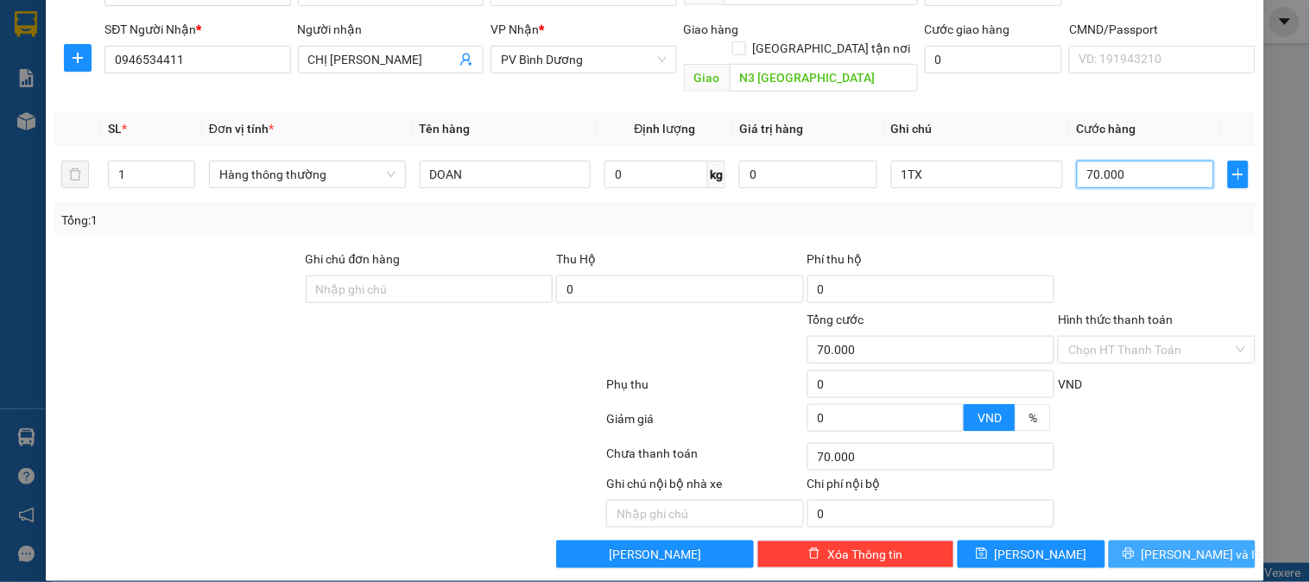
type input "70.000"
click at [1144, 541] on button "[PERSON_NAME] và In" at bounding box center [1182, 555] width 147 height 28
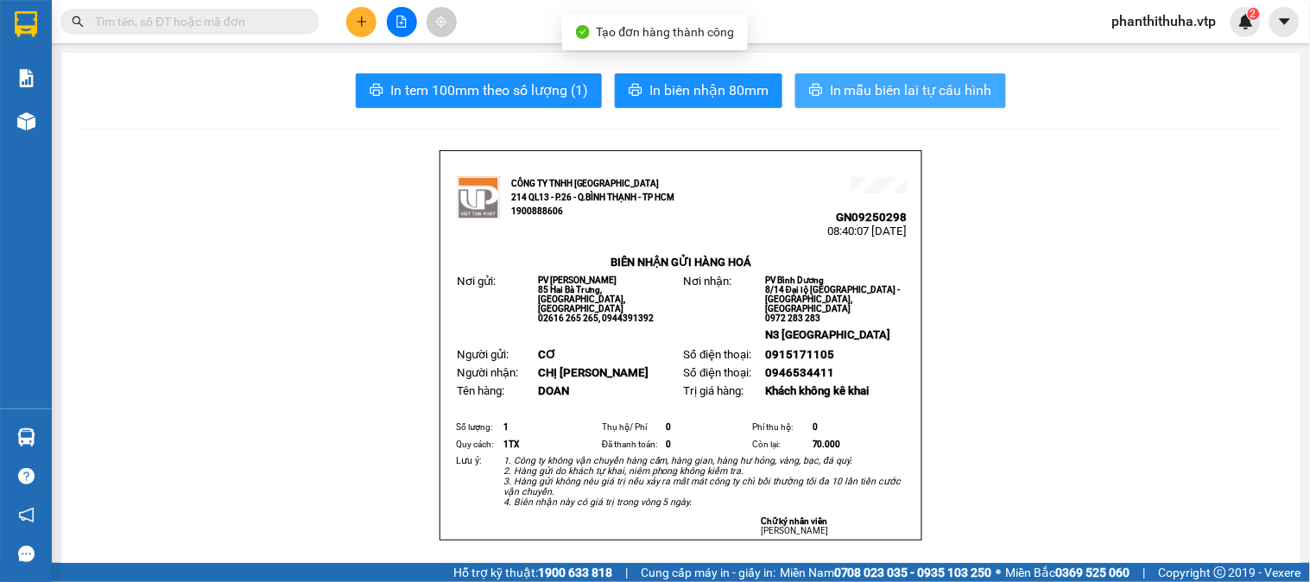
click at [848, 84] on span "In mẫu biên lai tự cấu hình" at bounding box center [911, 90] width 162 height 22
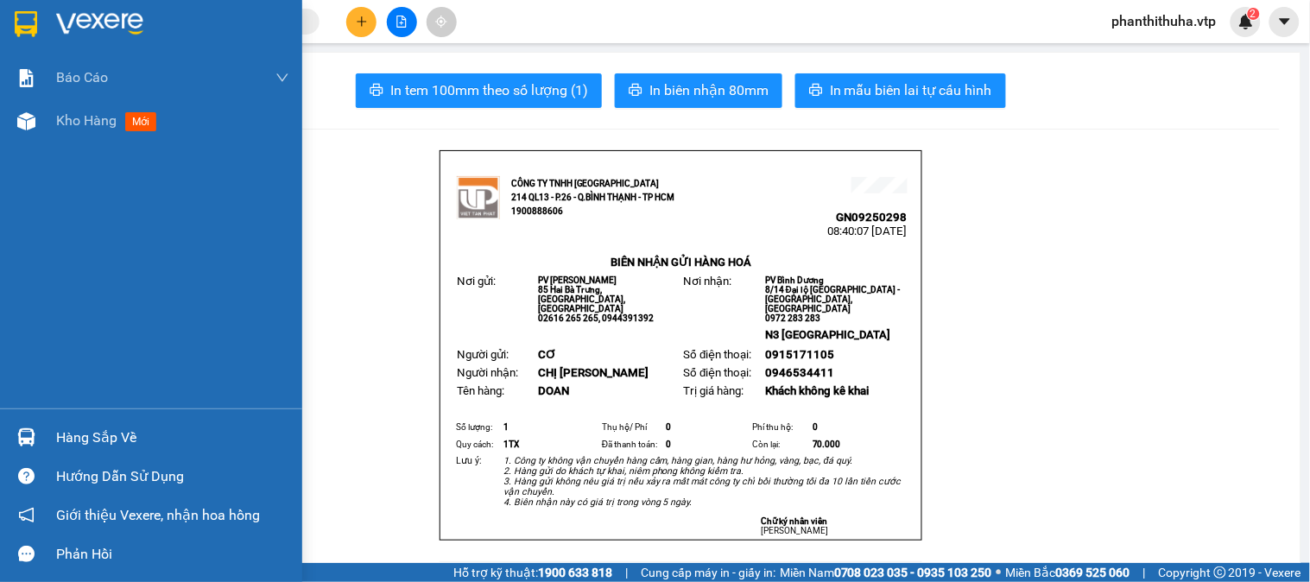
click at [121, 26] on img at bounding box center [99, 24] width 87 height 26
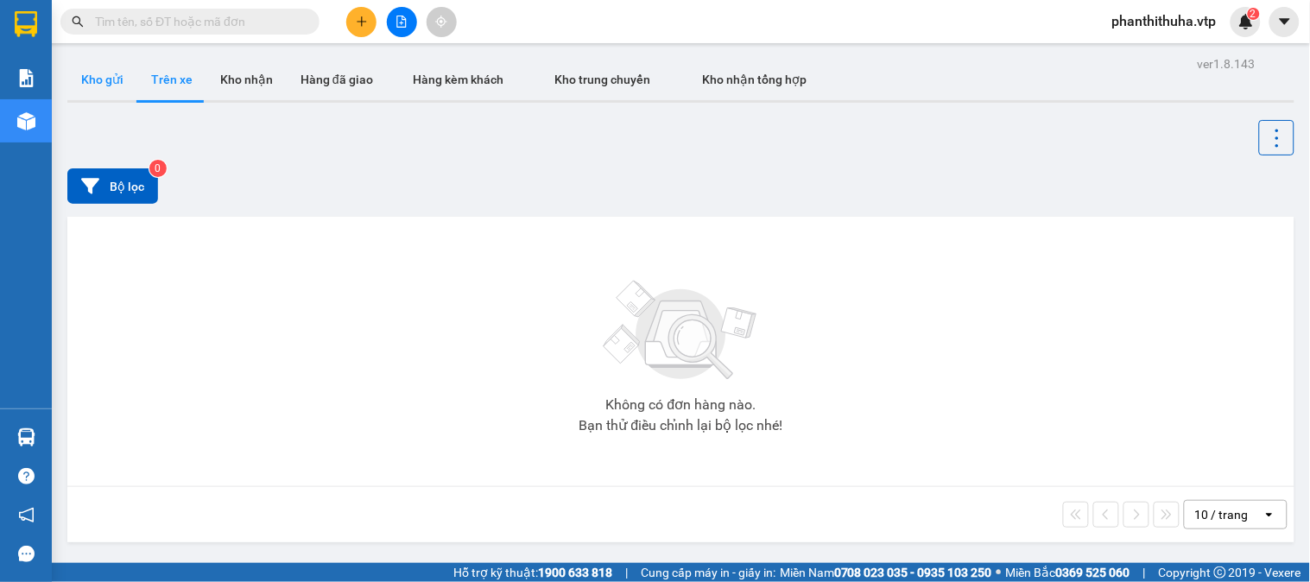
click at [107, 86] on button "Kho gửi" at bounding box center [102, 79] width 70 height 41
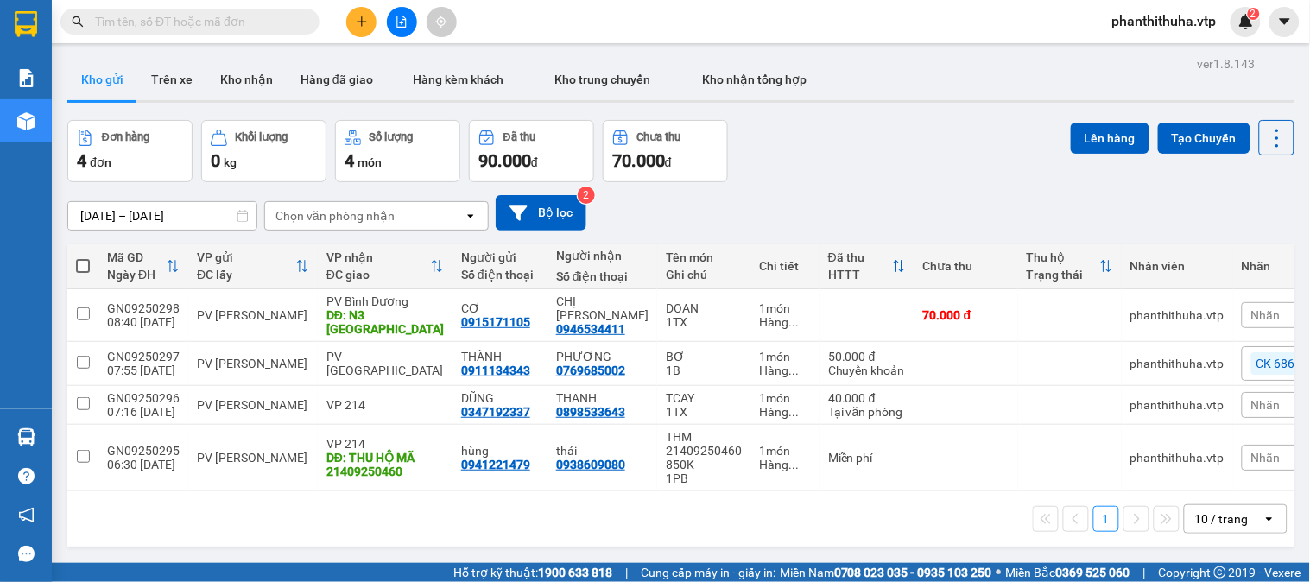
click at [402, 24] on icon "file-add" at bounding box center [402, 22] width 12 height 12
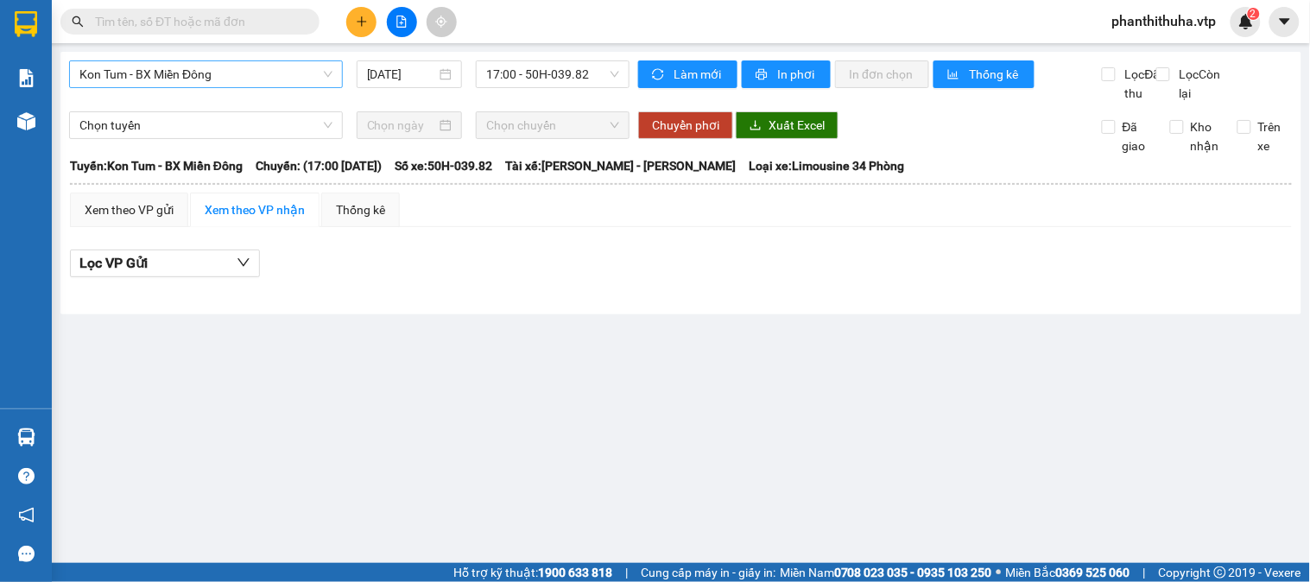
click at [292, 67] on span "Kon Tum - BX Miền Đông" at bounding box center [205, 74] width 253 height 26
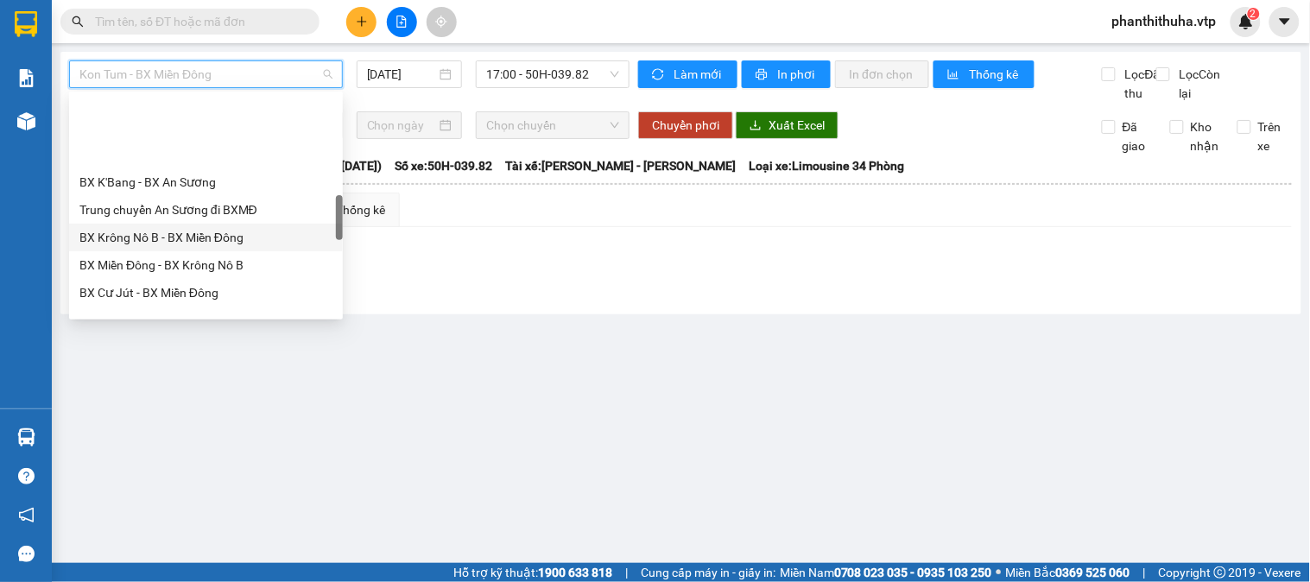
scroll to position [575, 0]
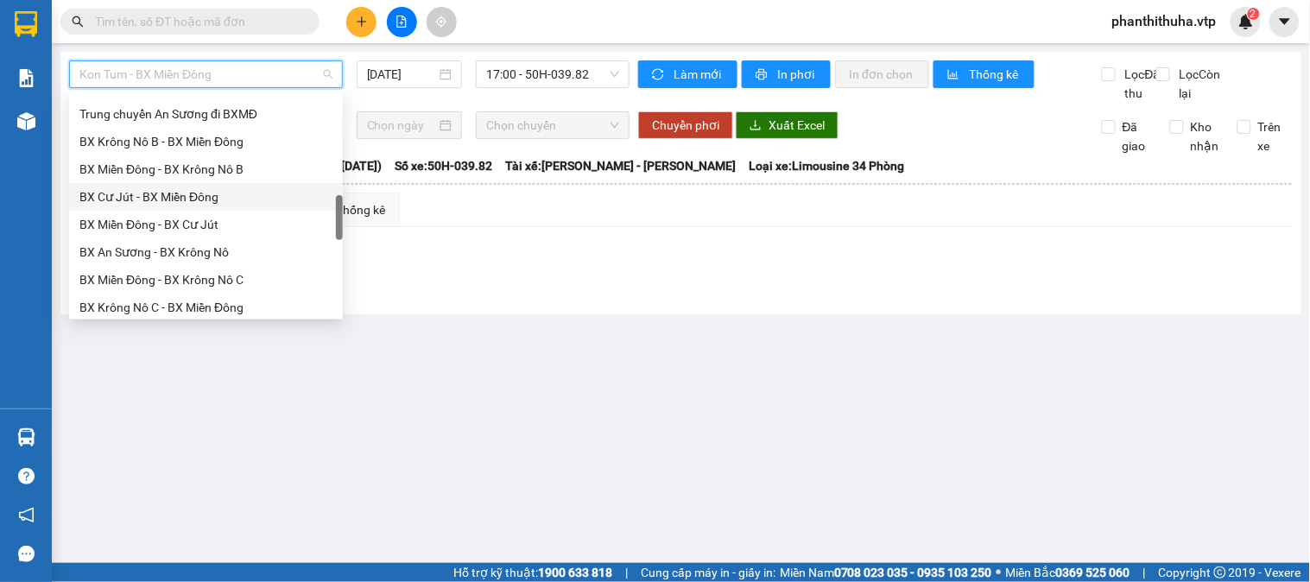
click at [151, 187] on div "BX Cư Jút - BX Miền Đông" at bounding box center [205, 196] width 253 height 19
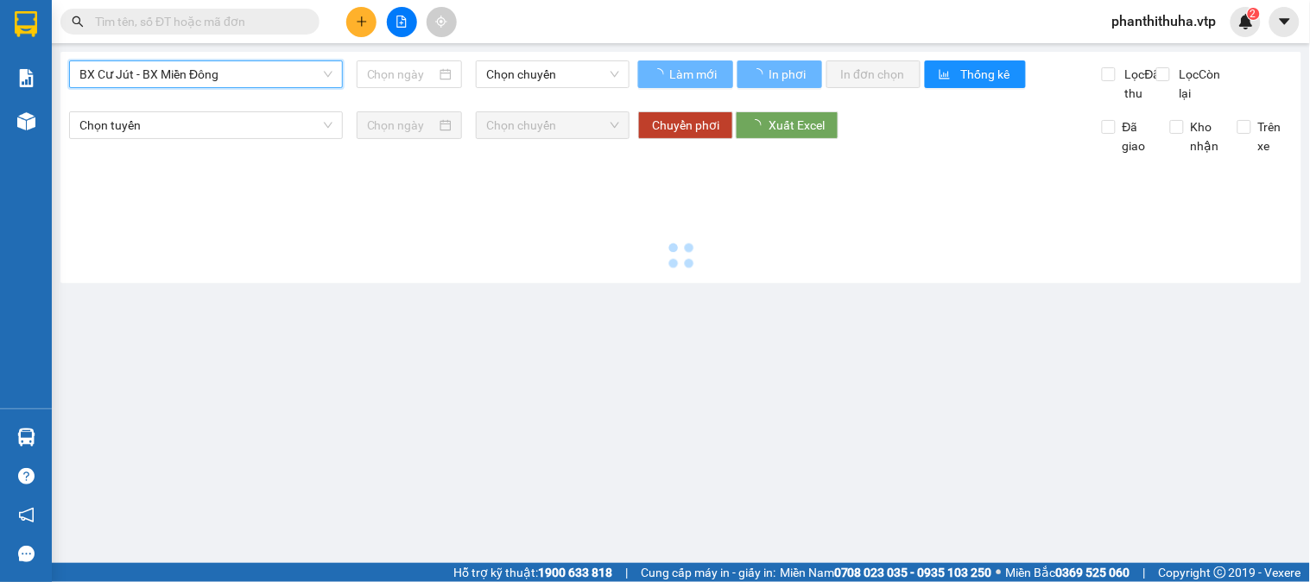
type input "[DATE]"
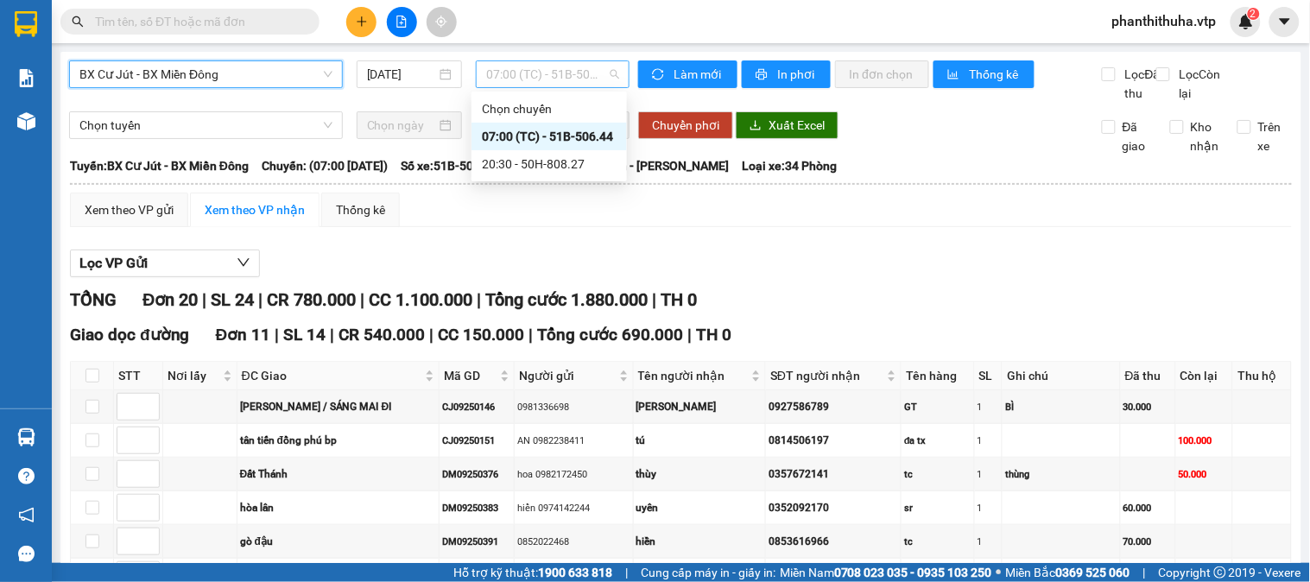
click at [606, 82] on span "07:00 (TC) - 51B-506.44" at bounding box center [552, 74] width 133 height 26
click at [582, 128] on div "07:00 (TC) - 51B-506.44" at bounding box center [549, 136] width 135 height 19
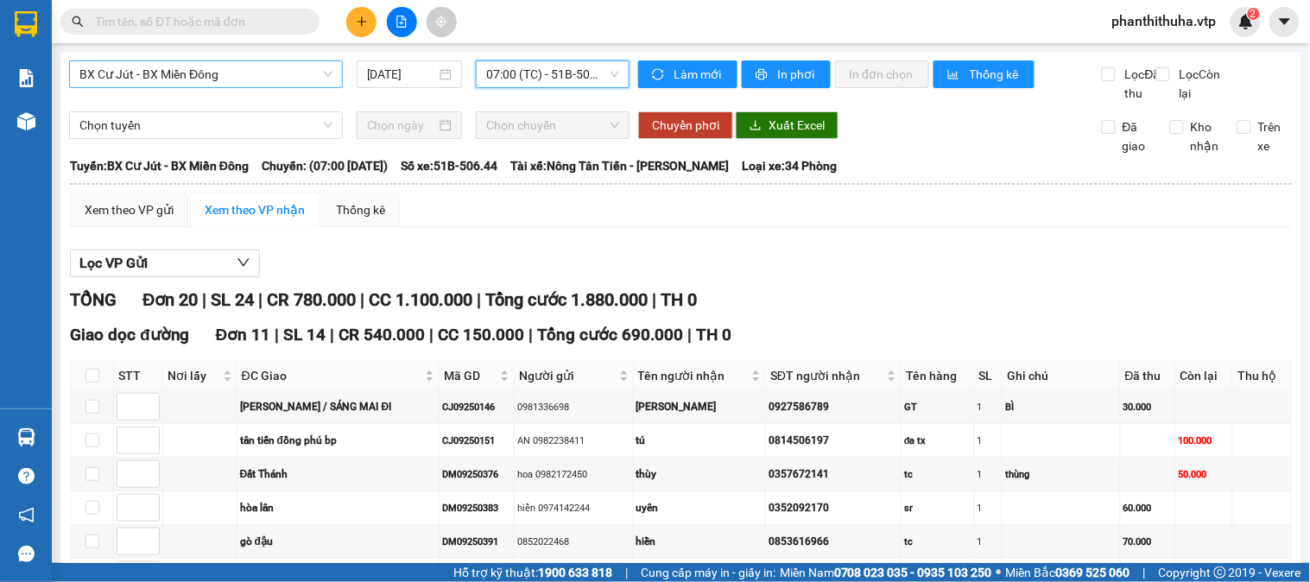
click at [315, 79] on span "BX Cư Jút - BX Miền Đông" at bounding box center [205, 74] width 253 height 26
click at [240, 67] on span "BX Cư Jút - BX Miền Đông" at bounding box center [205, 74] width 253 height 26
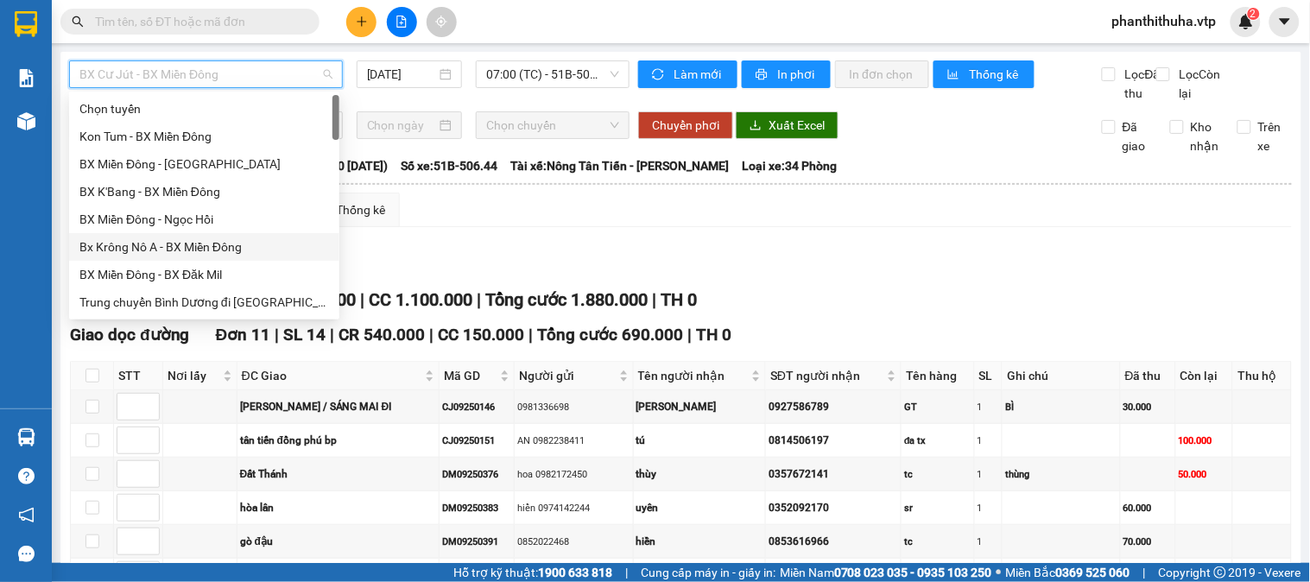
click at [175, 239] on div "Bx Krông Nô A - BX Miền Đông" at bounding box center [204, 247] width 250 height 19
type input "[DATE]"
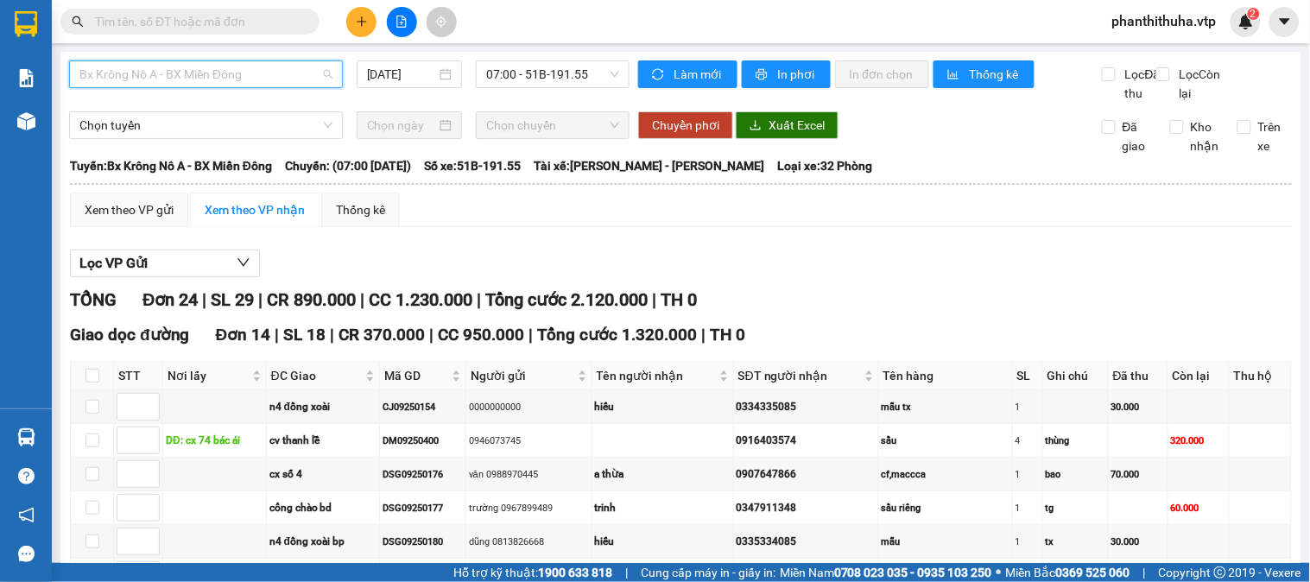
click at [316, 72] on span "Bx Krông Nô A - BX Miền Đông" at bounding box center [205, 74] width 253 height 26
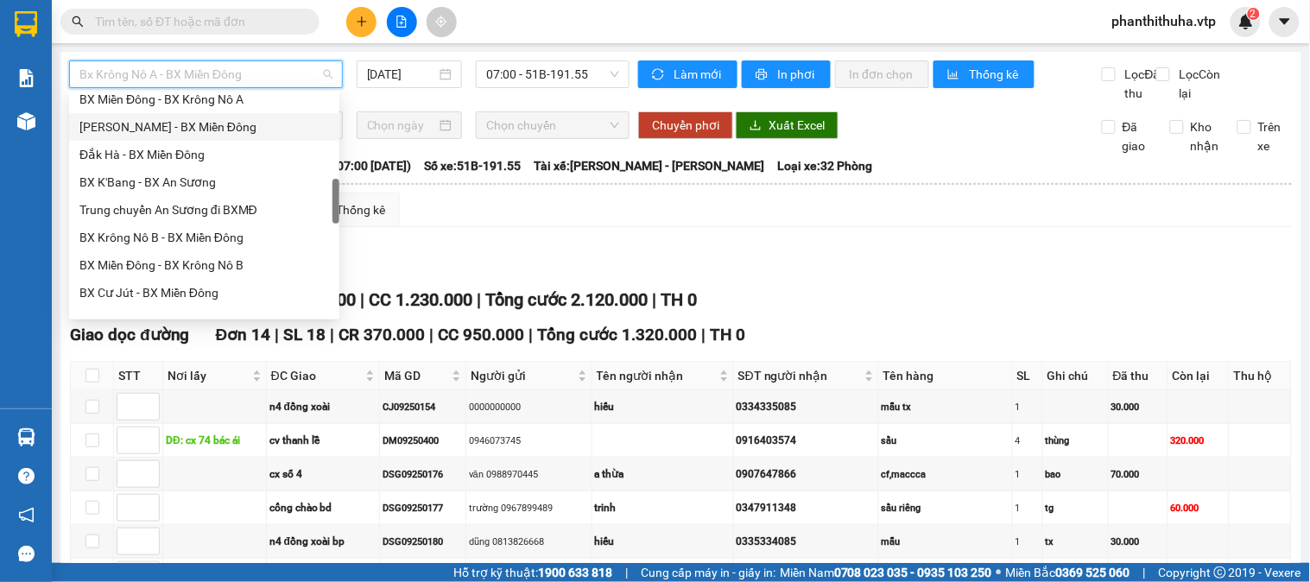
scroll to position [575, 0]
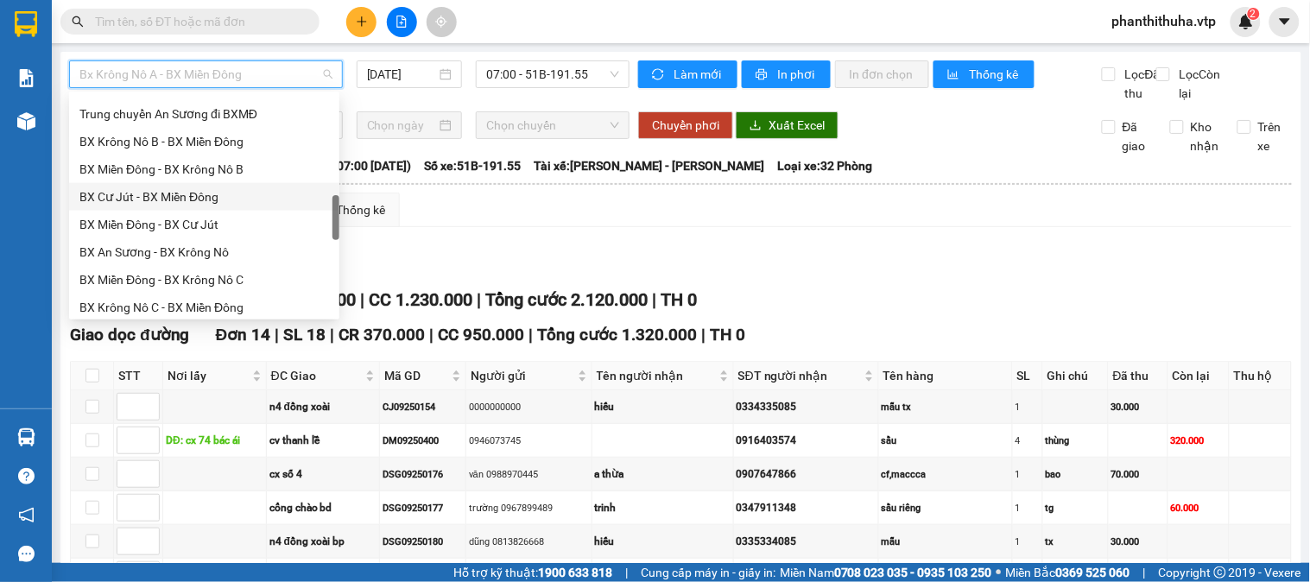
click at [143, 204] on div "BX Cư Jút - BX Miền Đông" at bounding box center [204, 196] width 250 height 19
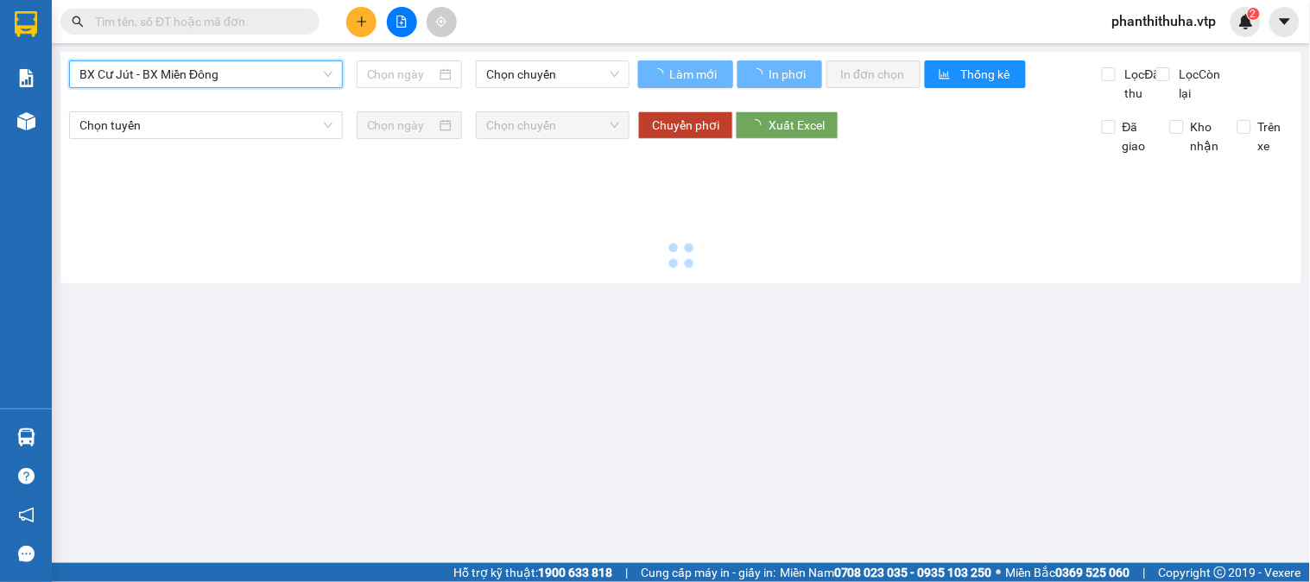
type input "[DATE]"
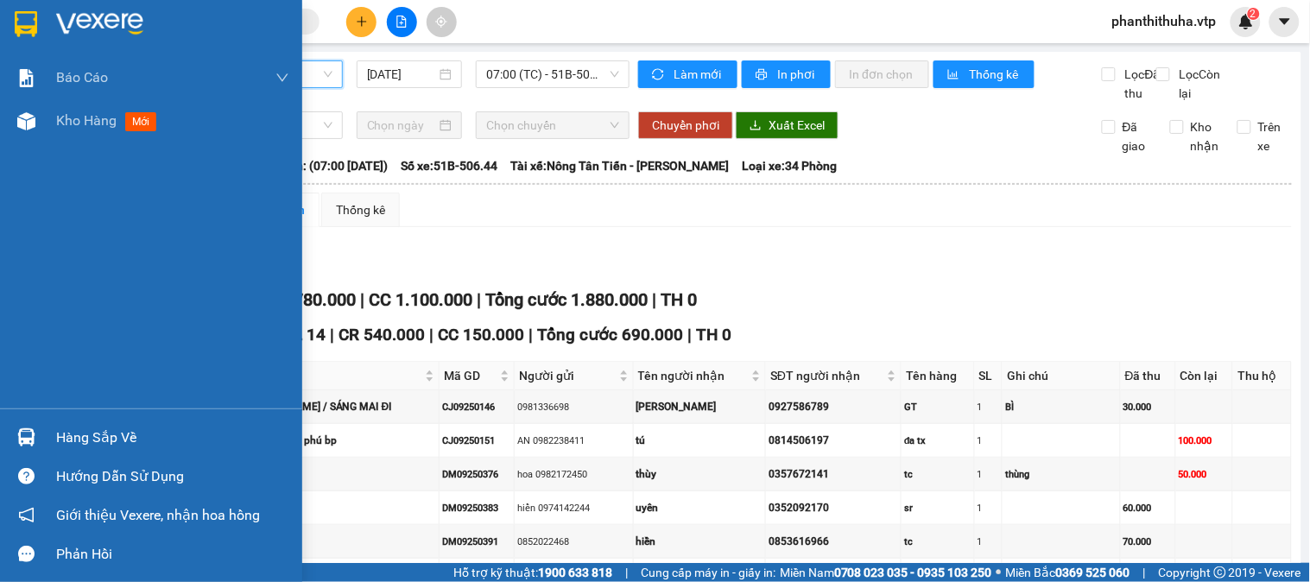
click at [79, 29] on img at bounding box center [99, 24] width 87 height 26
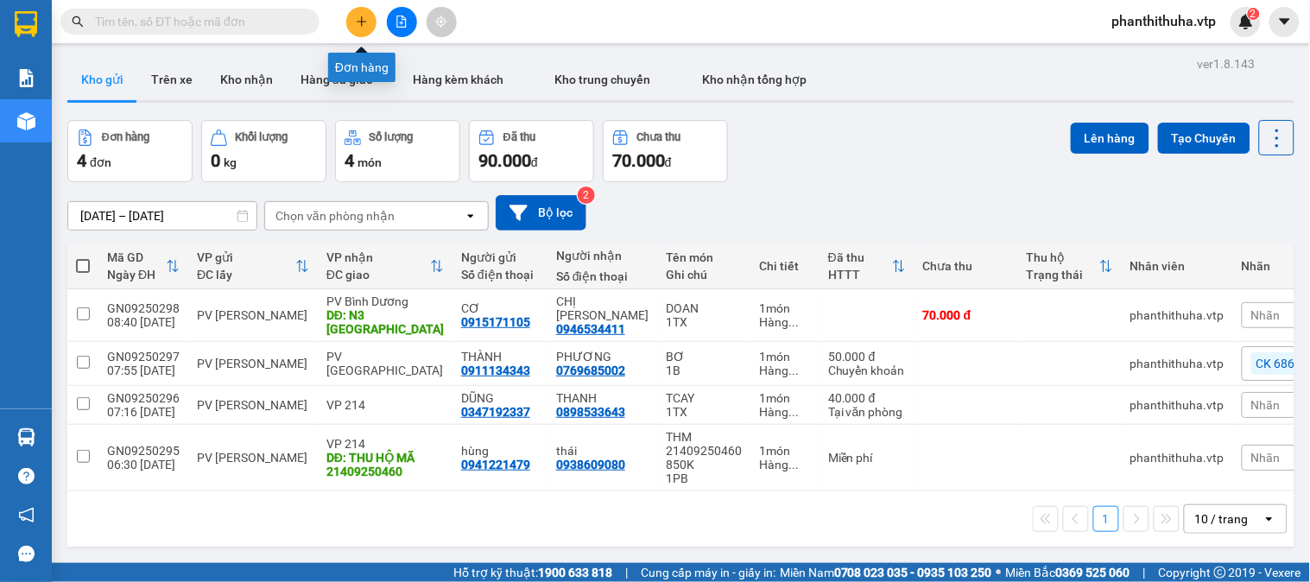
click at [367, 19] on icon "plus" at bounding box center [362, 22] width 12 height 12
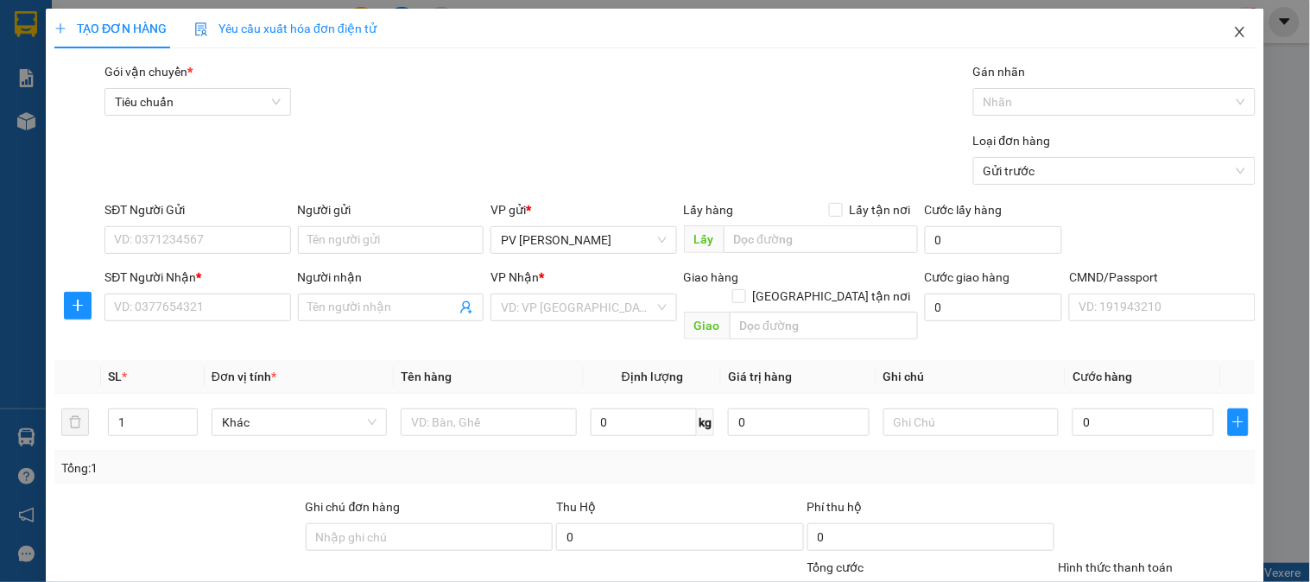
click at [1234, 31] on icon "close" at bounding box center [1241, 32] width 14 height 14
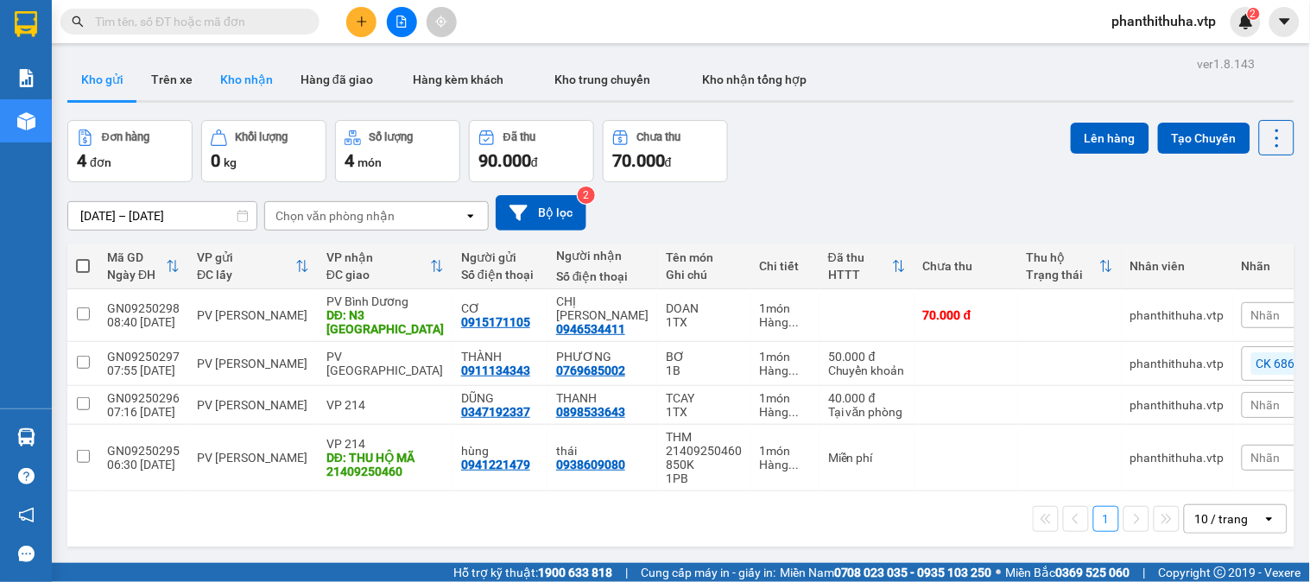
click at [247, 79] on button "Kho nhận" at bounding box center [246, 79] width 80 height 41
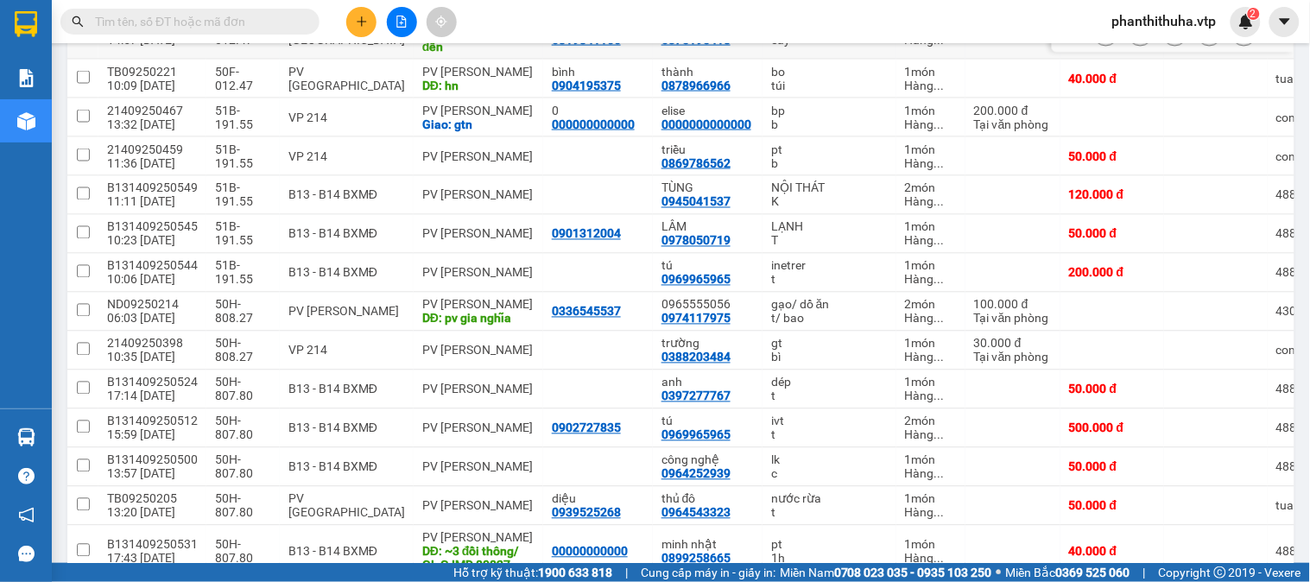
scroll to position [767, 0]
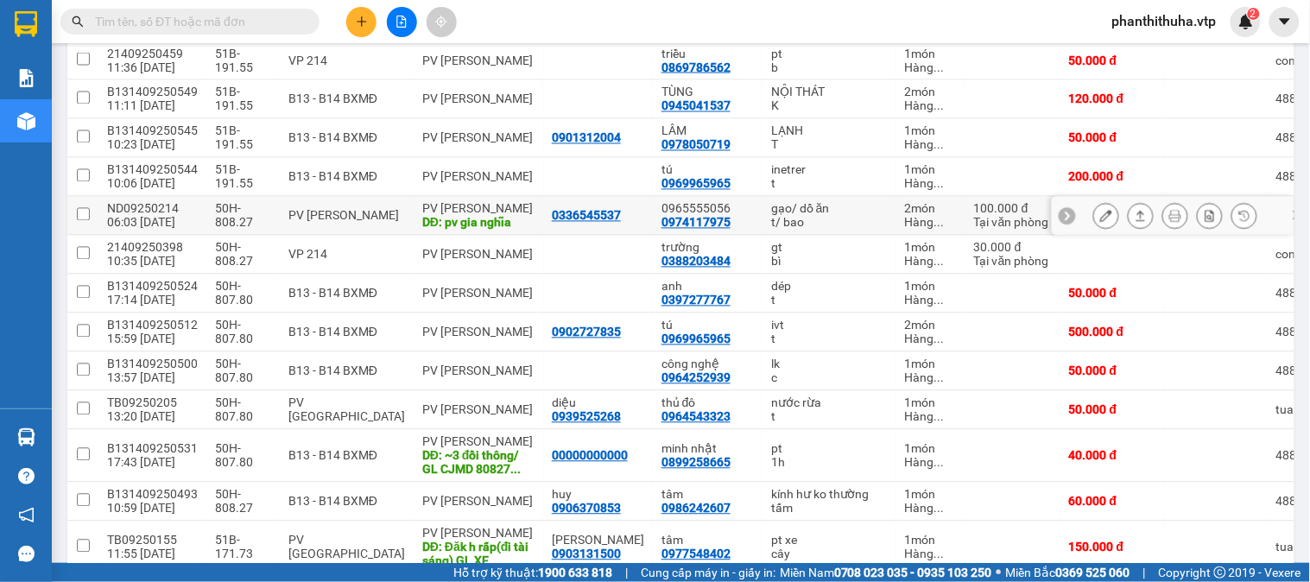
click at [1129, 214] on button at bounding box center [1141, 216] width 24 height 30
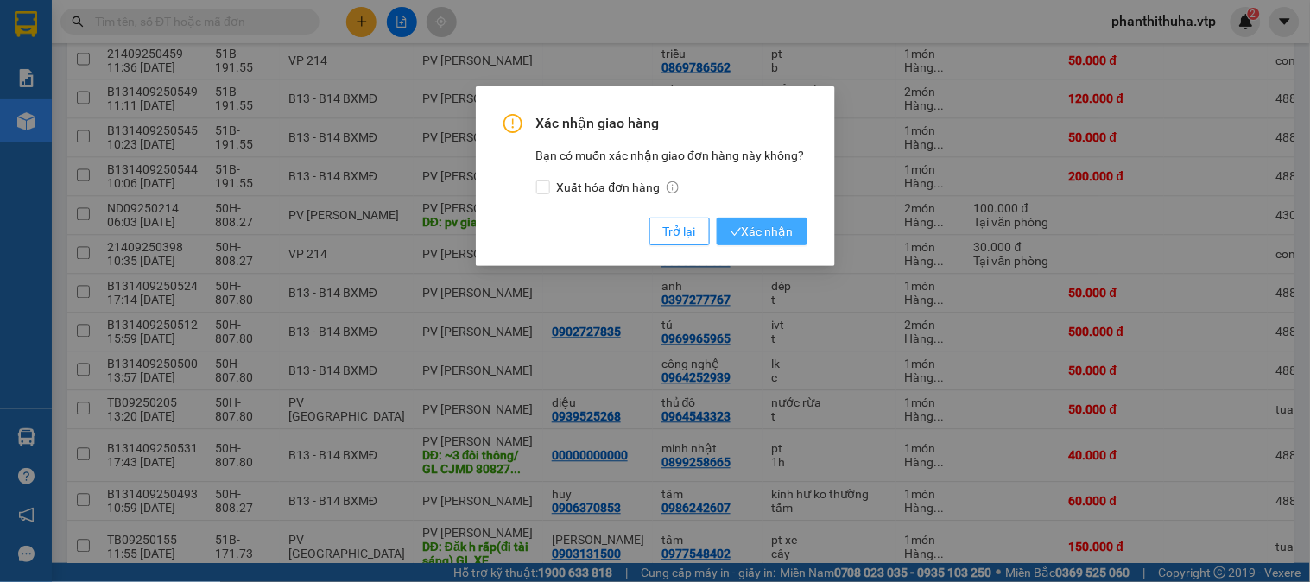
click at [770, 228] on span "Xác nhận" at bounding box center [762, 231] width 63 height 19
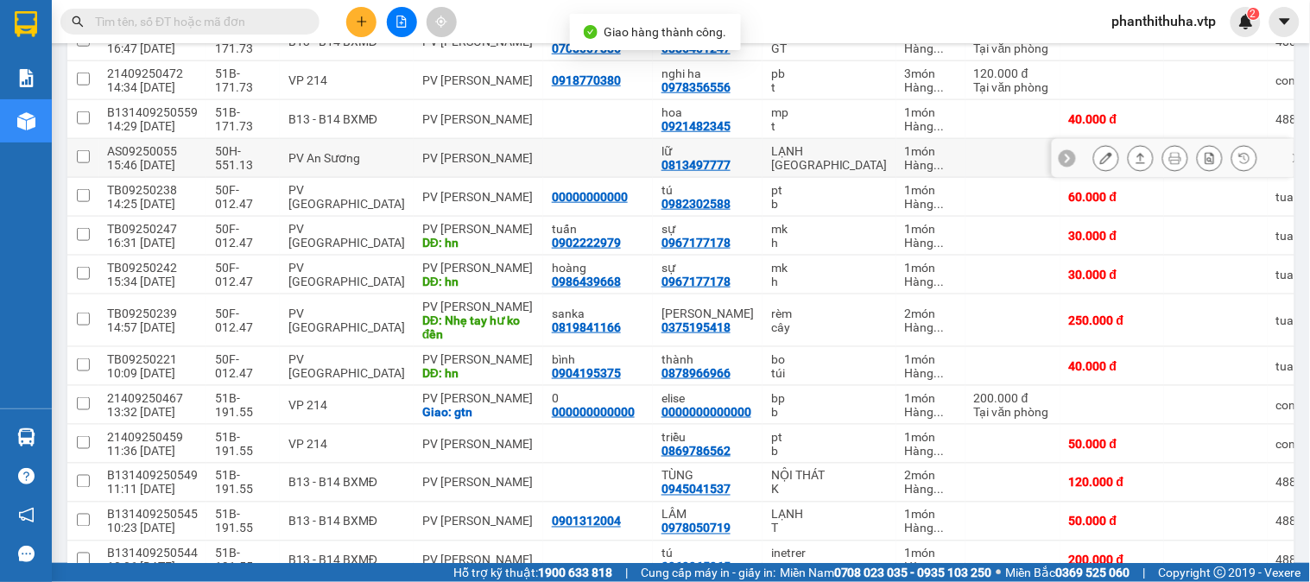
scroll to position [0, 0]
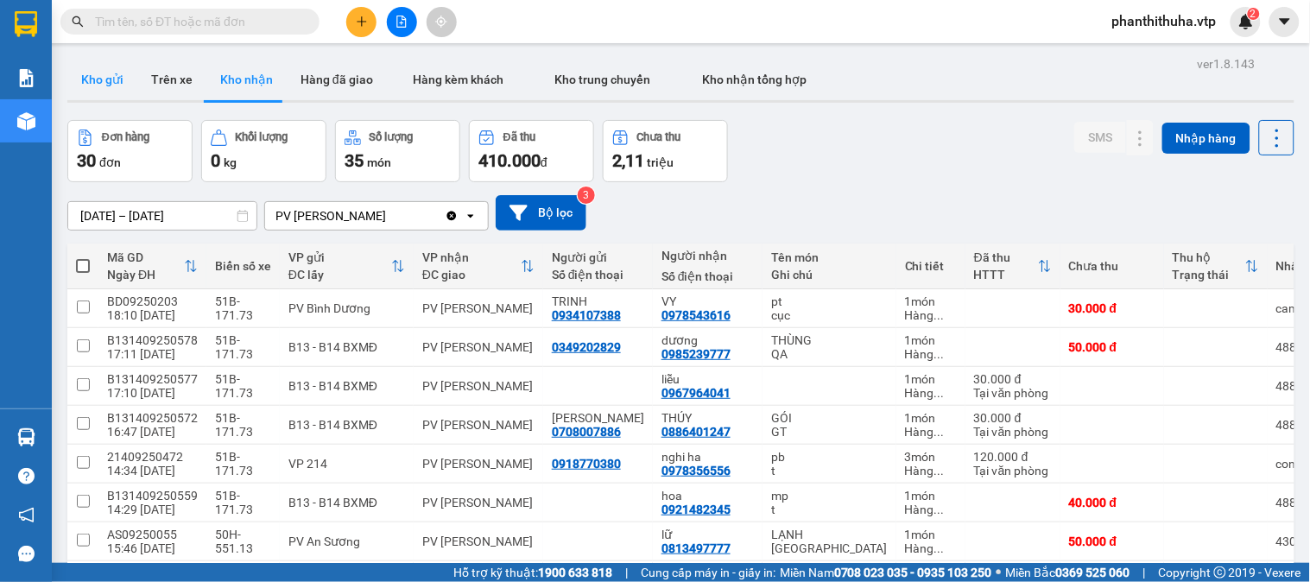
click at [108, 59] on button "Kho gửi" at bounding box center [102, 79] width 70 height 41
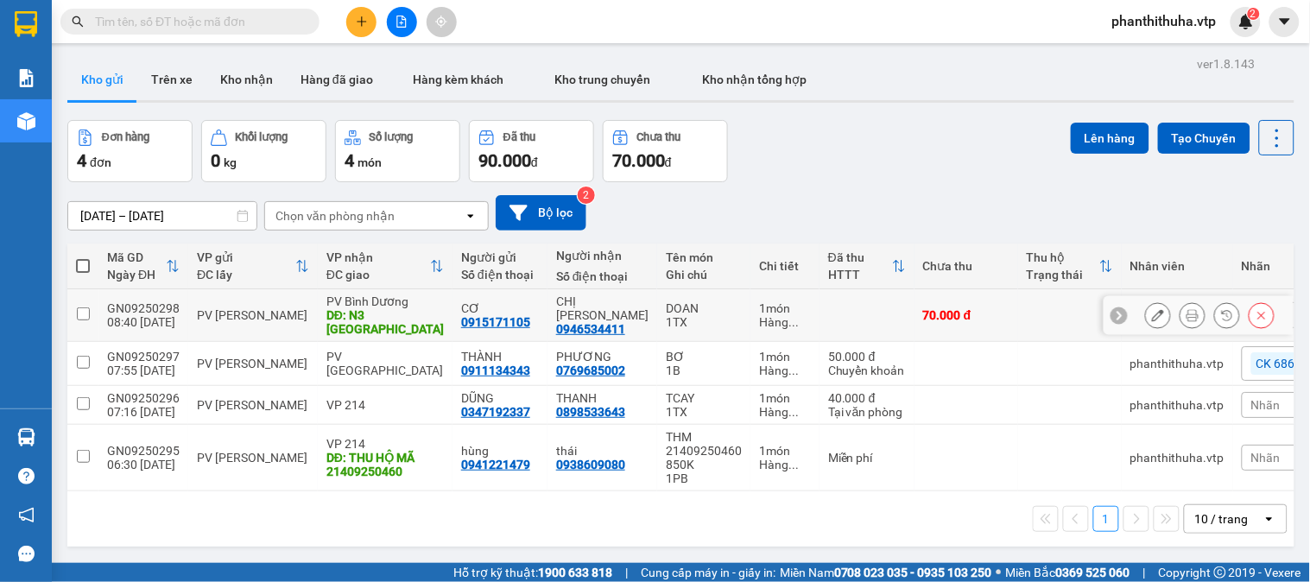
click at [79, 308] on input "checkbox" at bounding box center [83, 314] width 13 height 13
checkbox input "true"
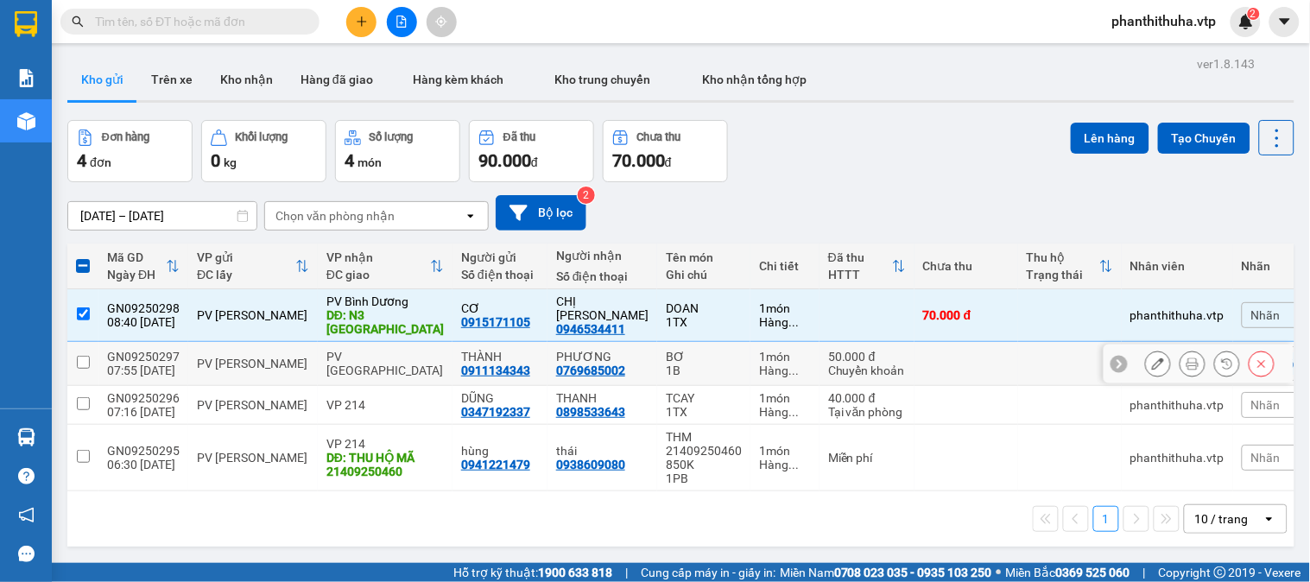
click at [79, 358] on td at bounding box center [82, 364] width 31 height 44
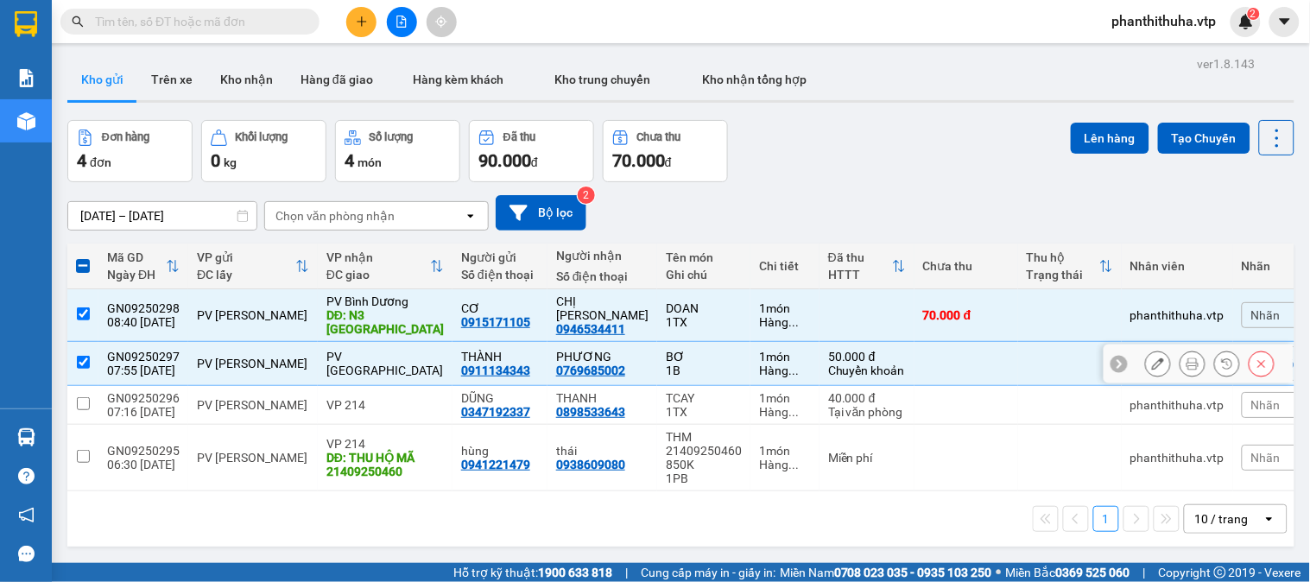
click at [79, 356] on input "checkbox" at bounding box center [83, 362] width 13 height 13
checkbox input "false"
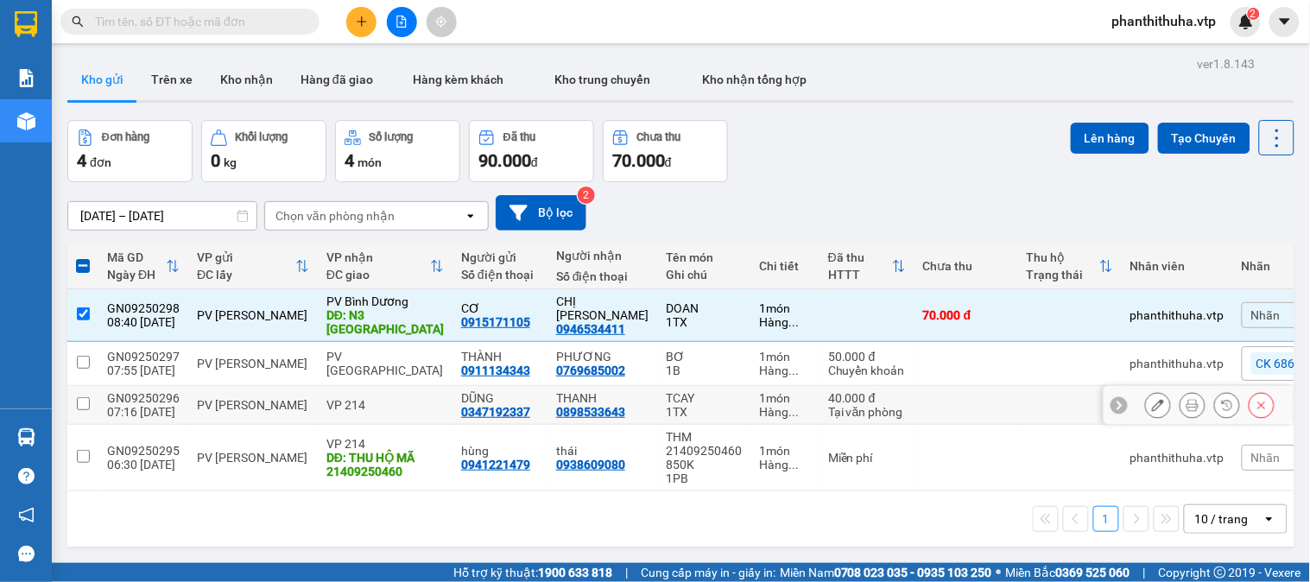
click at [78, 386] on td at bounding box center [82, 405] width 31 height 39
checkbox input "true"
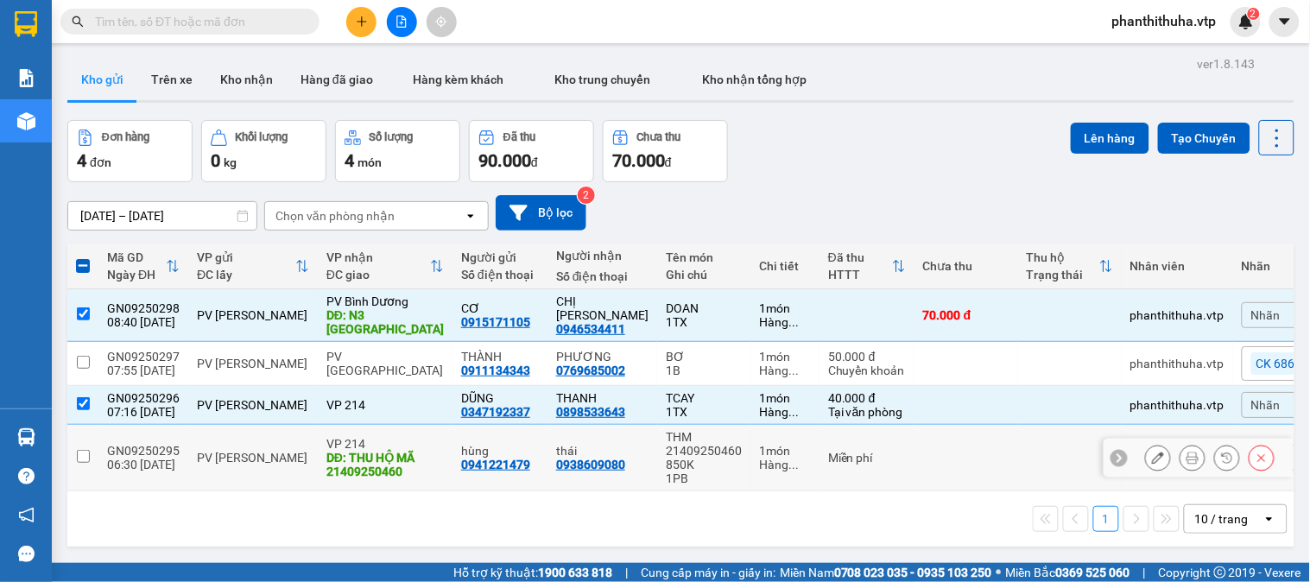
click at [80, 451] on td at bounding box center [82, 458] width 31 height 67
checkbox input "true"
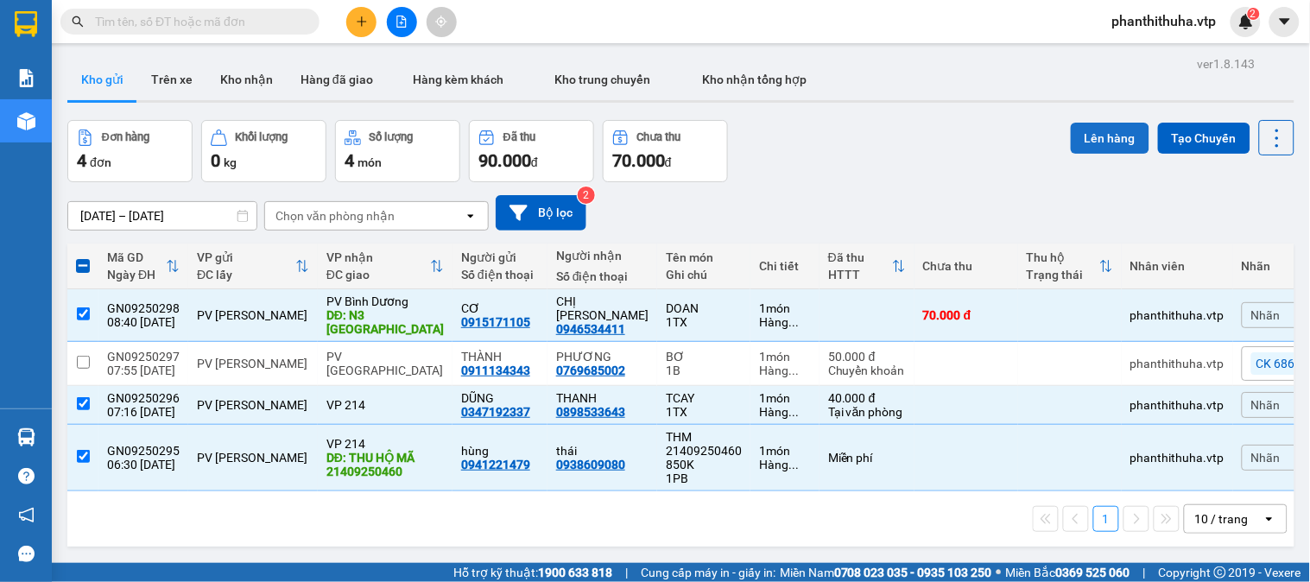
click at [1113, 143] on button "Lên hàng" at bounding box center [1110, 138] width 79 height 31
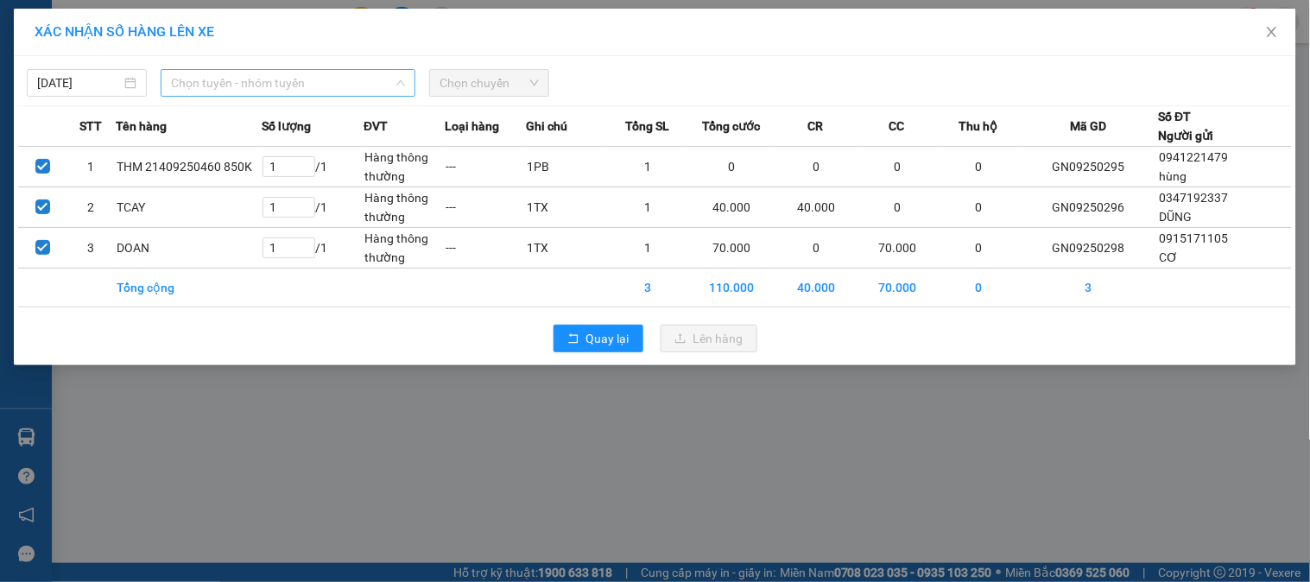
click at [289, 80] on span "Chọn tuyến - nhóm tuyến" at bounding box center [288, 83] width 234 height 26
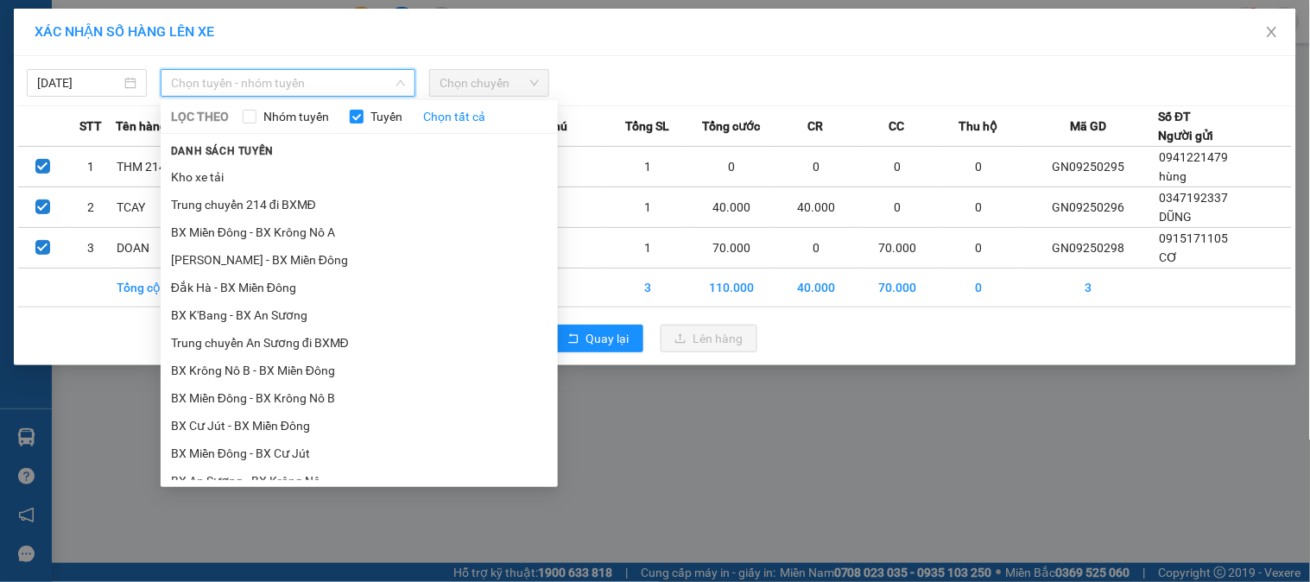
scroll to position [479, 0]
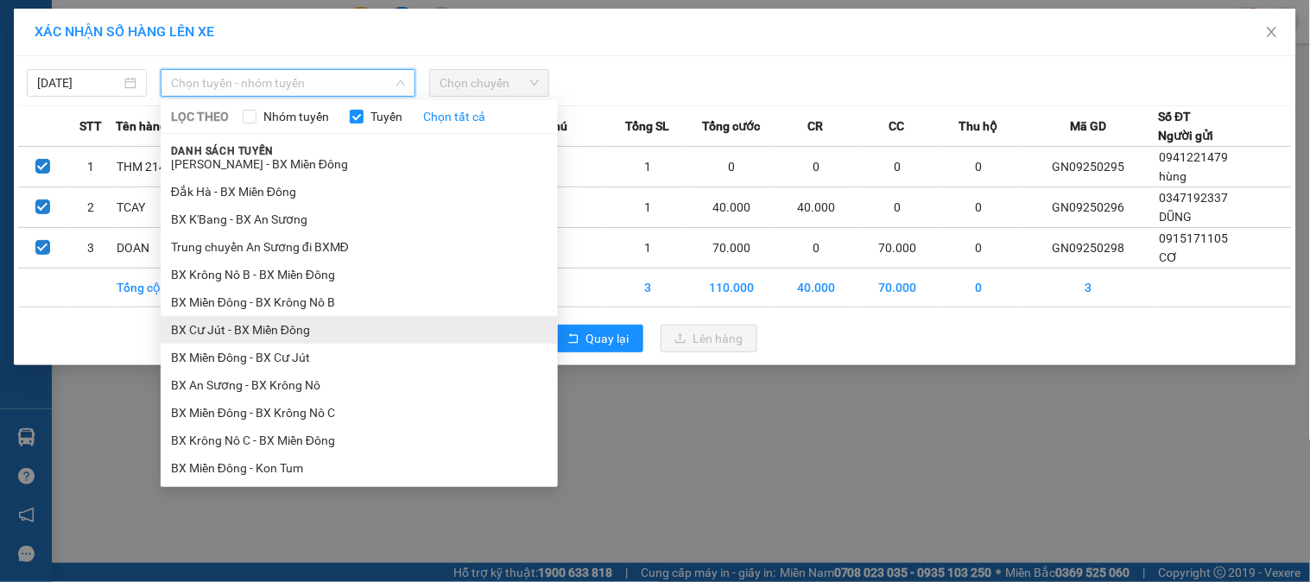
click at [263, 320] on li "BX Cư Jút - BX Miền Đông" at bounding box center [359, 330] width 397 height 28
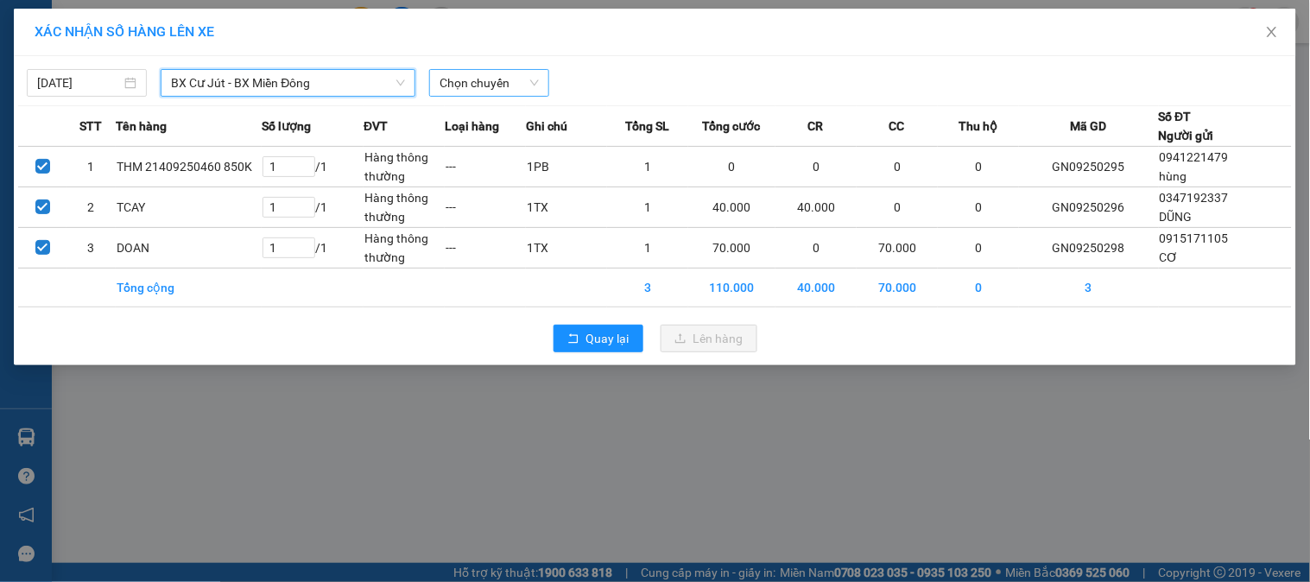
click at [494, 87] on span "Chọn chuyến" at bounding box center [489, 83] width 99 height 26
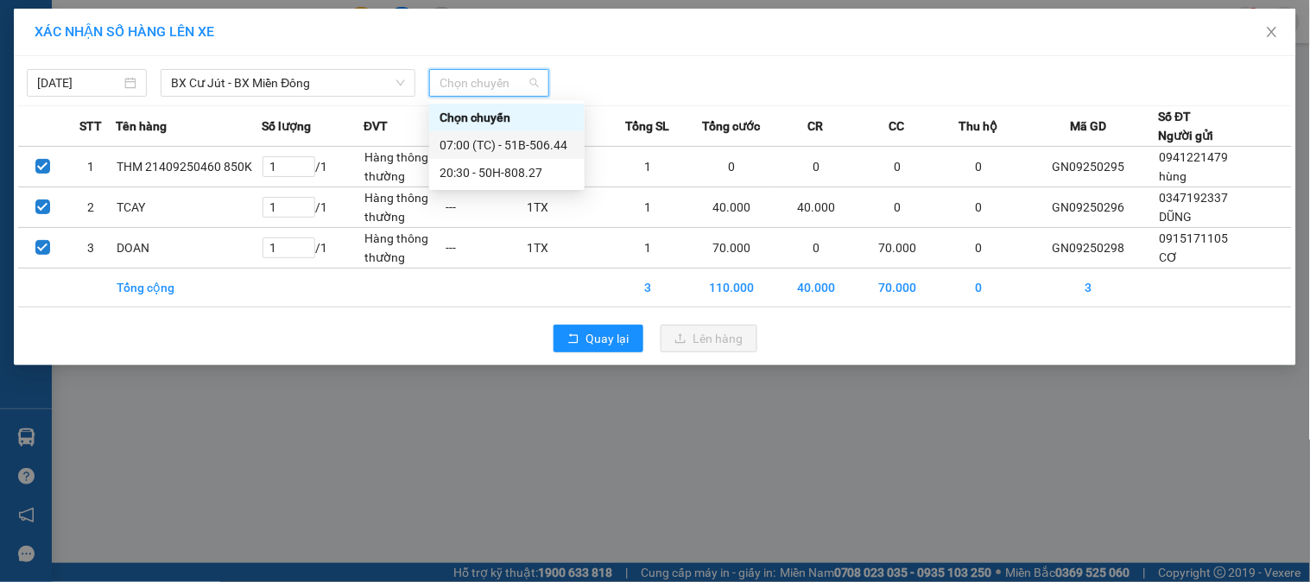
click at [499, 149] on div "07:00 (TC) - 51B-506.44" at bounding box center [507, 145] width 135 height 19
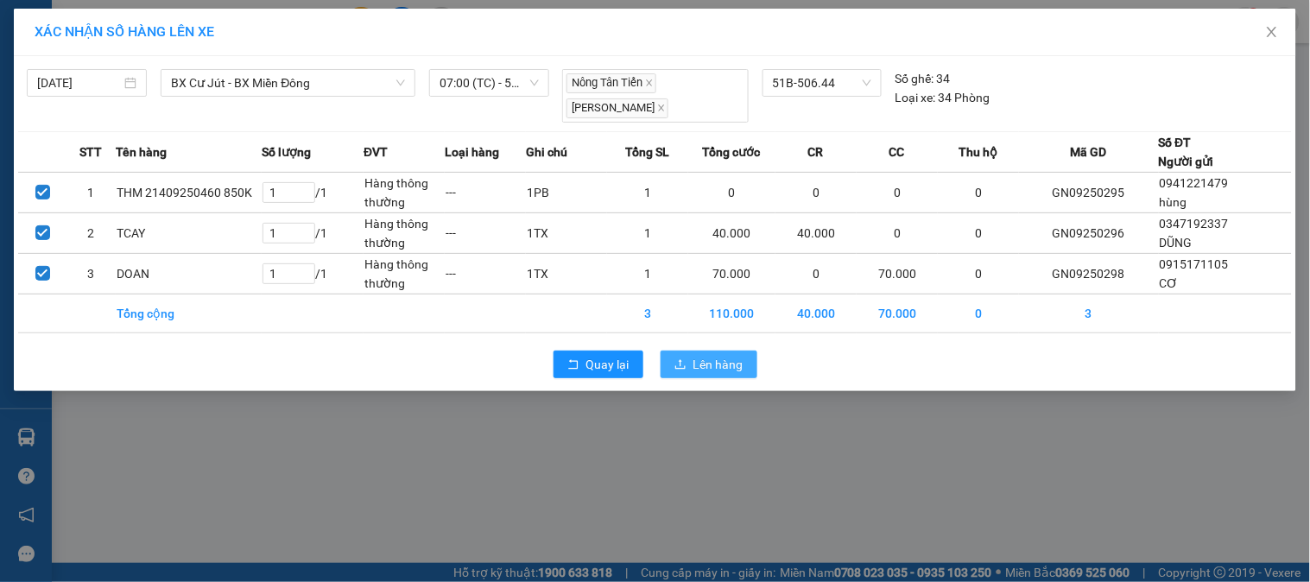
click at [709, 365] on span "Lên hàng" at bounding box center [719, 364] width 50 height 19
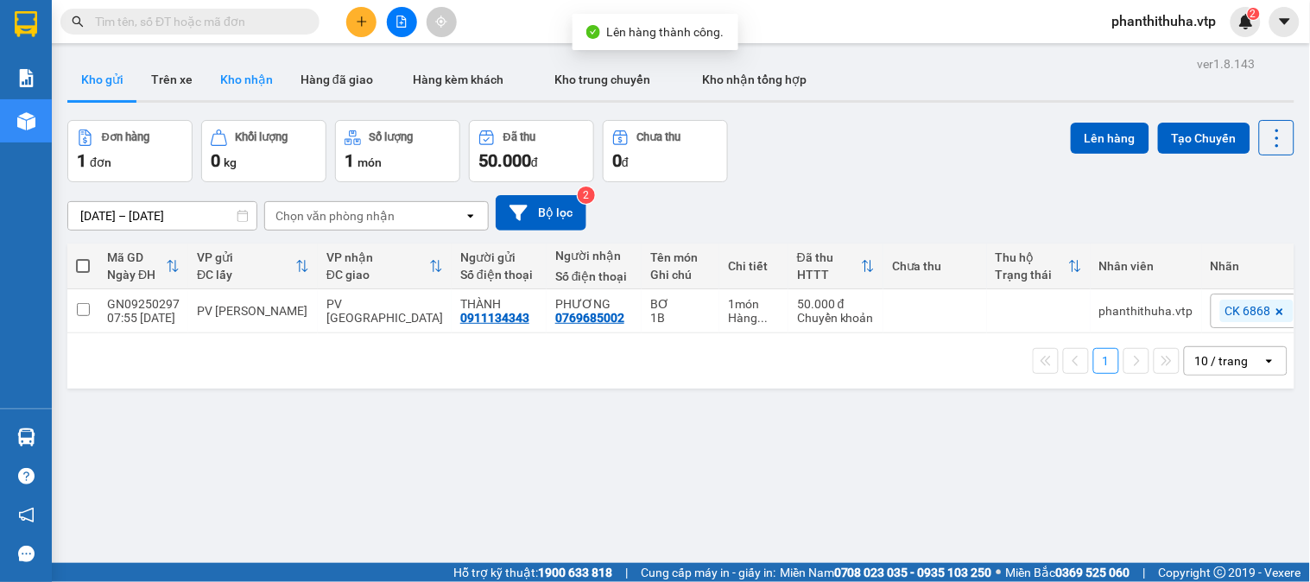
click at [251, 82] on button "Kho nhận" at bounding box center [246, 79] width 80 height 41
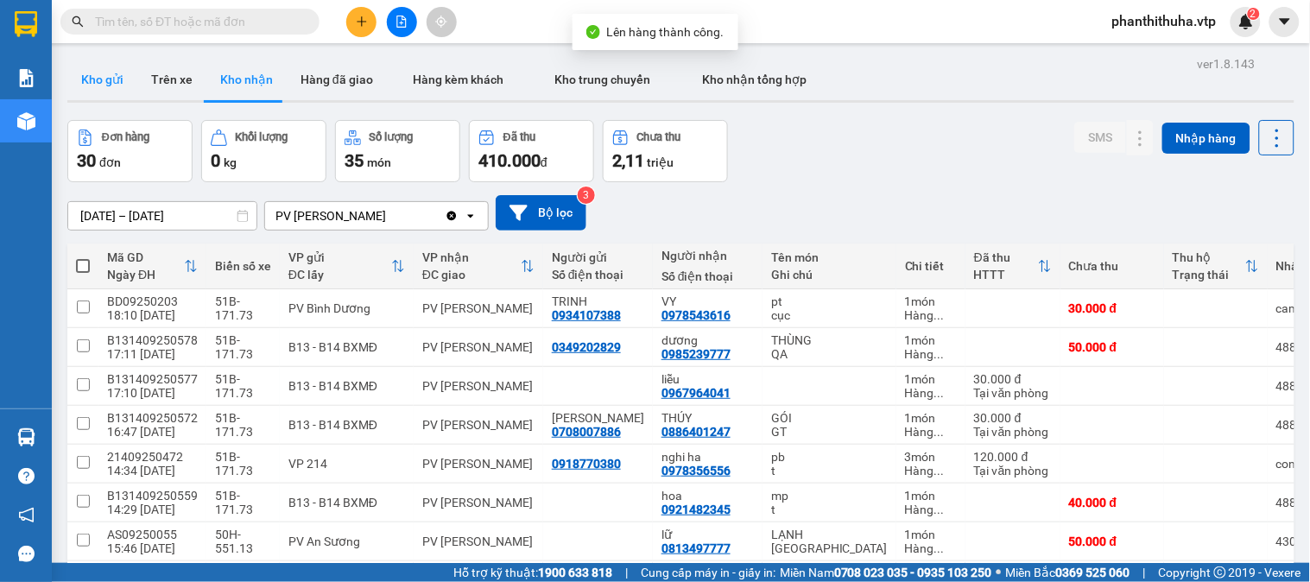
click at [123, 82] on button "Kho gửi" at bounding box center [102, 79] width 70 height 41
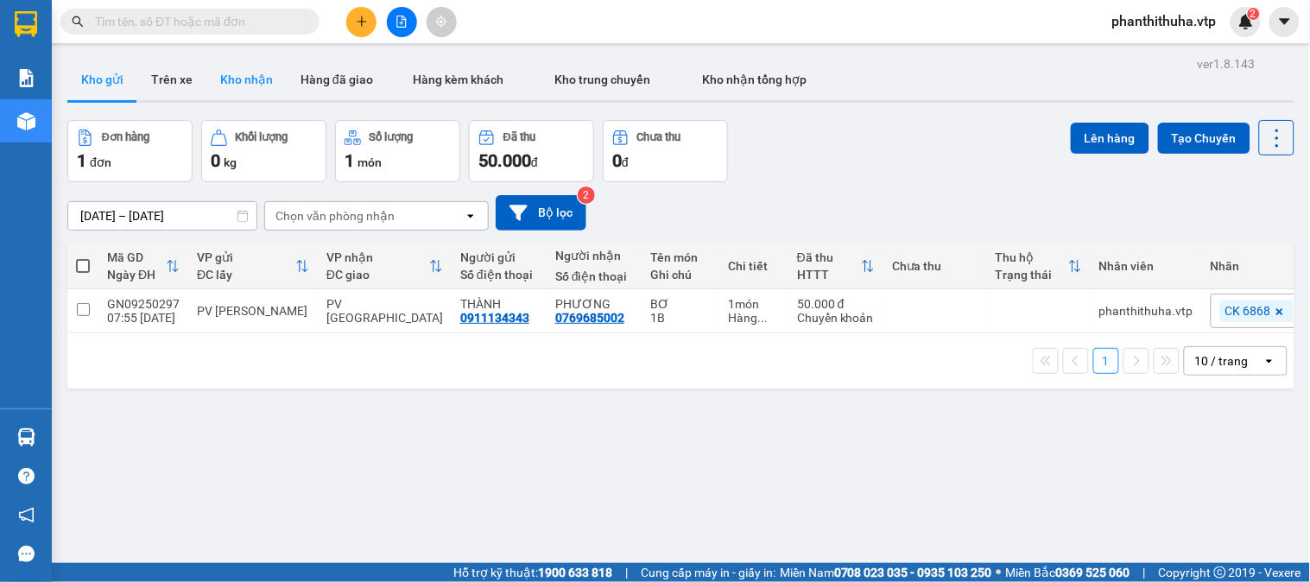
click at [263, 81] on button "Kho nhận" at bounding box center [246, 79] width 80 height 41
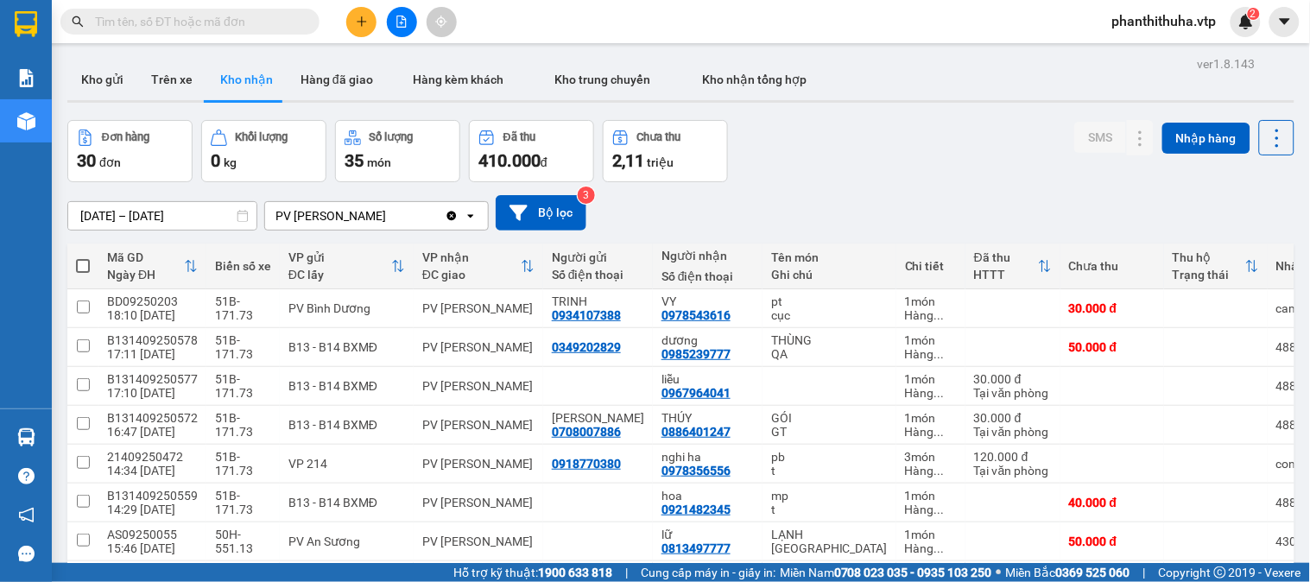
click at [817, 150] on div "Đơn hàng 30 đơn Khối lượng 0 kg Số lượng 35 món Đã thu 410.000 đ Chưa thu 2,11 …" at bounding box center [680, 151] width 1227 height 62
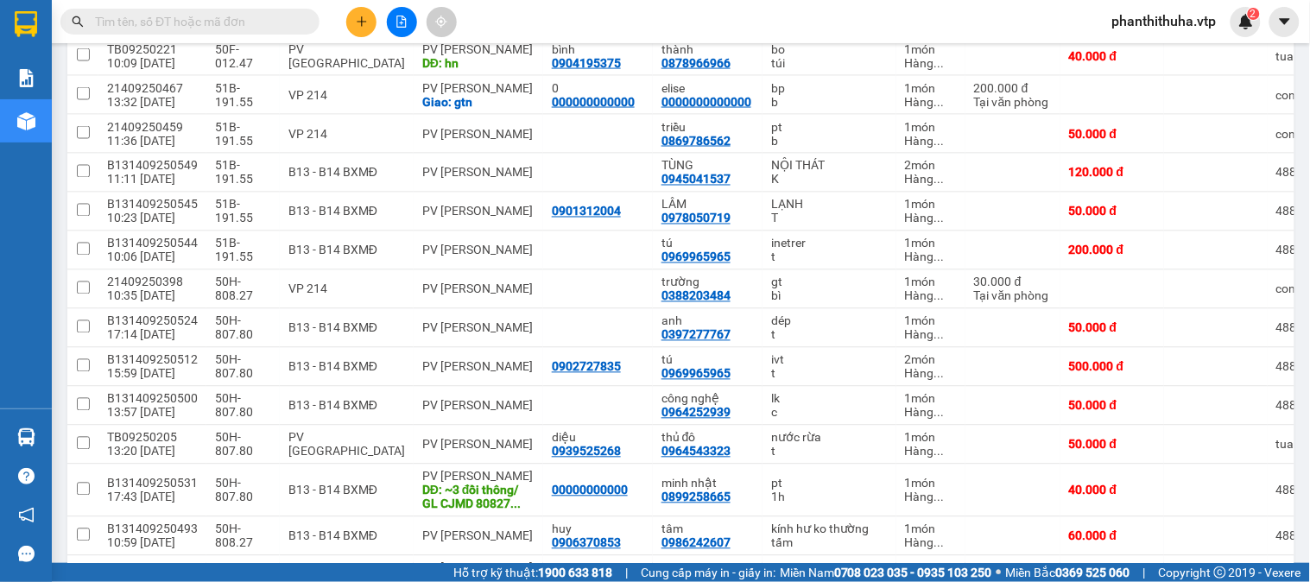
scroll to position [671, 0]
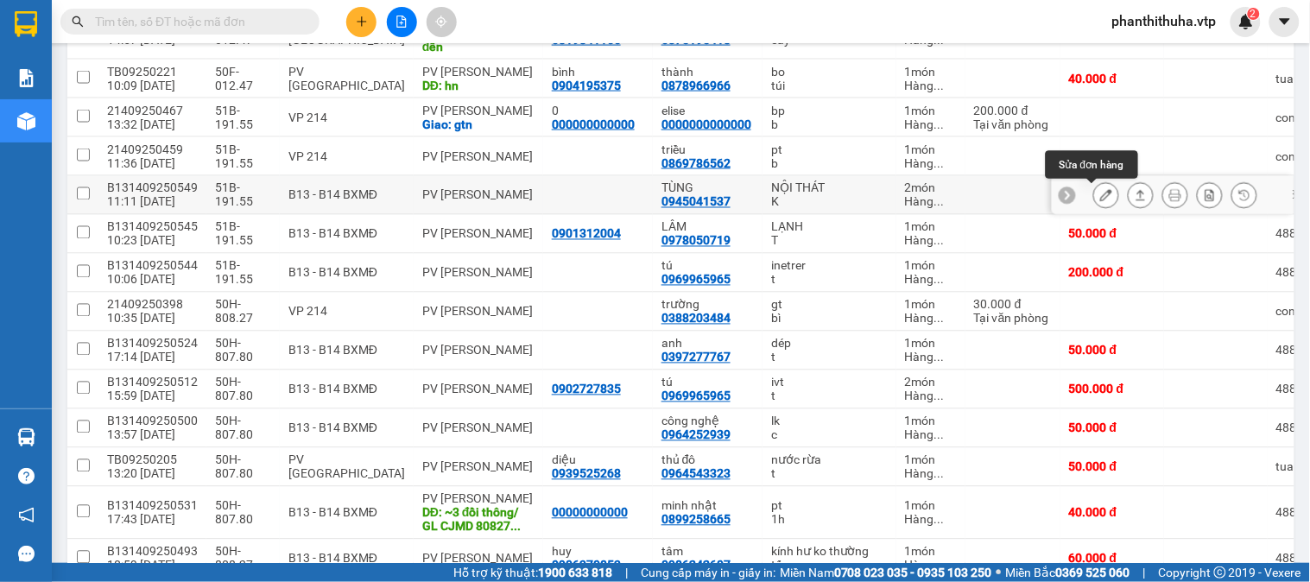
click at [1100, 196] on icon at bounding box center [1106, 195] width 12 height 12
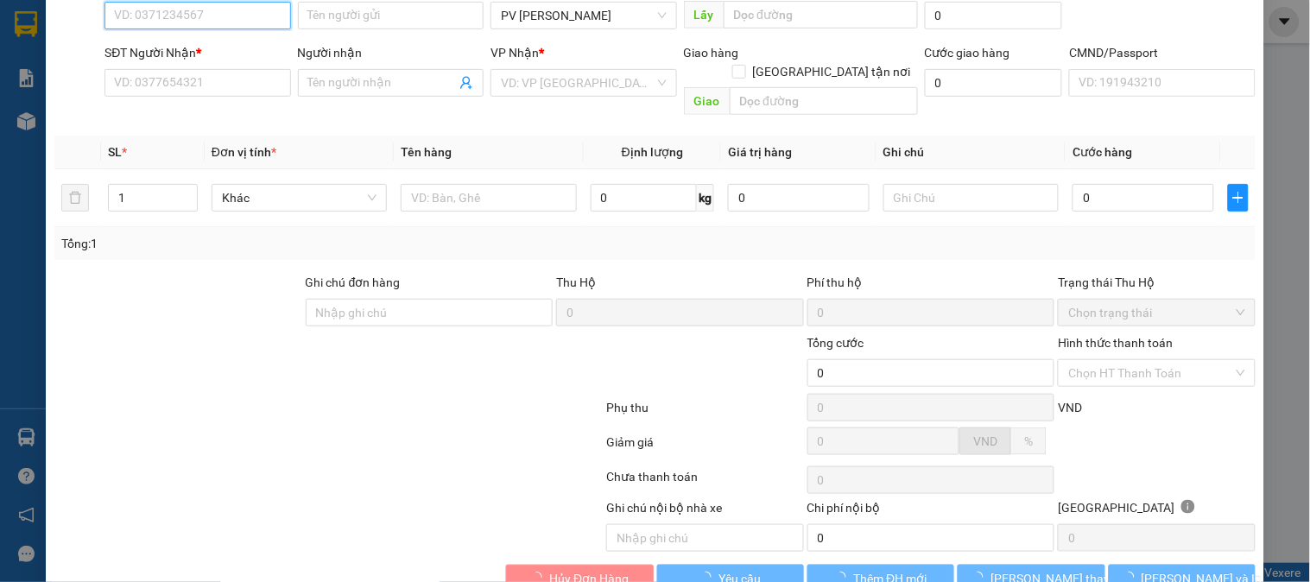
scroll to position [236, 0]
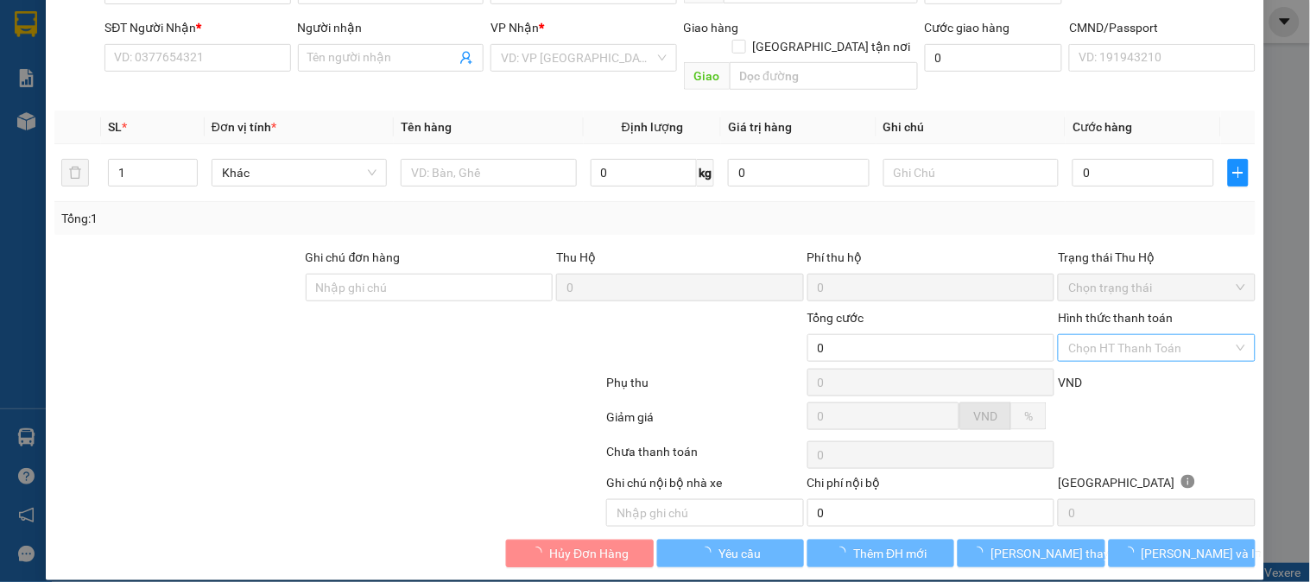
click at [1129, 335] on input "Hình thức thanh toán" at bounding box center [1151, 348] width 164 height 26
type input "6.000"
type input "0945041537"
type input "TÙNG"
type input "120.000"
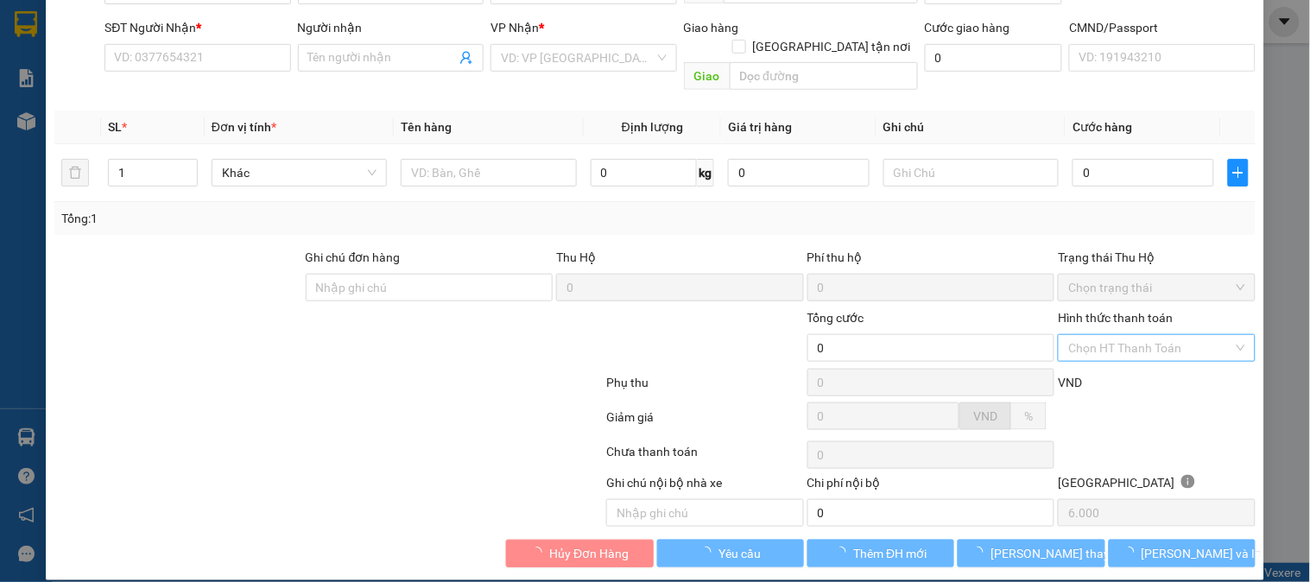
type input "0"
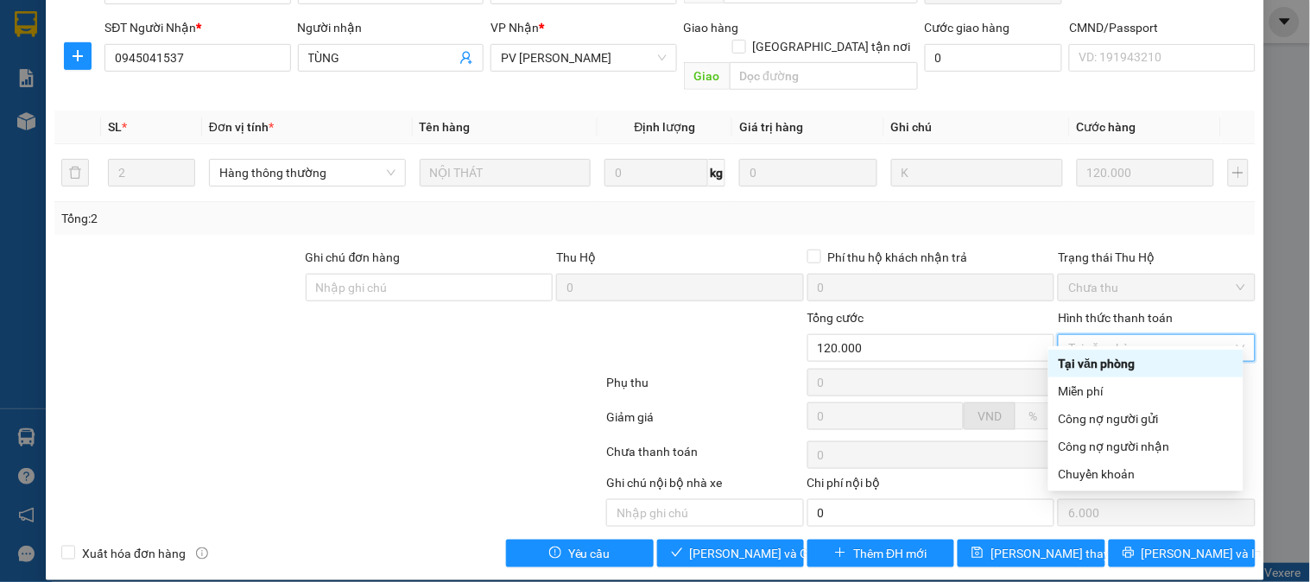
drag, startPoint x: 1088, startPoint y: 368, endPoint x: 1077, endPoint y: 374, distance: 12.8
click at [1087, 369] on div "Tại văn phòng" at bounding box center [1146, 363] width 174 height 19
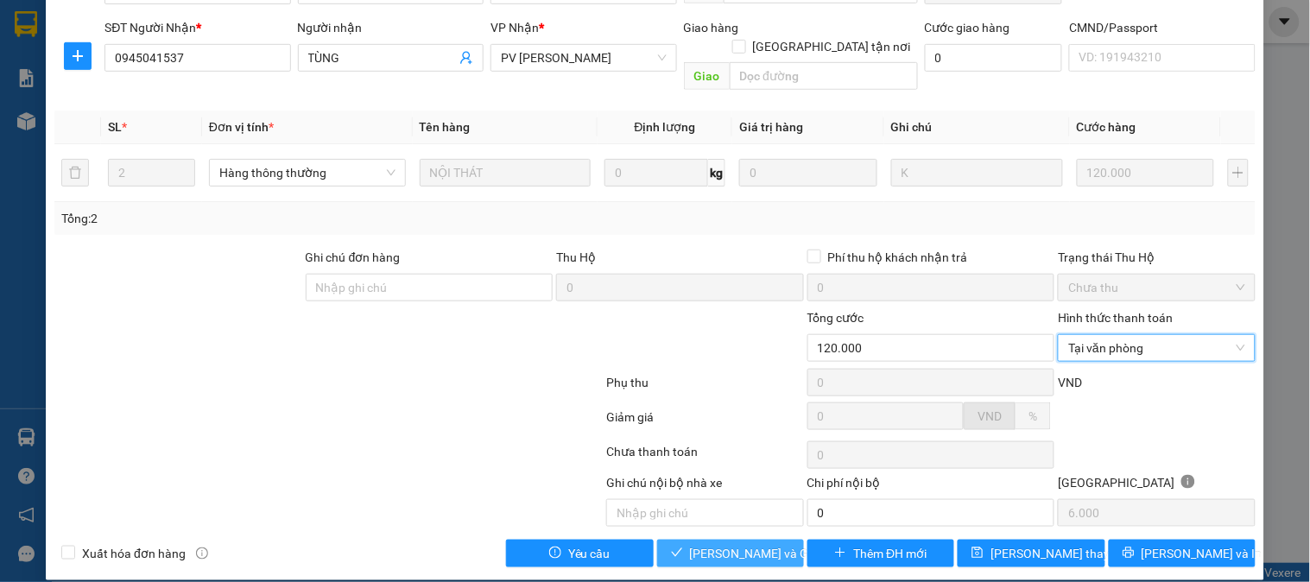
click at [727, 544] on span "[PERSON_NAME] và Giao hàng" at bounding box center [773, 553] width 166 height 19
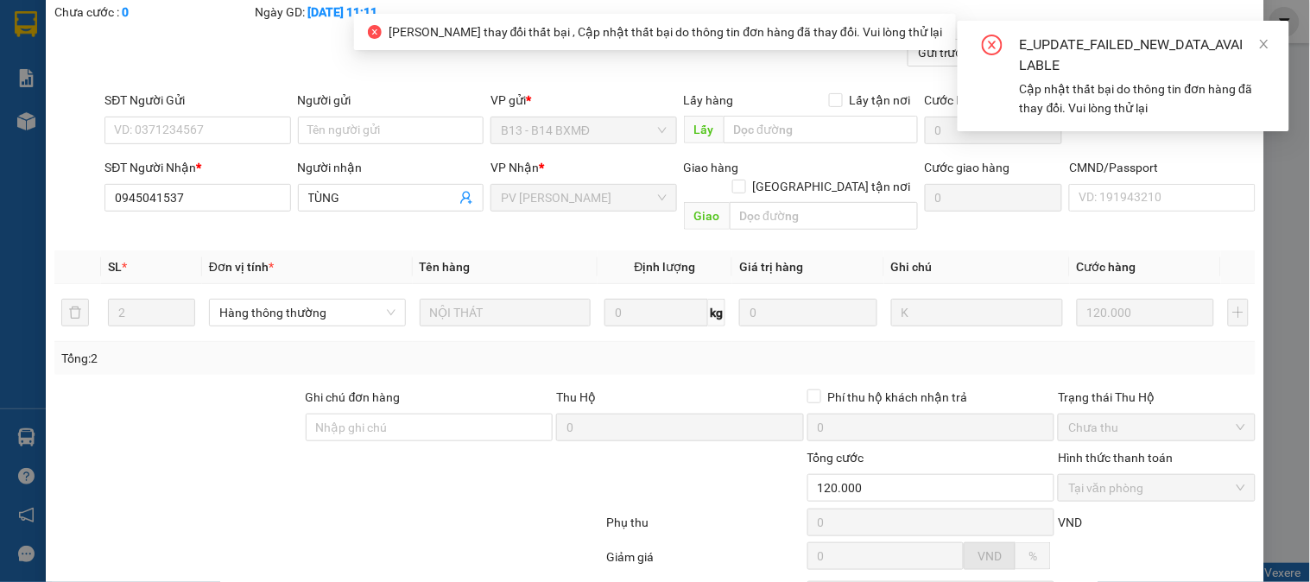
scroll to position [0, 0]
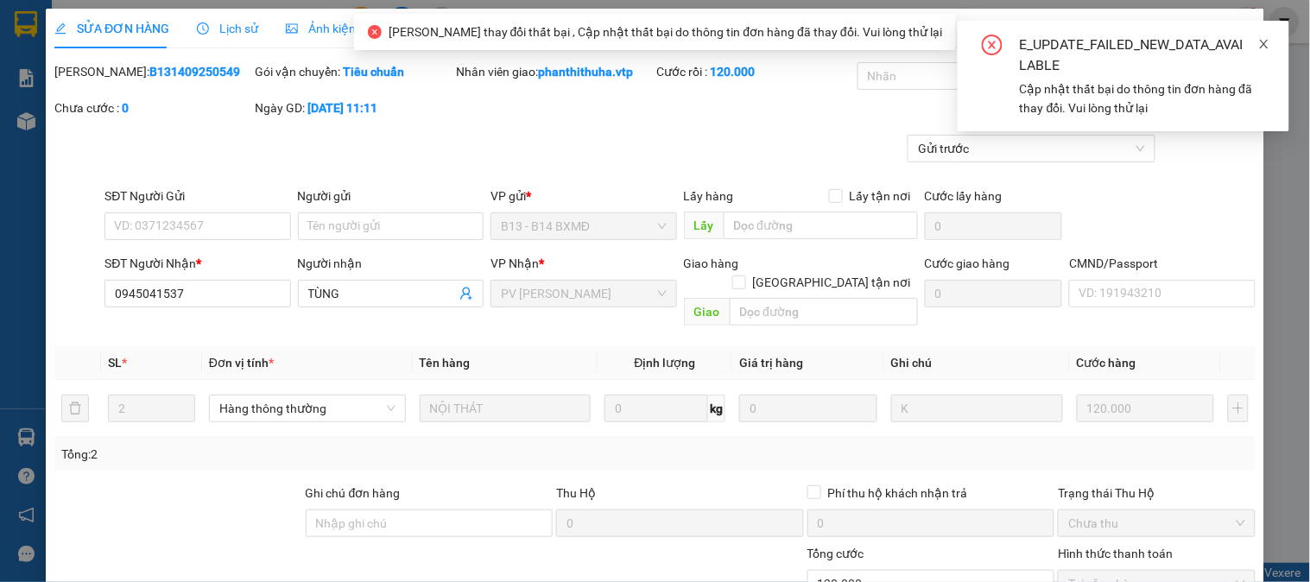
click at [1261, 47] on icon "close" at bounding box center [1265, 44] width 12 height 12
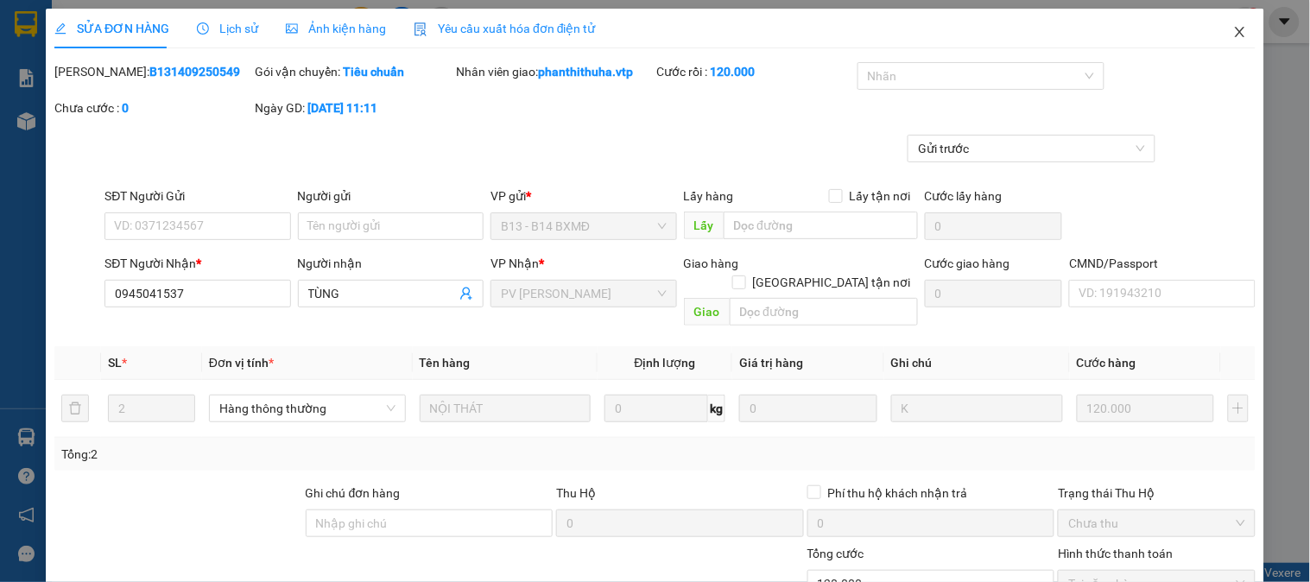
click at [1234, 39] on icon "close" at bounding box center [1241, 32] width 14 height 14
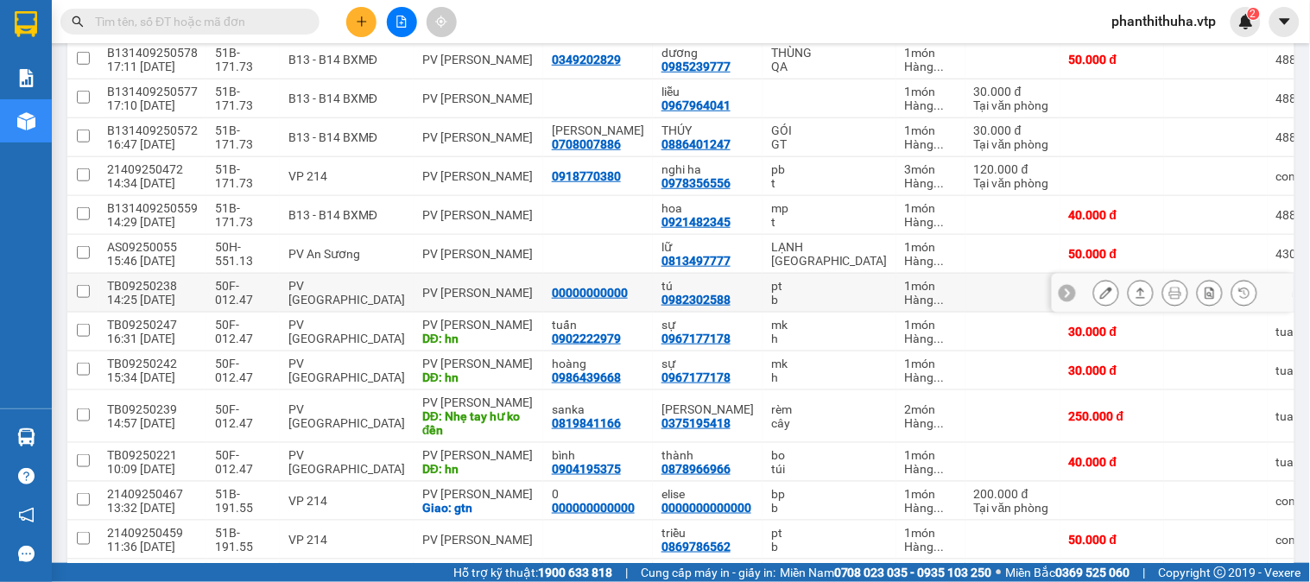
scroll to position [384, 0]
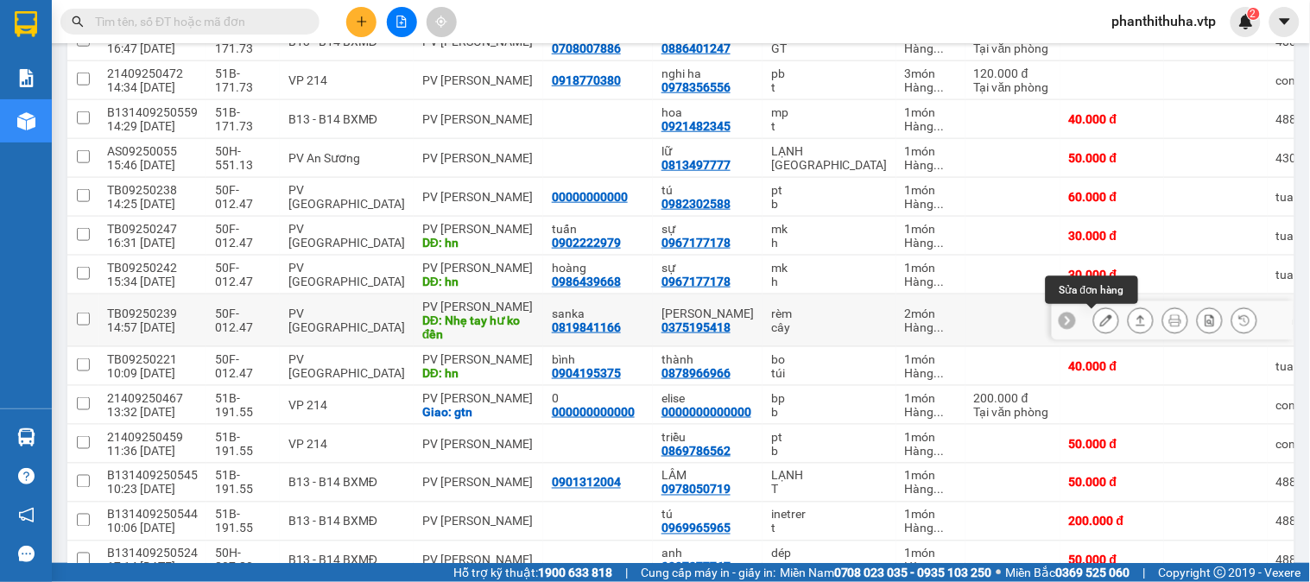
click at [1100, 323] on icon at bounding box center [1106, 320] width 12 height 12
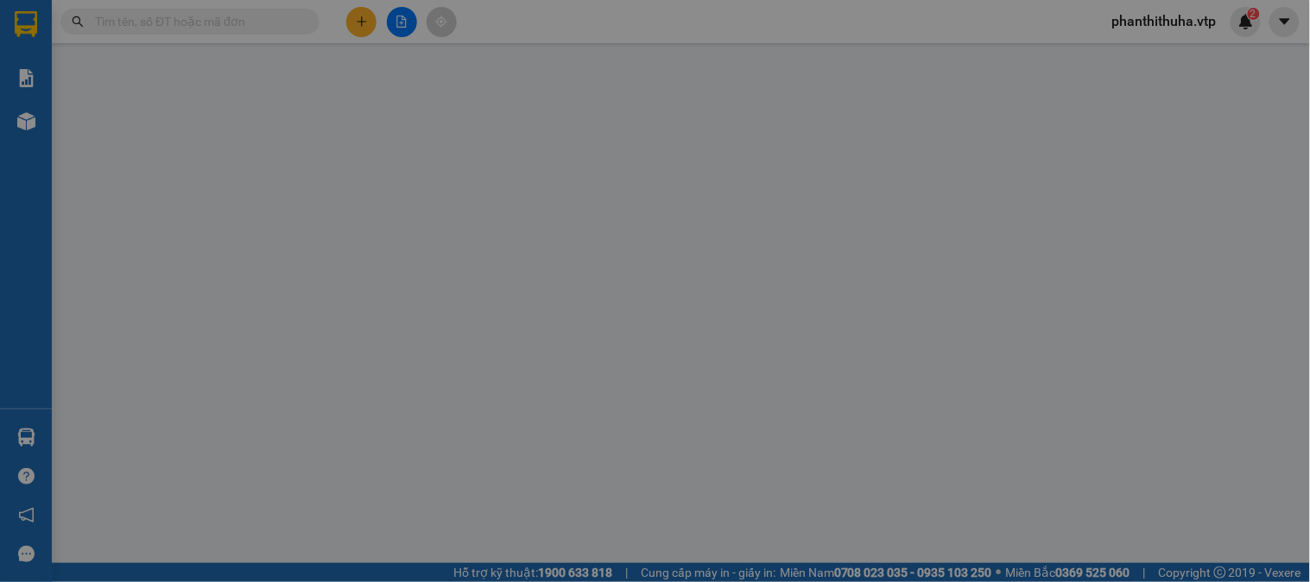
type input "0819841166"
type input "sanka"
type input "0375195418"
type input "[PERSON_NAME]"
type input "Nhẹ tay hư ko đền"
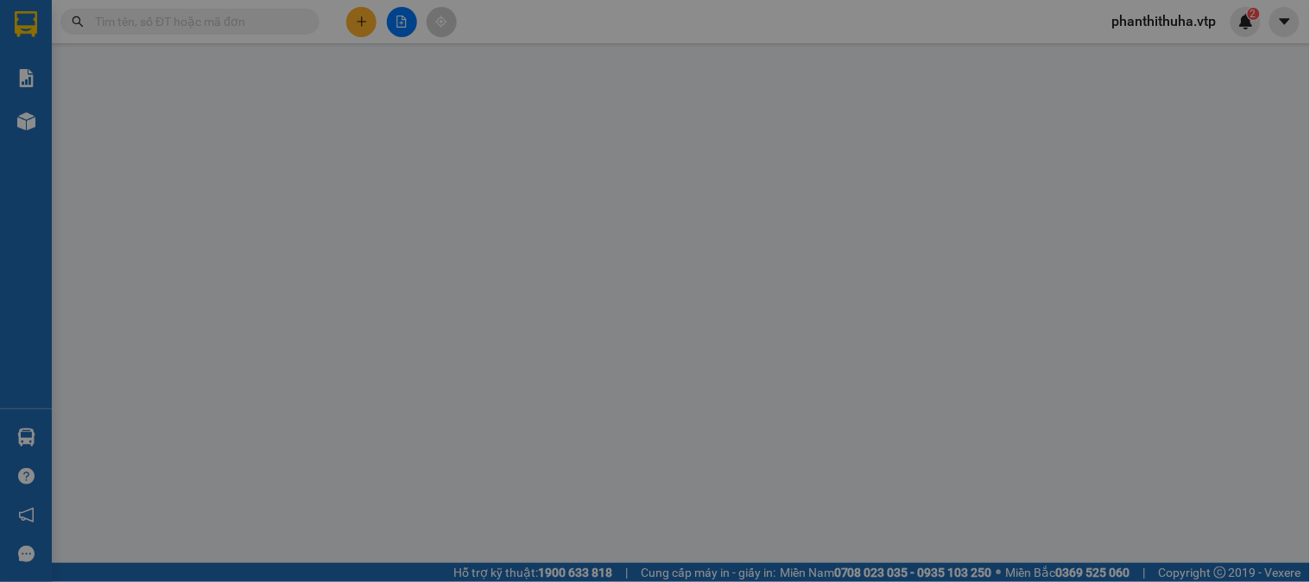
type input "250.000"
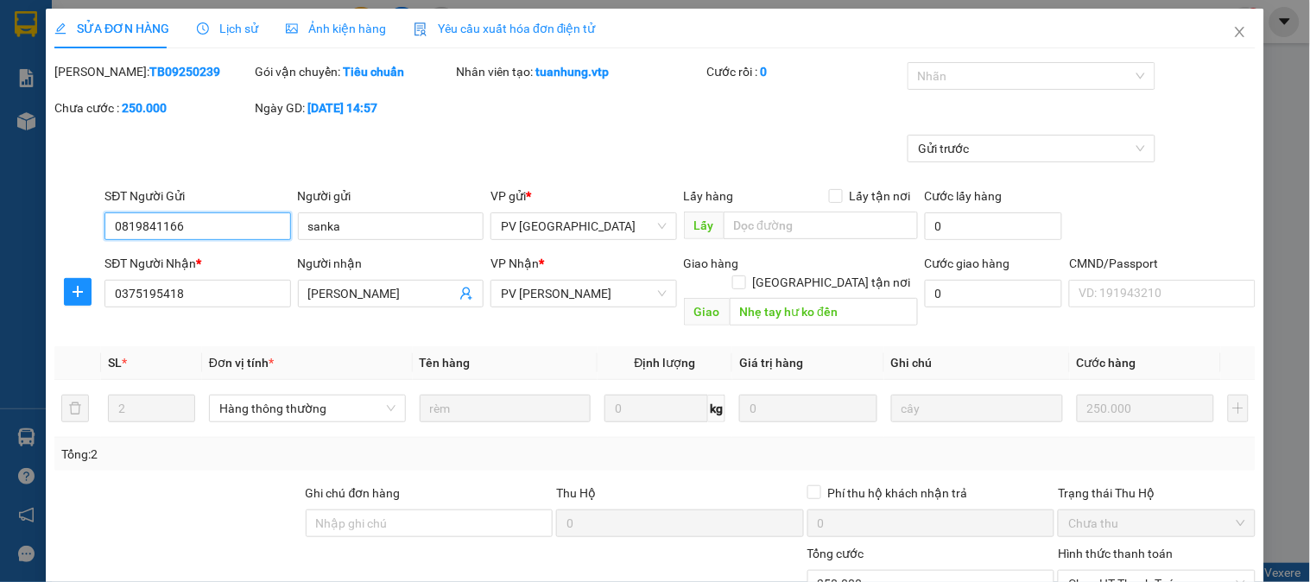
type input "12.500"
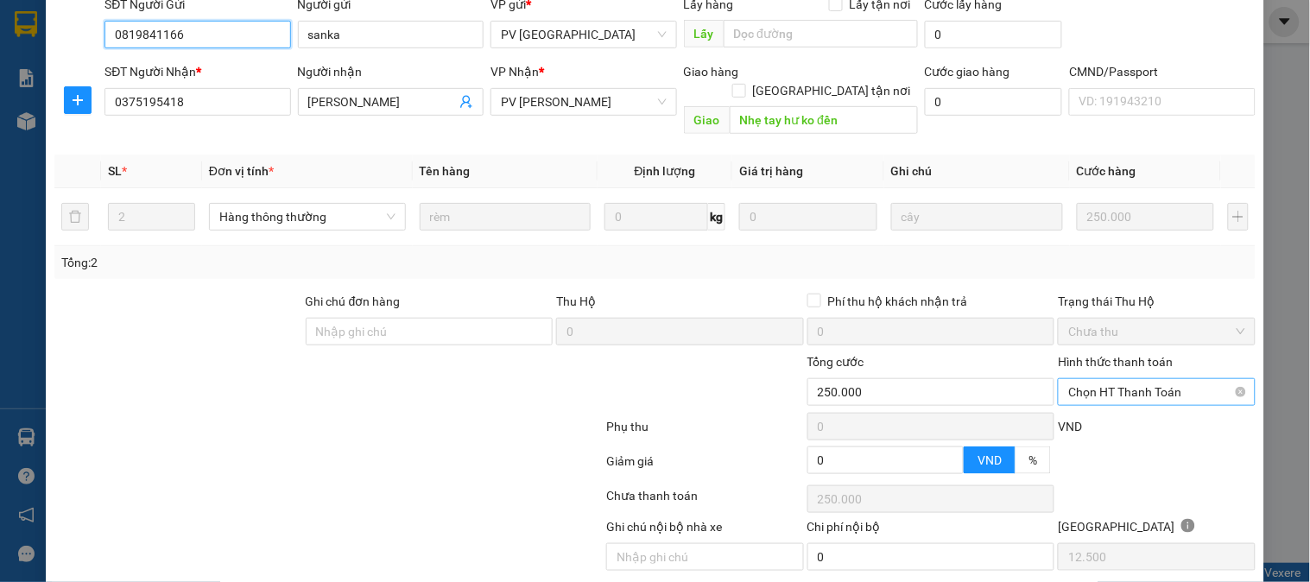
drag, startPoint x: 1071, startPoint y: 370, endPoint x: 1076, endPoint y: 384, distance: 15.6
click at [1074, 379] on span "Chọn HT Thanh Toán" at bounding box center [1157, 392] width 176 height 26
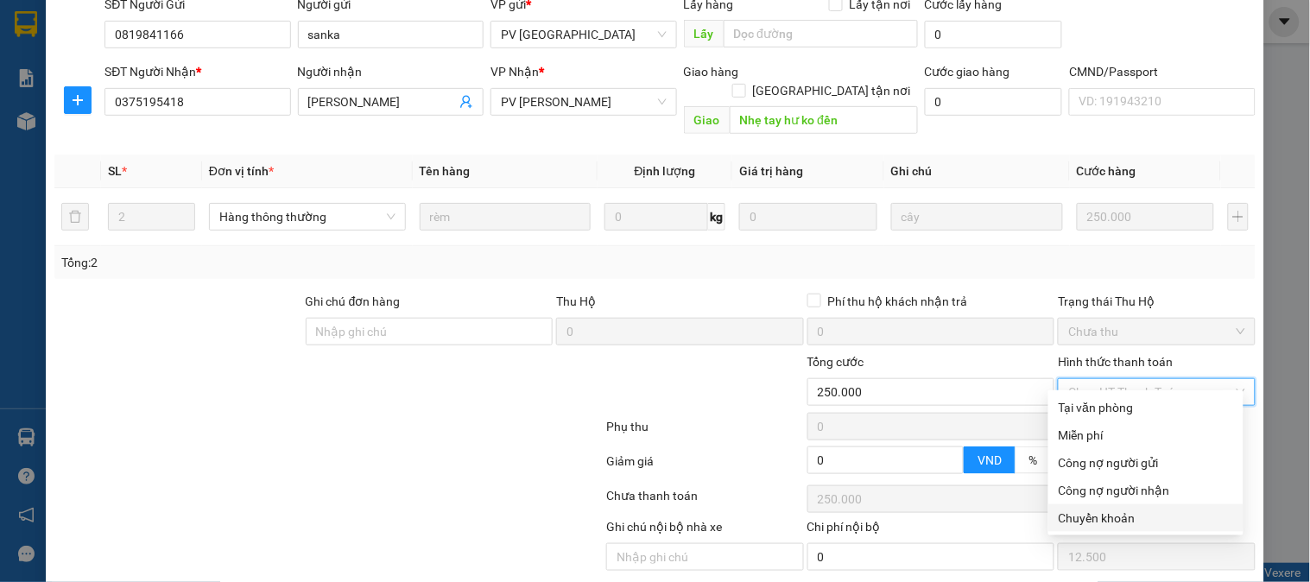
click at [1090, 511] on div "Chuyển khoản" at bounding box center [1146, 518] width 174 height 19
type input "0"
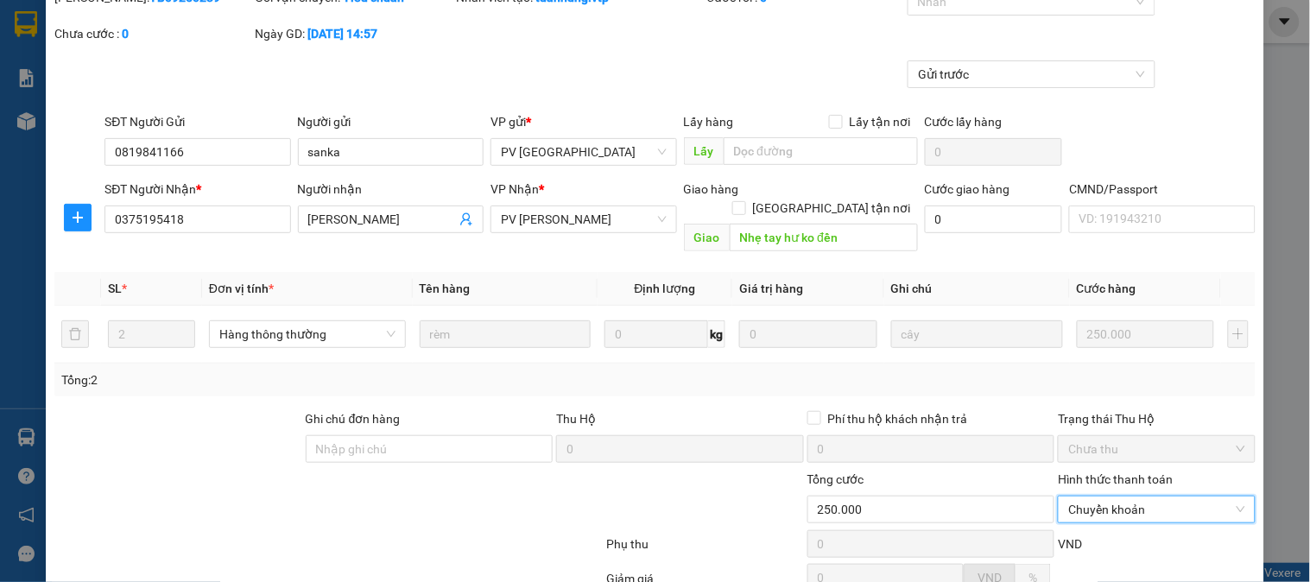
scroll to position [0, 0]
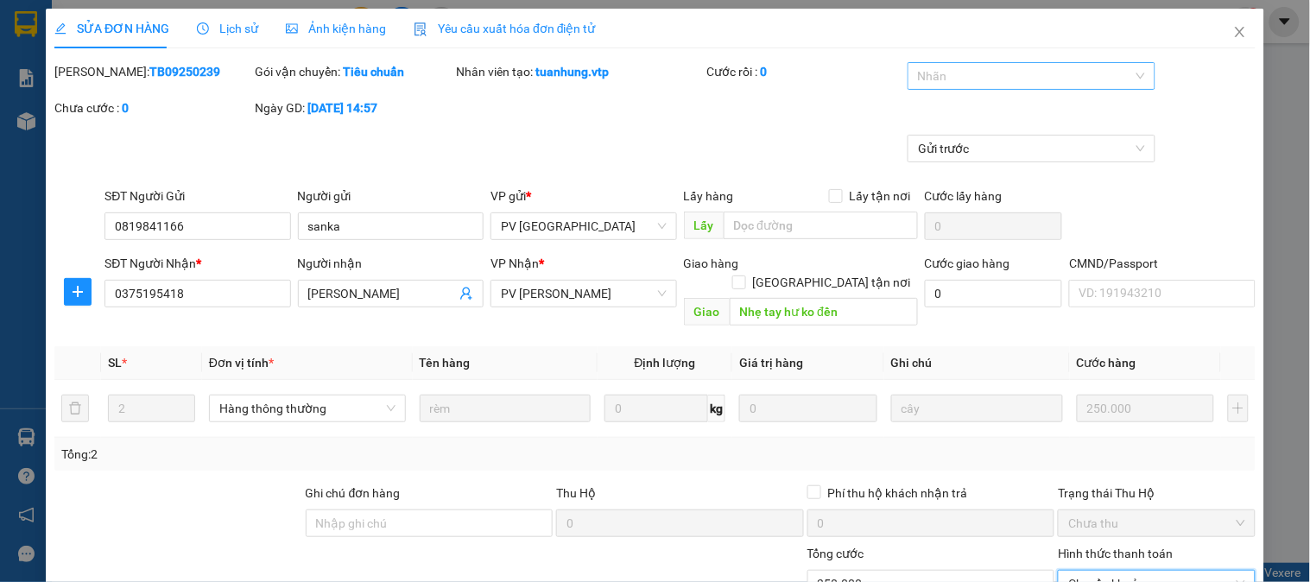
click at [1054, 79] on div at bounding box center [1023, 76] width 222 height 21
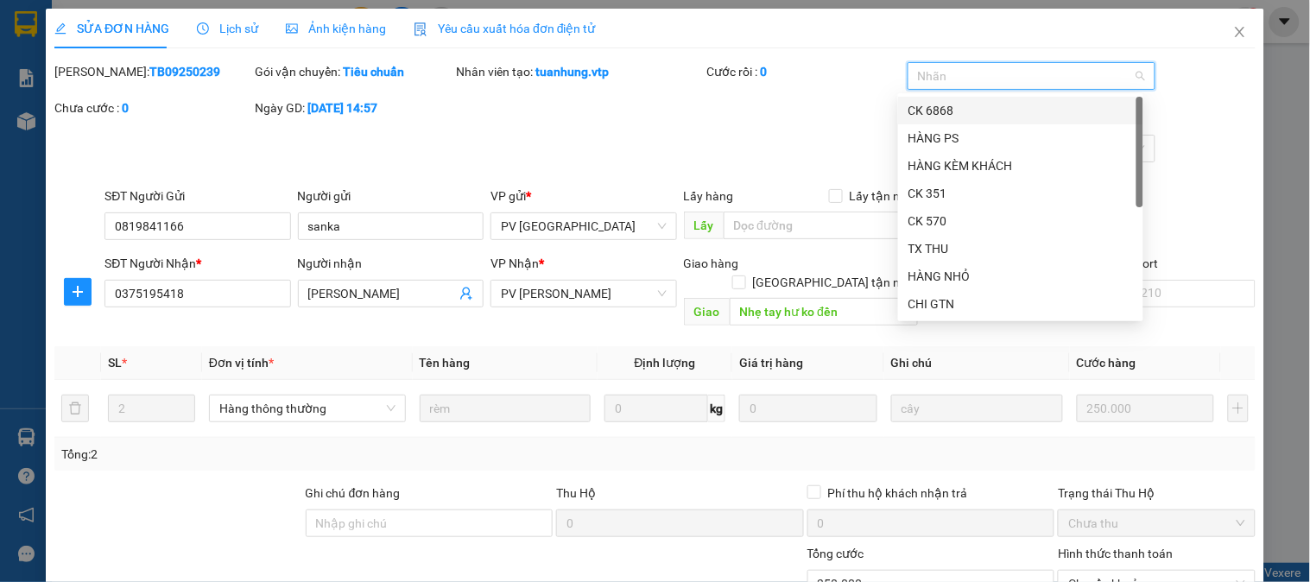
click at [980, 107] on div "CK 6868" at bounding box center [1021, 110] width 225 height 19
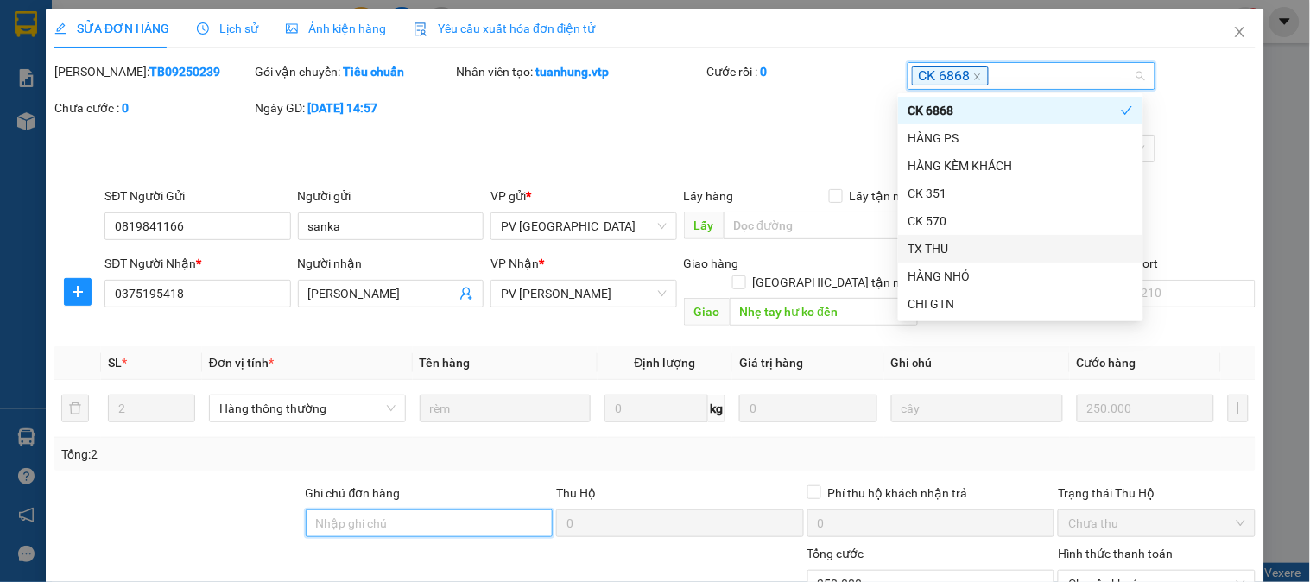
click at [424, 510] on input "Ghi chú đơn hàng" at bounding box center [430, 524] width 248 height 28
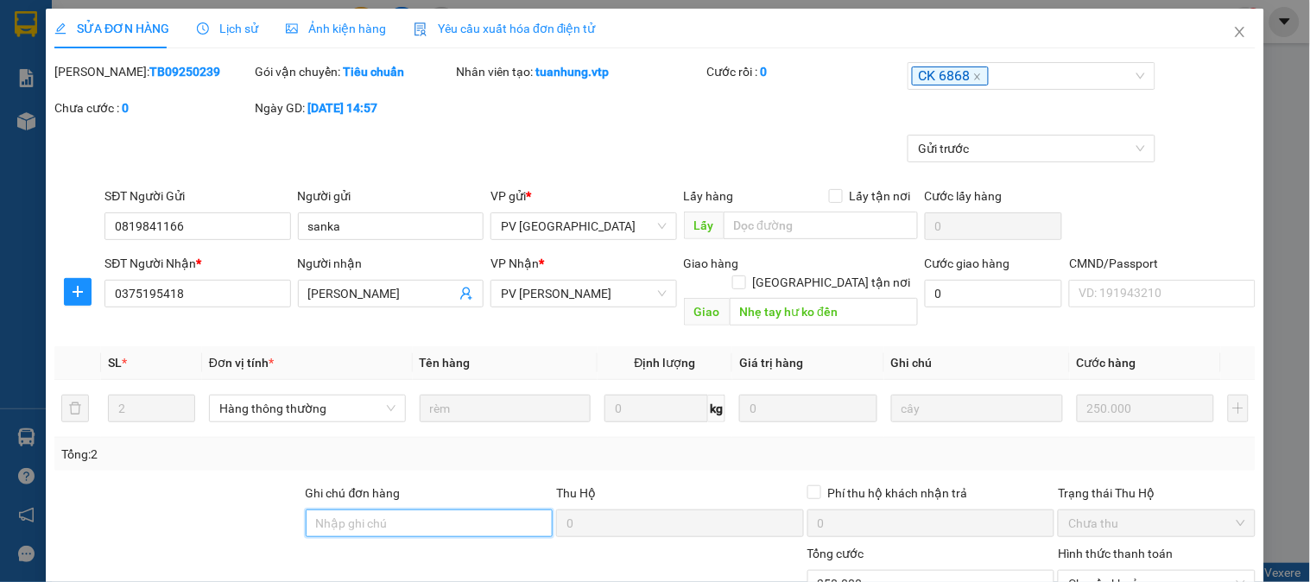
type input "E"
type input "Ẽ"
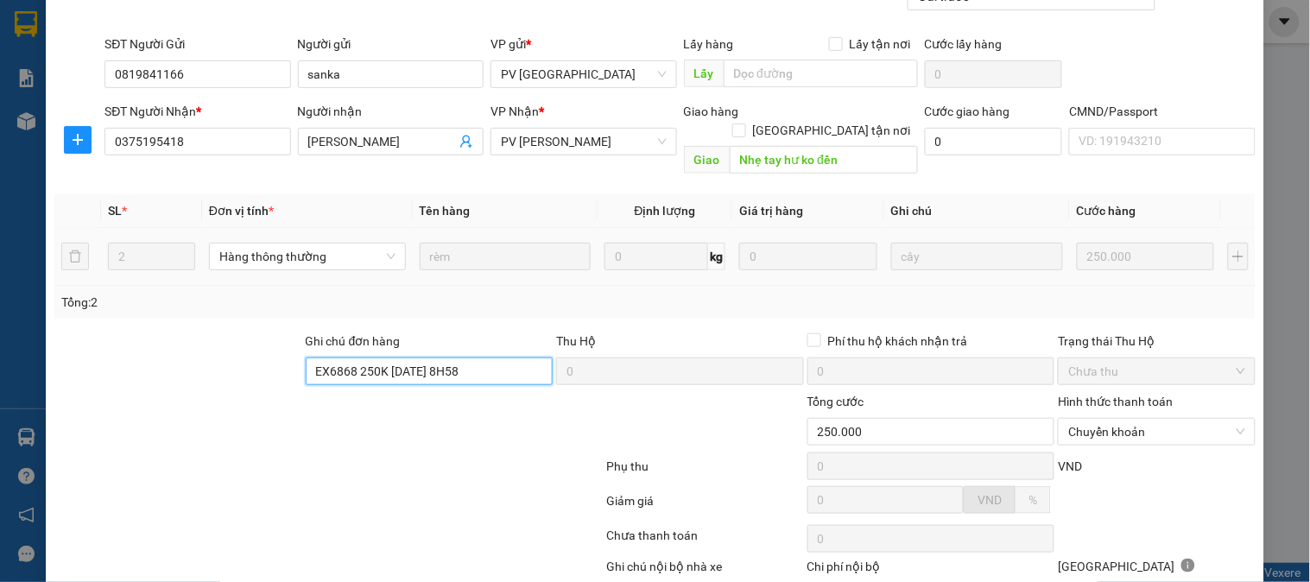
scroll to position [236, 0]
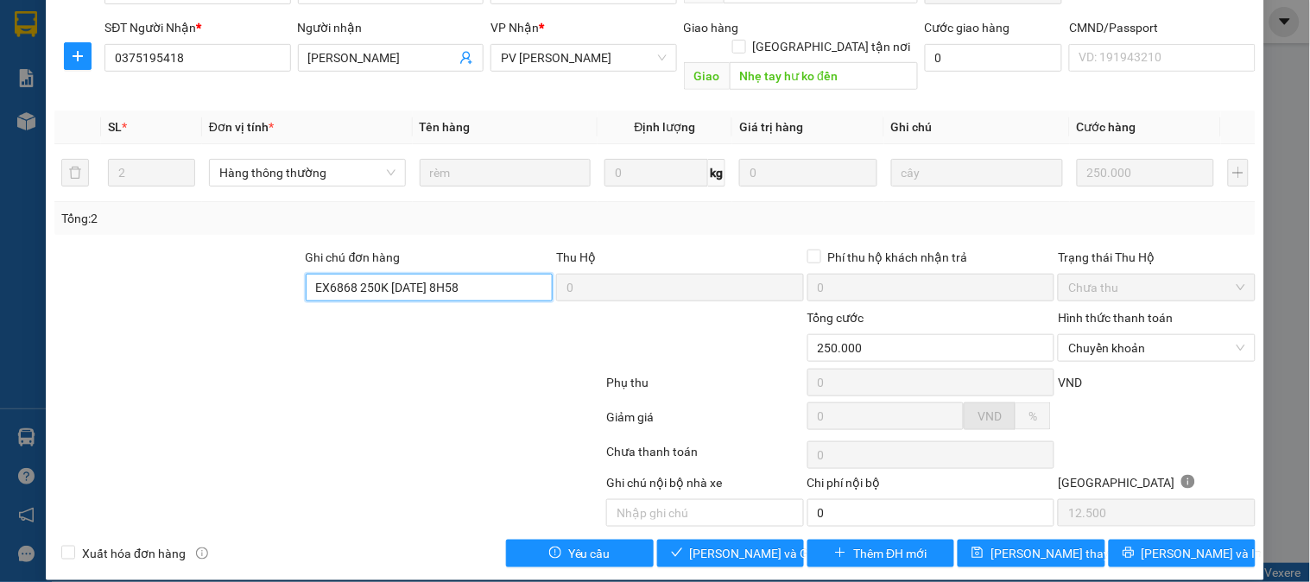
type input "EX6868 250K 13/9/25 8H58"
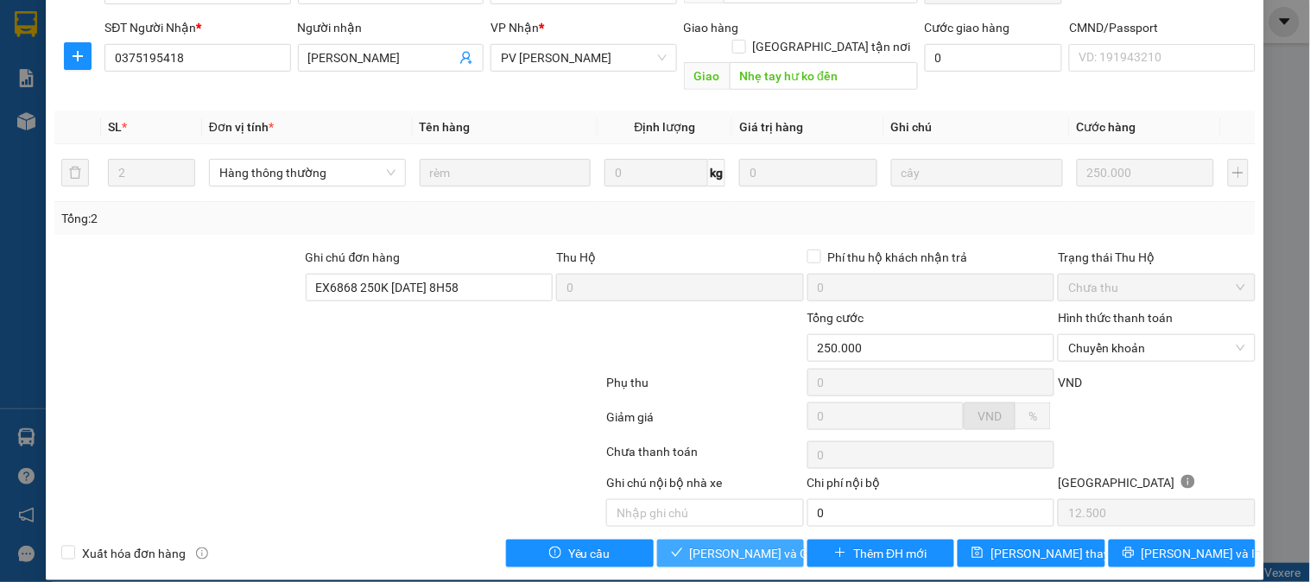
click at [727, 544] on span "[PERSON_NAME] và Giao hàng" at bounding box center [773, 553] width 166 height 19
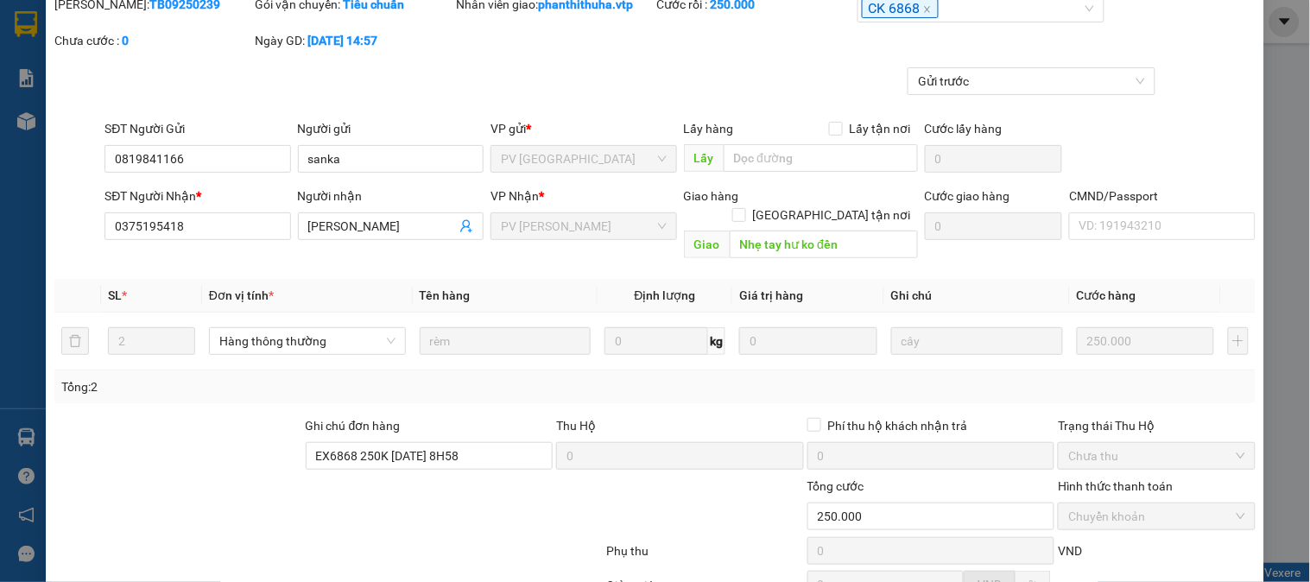
scroll to position [0, 0]
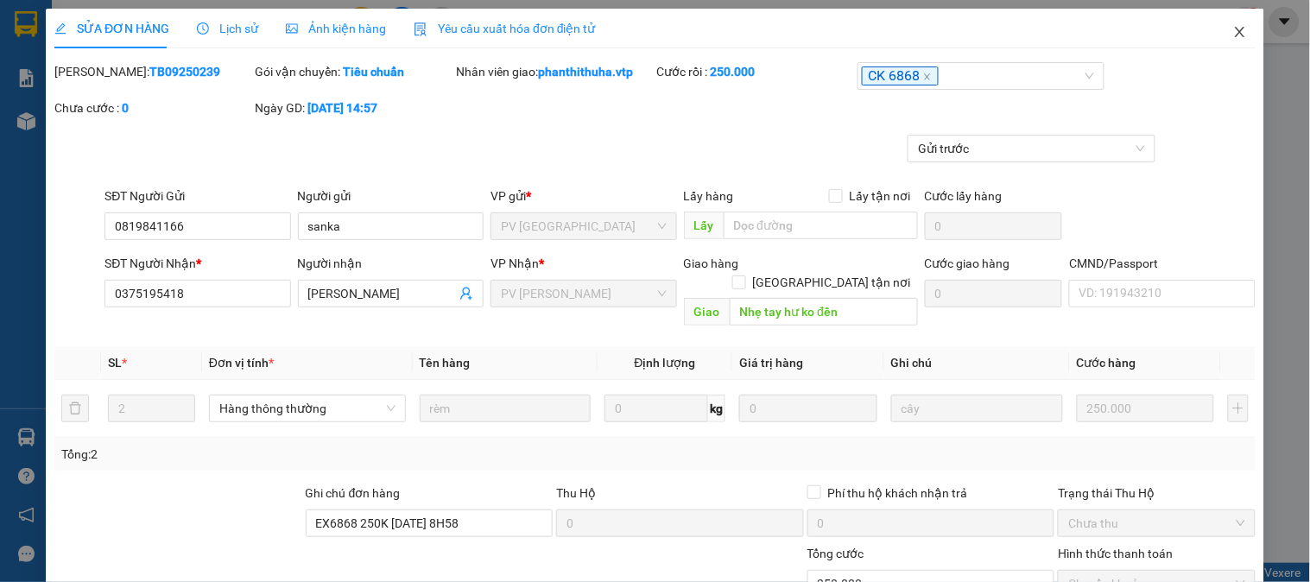
click at [1234, 35] on icon "close" at bounding box center [1241, 32] width 14 height 14
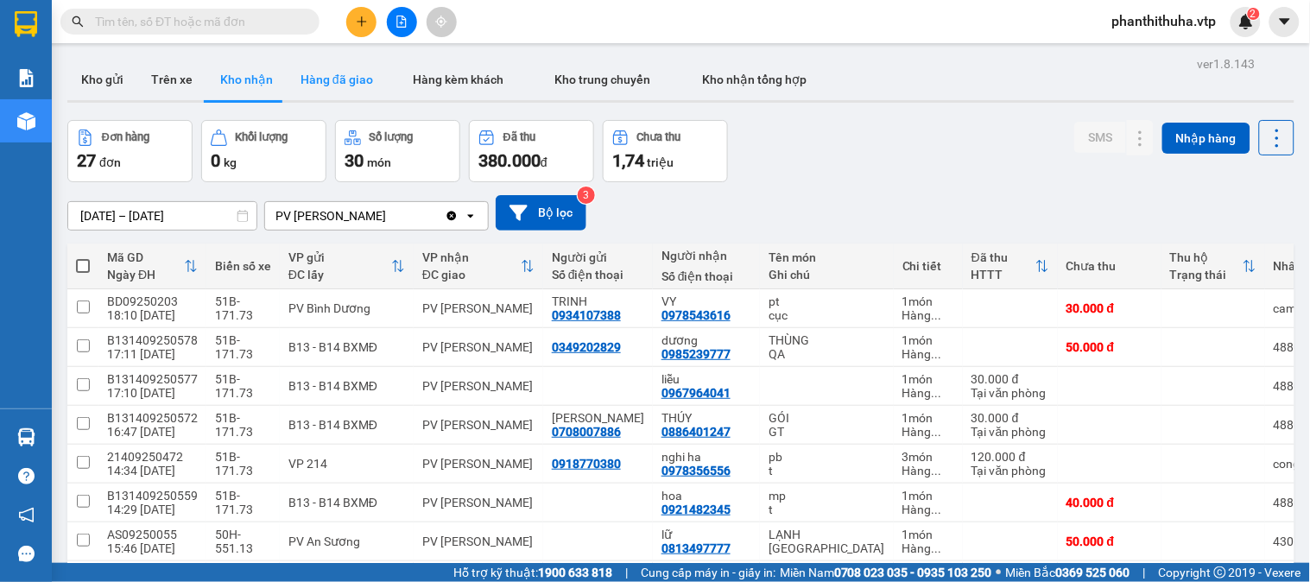
click at [365, 81] on button "Hàng đã giao" at bounding box center [337, 79] width 100 height 41
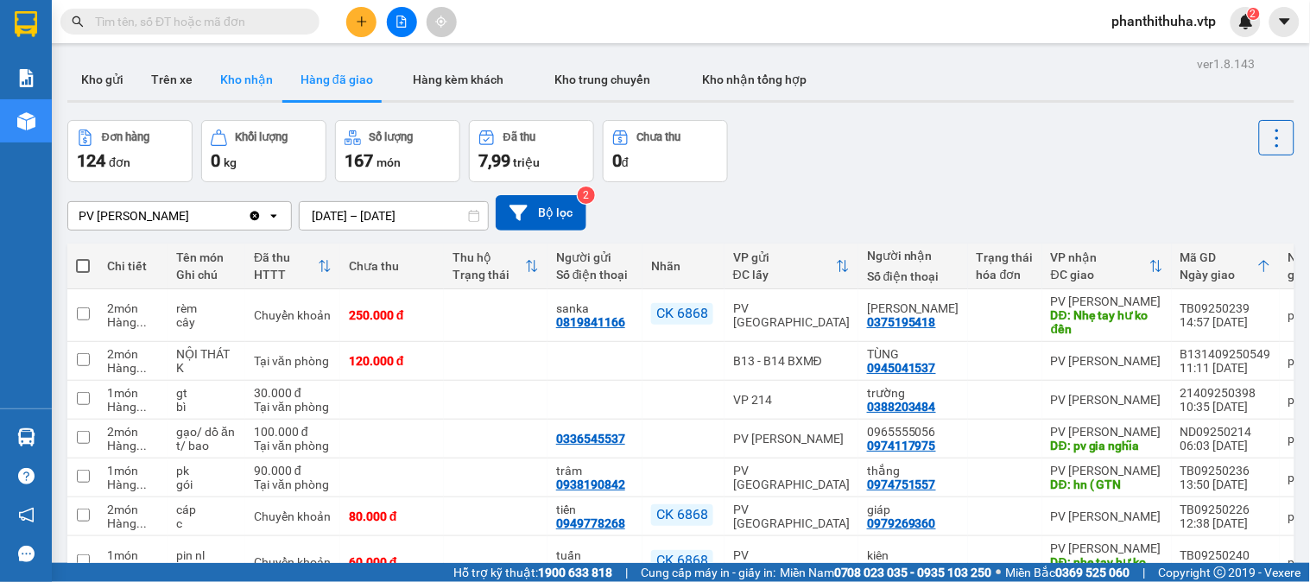
click at [238, 79] on button "Kho nhận" at bounding box center [246, 79] width 80 height 41
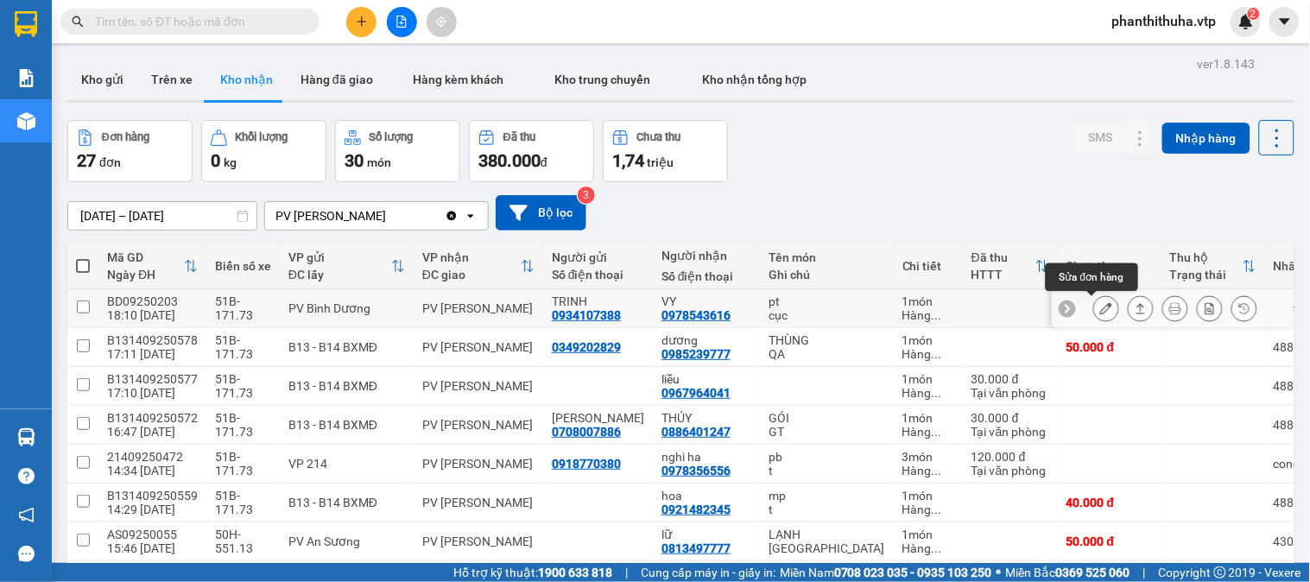
click at [1100, 312] on icon at bounding box center [1106, 308] width 12 height 12
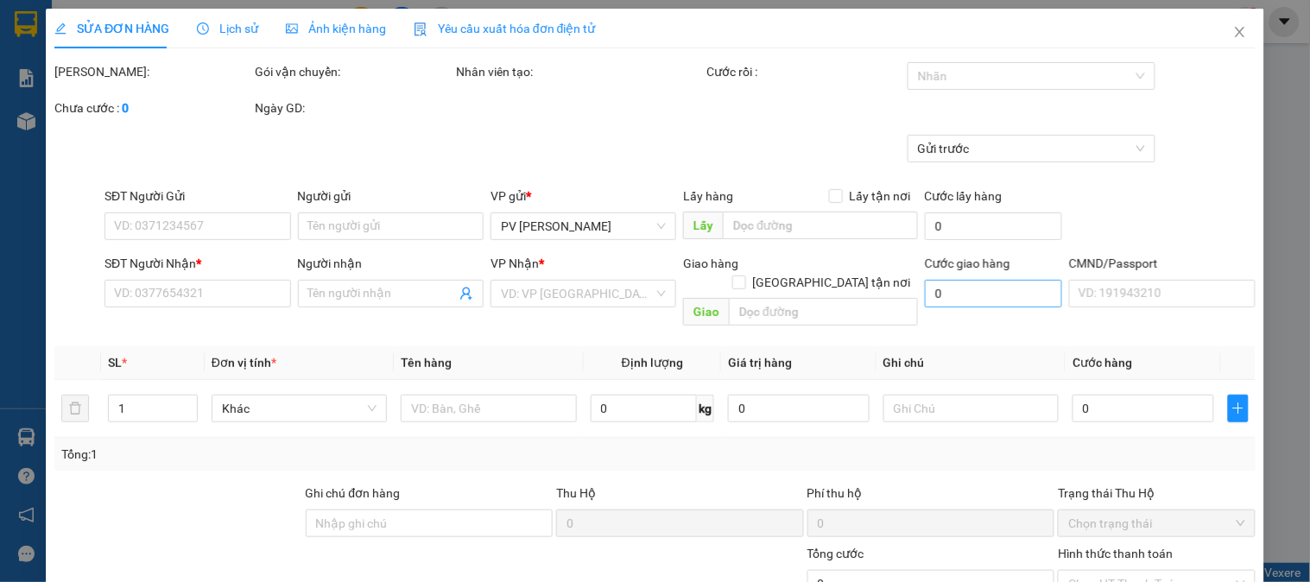
type input "0934107388"
type input "TRINH"
type input "0978543616"
type input "VY"
type input "30.000"
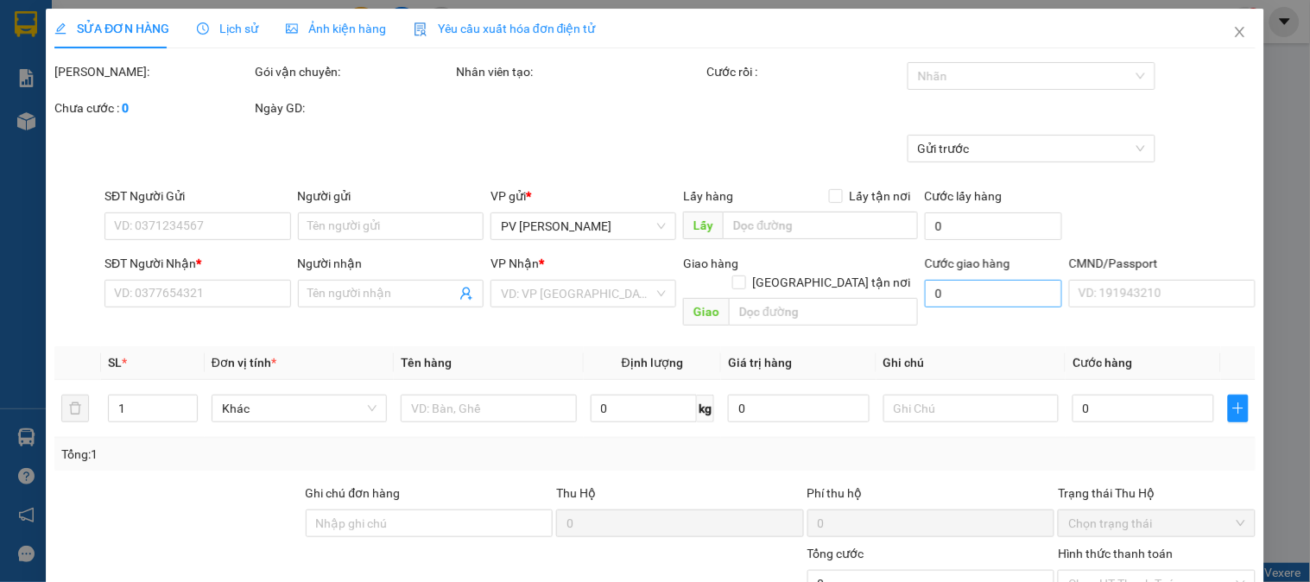
type input "30.000"
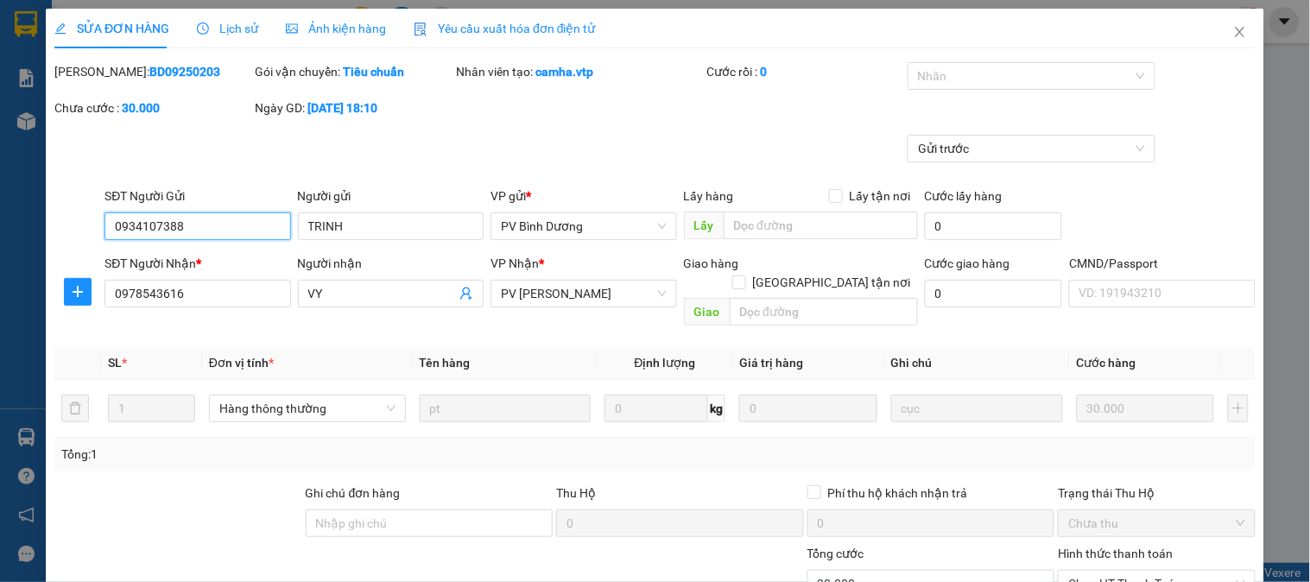
type input "1.500"
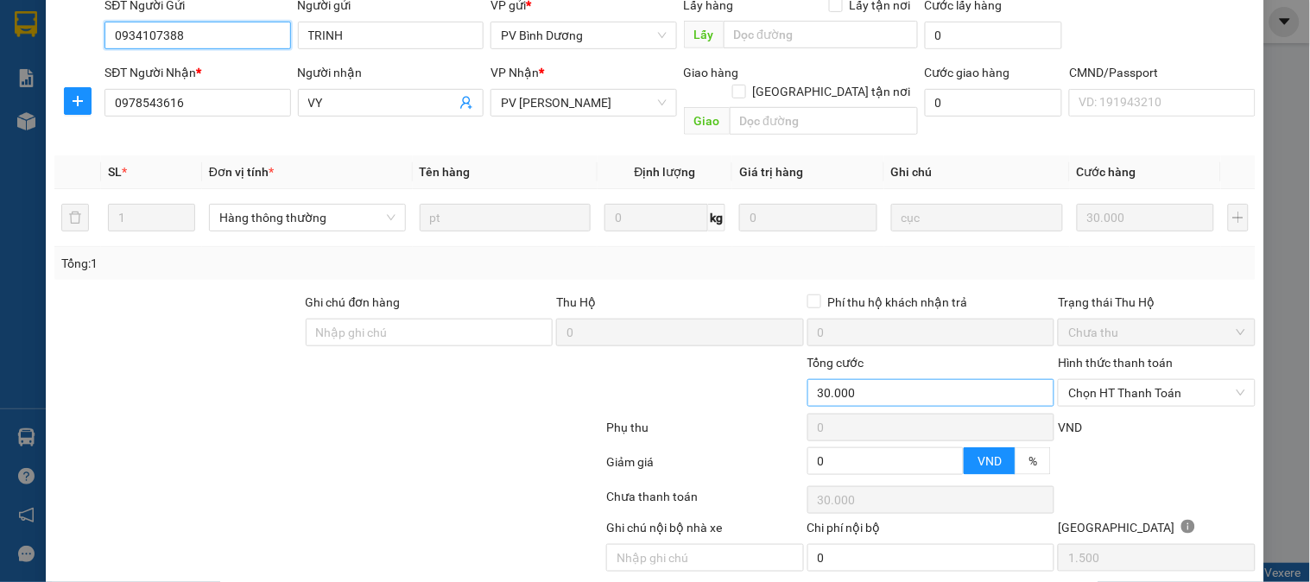
scroll to position [192, 0]
click at [1102, 379] on span "Chọn HT Thanh Toán" at bounding box center [1157, 392] width 176 height 26
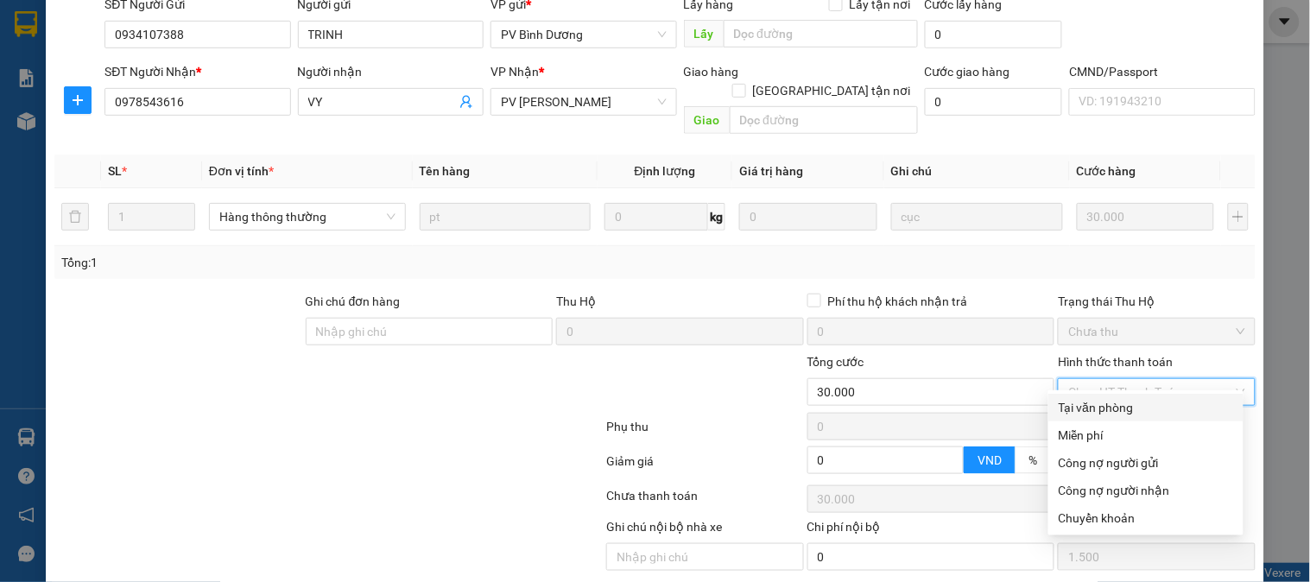
click at [1094, 398] on div "Tại văn phòng" at bounding box center [1146, 407] width 174 height 19
type input "0"
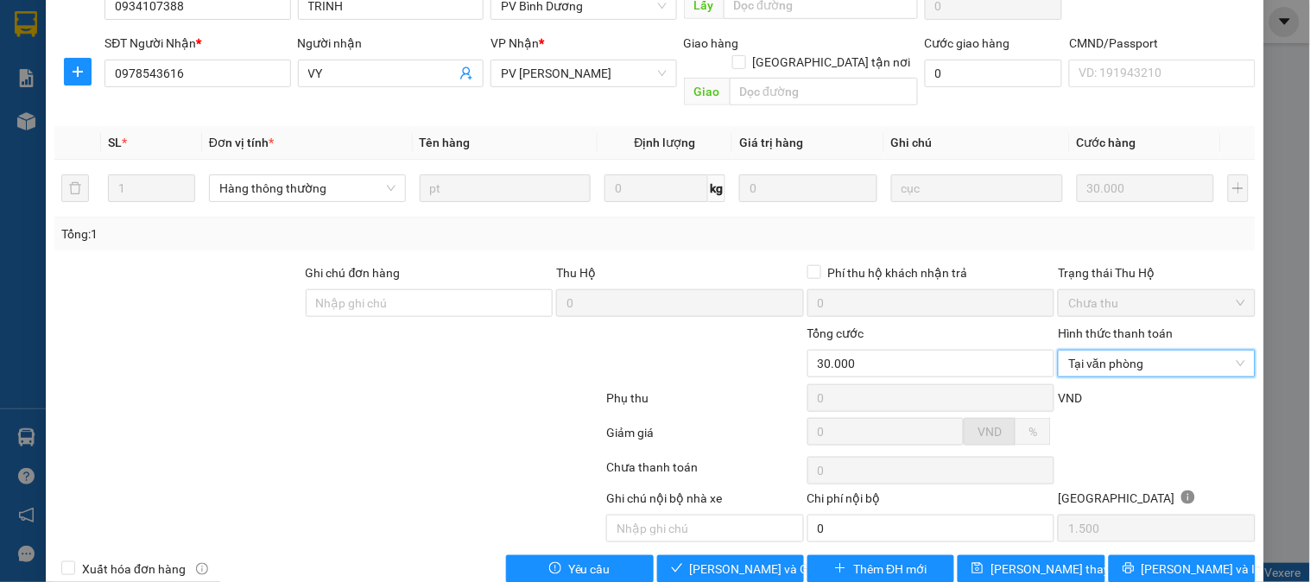
scroll to position [236, 0]
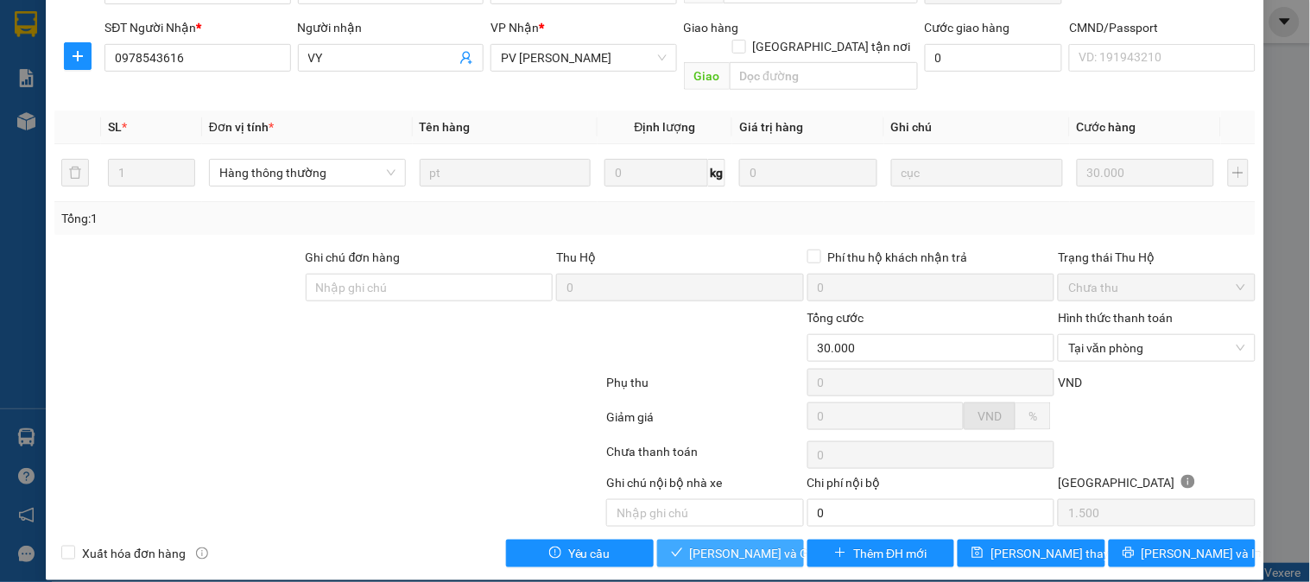
click at [777, 544] on span "[PERSON_NAME] và Giao hàng" at bounding box center [773, 553] width 166 height 19
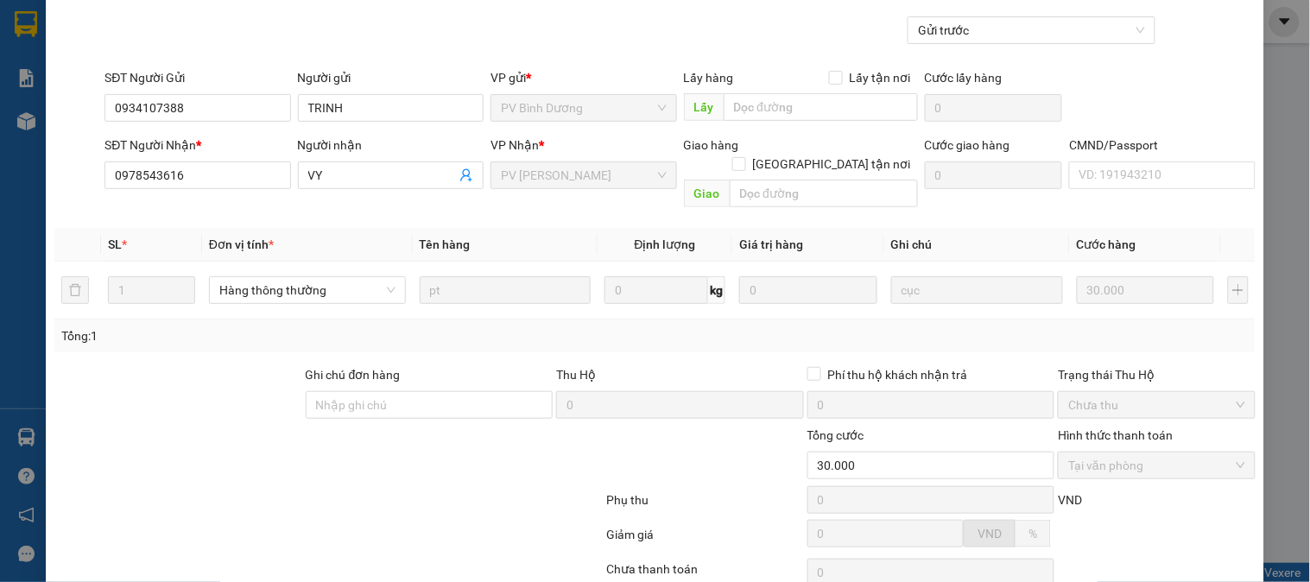
scroll to position [0, 0]
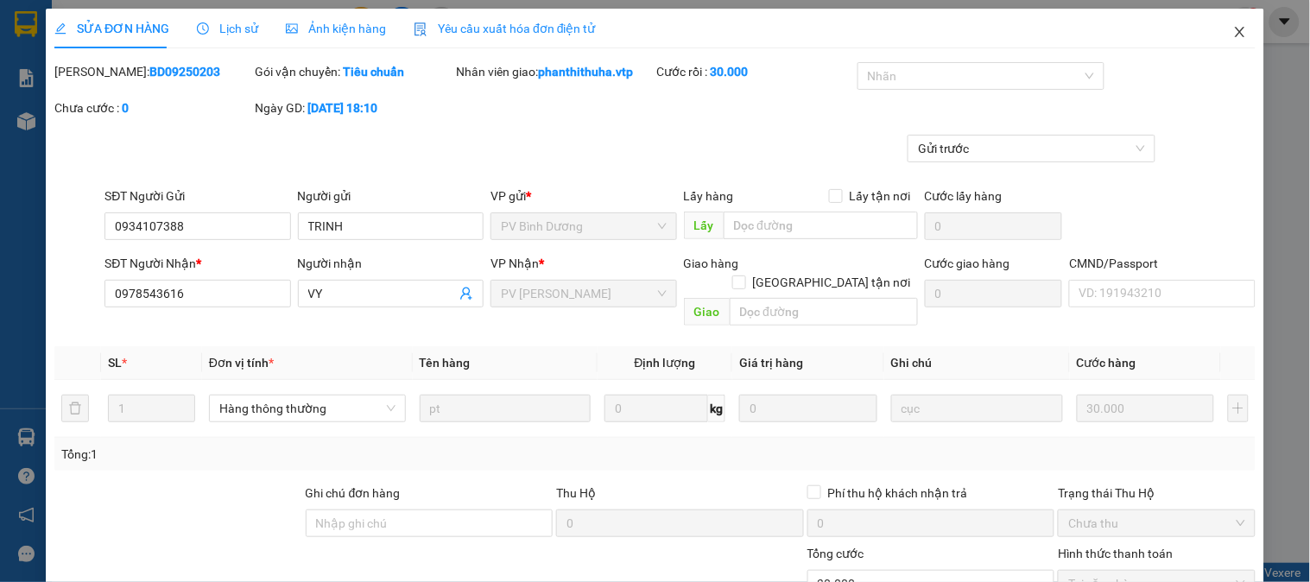
click at [1235, 35] on icon "close" at bounding box center [1240, 32] width 10 height 10
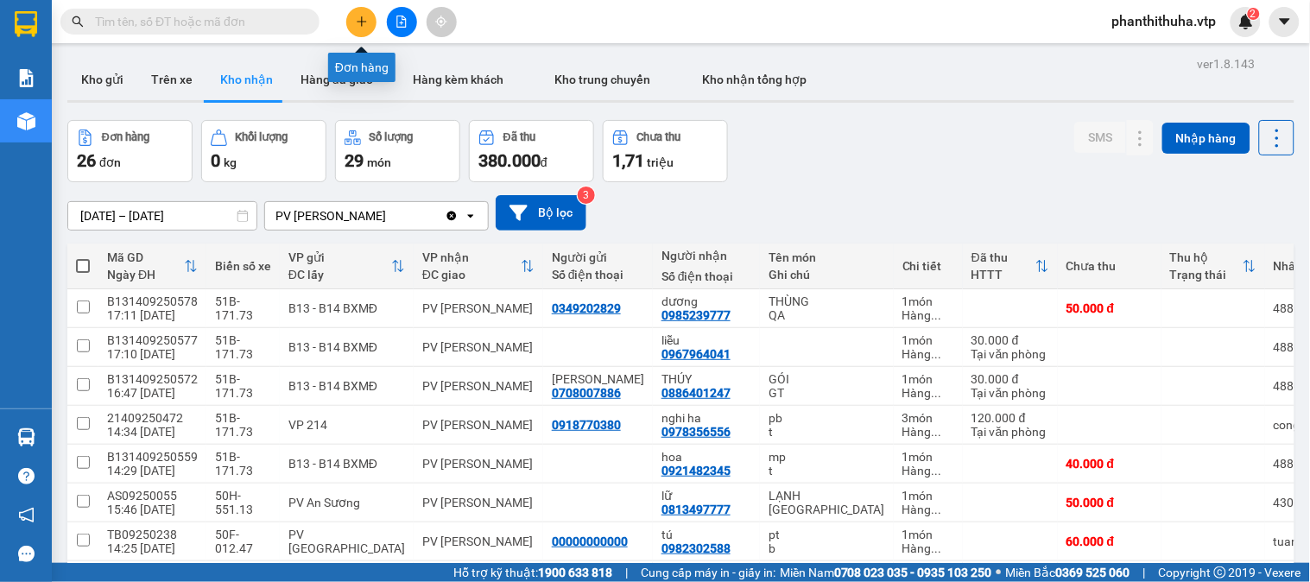
click at [372, 24] on button at bounding box center [361, 22] width 30 height 30
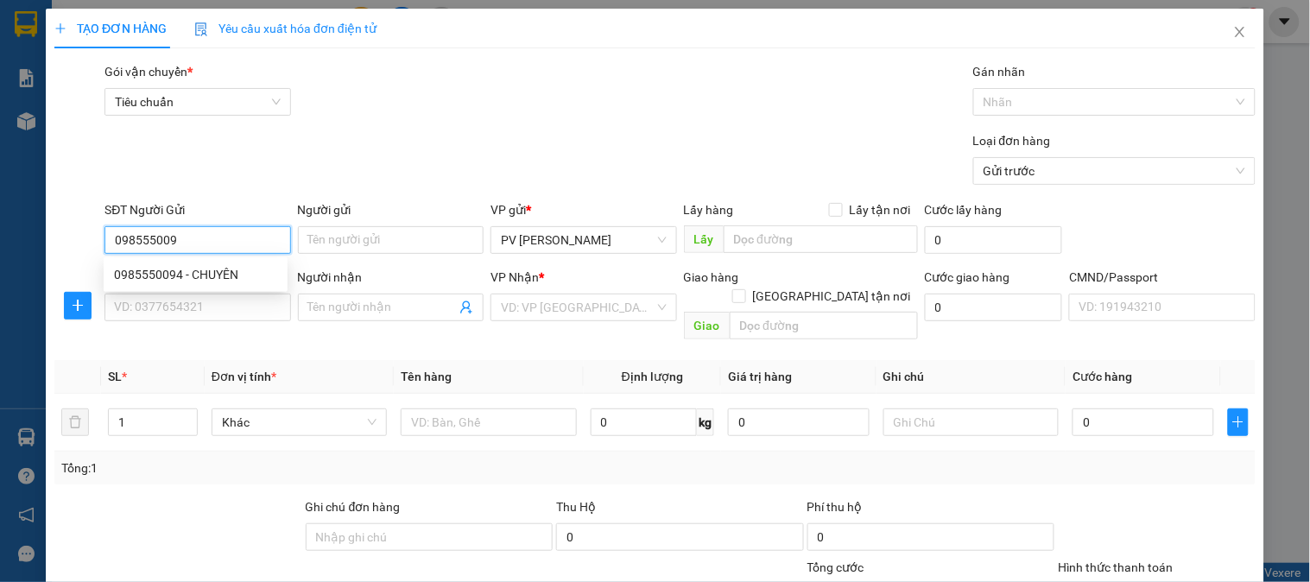
type input "0985550094"
click at [238, 265] on div "0985550094 - CHUYÊN" at bounding box center [195, 274] width 163 height 19
type input "CHUYÊN"
type input "0912908409"
type input "THƯƠNG"
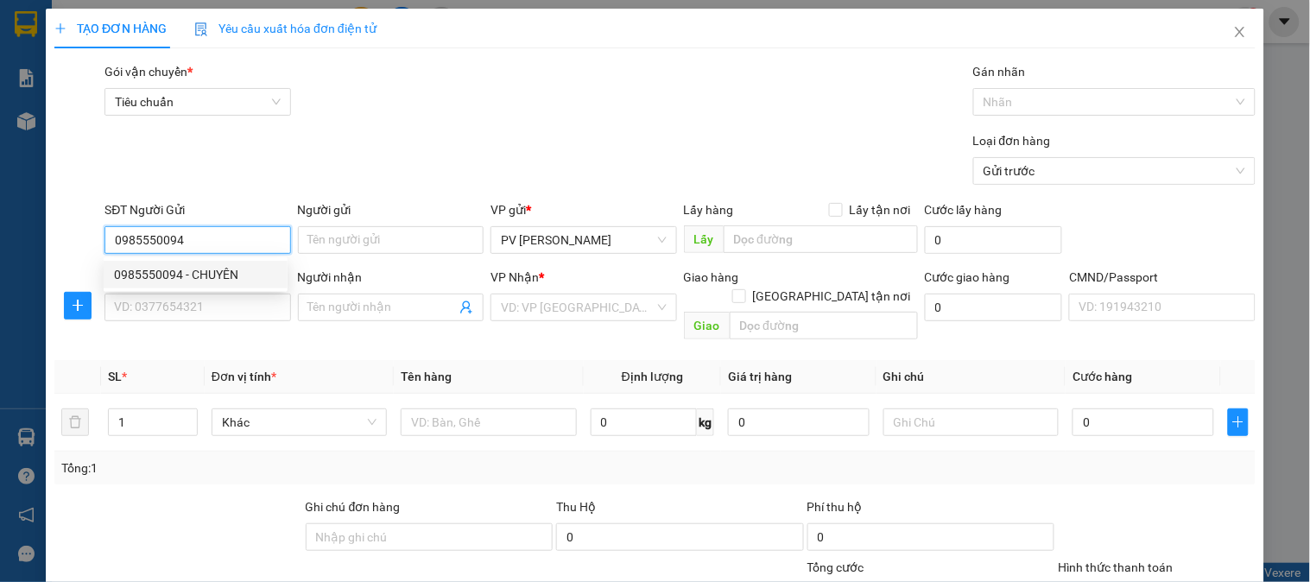
checkbox input "true"
type input "BLOCK C, CC BỘ CÔNG AN, ĐƯỜNG SỐ3, P. AN KHÁNH, TP THỦ ĐỨC"
type input "100.000"
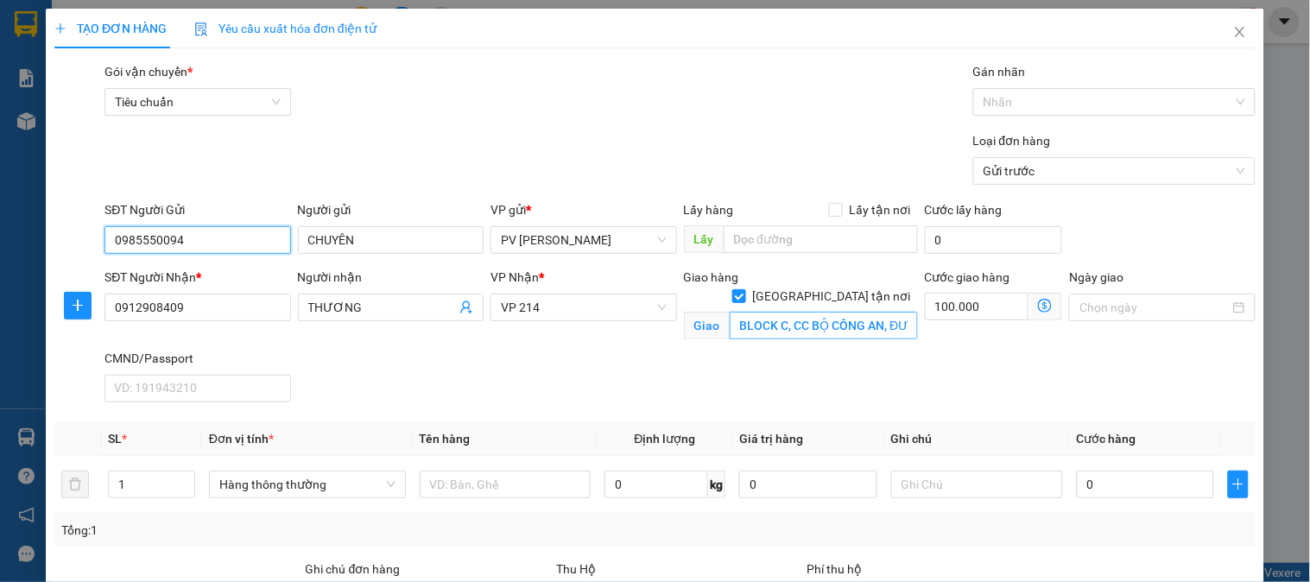
type input "0985550094"
click at [807, 317] on input "BLOCK C, CC BỘ CÔNG AN, ĐƯỜNG SỐ3, P. AN KHÁNH, TP THỦ ĐỨC" at bounding box center [824, 326] width 188 height 28
click at [819, 312] on input "BLOCK C, CC BỘ CÔNG AN, ĐƯỜNG SỐ3, P. AN KHÁNH, TP THỦ ĐỨC" at bounding box center [824, 326] width 188 height 28
click at [840, 312] on input "BLOCK C, CC BỘ CÔNG AN, ĐƯỜNG SỐ3, P. AN KHÁNH, TP THỦ ĐỨC" at bounding box center [824, 326] width 188 height 28
click at [1234, 33] on span "Close" at bounding box center [1240, 33] width 48 height 48
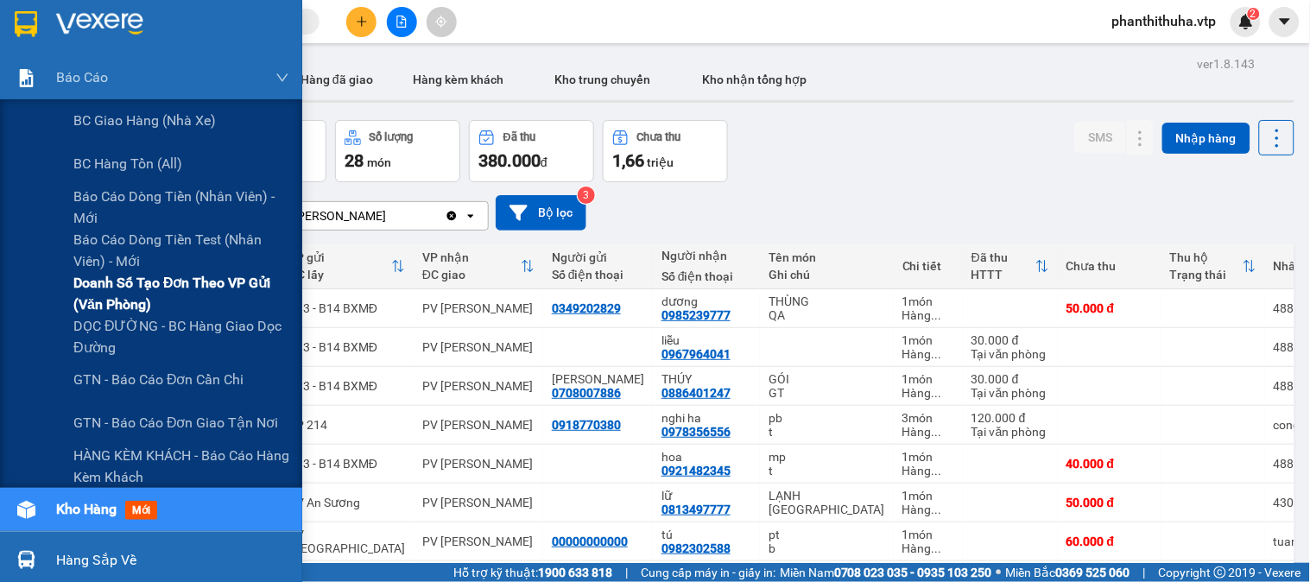
click at [157, 276] on span "Doanh số tạo đơn theo VP gửi (văn phòng)" at bounding box center [181, 293] width 216 height 43
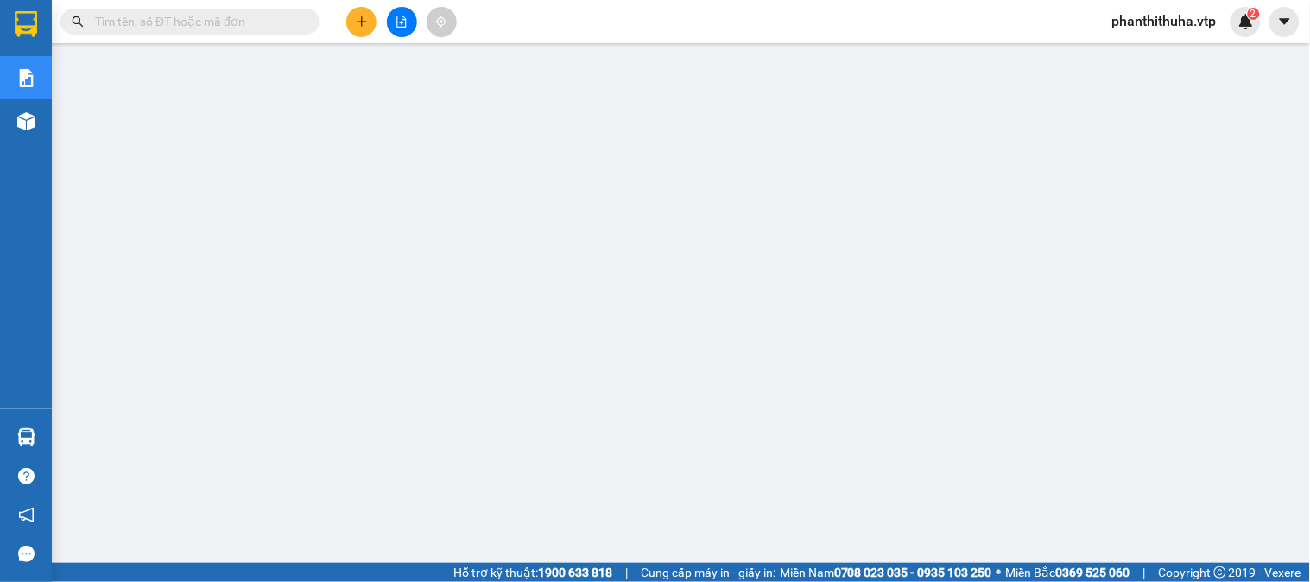
scroll to position [149, 0]
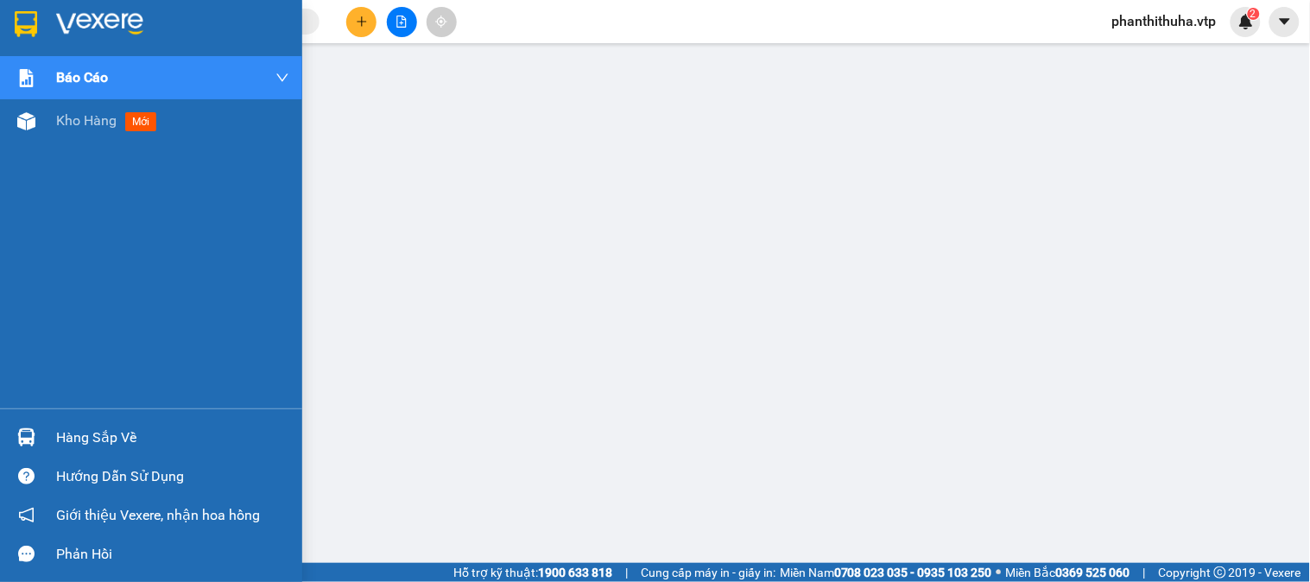
click at [73, 11] on img at bounding box center [99, 24] width 87 height 26
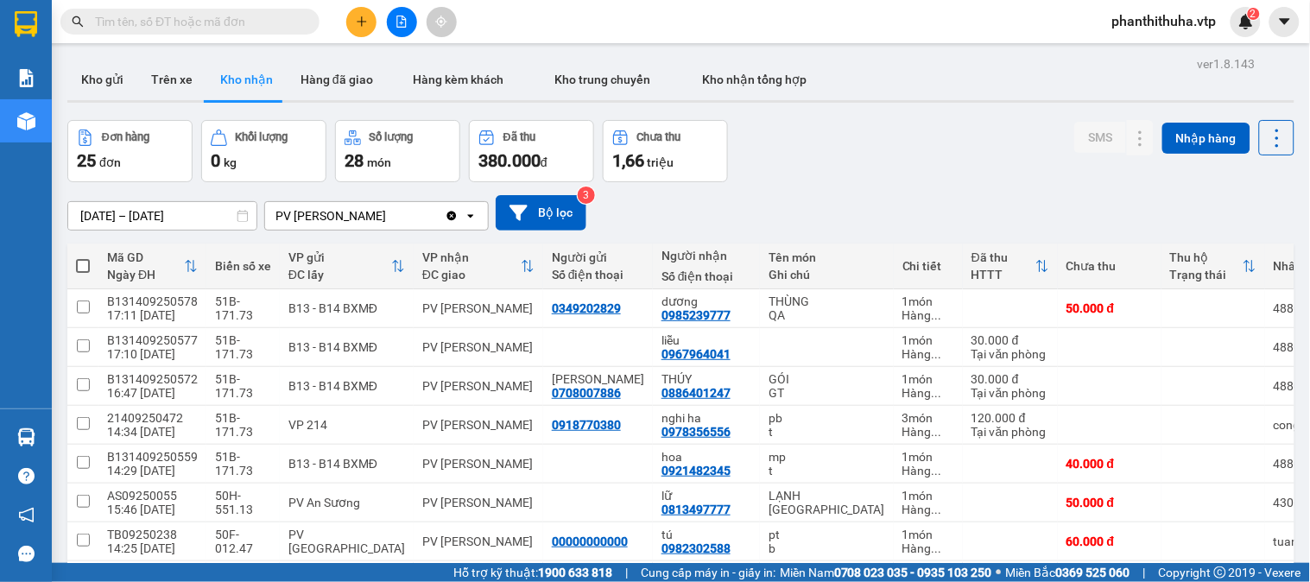
scroll to position [875, 0]
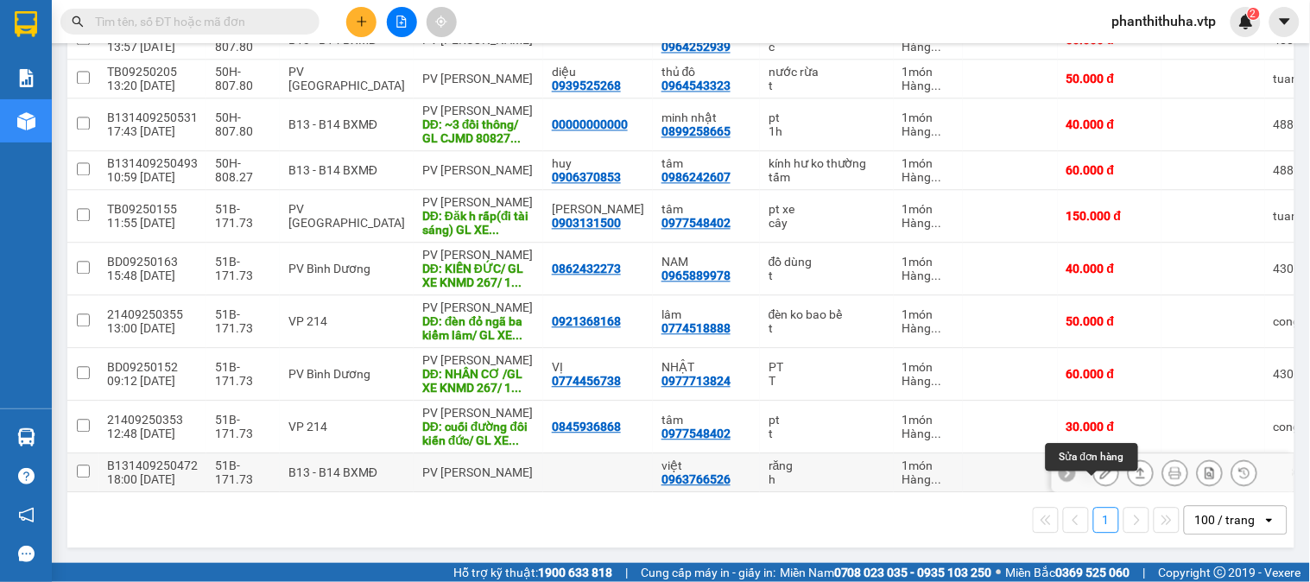
click at [1095, 472] on button at bounding box center [1106, 473] width 24 height 30
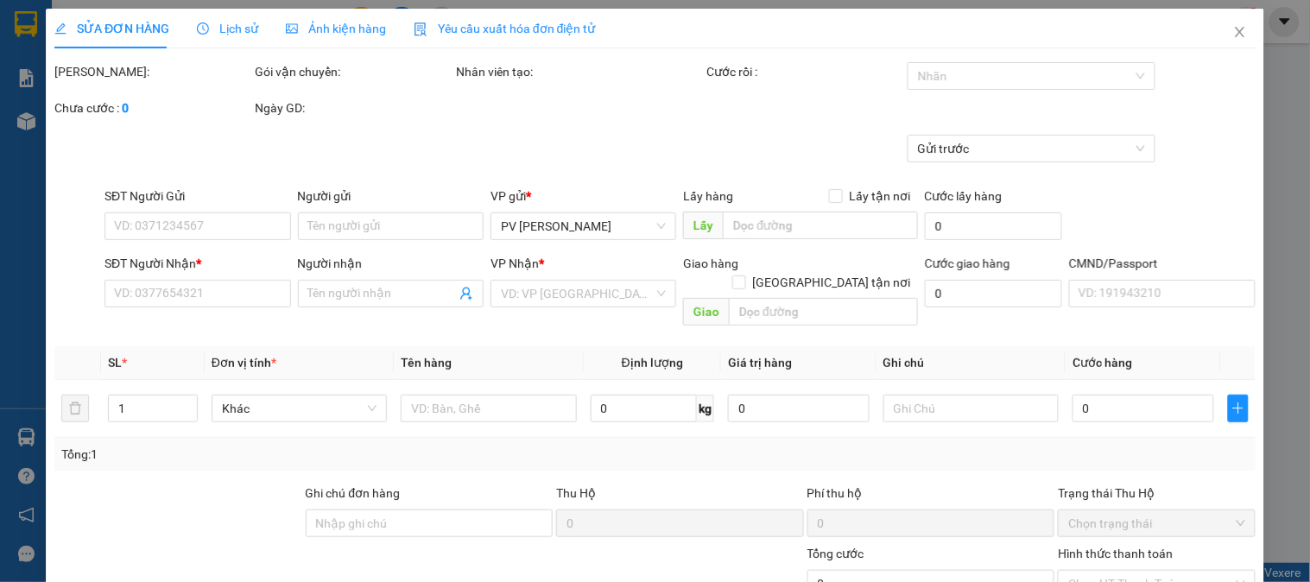
type input "0963766526"
type input "việt"
type input "30.000"
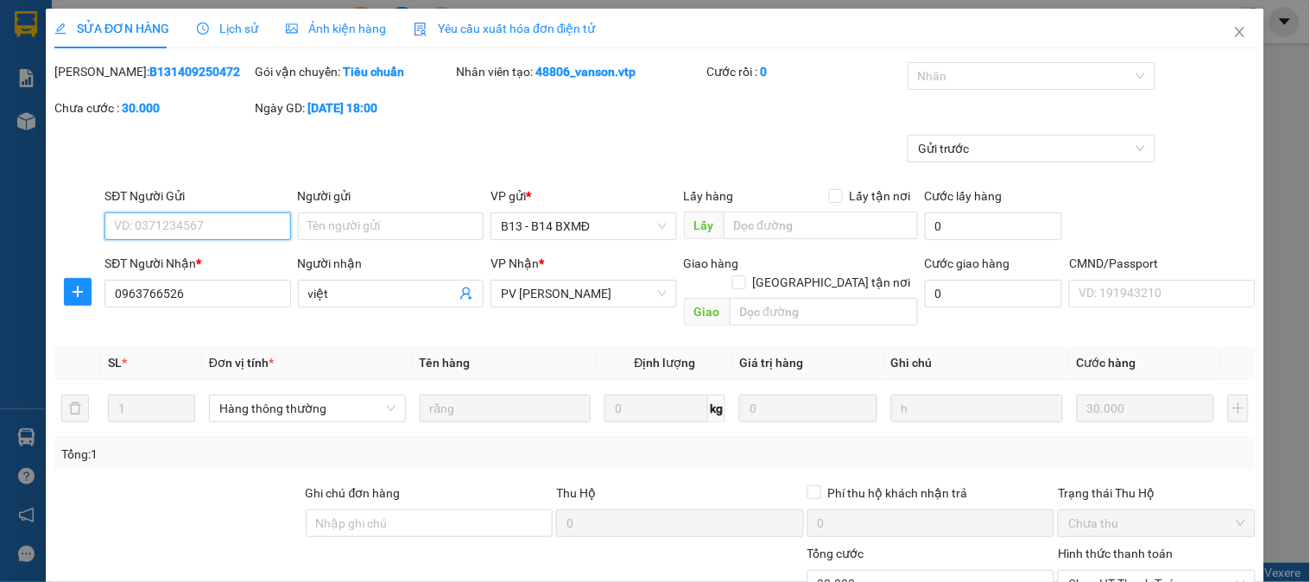
type input "1.500"
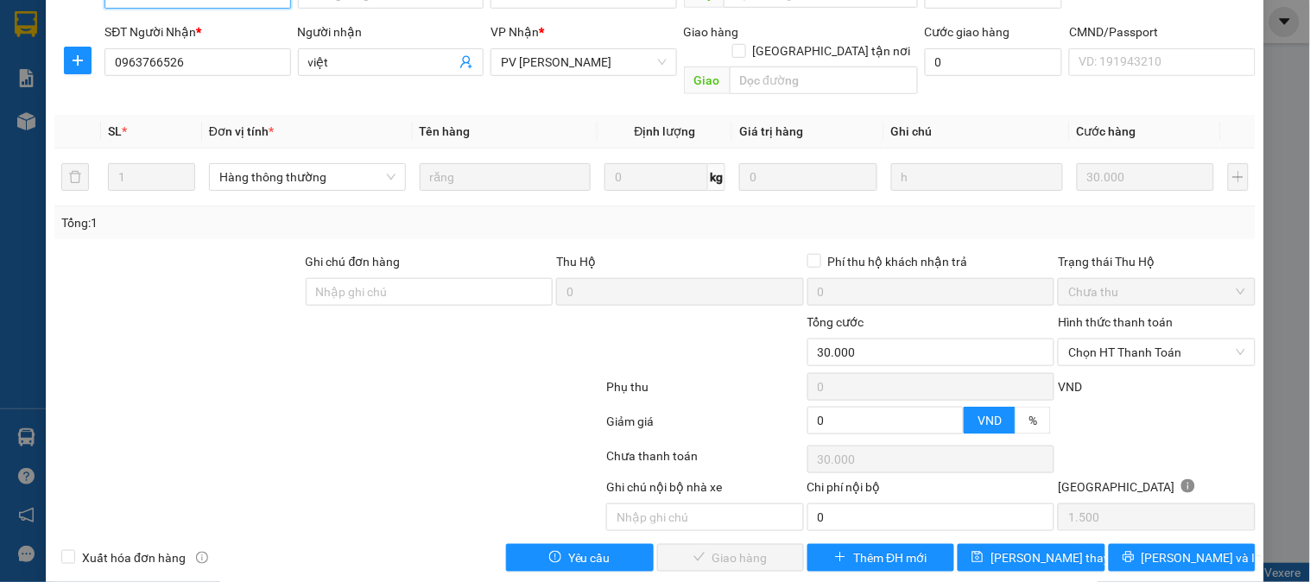
scroll to position [236, 0]
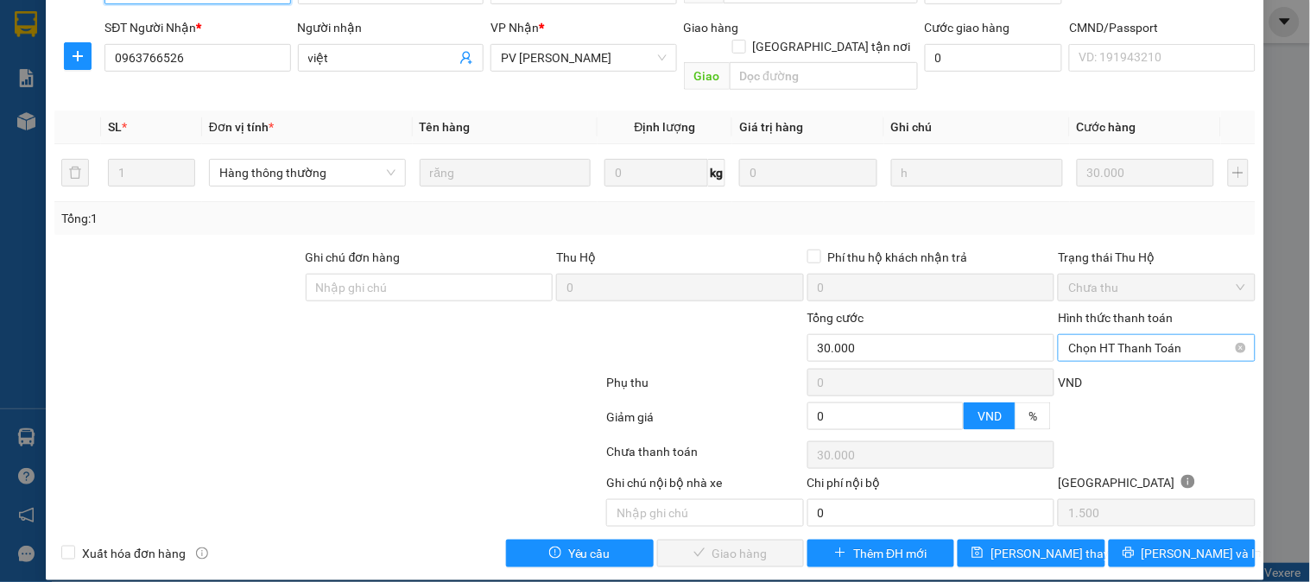
click at [1100, 335] on span "Chọn HT Thanh Toán" at bounding box center [1157, 348] width 176 height 26
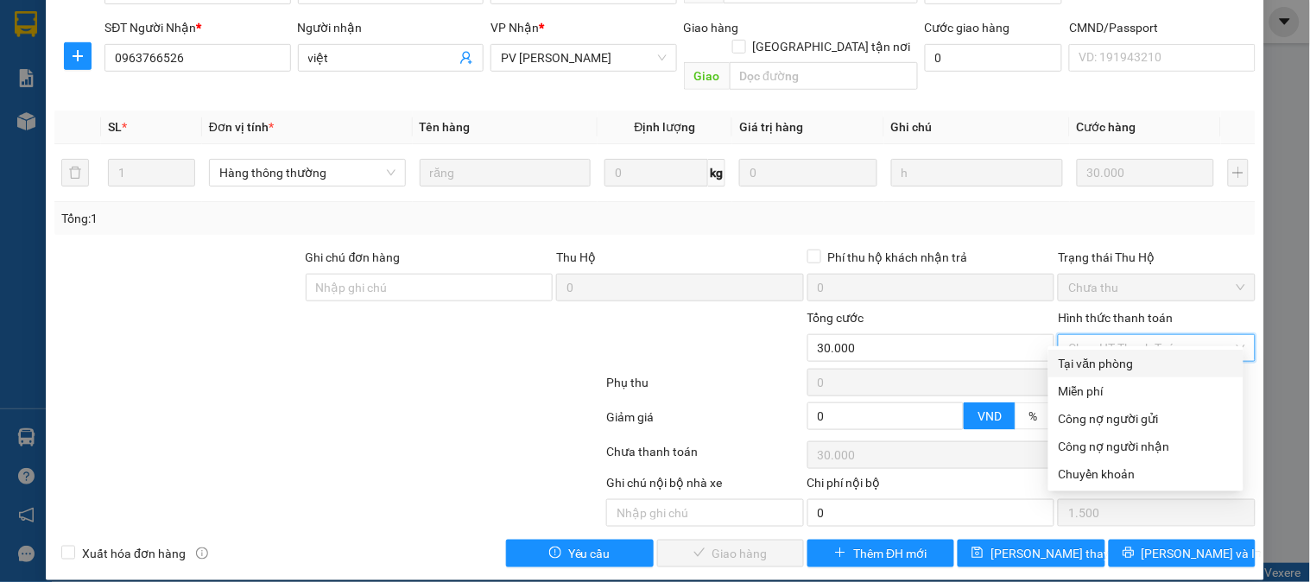
click at [1094, 348] on div "Total Paid Fee 0 Total UnPaid Fee 30.000 Cash Collection Total Fee Mã ĐH: B1314…" at bounding box center [655, 196] width 1202 height 741
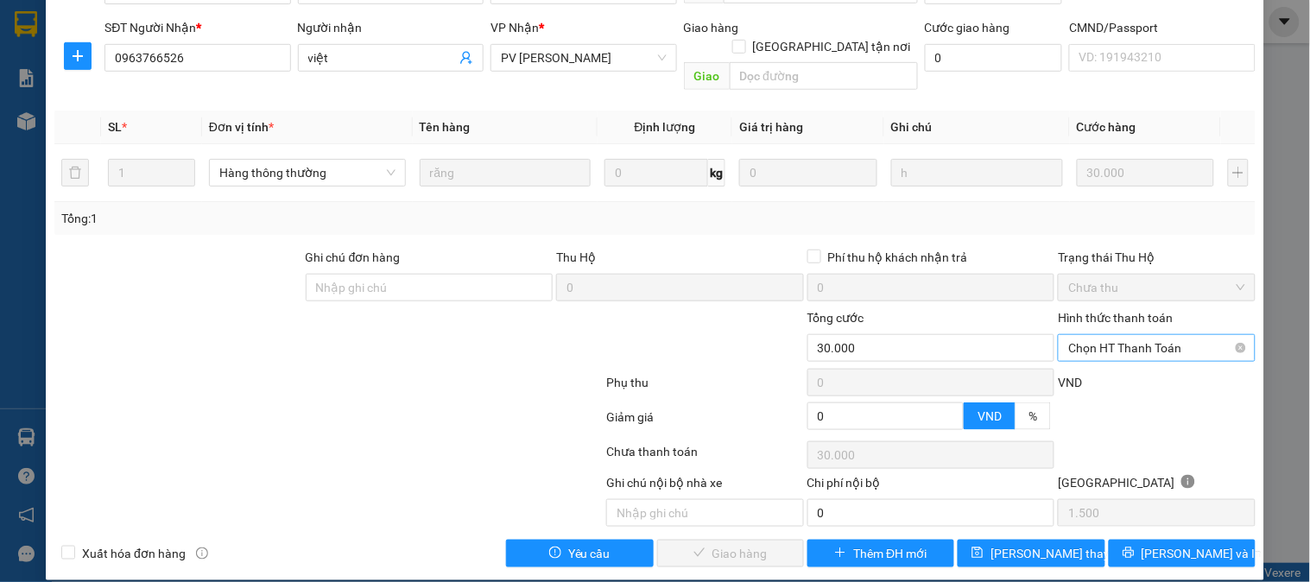
click at [1108, 335] on span "Chọn HT Thanh Toán" at bounding box center [1157, 348] width 176 height 26
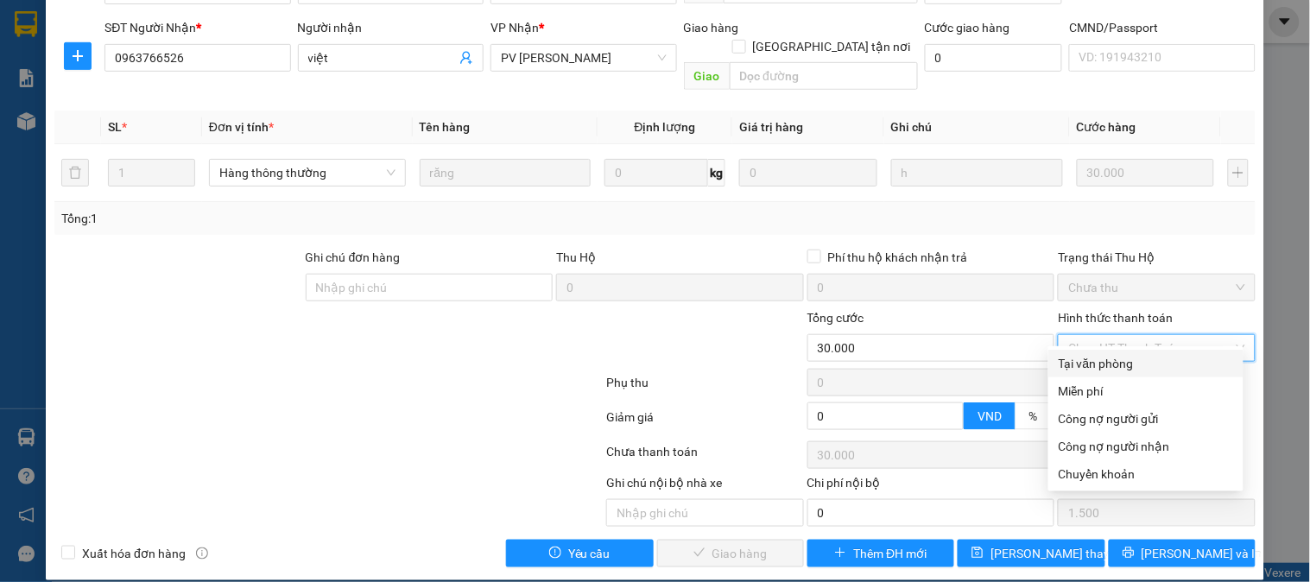
click at [1107, 370] on div "Tại văn phòng" at bounding box center [1146, 363] width 174 height 19
type input "0"
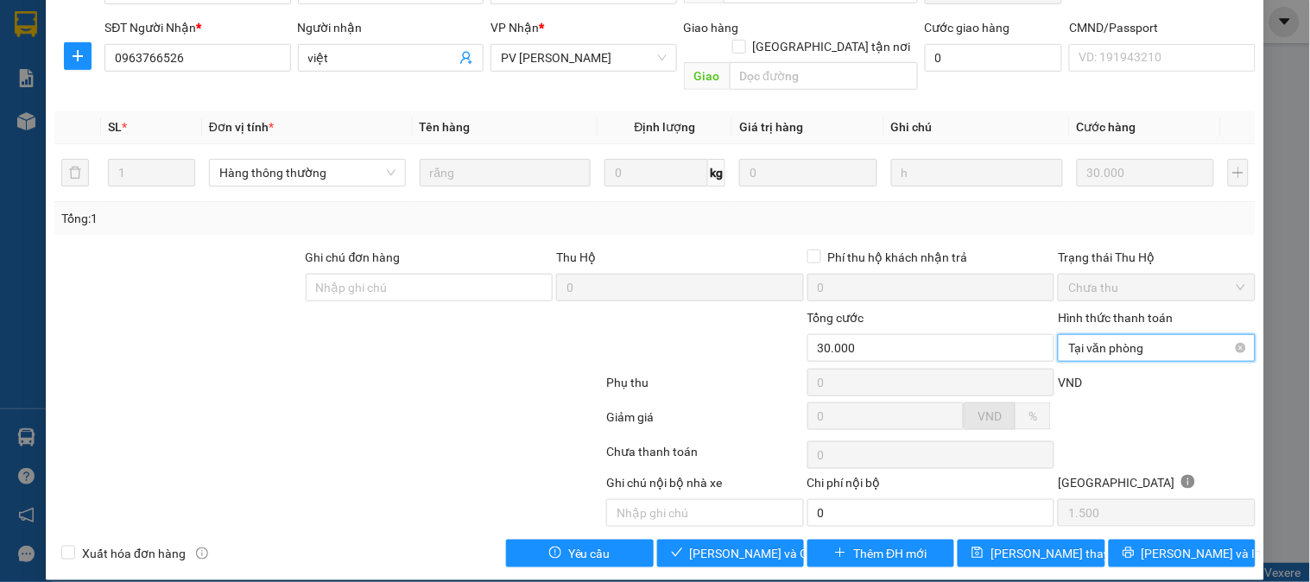
click at [1111, 335] on span "Tại văn phòng" at bounding box center [1157, 348] width 176 height 26
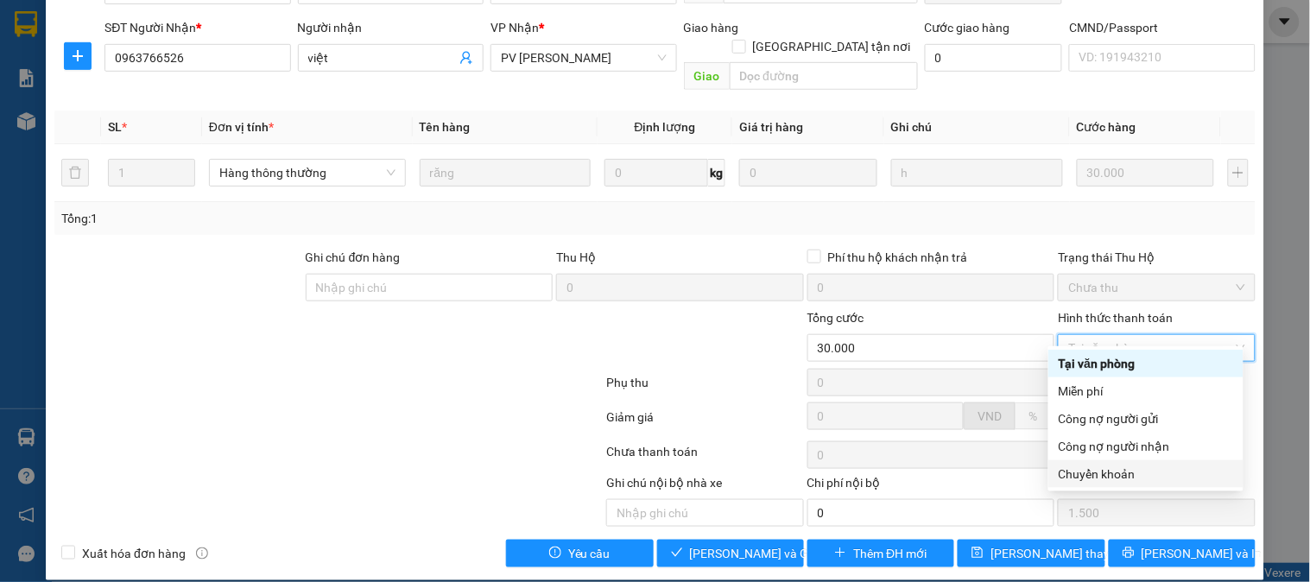
click at [1104, 480] on div "Chuyển khoản" at bounding box center [1146, 474] width 174 height 19
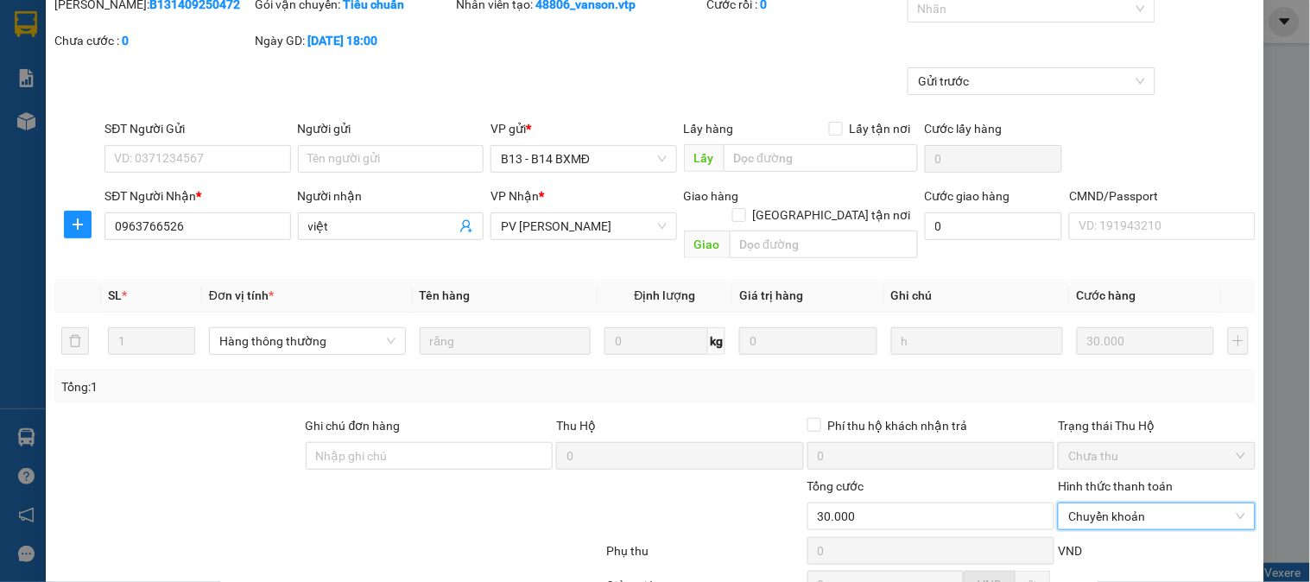
scroll to position [0, 0]
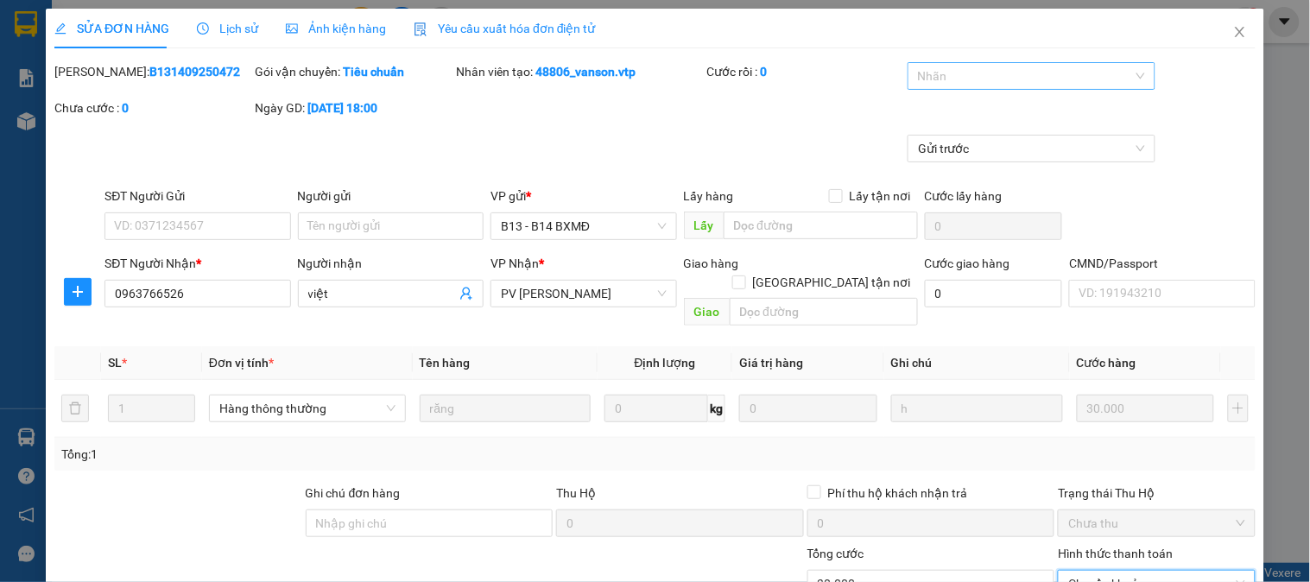
click at [1059, 81] on div at bounding box center [1023, 76] width 222 height 21
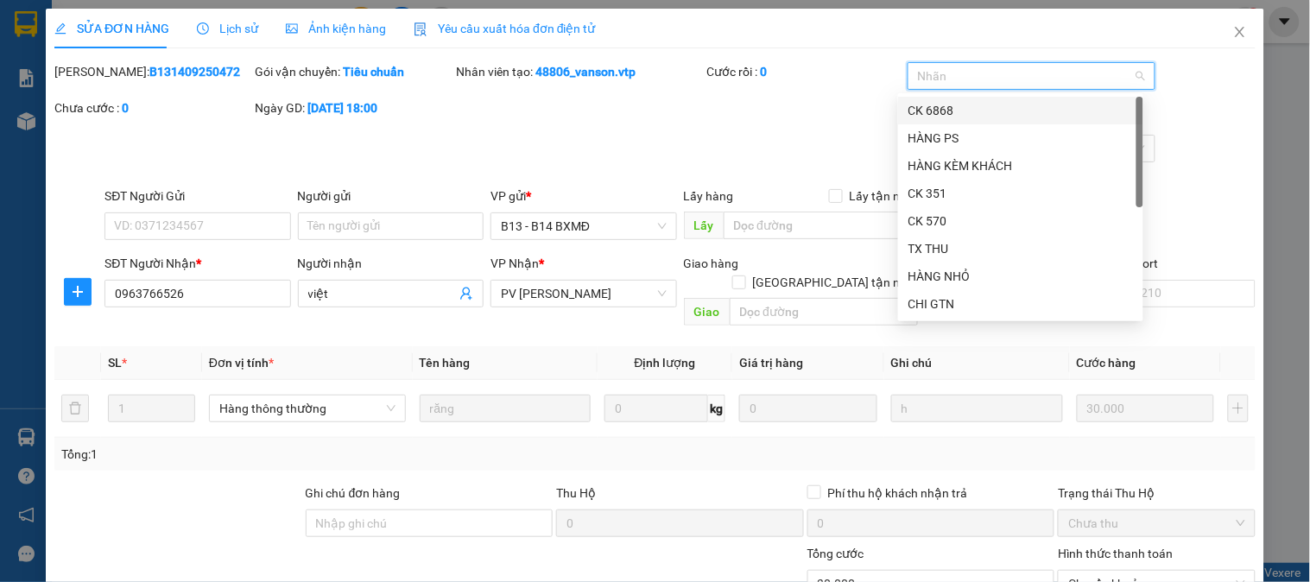
click at [990, 114] on div "CK 6868" at bounding box center [1021, 110] width 225 height 19
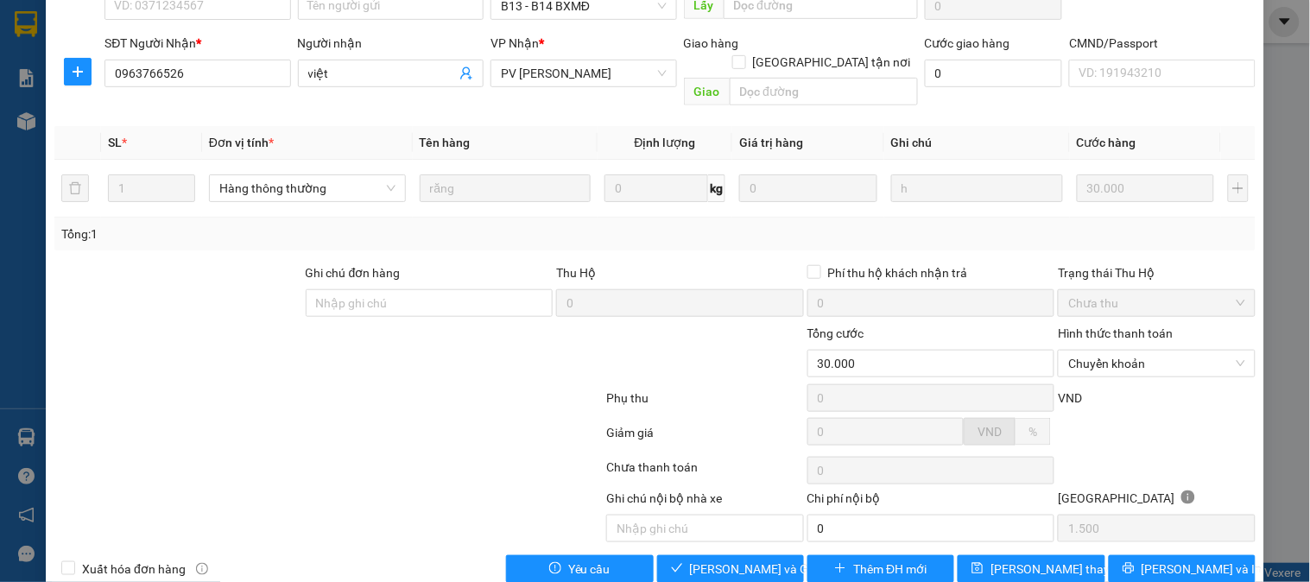
scroll to position [236, 0]
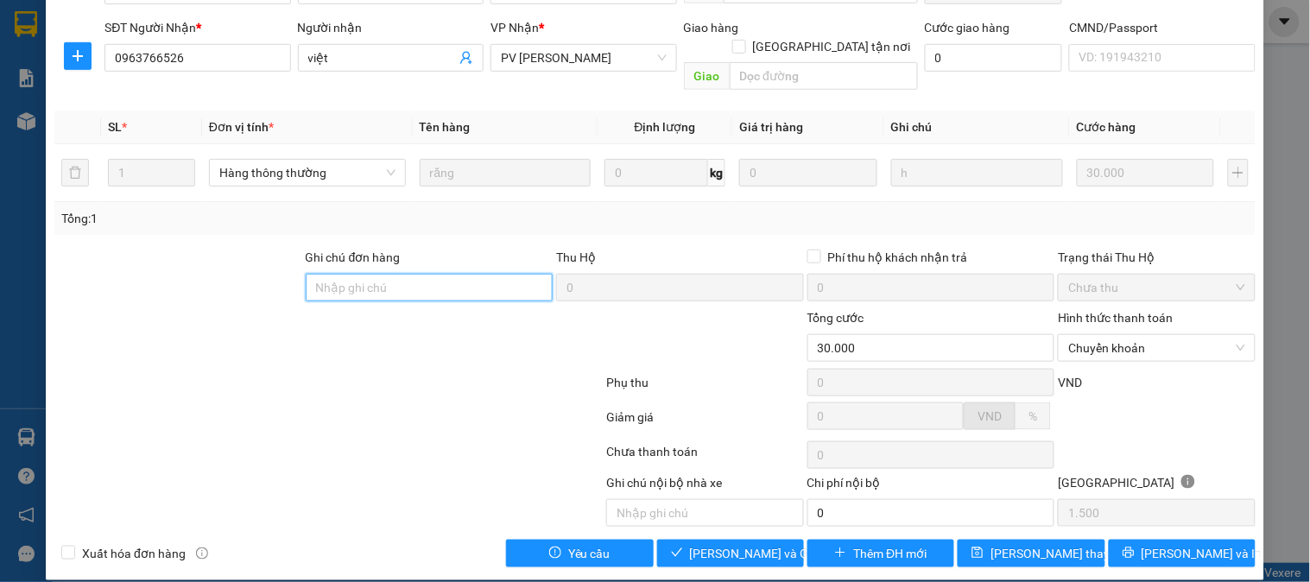
click at [436, 274] on input "Ghi chú đơn hàng" at bounding box center [430, 288] width 248 height 28
type input "E"
type input "Ẽ"
type input "EX6868 30K 13/9/25 9H57"
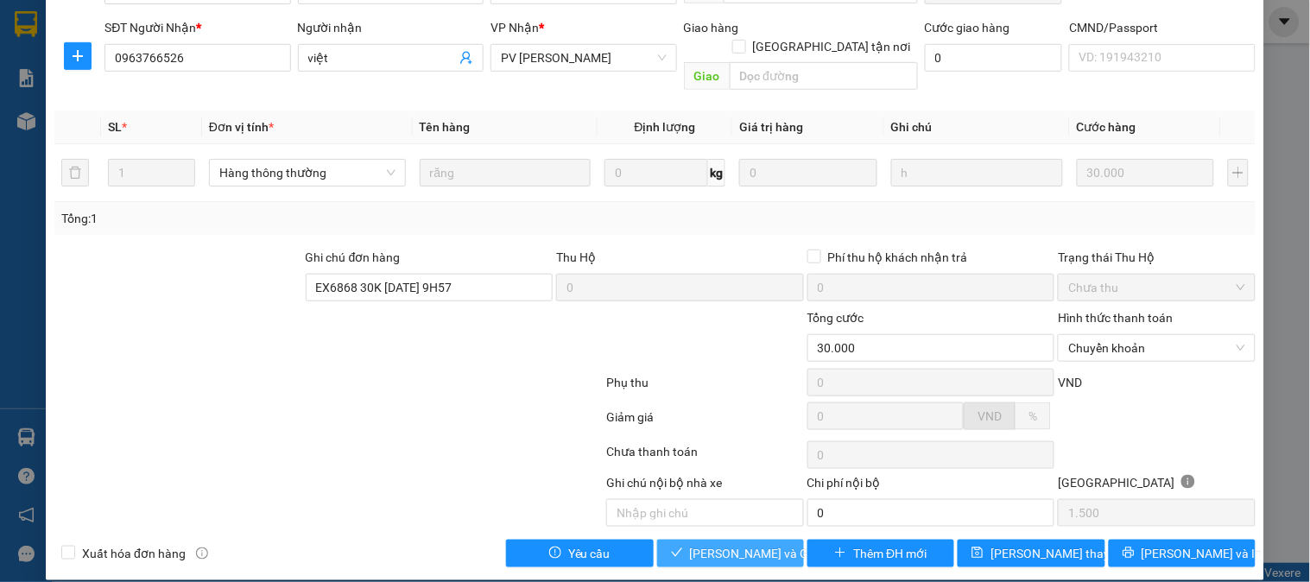
click at [714, 544] on span "[PERSON_NAME] và Giao hàng" at bounding box center [773, 553] width 166 height 19
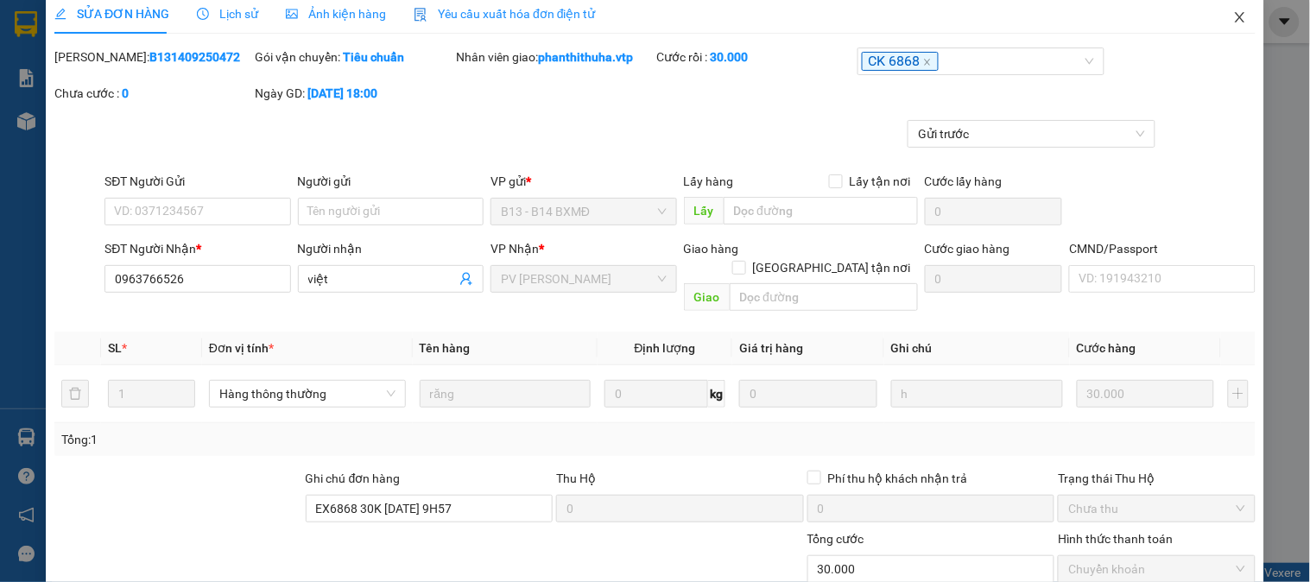
scroll to position [0, 0]
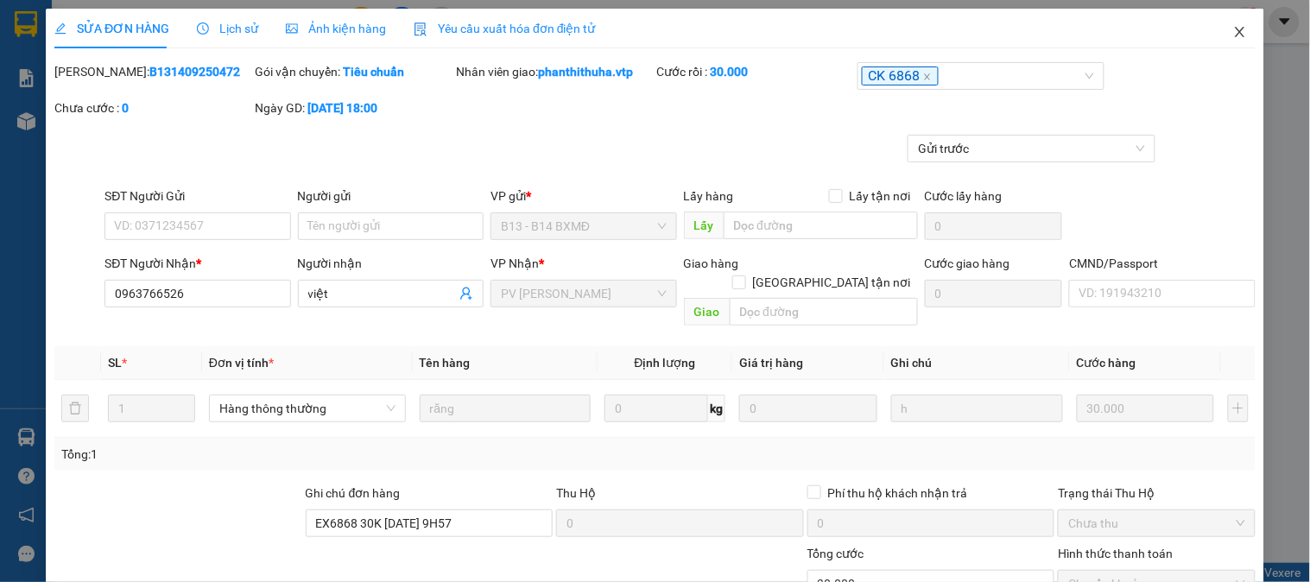
click at [1234, 37] on icon "close" at bounding box center [1241, 32] width 14 height 14
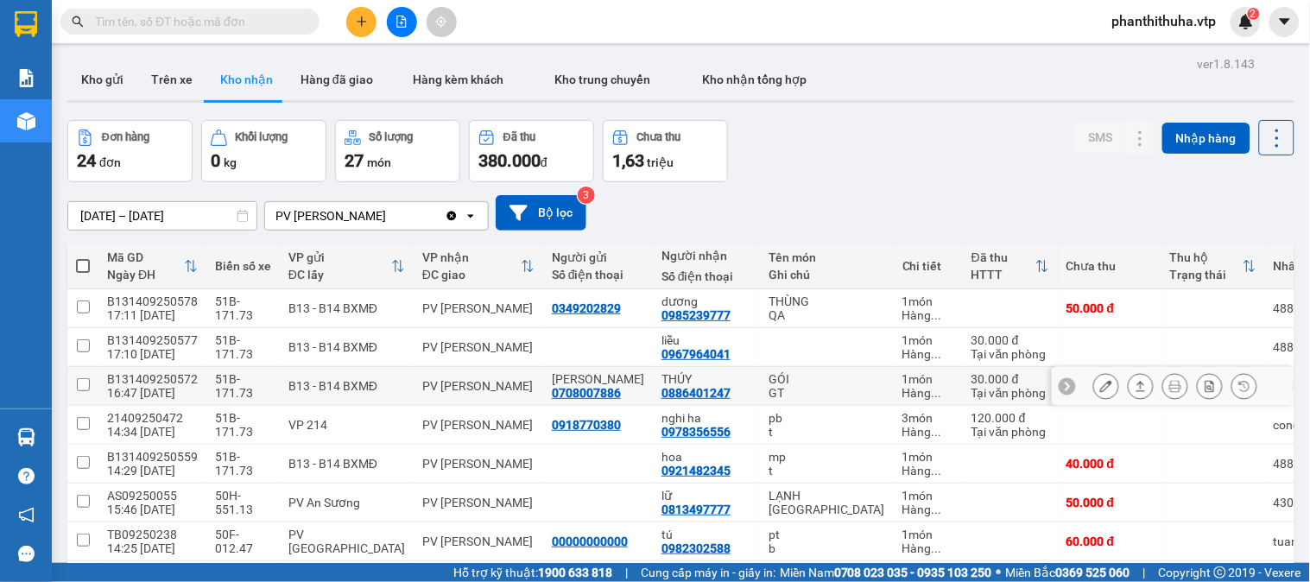
click at [1135, 384] on icon at bounding box center [1141, 386] width 12 height 12
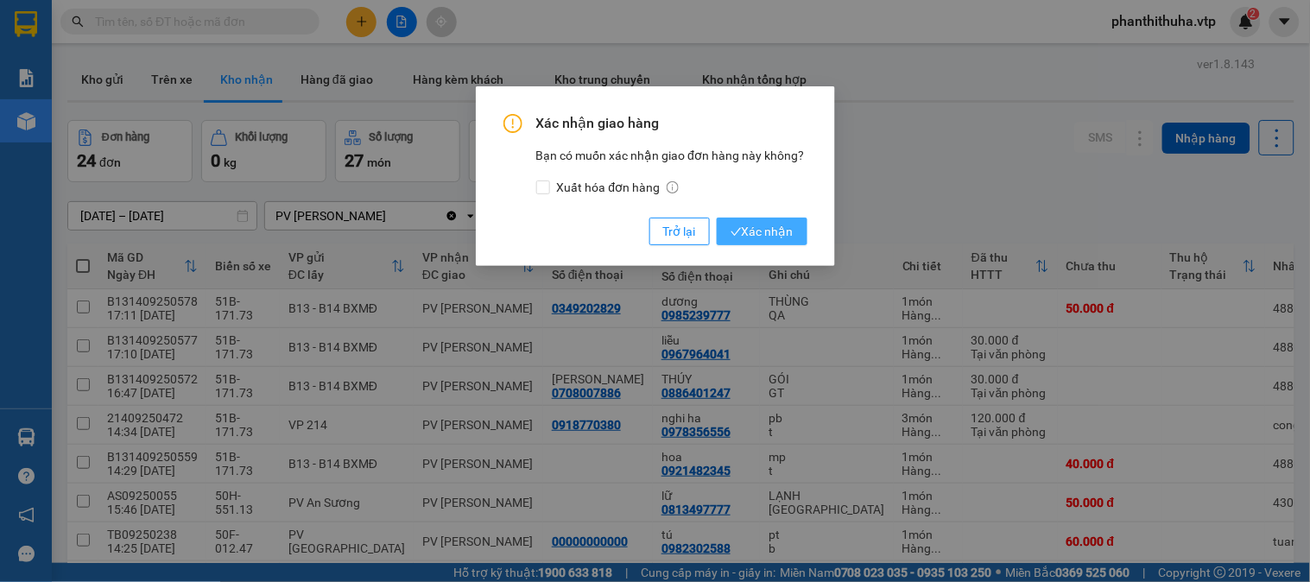
click at [784, 220] on button "Xác nhận" at bounding box center [762, 232] width 91 height 28
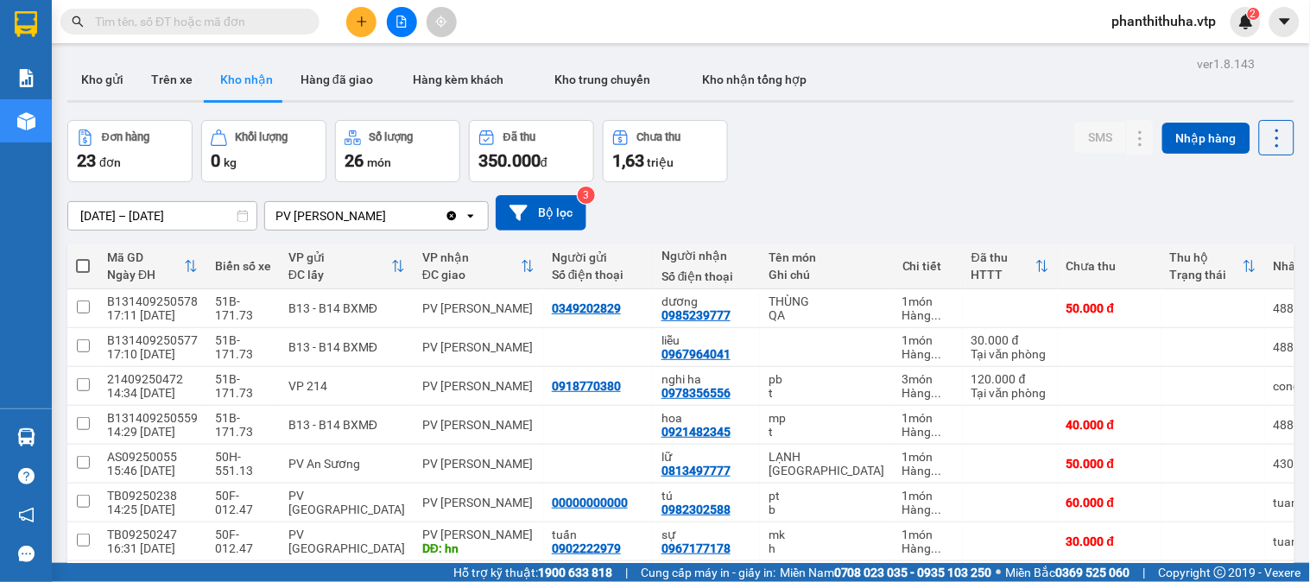
click at [786, 219] on div "11/09/2025 – 13/09/2025 Press the down arrow key to interact with the calendar …" at bounding box center [680, 212] width 1227 height 35
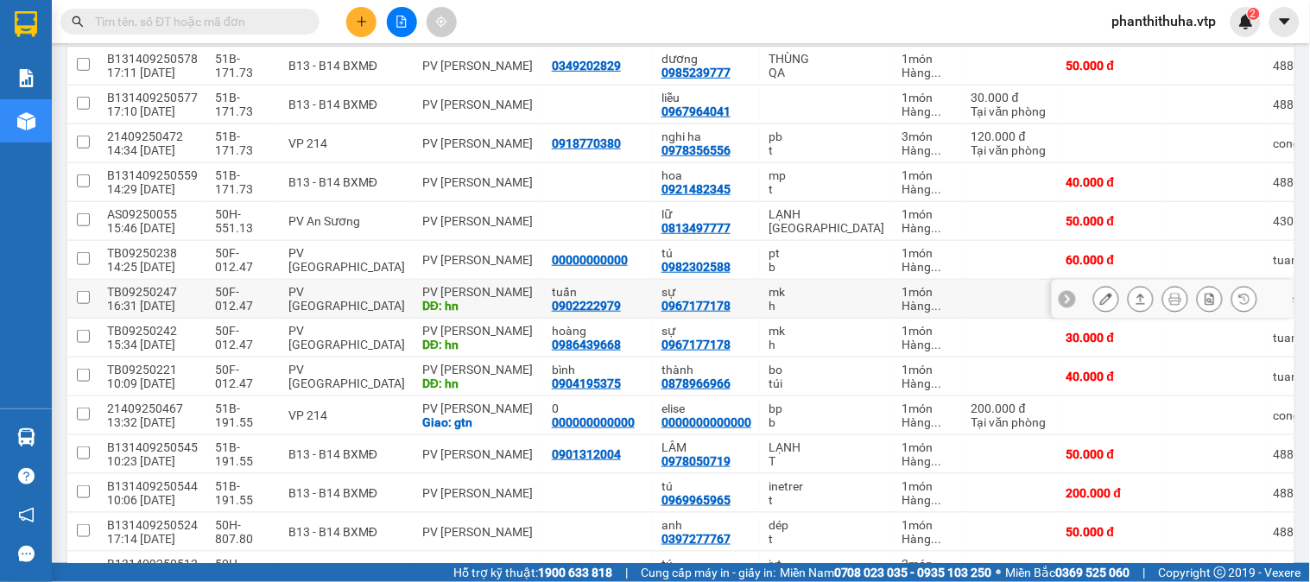
scroll to position [288, 0]
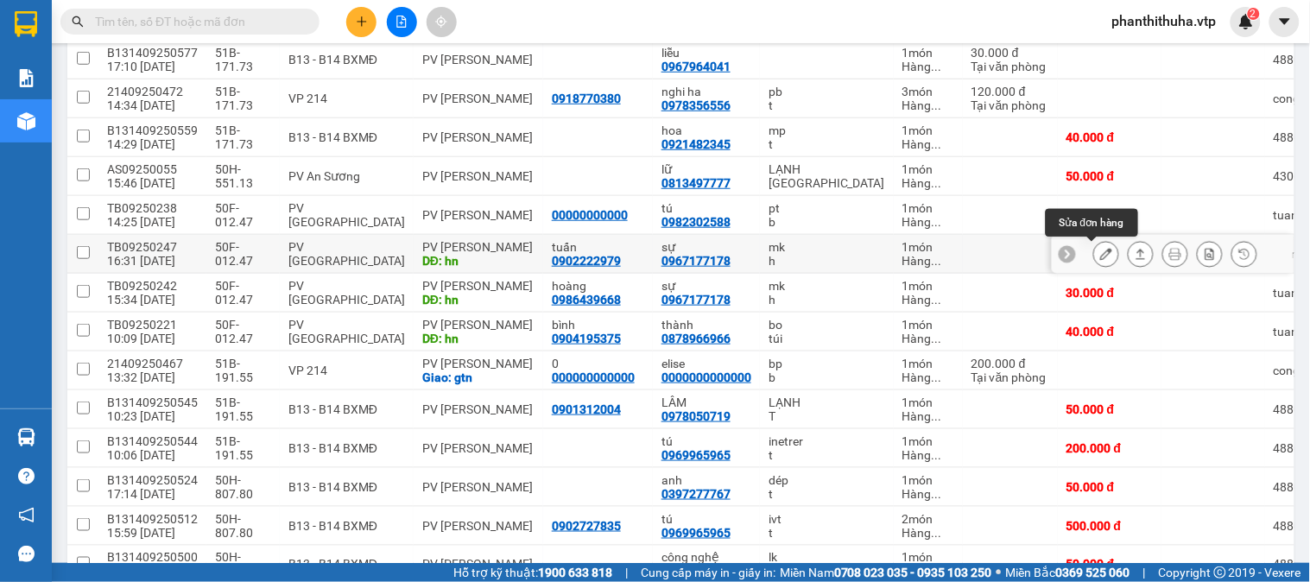
click at [1100, 252] on icon at bounding box center [1106, 254] width 12 height 12
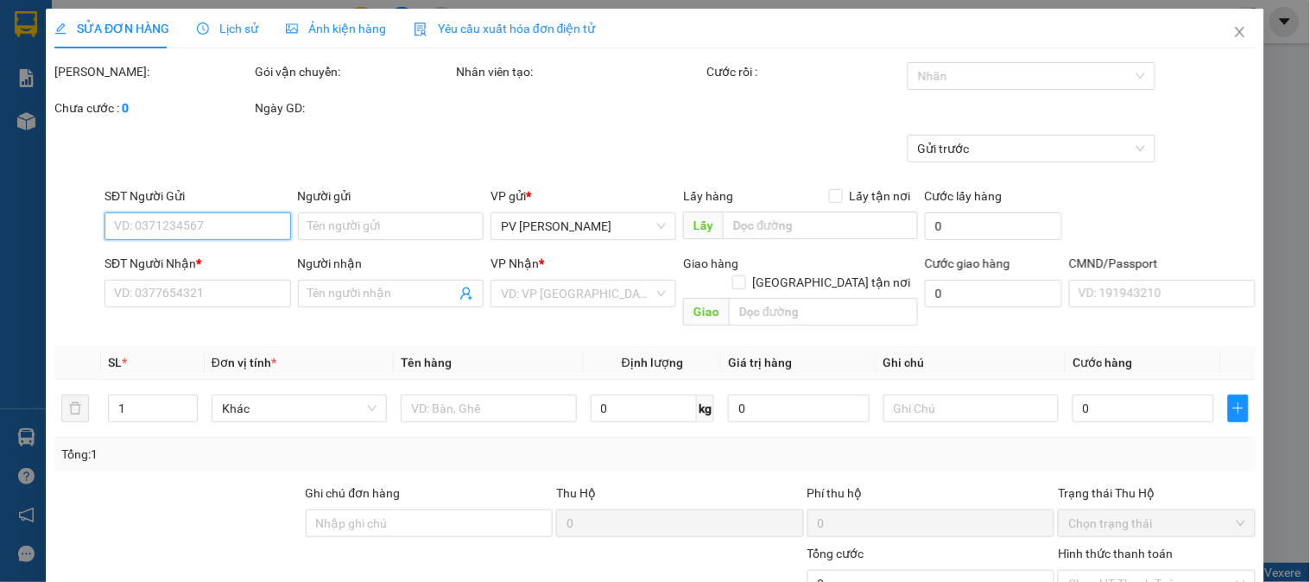
type input "1.500"
type input "0902222979"
type input "tuấn"
type input "0967177178"
type input "sự"
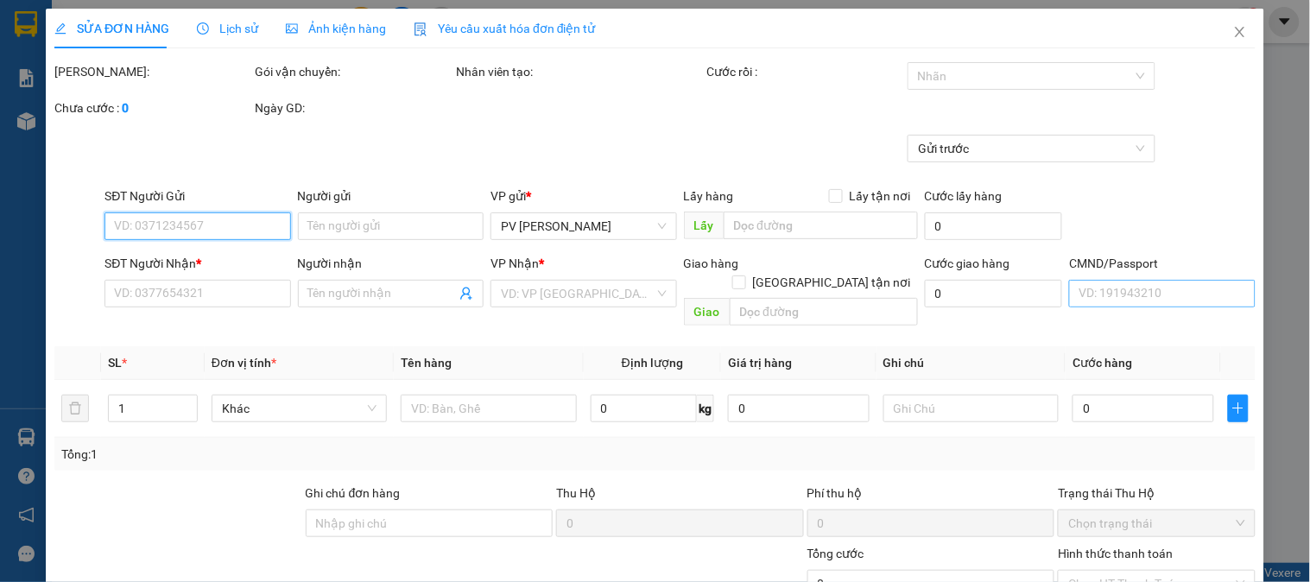
type input "hn"
type input "30.000"
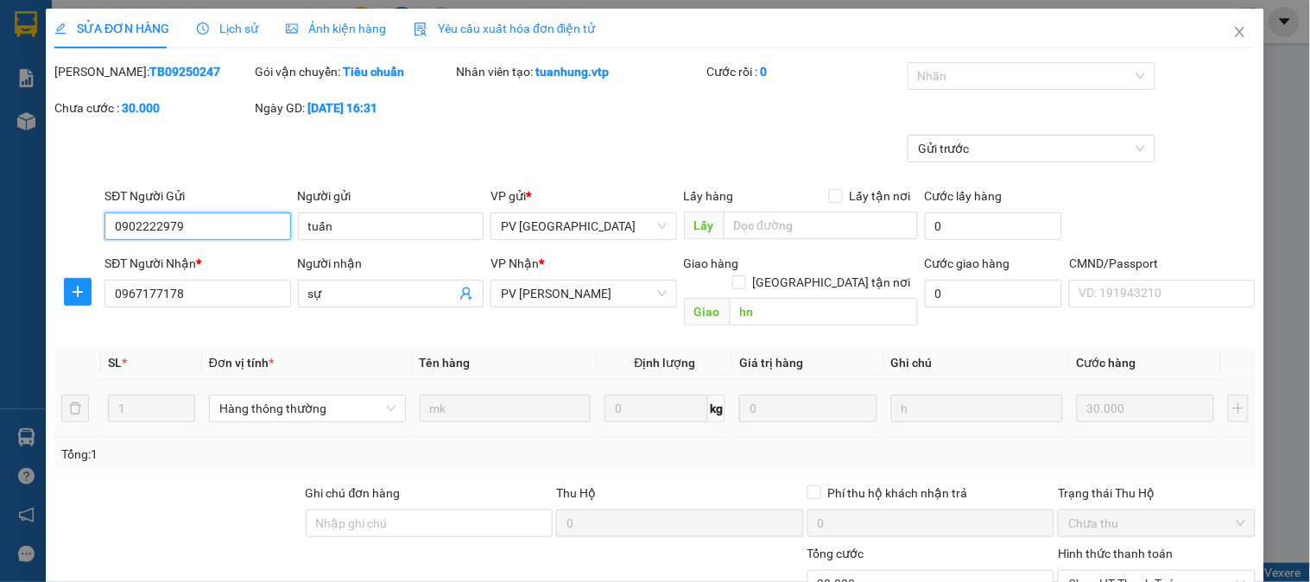
scroll to position [236, 0]
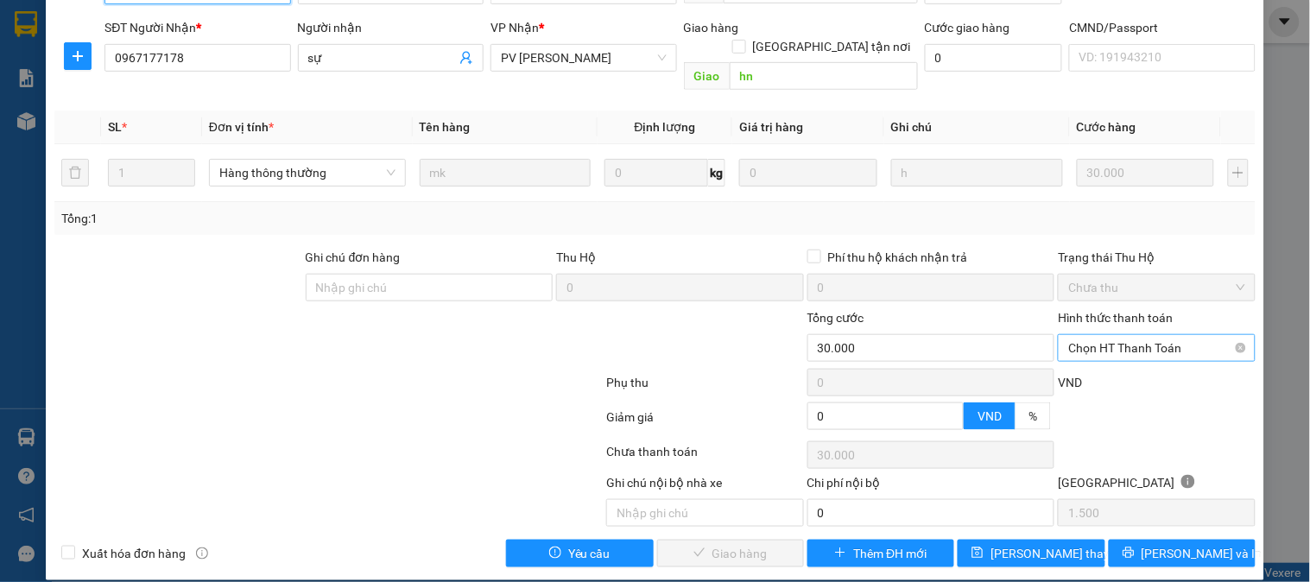
click at [1109, 335] on span "Chọn HT Thanh Toán" at bounding box center [1157, 348] width 176 height 26
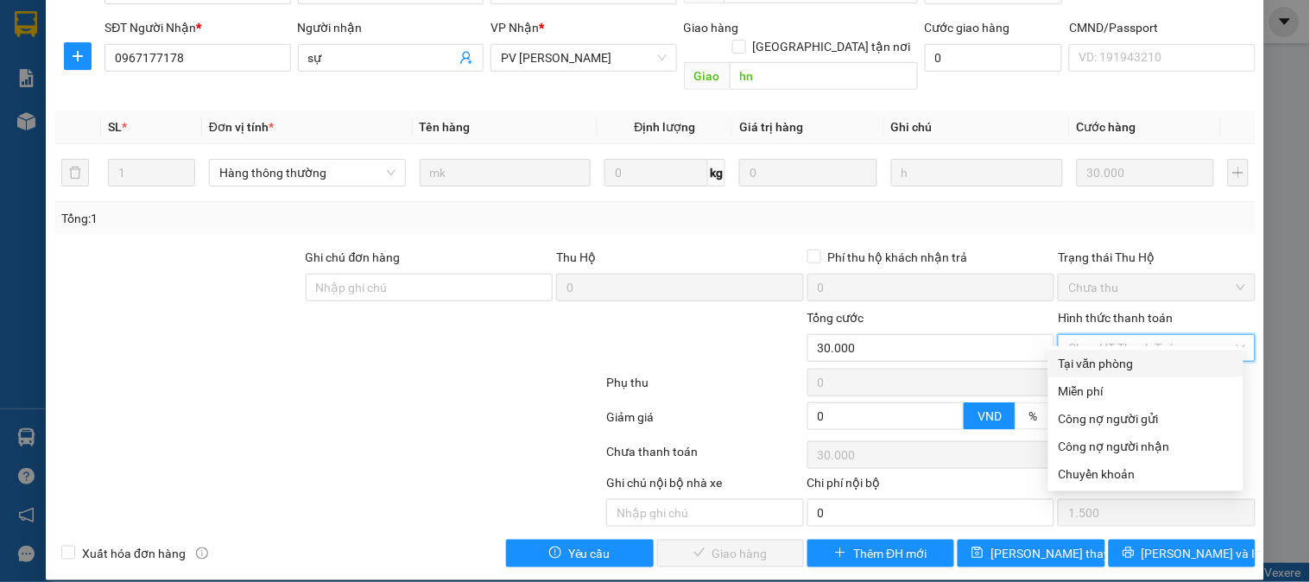
click at [1100, 354] on div "Tại văn phòng" at bounding box center [1146, 363] width 174 height 19
type input "0"
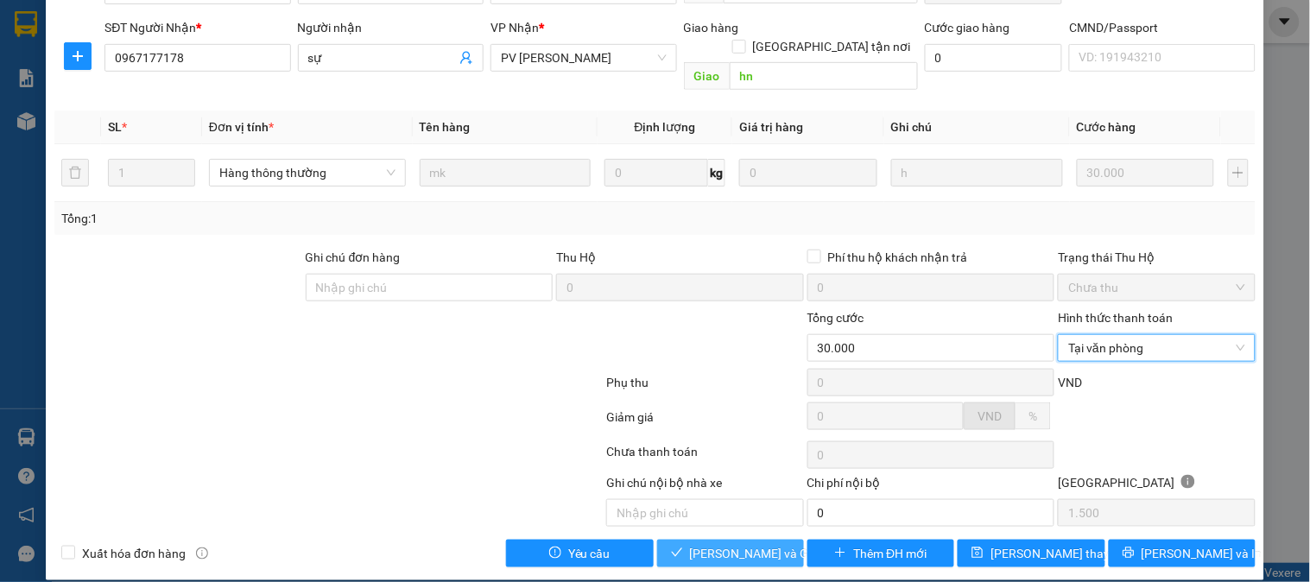
click at [783, 540] on button "[PERSON_NAME] và Giao hàng" at bounding box center [730, 554] width 147 height 28
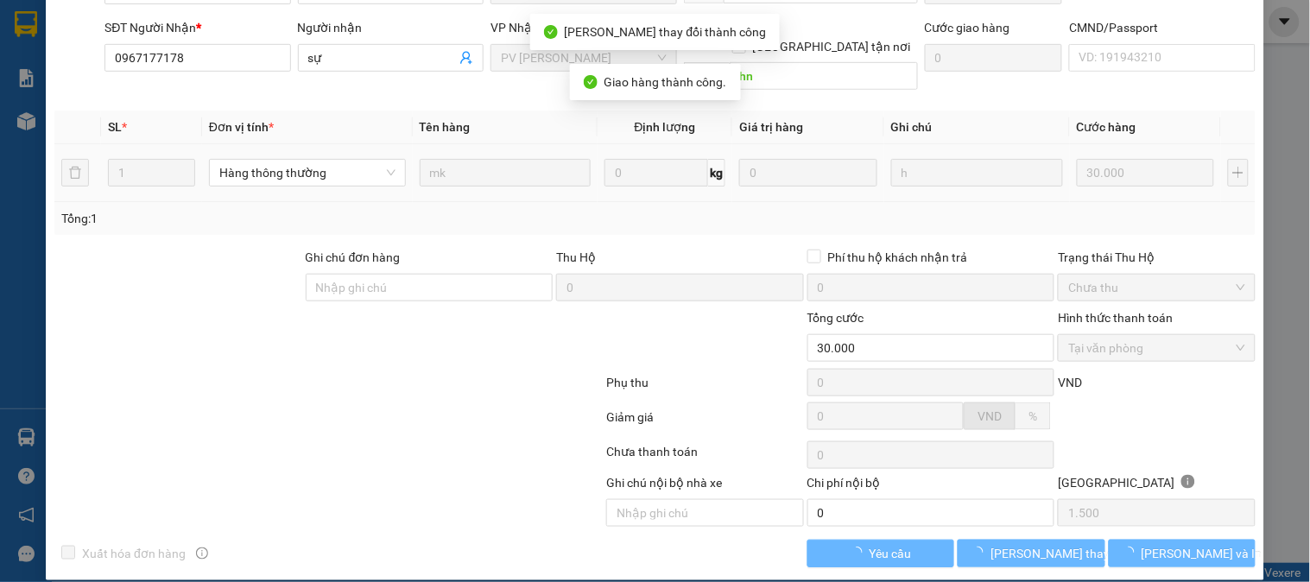
scroll to position [0, 0]
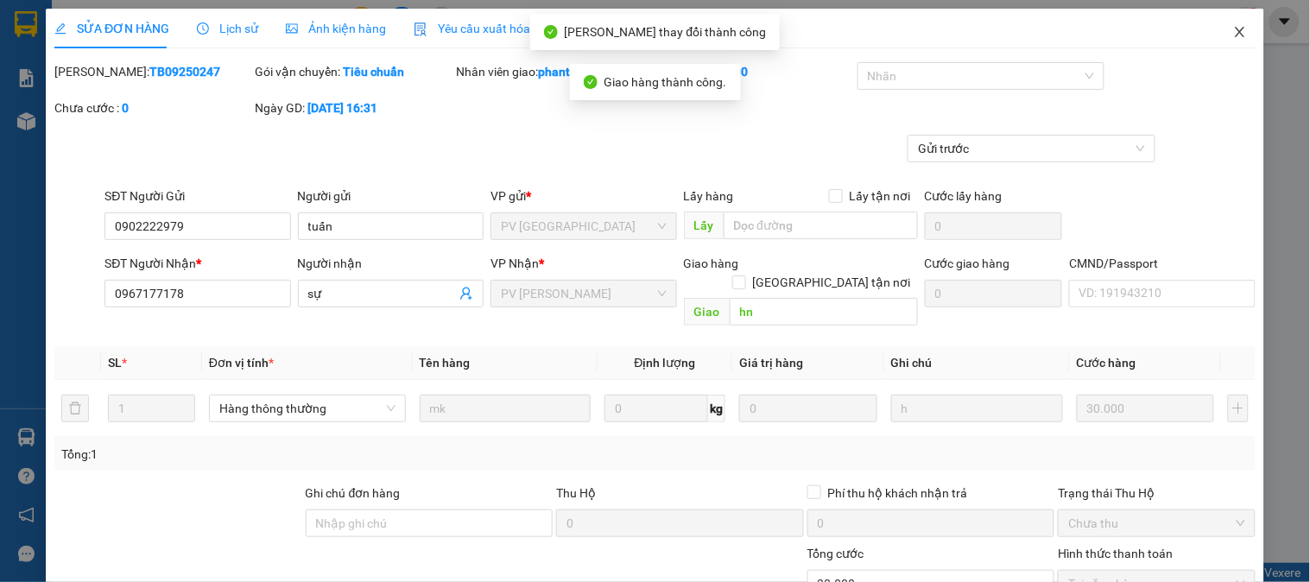
click at [1234, 36] on icon "close" at bounding box center [1241, 32] width 14 height 14
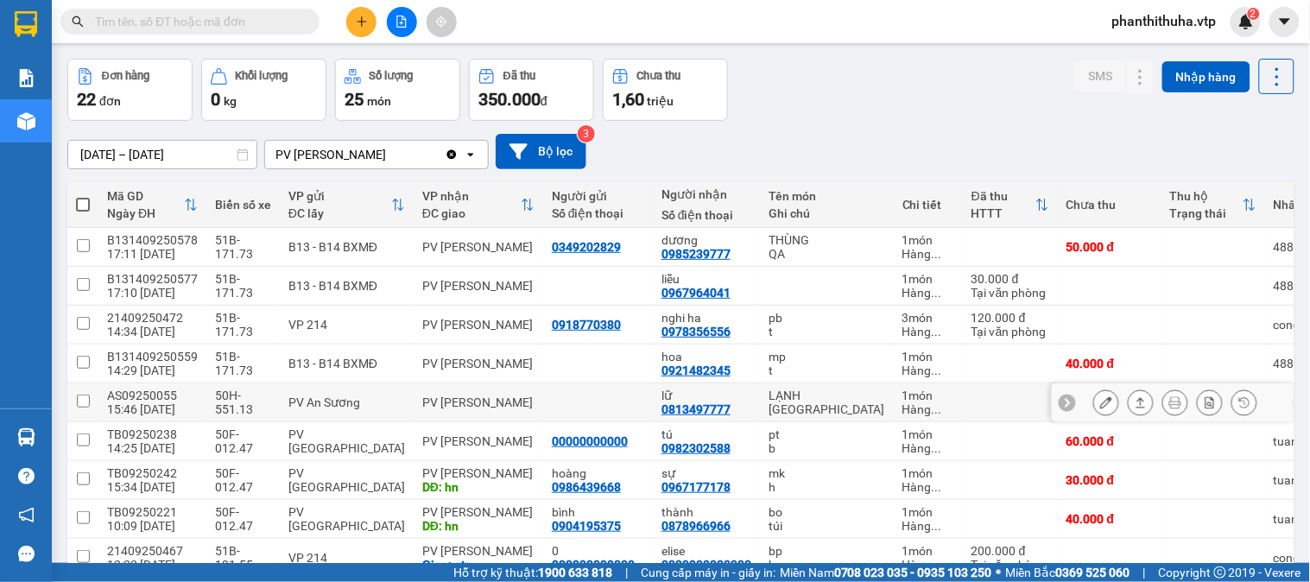
scroll to position [96, 0]
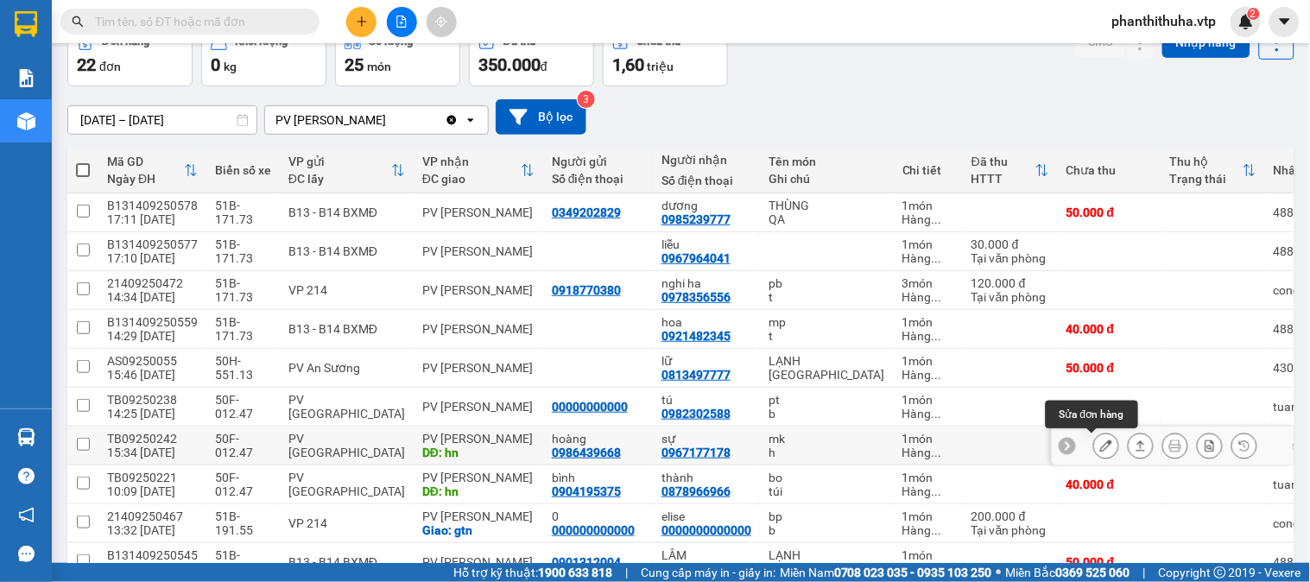
click at [1100, 449] on icon at bounding box center [1106, 446] width 12 height 12
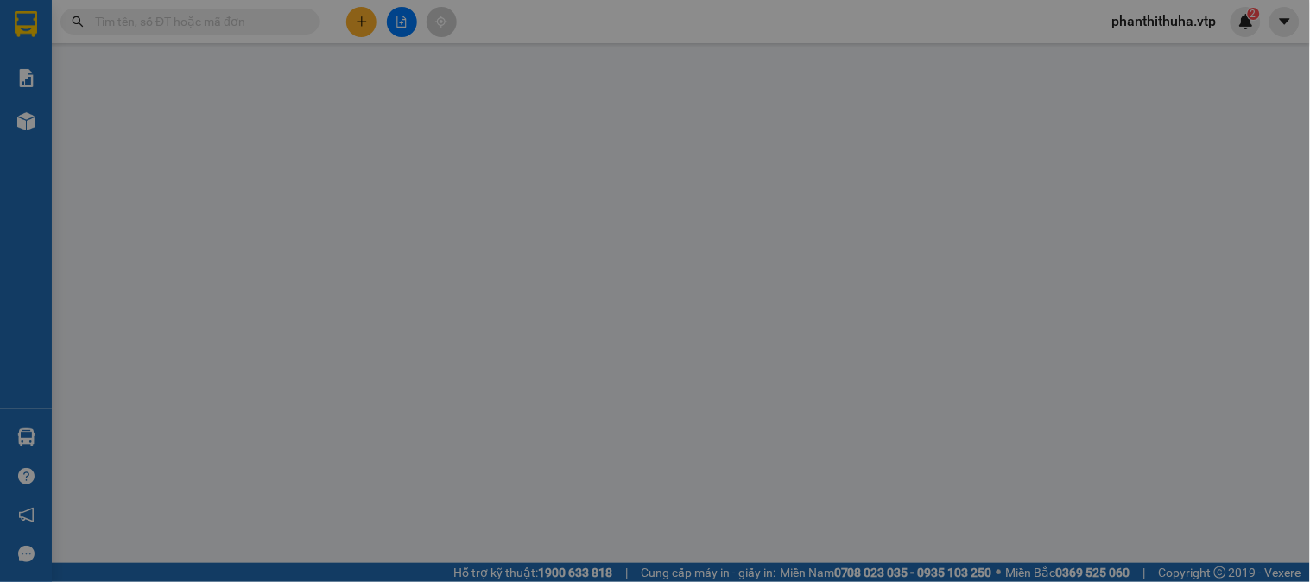
type input "0986439668"
type input "hoàng"
type input "0967177178"
type input "sự"
type input "hn"
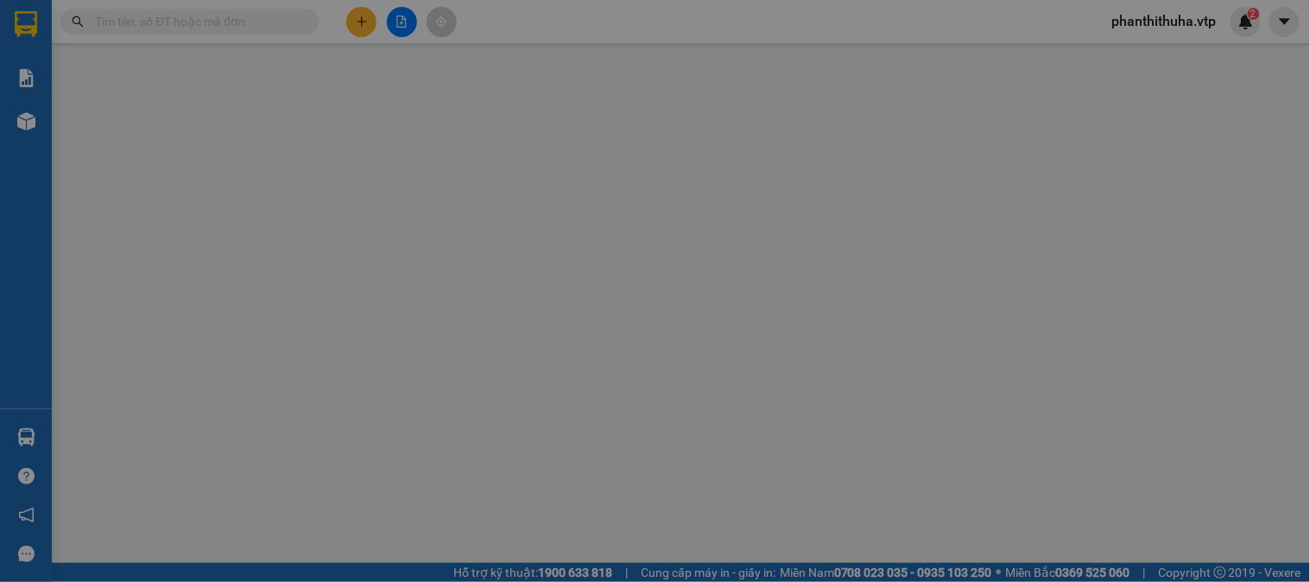
type input "30.000"
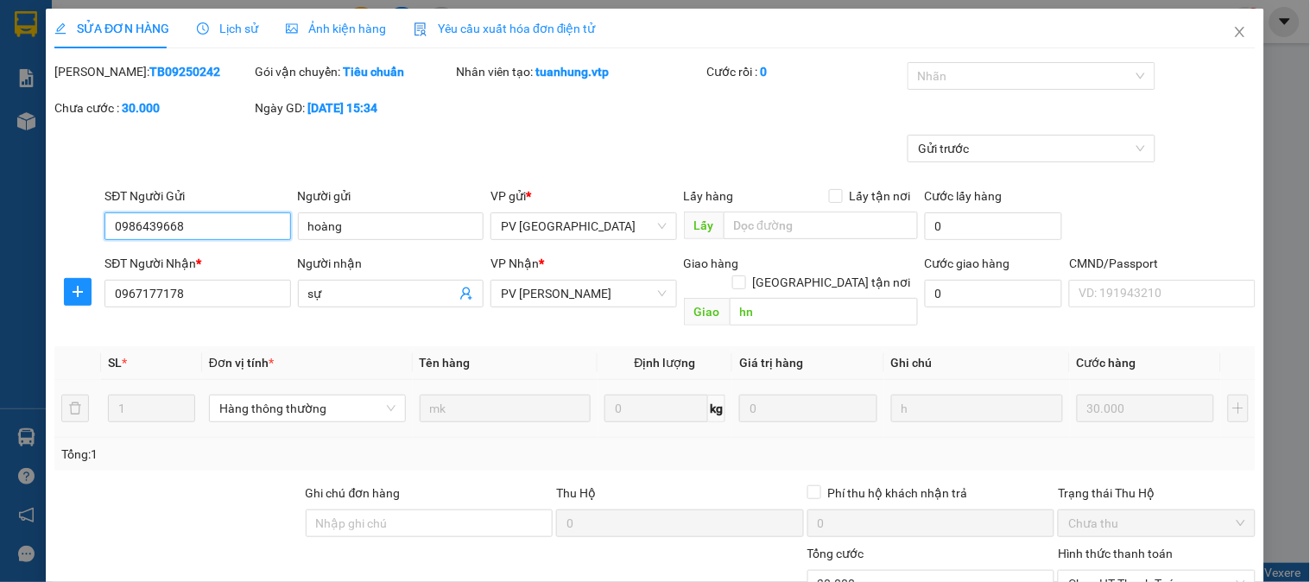
type input "1.500"
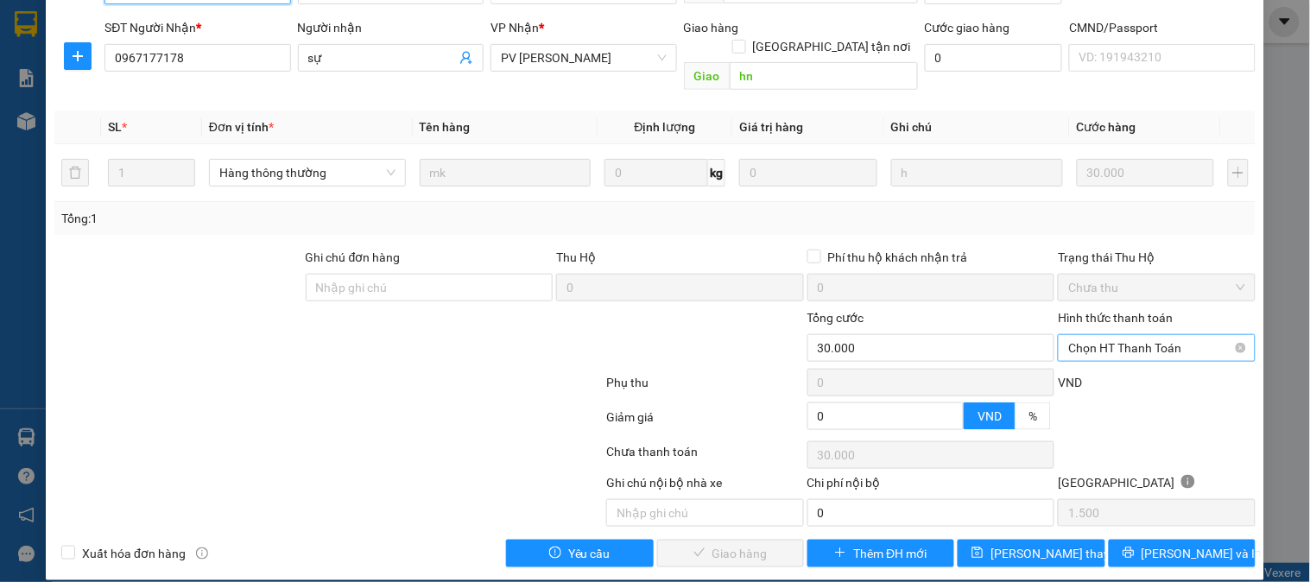
click at [1081, 337] on span "Chọn HT Thanh Toán" at bounding box center [1157, 348] width 176 height 26
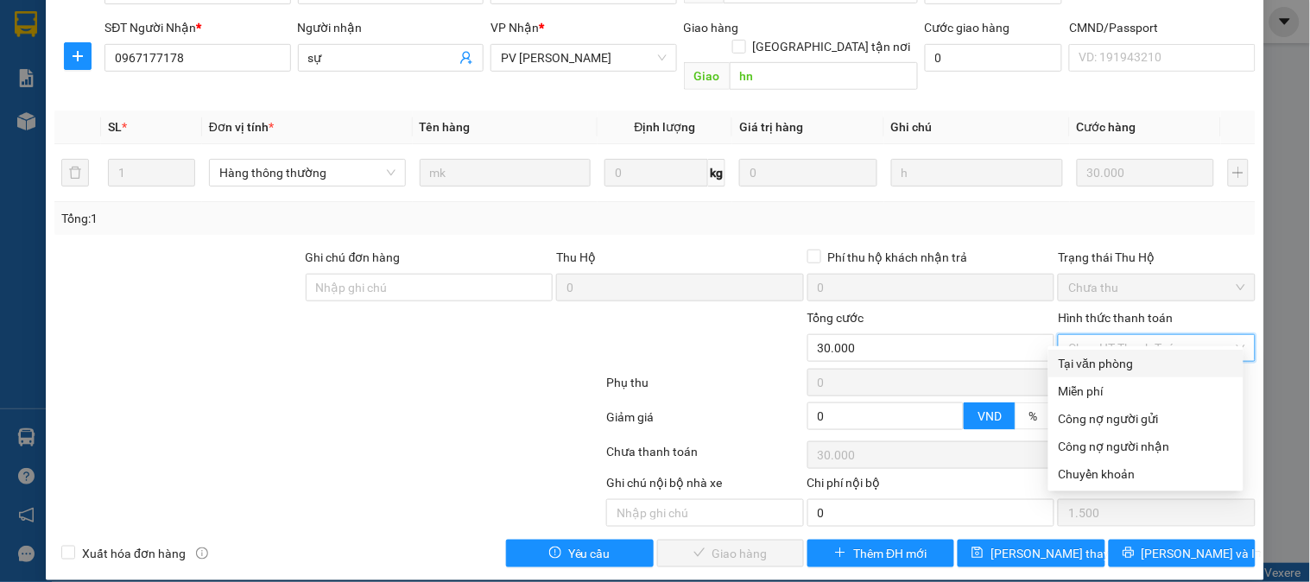
click at [1080, 348] on div "Total Paid Fee 0 Total UnPaid Fee 30.000 Cash Collection Total Fee Mã ĐH: TB092…" at bounding box center [655, 196] width 1202 height 741
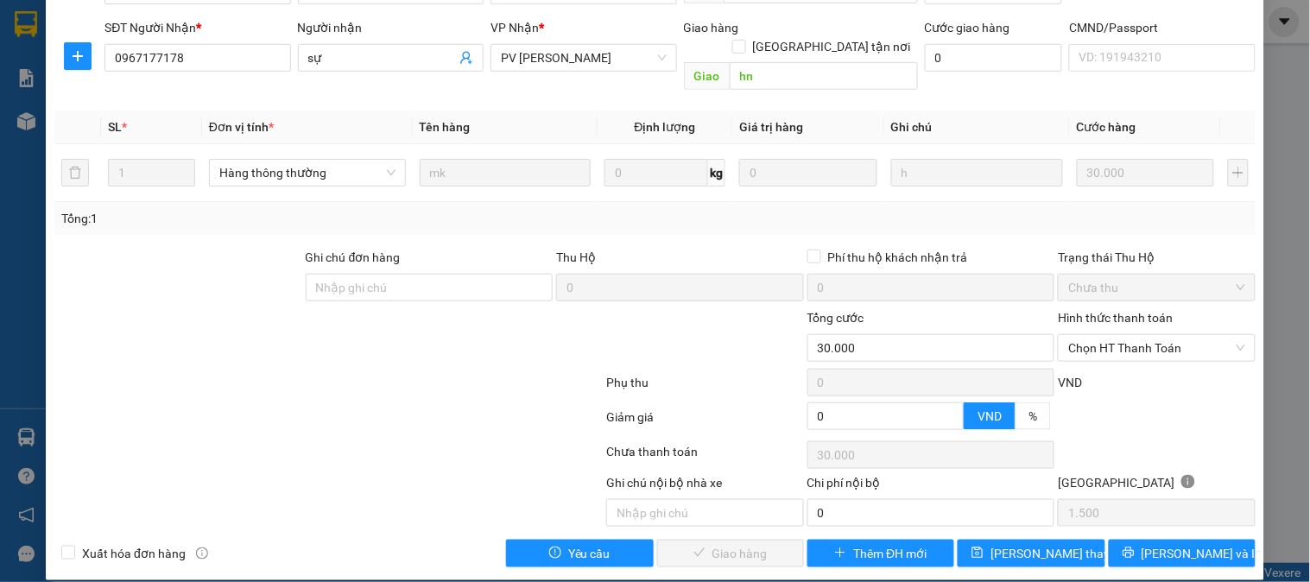
drag, startPoint x: 1075, startPoint y: 338, endPoint x: 1081, endPoint y: 358, distance: 20.8
click at [1076, 339] on span "Chọn HT Thanh Toán" at bounding box center [1157, 348] width 176 height 26
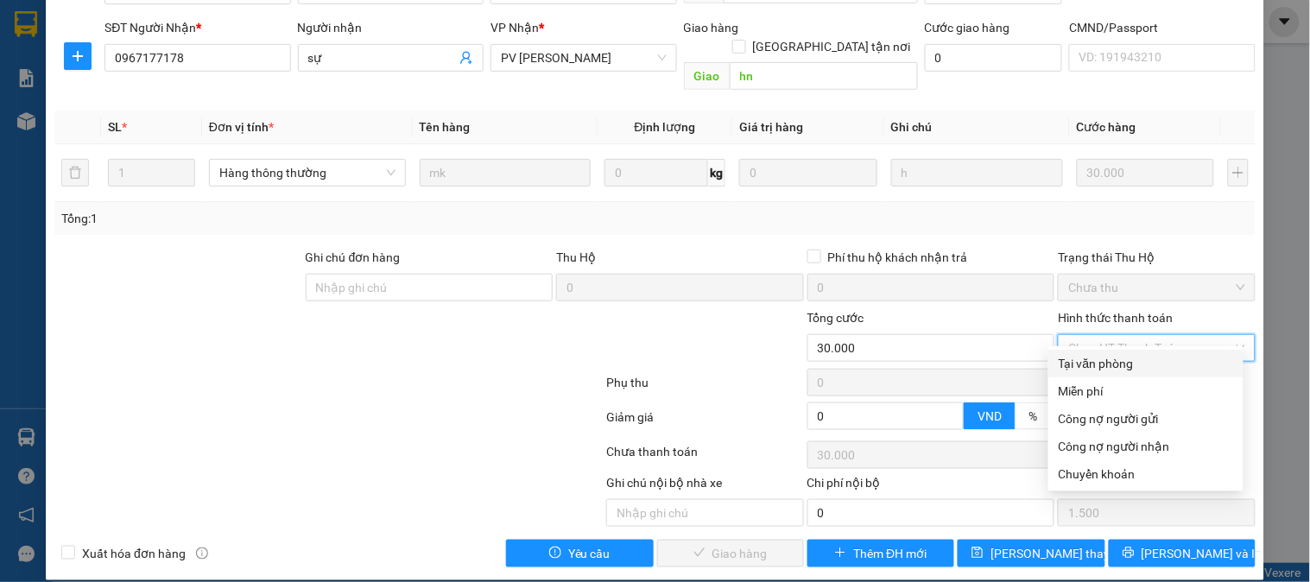
click at [1081, 358] on div "Tại văn phòng" at bounding box center [1146, 363] width 174 height 19
type input "0"
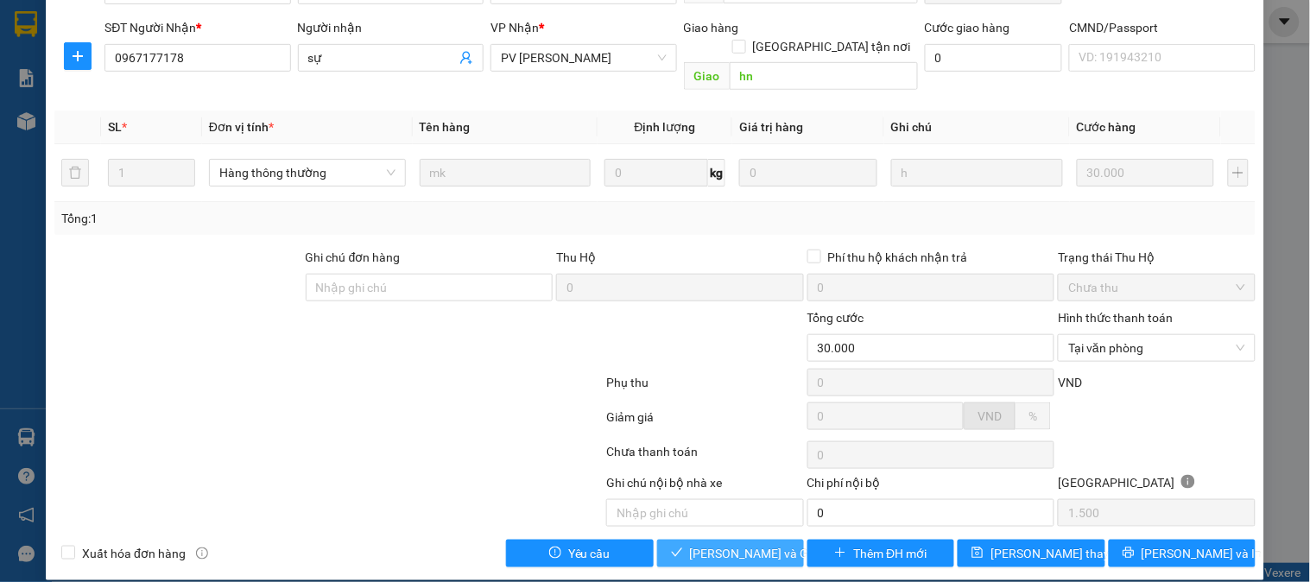
drag, startPoint x: 754, startPoint y: 525, endPoint x: 766, endPoint y: 514, distance: 16.5
click at [754, 544] on span "Lưu và Giao hàng" at bounding box center [773, 553] width 166 height 19
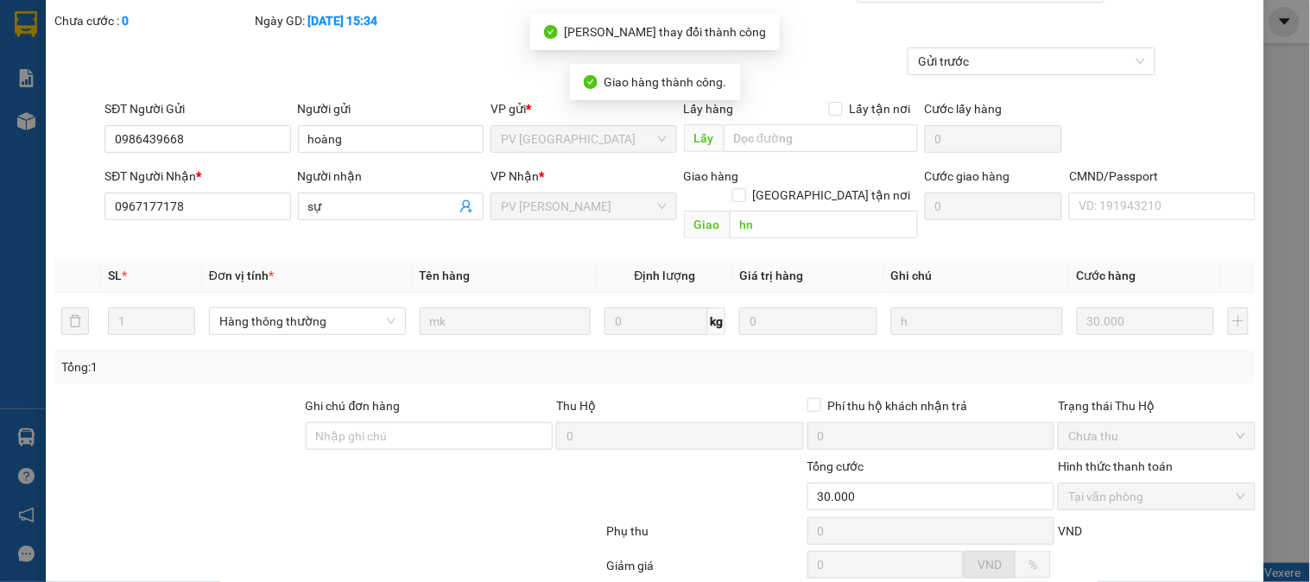
scroll to position [0, 0]
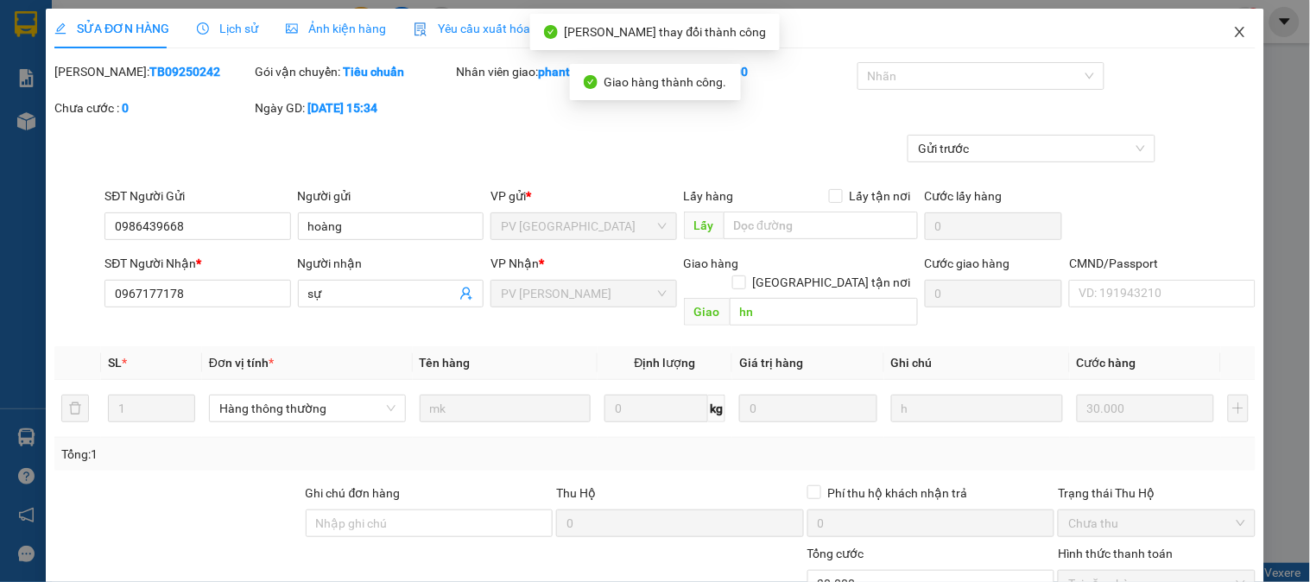
click at [1234, 36] on icon "close" at bounding box center [1241, 32] width 14 height 14
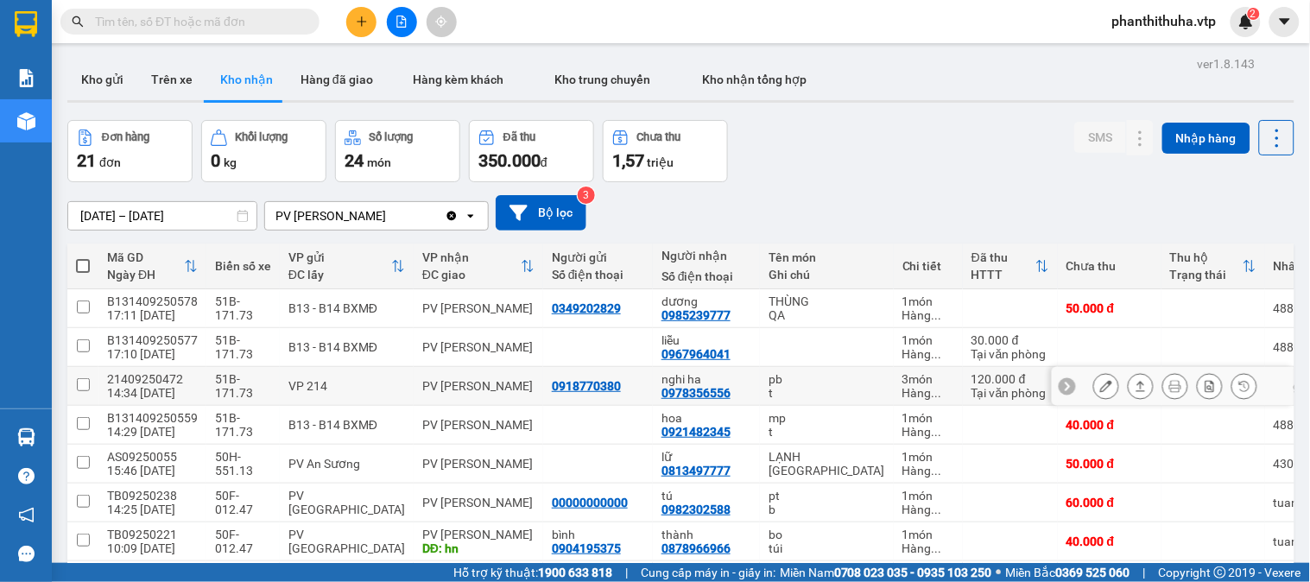
click at [1100, 390] on icon at bounding box center [1106, 386] width 12 height 12
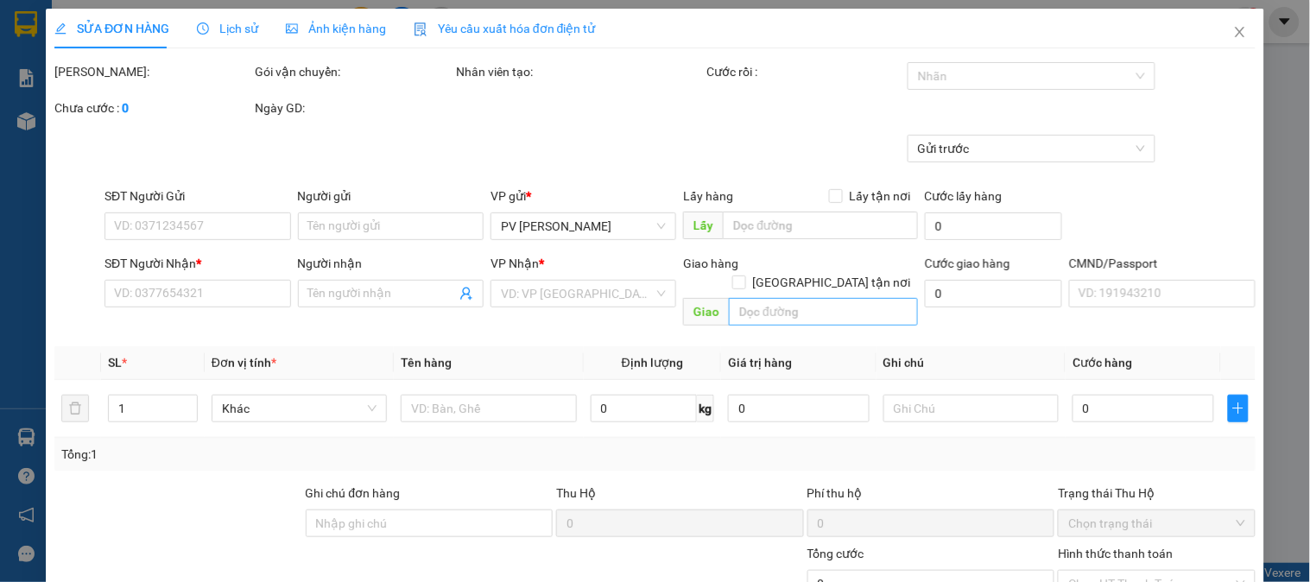
type input "0918770380"
type input "0978356556"
type input "nghi ha"
type input "120.000"
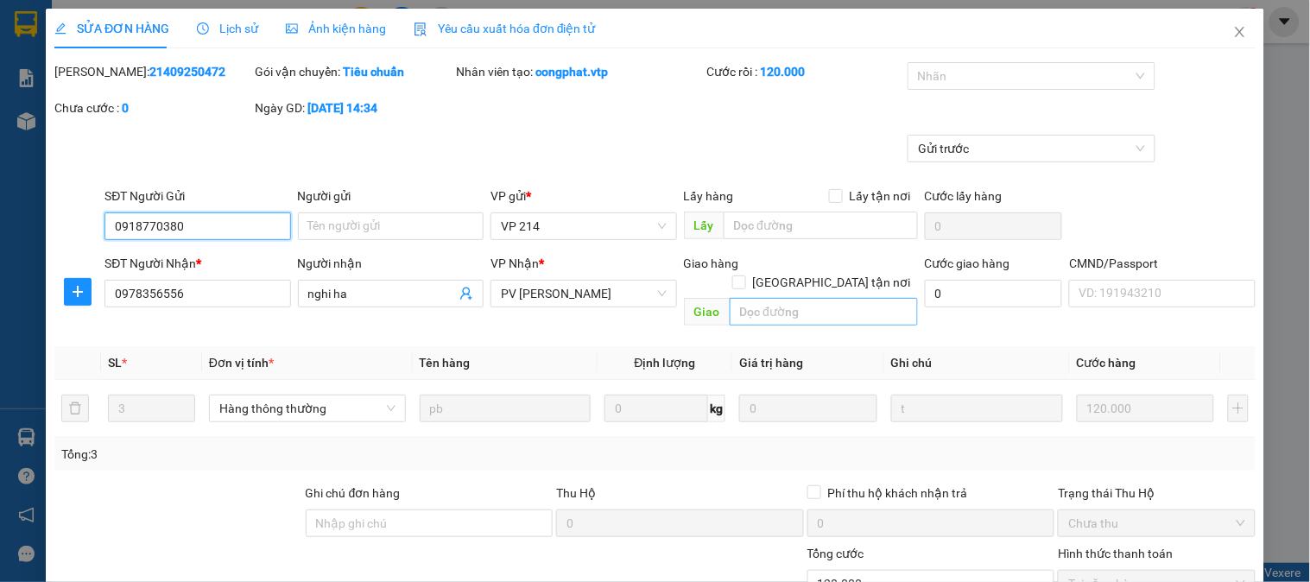
type input "6.000"
click at [1235, 35] on icon "close" at bounding box center [1240, 32] width 10 height 10
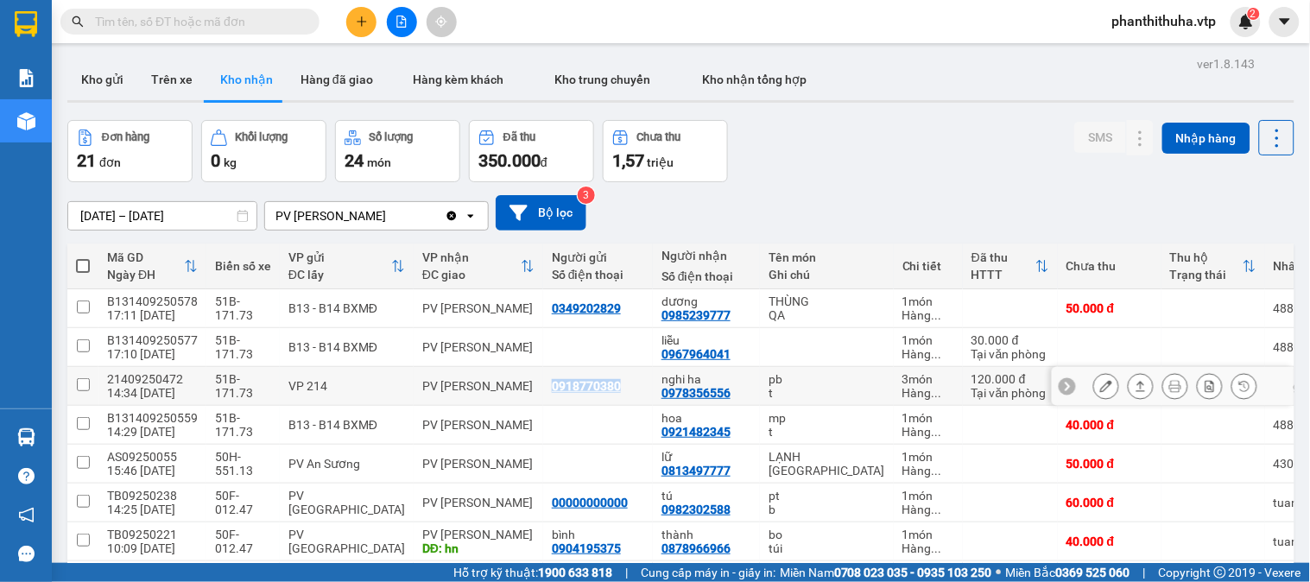
drag, startPoint x: 544, startPoint y: 390, endPoint x: 594, endPoint y: 390, distance: 50.1
click at [606, 390] on div "0918770380" at bounding box center [586, 386] width 69 height 14
copy div "0918770380"
click at [830, 171] on div "Đơn hàng 21 đơn Khối lượng 0 kg Số lượng 24 món Đã thu 350.000 đ Chưa thu 1,57 …" at bounding box center [680, 151] width 1227 height 62
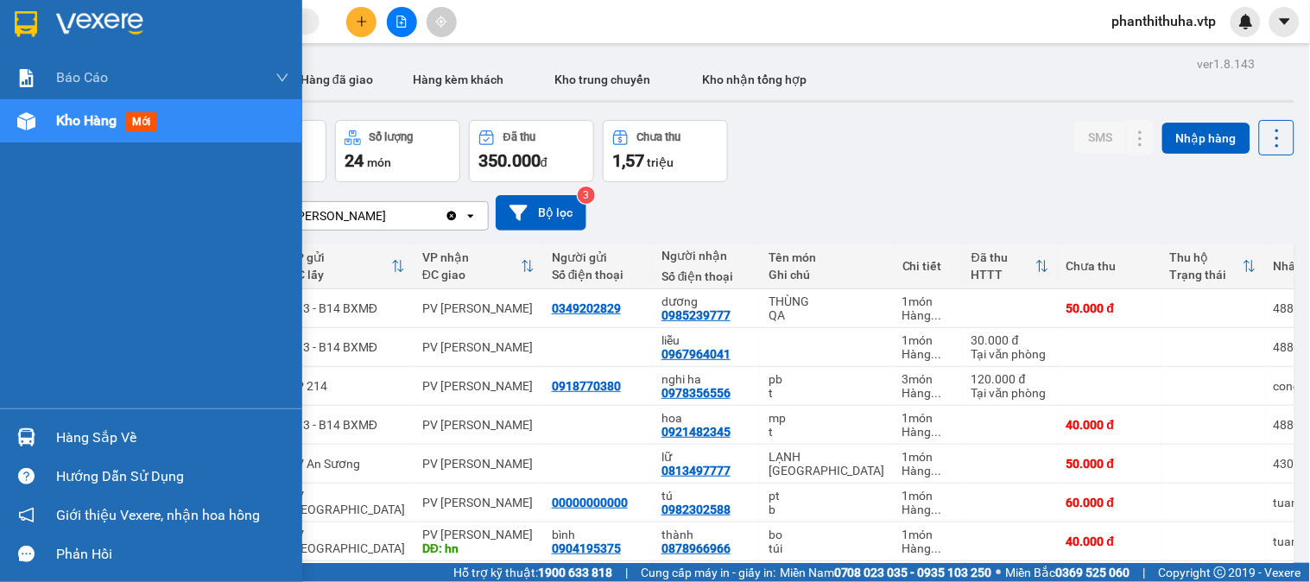
click at [33, 432] on img at bounding box center [26, 437] width 18 height 18
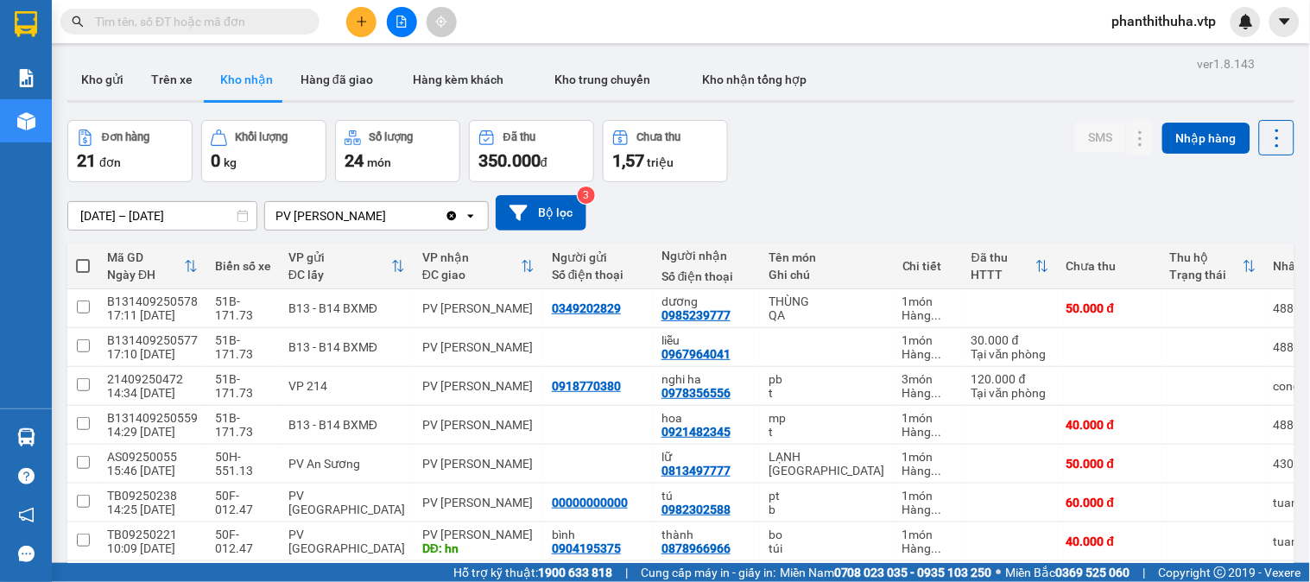
click at [940, 147] on section "Kết quả tìm kiếm ( 0 ) Bộ lọc No Data phanthithuha.vtp Báo cáo BC giao hàng (nh…" at bounding box center [655, 291] width 1310 height 582
click at [145, 78] on button "Trên xe" at bounding box center [171, 79] width 69 height 41
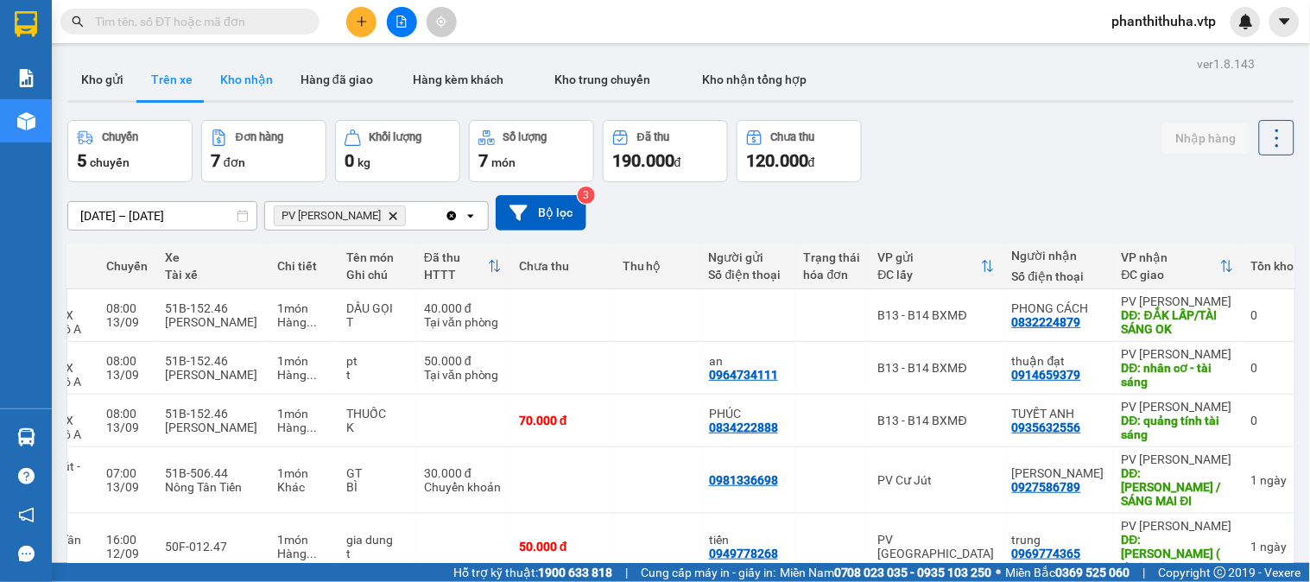
click at [264, 89] on button "Kho nhận" at bounding box center [246, 79] width 80 height 41
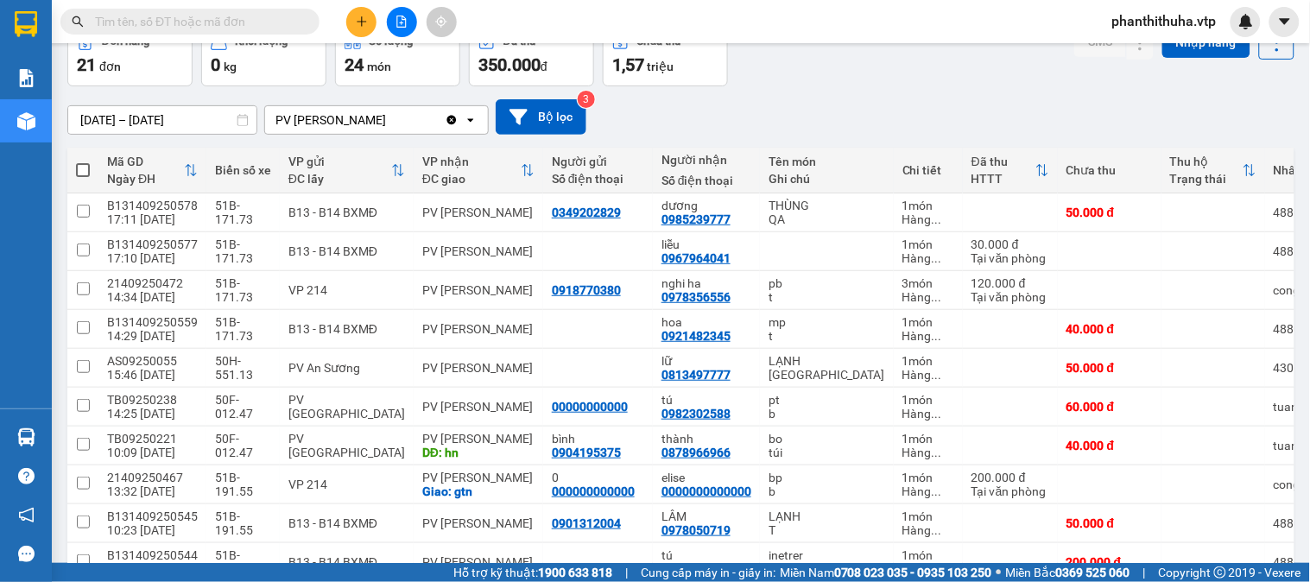
scroll to position [192, 0]
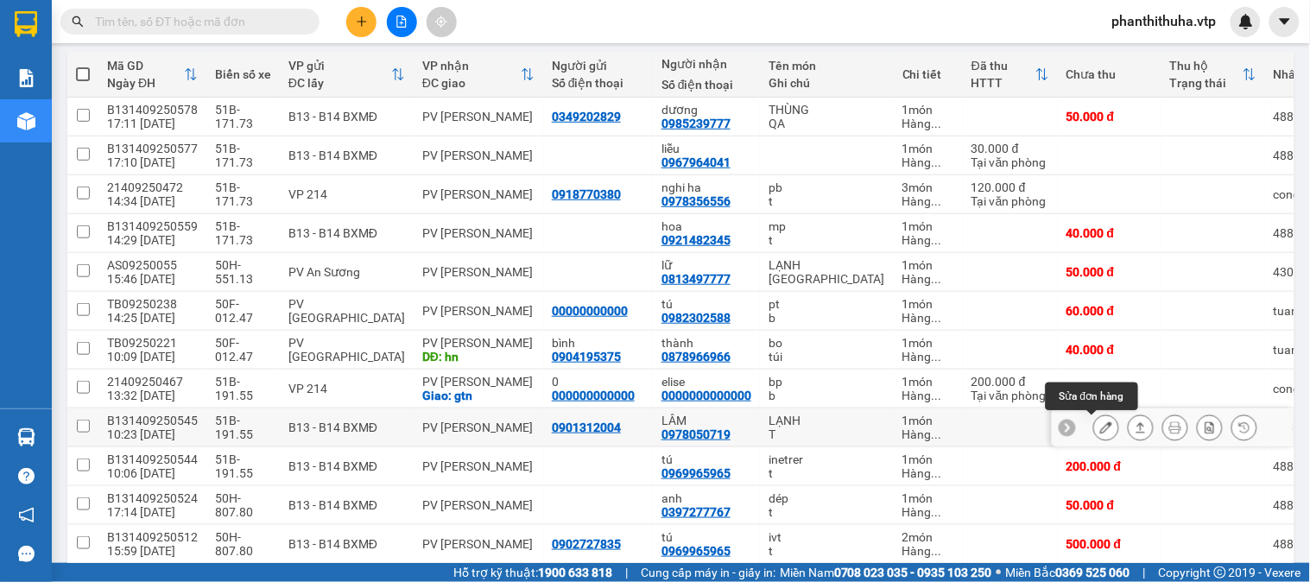
click at [1100, 426] on icon at bounding box center [1106, 428] width 12 height 12
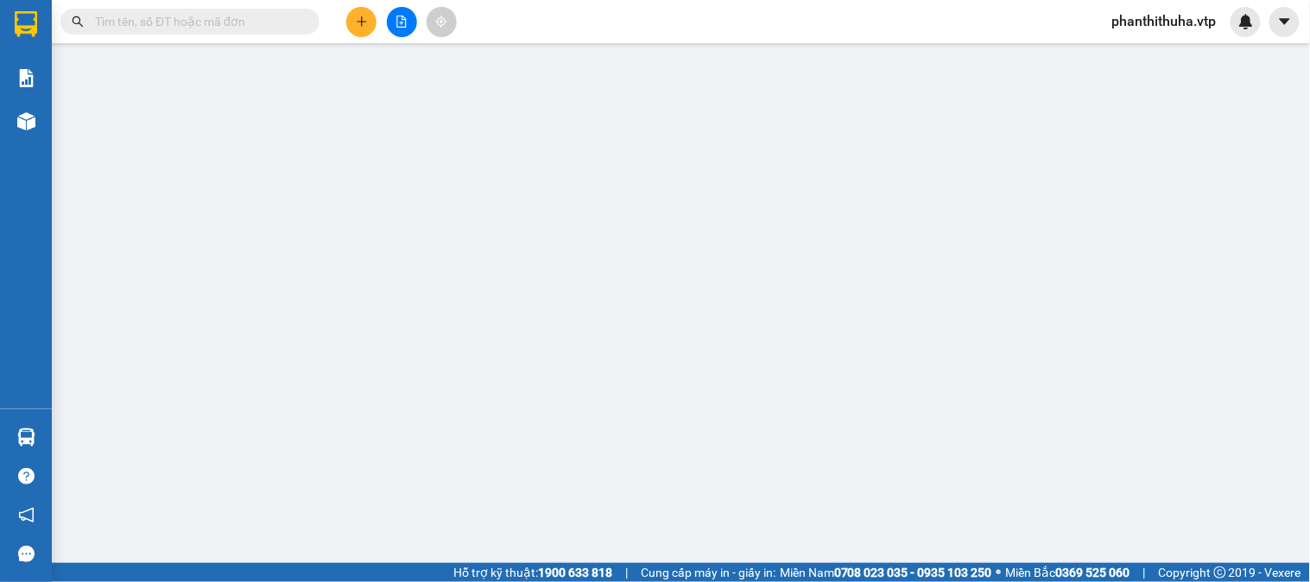
type input "0901312004"
type input "0978050719"
type input "LÂM"
type input "50.000"
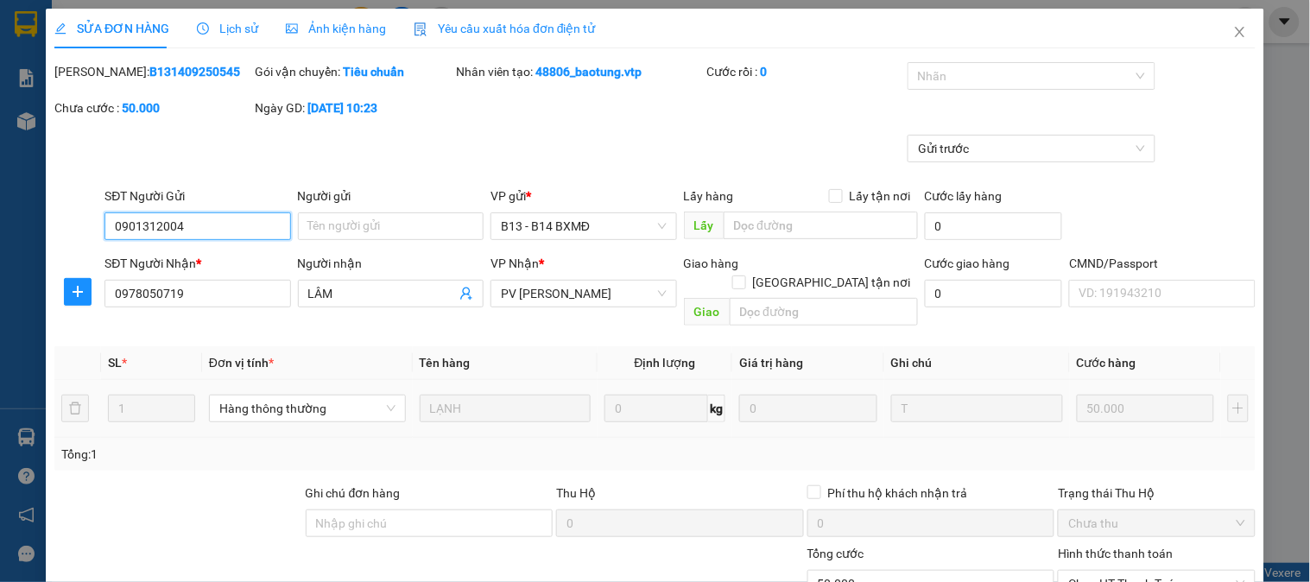
type input "2.500"
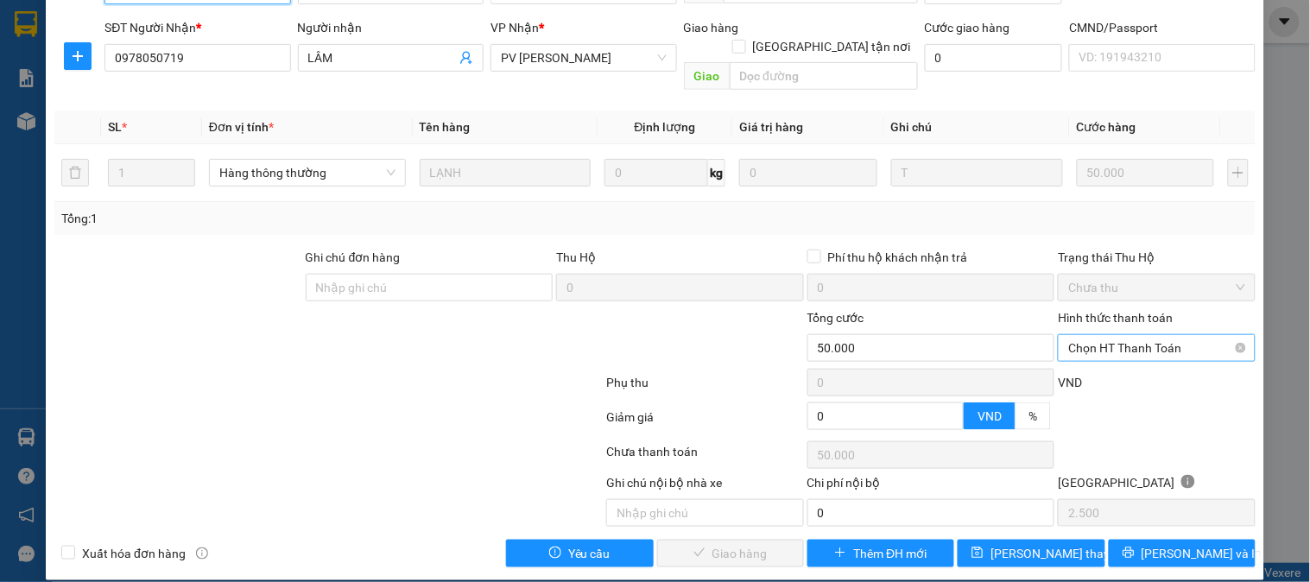
click at [1103, 335] on span "Chọn HT Thanh Toán" at bounding box center [1157, 348] width 176 height 26
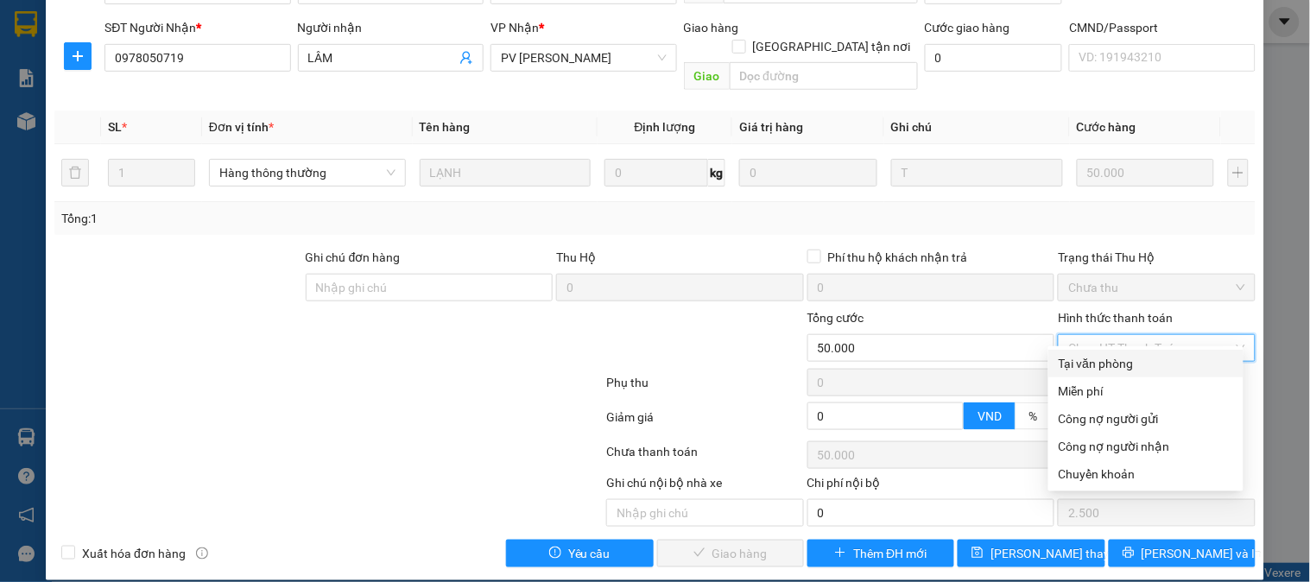
click at [1113, 356] on div "Tại văn phòng" at bounding box center [1146, 363] width 174 height 19
type input "0"
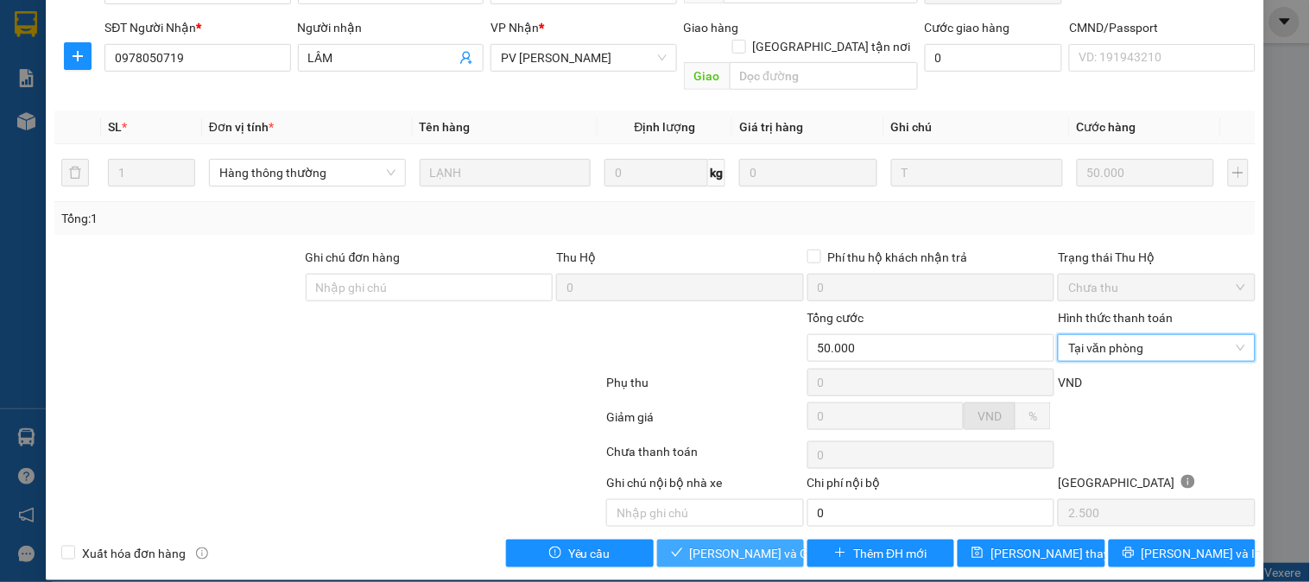
click at [753, 544] on span "Lưu và Giao hàng" at bounding box center [773, 553] width 166 height 19
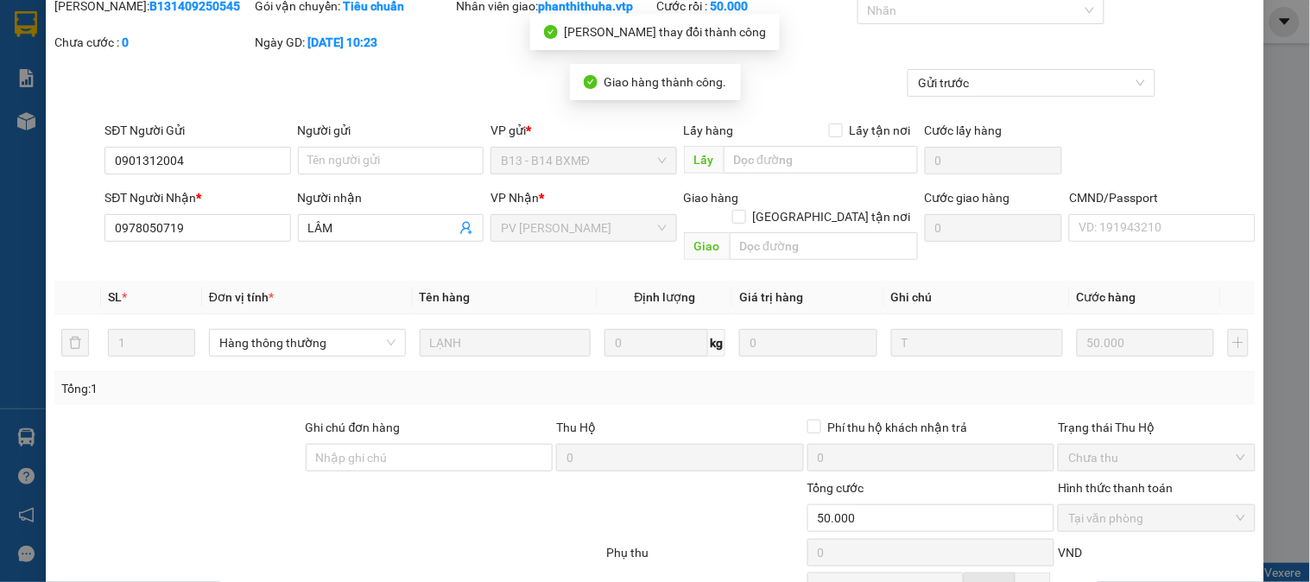
scroll to position [0, 0]
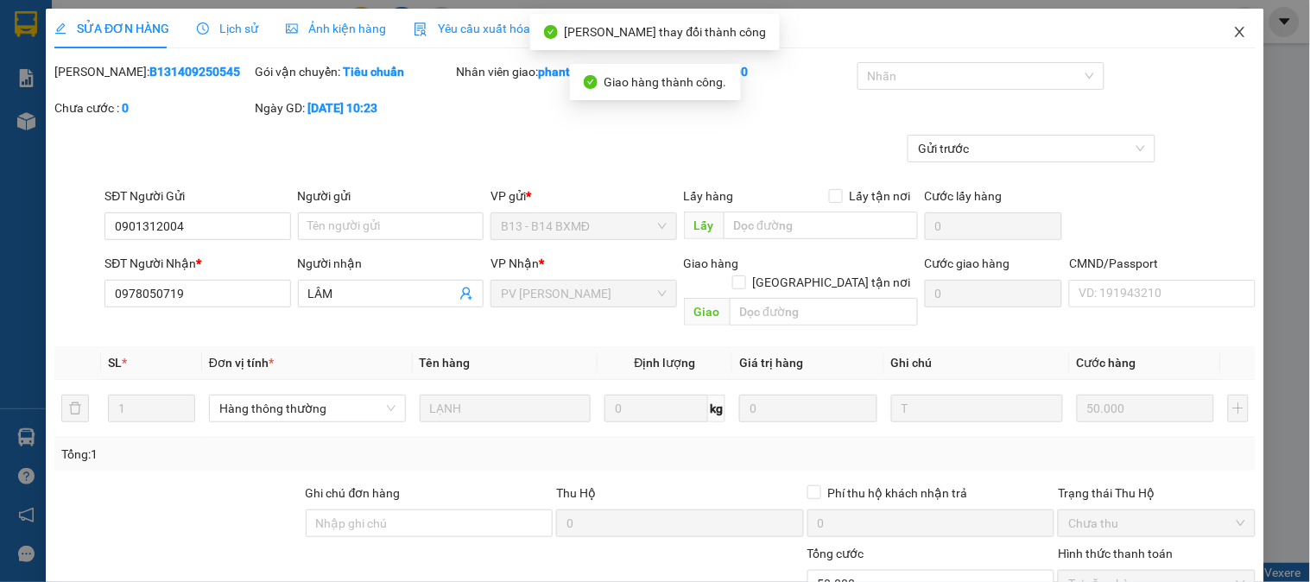
click at [1234, 37] on icon "close" at bounding box center [1241, 32] width 14 height 14
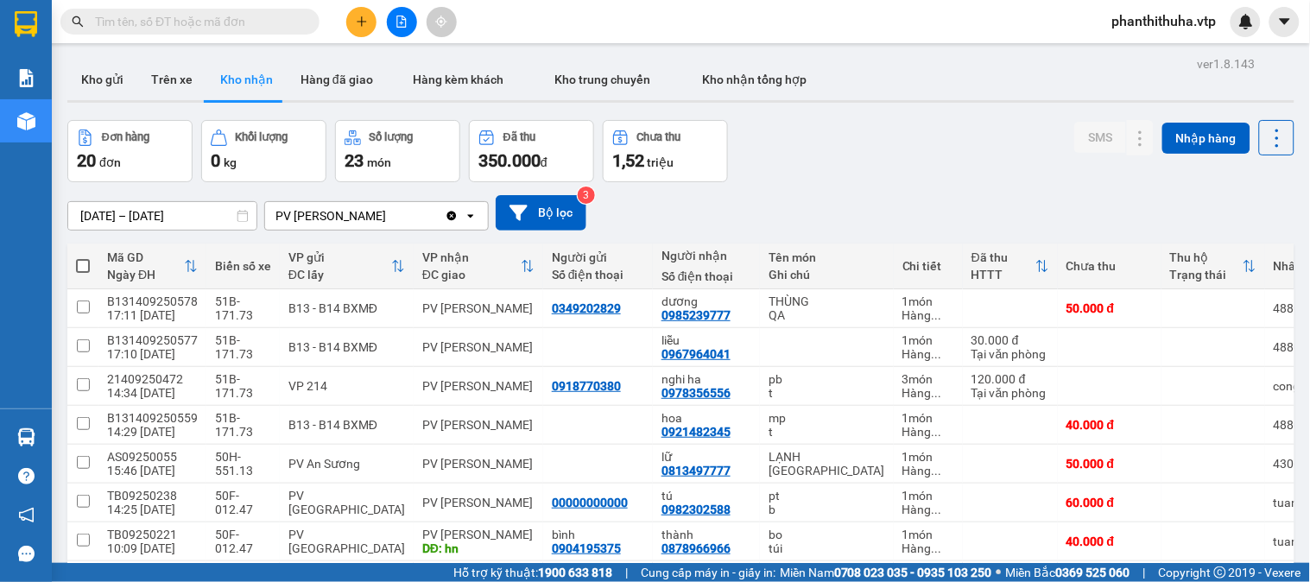
scroll to position [96, 0]
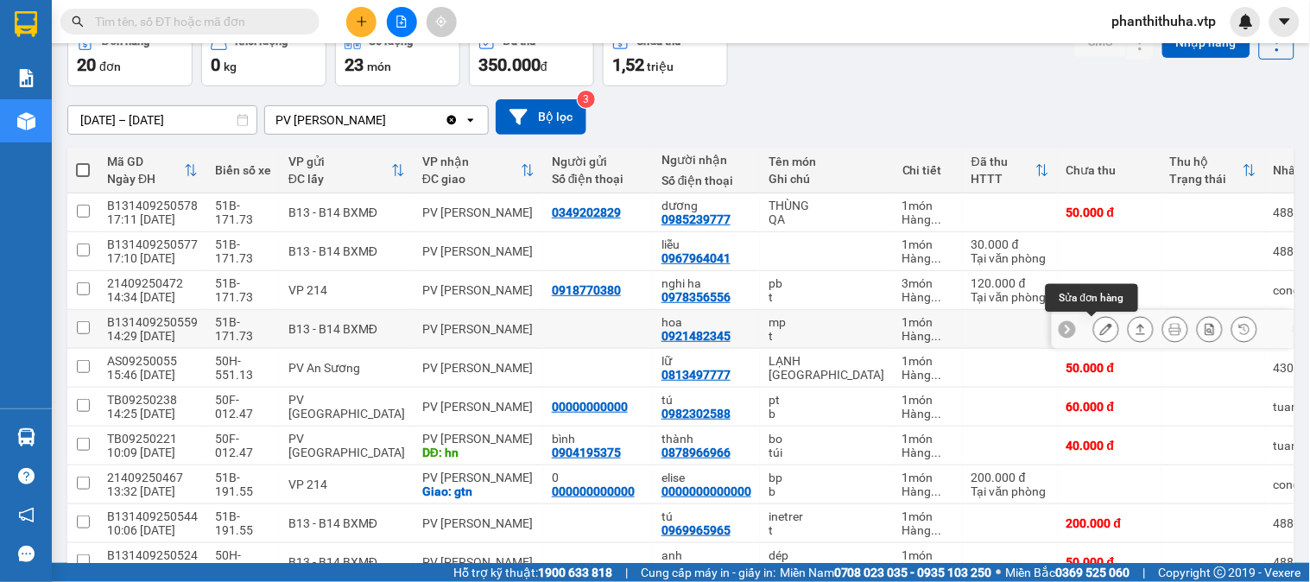
click at [1094, 329] on button at bounding box center [1106, 329] width 24 height 30
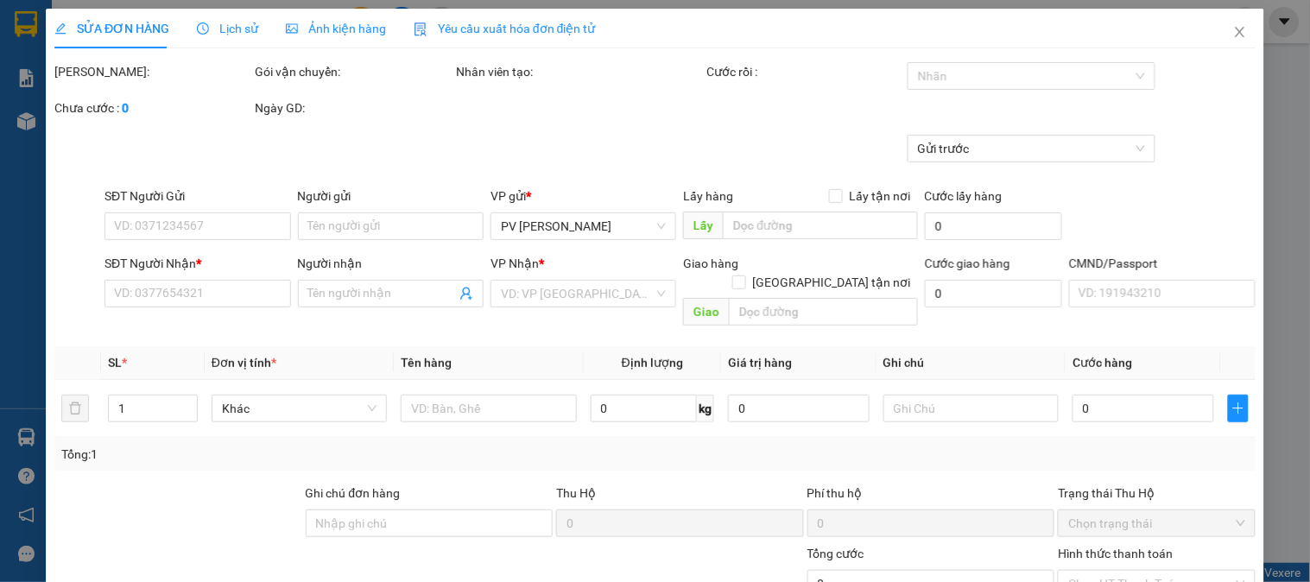
type input "0921482345"
type input "hoa"
type input "40.000"
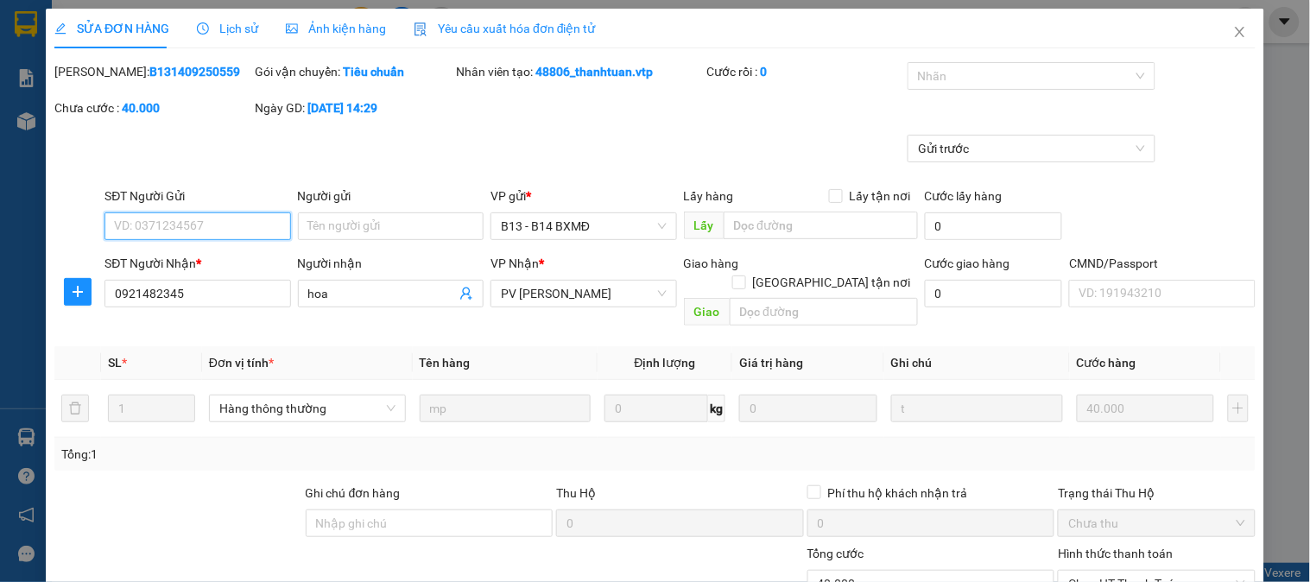
scroll to position [235, 0]
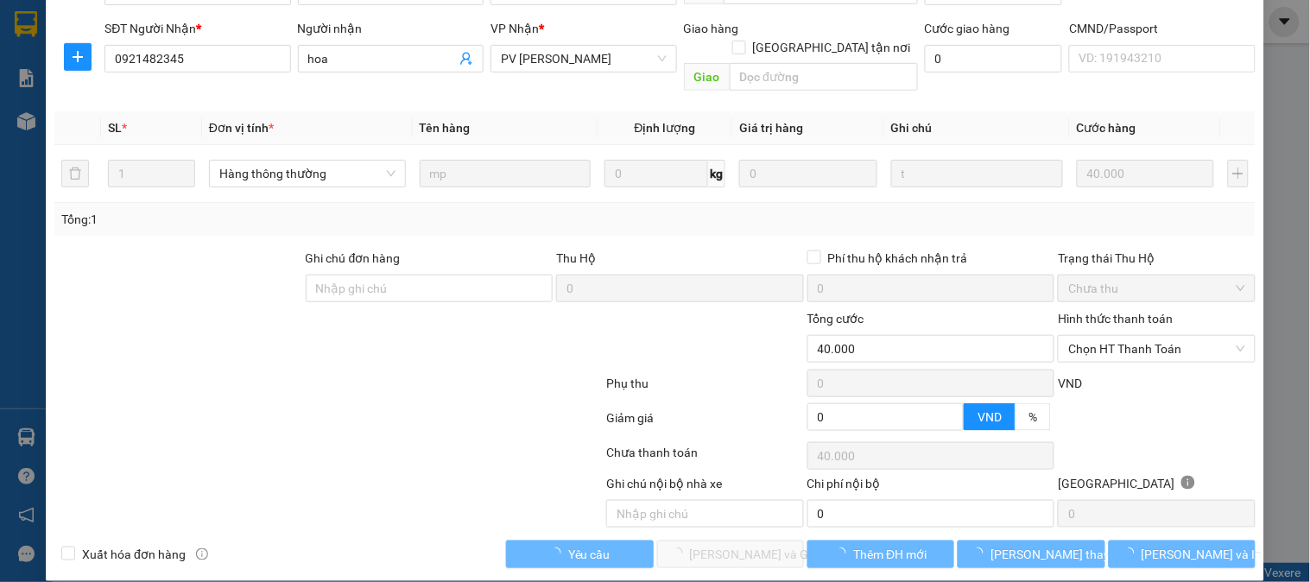
type input "2.000"
click at [1107, 311] on div "Hình thức thanh toán" at bounding box center [1156, 322] width 197 height 26
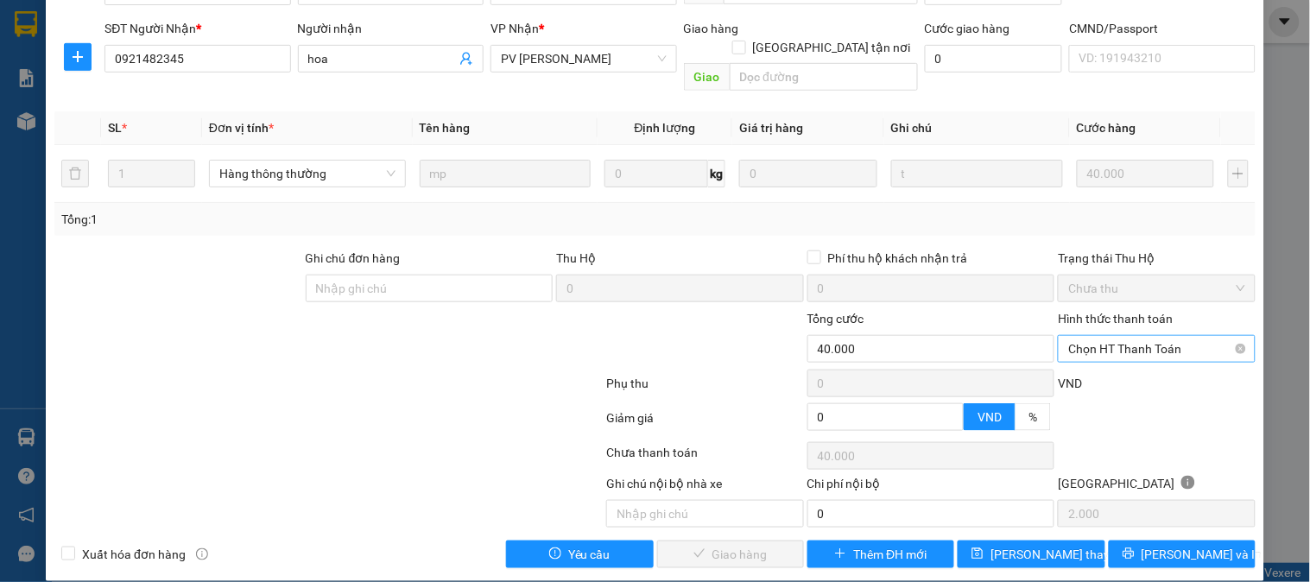
click at [1103, 336] on span "Chọn HT Thanh Toán" at bounding box center [1157, 349] width 176 height 26
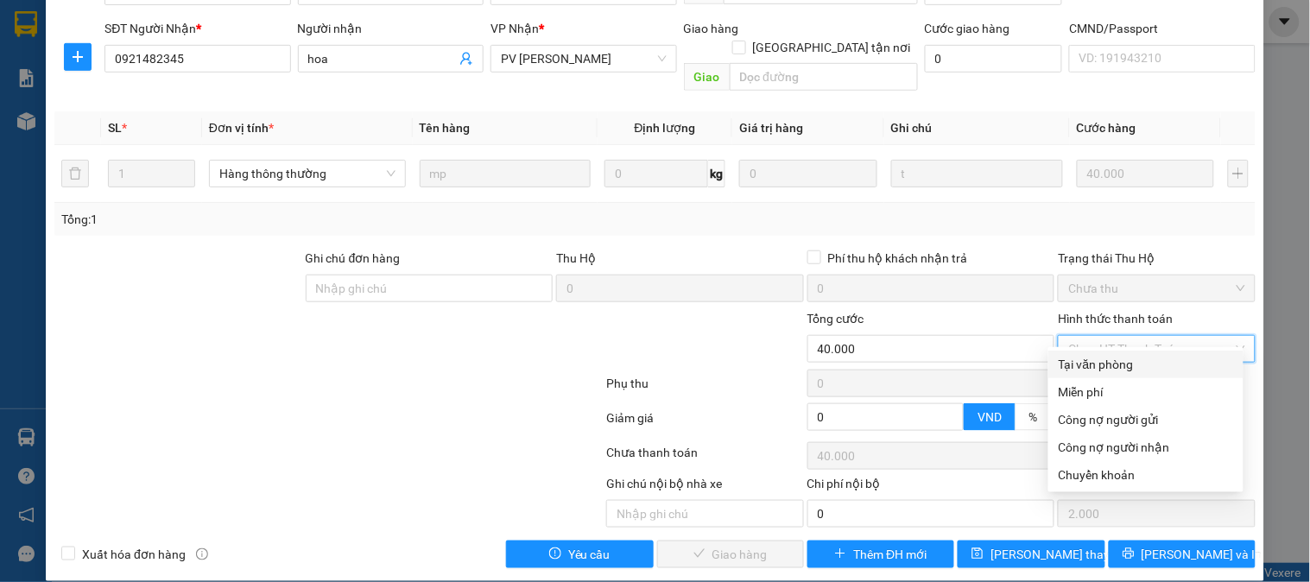
click at [1100, 355] on div "Tại văn phòng" at bounding box center [1146, 364] width 174 height 19
type input "0"
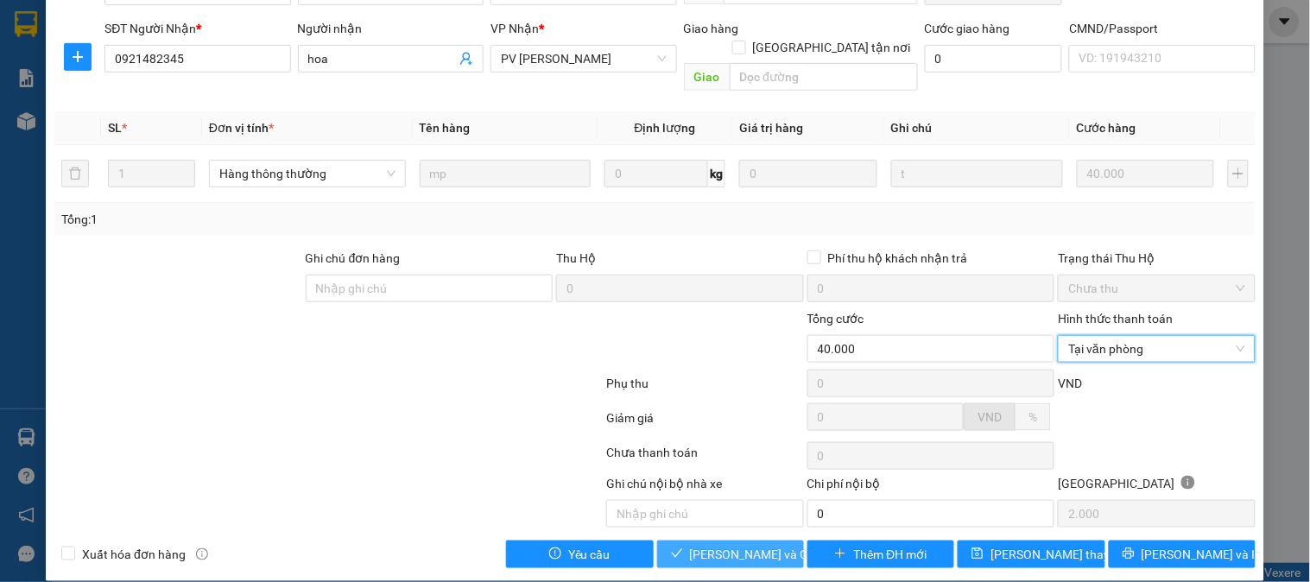
click at [741, 545] on span "Lưu và Giao hàng" at bounding box center [773, 554] width 166 height 19
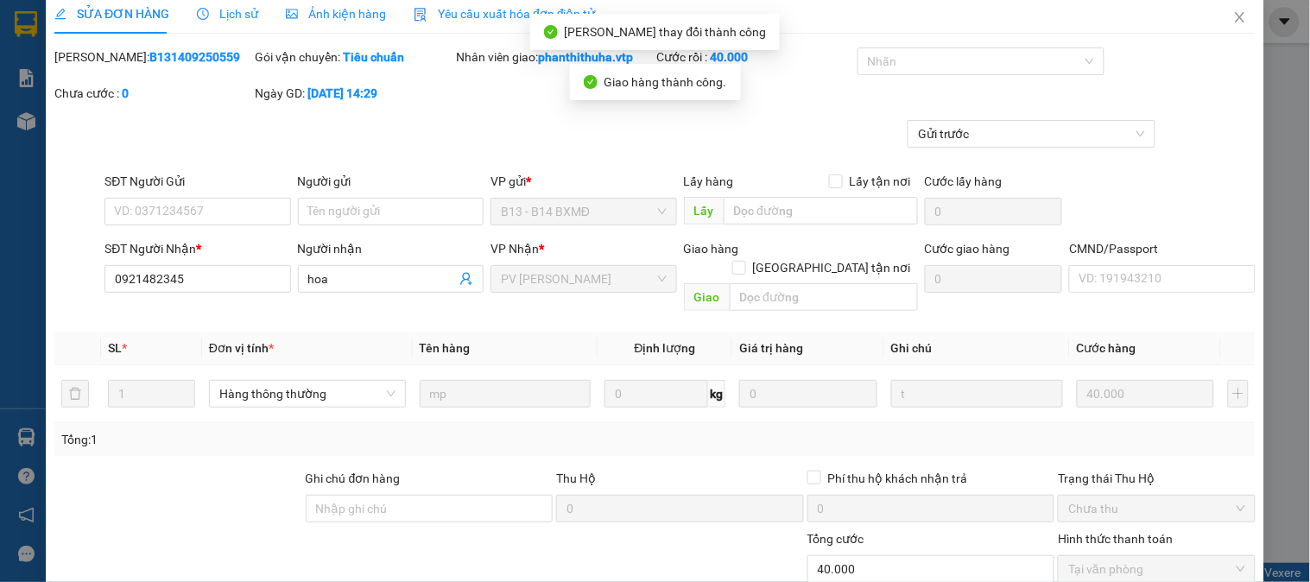
scroll to position [0, 0]
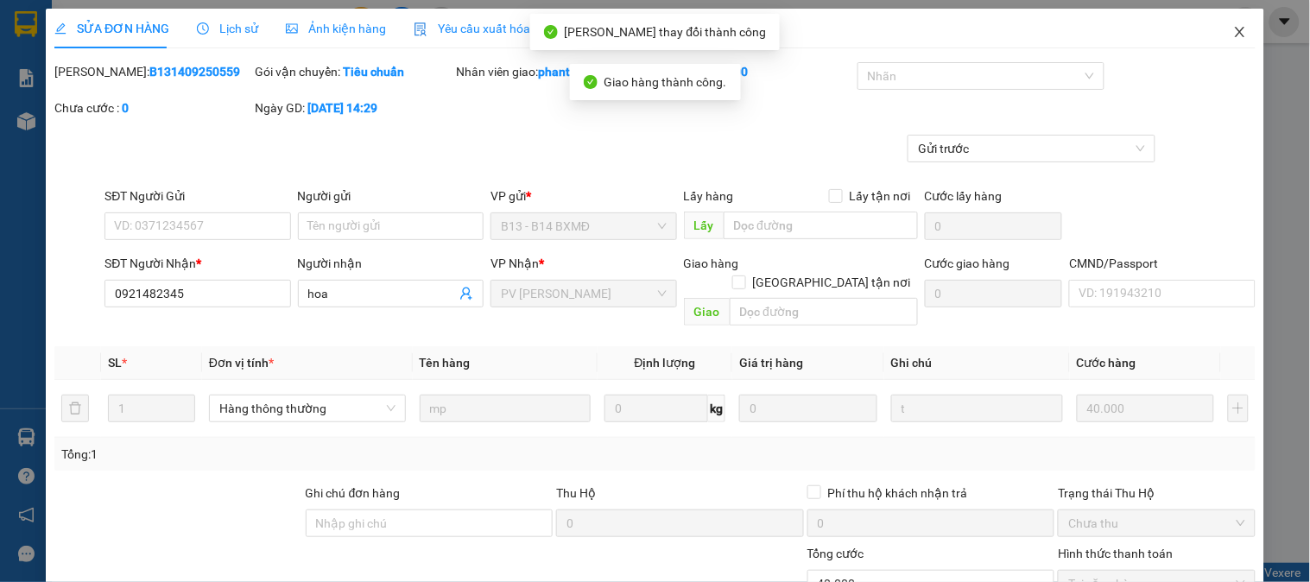
click at [1234, 38] on icon "close" at bounding box center [1241, 32] width 14 height 14
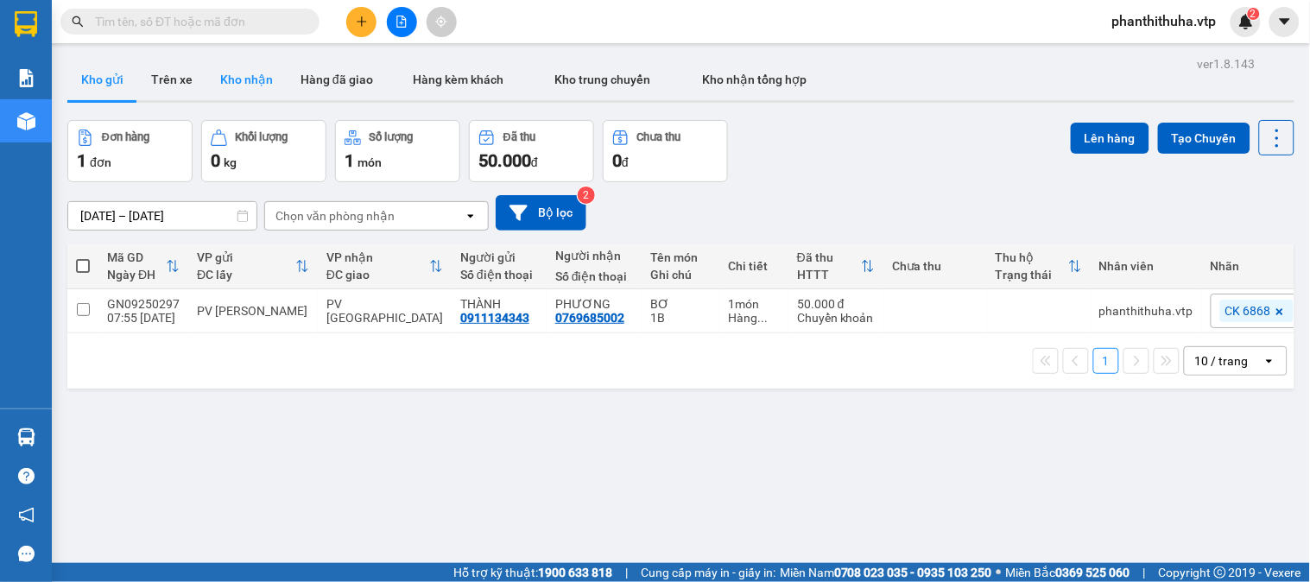
click at [277, 82] on button "Kho nhận" at bounding box center [246, 79] width 80 height 41
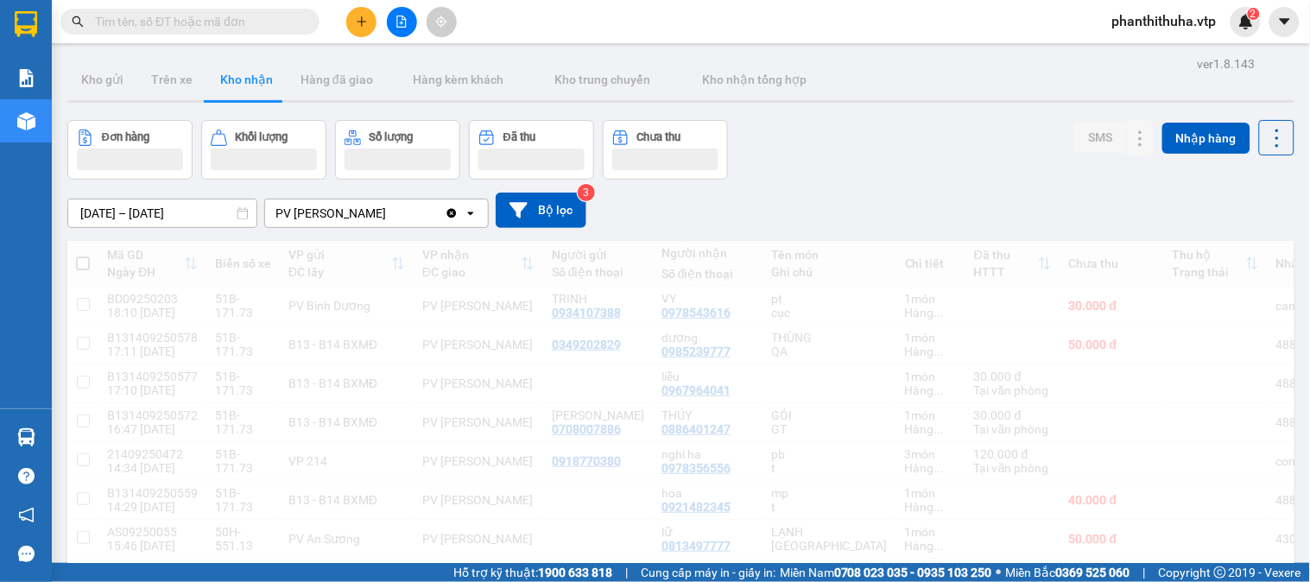
click at [934, 66] on div "Kho gửi Trên xe Kho nhận Hàng đã giao Hàng kèm khách Kho trung chuyển Kho nhận …" at bounding box center [680, 82] width 1227 height 46
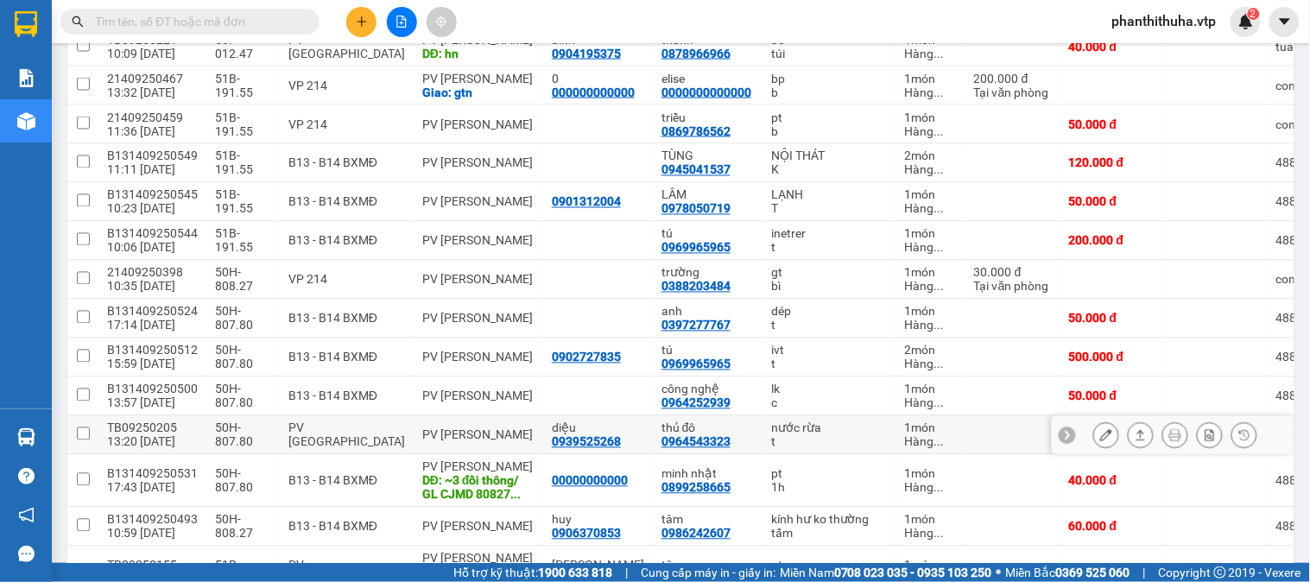
scroll to position [671, 0]
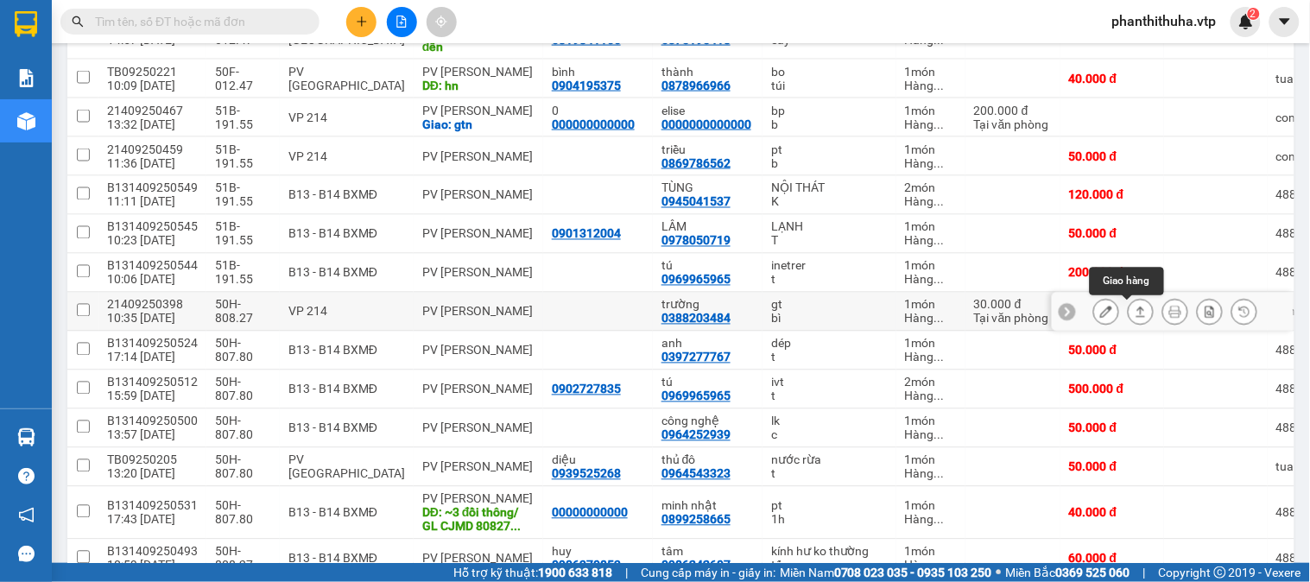
click at [1135, 315] on icon at bounding box center [1141, 312] width 12 height 12
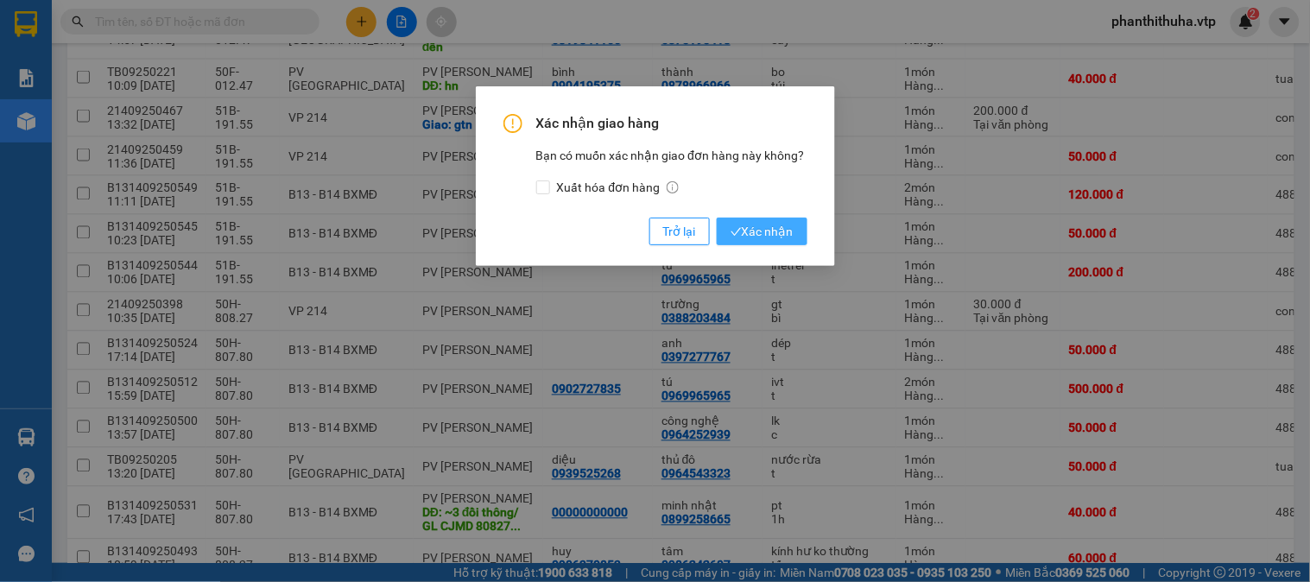
click at [749, 225] on span "Xác nhận" at bounding box center [762, 231] width 63 height 19
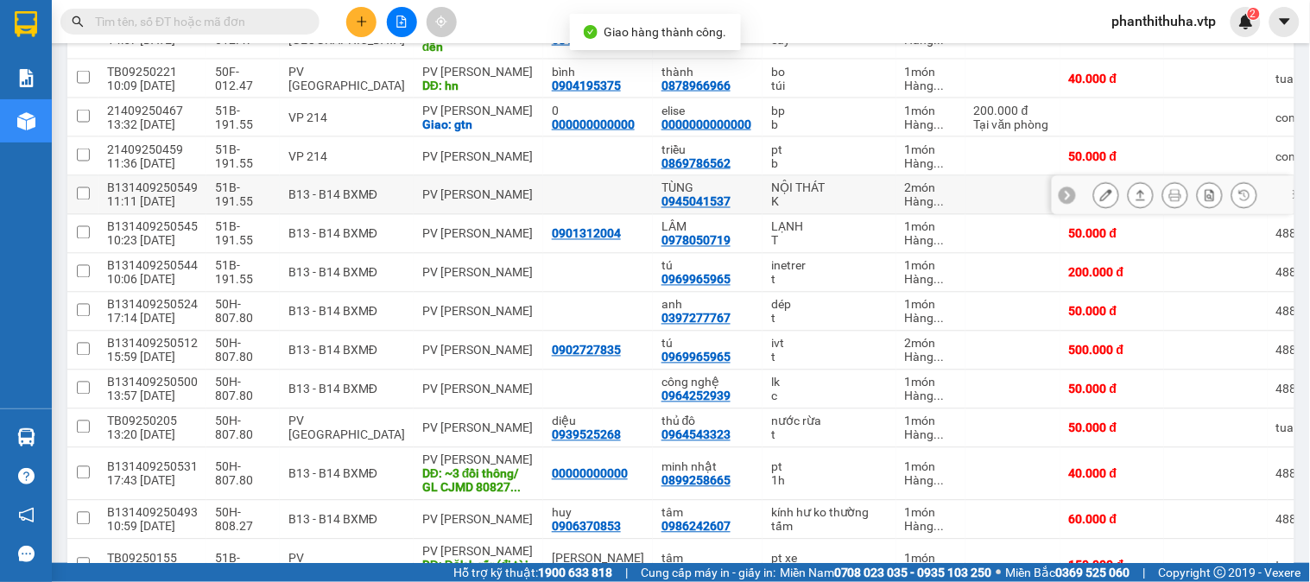
click at [1100, 193] on icon at bounding box center [1106, 195] width 12 height 12
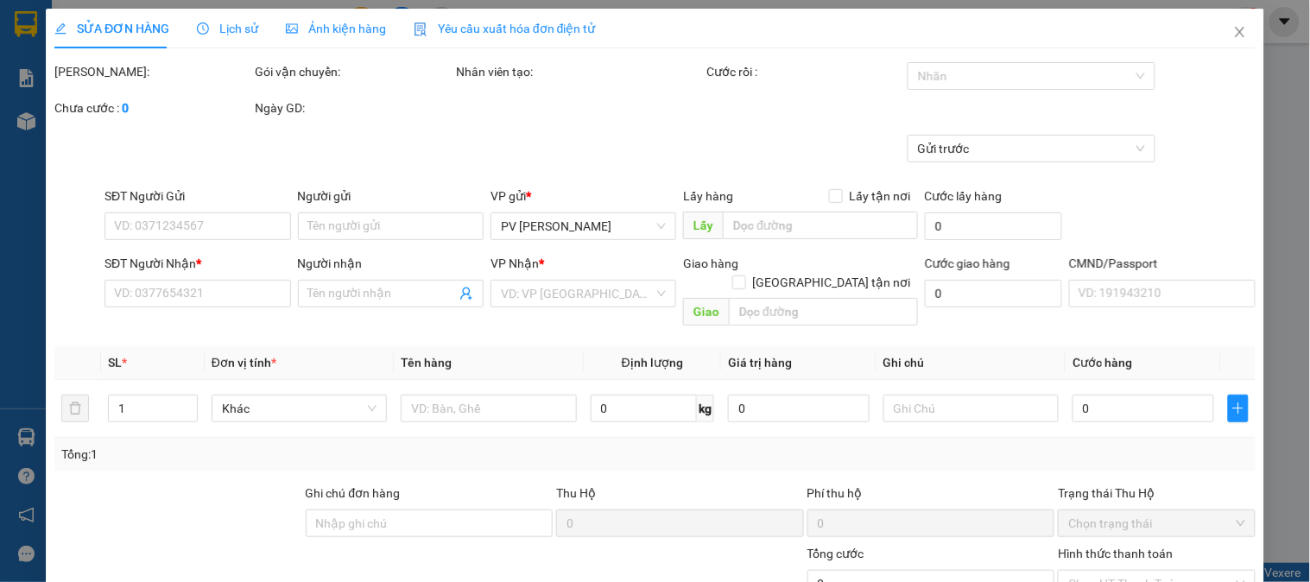
type input "0945041537"
type input "TÙNG"
type input "120.000"
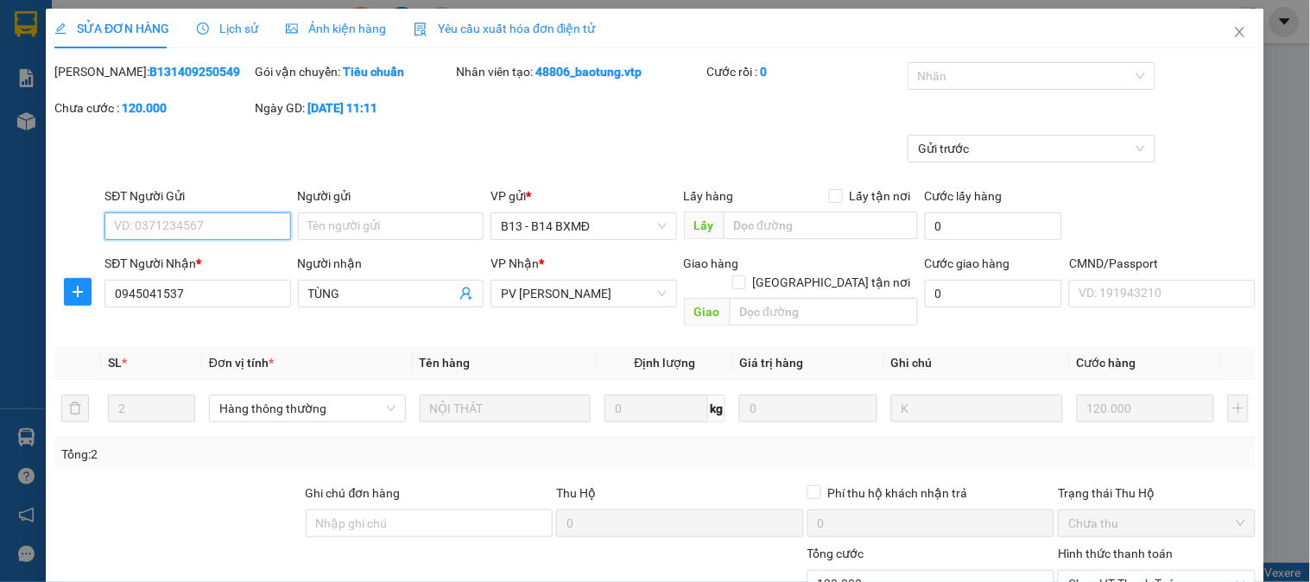
type input "6.000"
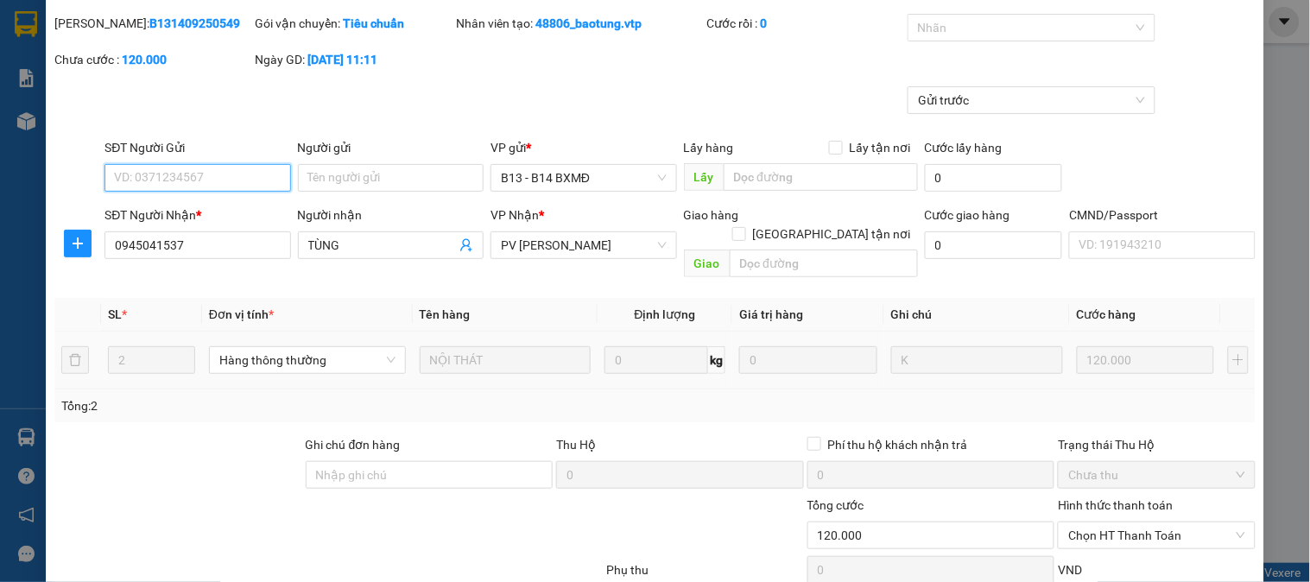
scroll to position [96, 0]
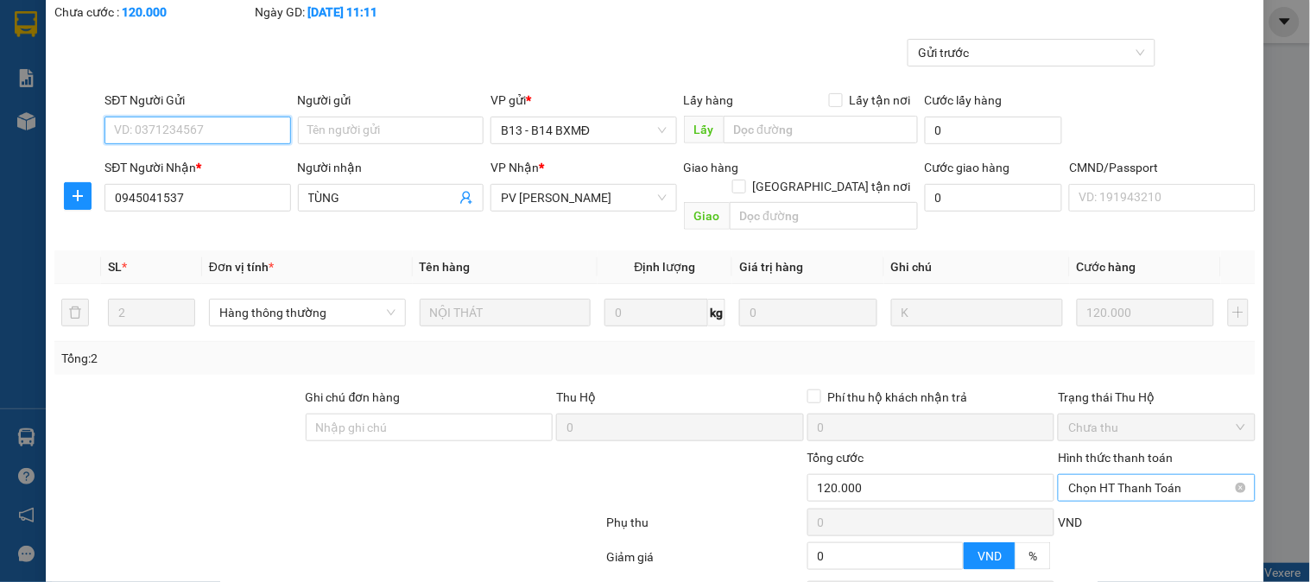
click at [1104, 475] on span "Chọn HT Thanh Toán" at bounding box center [1157, 488] width 176 height 26
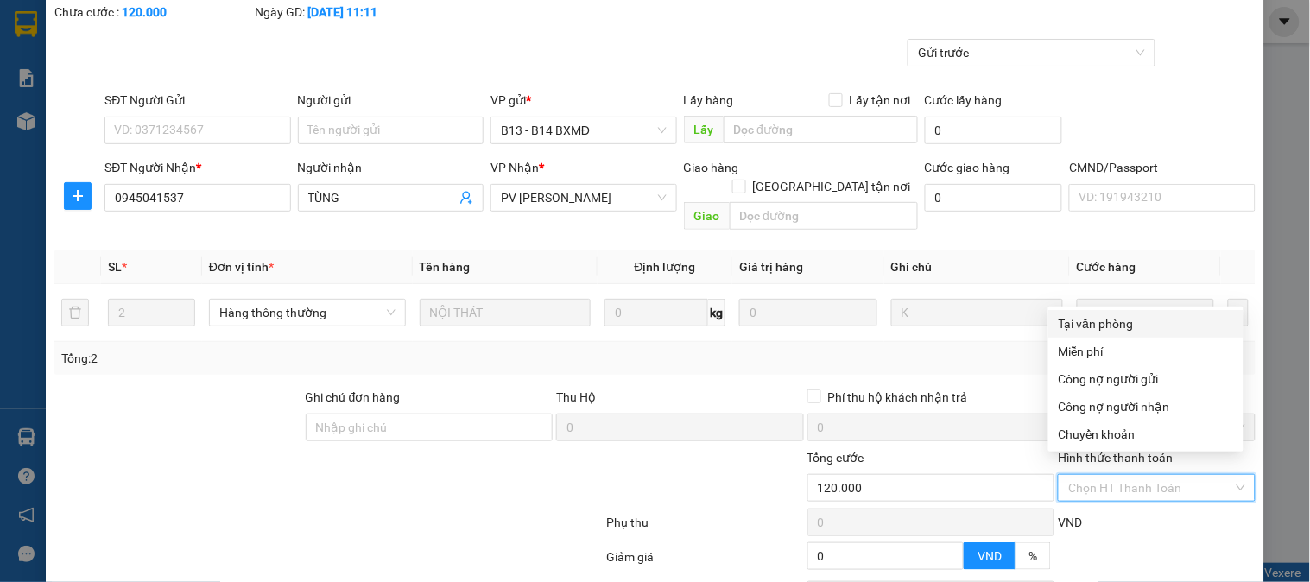
click at [1094, 329] on div "Tại văn phòng" at bounding box center [1146, 323] width 174 height 19
type input "0"
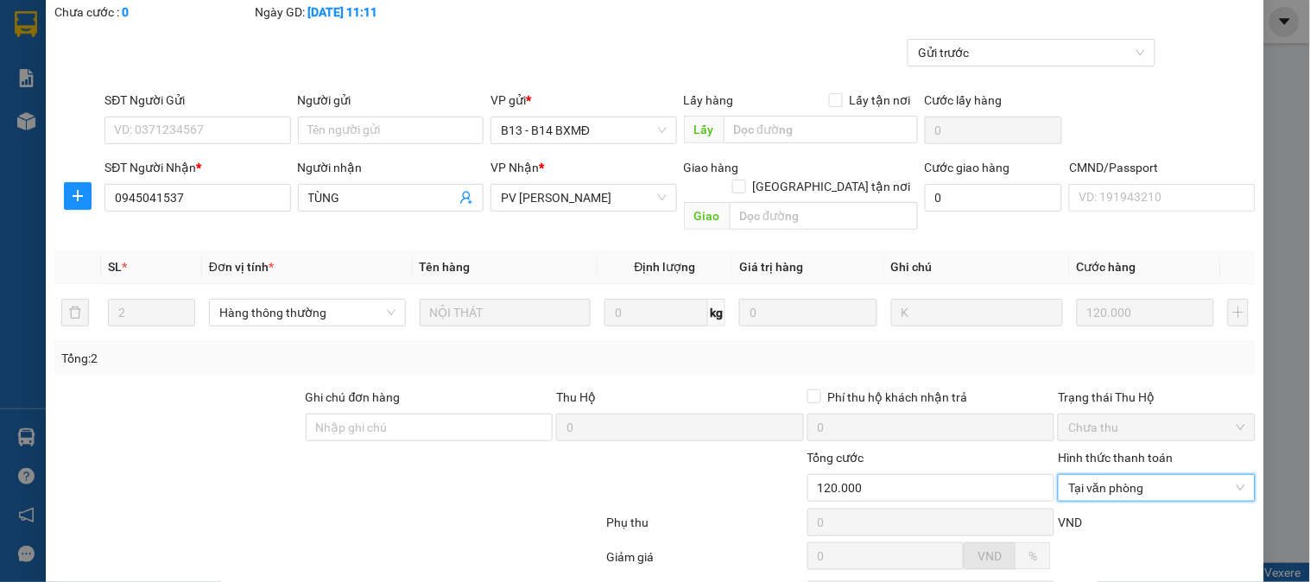
scroll to position [236, 0]
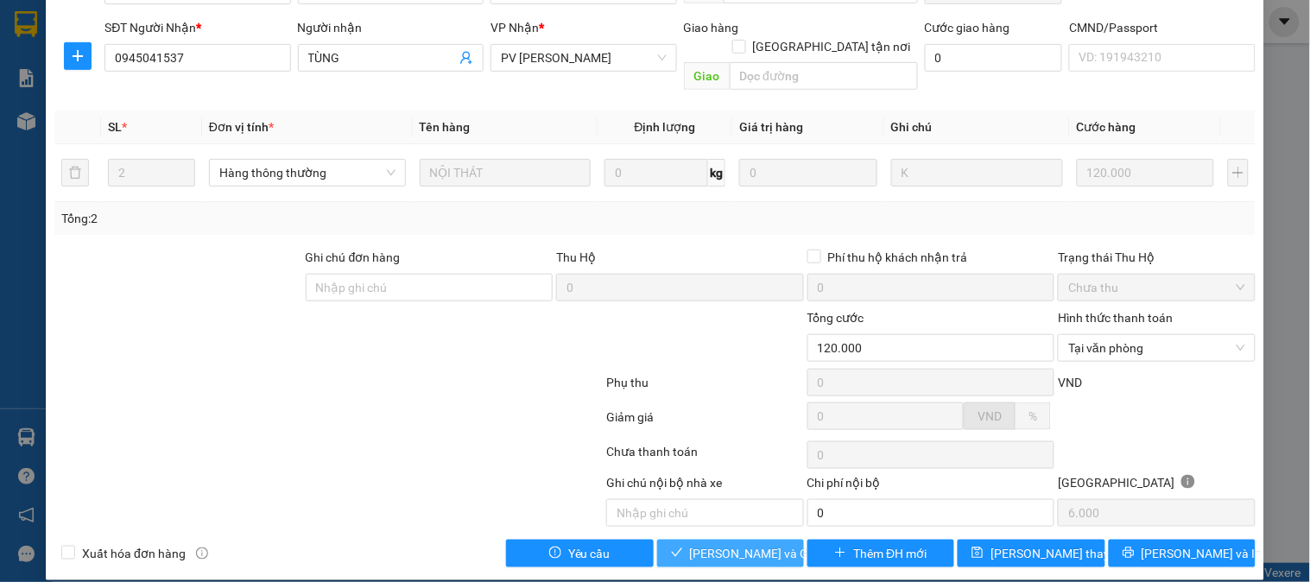
click at [769, 544] on span "[PERSON_NAME] và Giao hàng" at bounding box center [773, 553] width 166 height 19
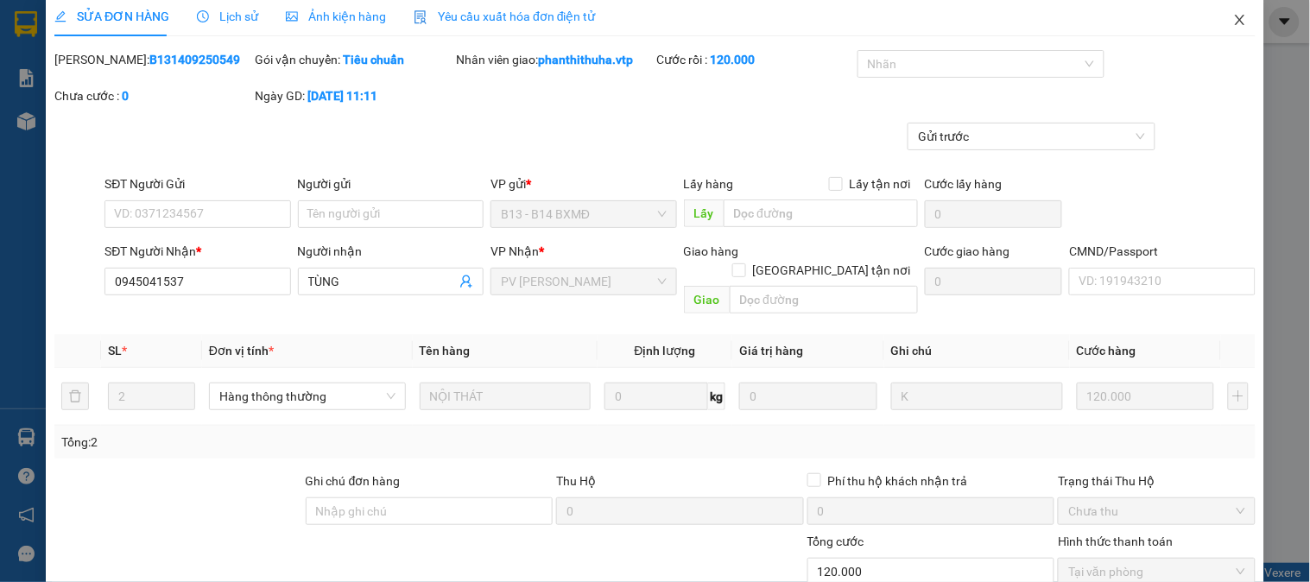
scroll to position [0, 0]
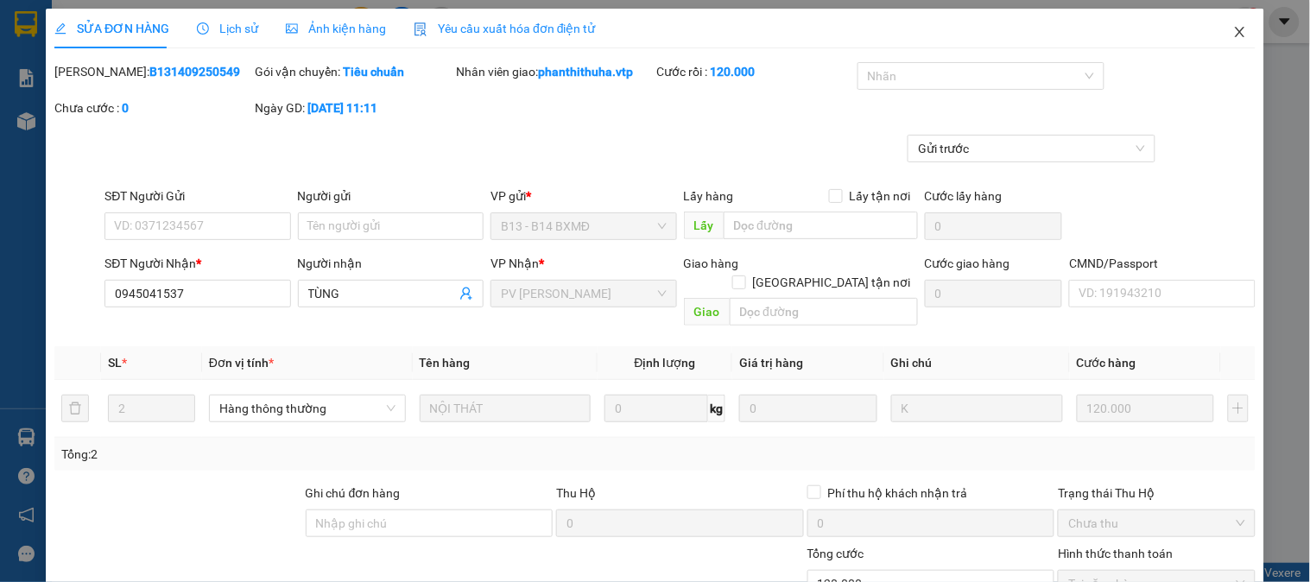
click at [1234, 33] on icon "close" at bounding box center [1241, 32] width 14 height 14
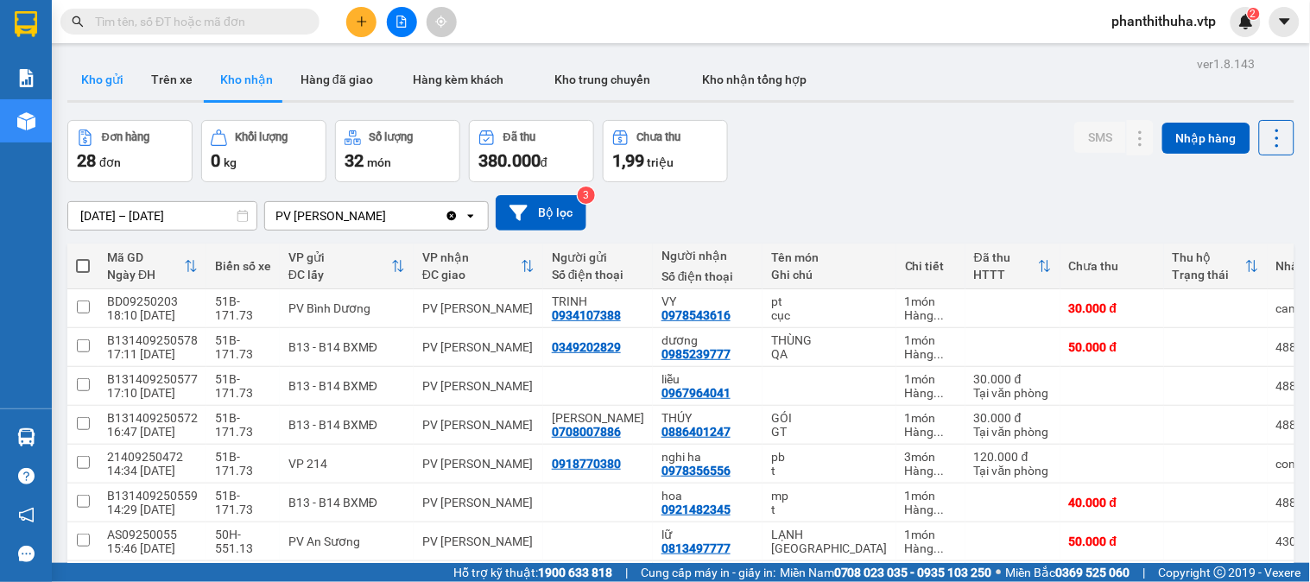
click at [112, 76] on button "Kho gửi" at bounding box center [102, 79] width 70 height 41
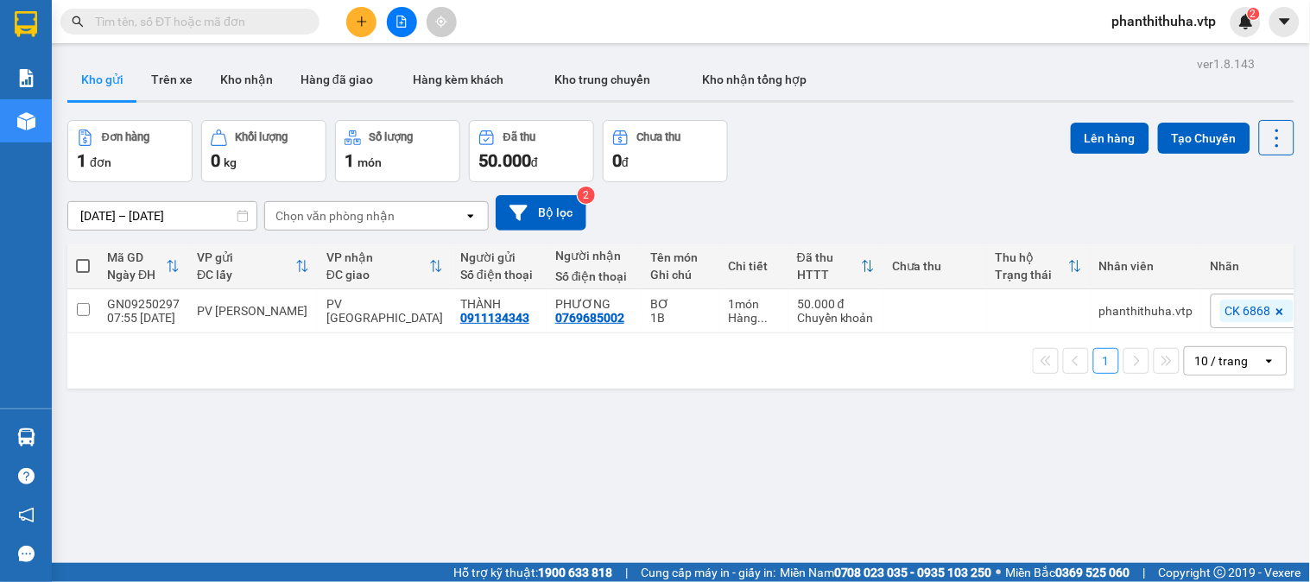
click at [67, 59] on button "Kho gửi" at bounding box center [102, 79] width 70 height 41
click at [234, 67] on button "Kho nhận" at bounding box center [246, 79] width 80 height 41
click at [249, 93] on button "Kho nhận" at bounding box center [246, 79] width 80 height 41
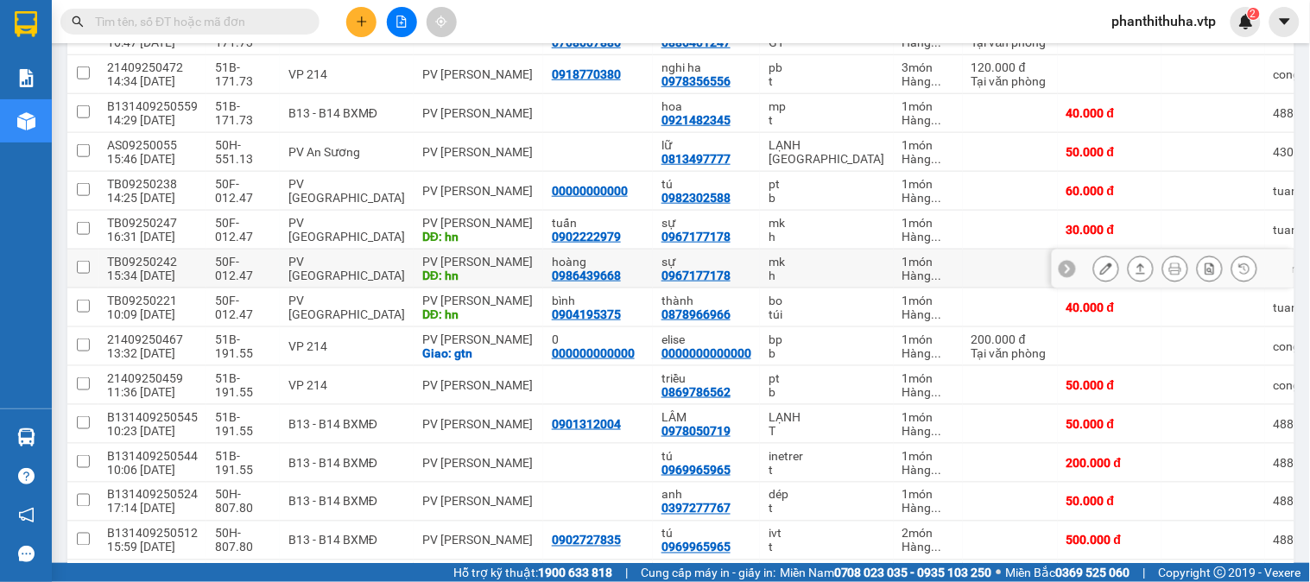
scroll to position [384, 0]
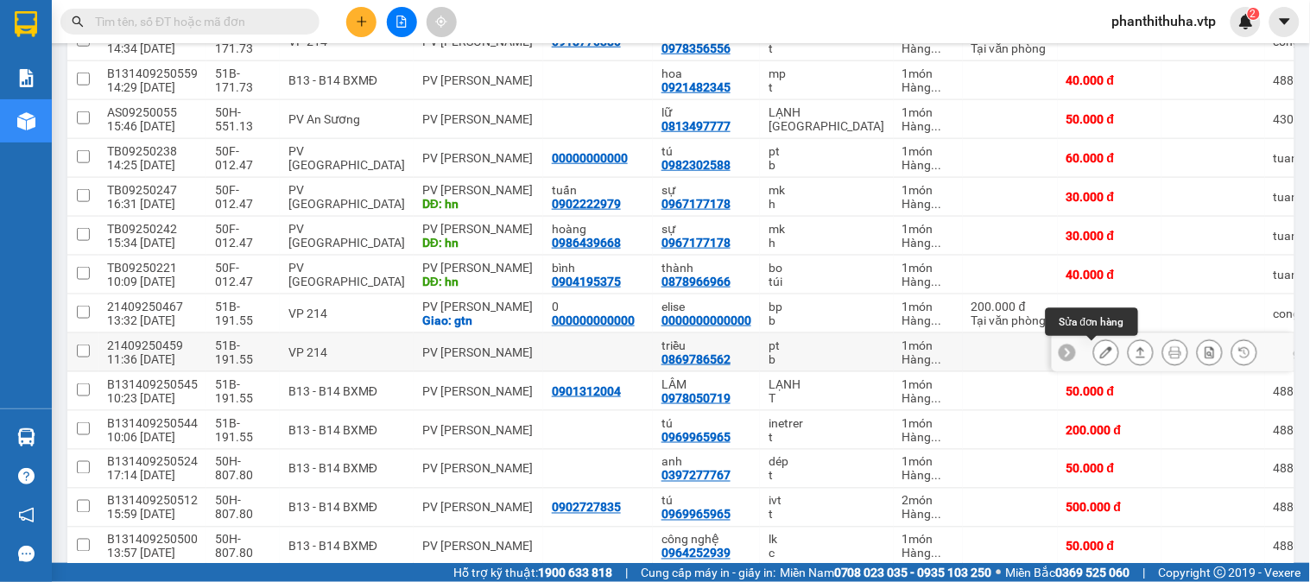
click at [1100, 352] on icon at bounding box center [1106, 352] width 12 height 12
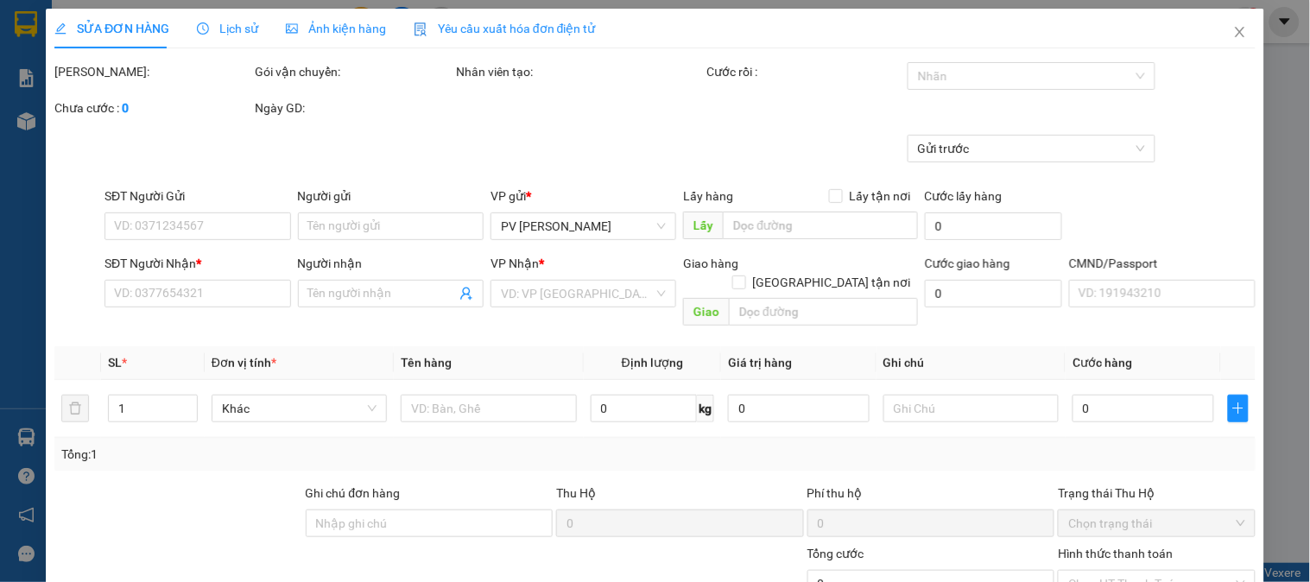
type input "0869786562"
type input "triều"
type input "50.000"
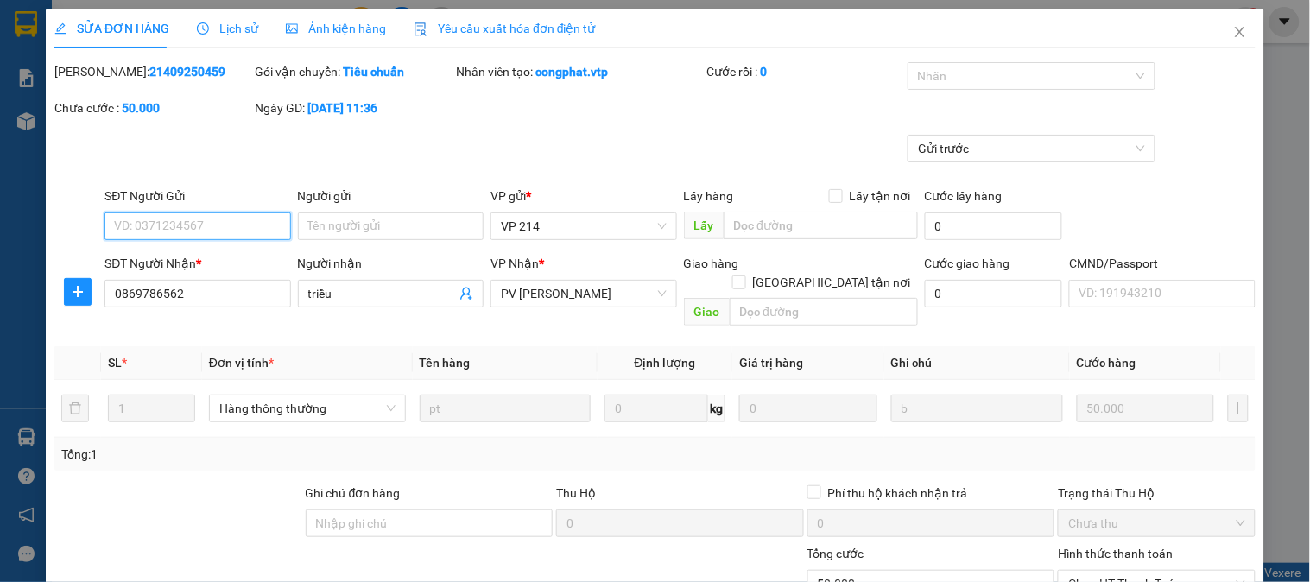
type input "2.500"
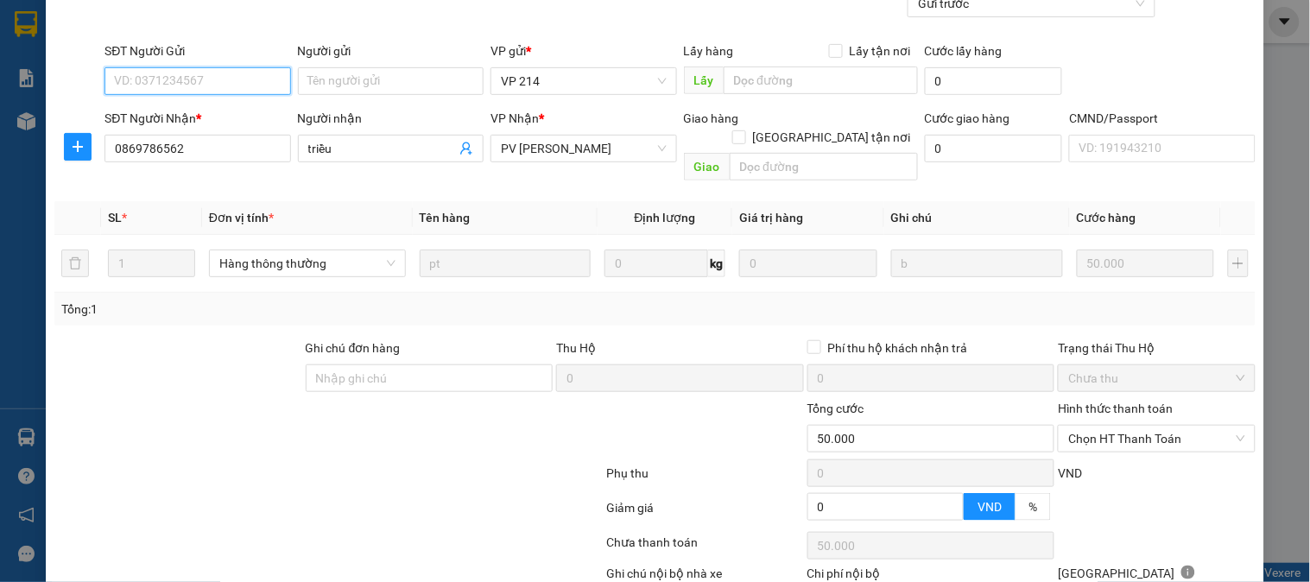
scroll to position [236, 0]
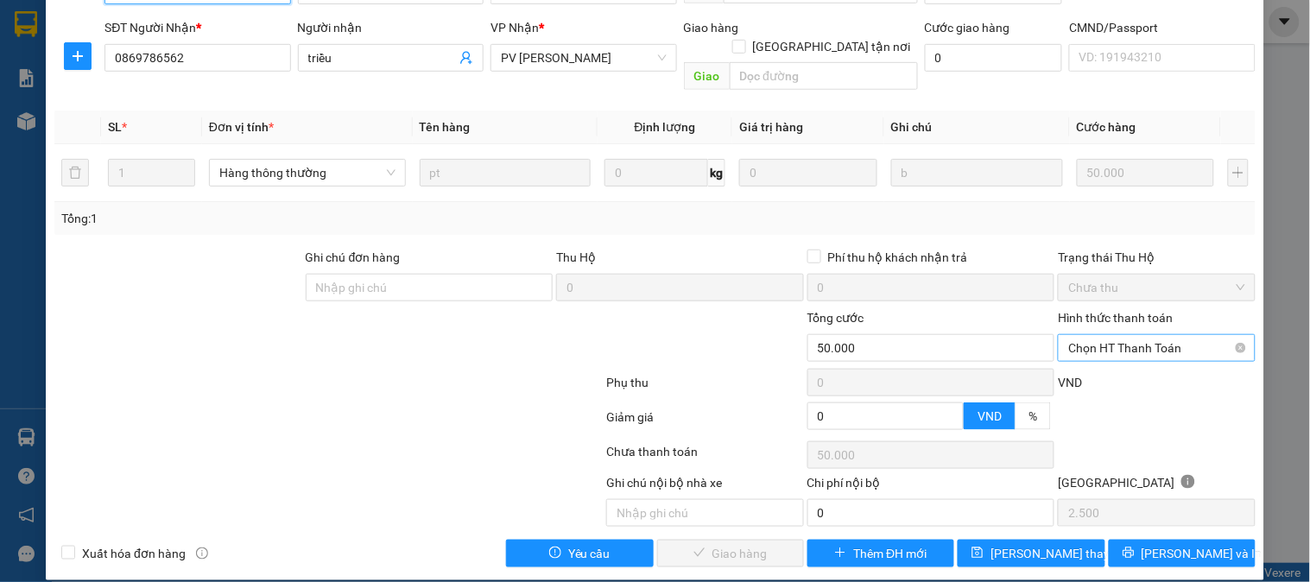
click at [1091, 335] on span "Chọn HT Thanh Toán" at bounding box center [1157, 348] width 176 height 26
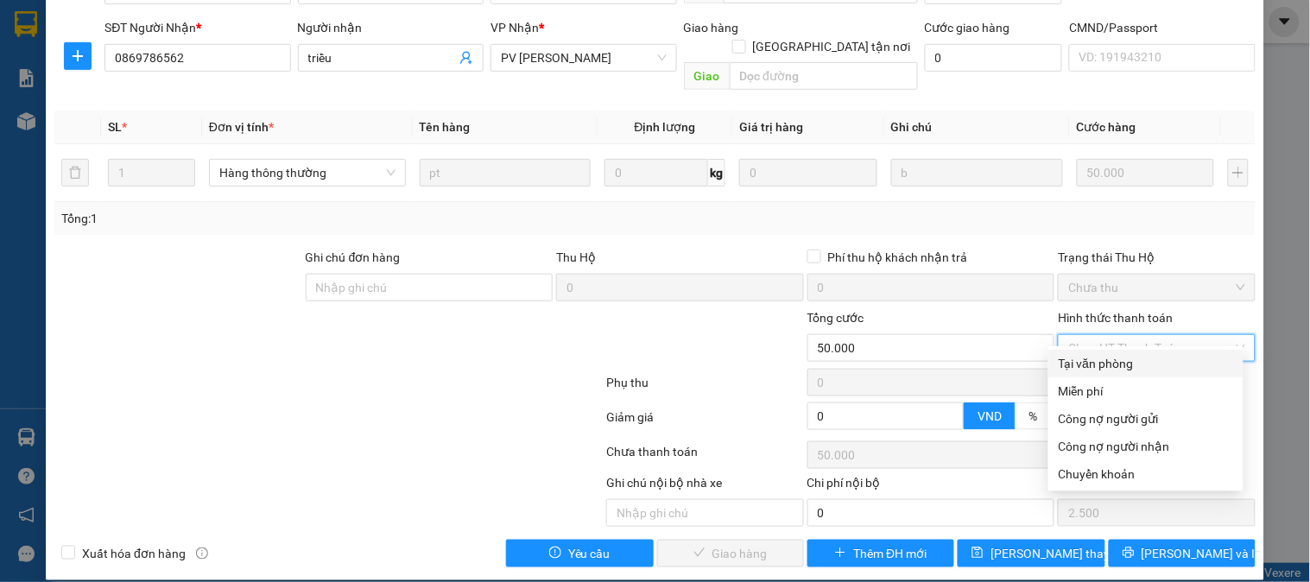
click at [1068, 364] on div "Tại văn phòng" at bounding box center [1146, 363] width 174 height 19
type input "0"
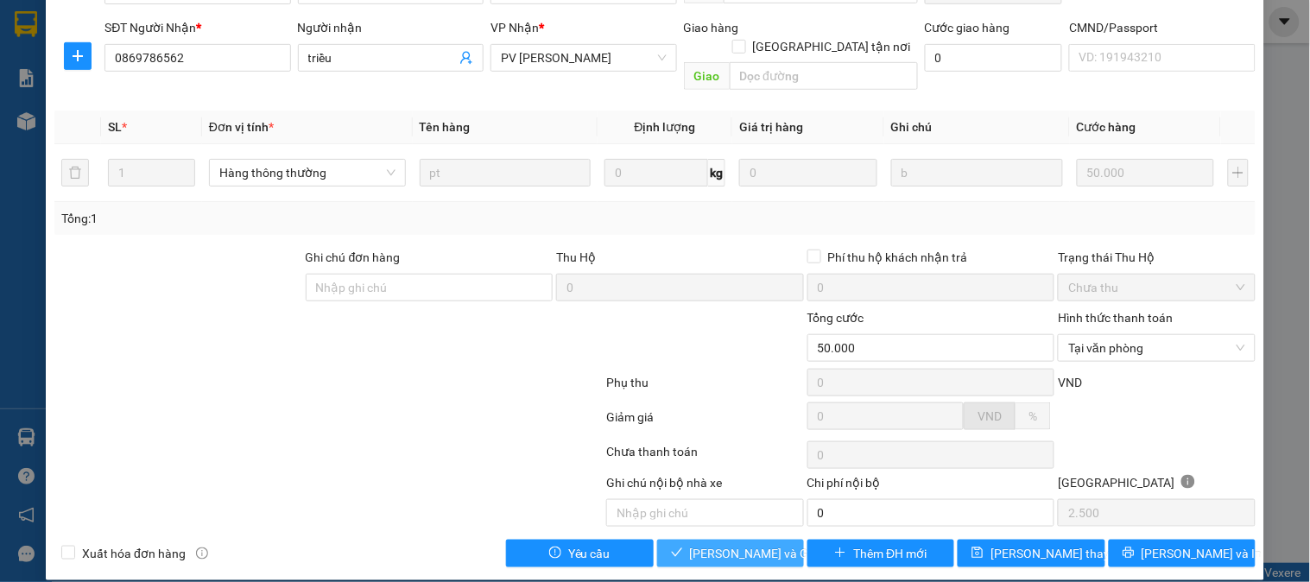
click at [750, 544] on span "[PERSON_NAME] và Giao hàng" at bounding box center [773, 553] width 166 height 19
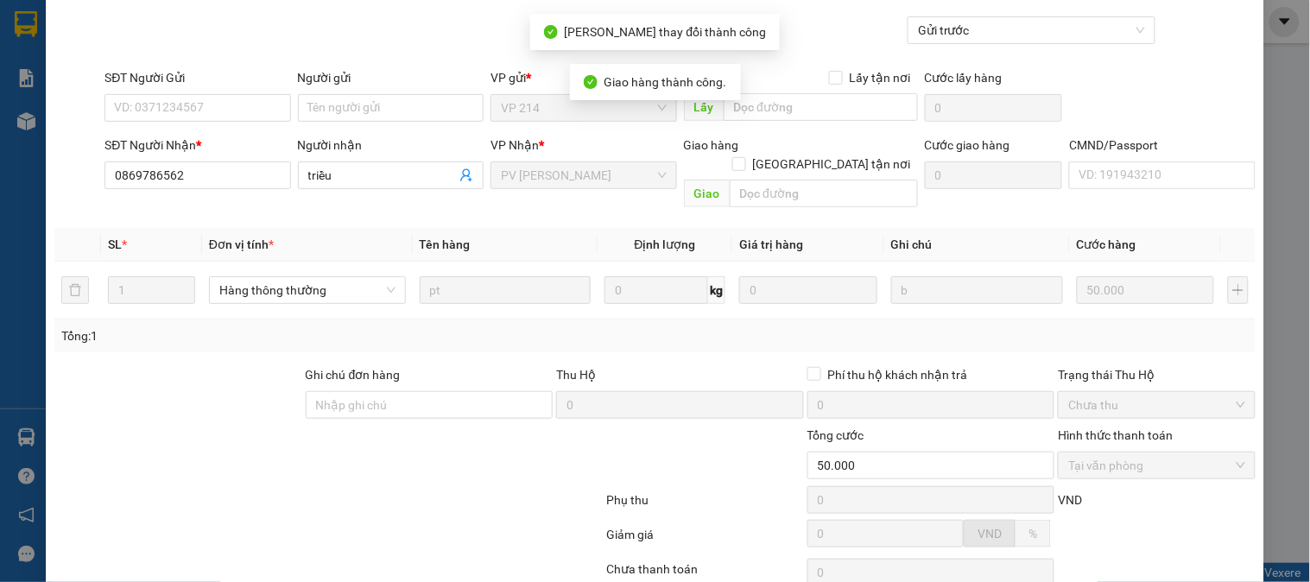
scroll to position [0, 0]
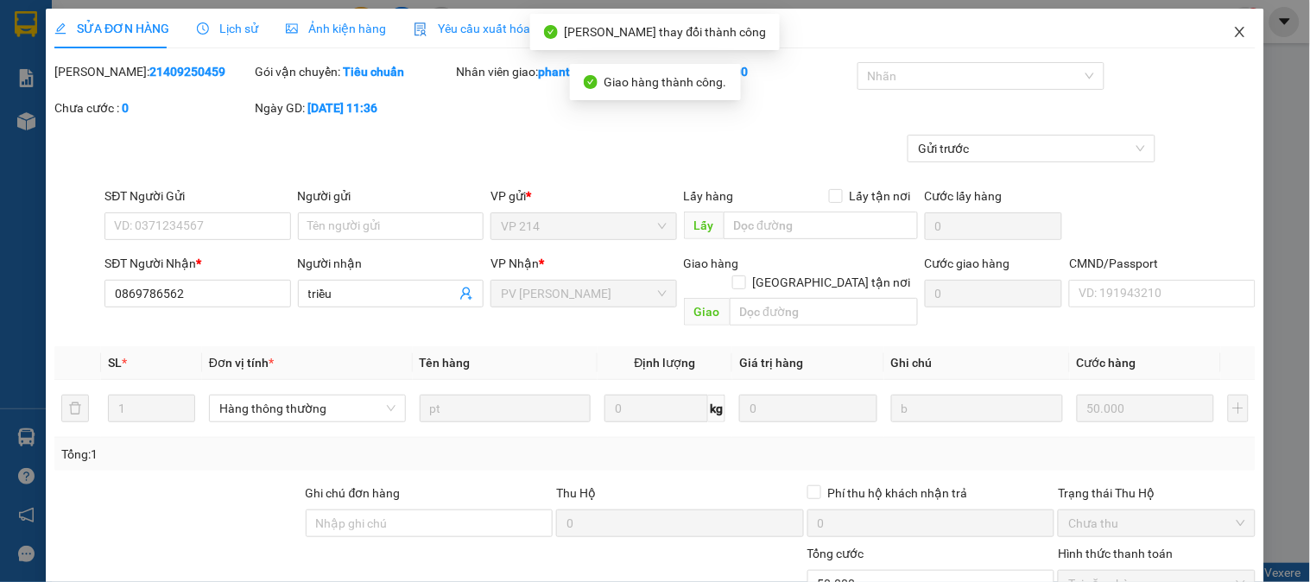
click at [1234, 36] on icon "close" at bounding box center [1241, 32] width 14 height 14
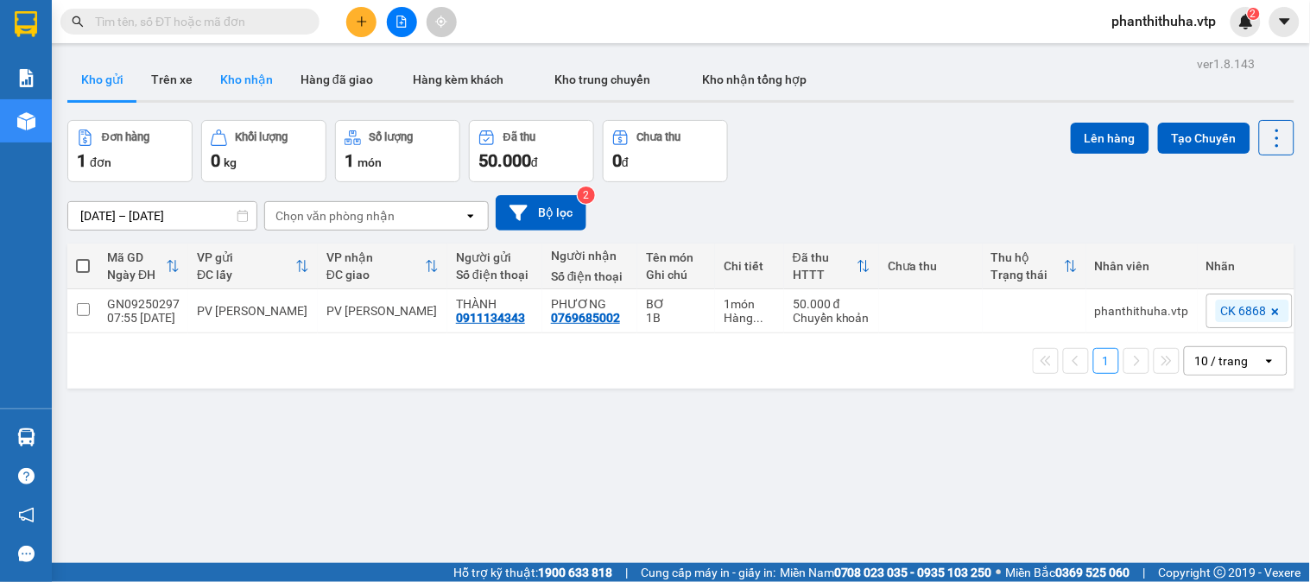
click at [256, 75] on button "Kho nhận" at bounding box center [246, 79] width 80 height 41
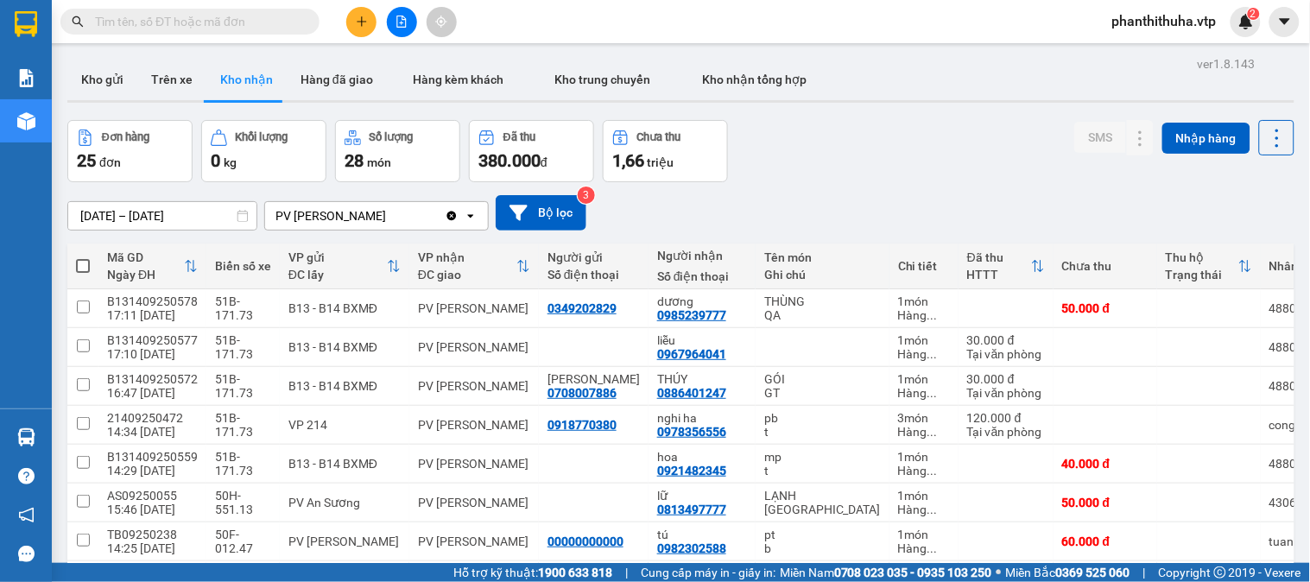
click at [946, 79] on div "Kho gửi Trên xe Kho nhận Hàng đã giao Hàng kèm khách Kho trung chuyển Kho nhận …" at bounding box center [680, 82] width 1227 height 46
click at [393, 16] on button at bounding box center [402, 22] width 30 height 30
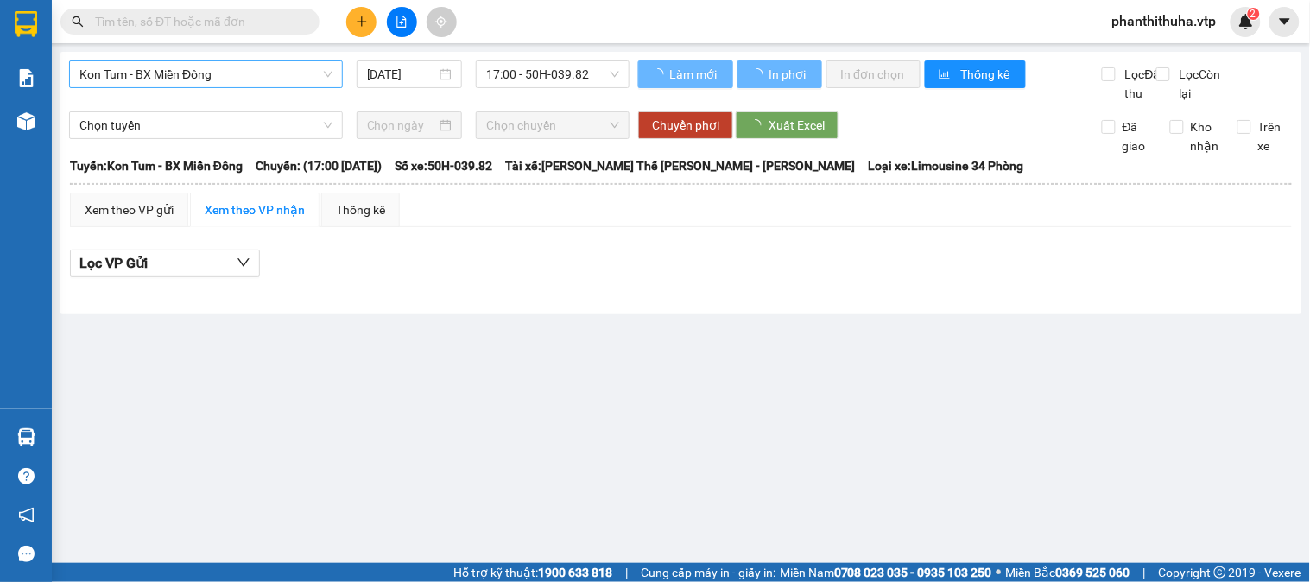
click at [307, 75] on span "Kon Tum - BX Miền Đông" at bounding box center [205, 74] width 253 height 26
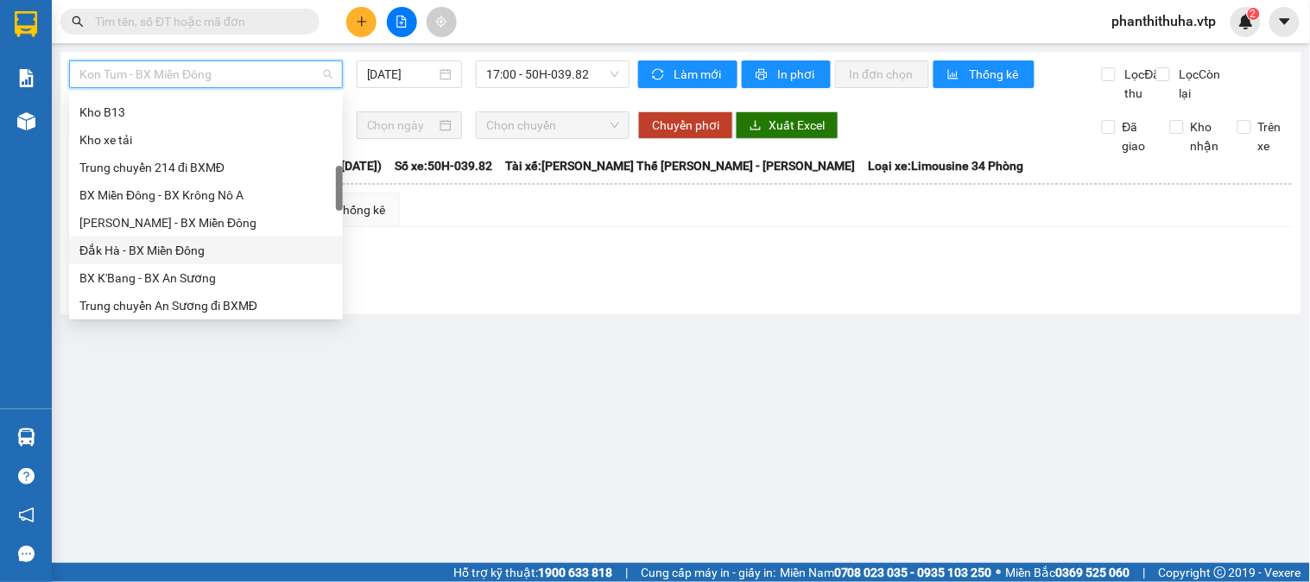
scroll to position [479, 0]
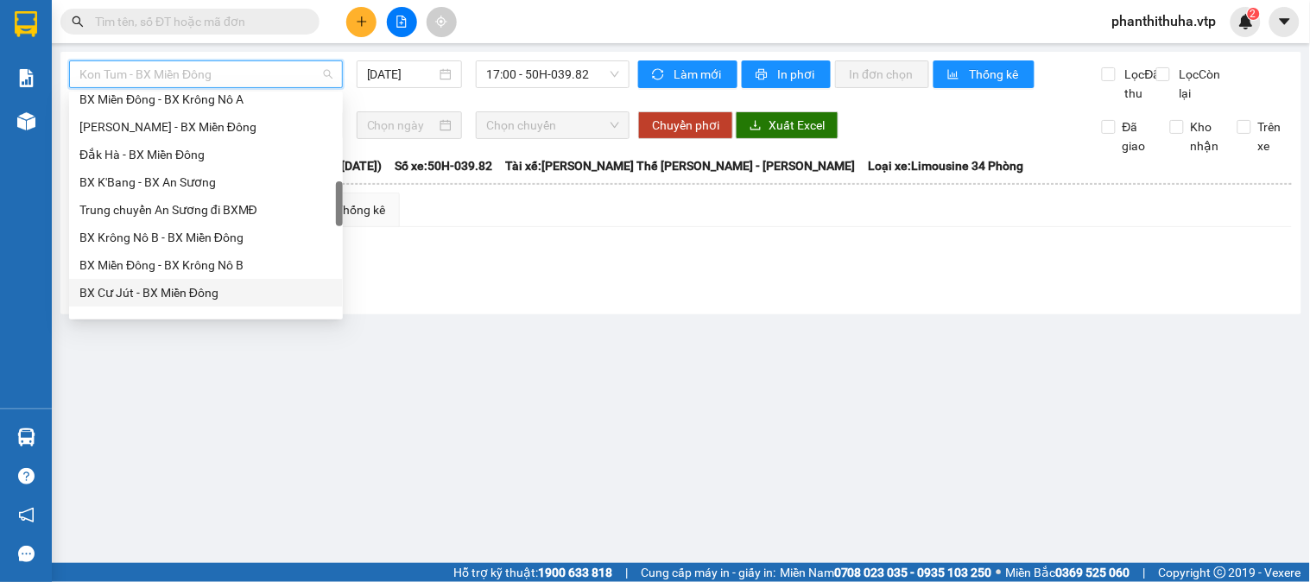
click at [169, 287] on div "BX Cư Jút - BX Miền Đông" at bounding box center [205, 292] width 253 height 19
type input "[DATE]"
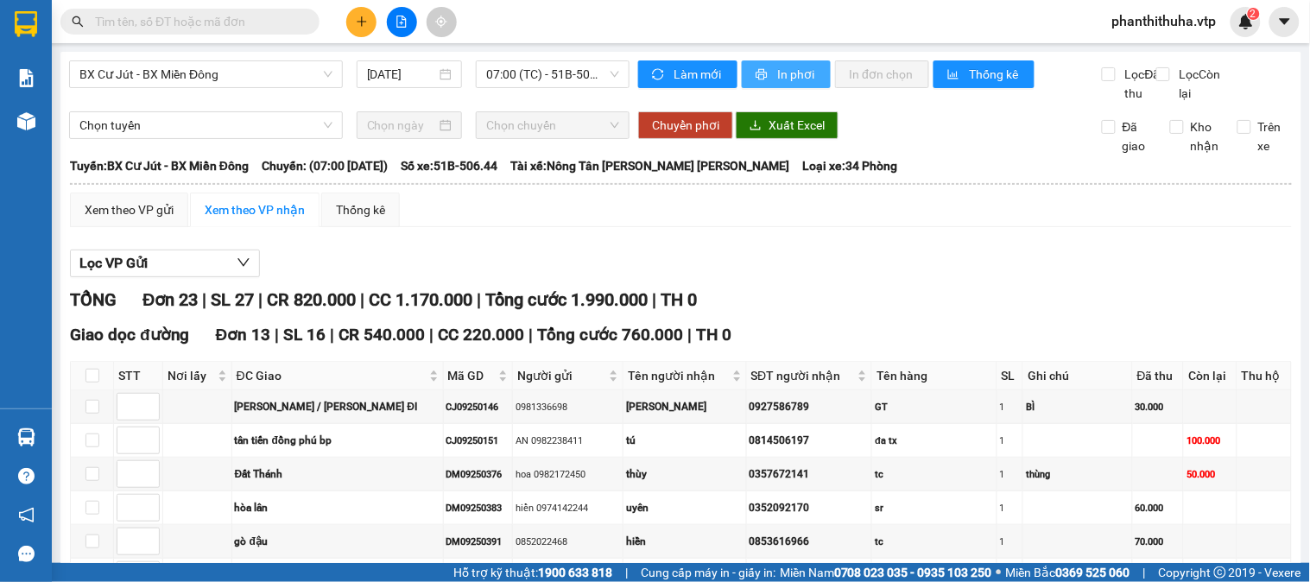
click at [807, 74] on span "In phơi" at bounding box center [797, 74] width 40 height 19
click at [802, 74] on span "In phơi" at bounding box center [797, 74] width 40 height 19
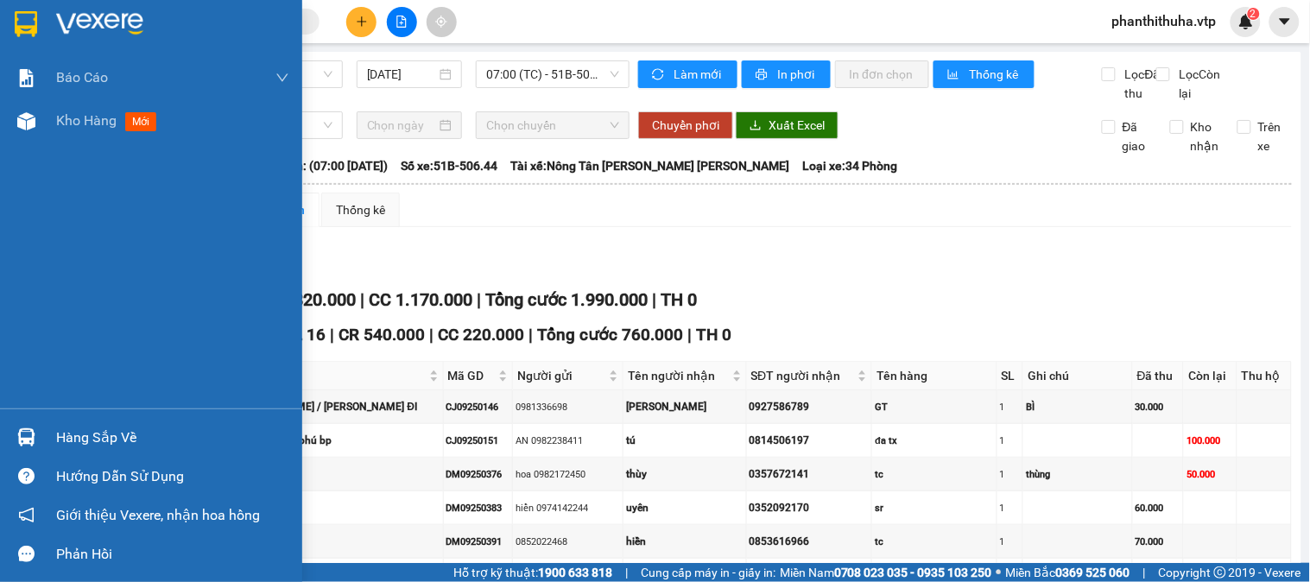
click at [108, 13] on img at bounding box center [99, 24] width 87 height 26
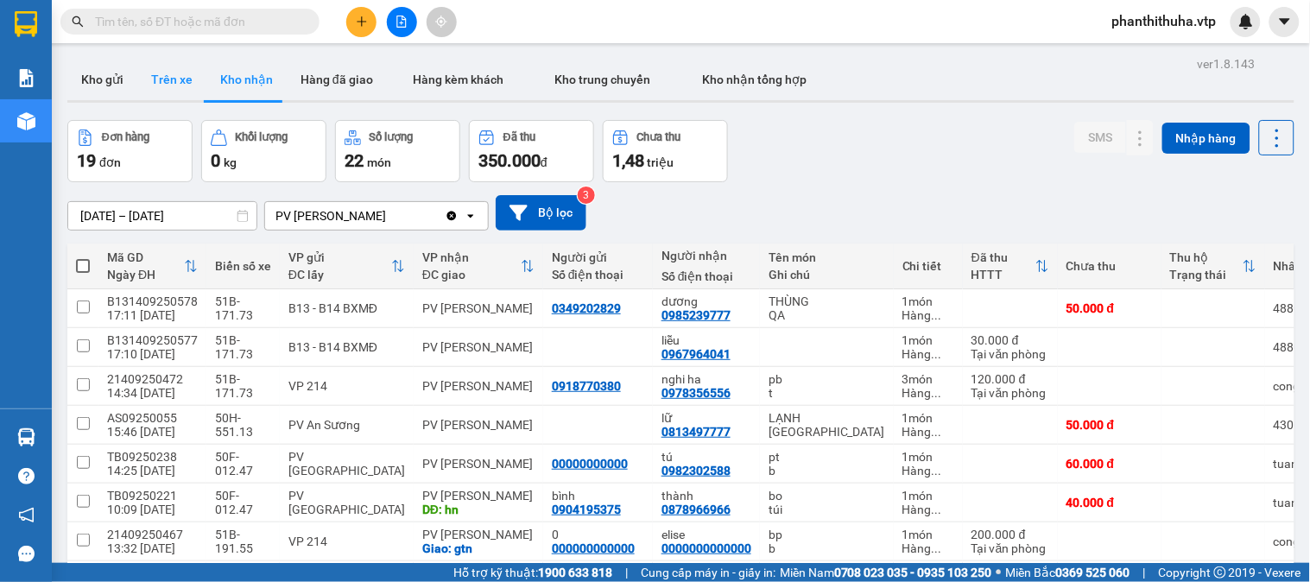
click at [166, 78] on button "Trên xe" at bounding box center [171, 79] width 69 height 41
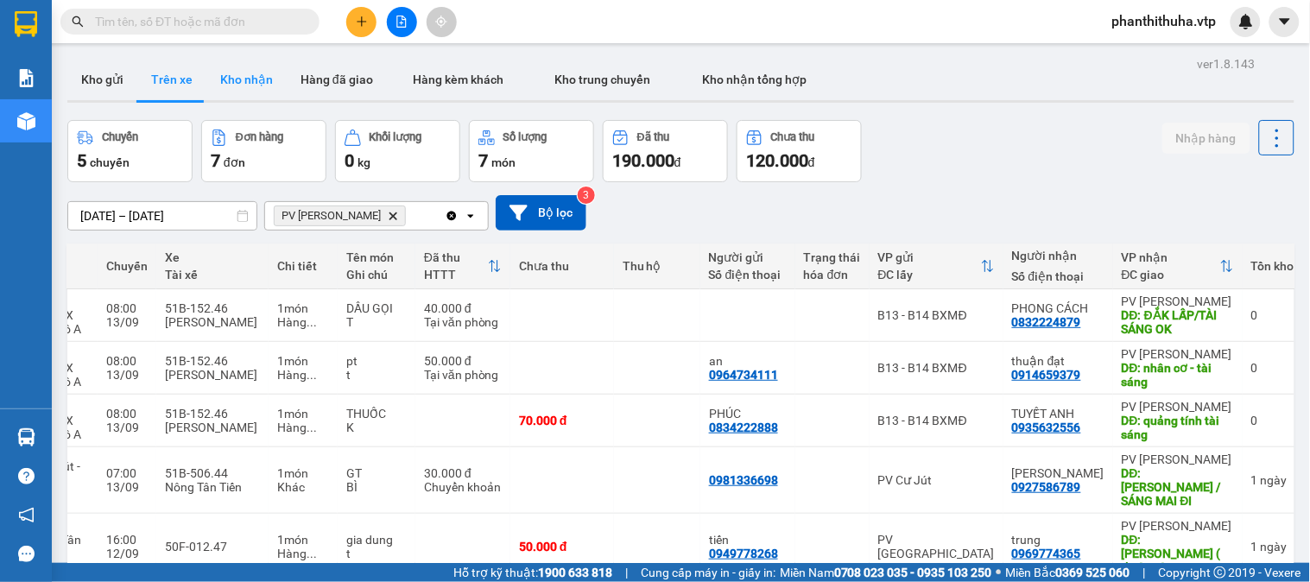
click at [264, 79] on button "Kho nhận" at bounding box center [246, 79] width 80 height 41
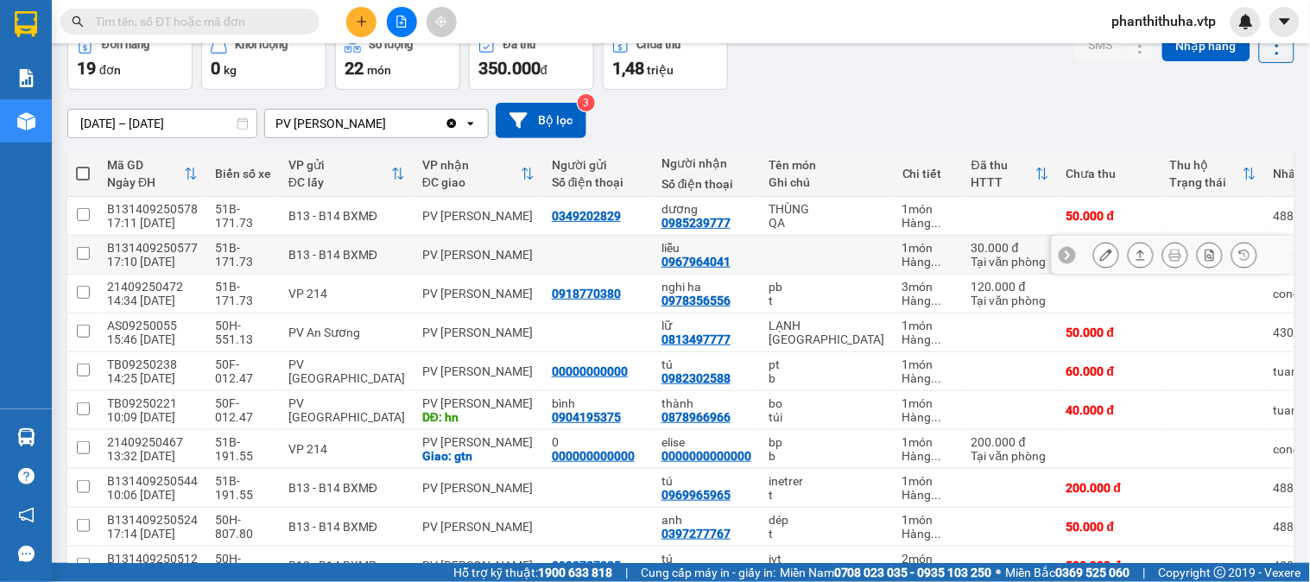
scroll to position [192, 0]
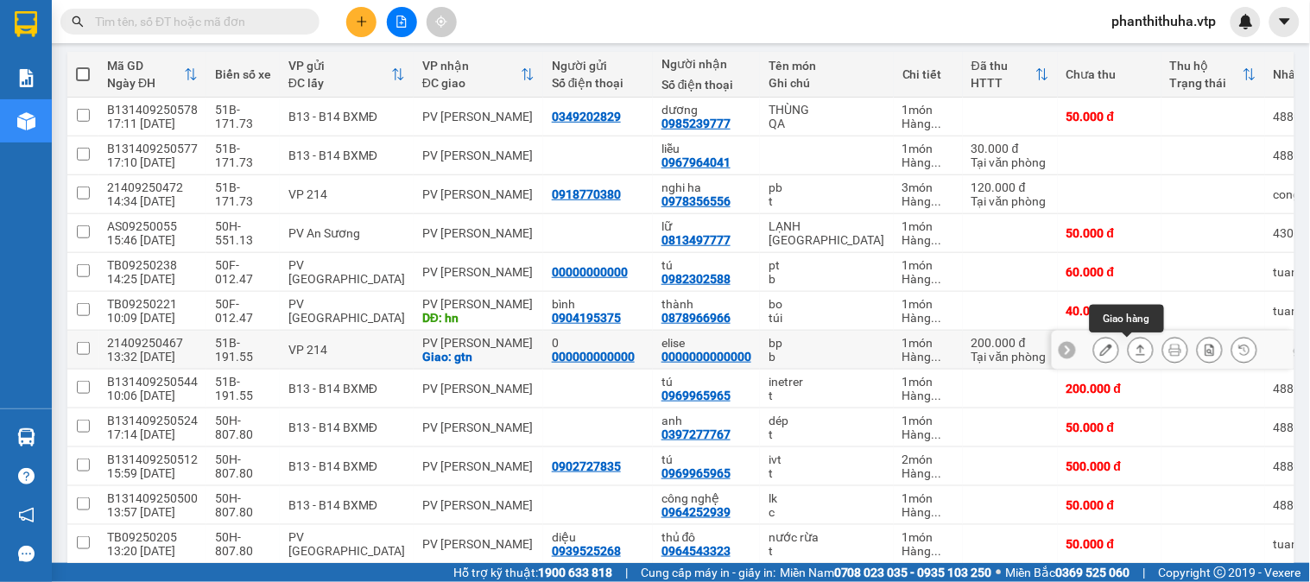
click at [1135, 349] on icon at bounding box center [1141, 350] width 12 height 12
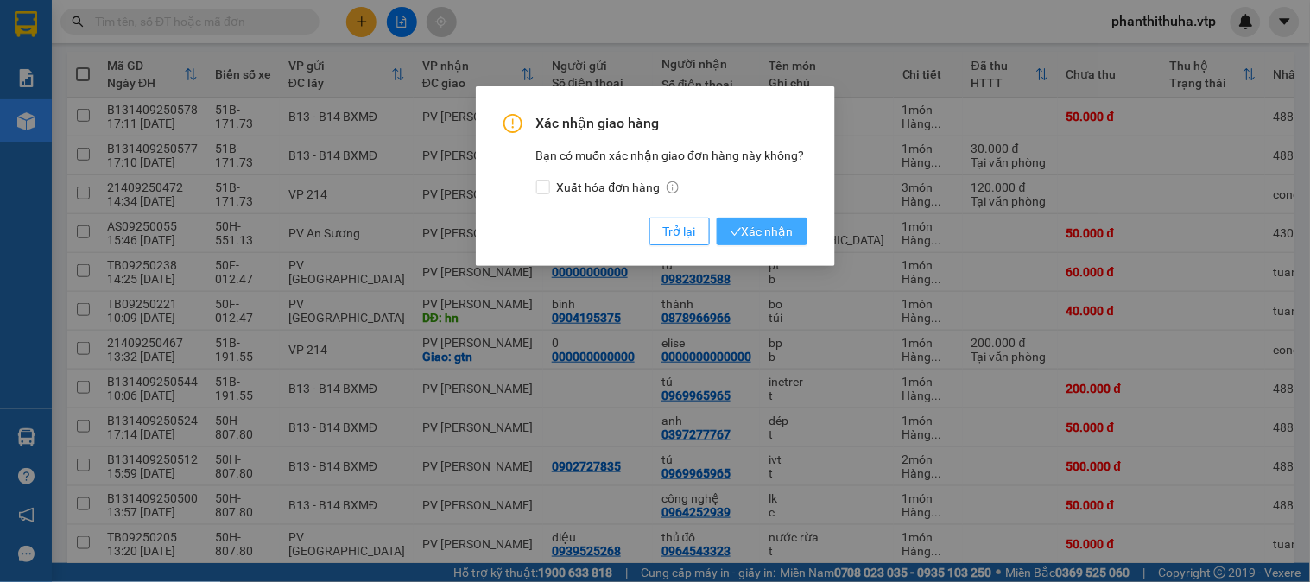
click at [783, 237] on span "Xác nhận" at bounding box center [762, 231] width 63 height 19
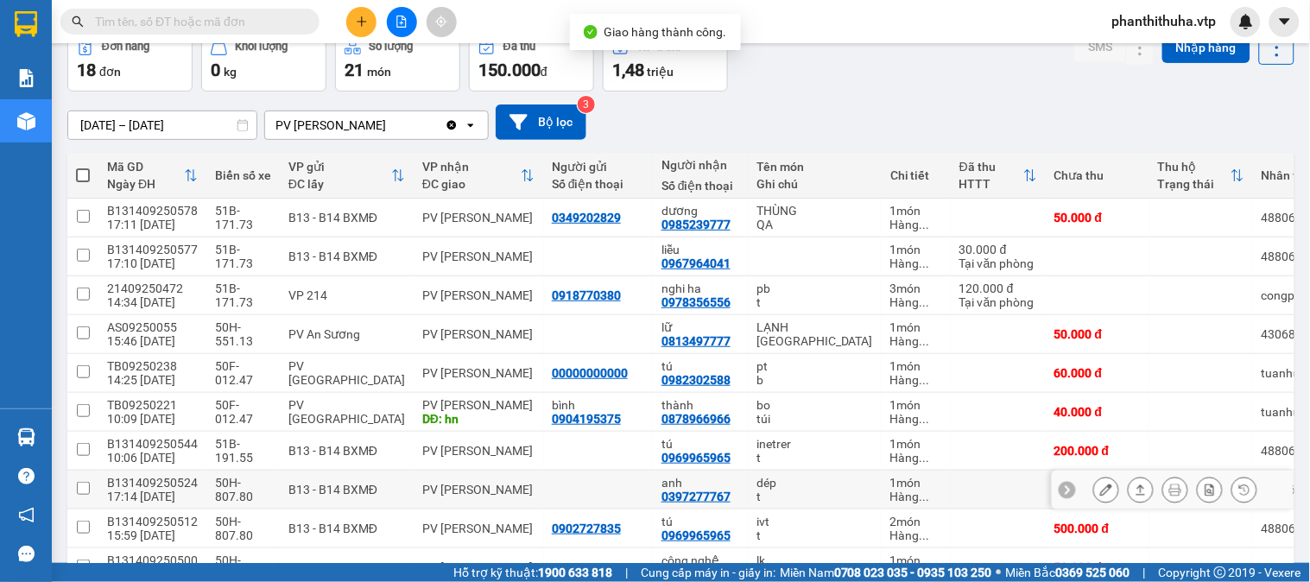
scroll to position [0, 0]
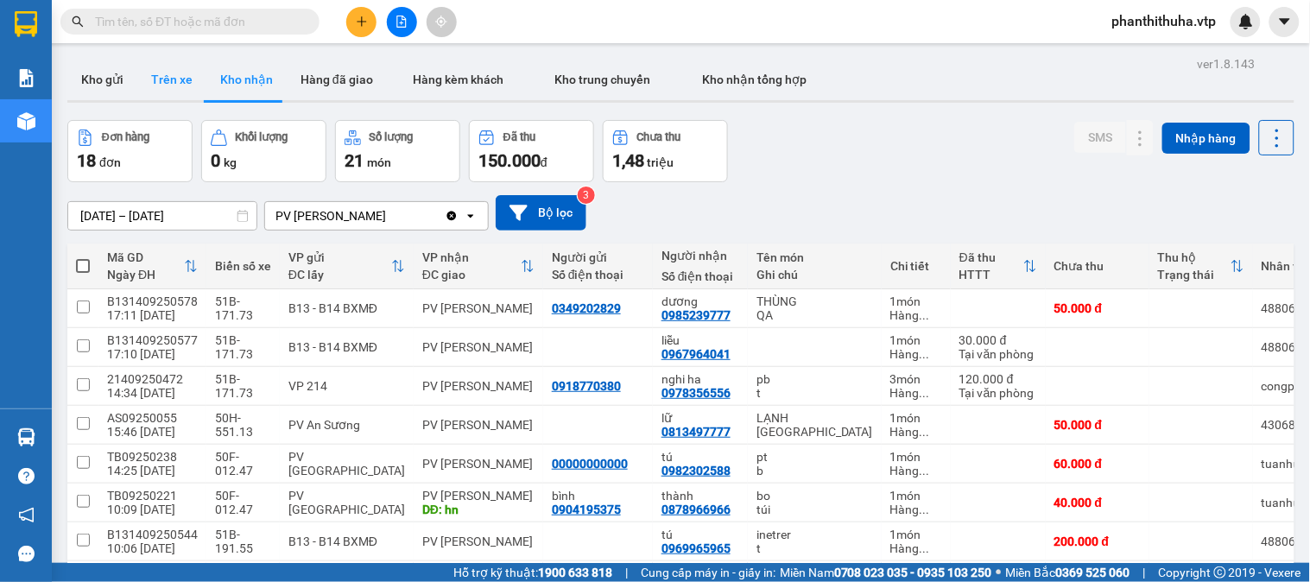
click at [166, 67] on button "Trên xe" at bounding box center [171, 79] width 69 height 41
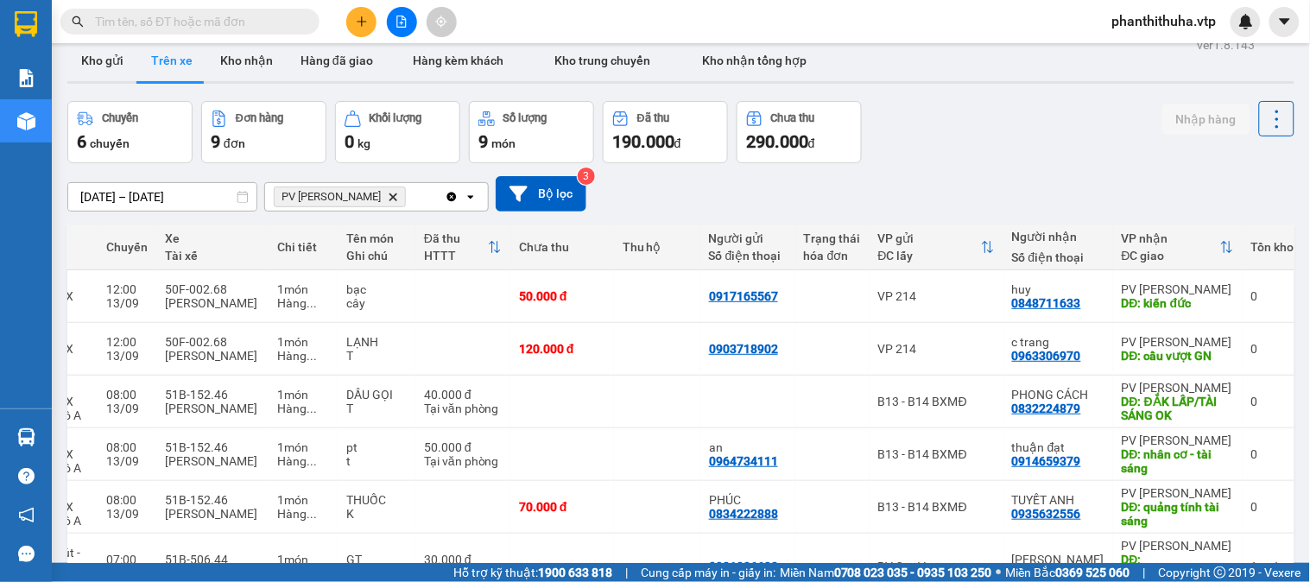
scroll to position [4, 0]
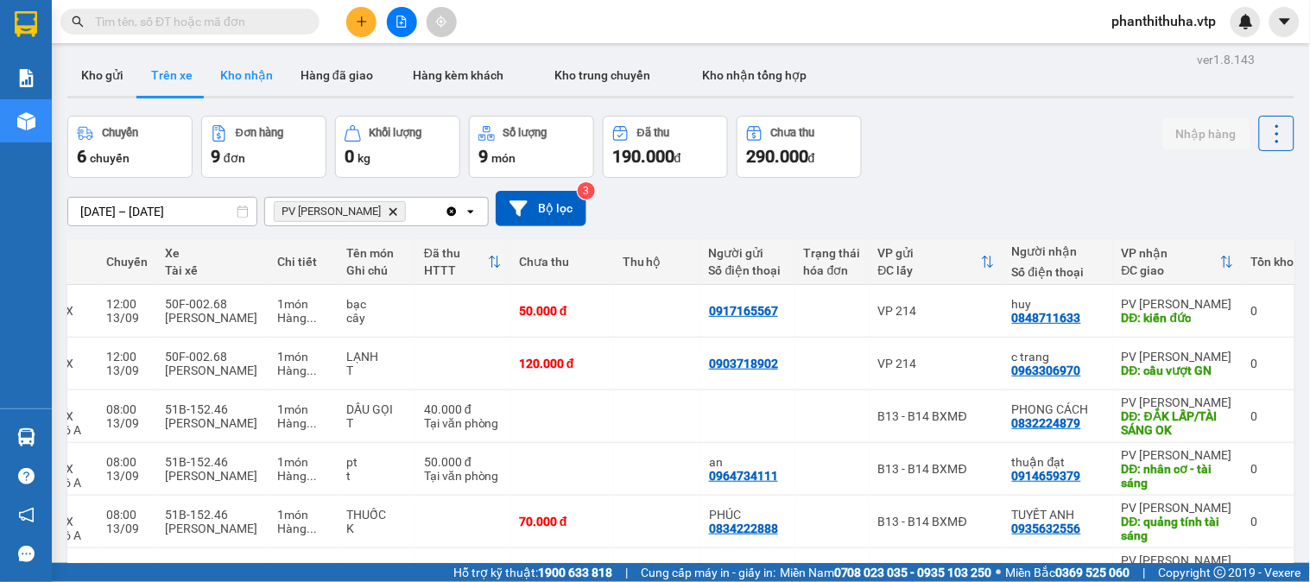
click at [238, 65] on button "Kho nhận" at bounding box center [246, 74] width 80 height 41
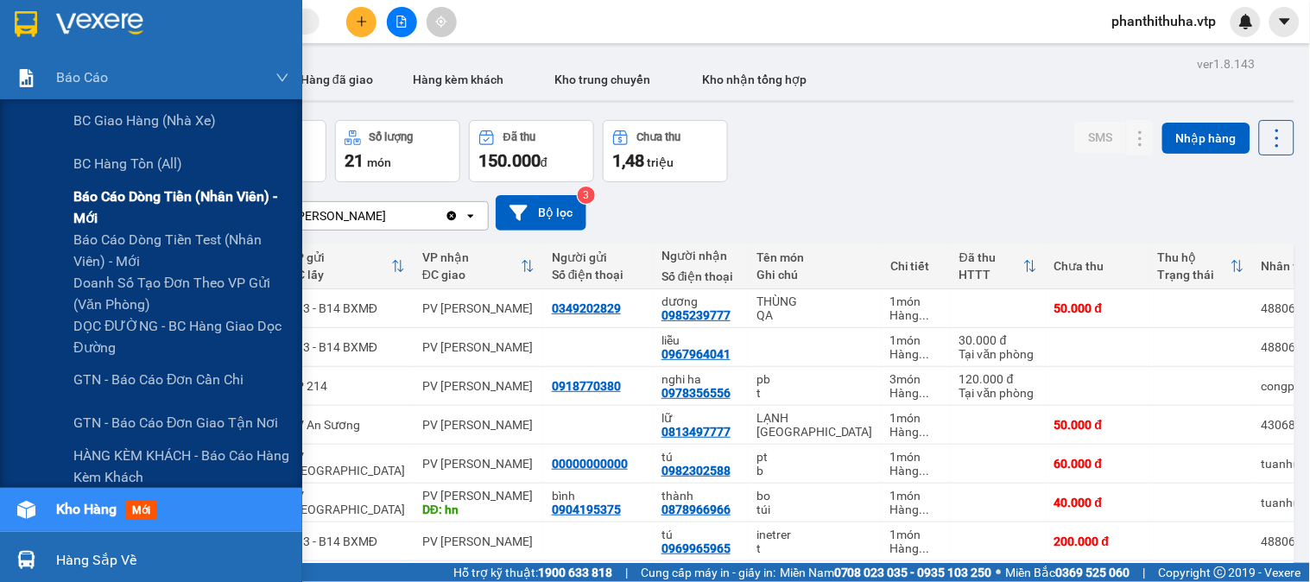
click at [185, 205] on span "Báo cáo dòng tiền (nhân viên) - mới" at bounding box center [181, 207] width 216 height 43
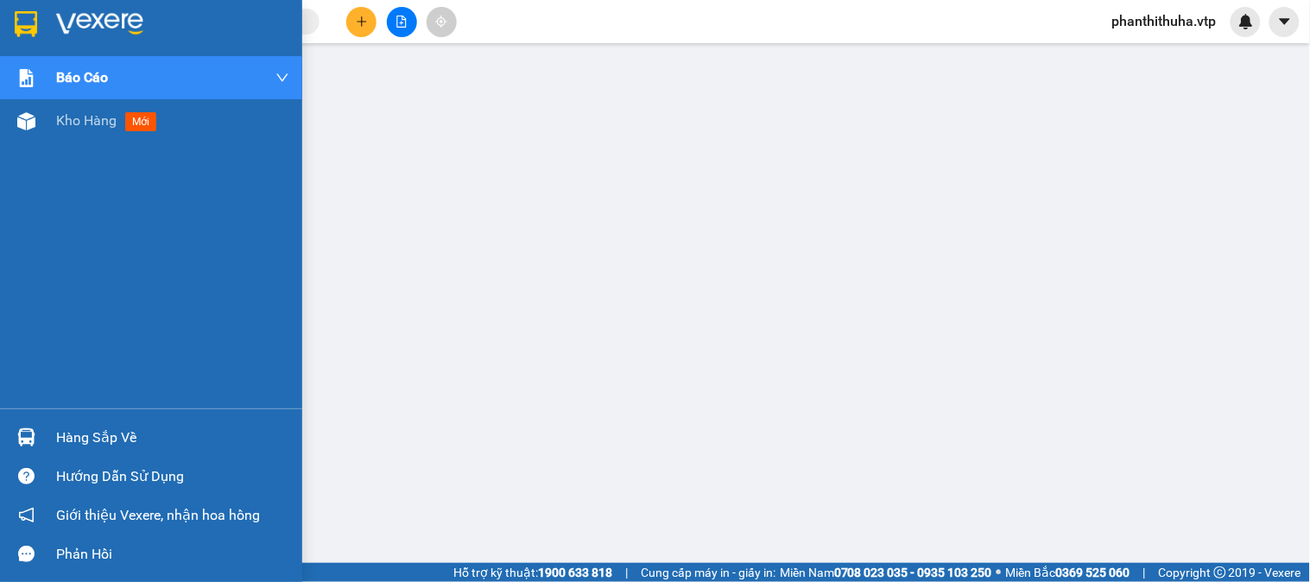
click at [92, 16] on img at bounding box center [99, 24] width 87 height 26
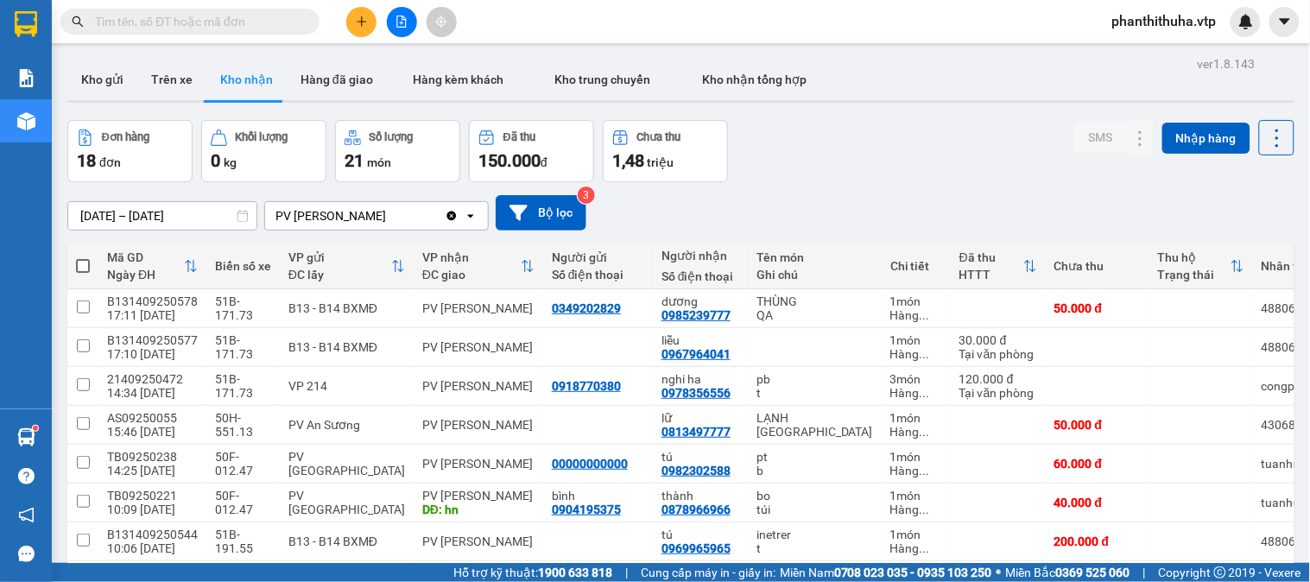
click at [166, 220] on input "[DATE] – [DATE]" at bounding box center [162, 216] width 188 height 28
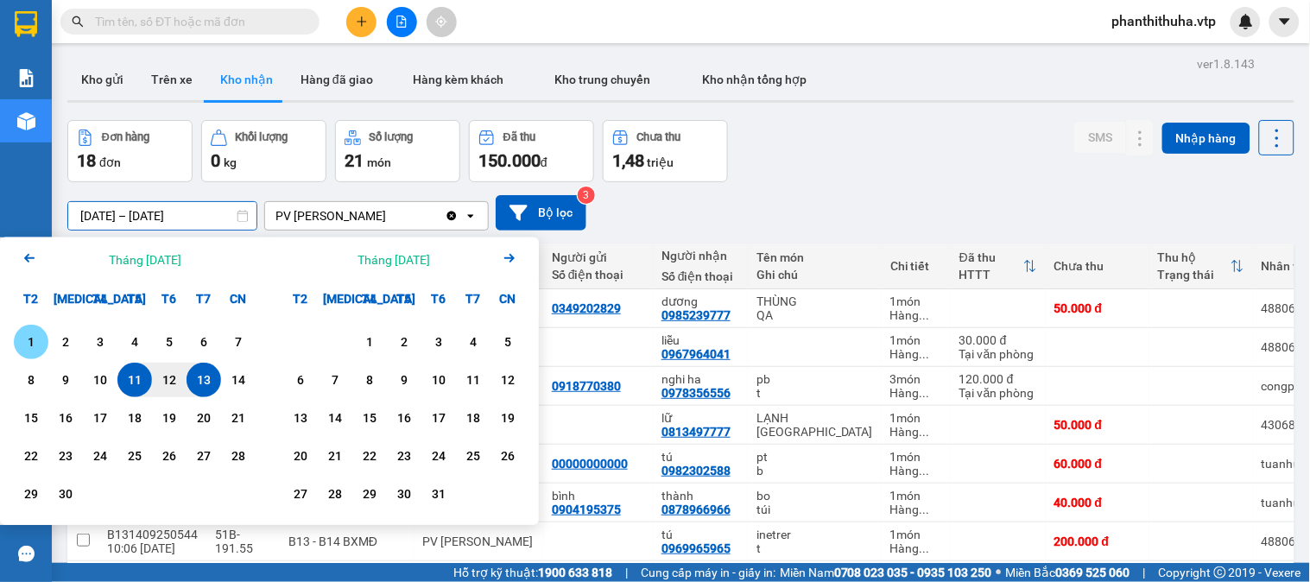
click at [38, 342] on div "1" at bounding box center [31, 342] width 24 height 21
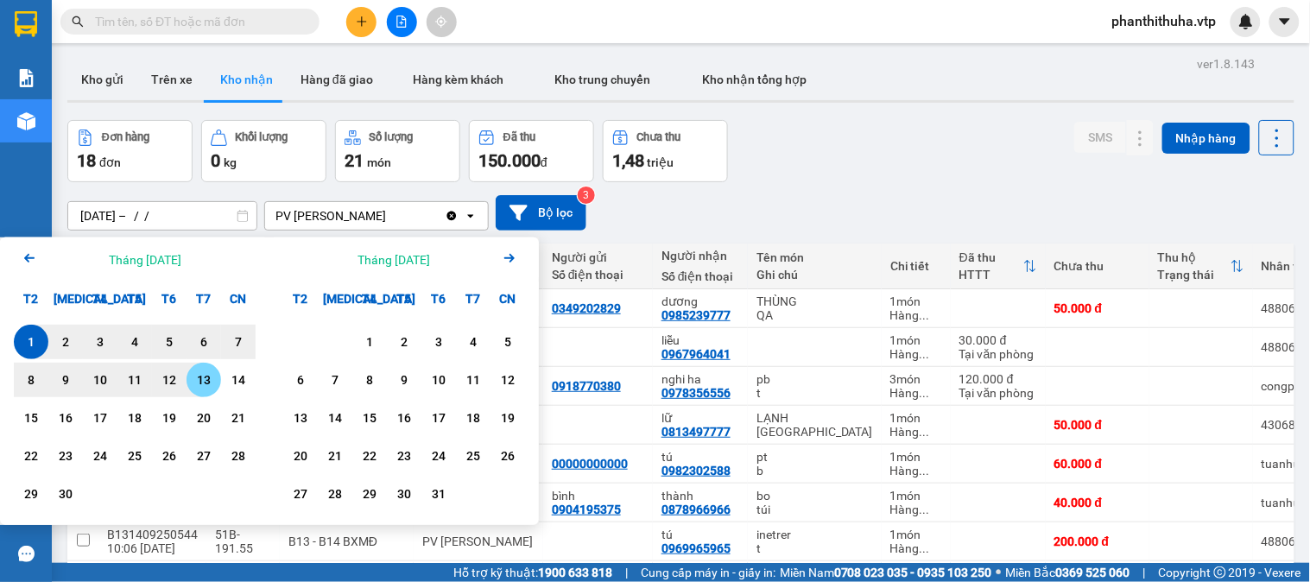
click at [196, 374] on div "13" at bounding box center [204, 380] width 24 height 21
type input "01/09/2025 – 13/09/2025"
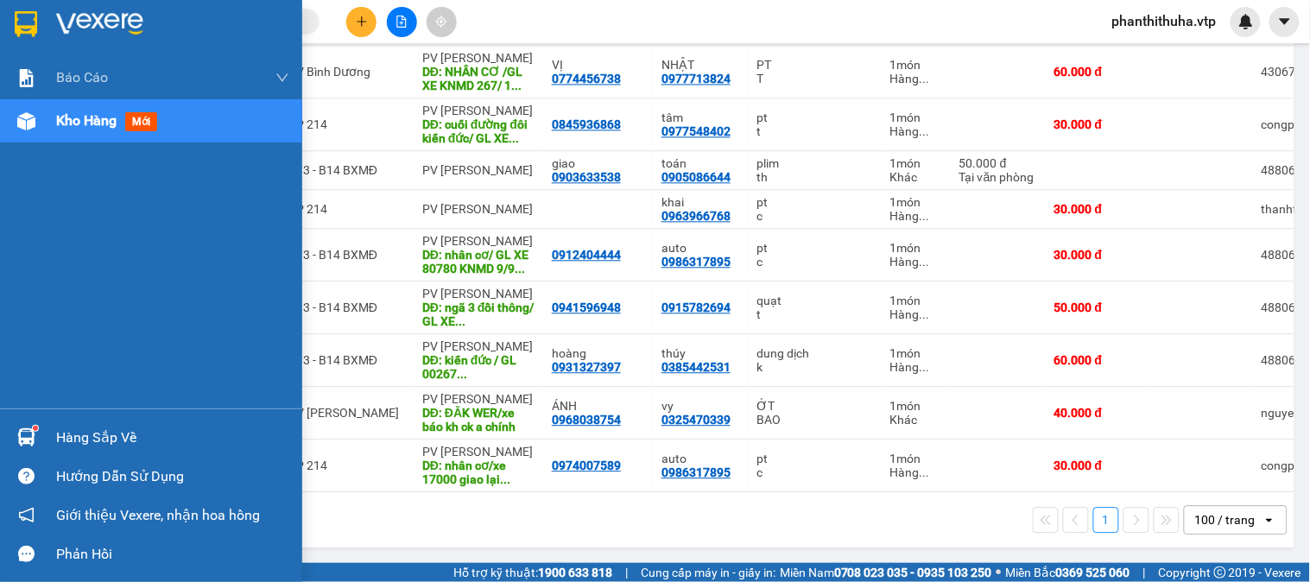
click at [109, 428] on div "Hàng sắp về" at bounding box center [172, 438] width 233 height 26
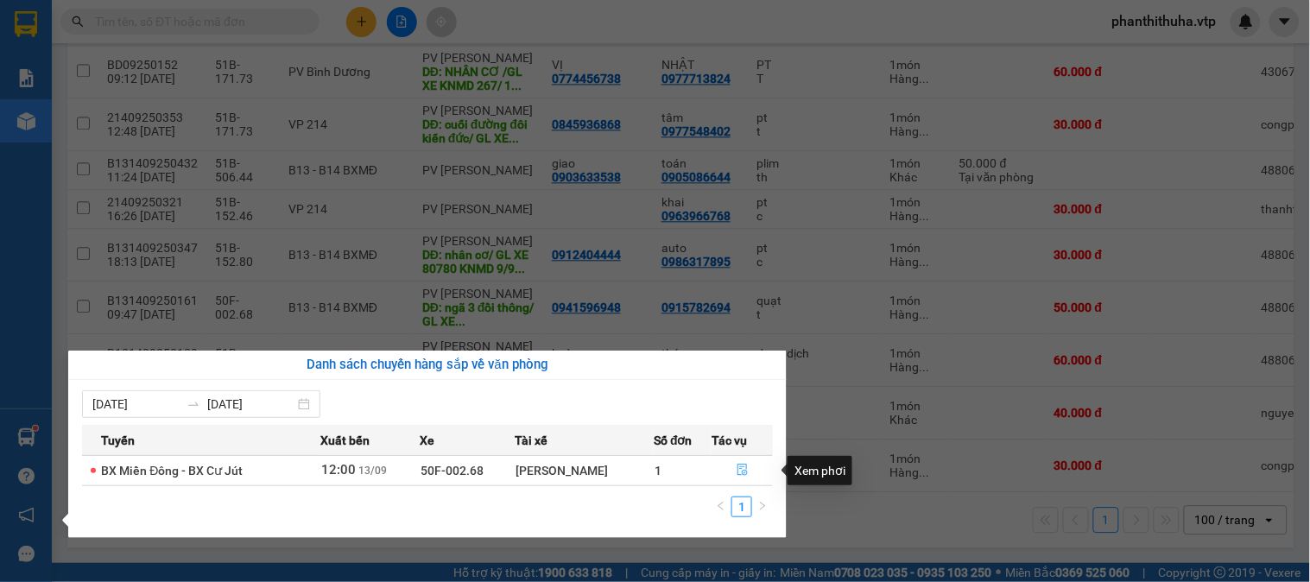
click at [740, 473] on icon "file-done" at bounding box center [743, 470] width 12 height 12
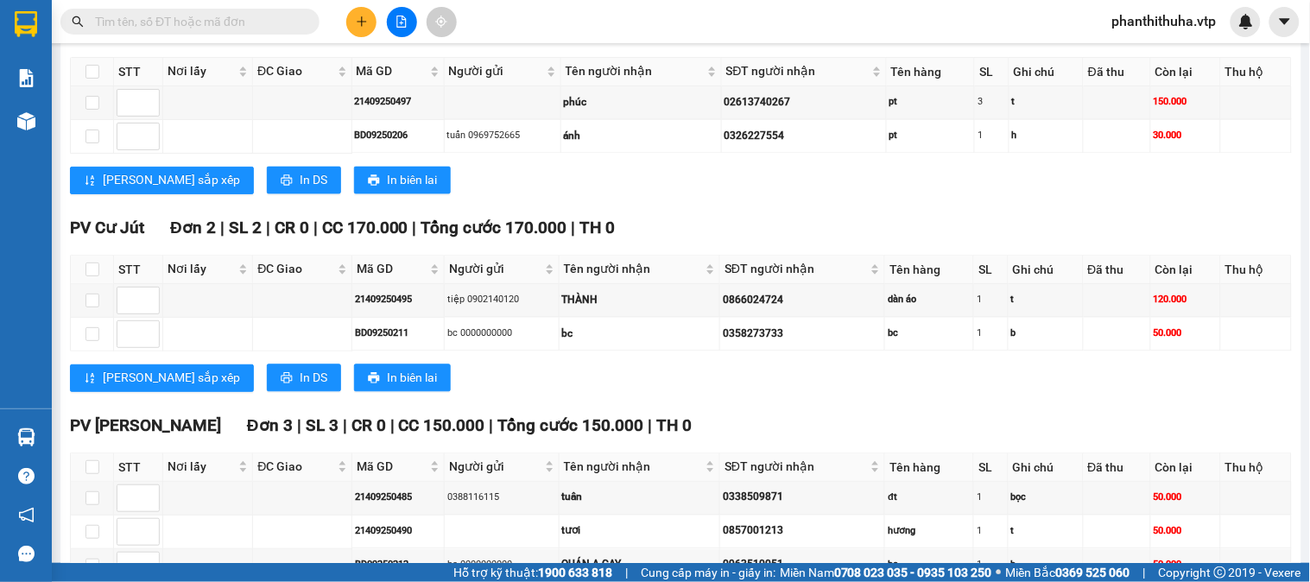
scroll to position [600, 0]
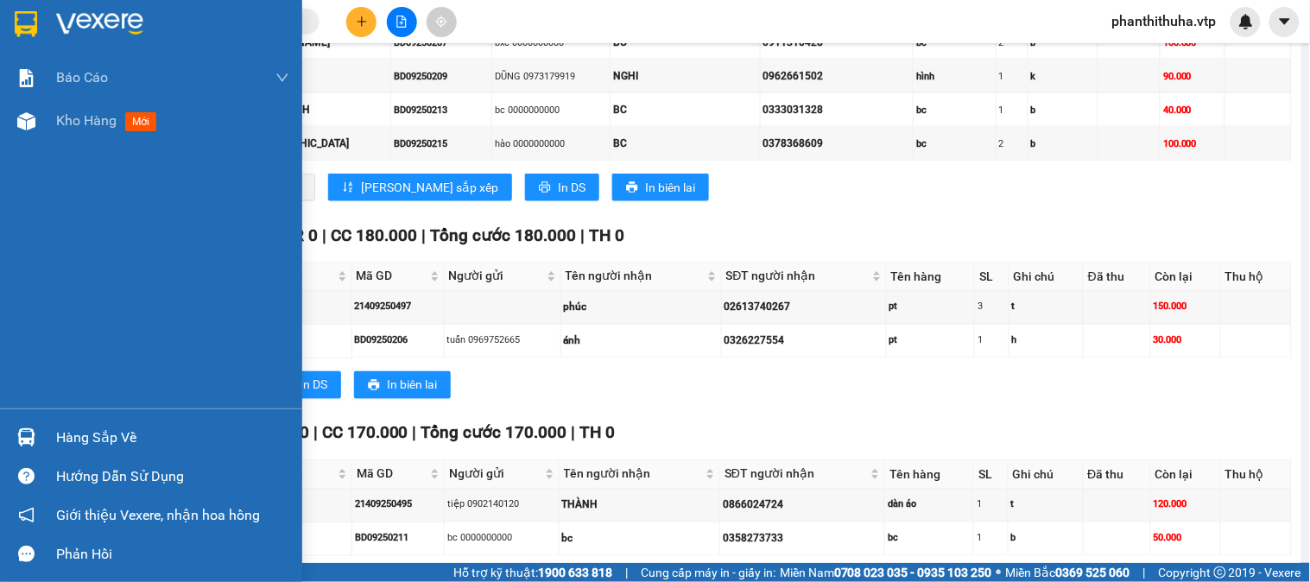
click at [114, 19] on img at bounding box center [99, 24] width 87 height 26
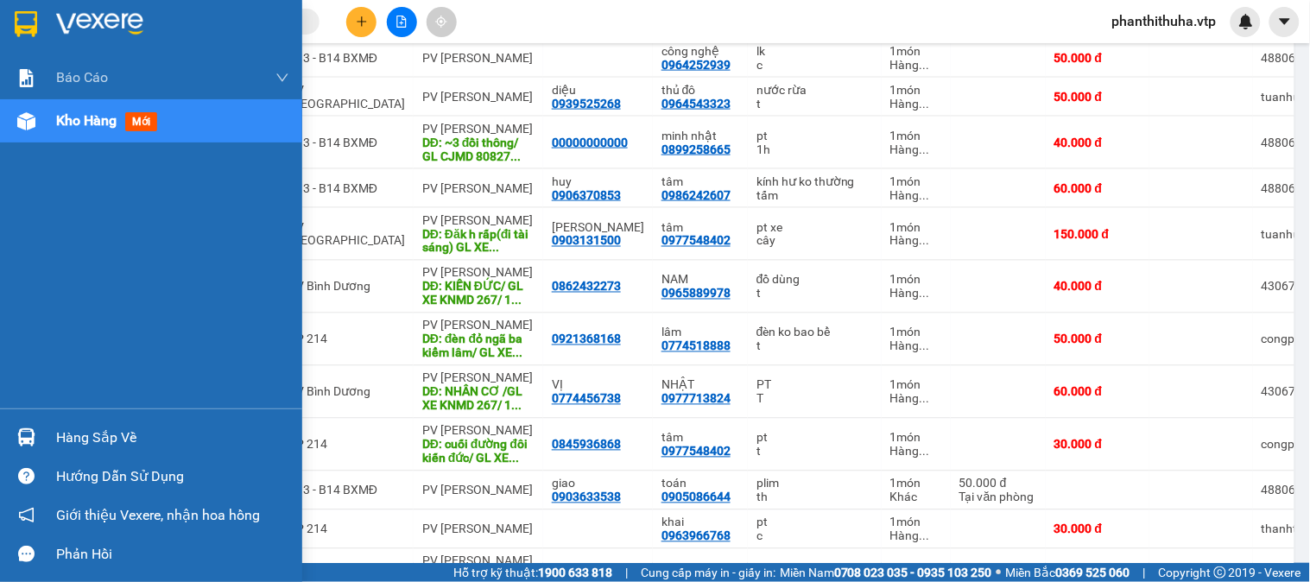
click at [113, 22] on img at bounding box center [99, 24] width 87 height 26
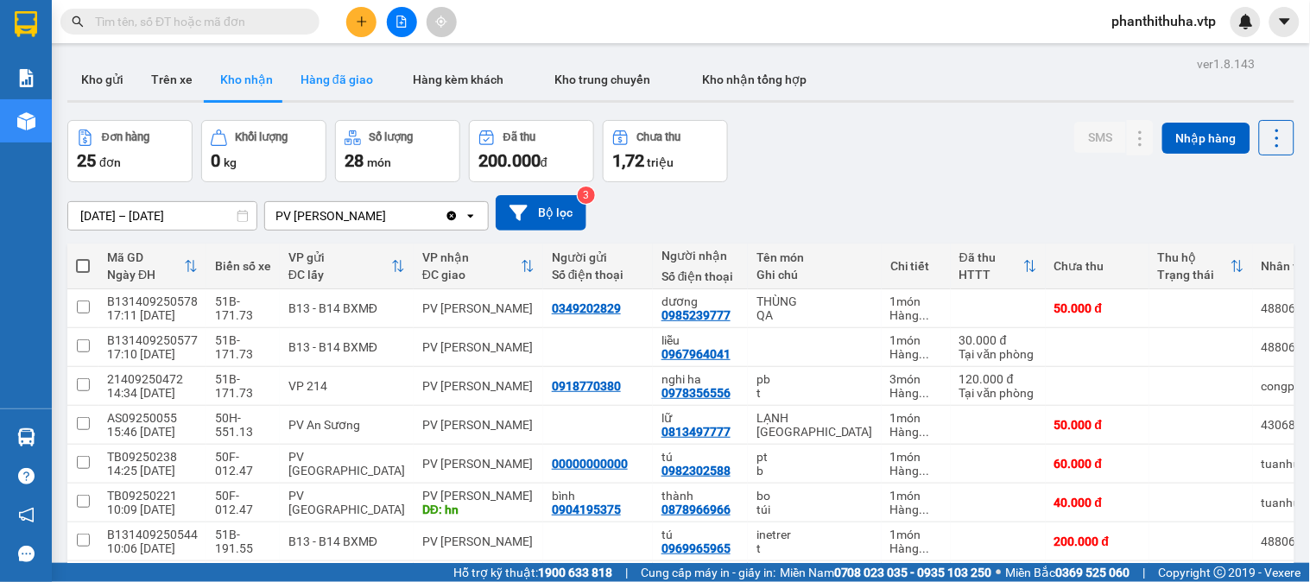
click at [328, 75] on button "Hàng đã giao" at bounding box center [337, 79] width 100 height 41
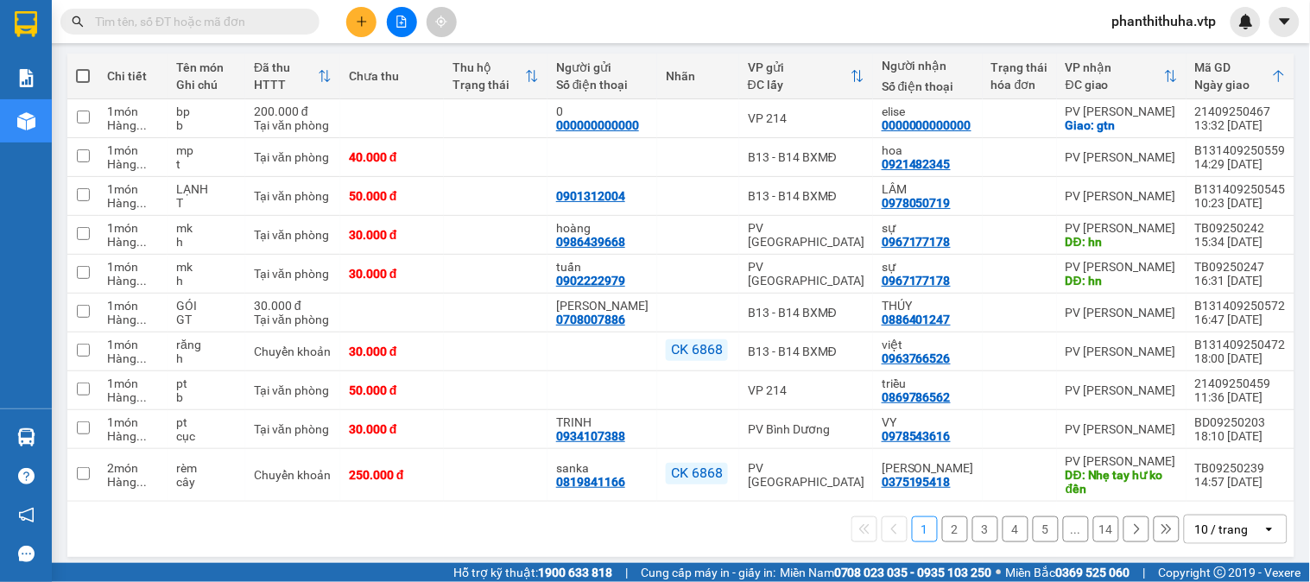
scroll to position [192, 0]
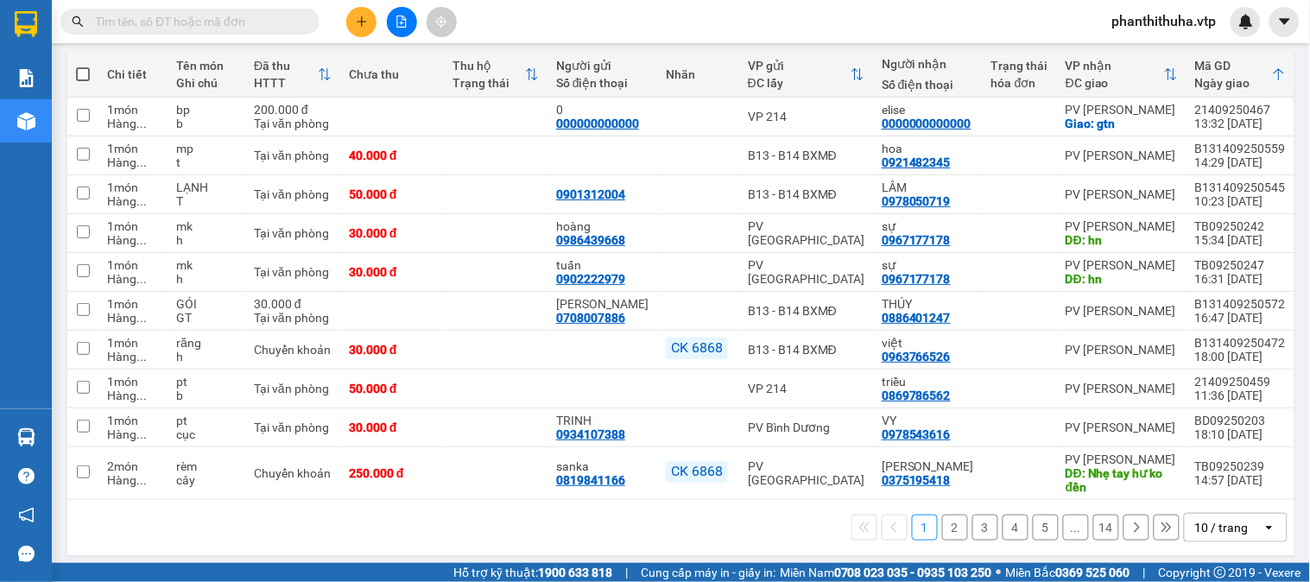
click at [1263, 528] on div "open" at bounding box center [1275, 528] width 24 height 28
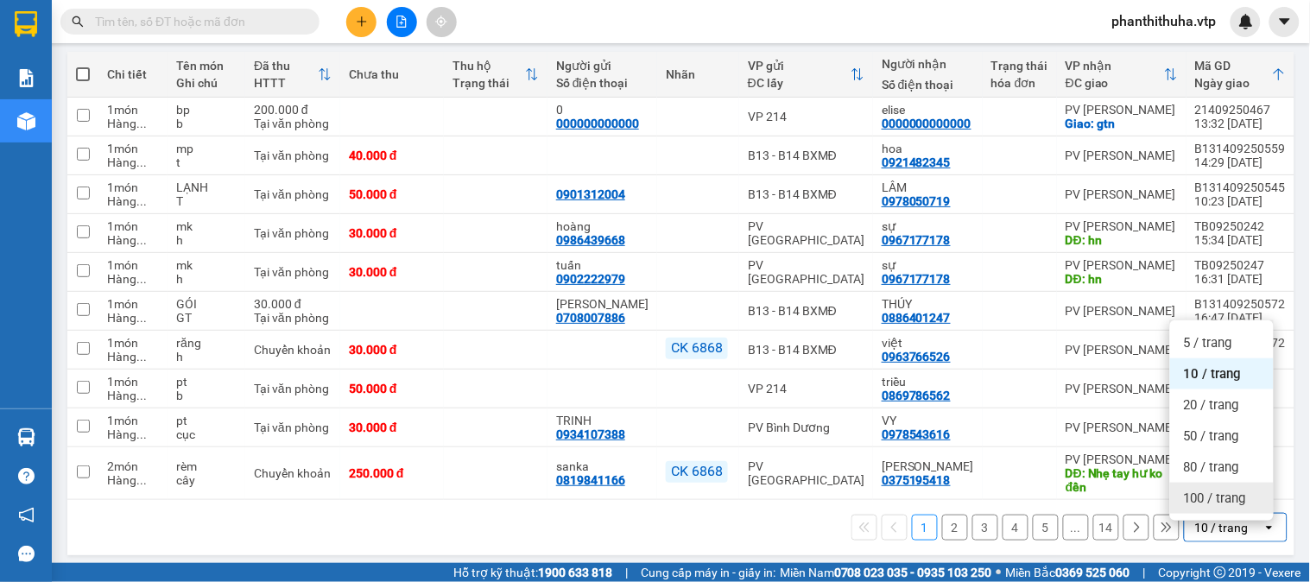
click at [1205, 502] on span "100 / trang" at bounding box center [1215, 498] width 62 height 17
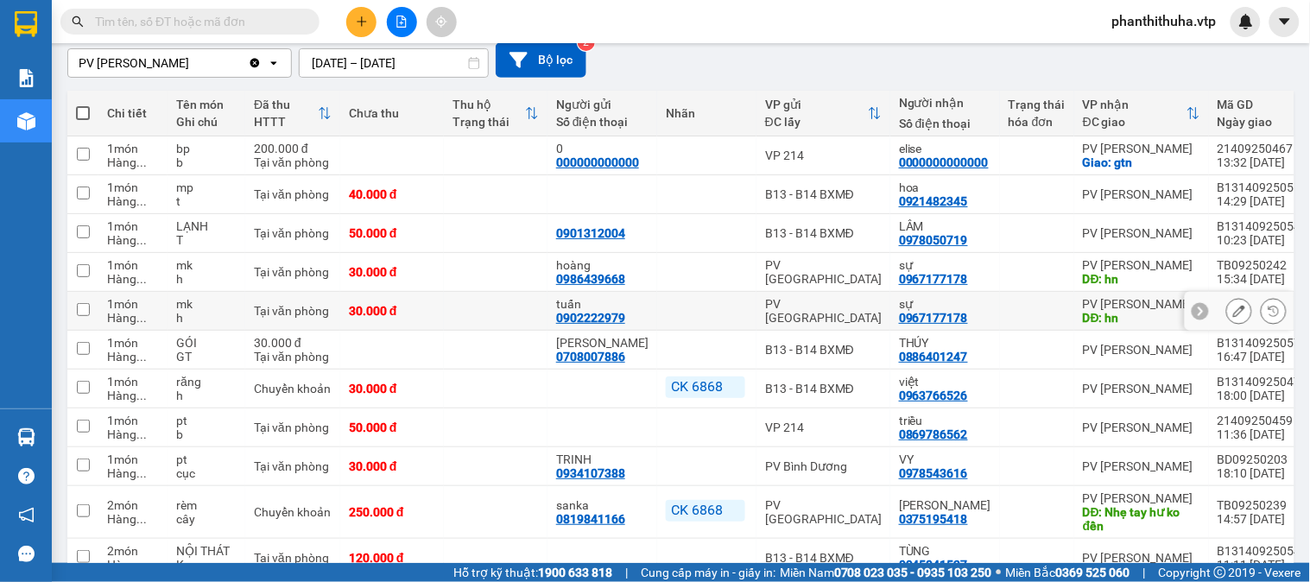
scroll to position [0, 0]
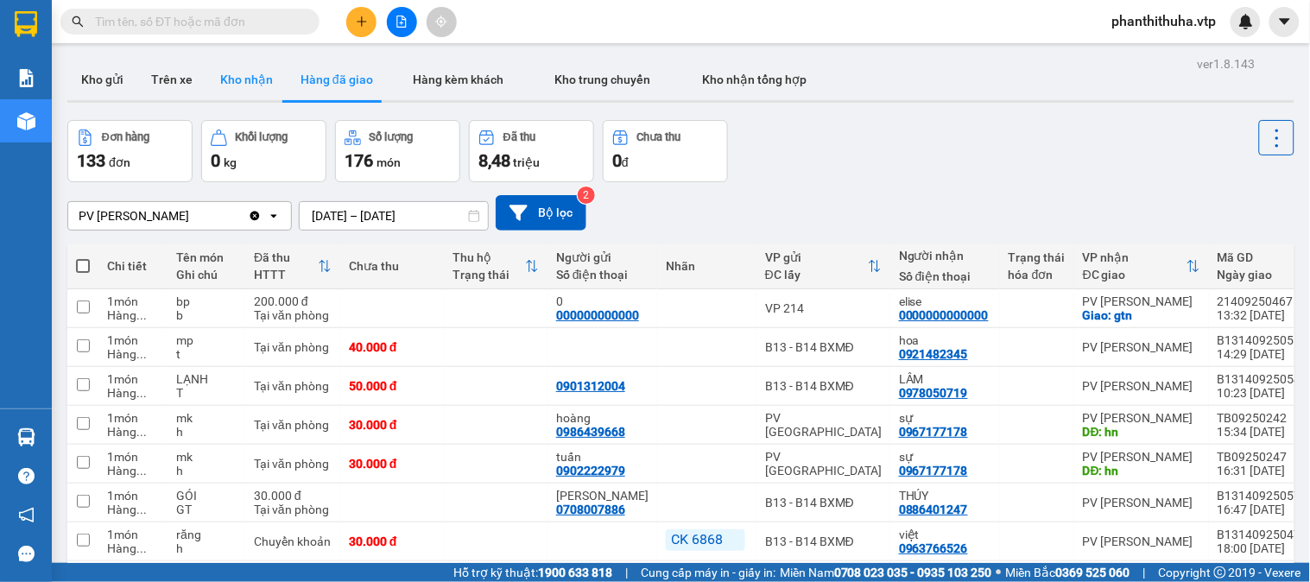
click at [244, 90] on button "Kho nhận" at bounding box center [246, 79] width 80 height 41
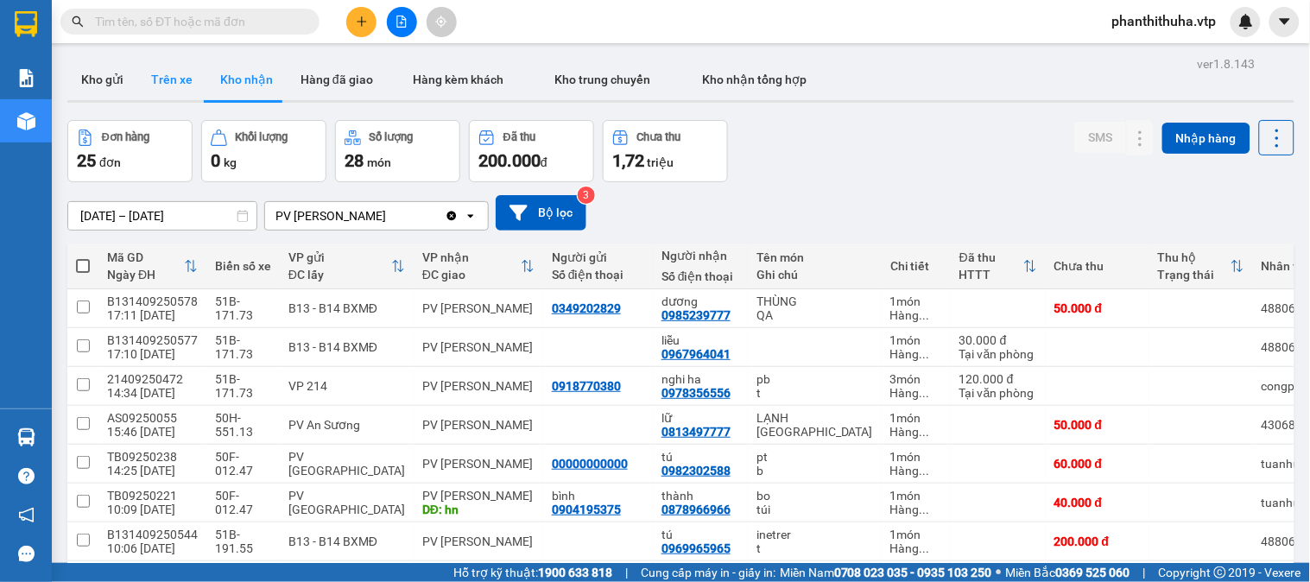
click at [169, 69] on button "Trên xe" at bounding box center [171, 79] width 69 height 41
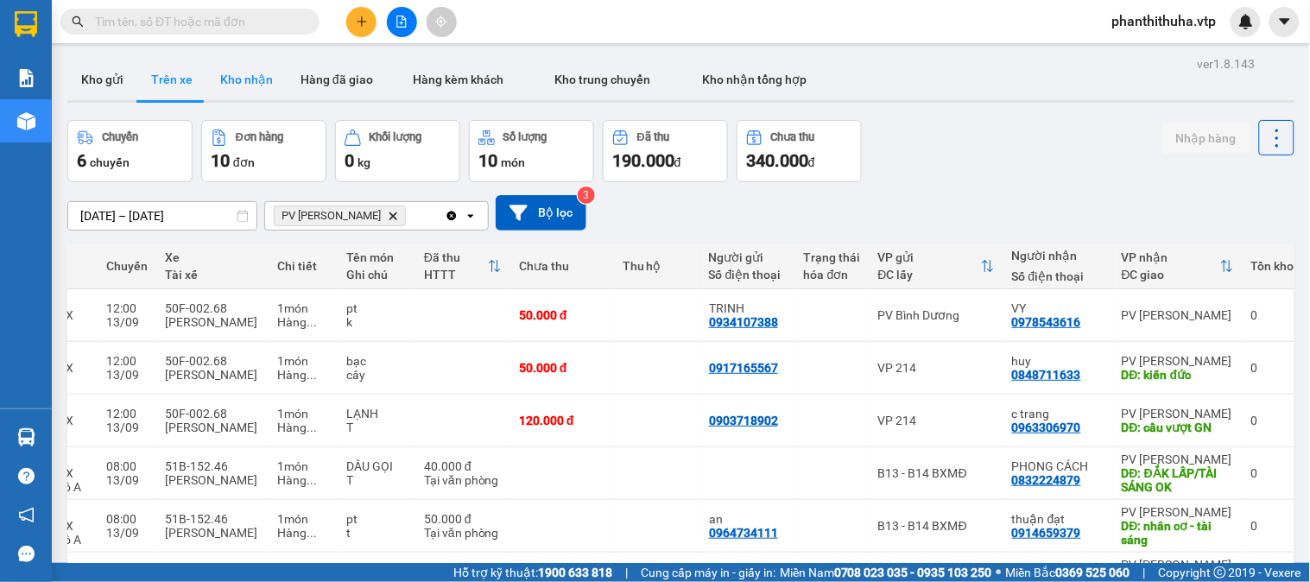
click at [257, 82] on button "Kho nhận" at bounding box center [246, 79] width 80 height 41
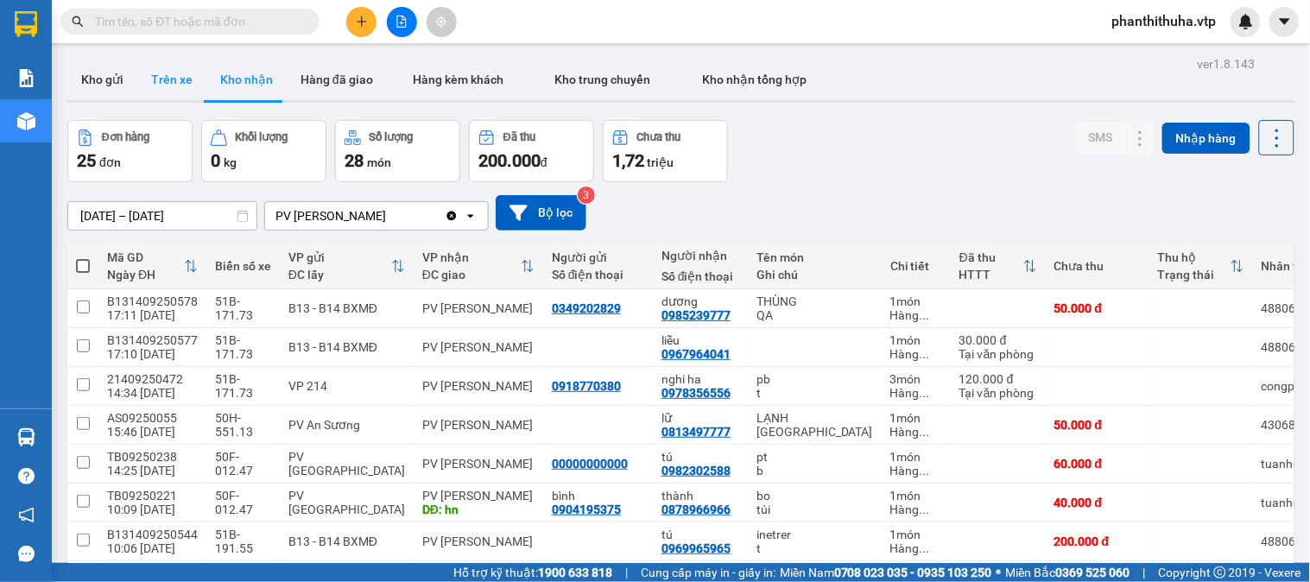
click at [191, 83] on button "Trên xe" at bounding box center [171, 79] width 69 height 41
type input "[DATE] – [DATE]"
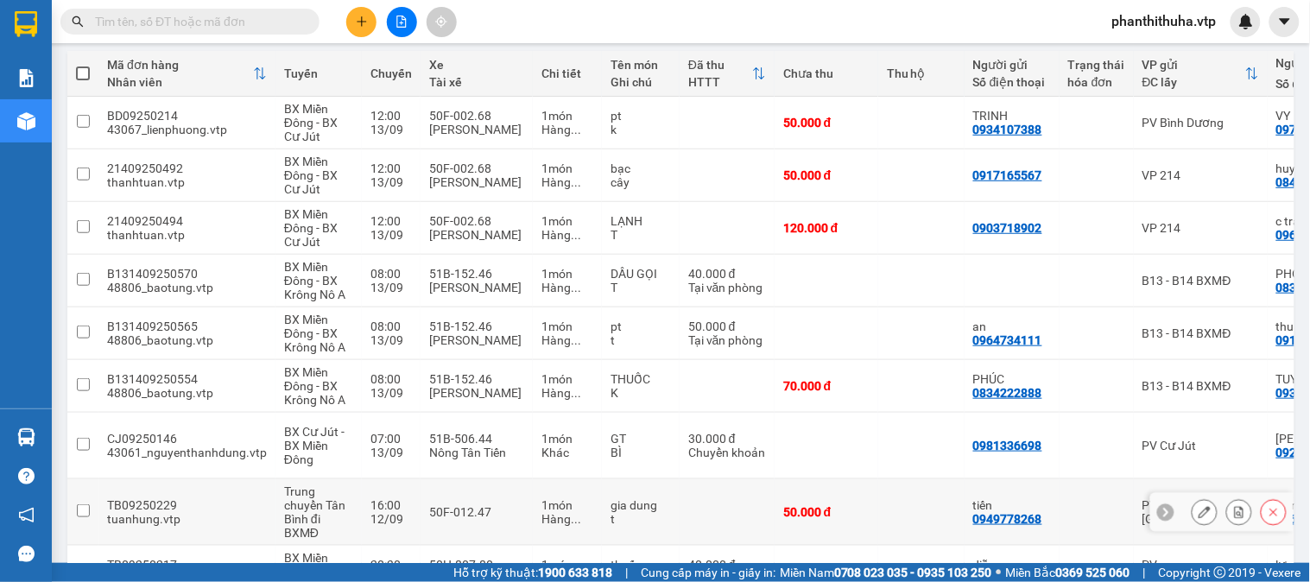
scroll to position [346, 0]
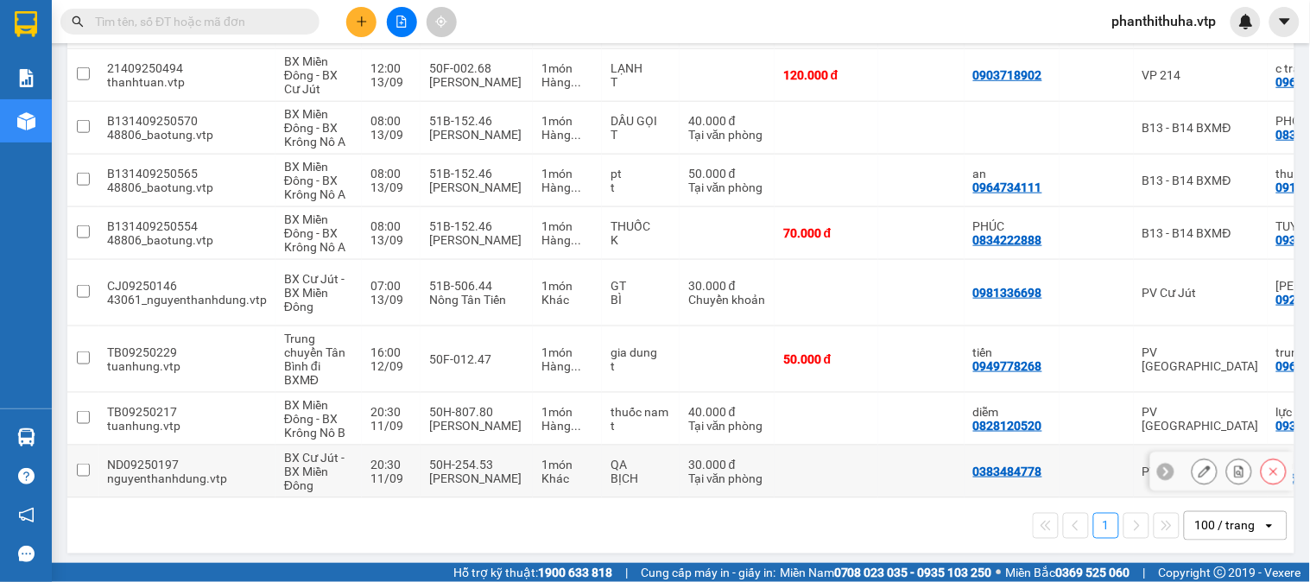
drag, startPoint x: 769, startPoint y: 482, endPoint x: 784, endPoint y: 482, distance: 15.5
click at [784, 482] on tr "ND09250197 nguyenthanhdung.vtp BX Cư Jút - BX Miền Đông 20:30 11/09 50H-254.53 …" at bounding box center [818, 472] width 1502 height 53
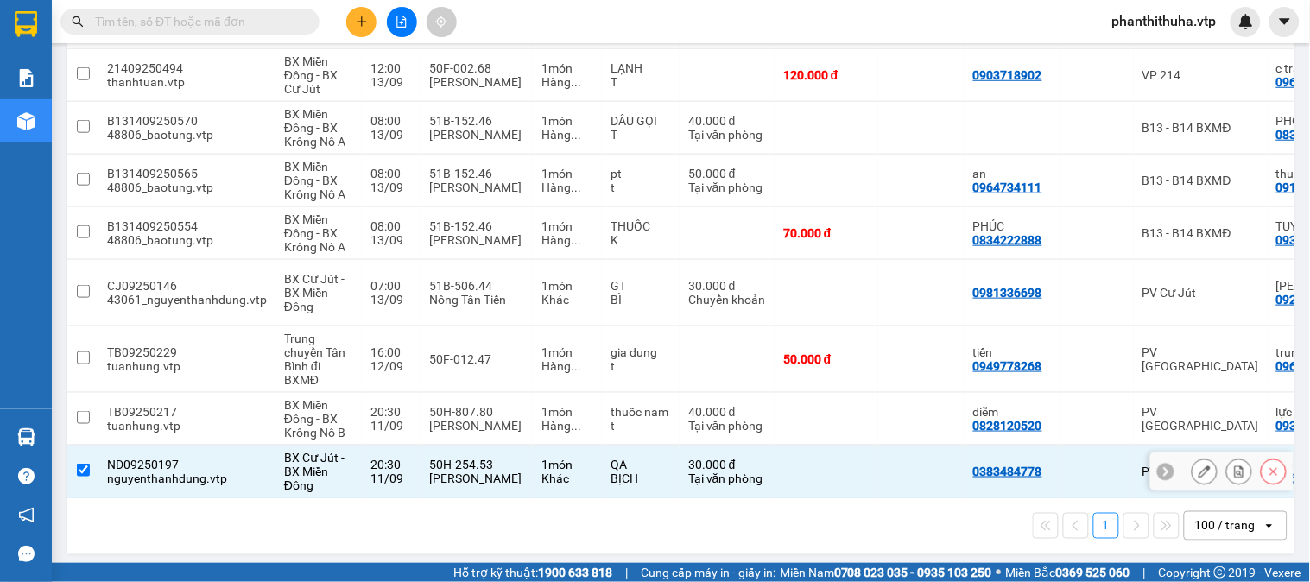
click at [88, 449] on td at bounding box center [82, 472] width 31 height 53
checkbox input "false"
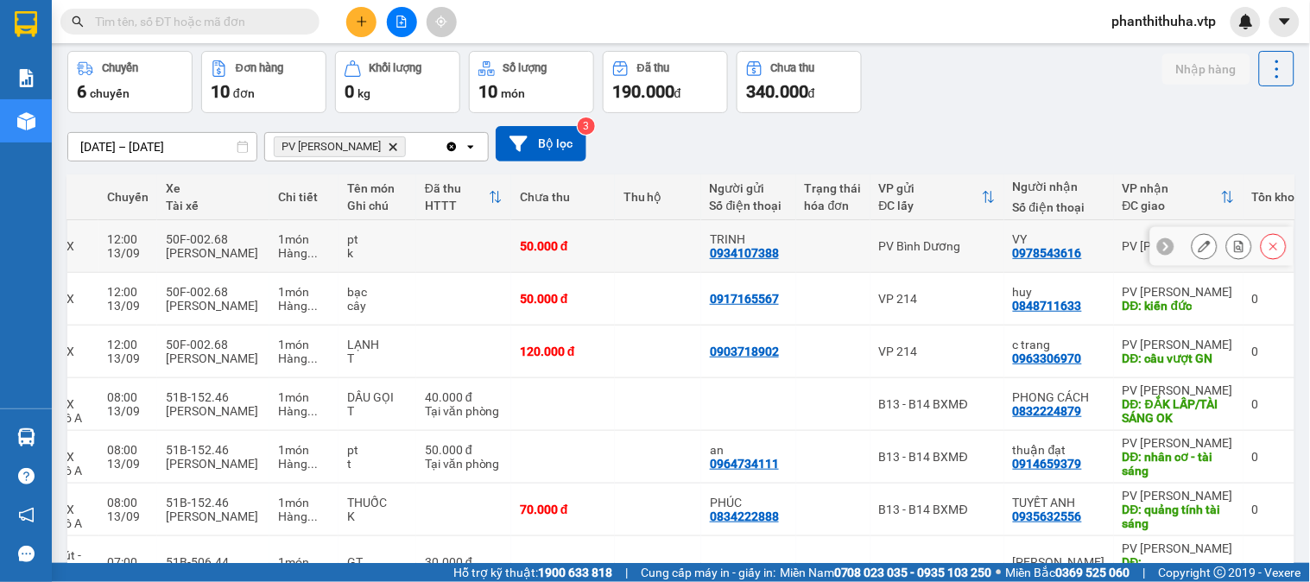
scroll to position [0, 0]
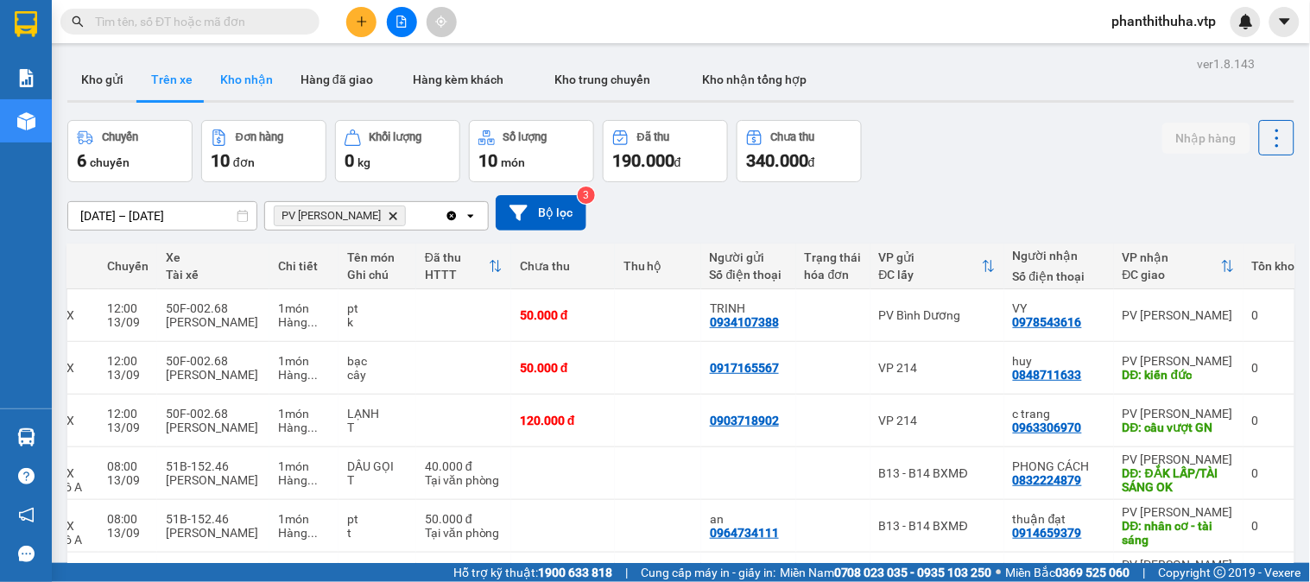
click at [239, 73] on button "Kho nhận" at bounding box center [246, 79] width 80 height 41
type input "01/09/2025 – 13/09/2025"
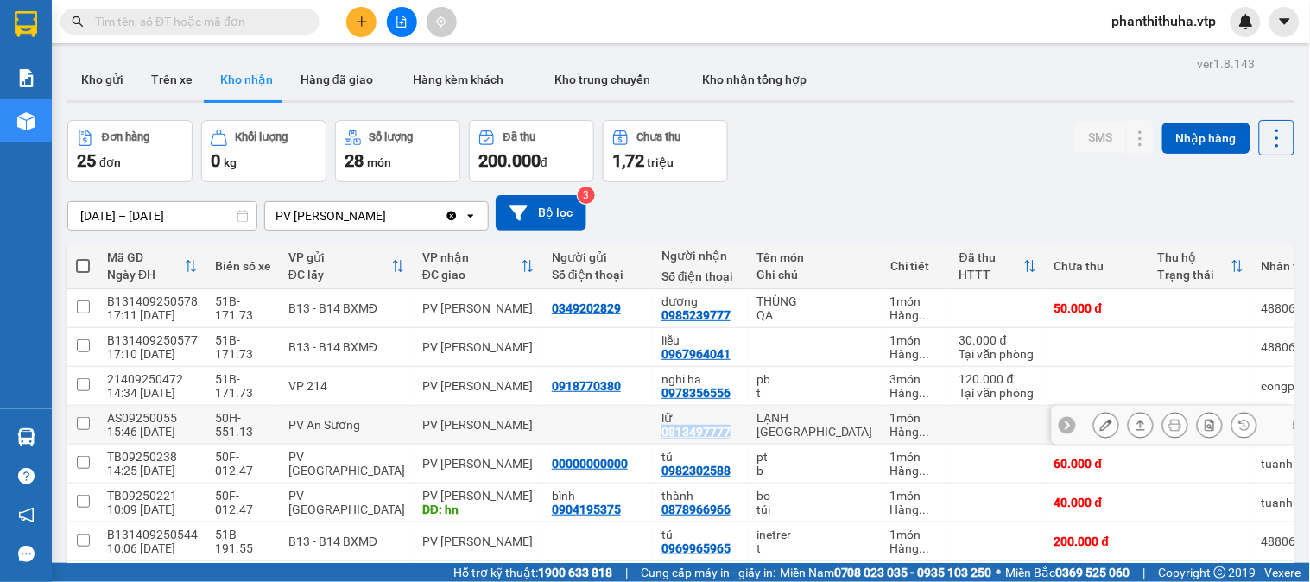
drag, startPoint x: 637, startPoint y: 435, endPoint x: 702, endPoint y: 433, distance: 65.7
click at [702, 433] on div "lữ 0813497777" at bounding box center [701, 425] width 78 height 28
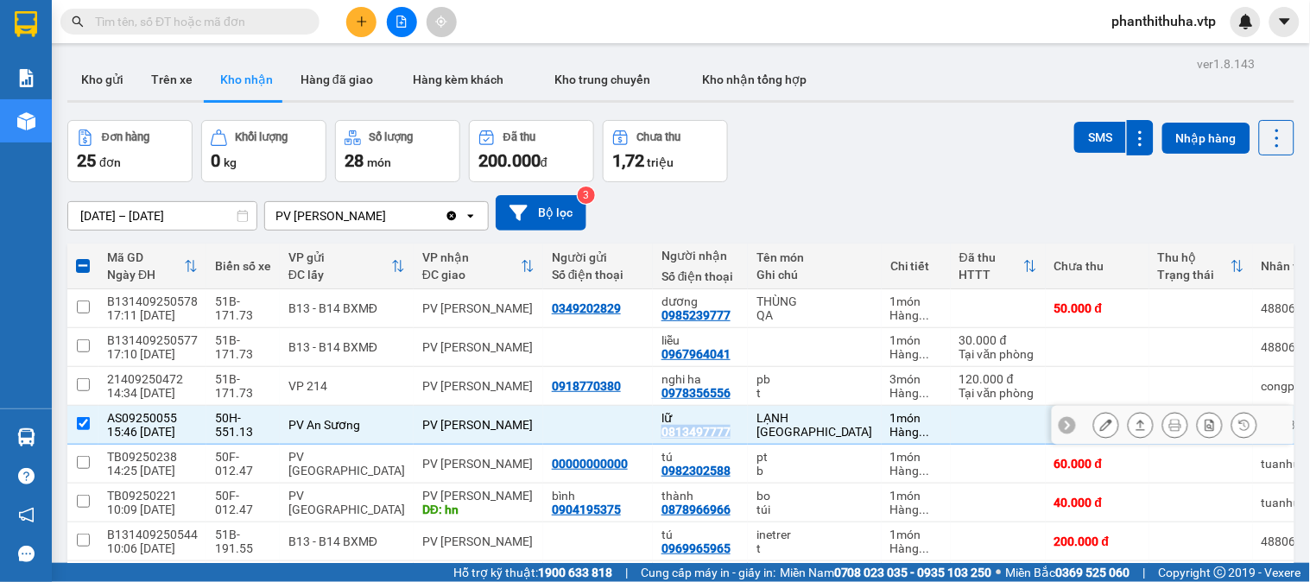
copy div "0813497777"
click at [82, 423] on input "checkbox" at bounding box center [83, 423] width 13 height 13
checkbox input "false"
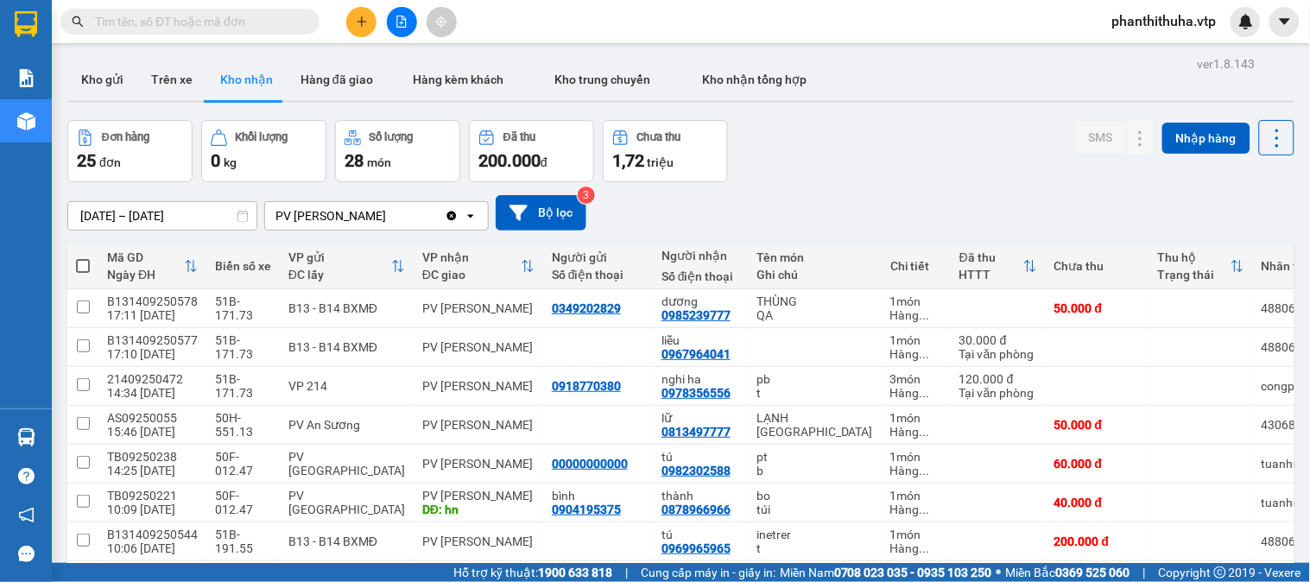
click at [903, 174] on div "Đơn hàng 25 đơn Khối lượng 0 kg Số lượng 28 món Đã thu 200.000 đ Chưa thu 1,72 …" at bounding box center [680, 151] width 1227 height 62
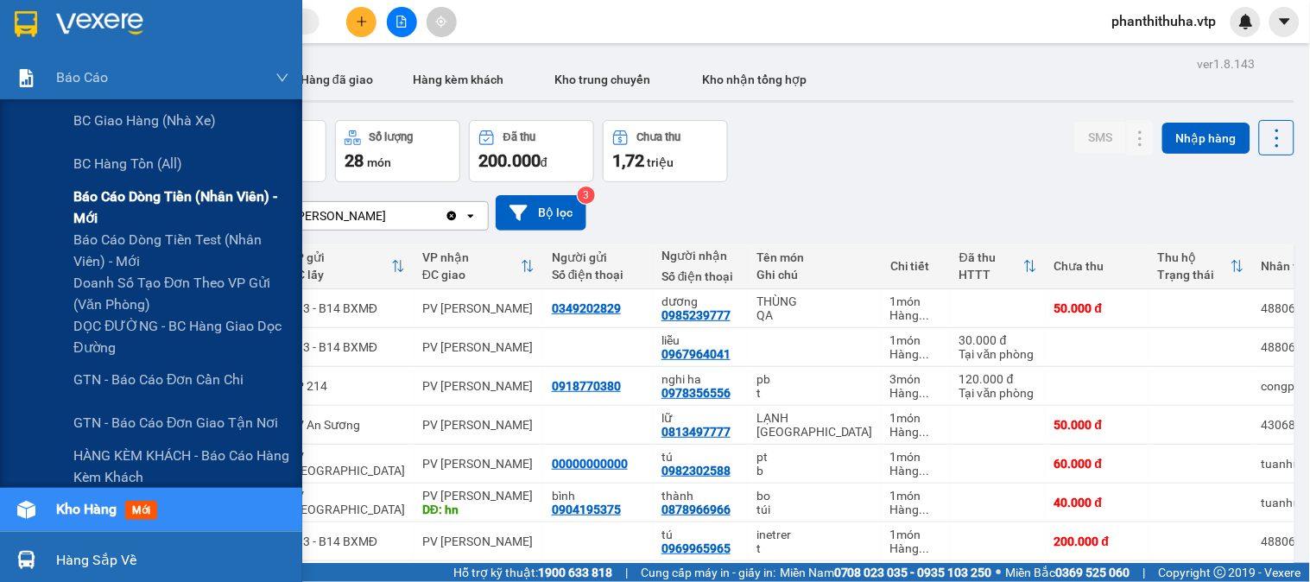
click at [174, 203] on span "Báo cáo dòng tiền (nhân viên) - mới" at bounding box center [181, 207] width 216 height 43
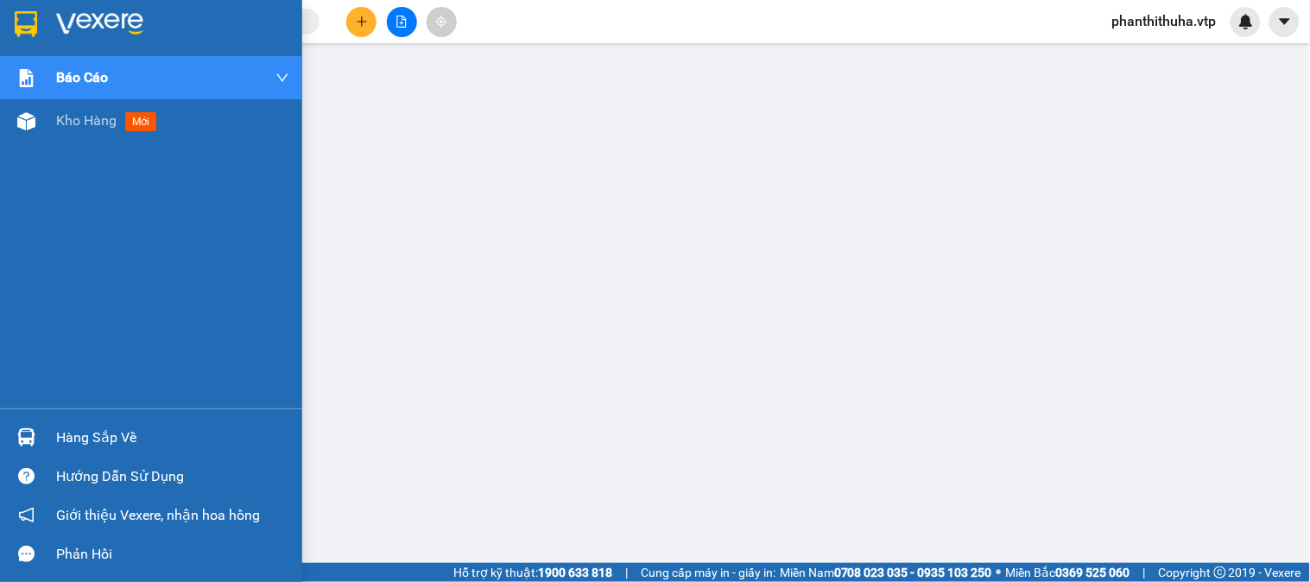
click at [108, 29] on img at bounding box center [99, 24] width 87 height 26
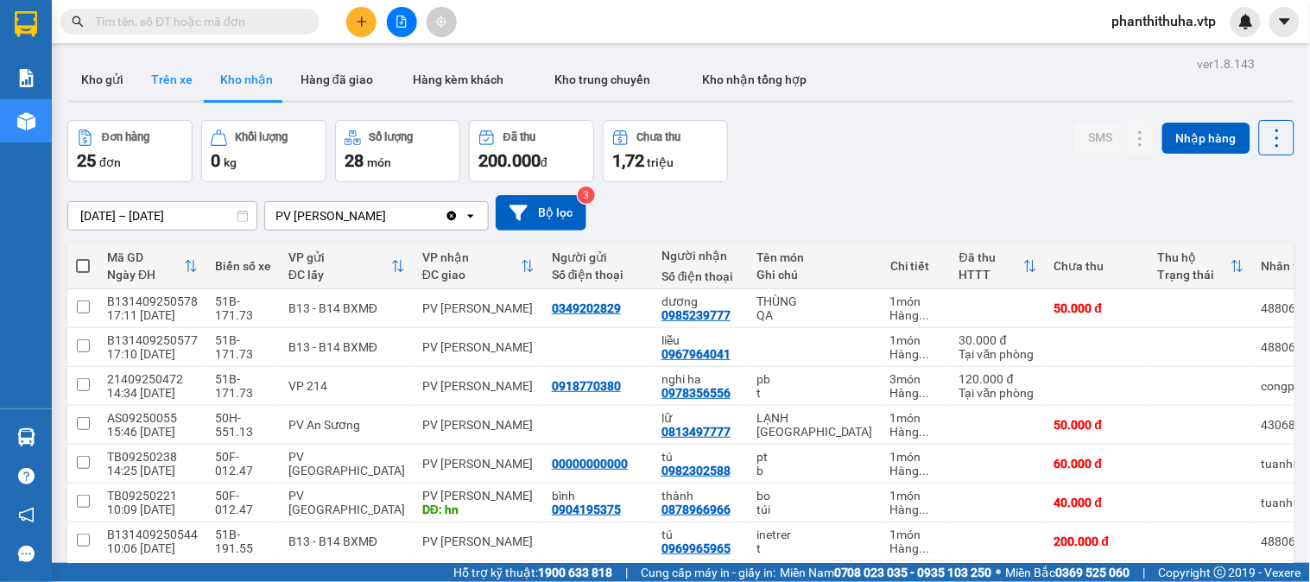
click at [193, 83] on button "Trên xe" at bounding box center [171, 79] width 69 height 41
type input "[DATE] – [DATE]"
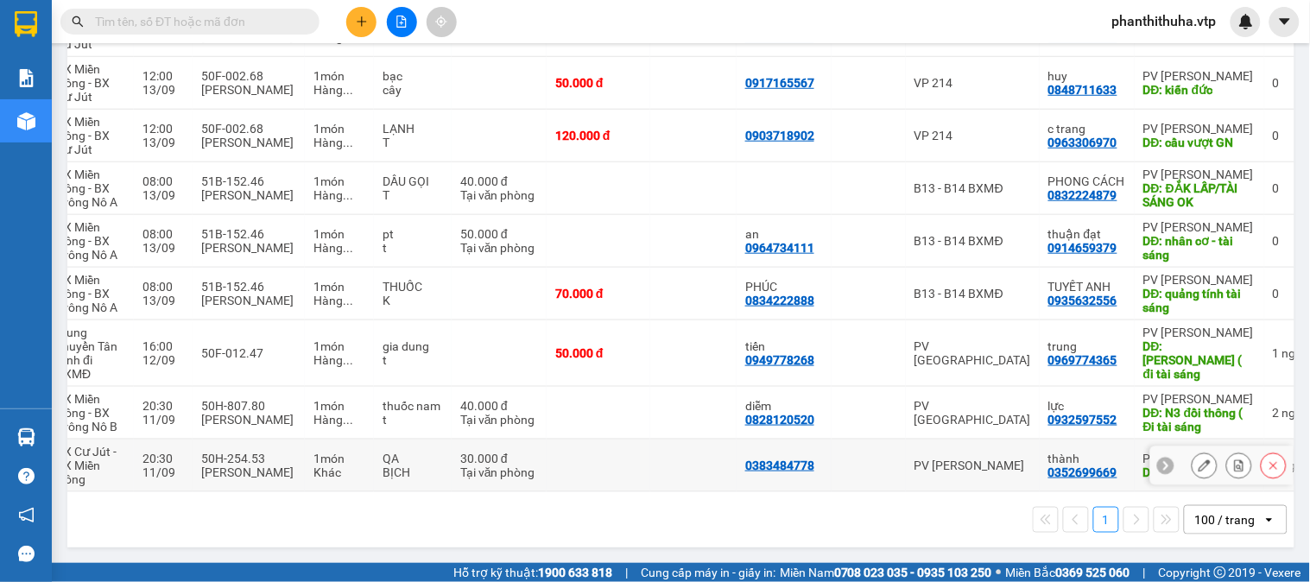
scroll to position [0, 193]
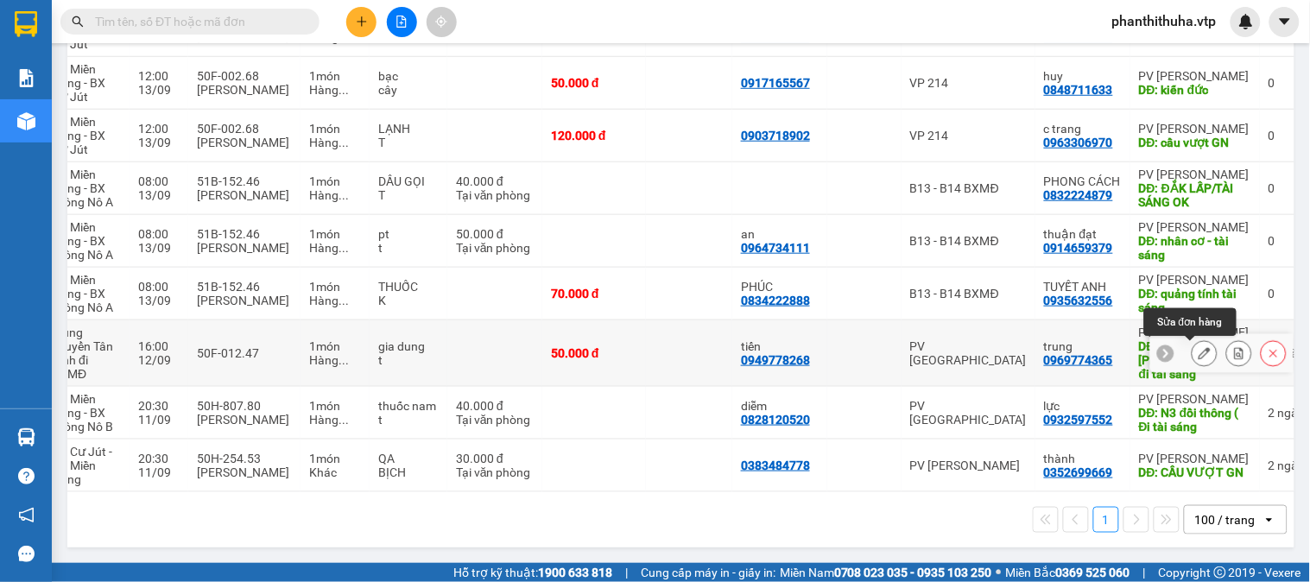
click at [1199, 352] on icon at bounding box center [1205, 353] width 12 height 12
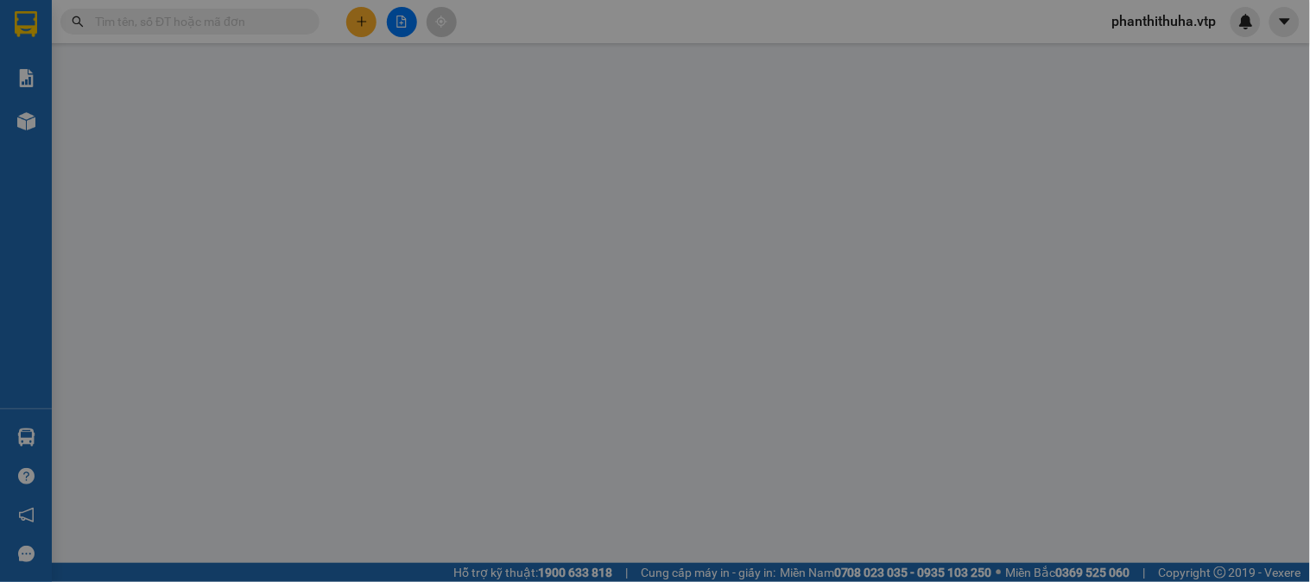
type input "0949778268"
type input "tiến"
type input "0969774365"
type input "trung"
type input "[PERSON_NAME] ( đi tài sáng"
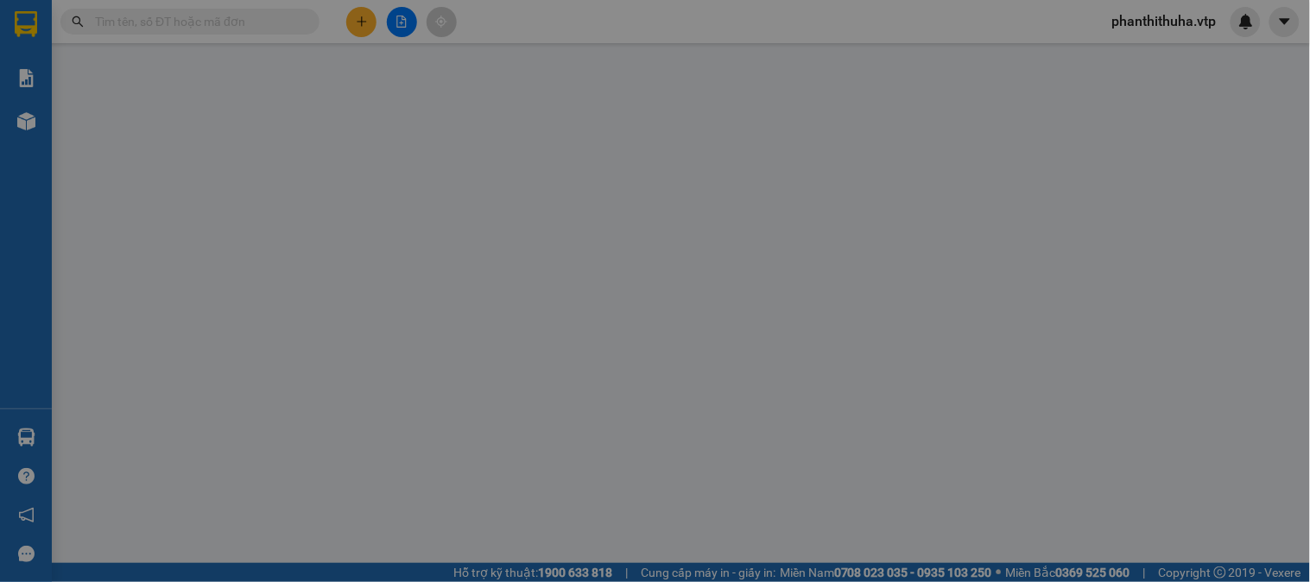
type input "50.000"
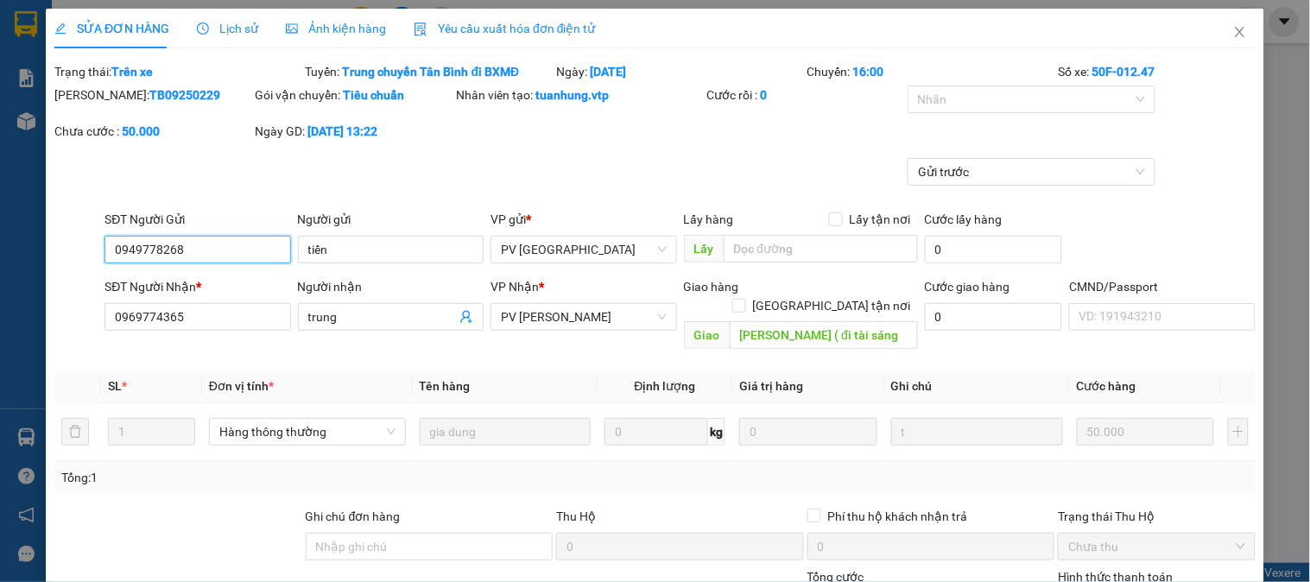
type input "2.500"
click at [1235, 33] on icon "close" at bounding box center [1240, 32] width 10 height 10
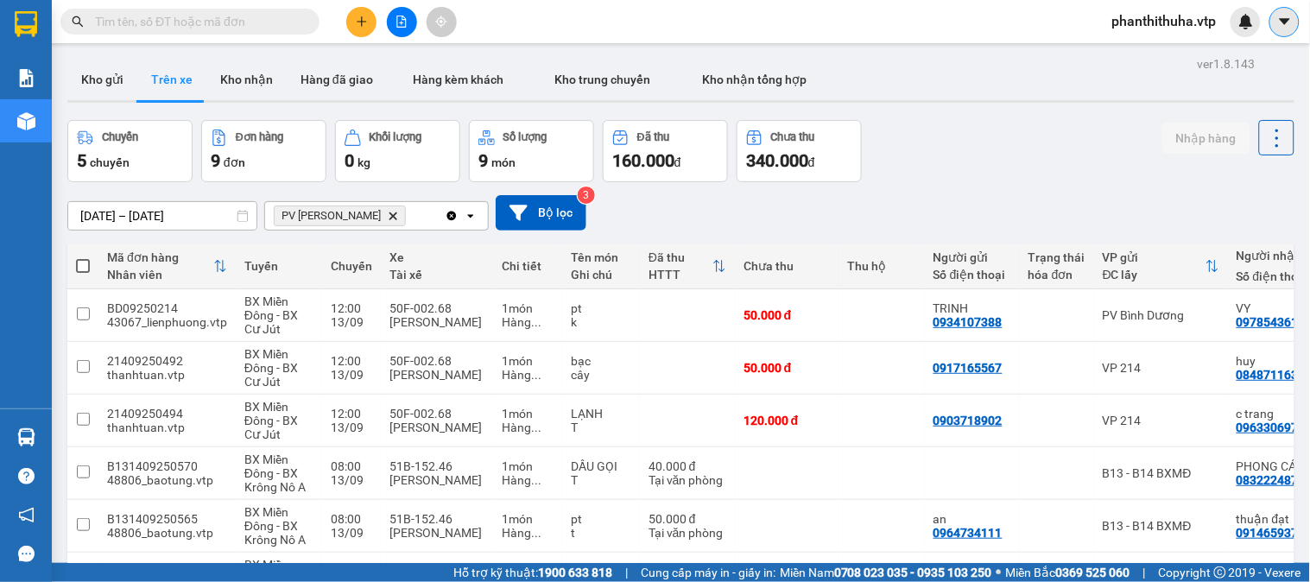
click at [1285, 20] on icon "caret-down" at bounding box center [1284, 21] width 10 height 6
click at [1124, 56] on div "ver 1.8.143 Kho gửi Trên xe Kho nhận Hàng đã giao Hàng kèm khách Kho trung chuy…" at bounding box center [680, 446] width 1241 height 788
click at [1198, 19] on span "phanthithuha.vtp" at bounding box center [1165, 21] width 132 height 22
click at [1177, 56] on span "Đăng xuất" at bounding box center [1172, 53] width 98 height 19
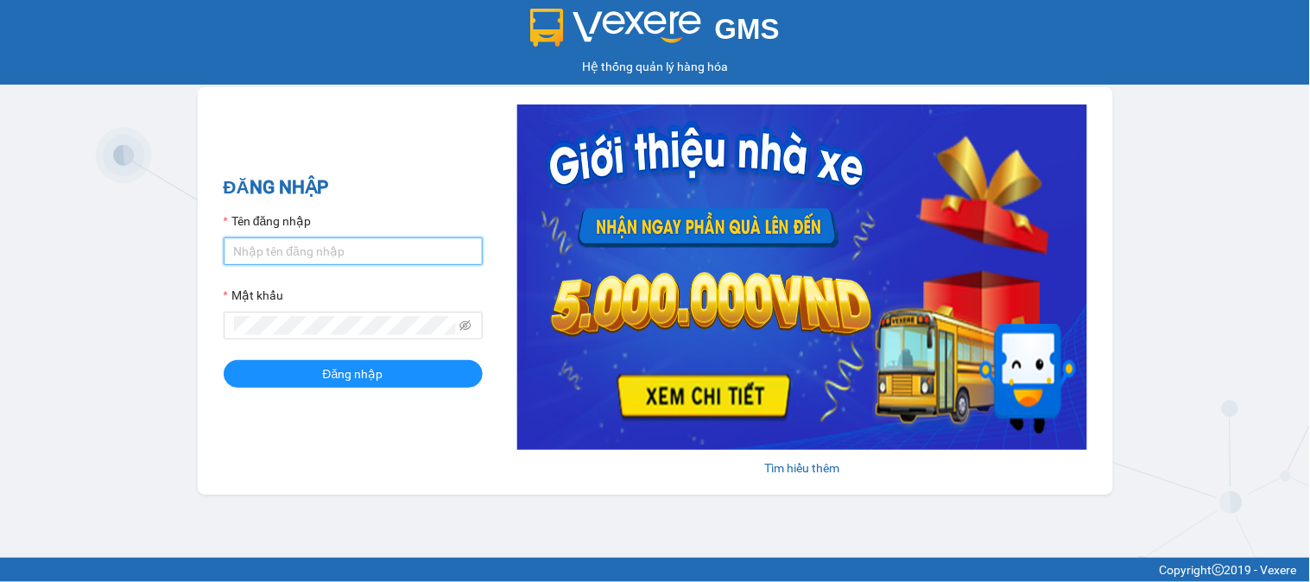
type input "thihang.vtp"
click at [411, 251] on input "thihang.vtp" at bounding box center [353, 252] width 259 height 28
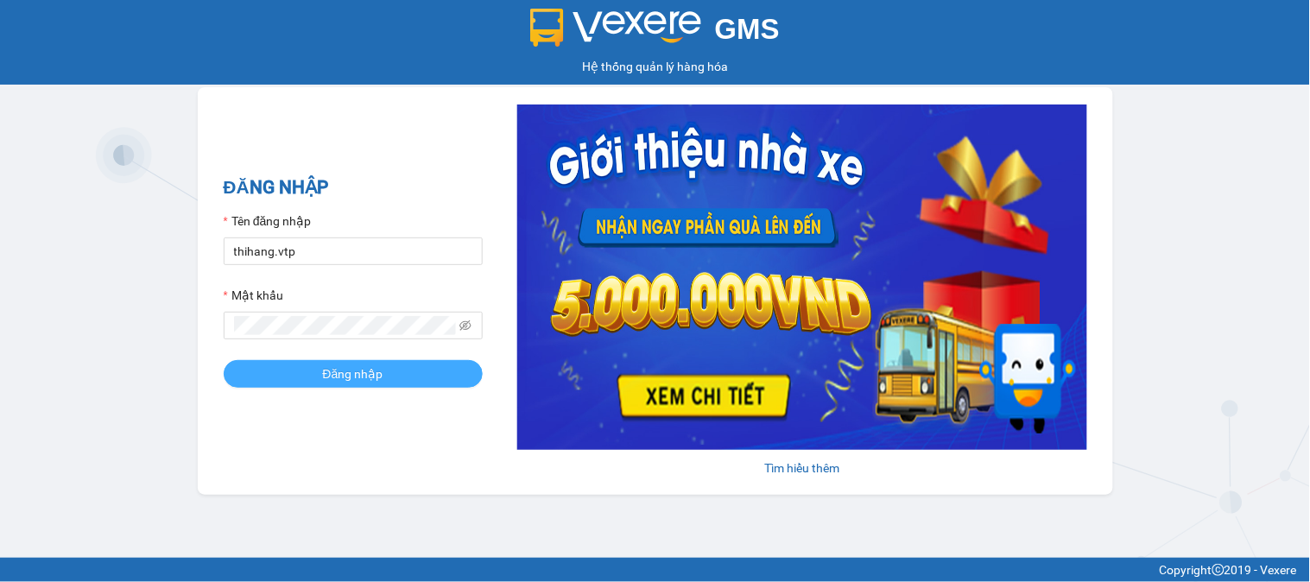
click at [349, 370] on span "Đăng nhập" at bounding box center [353, 374] width 60 height 19
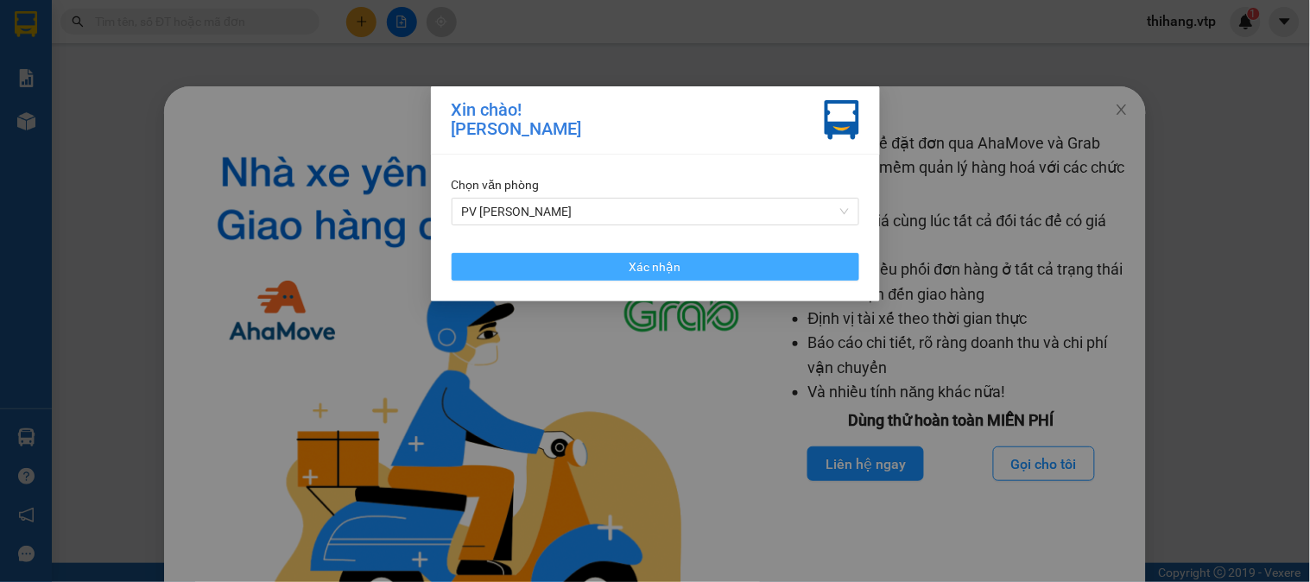
click at [610, 269] on button "Xác nhận" at bounding box center [656, 267] width 408 height 28
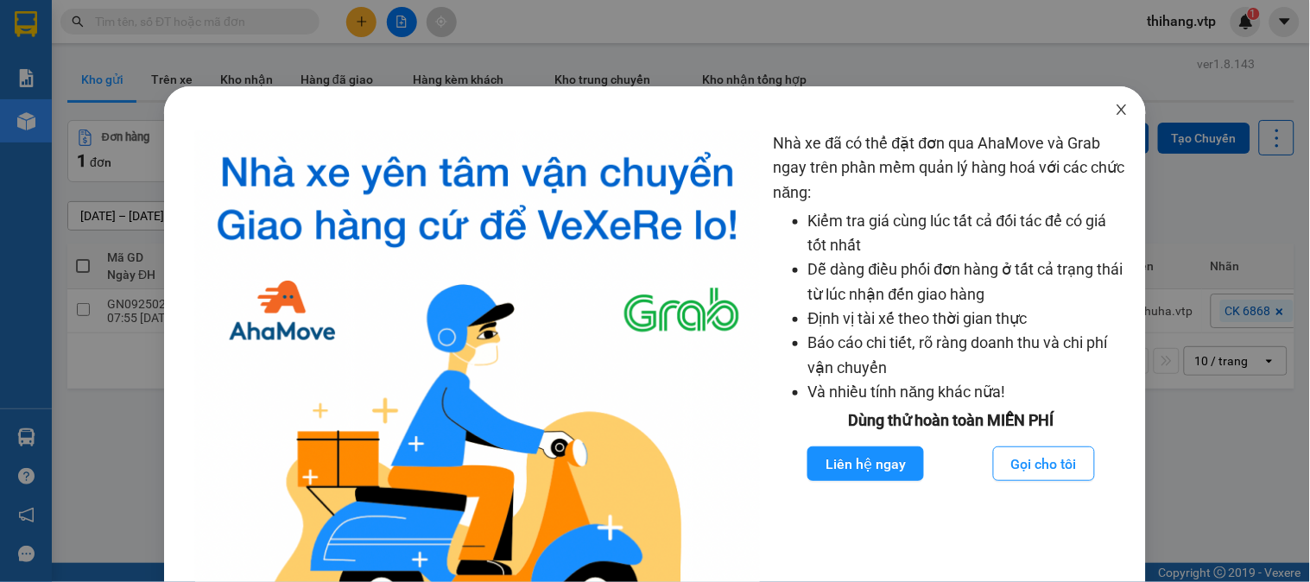
click at [1115, 109] on icon "close" at bounding box center [1122, 110] width 14 height 14
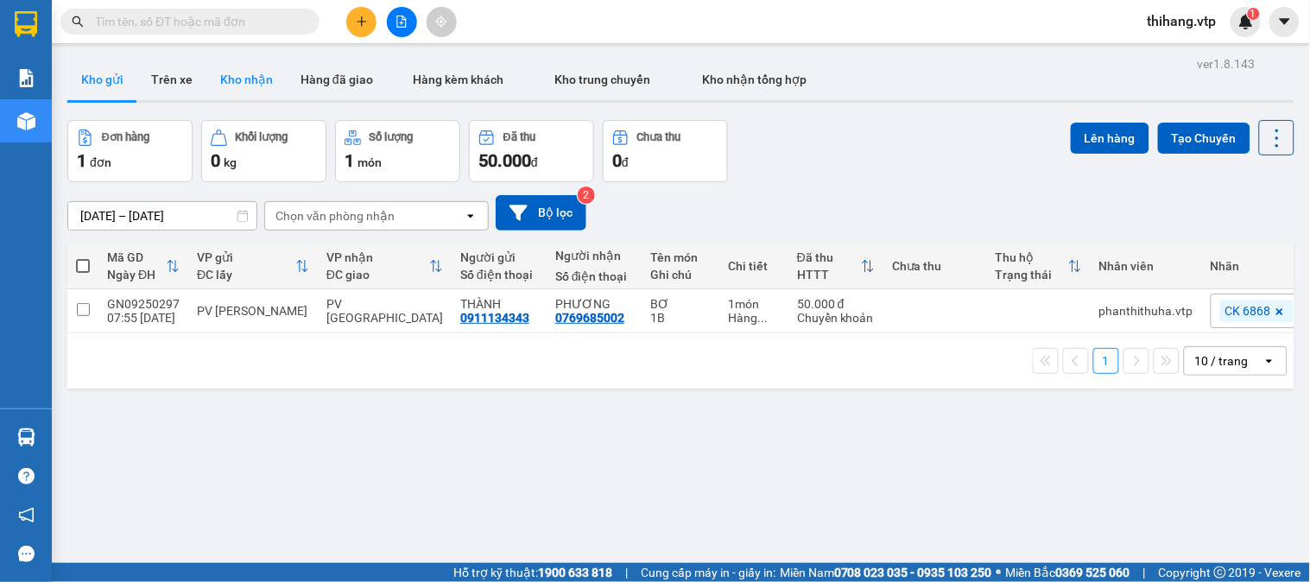
click at [256, 98] on button "Kho nhận" at bounding box center [246, 79] width 80 height 41
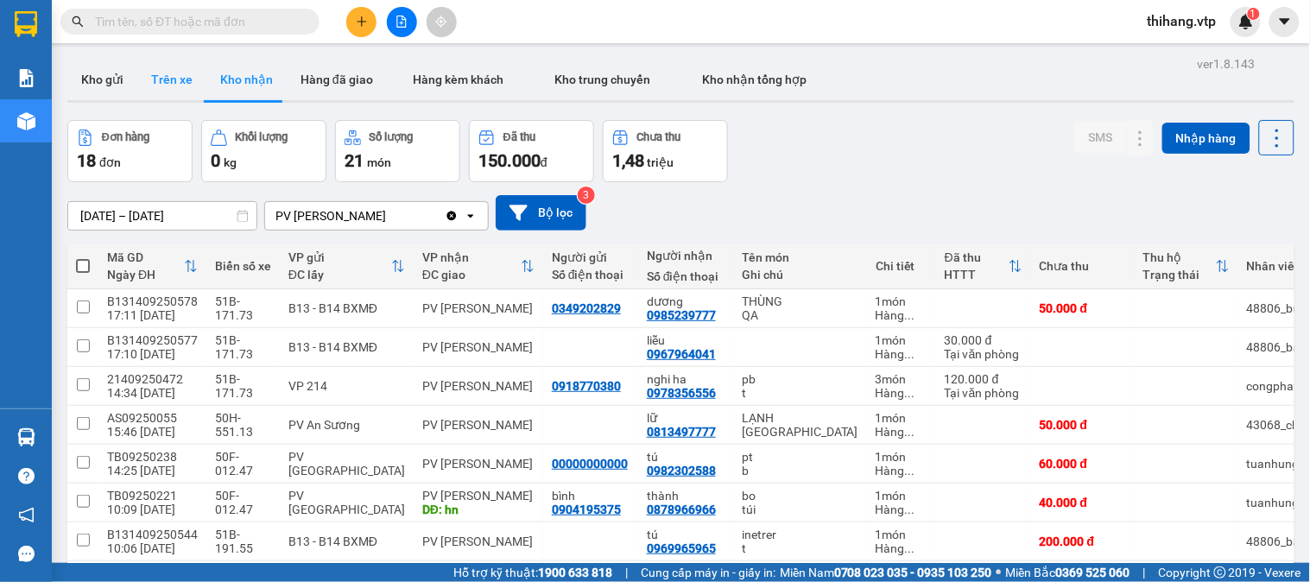
click at [176, 78] on button "Trên xe" at bounding box center [171, 79] width 69 height 41
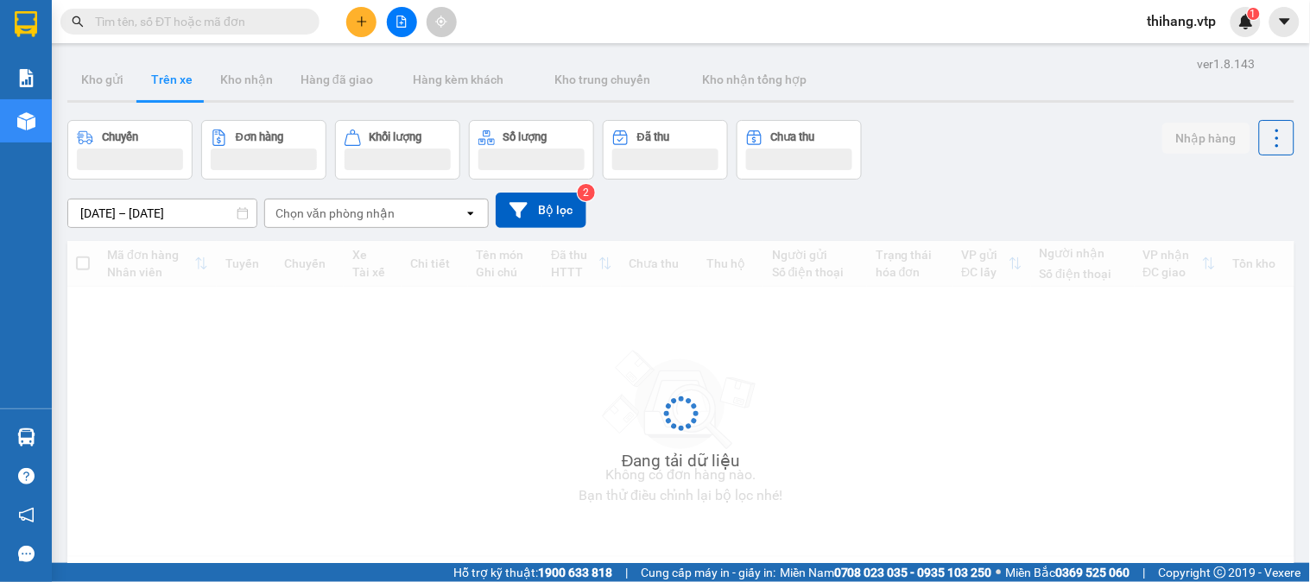
click at [333, 211] on div "Chọn văn phòng nhận" at bounding box center [335, 213] width 119 height 17
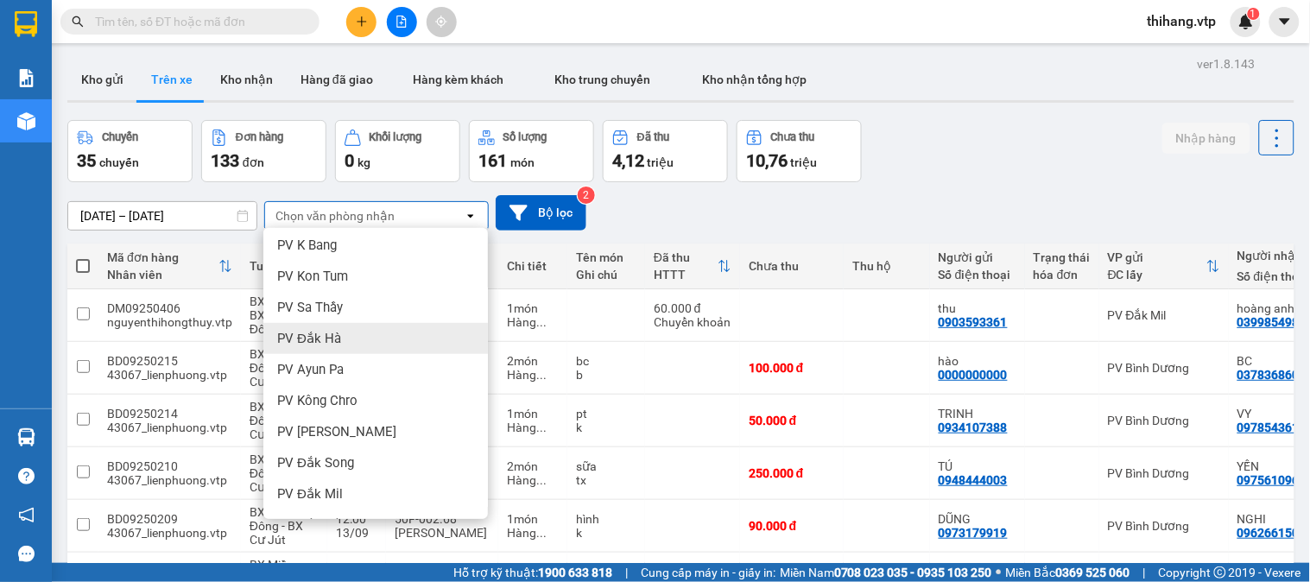
scroll to position [192, 0]
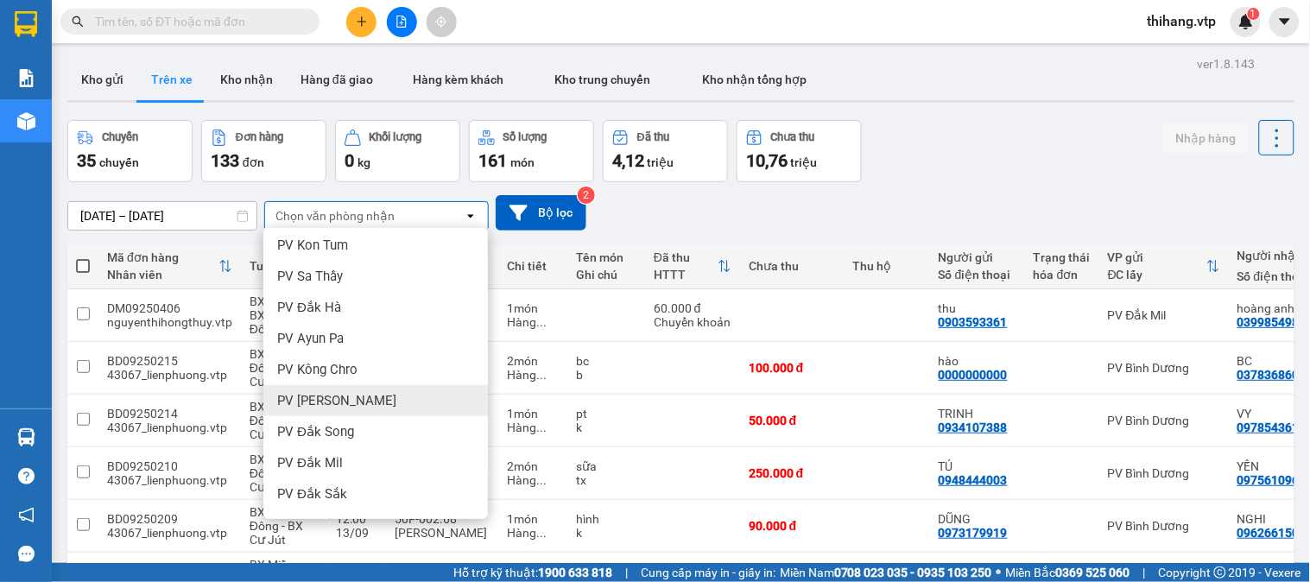
click at [352, 403] on span "PV [PERSON_NAME]" at bounding box center [336, 400] width 119 height 17
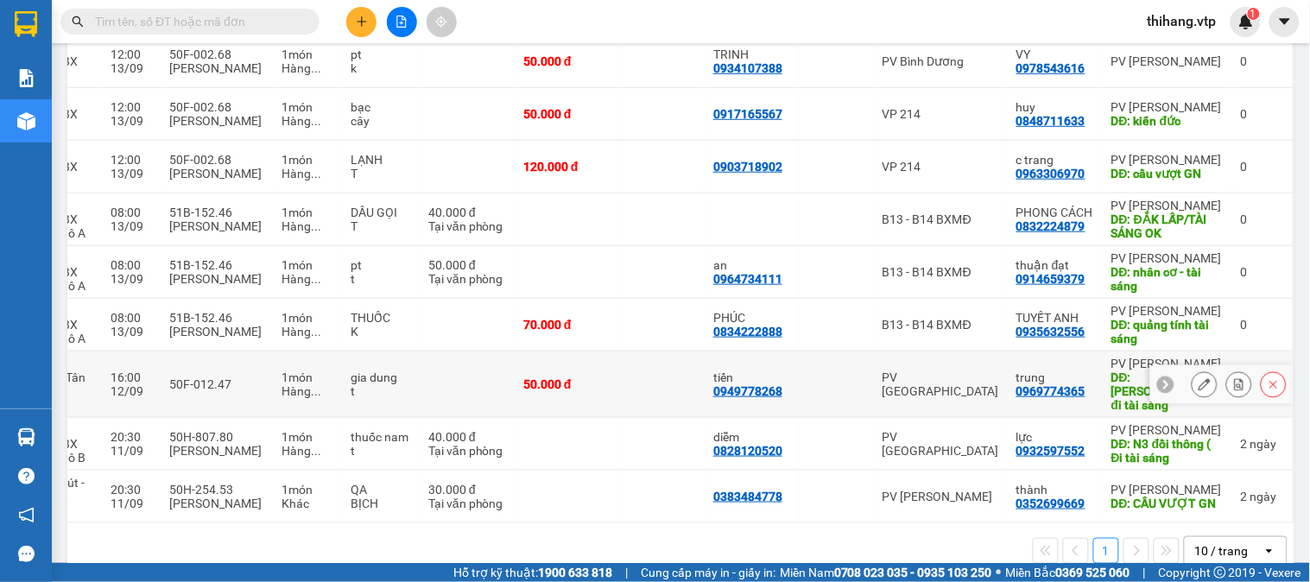
scroll to position [288, 0]
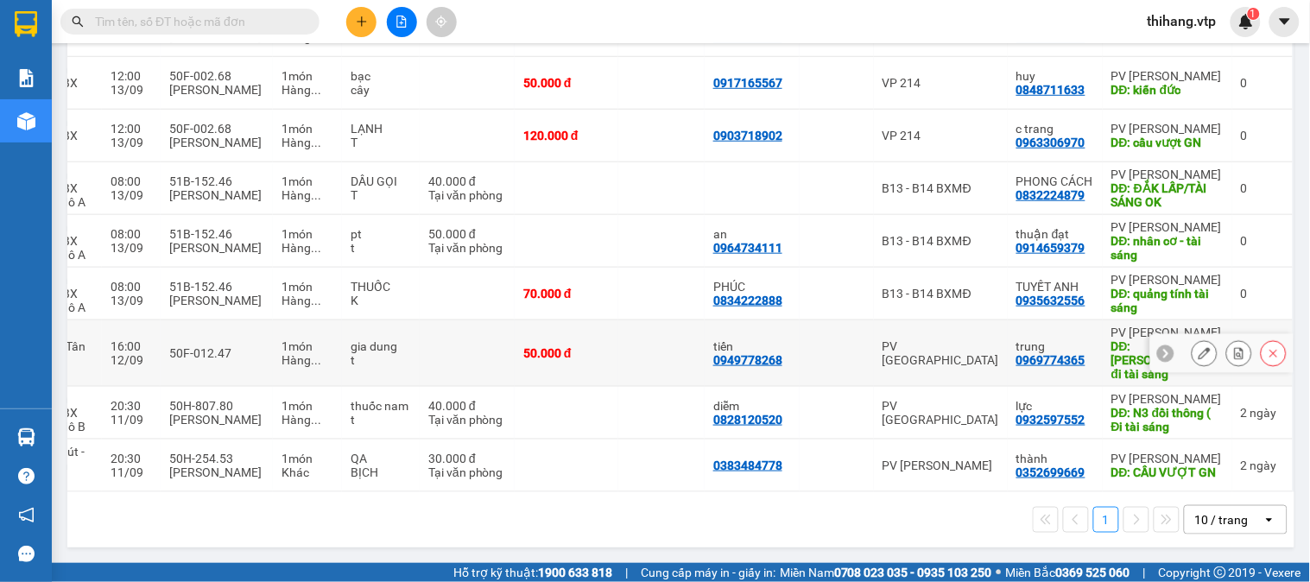
click at [1199, 354] on icon at bounding box center [1205, 353] width 12 height 12
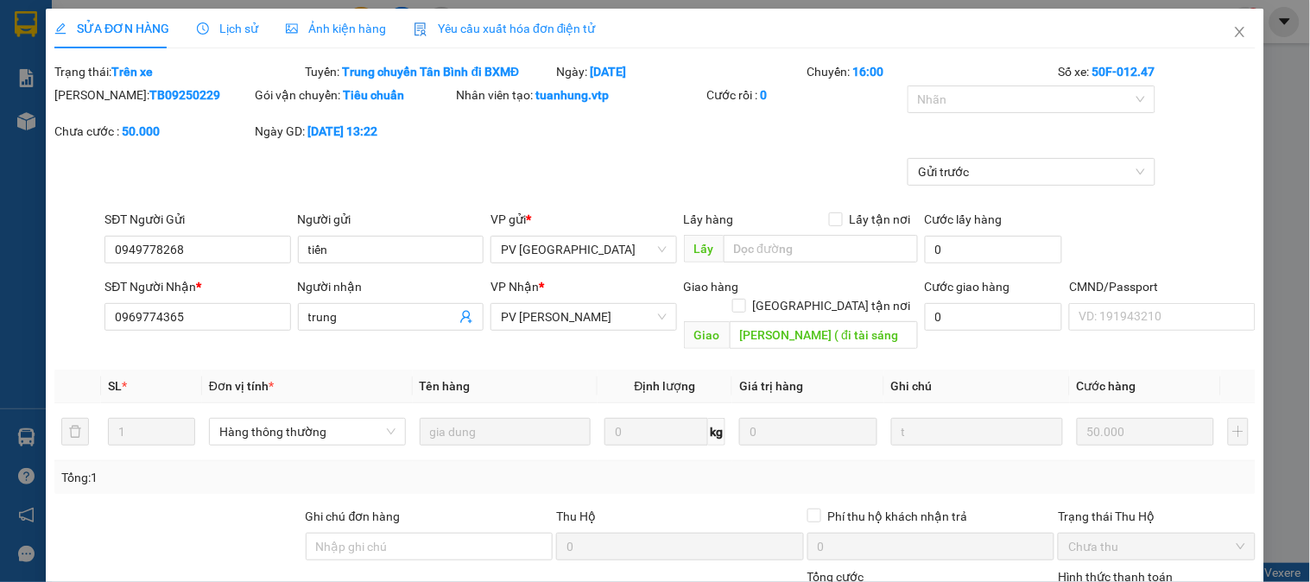
type input "0949778268"
type input "tiến"
type input "0969774365"
type input "trung"
type input "[PERSON_NAME] ( đi tài sáng"
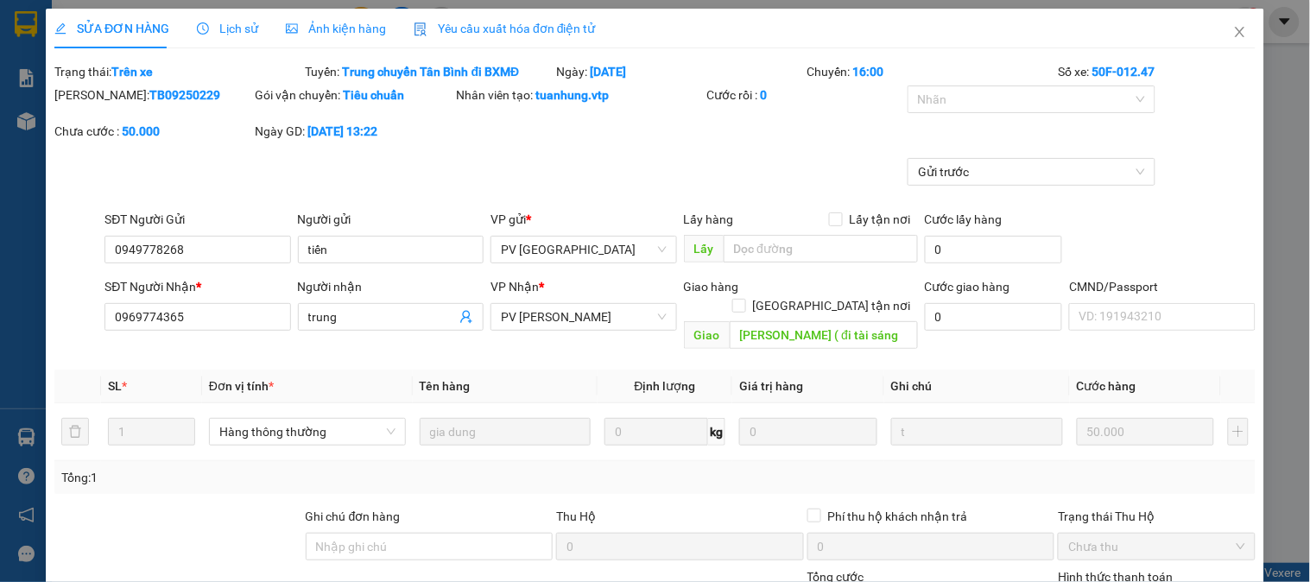
type input "50.000"
type input "2.500"
click at [1235, 29] on icon "close" at bounding box center [1240, 32] width 10 height 10
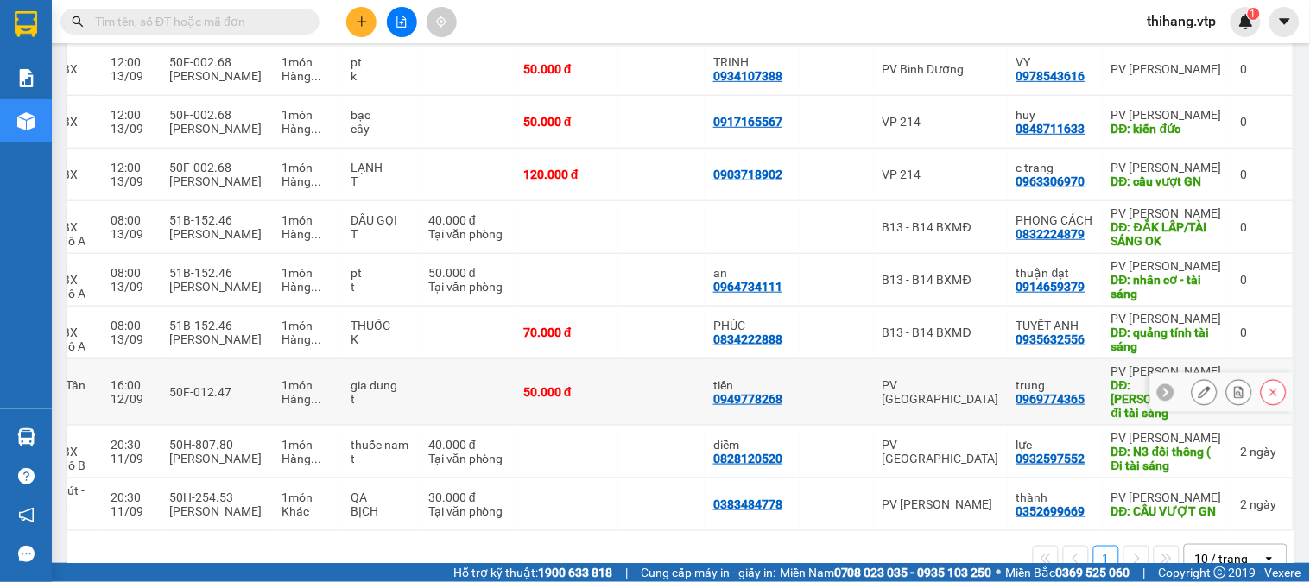
scroll to position [292, 0]
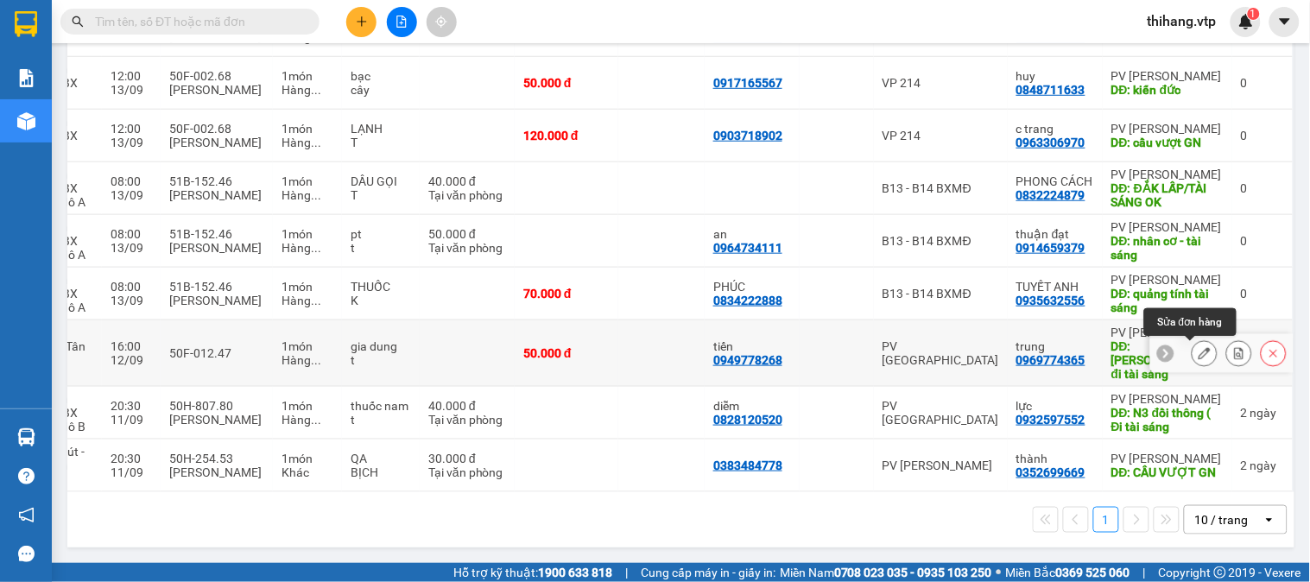
click at [1199, 350] on icon at bounding box center [1205, 353] width 12 height 12
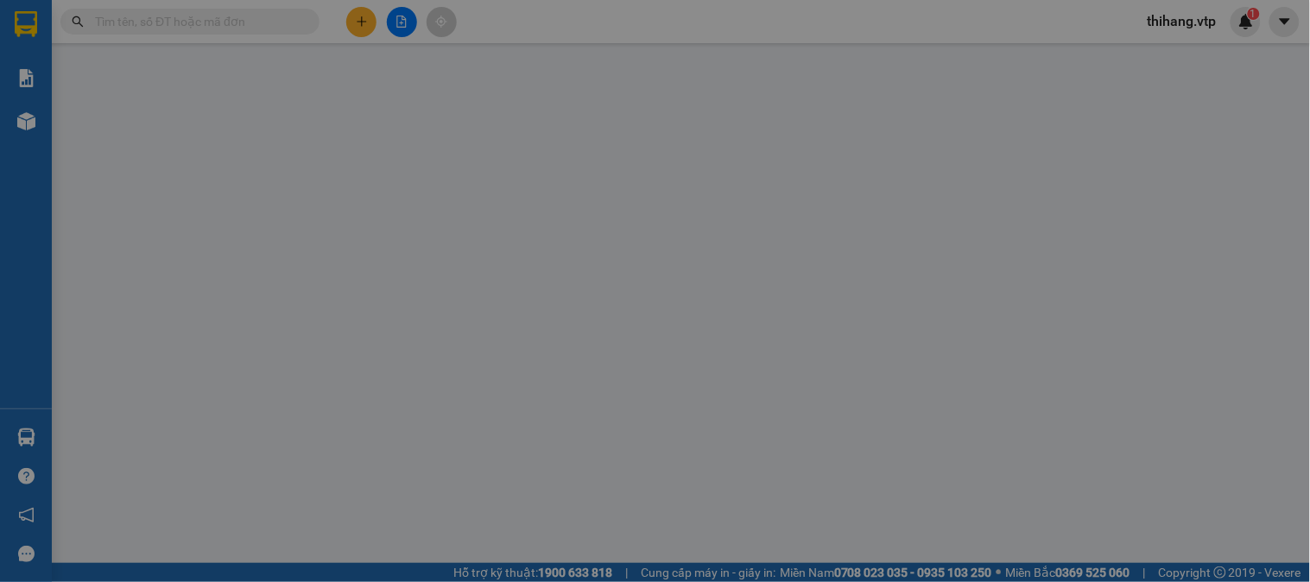
type input "2.500"
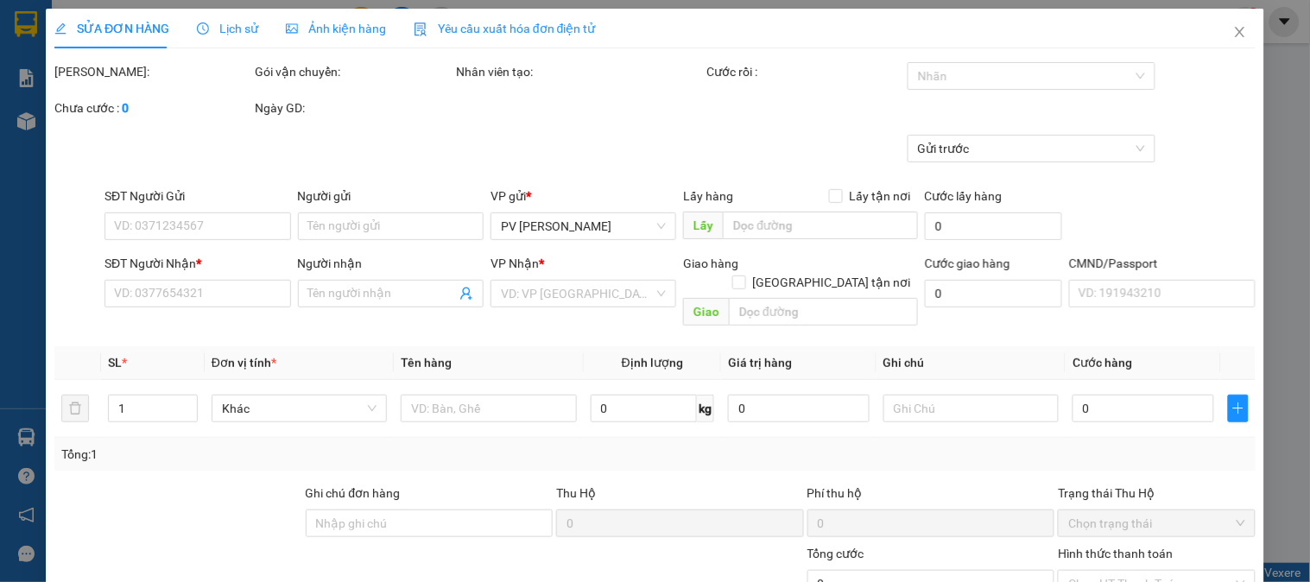
type input "0949778268"
type input "tiến"
type input "0969774365"
type input "trung"
type input "[PERSON_NAME] ( đi tài sáng"
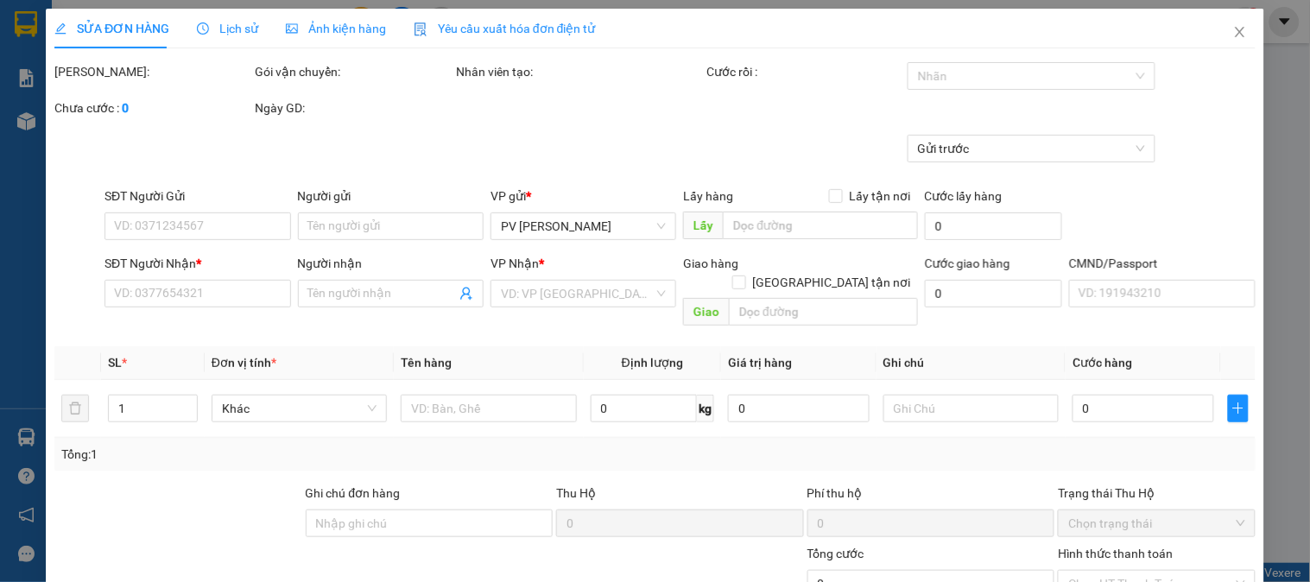
type input "50.000"
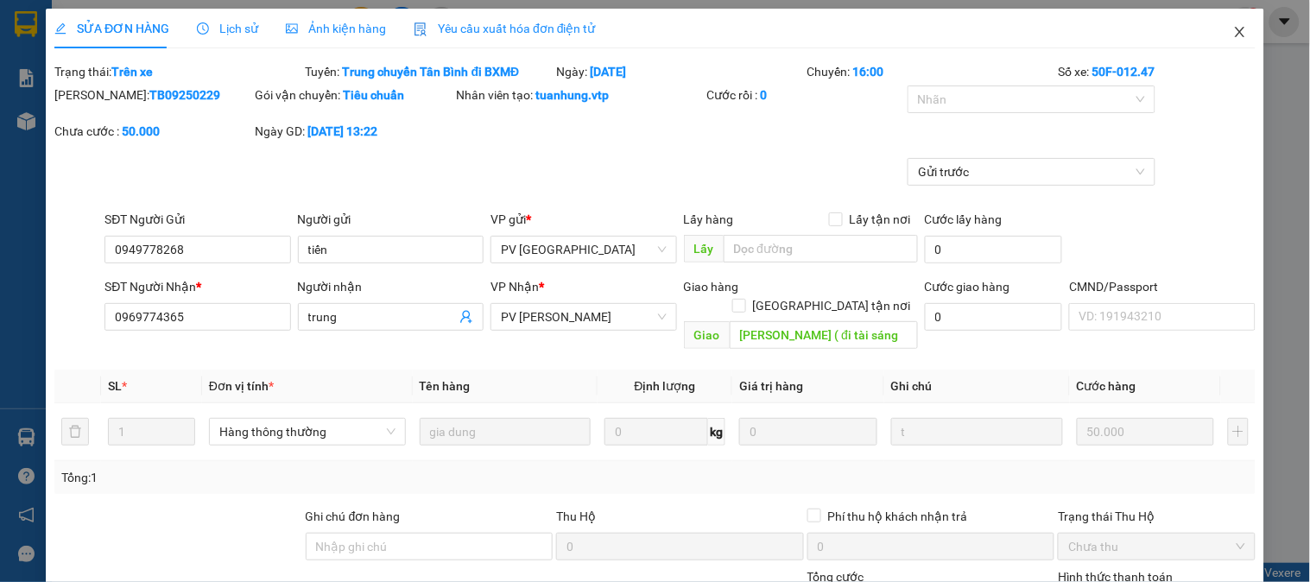
click at [1234, 38] on icon "close" at bounding box center [1241, 32] width 14 height 14
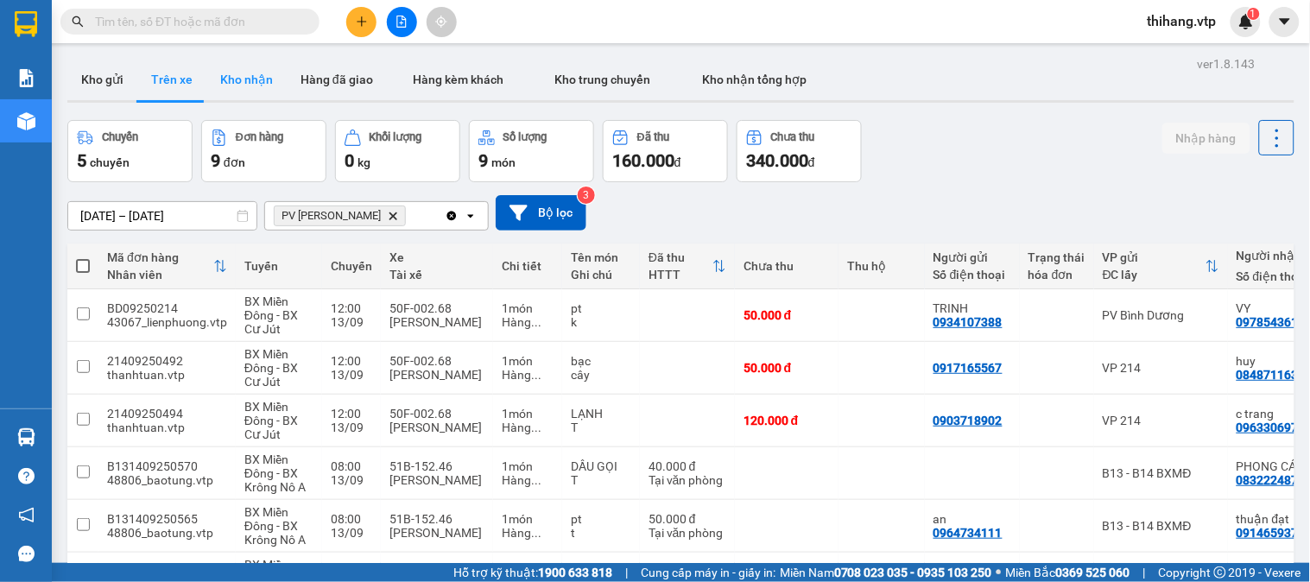
click at [248, 86] on button "Kho nhận" at bounding box center [246, 79] width 80 height 41
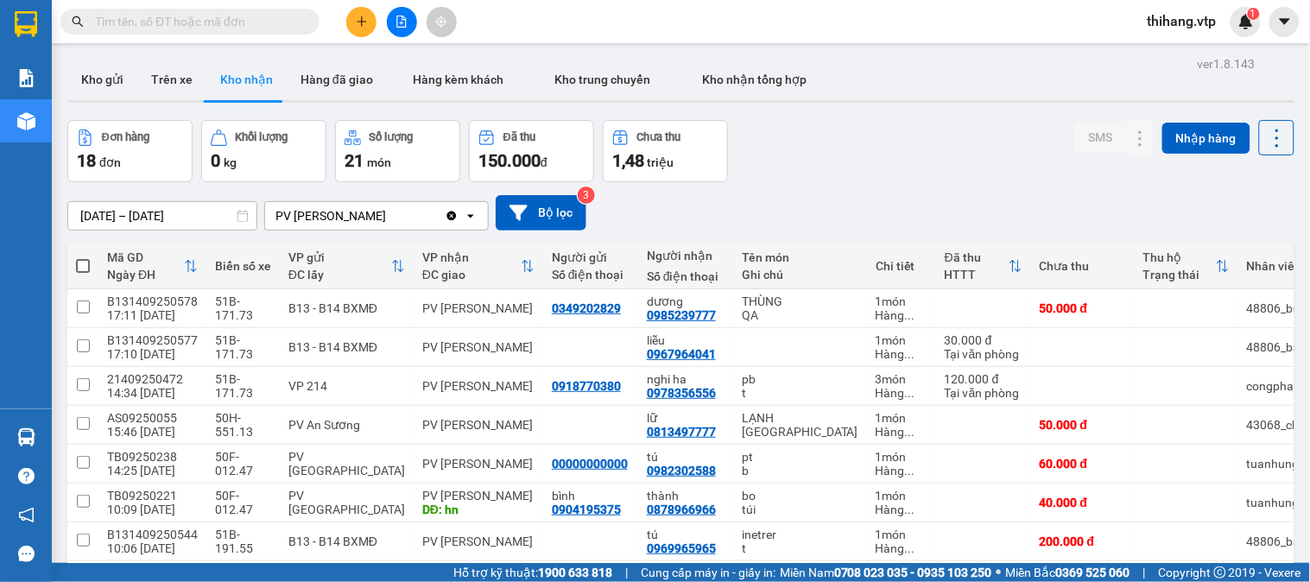
click at [922, 91] on div "Kho gửi Trên xe Kho nhận Hàng đã giao Hàng kèm khách Kho trung chuyển Kho nhận …" at bounding box center [680, 82] width 1227 height 46
click at [1100, 308] on icon at bounding box center [1106, 308] width 12 height 12
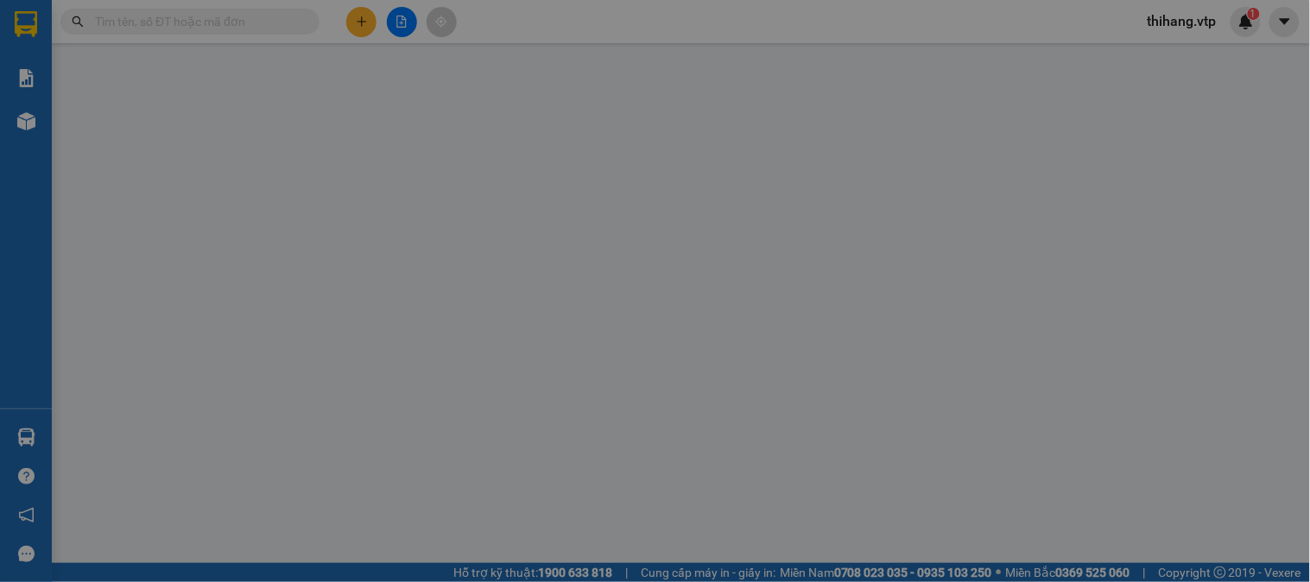
type input "0349202829"
type input "0985239777"
type input "dương"
type input "50.000"
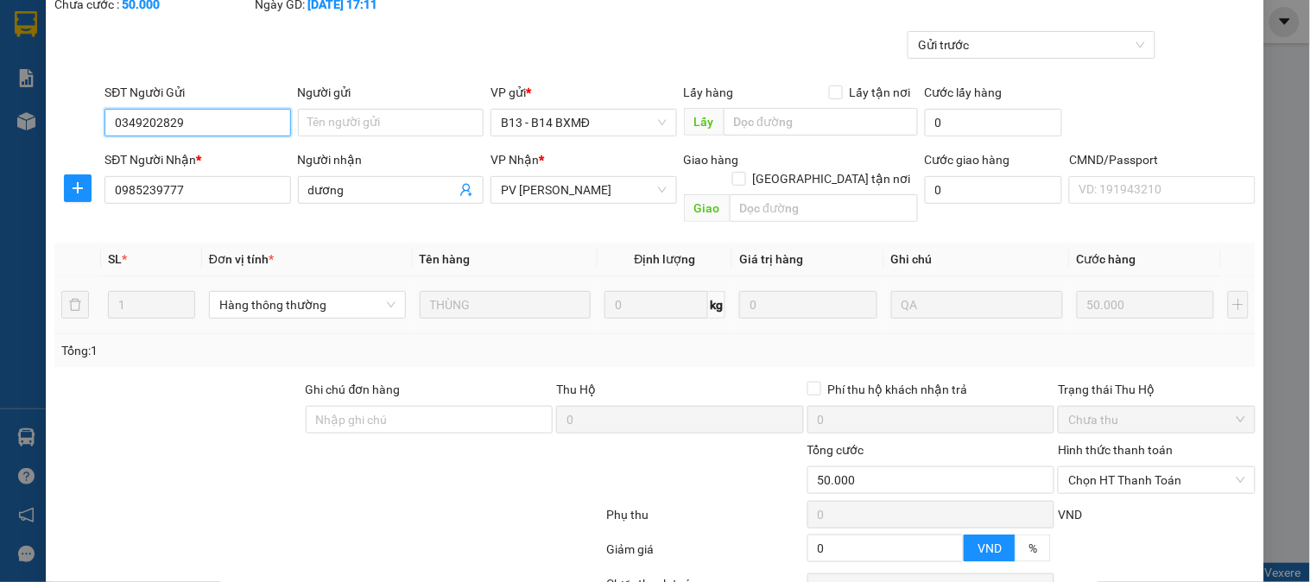
scroll to position [236, 0]
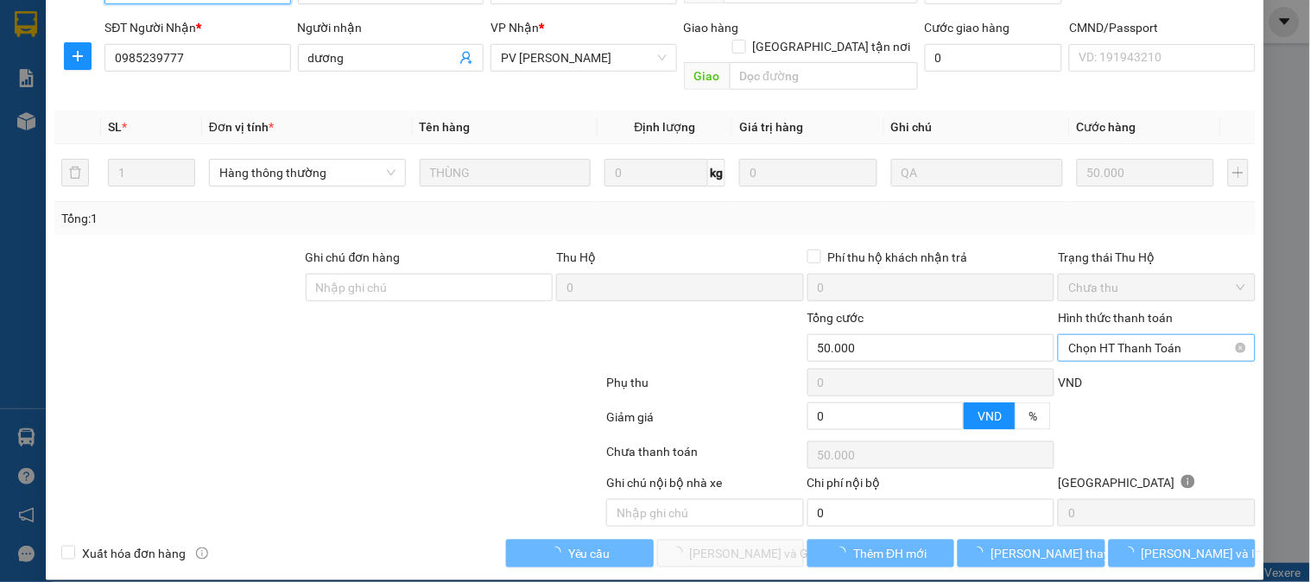
drag, startPoint x: 1083, startPoint y: 322, endPoint x: 1081, endPoint y: 339, distance: 16.6
click at [1083, 335] on span "Chọn HT Thanh Toán" at bounding box center [1157, 348] width 176 height 26
type input "2.500"
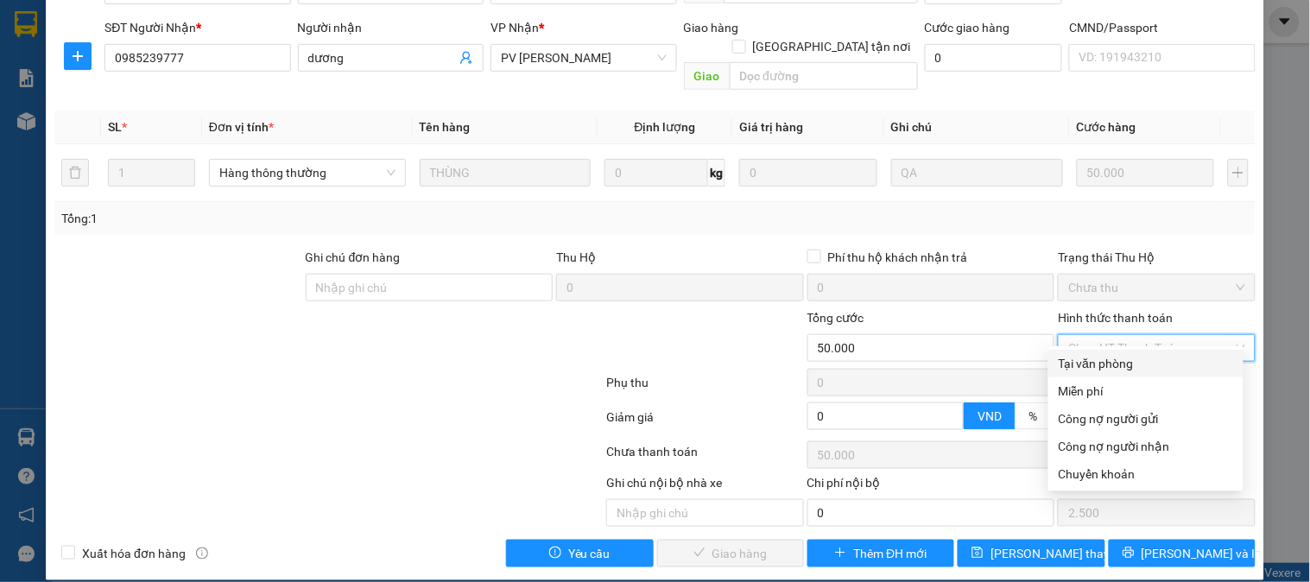
click at [1076, 363] on div "Tại văn phòng" at bounding box center [1146, 363] width 174 height 19
type input "0"
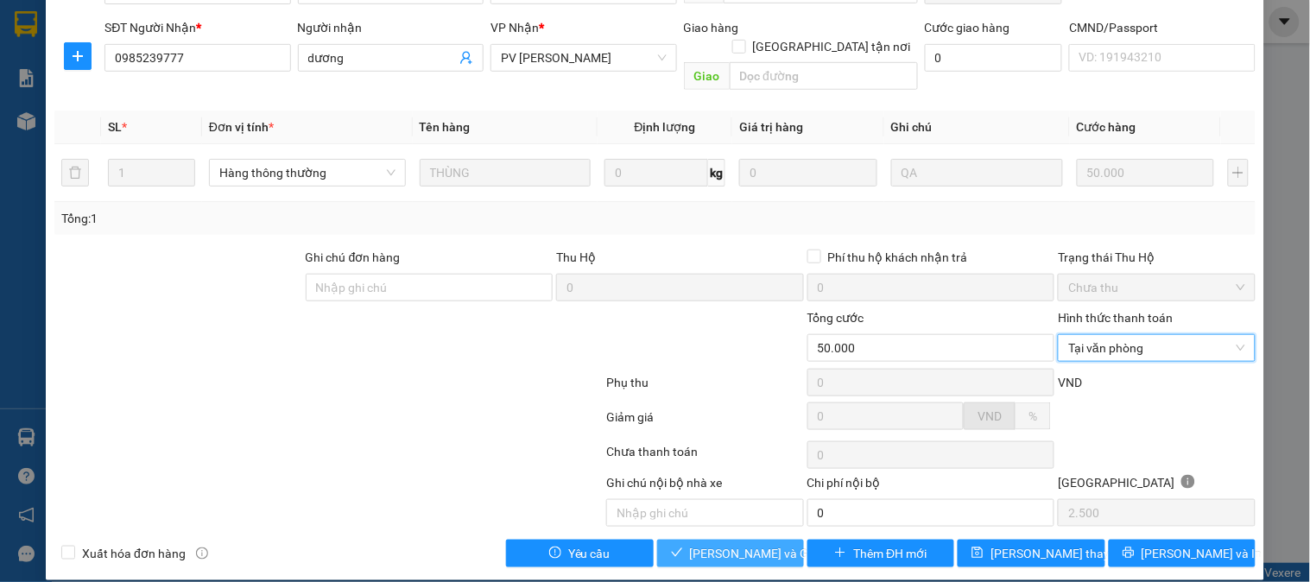
click at [728, 544] on span "[PERSON_NAME] và Giao hàng" at bounding box center [773, 553] width 166 height 19
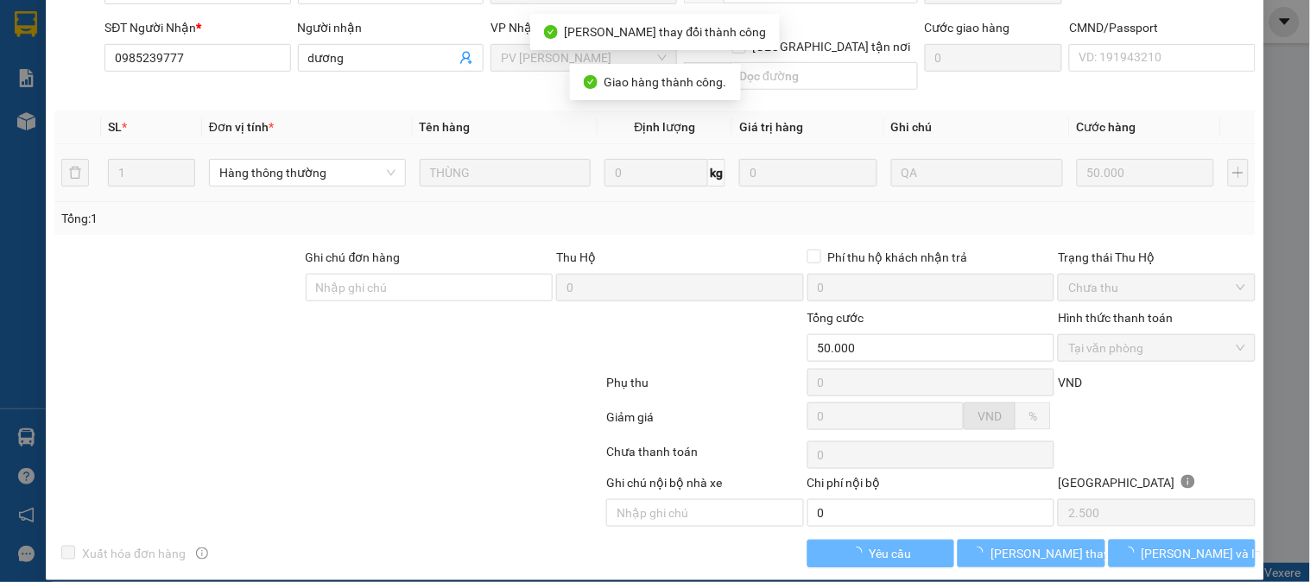
scroll to position [0, 0]
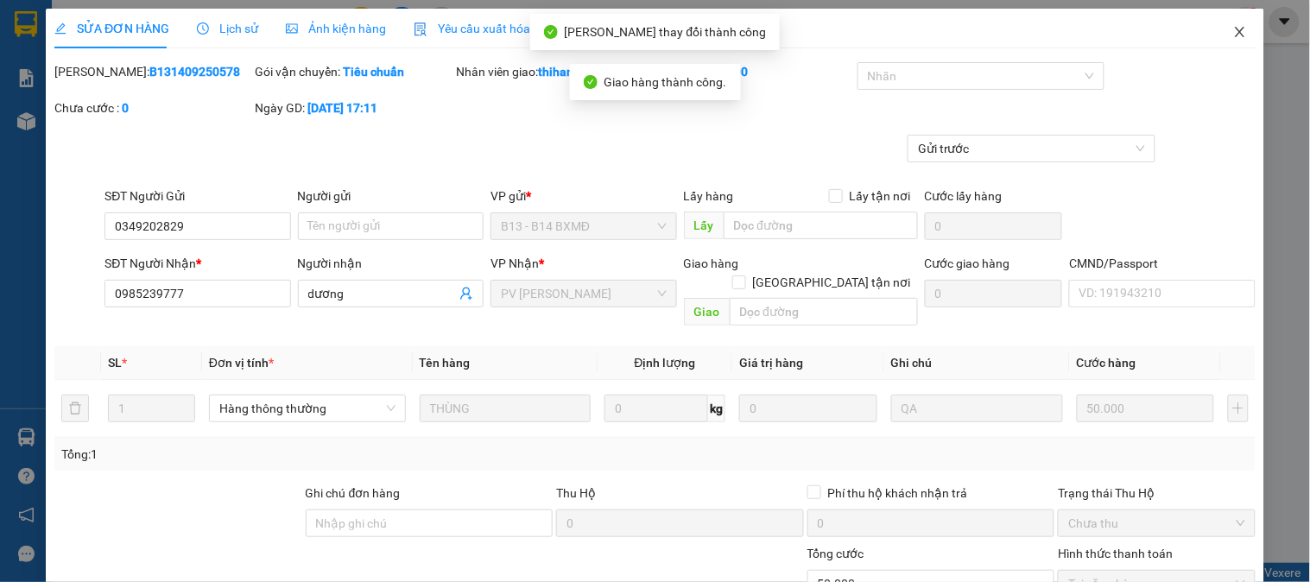
click at [1234, 38] on icon "close" at bounding box center [1241, 32] width 14 height 14
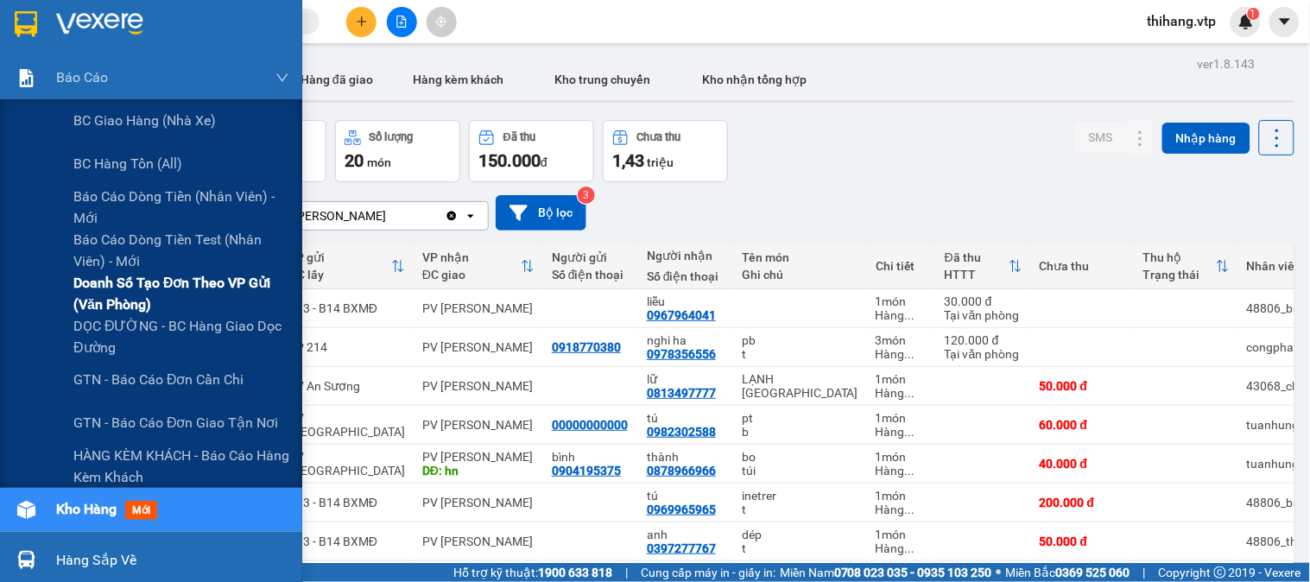
click at [110, 289] on span "Doanh số tạo đơn theo VP gửi (văn phòng)" at bounding box center [181, 293] width 216 height 43
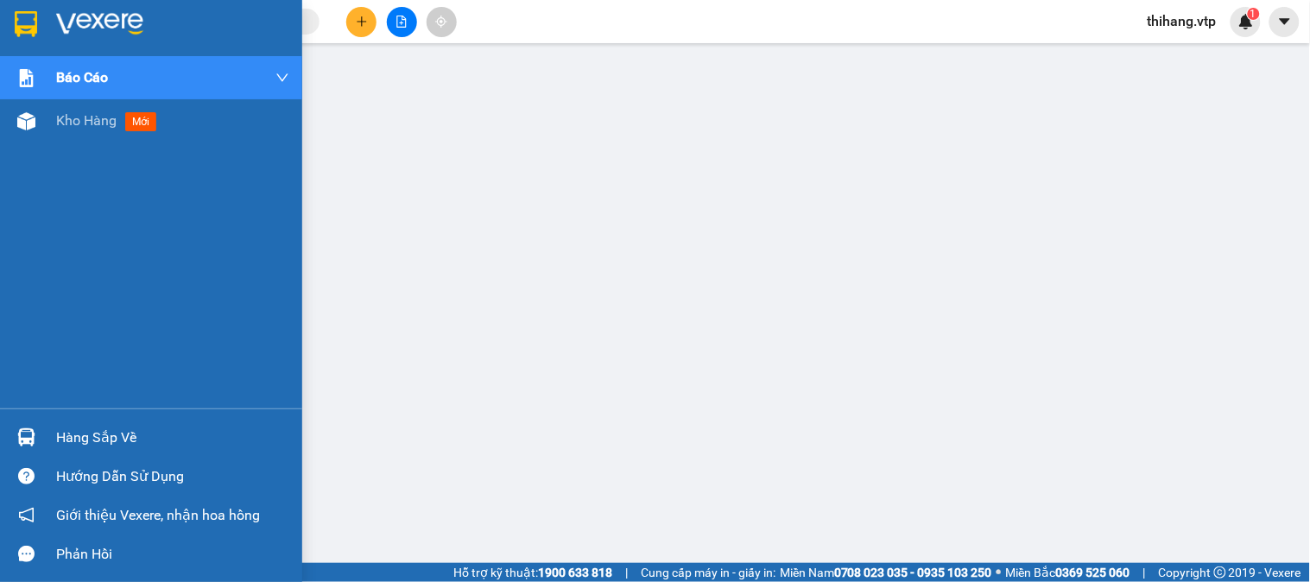
click at [118, 21] on img at bounding box center [99, 24] width 87 height 26
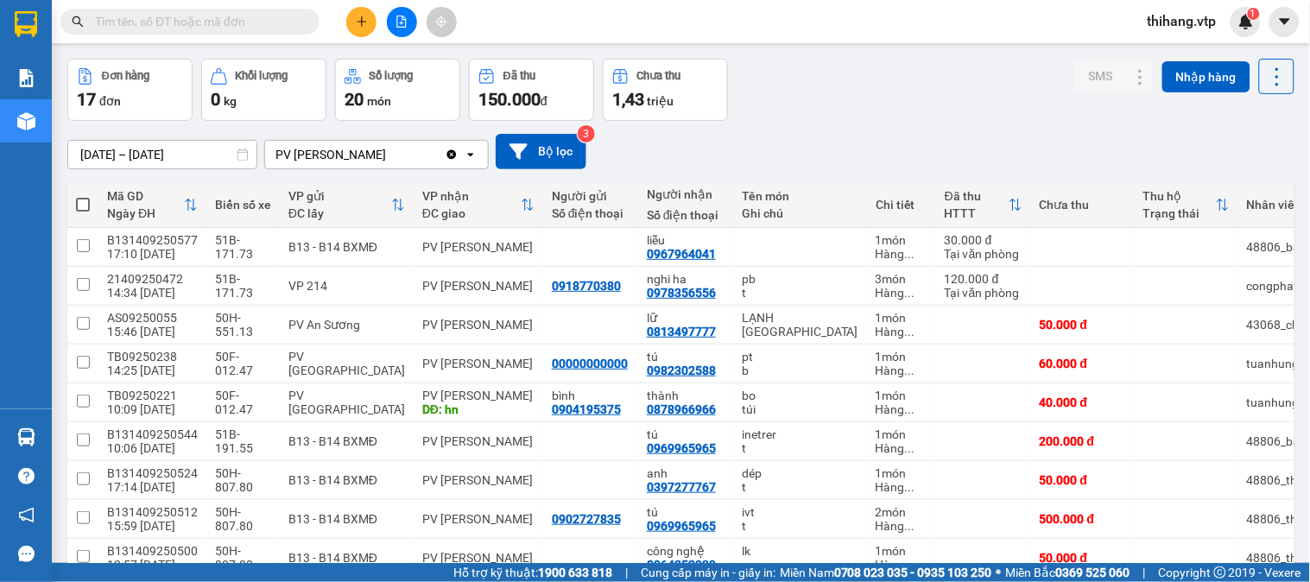
scroll to position [96, 0]
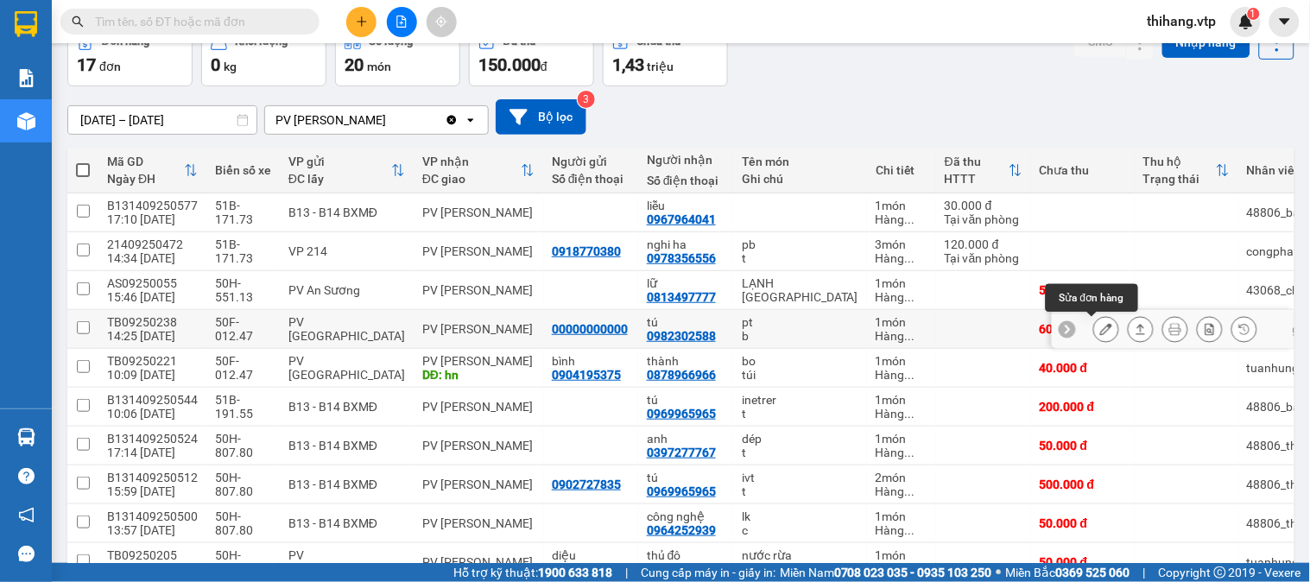
click at [1100, 333] on icon at bounding box center [1106, 329] width 12 height 12
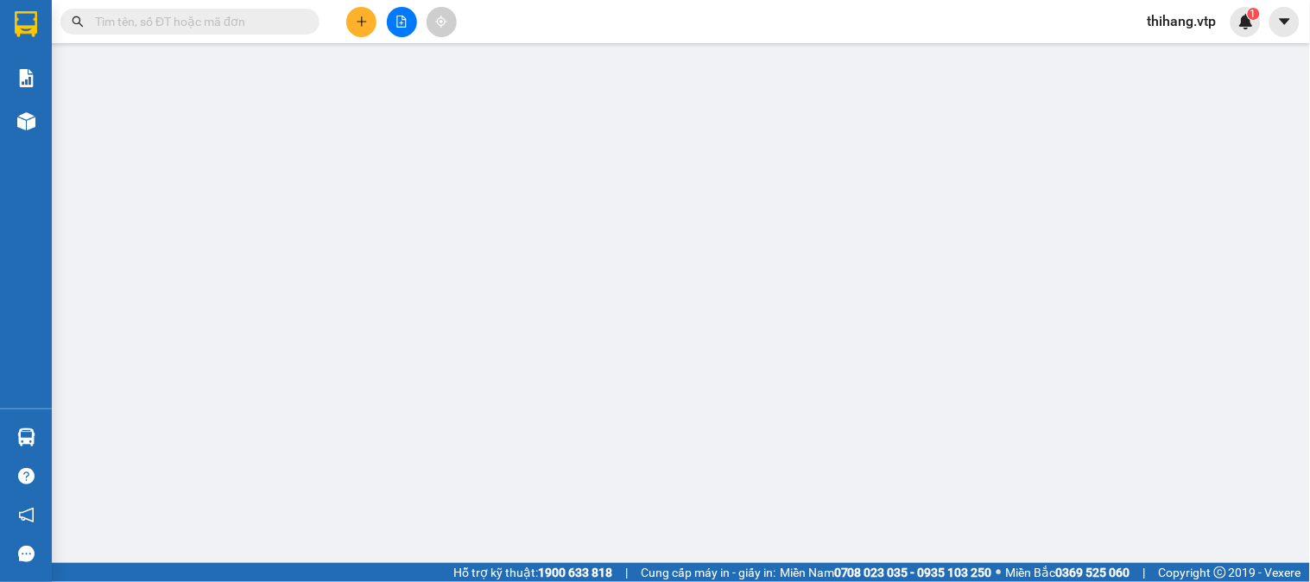
type input "00000000000"
type input "0982302588"
type input "tú"
type input "60.000"
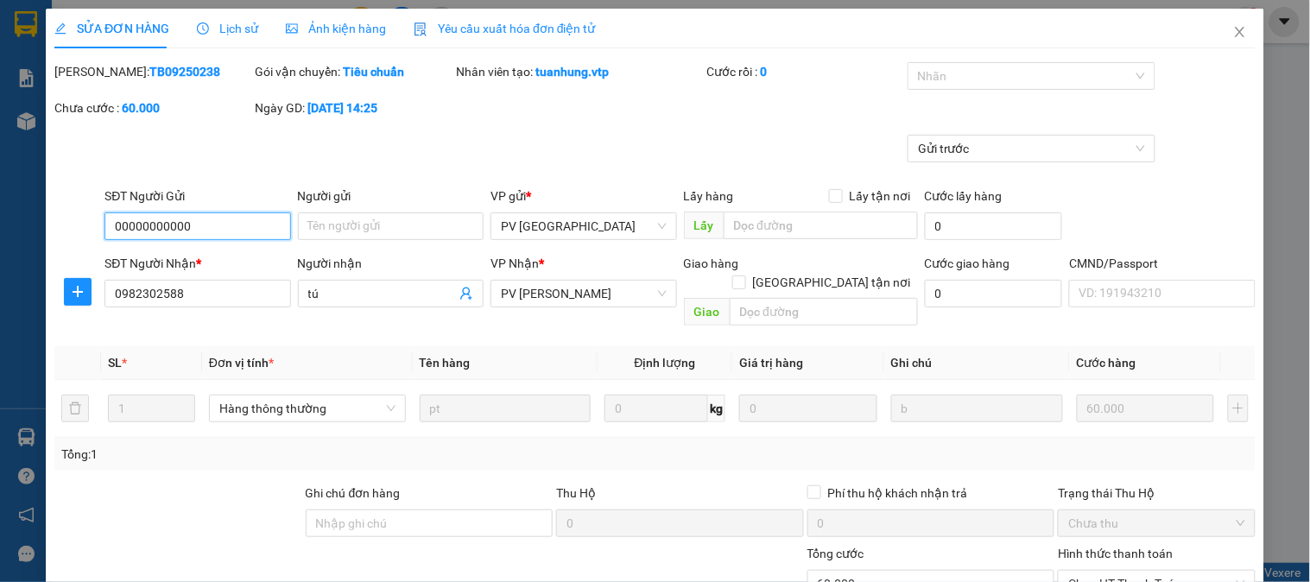
type input "3.000"
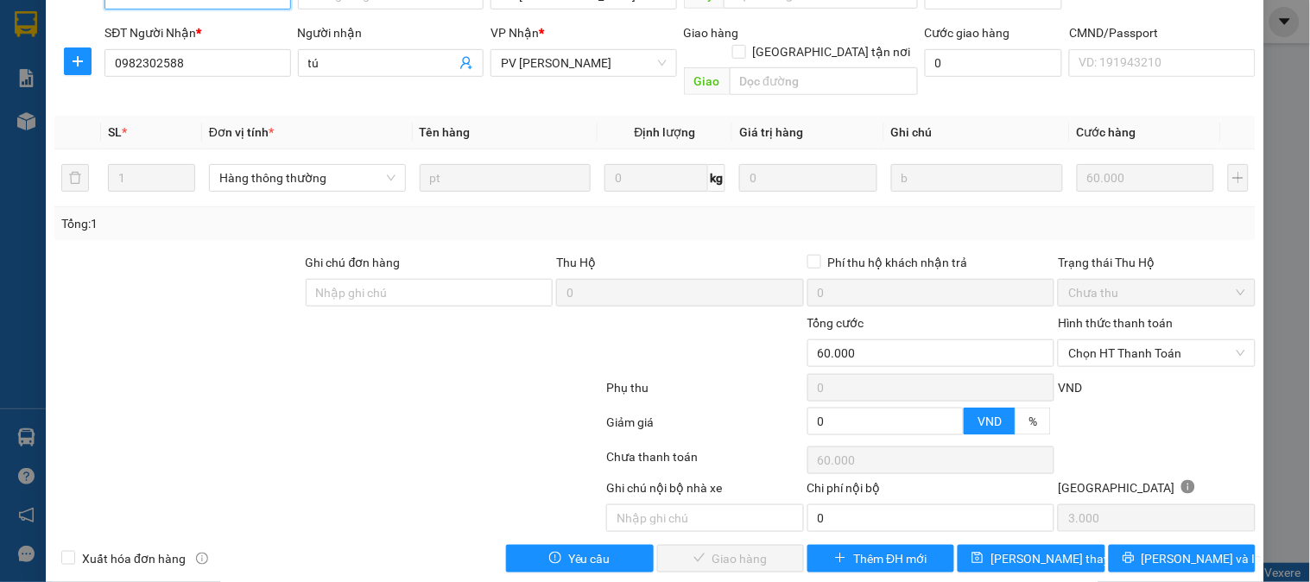
scroll to position [236, 0]
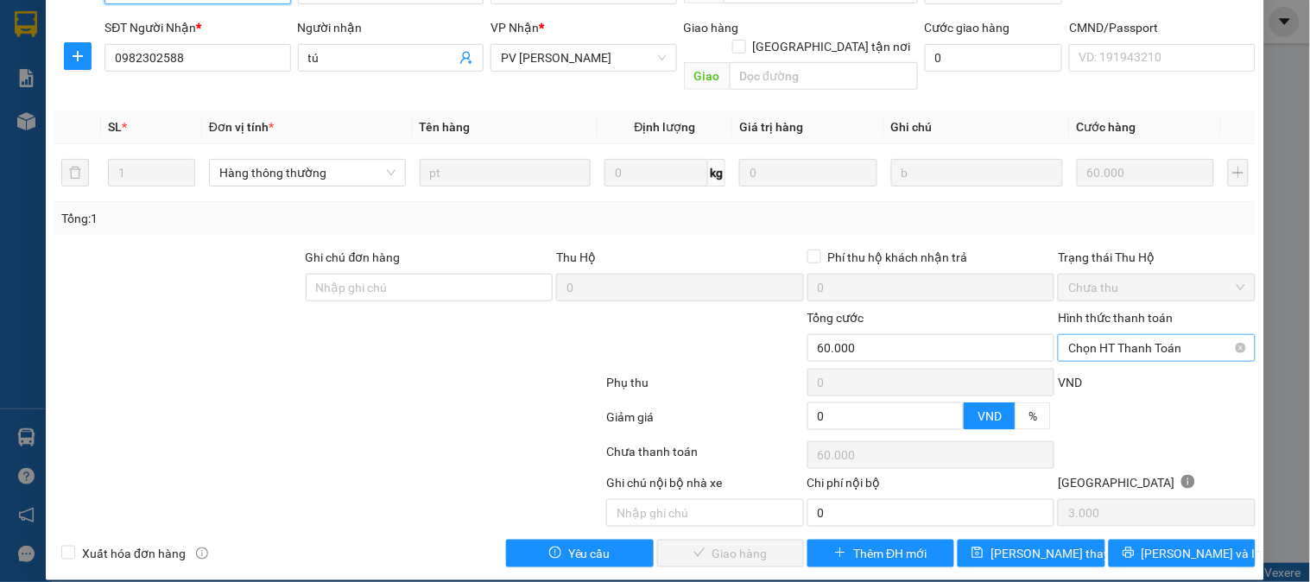
click at [1102, 334] on div "Chọn HT Thanh Toán" at bounding box center [1156, 348] width 197 height 28
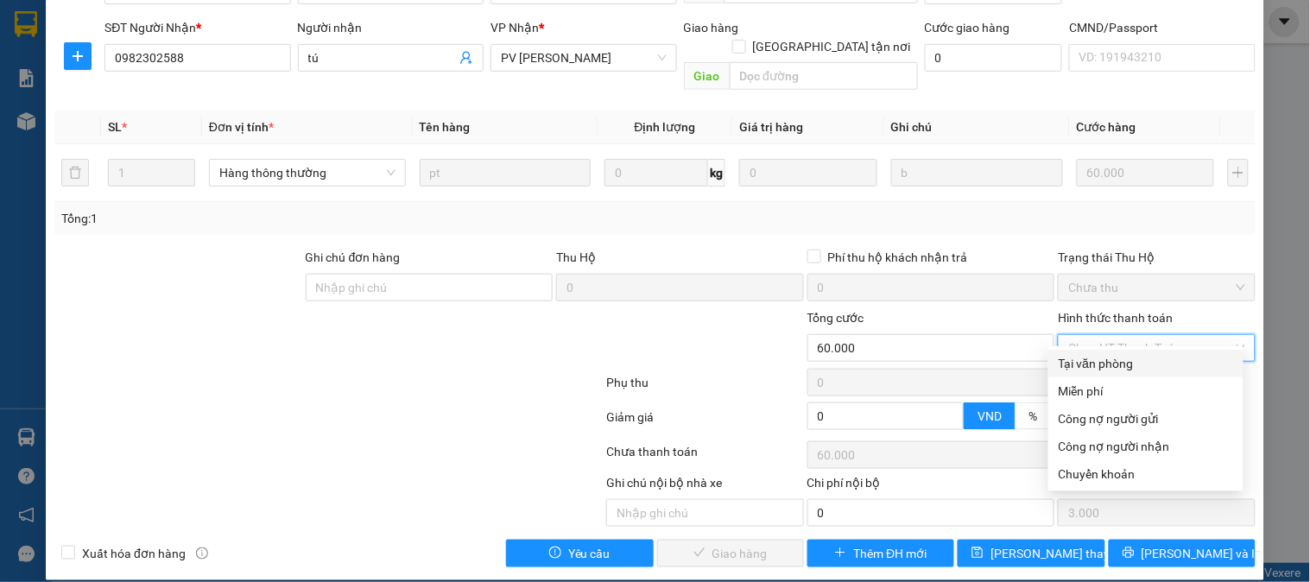
click at [1095, 355] on div "Tại văn phòng" at bounding box center [1146, 363] width 174 height 19
type input "0"
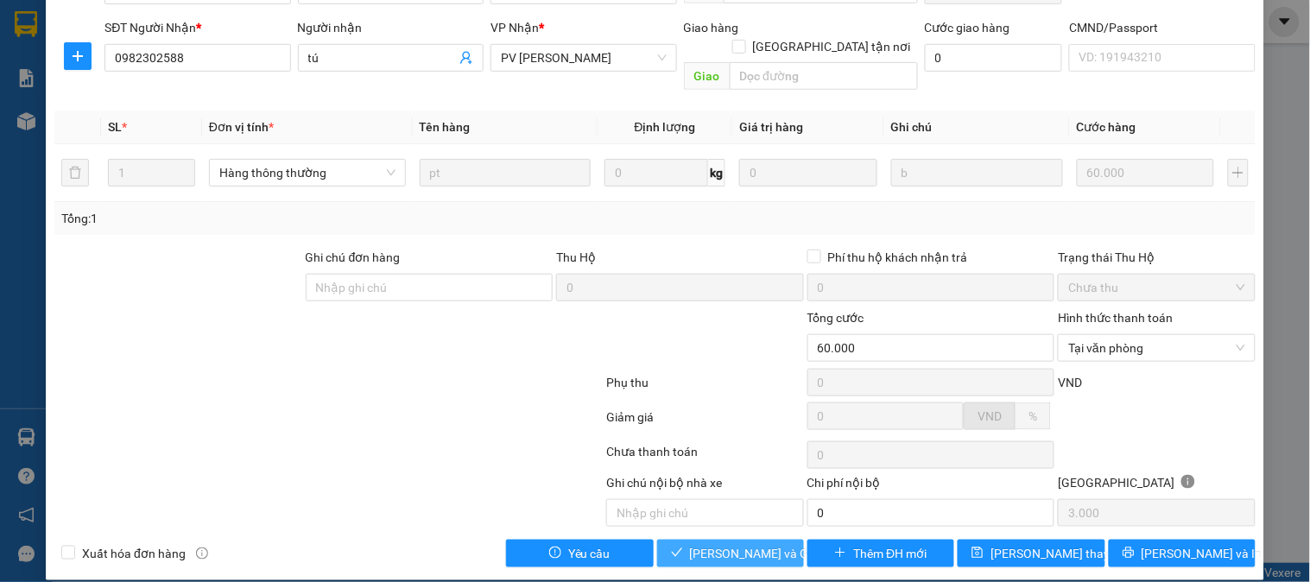
click at [707, 544] on span "[PERSON_NAME] và Giao hàng" at bounding box center [773, 553] width 166 height 19
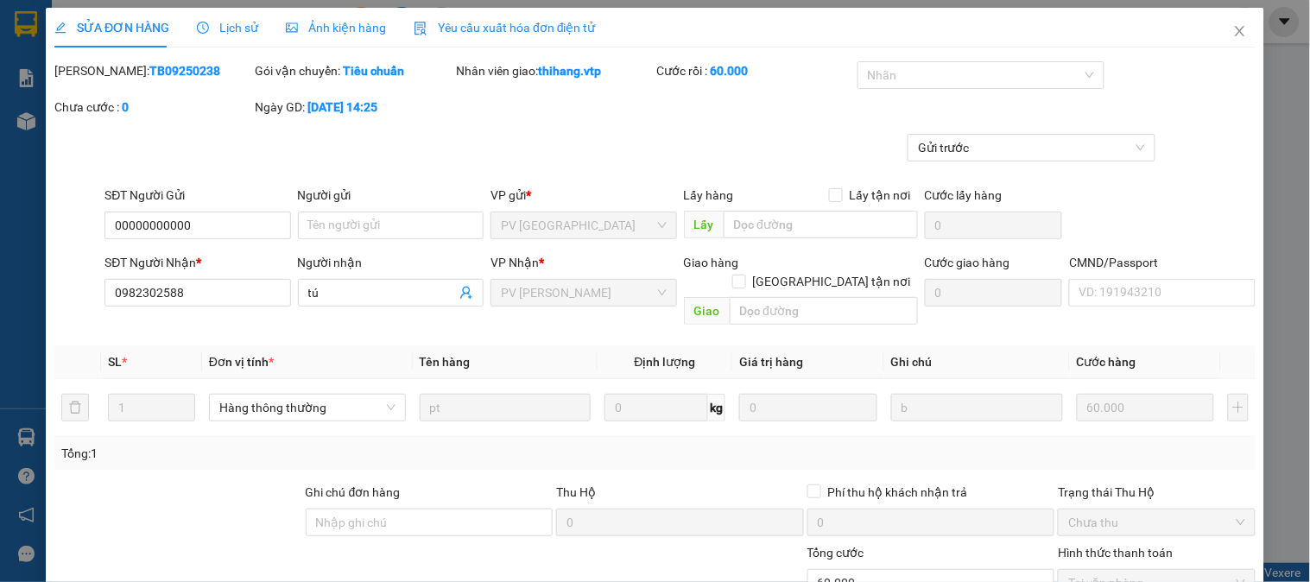
scroll to position [0, 0]
click at [1234, 35] on icon "close" at bounding box center [1241, 32] width 14 height 14
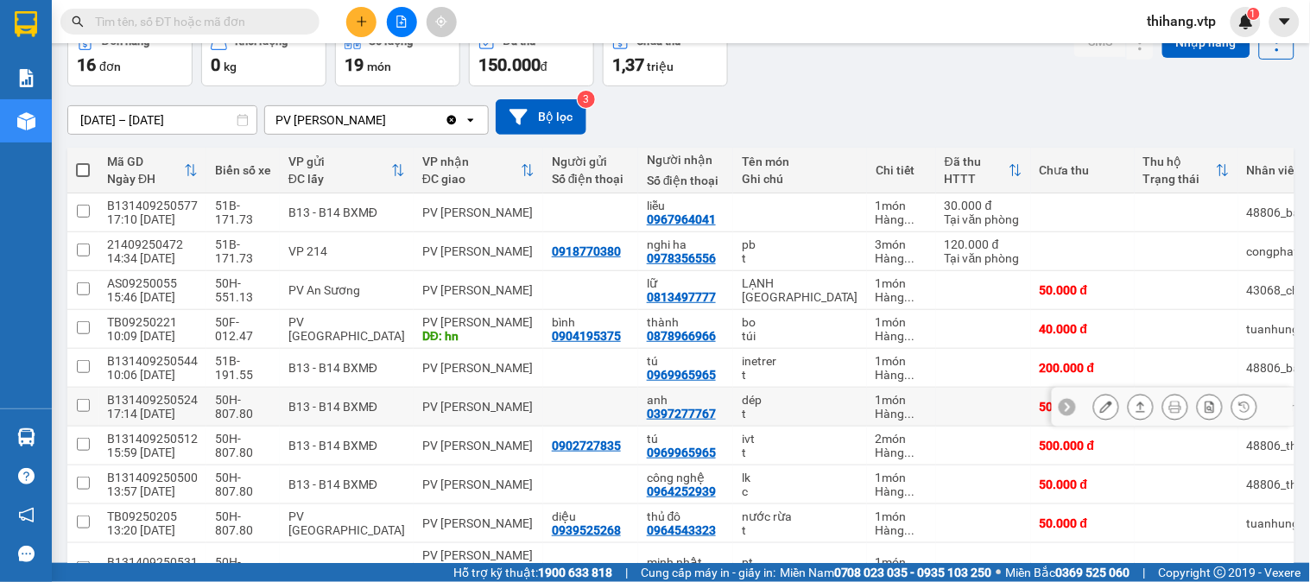
scroll to position [192, 0]
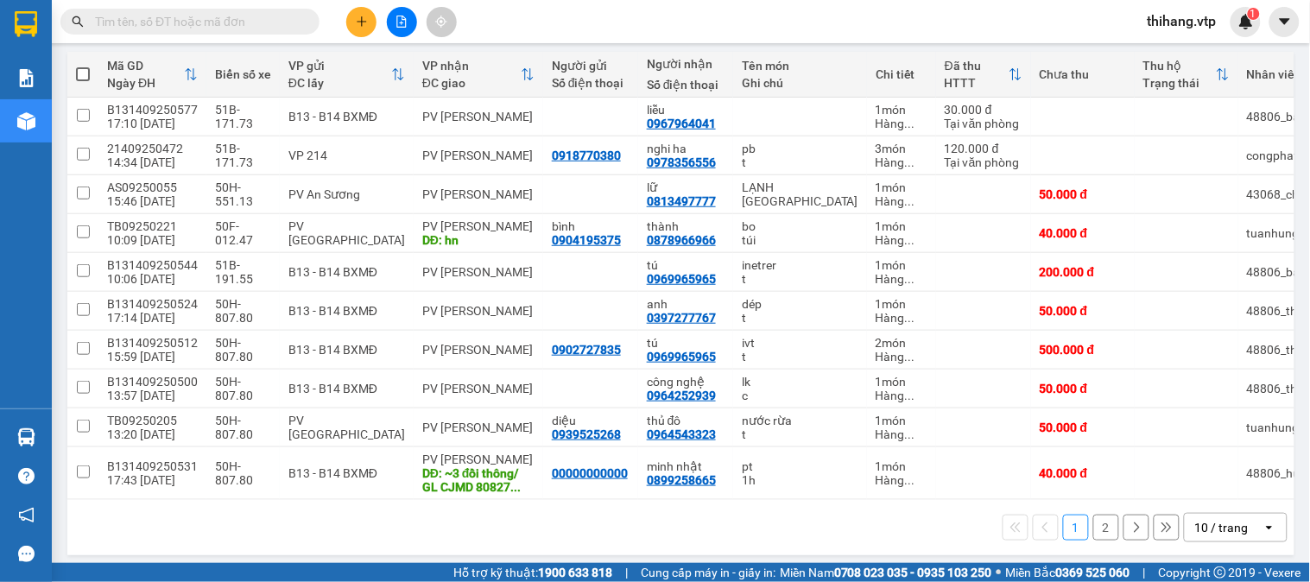
click at [1245, 538] on div "10 / trang" at bounding box center [1224, 528] width 78 height 28
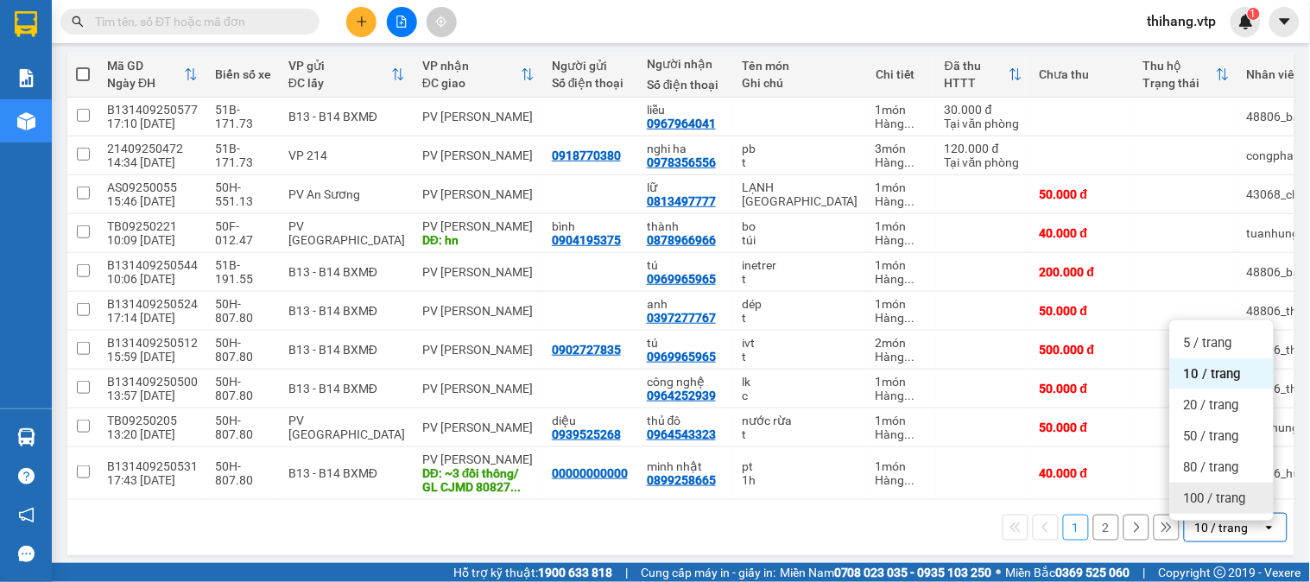
click at [1220, 495] on span "100 / trang" at bounding box center [1215, 498] width 62 height 17
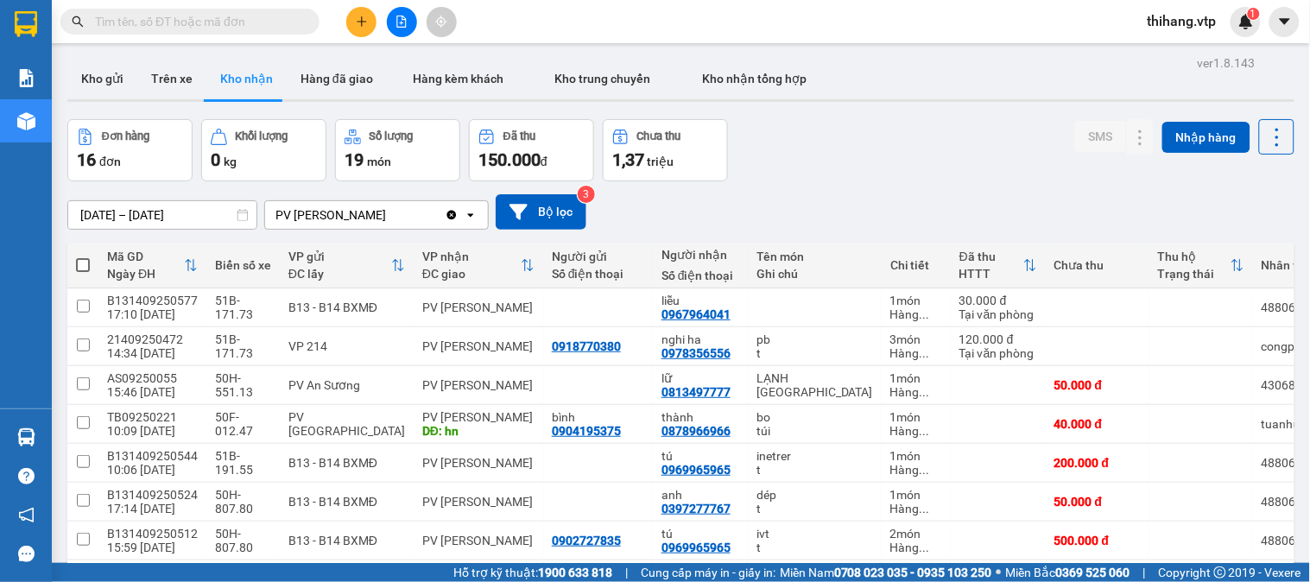
scroll to position [0, 0]
click at [225, 214] on input "[DATE] – [DATE]" at bounding box center [162, 216] width 188 height 28
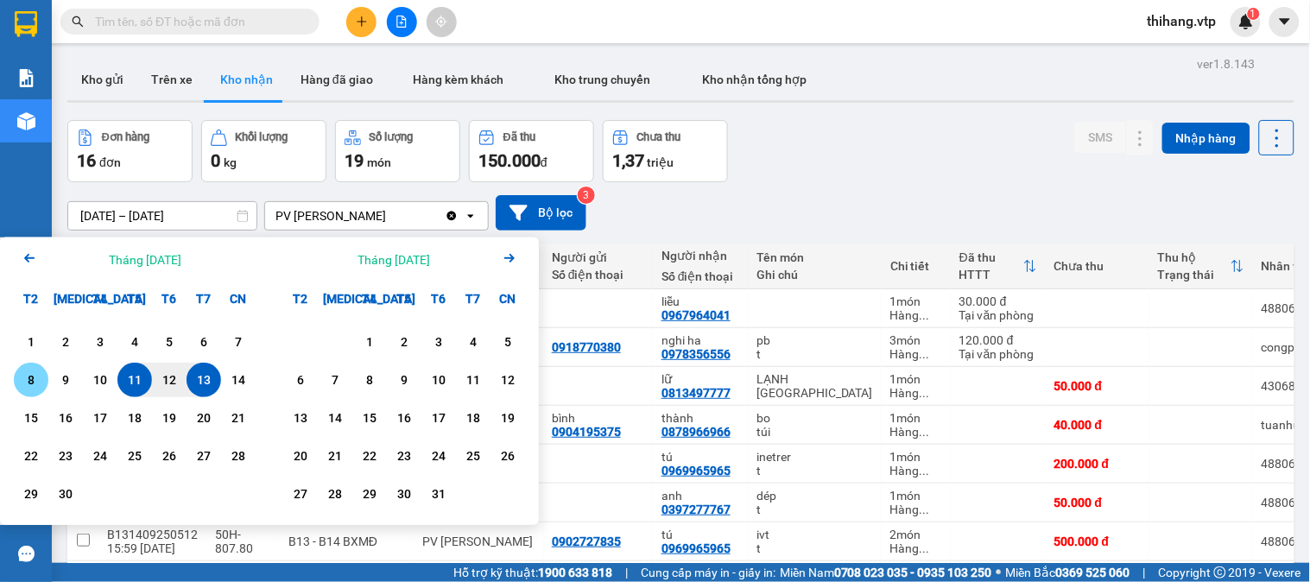
click at [36, 380] on div "8" at bounding box center [31, 380] width 24 height 21
click at [204, 375] on div "13" at bounding box center [204, 380] width 24 height 21
type input "[DATE] – [DATE]"
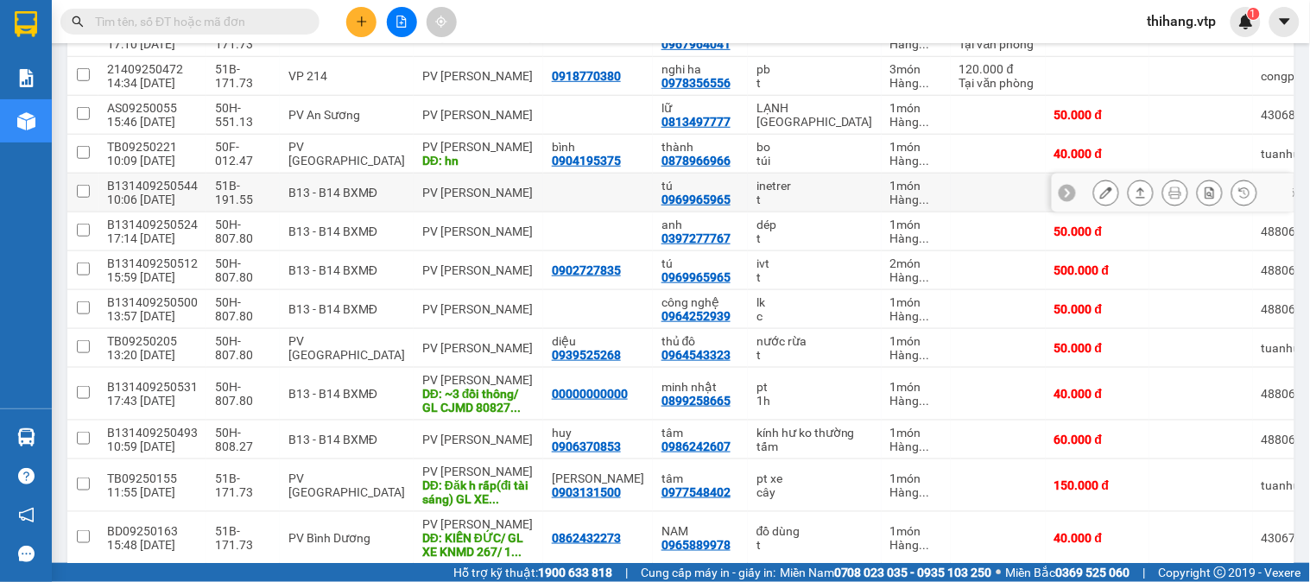
scroll to position [175, 0]
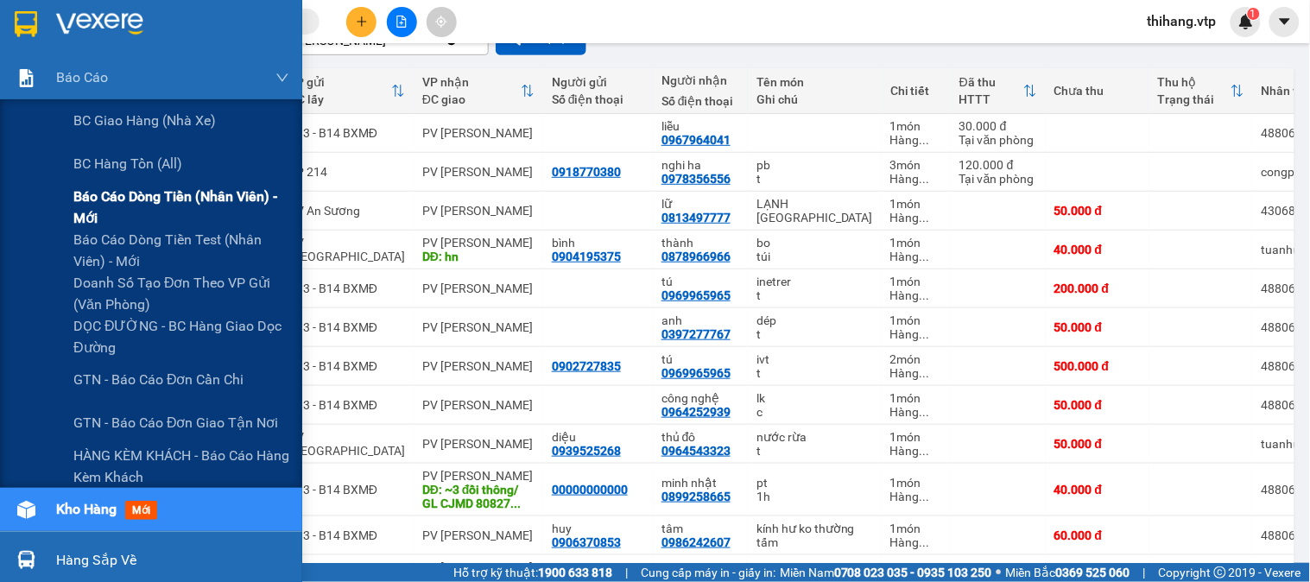
click at [115, 191] on span "Báo cáo dòng tiền (nhân viên) - mới" at bounding box center [181, 207] width 216 height 43
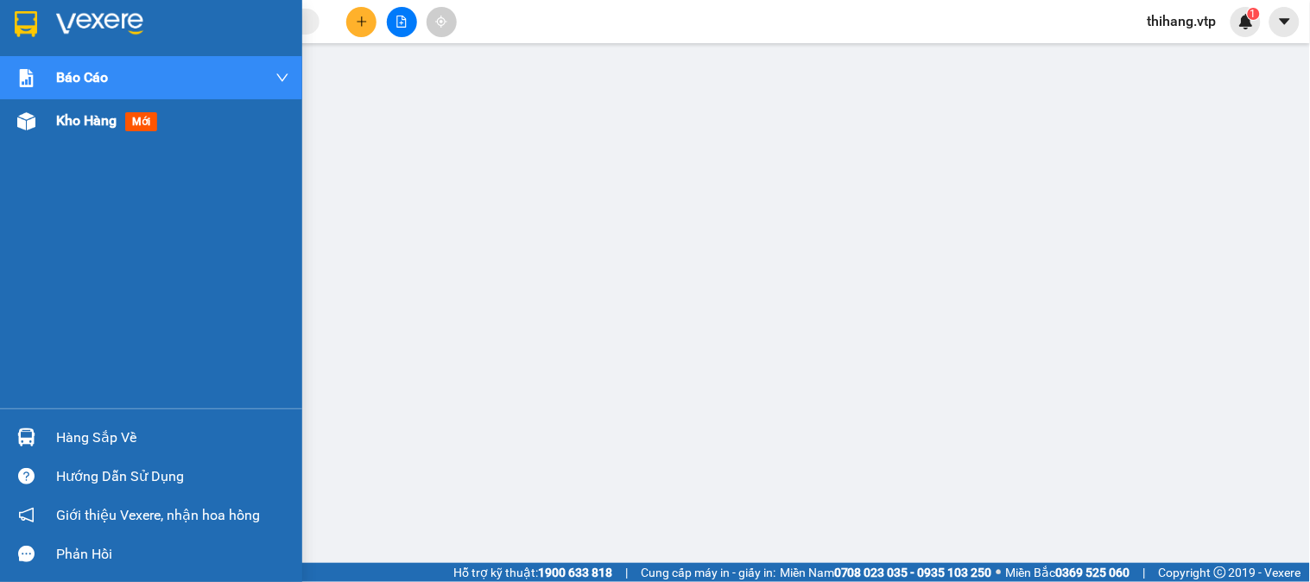
click at [89, 121] on span "Kho hàng" at bounding box center [86, 120] width 60 height 16
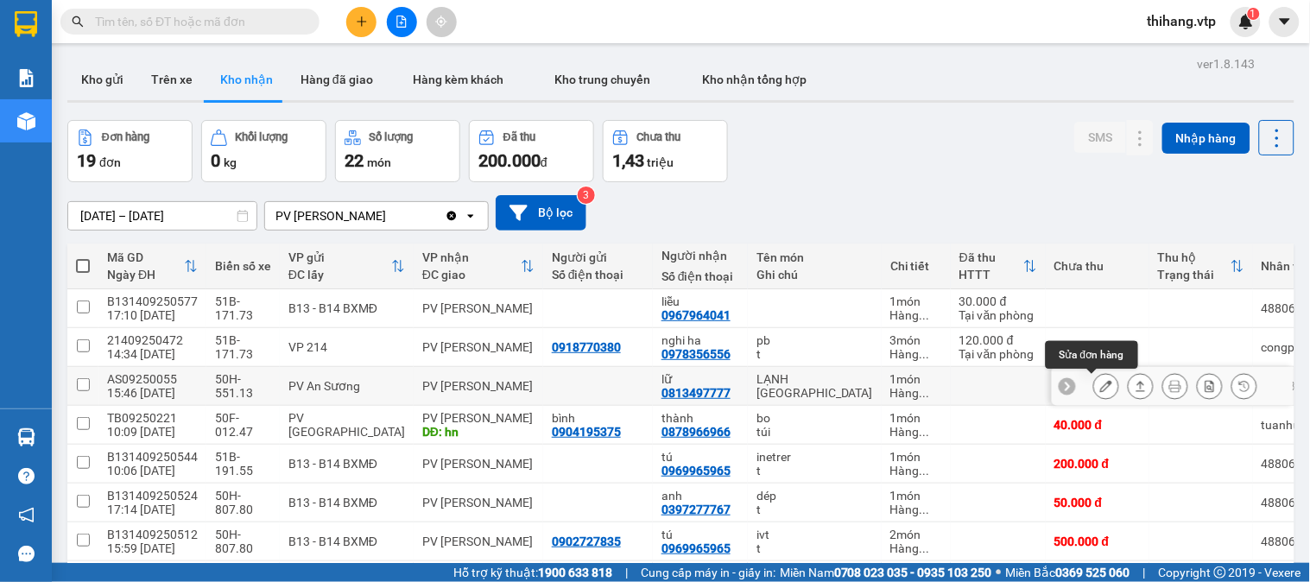
click at [1100, 391] on icon at bounding box center [1106, 386] width 12 height 12
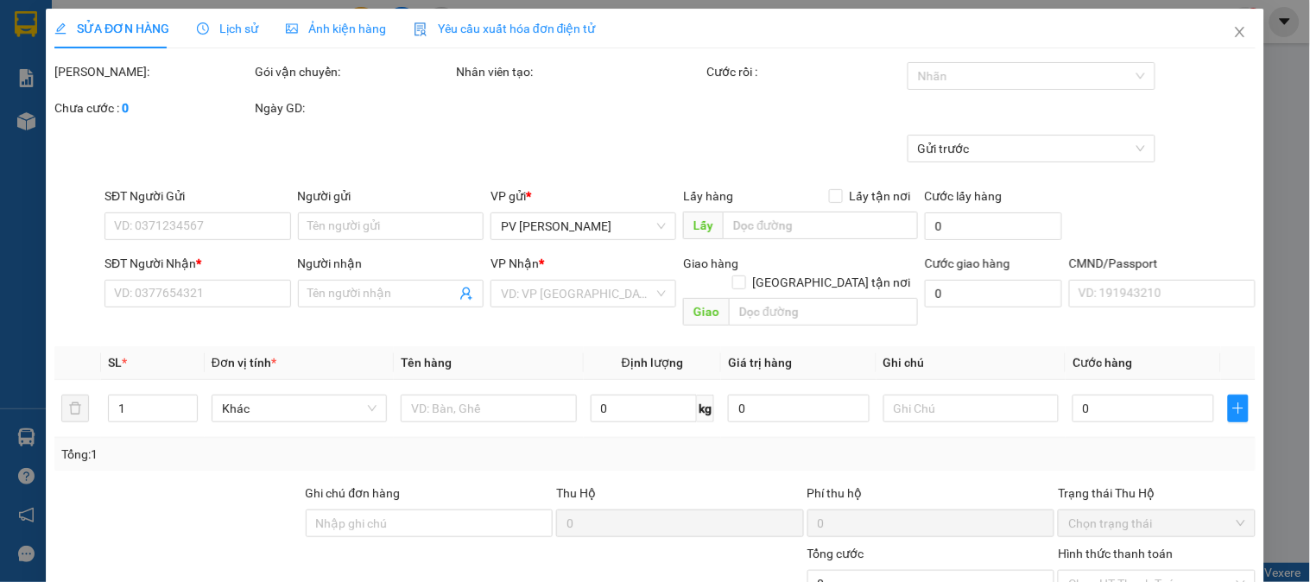
type input "0813497777"
type input "lữ"
type input "50.000"
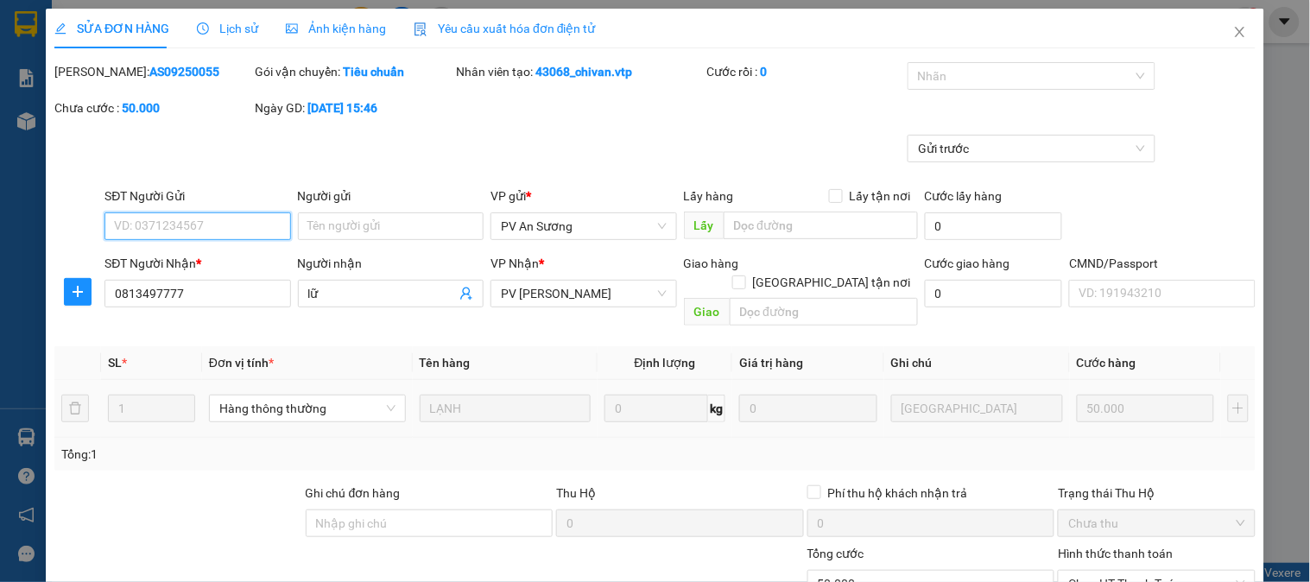
scroll to position [236, 0]
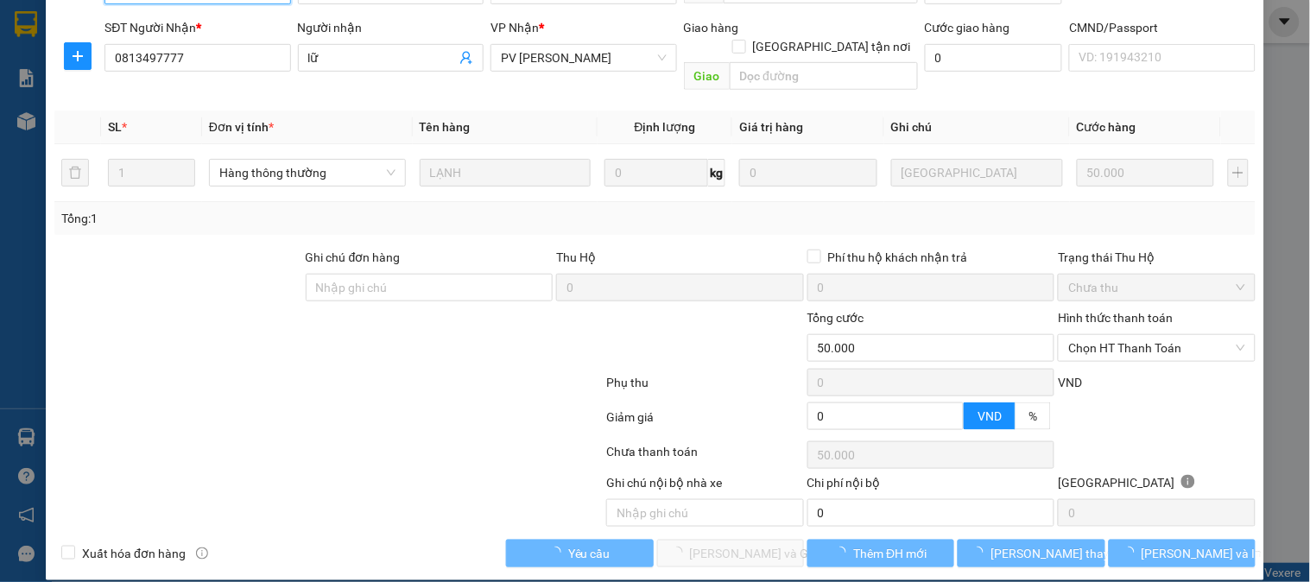
type input "2.500"
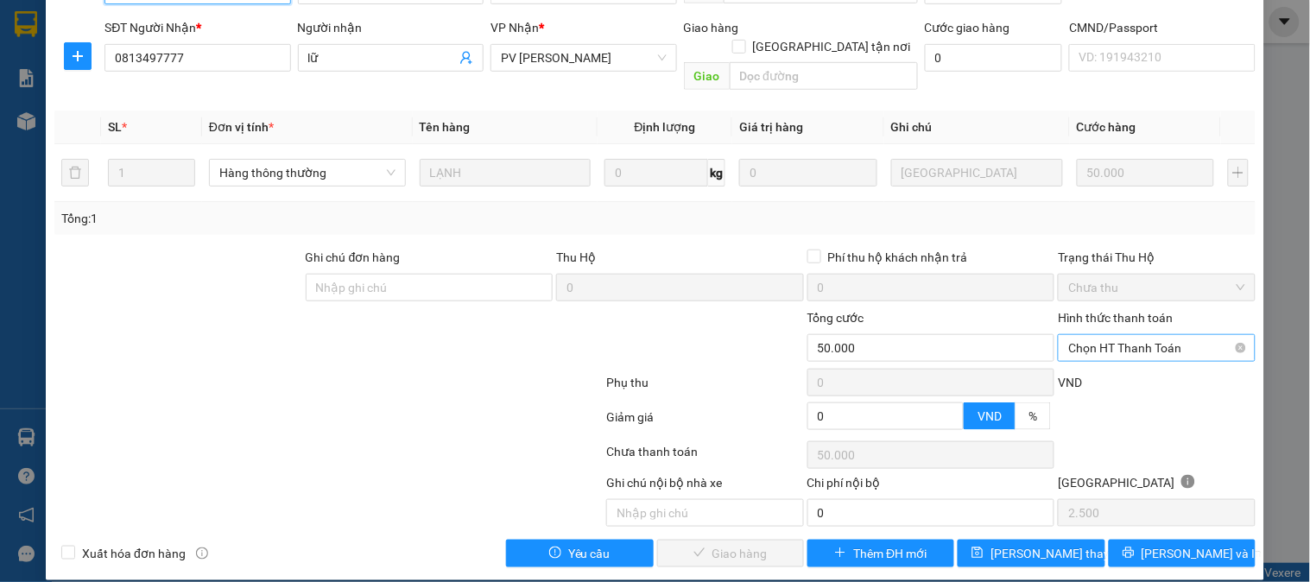
click at [1118, 335] on span "Chọn HT Thanh Toán" at bounding box center [1157, 348] width 176 height 26
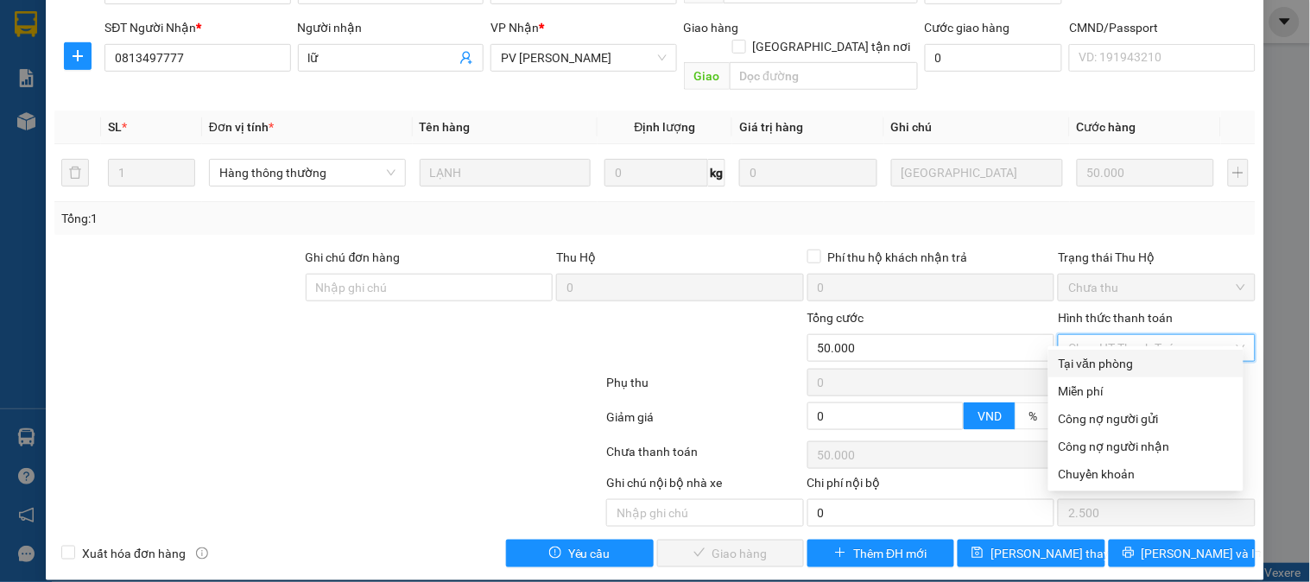
click at [1125, 365] on div "Tại văn phòng" at bounding box center [1146, 363] width 174 height 19
type input "0"
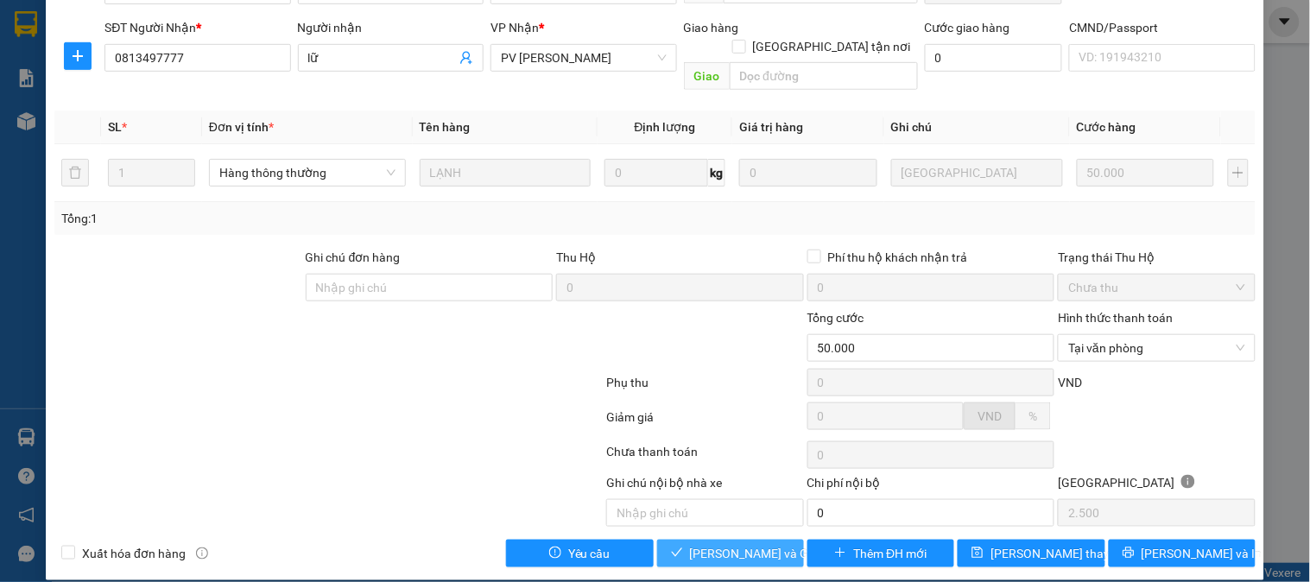
click at [764, 544] on span "[PERSON_NAME] và Giao hàng" at bounding box center [773, 553] width 166 height 19
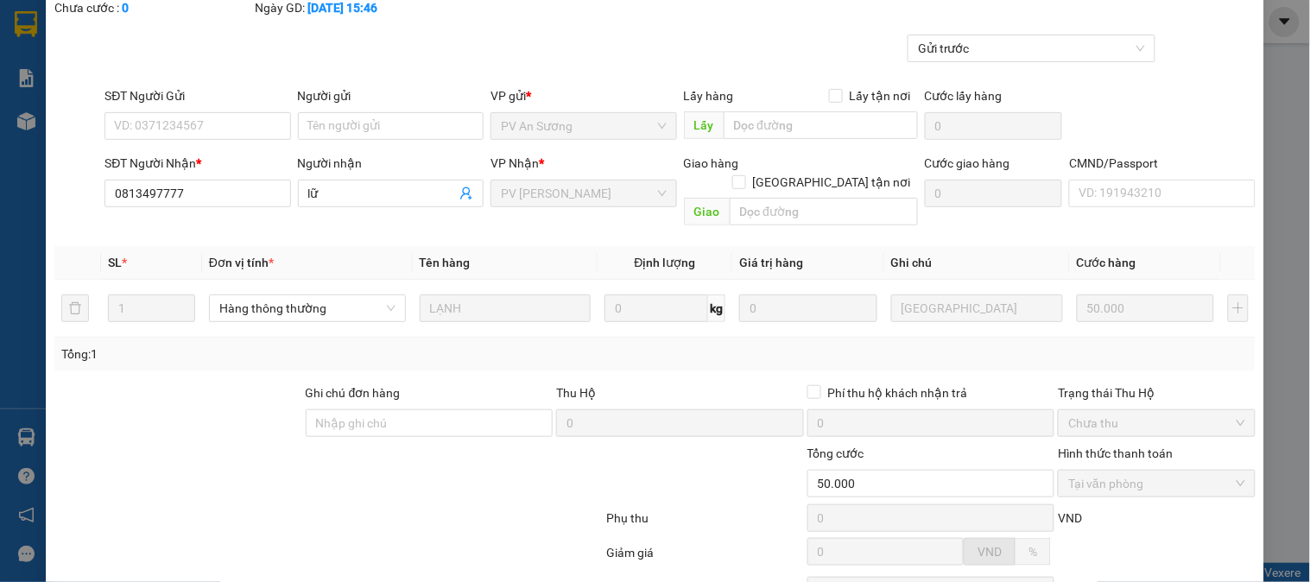
scroll to position [0, 0]
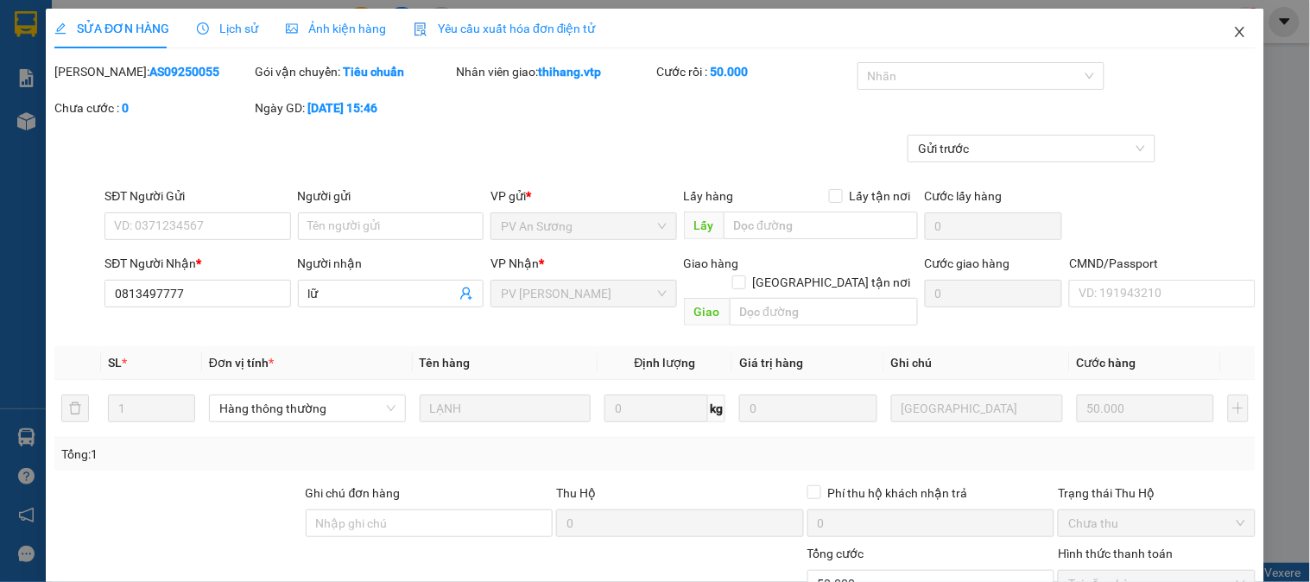
click at [1235, 31] on span "Close" at bounding box center [1240, 33] width 48 height 48
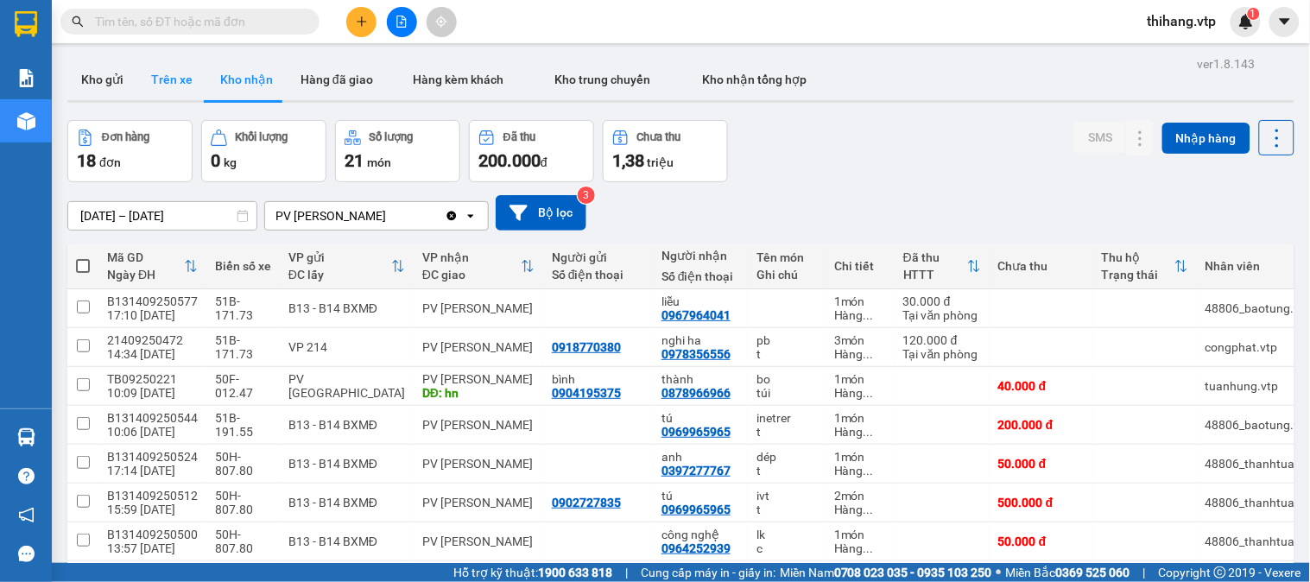
click at [188, 82] on button "Trên xe" at bounding box center [171, 79] width 69 height 41
type input "[DATE] – [DATE]"
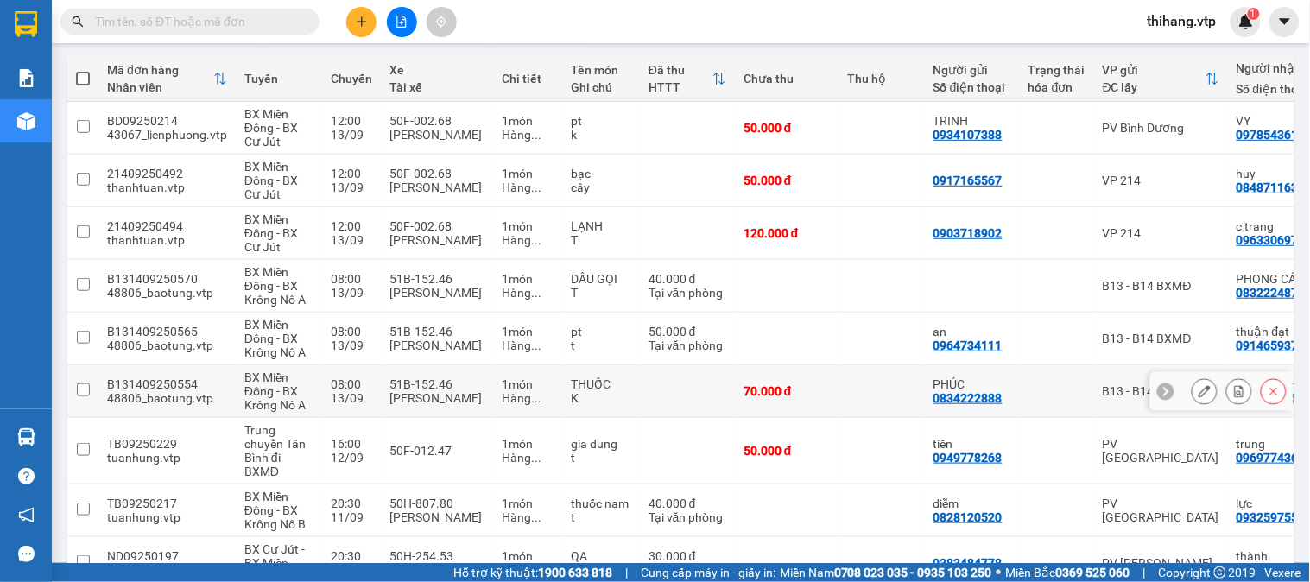
scroll to position [292, 0]
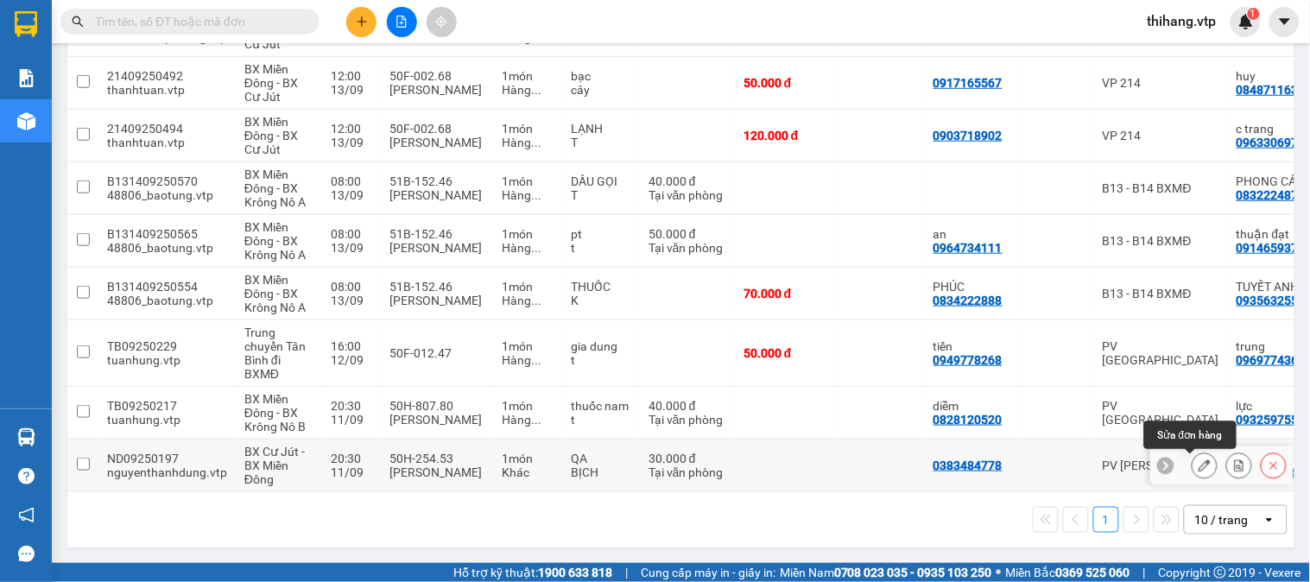
click at [1199, 460] on icon at bounding box center [1205, 466] width 12 height 12
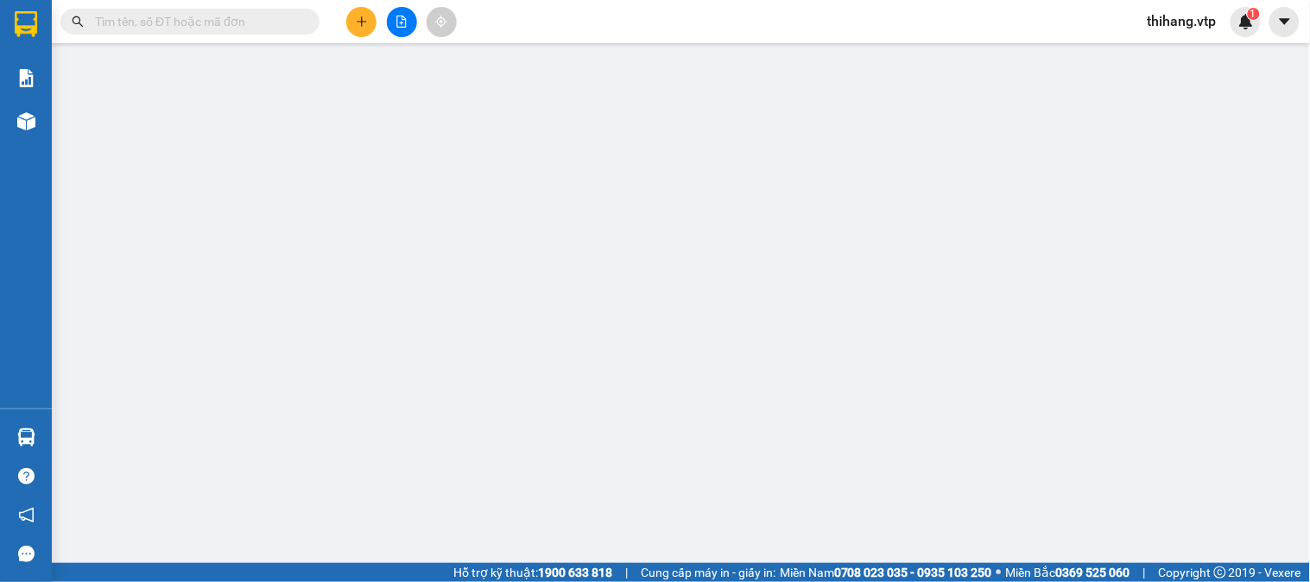
type input "0383484778"
type input "0352699669"
type input "thành"
type input "CẦU VƯỢT GN"
type input "30.000"
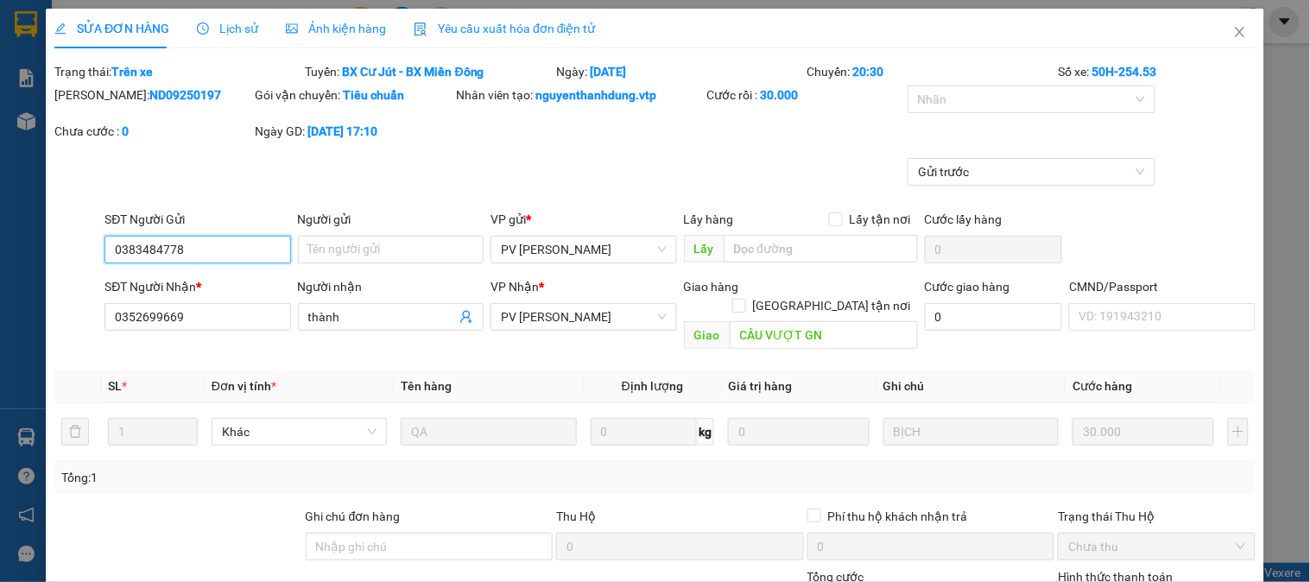
type input "1.500"
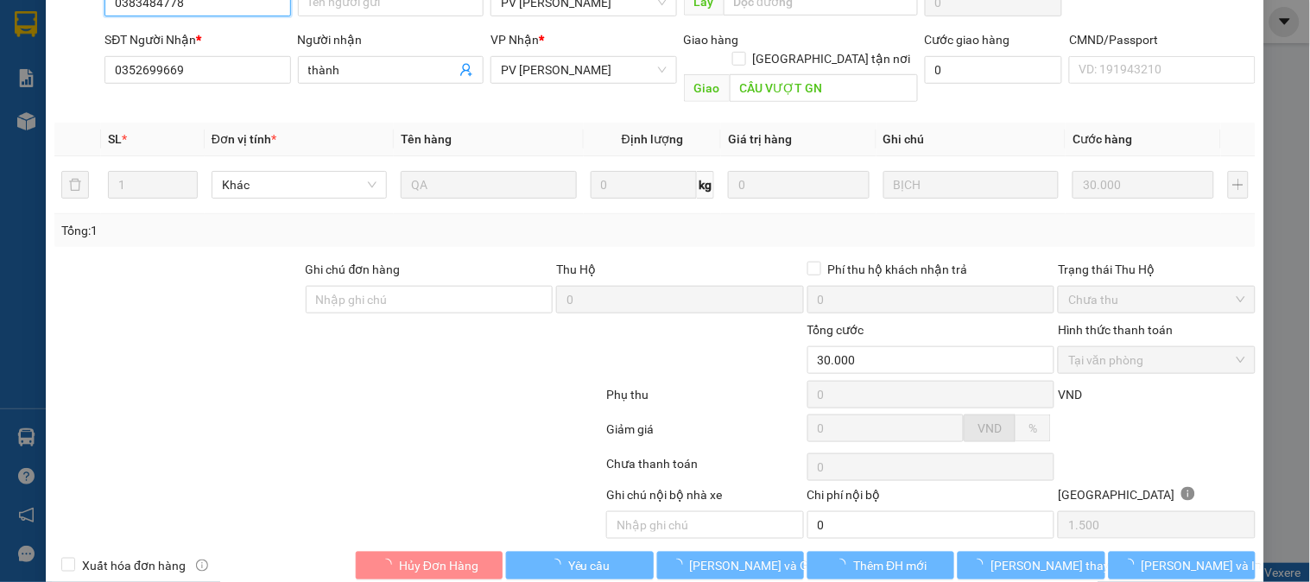
scroll to position [259, 0]
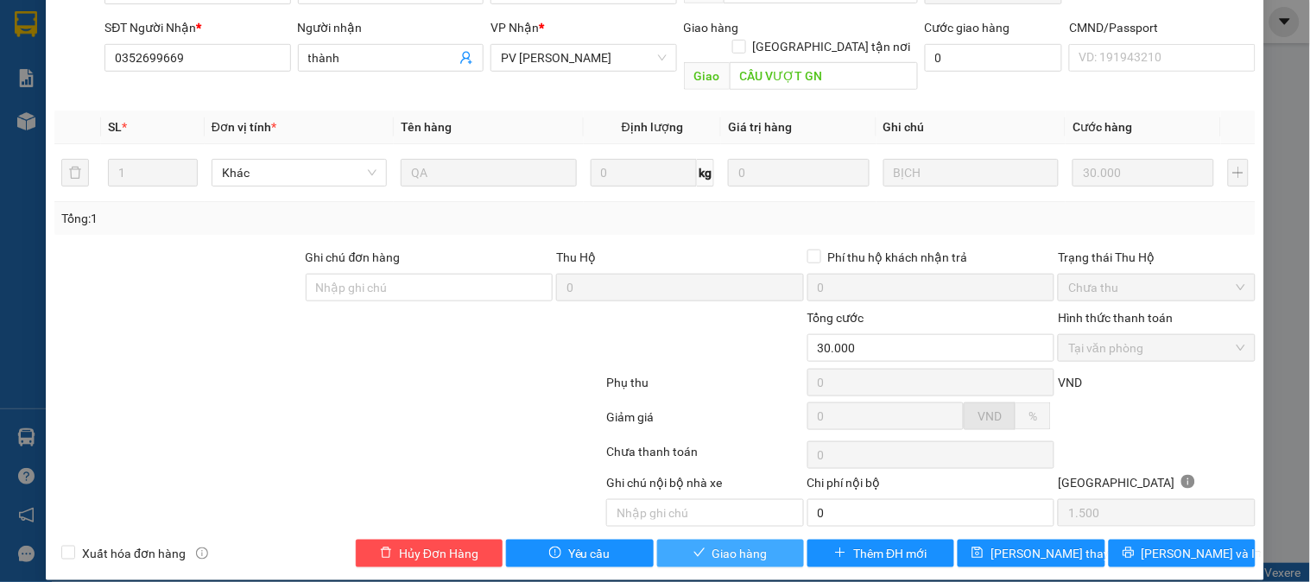
click at [717, 544] on span "Giao hàng" at bounding box center [740, 553] width 55 height 19
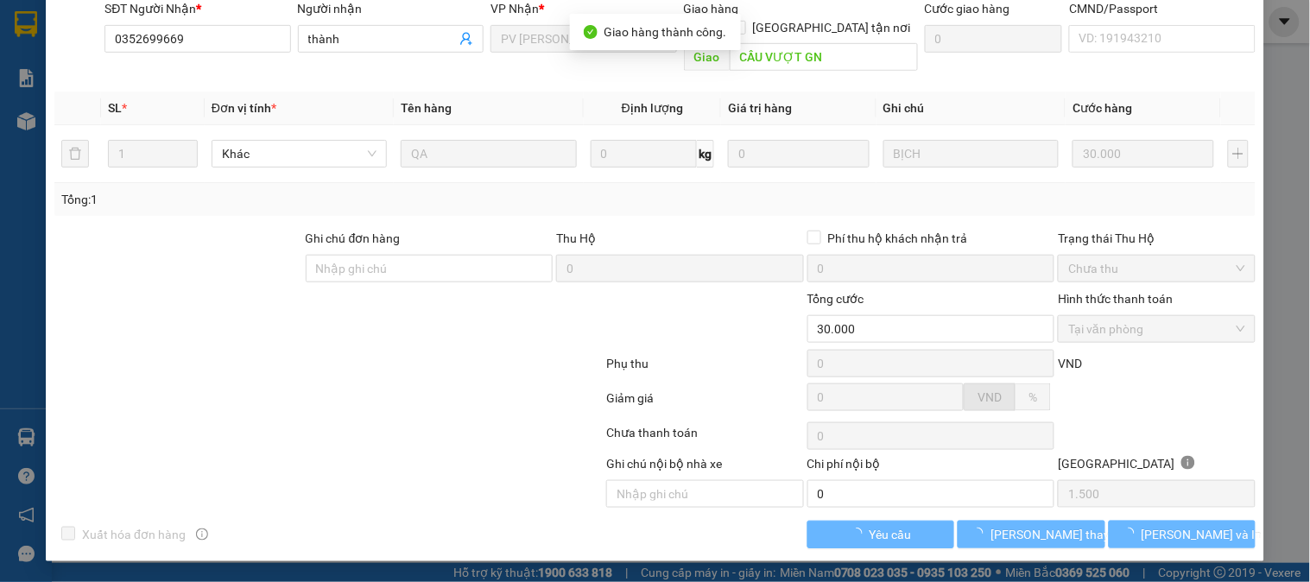
scroll to position [0, 0]
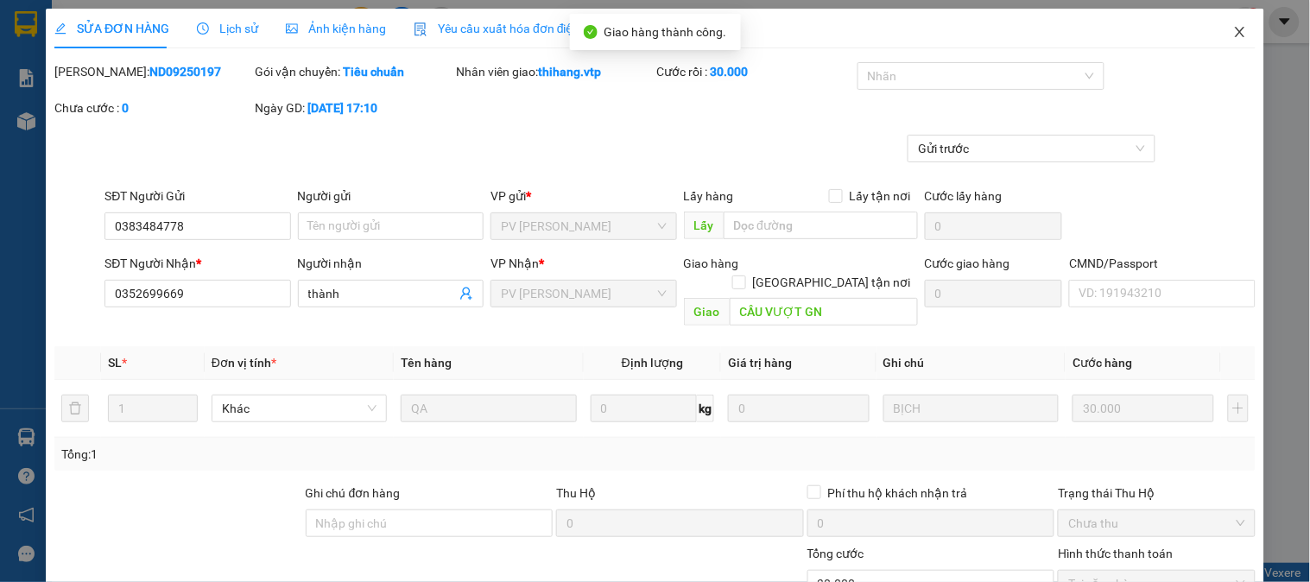
click at [1235, 29] on icon "close" at bounding box center [1240, 32] width 10 height 10
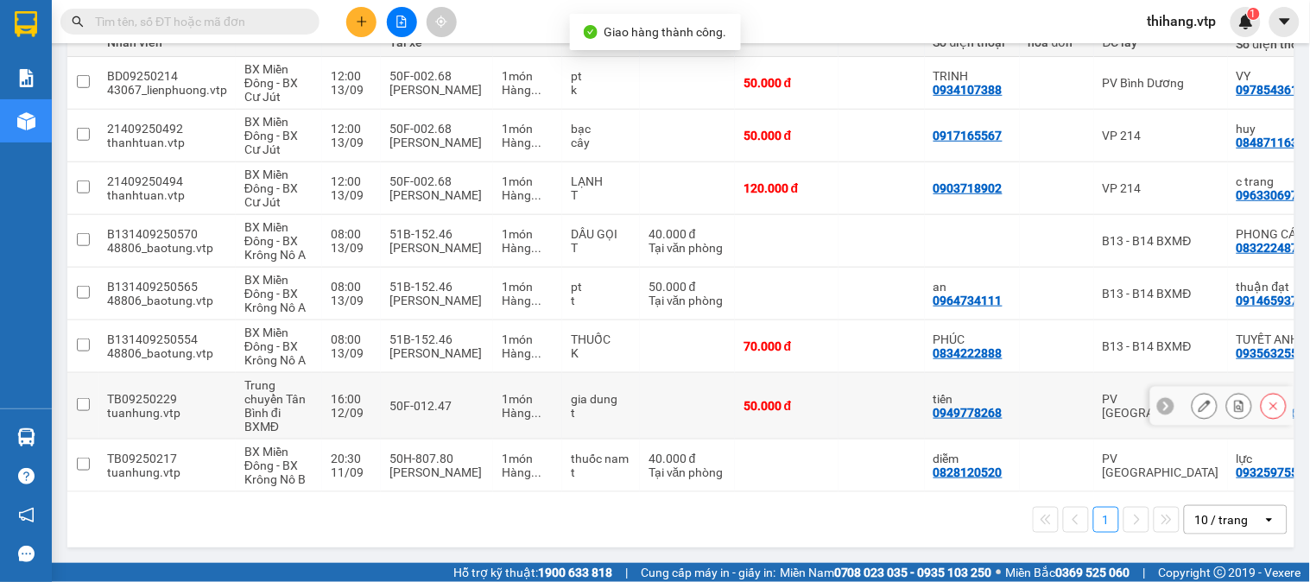
scroll to position [239, 0]
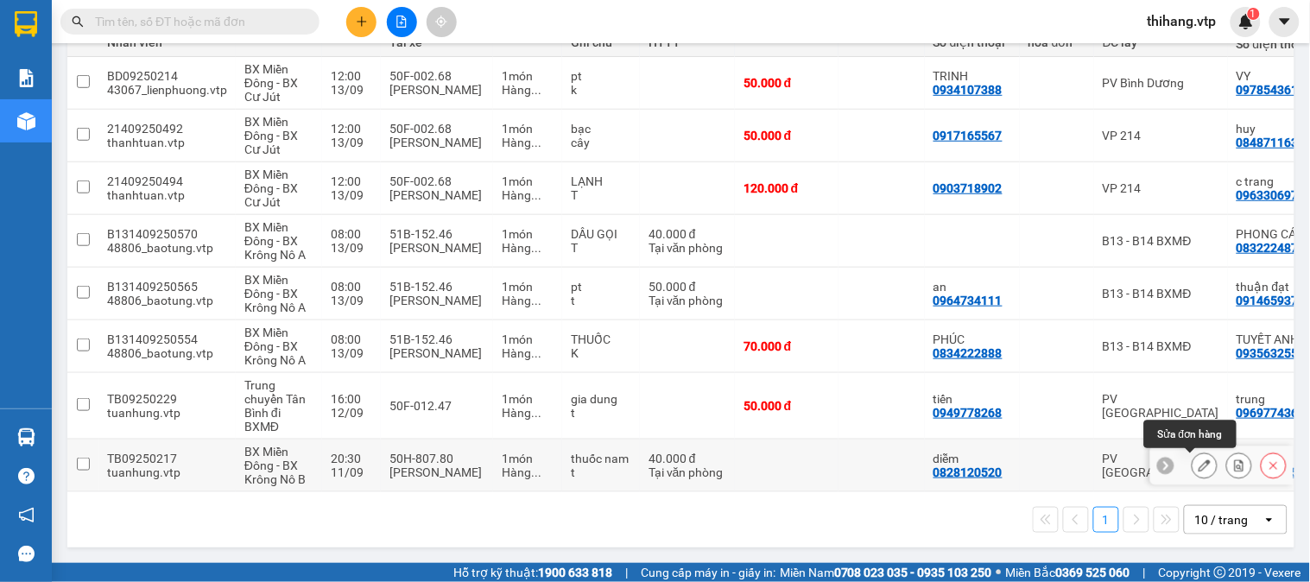
click at [1193, 460] on button at bounding box center [1205, 466] width 24 height 30
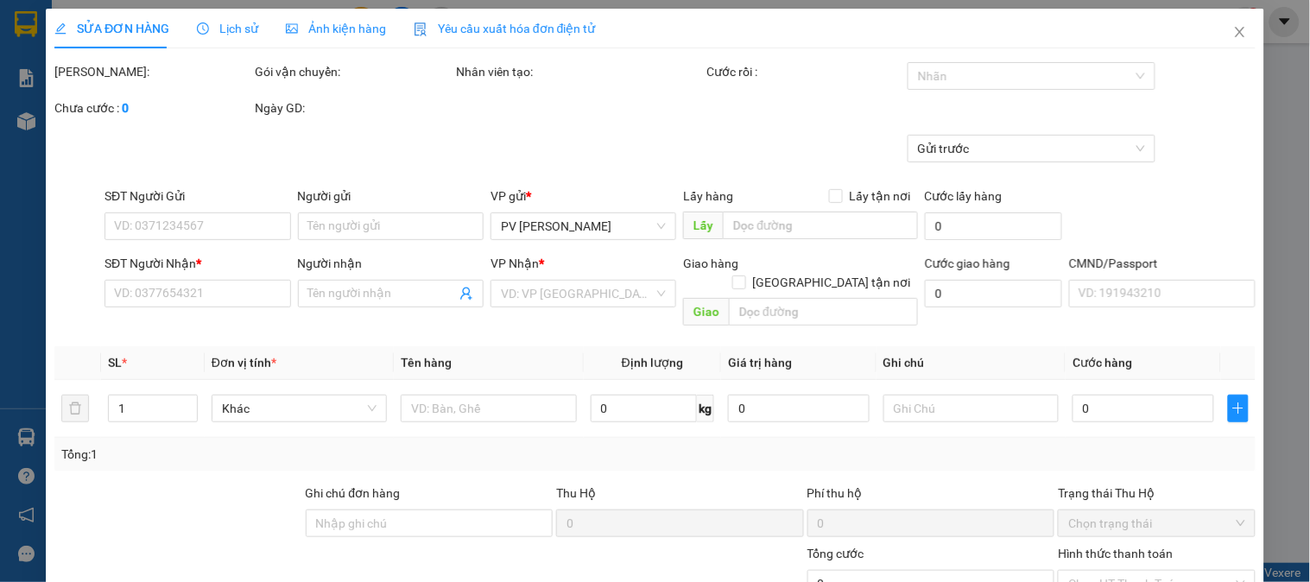
type input "0828120520"
type input "diễm"
type input "0932597552"
type input "lực"
type input "N3 đồi thông ( Đi tài sáng"
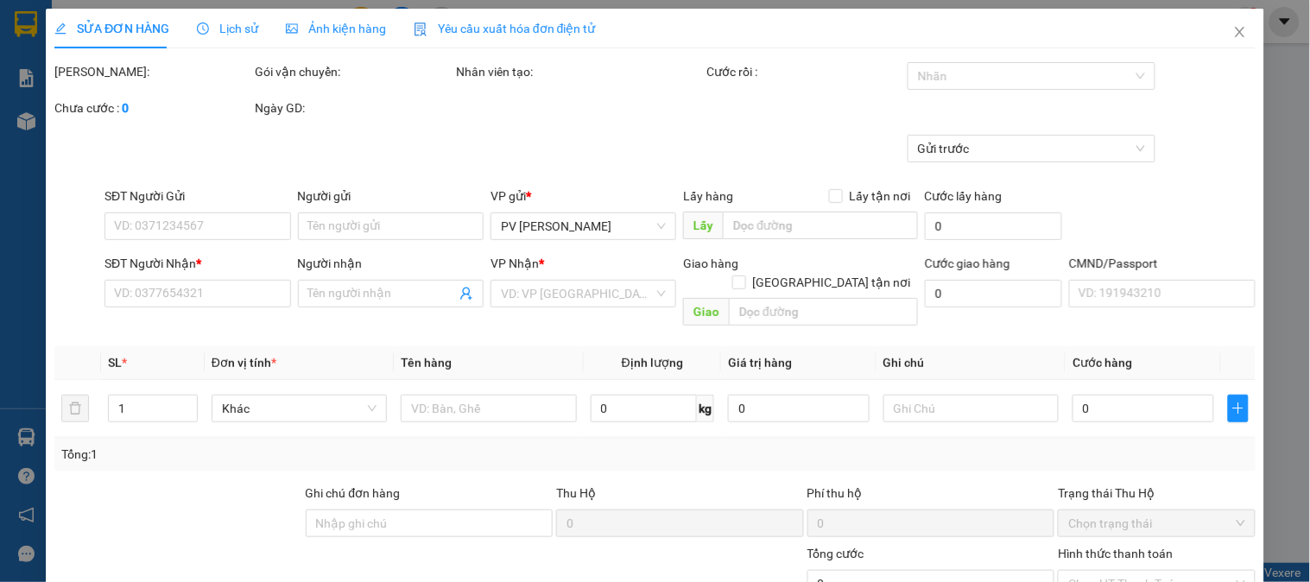
type input "40.000"
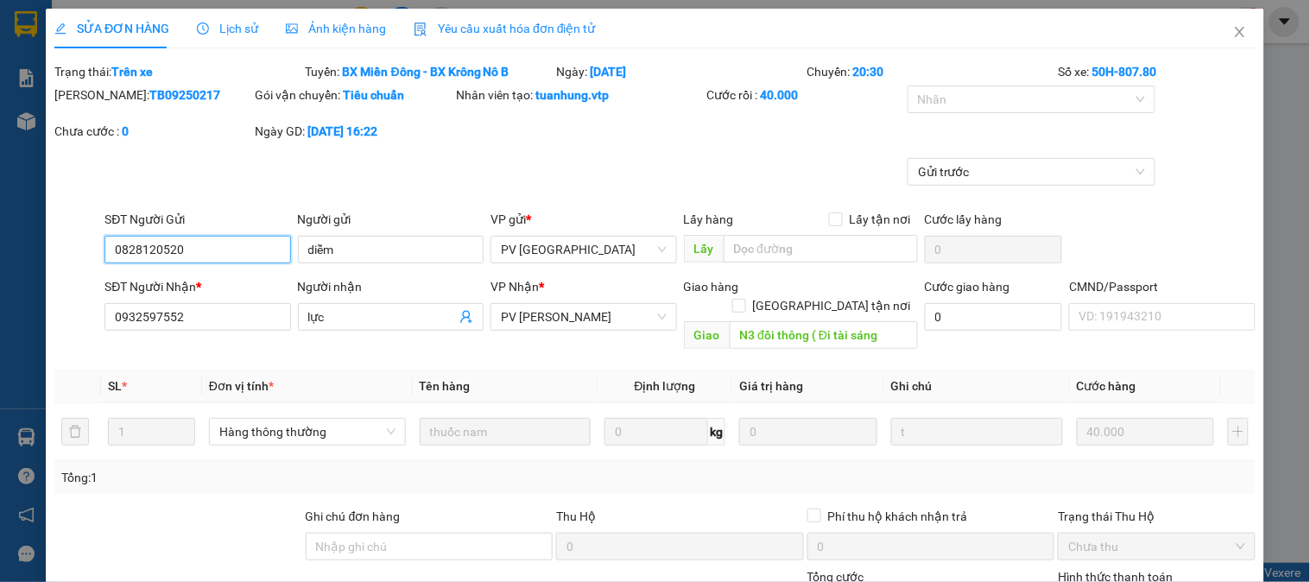
type input "2.000"
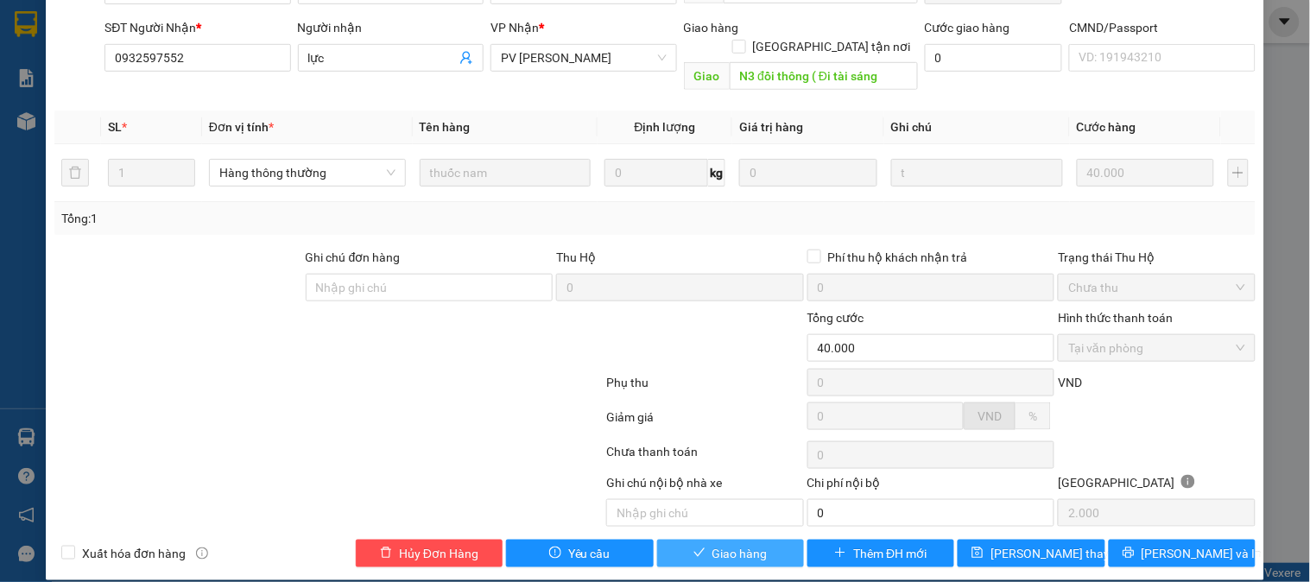
drag, startPoint x: 713, startPoint y: 538, endPoint x: 922, endPoint y: 425, distance: 237.7
click at [714, 544] on span "Giao hàng" at bounding box center [740, 553] width 55 height 19
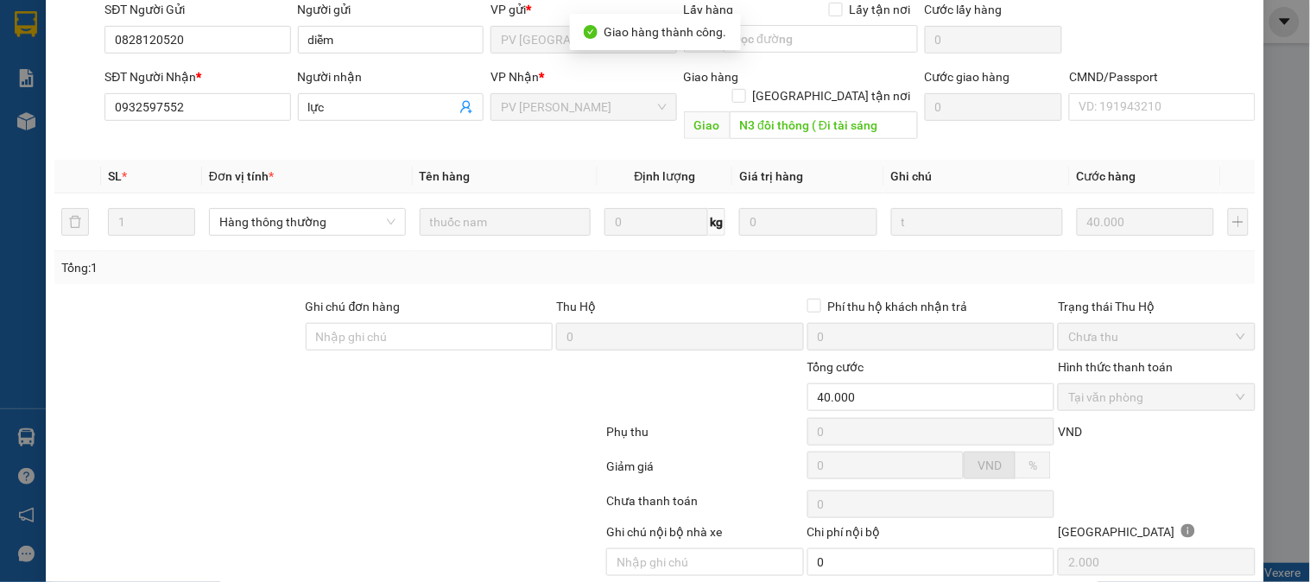
scroll to position [0, 0]
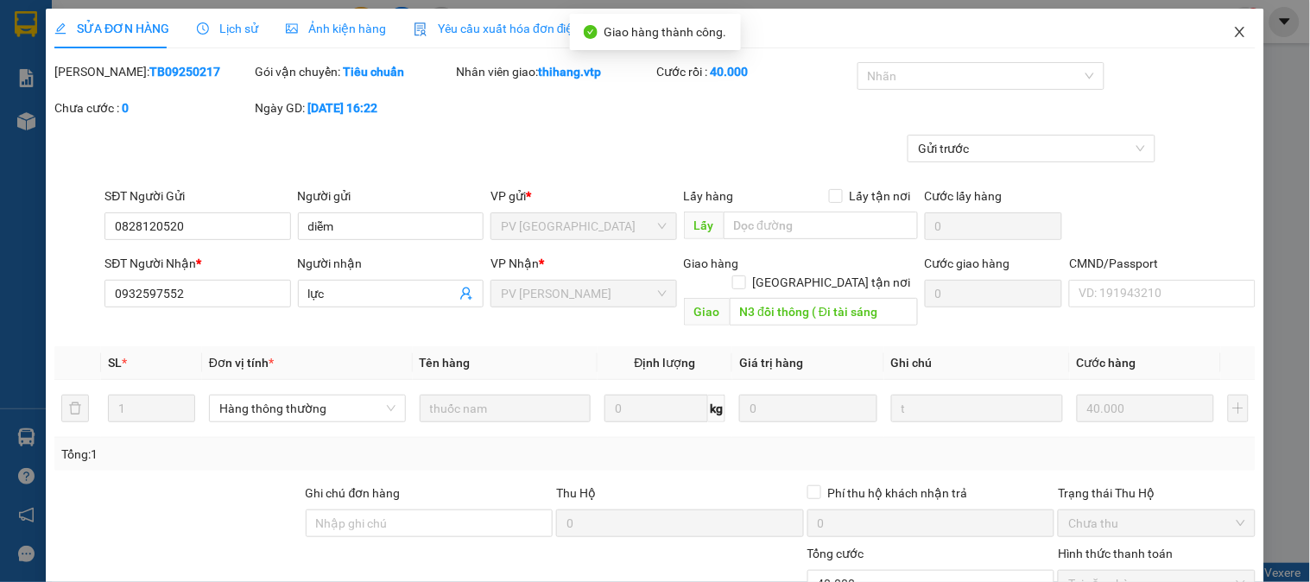
click at [1235, 29] on icon "close" at bounding box center [1240, 32] width 10 height 10
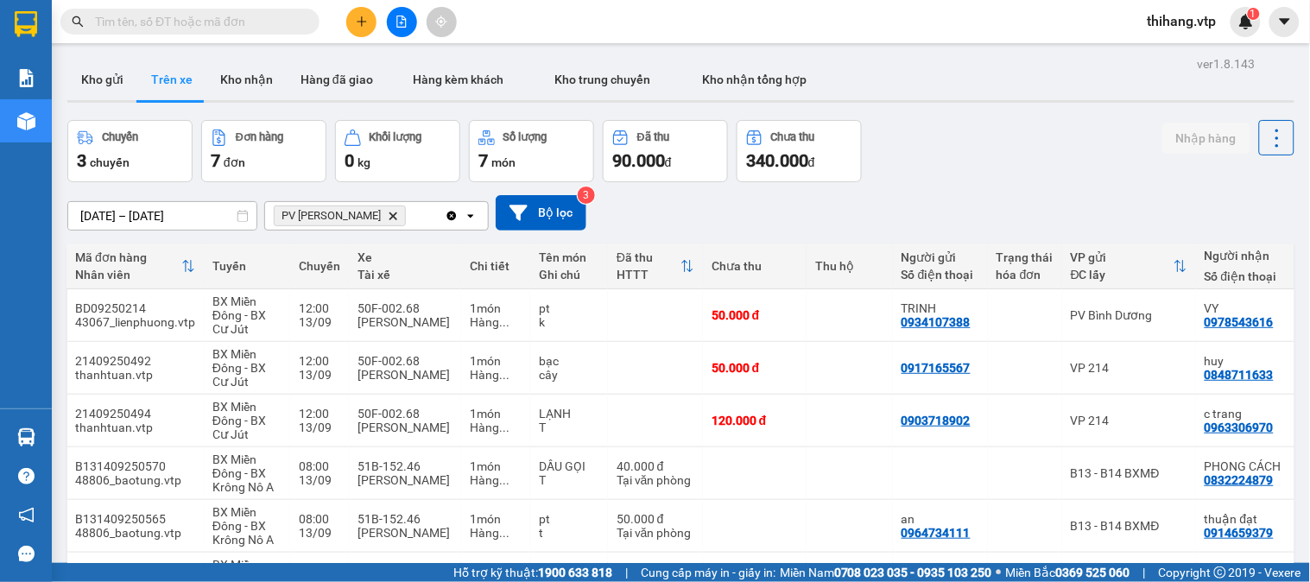
click at [396, 218] on div "PV [PERSON_NAME]" at bounding box center [355, 216] width 180 height 28
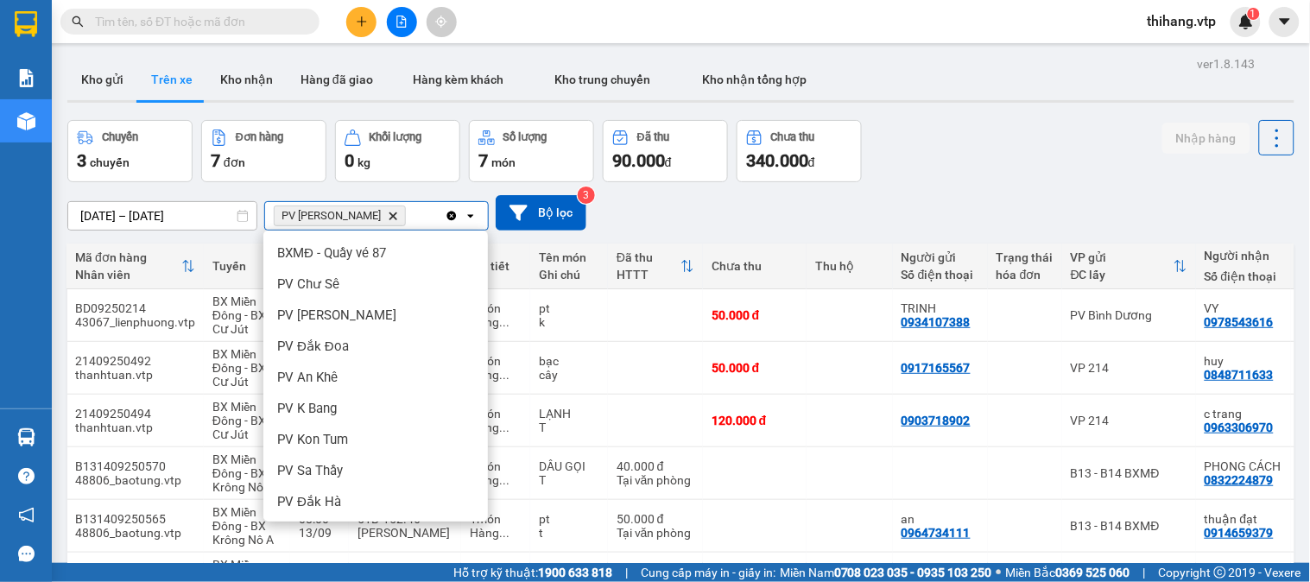
scroll to position [219, 0]
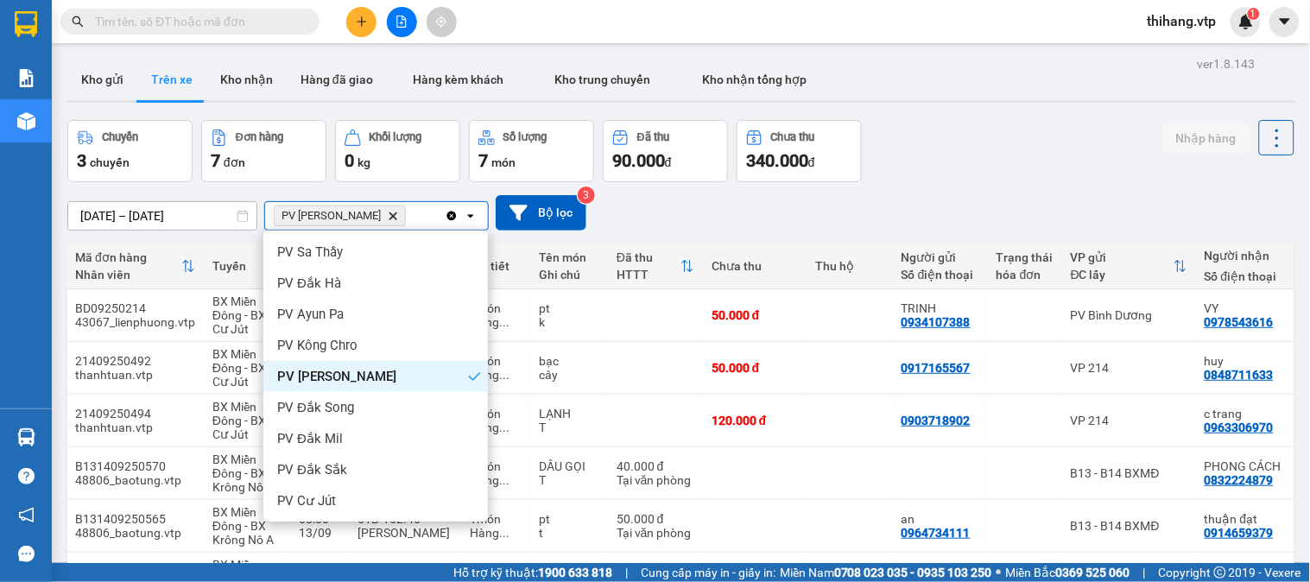
click at [221, 209] on input "[DATE] – [DATE]" at bounding box center [162, 216] width 188 height 28
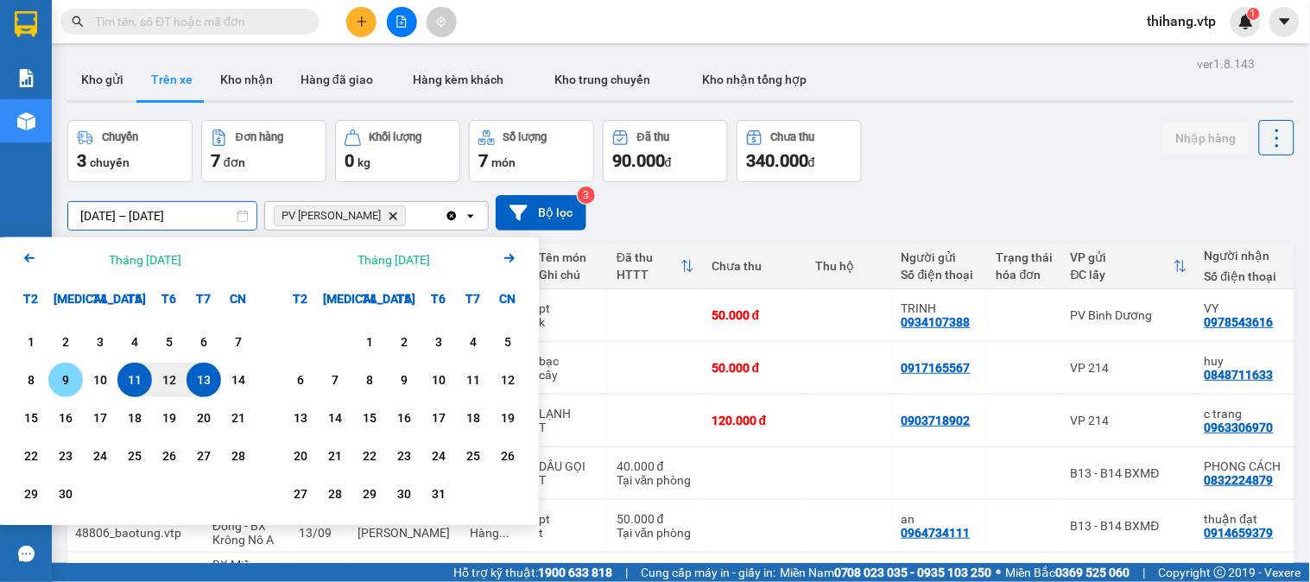
drag, startPoint x: 66, startPoint y: 374, endPoint x: 173, endPoint y: 386, distance: 107.8
click at [75, 372] on div "9" at bounding box center [66, 380] width 24 height 21
drag, startPoint x: 210, startPoint y: 389, endPoint x: 205, endPoint y: 378, distance: 11.6
click at [205, 378] on div "13" at bounding box center [204, 380] width 24 height 21
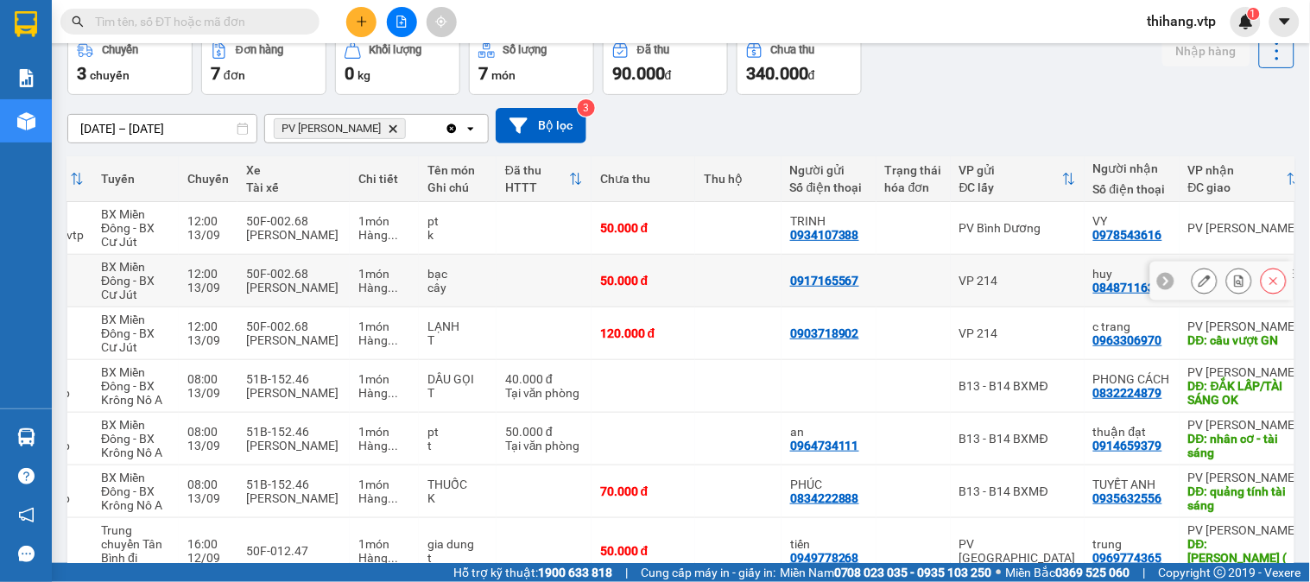
scroll to position [0, 0]
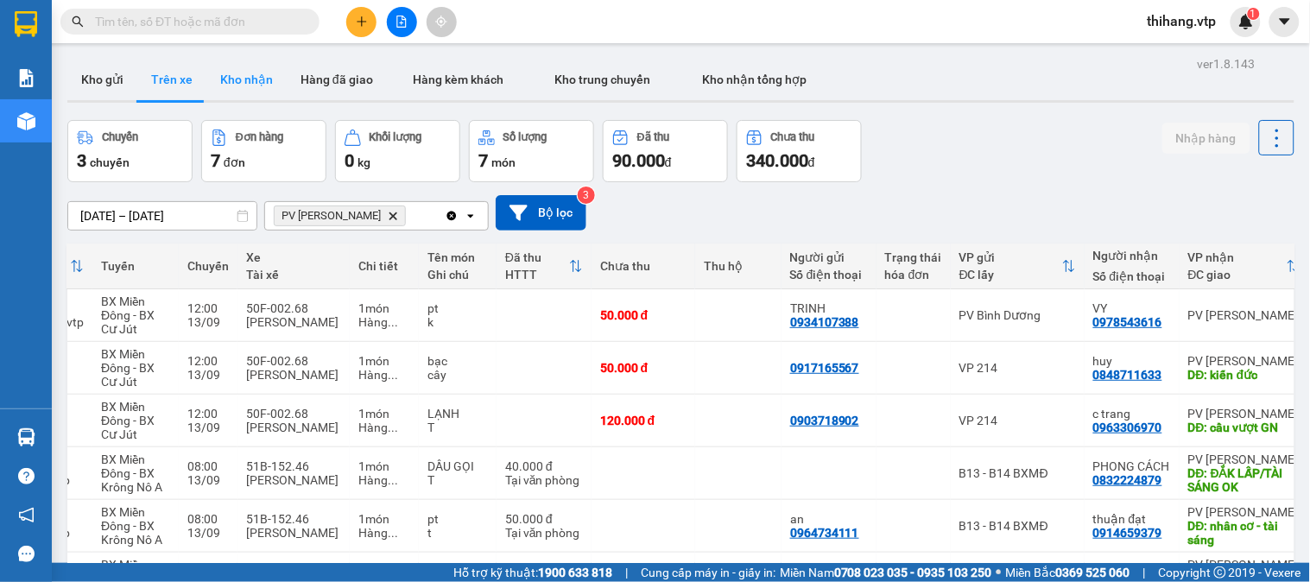
click at [253, 71] on button "Kho nhận" at bounding box center [246, 79] width 80 height 41
type input "[DATE] – [DATE]"
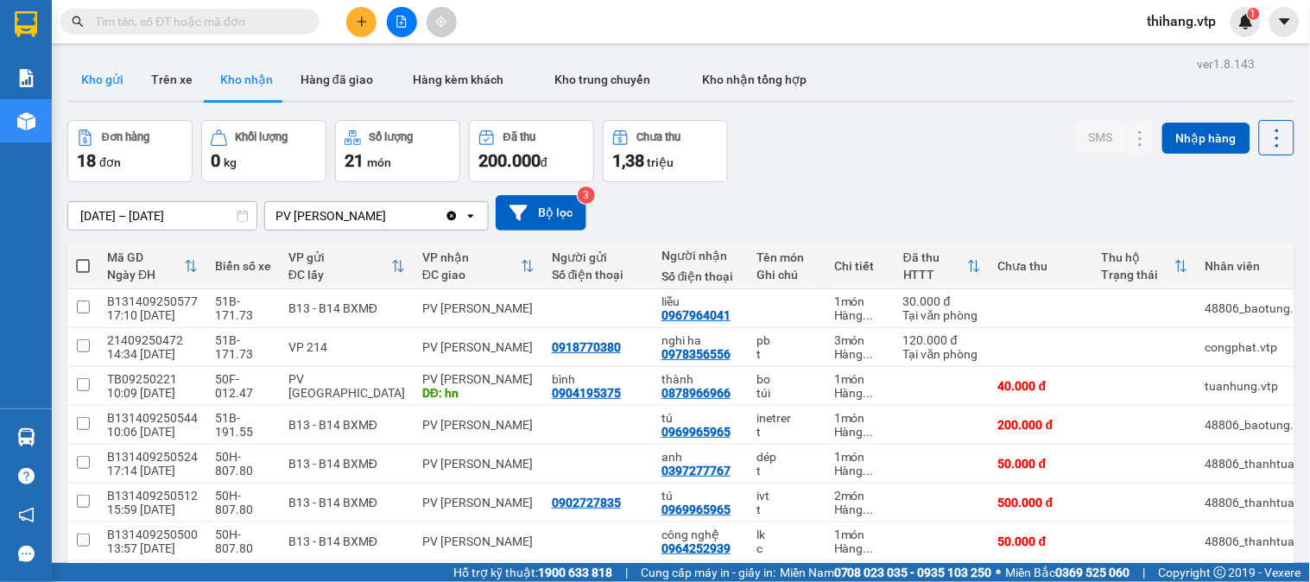
click at [105, 89] on button "Kho gửi" at bounding box center [102, 79] width 70 height 41
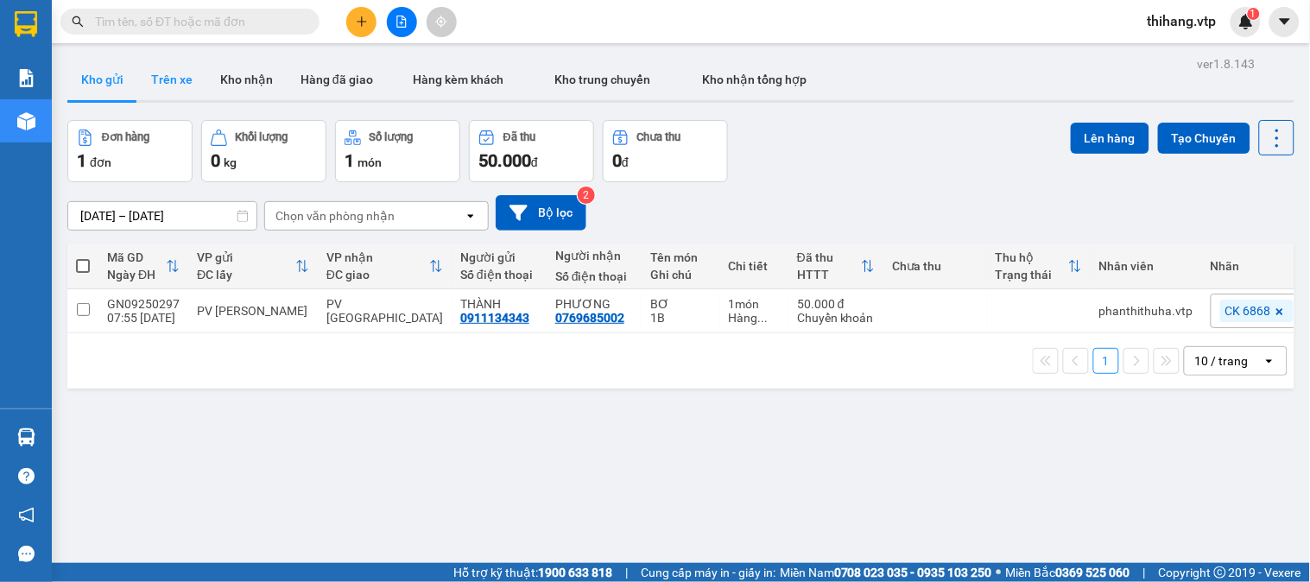
click at [179, 87] on button "Trên xe" at bounding box center [171, 79] width 69 height 41
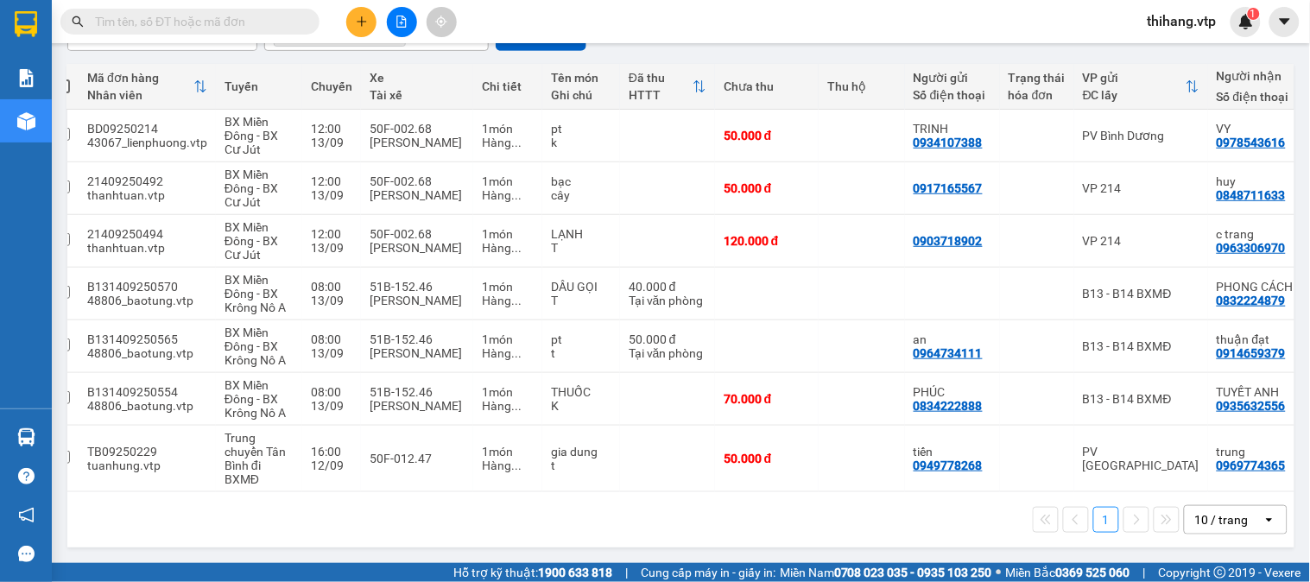
scroll to position [0, 152]
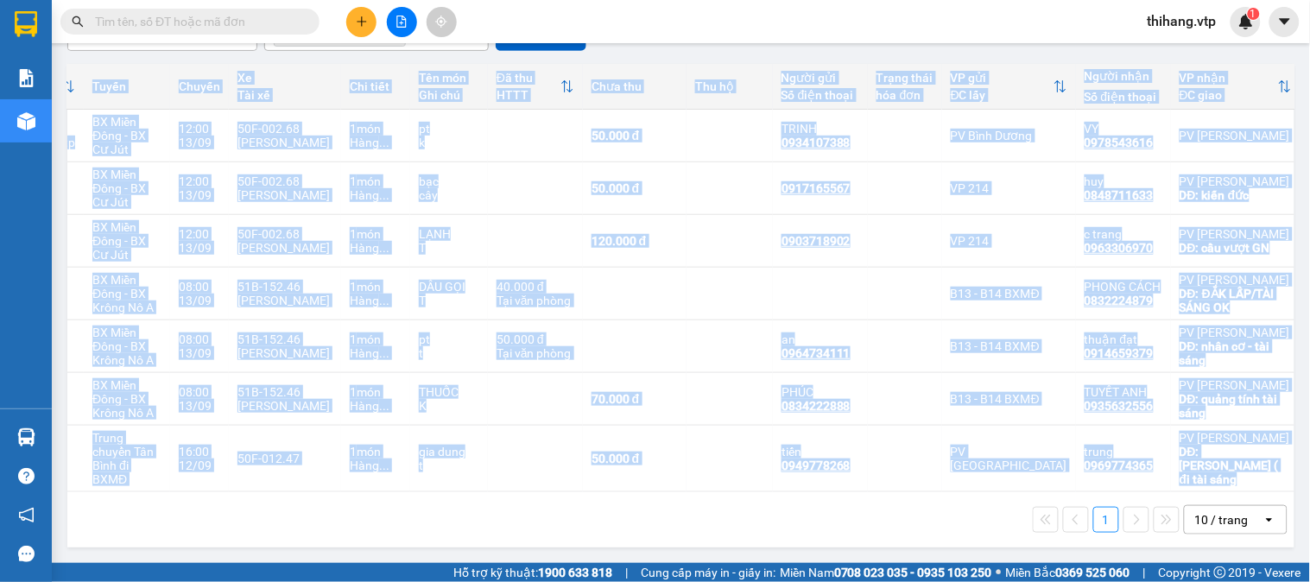
drag, startPoint x: 790, startPoint y: 492, endPoint x: 753, endPoint y: 491, distance: 36.3
click at [753, 491] on div "Mã đơn hàng Nhân viên Tuyến Chuyến Xe Tài xế Chi tiết Tên món Ghi chú Đã thu HT…" at bounding box center [680, 306] width 1227 height 484
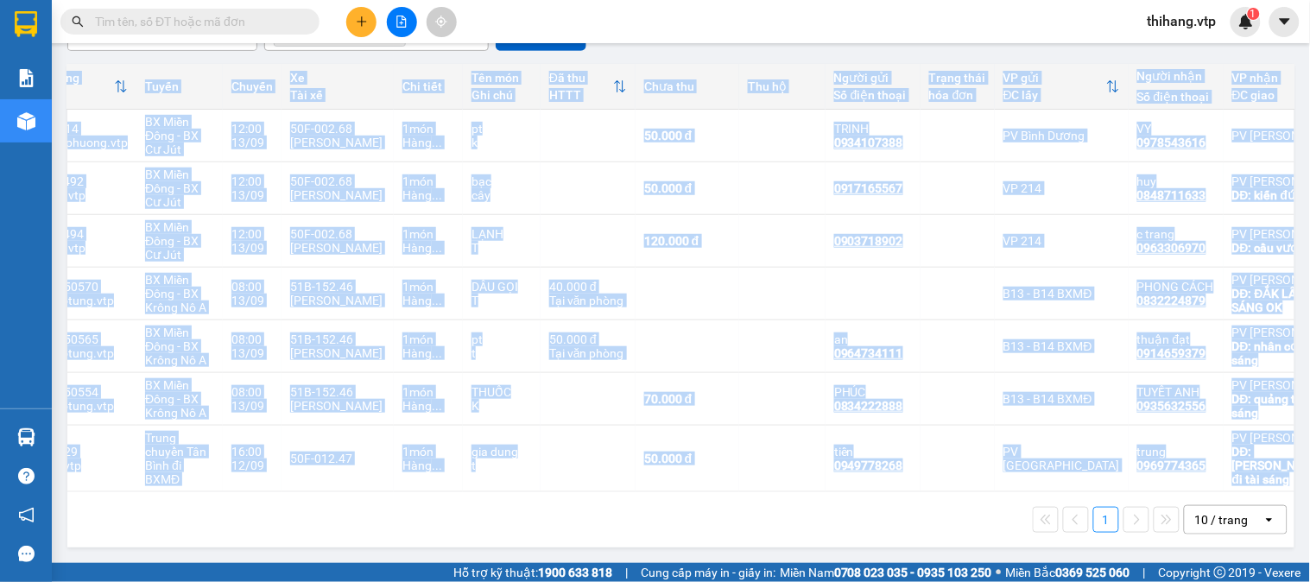
scroll to position [0, 162]
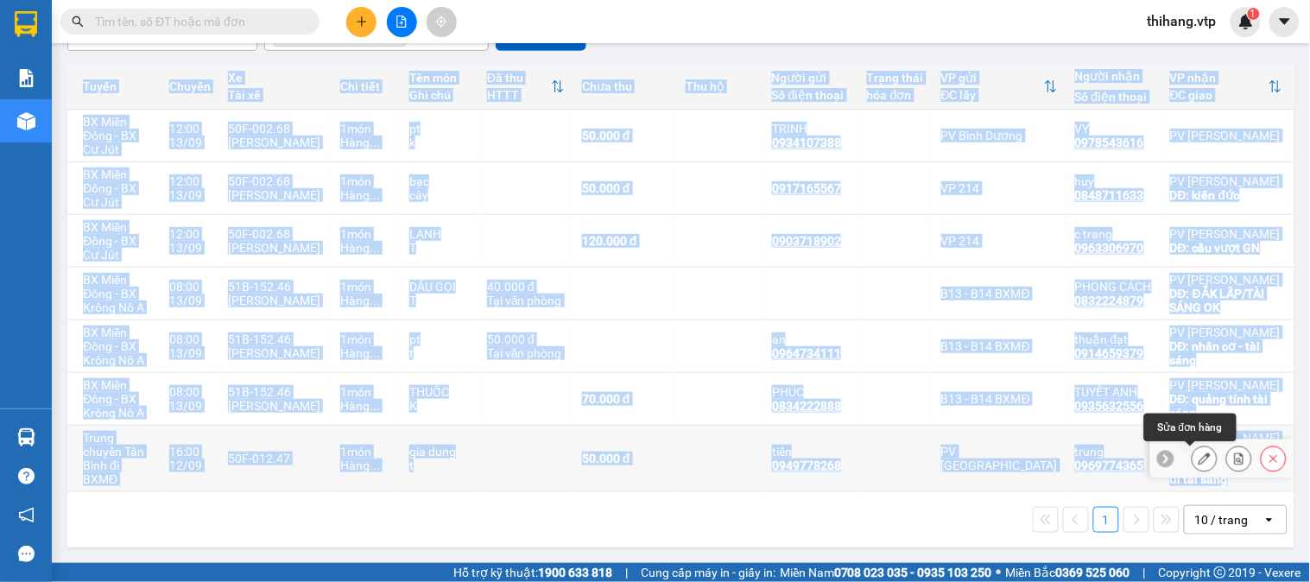
click at [1199, 454] on icon at bounding box center [1205, 459] width 12 height 12
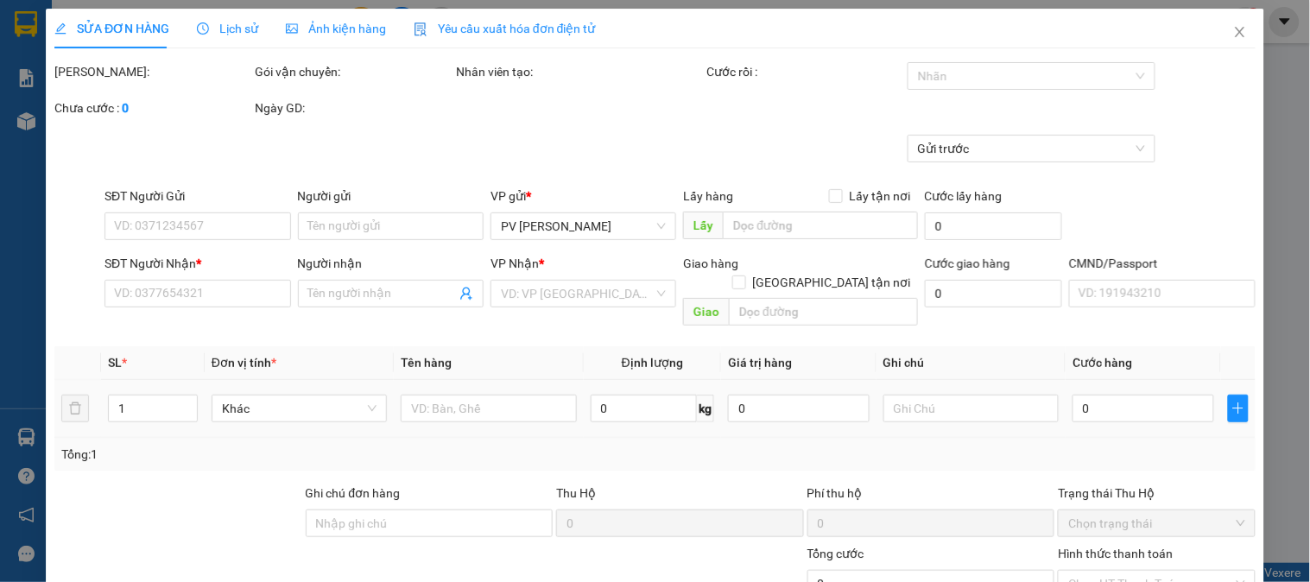
type input "2.500"
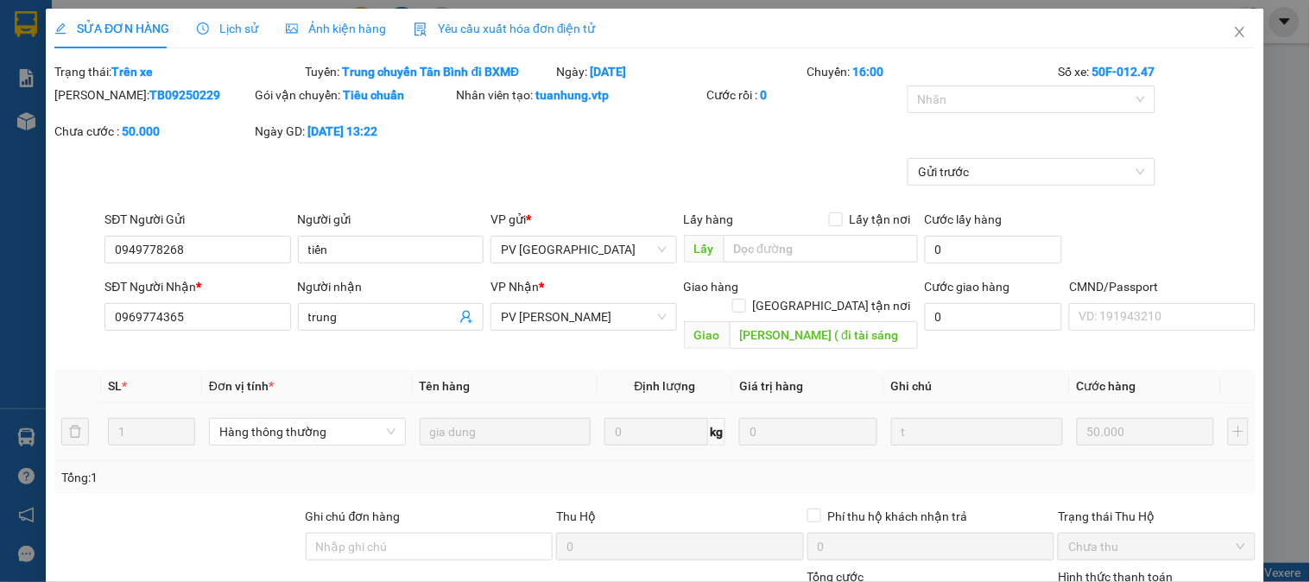
type input "0949778268"
type input "tiến"
type input "0969774365"
type input "trung"
type input "[PERSON_NAME] ( đi tài sáng"
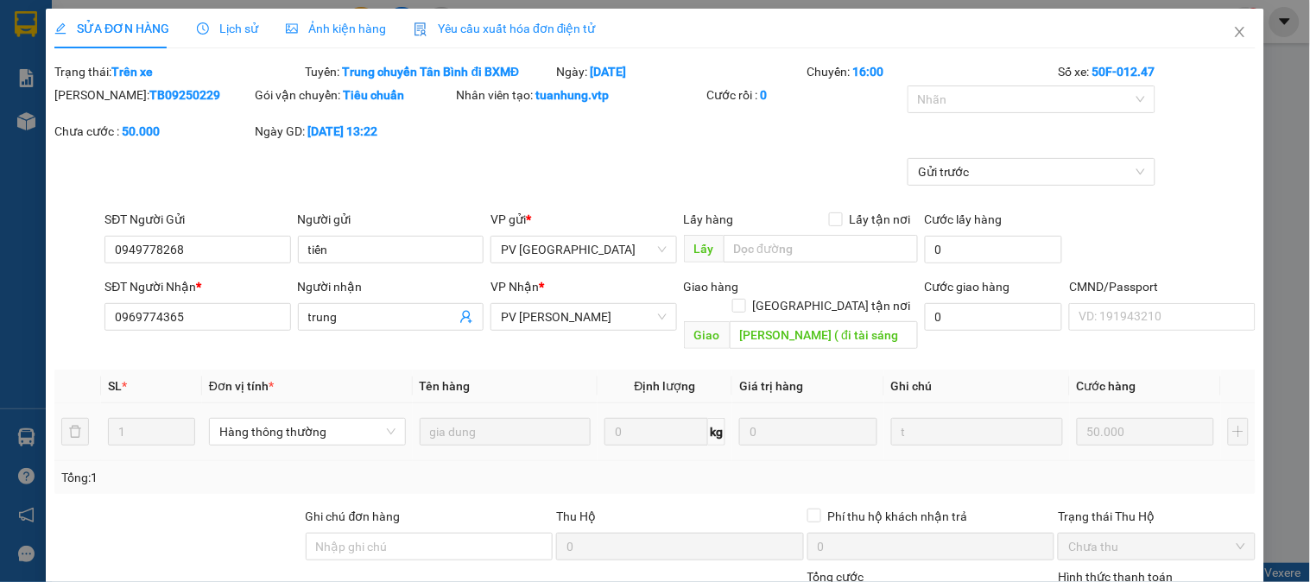
type input "50.000"
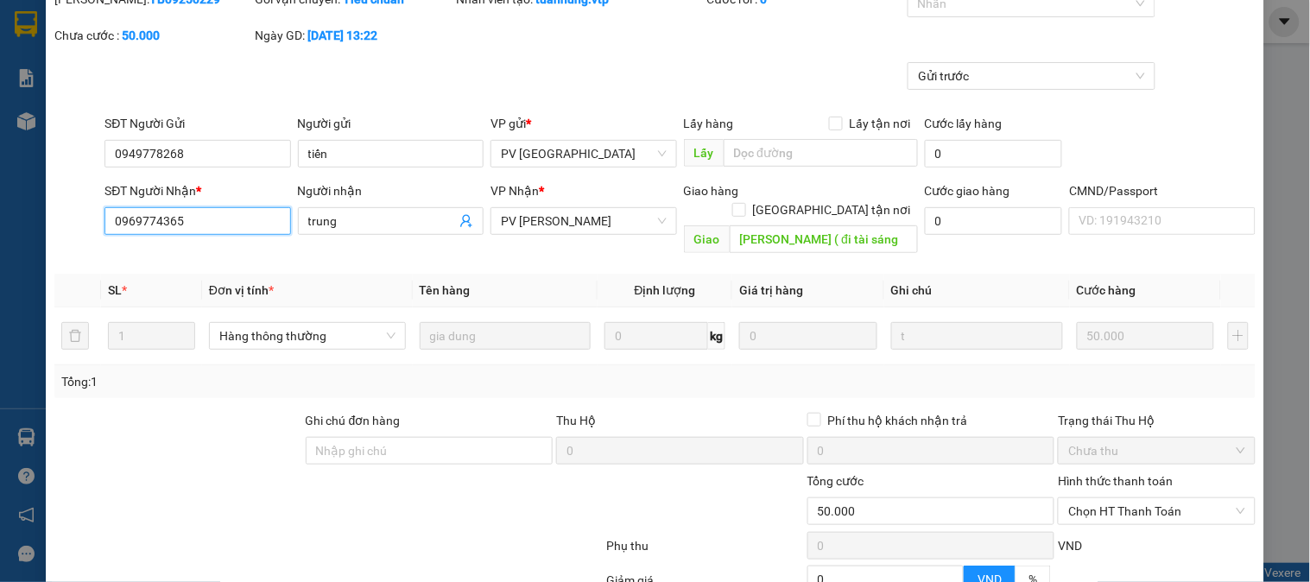
drag, startPoint x: 214, startPoint y: 218, endPoint x: 112, endPoint y: 225, distance: 102.2
click at [95, 231] on div "SĐT Người Nhận * 0969774365 0969774365 Người nhận trung VP Nhận * PV [PERSON_NA…" at bounding box center [655, 220] width 1205 height 79
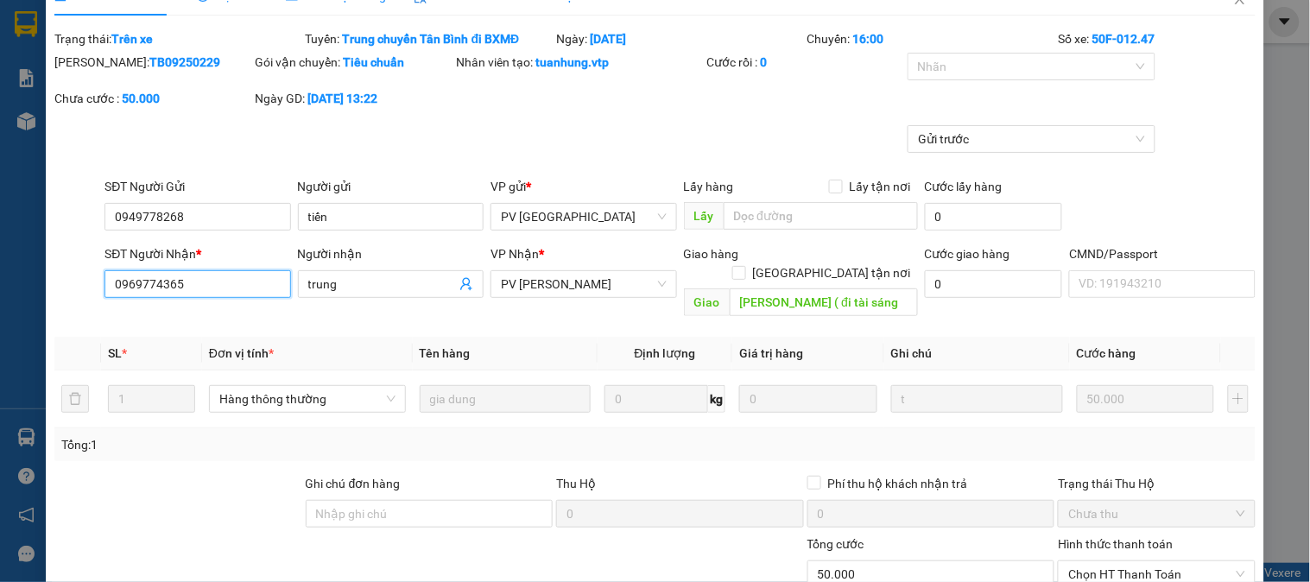
scroll to position [0, 0]
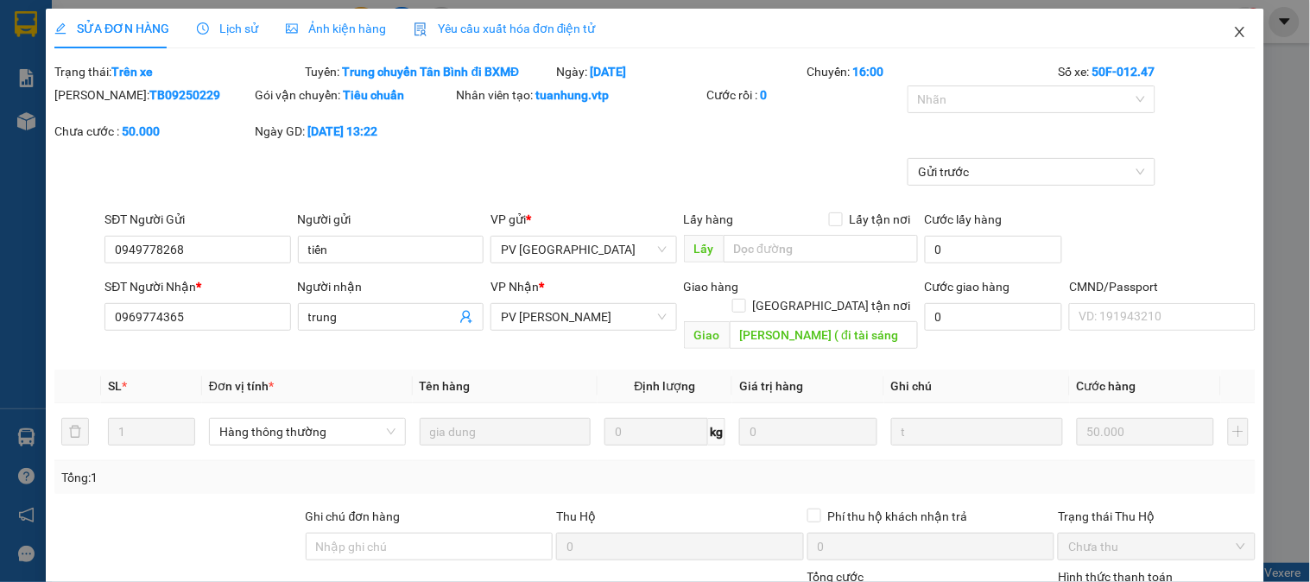
click at [1234, 35] on icon "close" at bounding box center [1241, 32] width 14 height 14
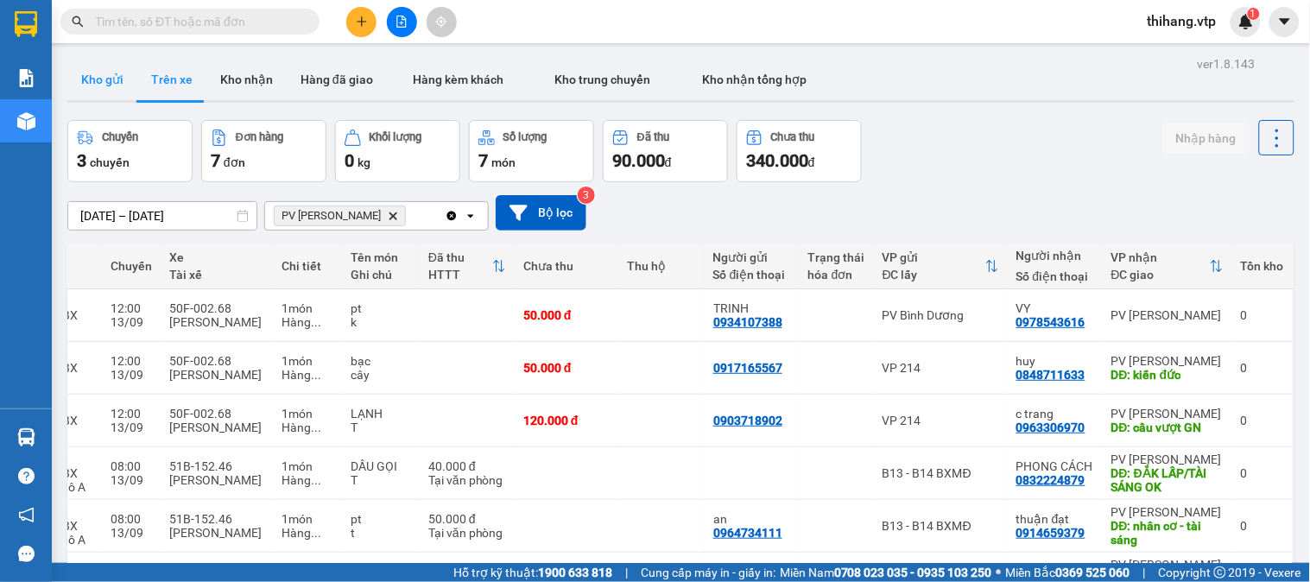
click at [102, 91] on button "Kho gửi" at bounding box center [102, 79] width 70 height 41
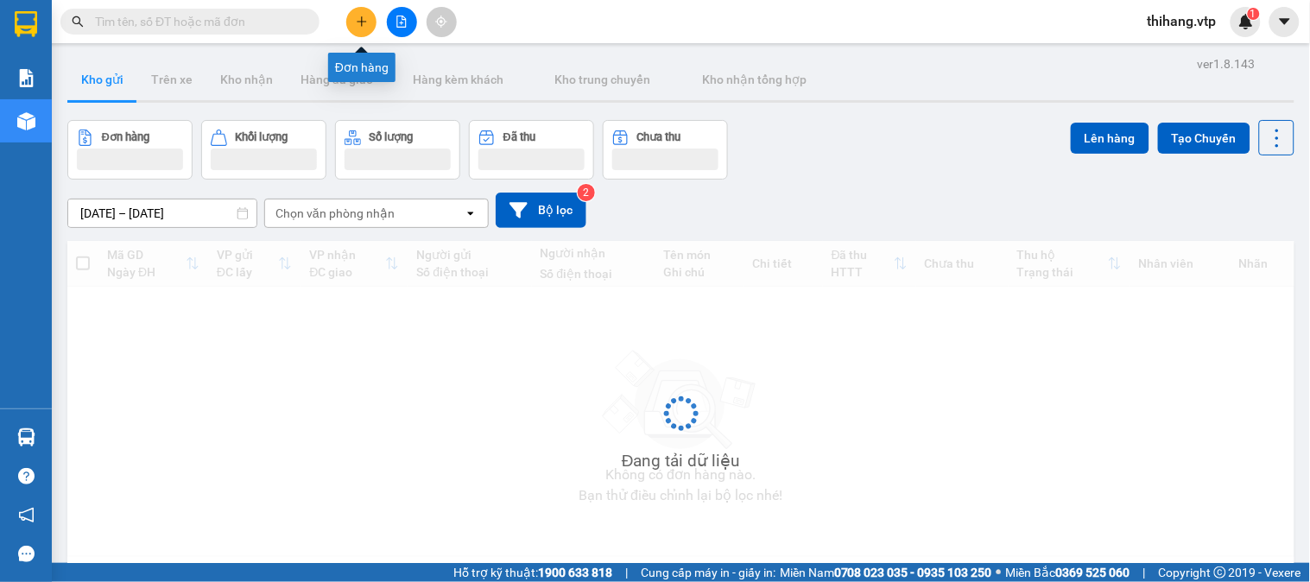
click at [356, 22] on icon "plus" at bounding box center [362, 22] width 12 height 12
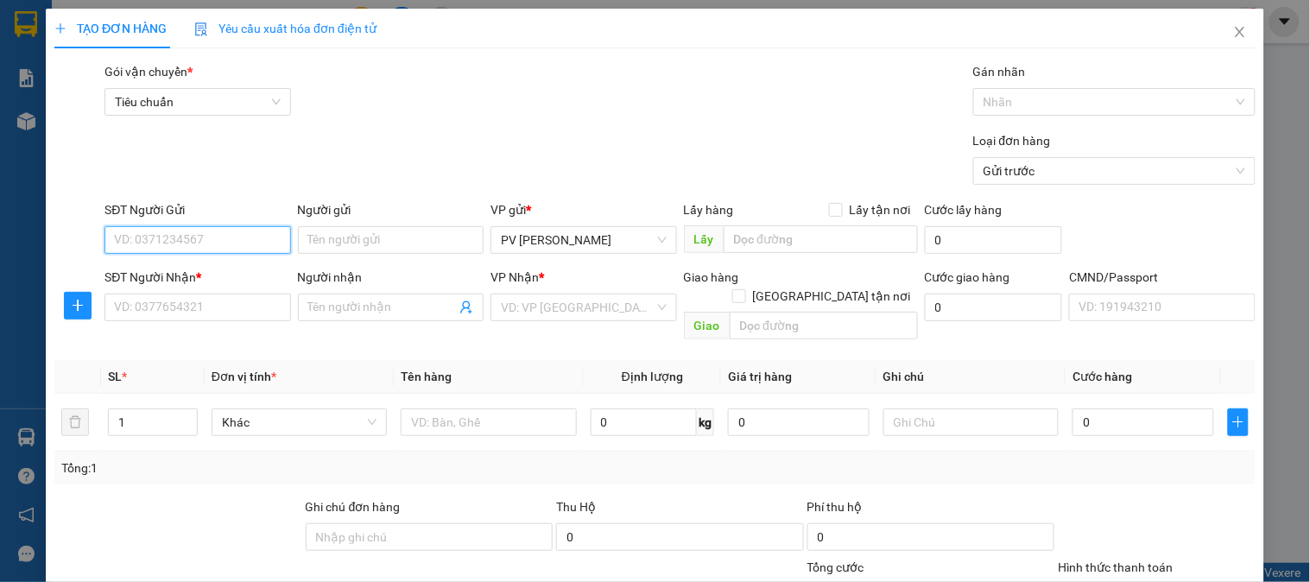
click at [174, 242] on input "SĐT Người Gửi" at bounding box center [198, 240] width 186 height 28
click at [177, 269] on div "0852738788 - THÚY" at bounding box center [195, 274] width 163 height 19
type input "0852738788"
type input "THÚY"
type input "0382134724"
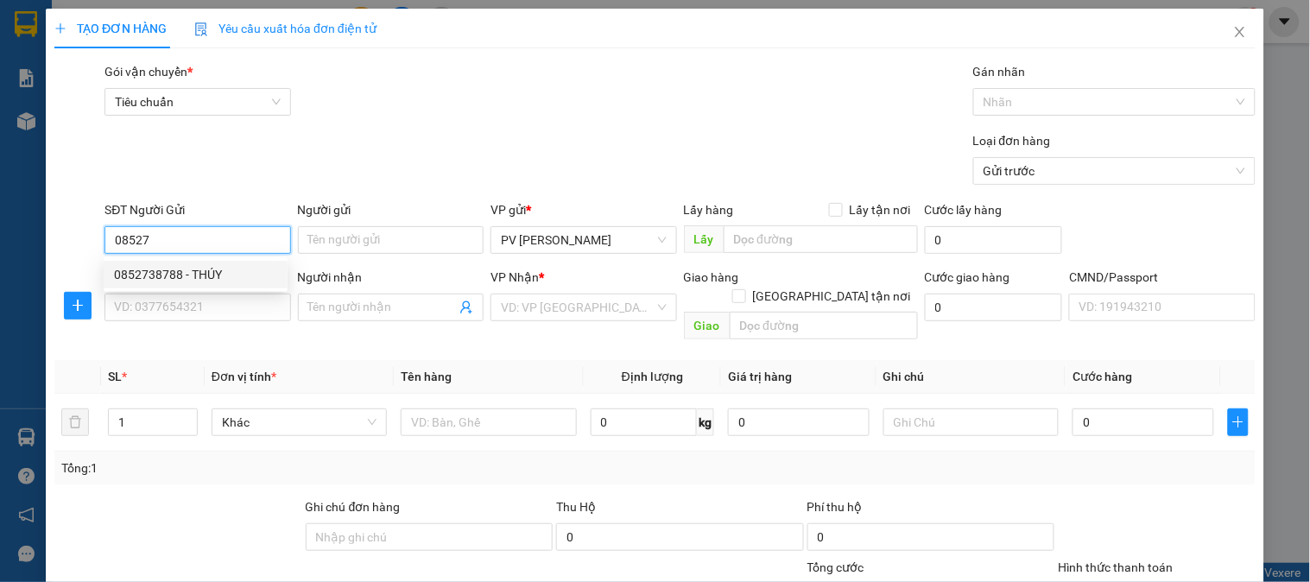
type input "NHƯ Ý"
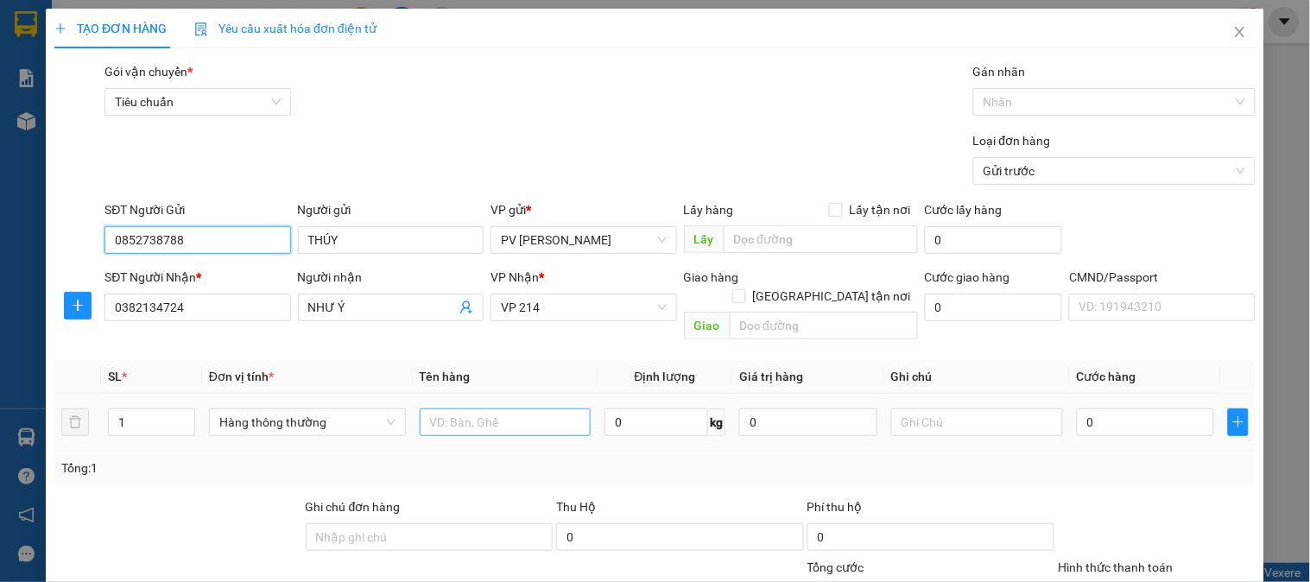
type input "0852738788"
click at [469, 409] on input "text" at bounding box center [506, 423] width 172 height 28
type input "tủ điện (k bao bọc )"
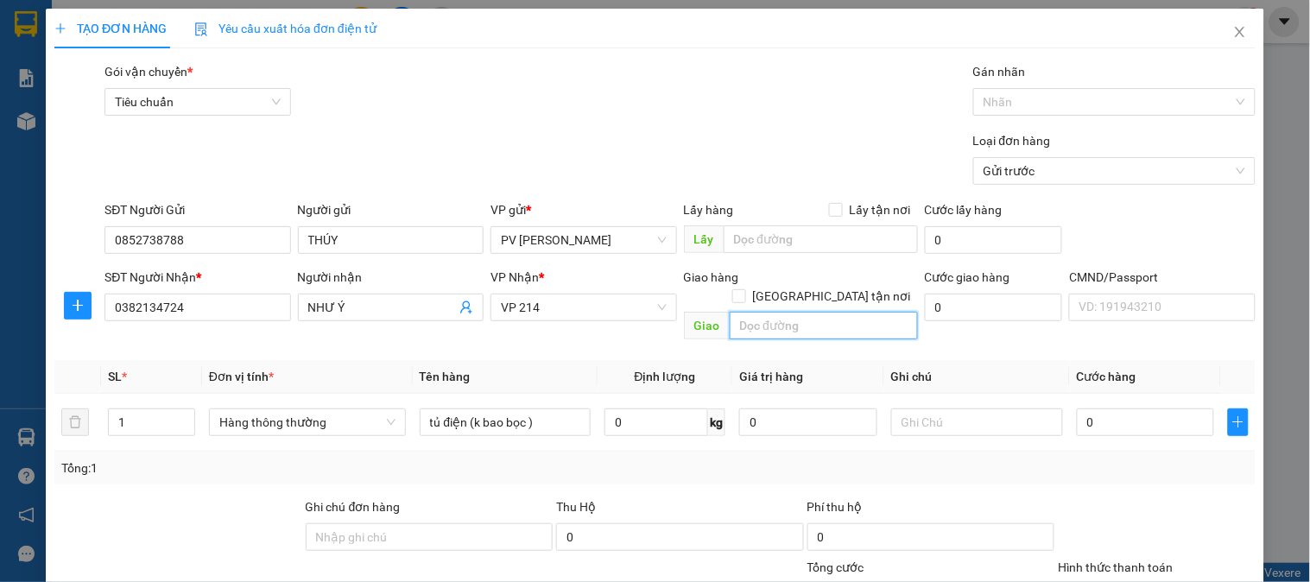
click at [830, 312] on input "text" at bounding box center [824, 326] width 188 height 28
type input "HÀNG HƯ HỎNG K THƯỜNG"
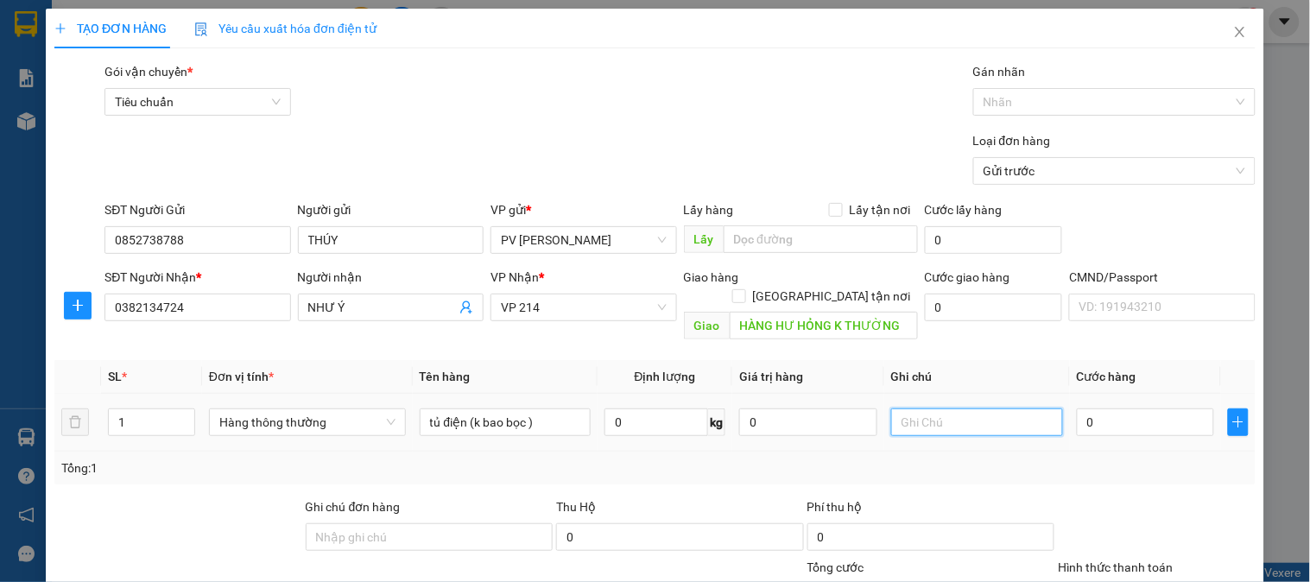
click at [954, 409] on input "text" at bounding box center [977, 423] width 172 height 28
type input "1TỦ"
type input "2"
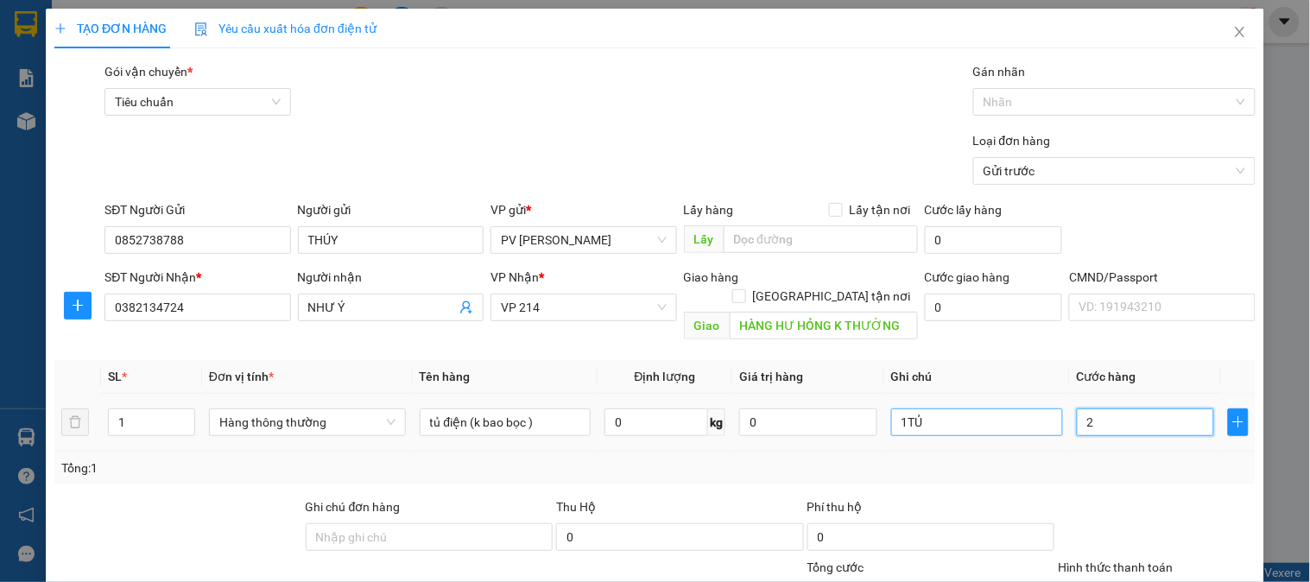
type input "0"
type input "03"
type input "3"
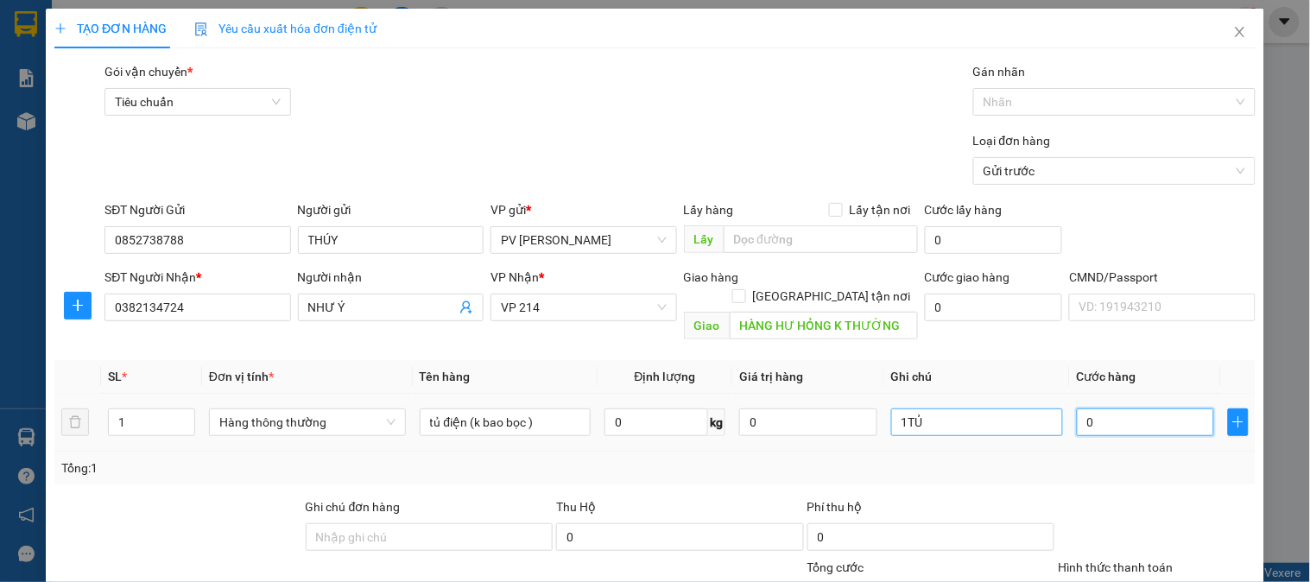
type input "3"
type input "030"
type input "30"
type input "0.300"
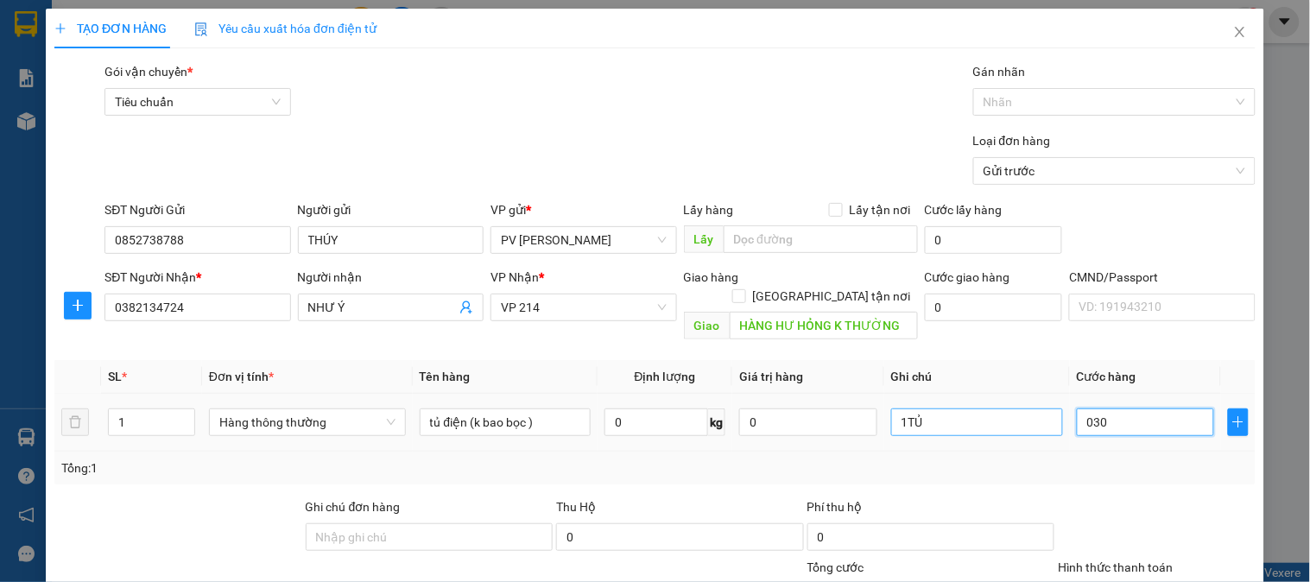
type input "300"
type input "03.000"
type input "3.000"
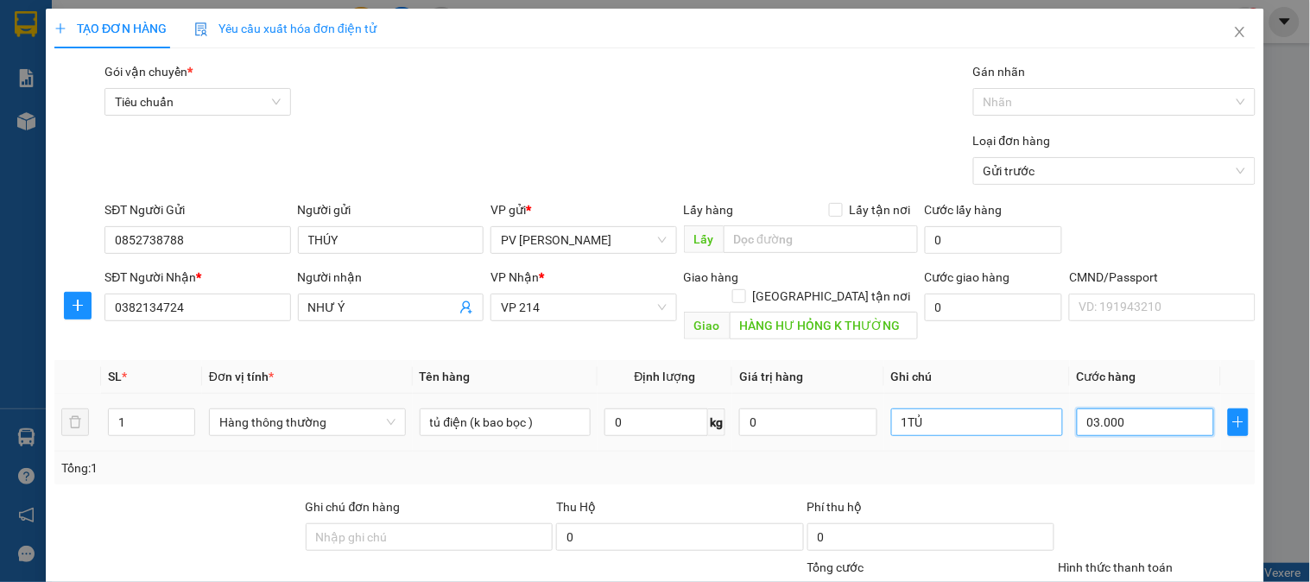
type input "030.000"
type input "30.000"
type input "0.300.000"
type input "300.000"
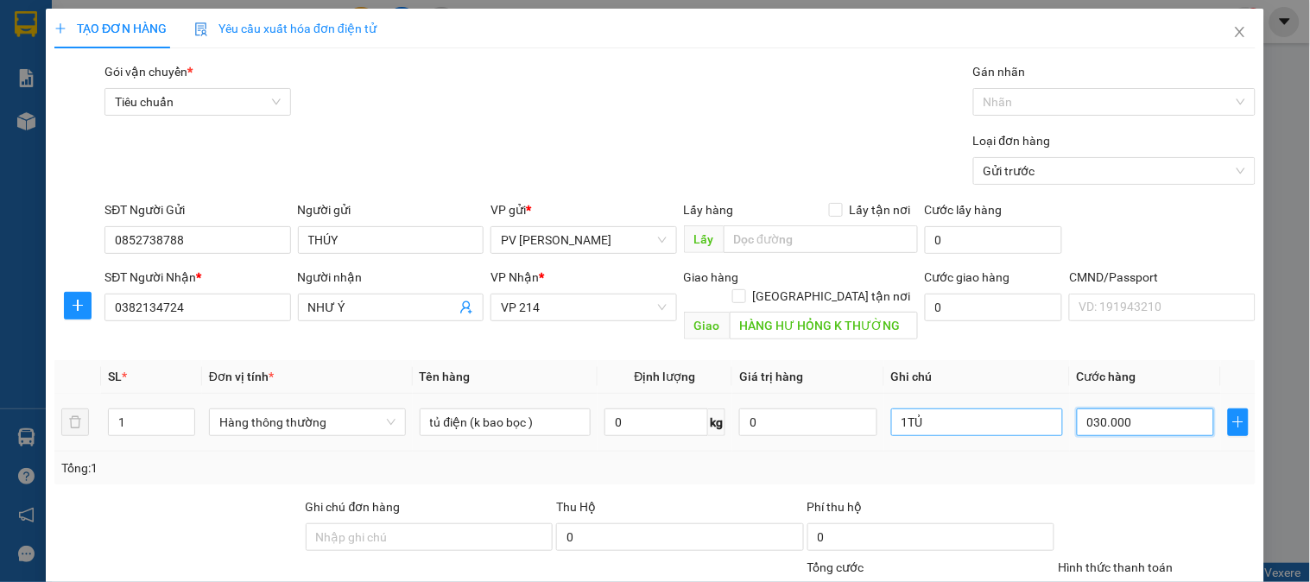
type input "300.000"
click at [1083, 409] on input "0.300.000" at bounding box center [1146, 423] width 138 height 28
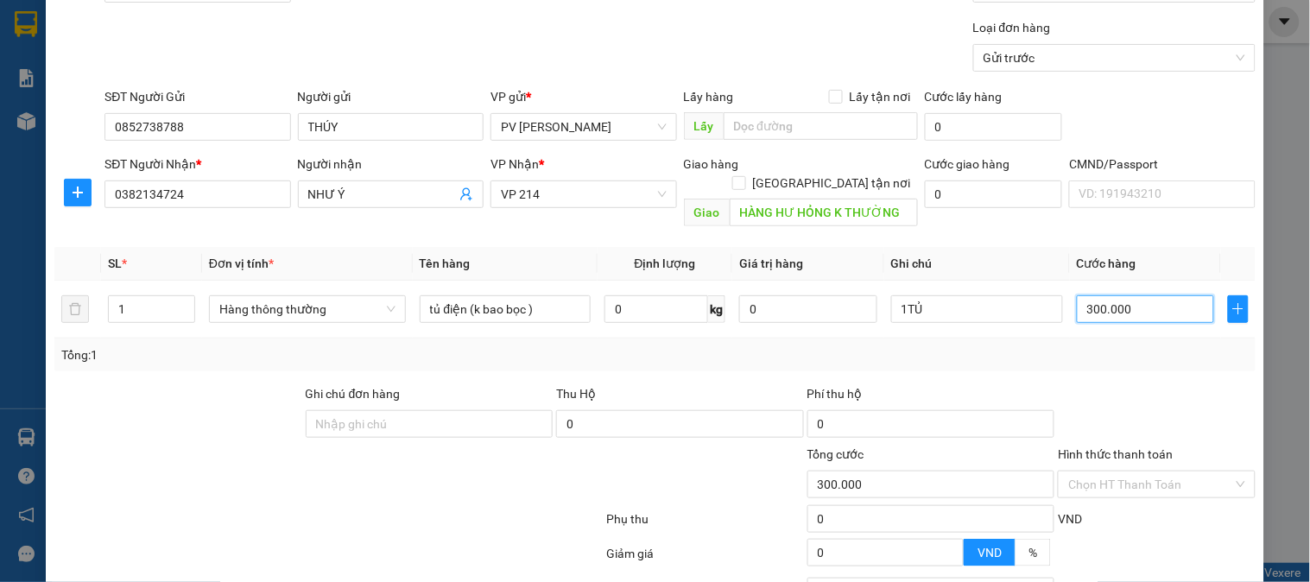
scroll to position [248, 0]
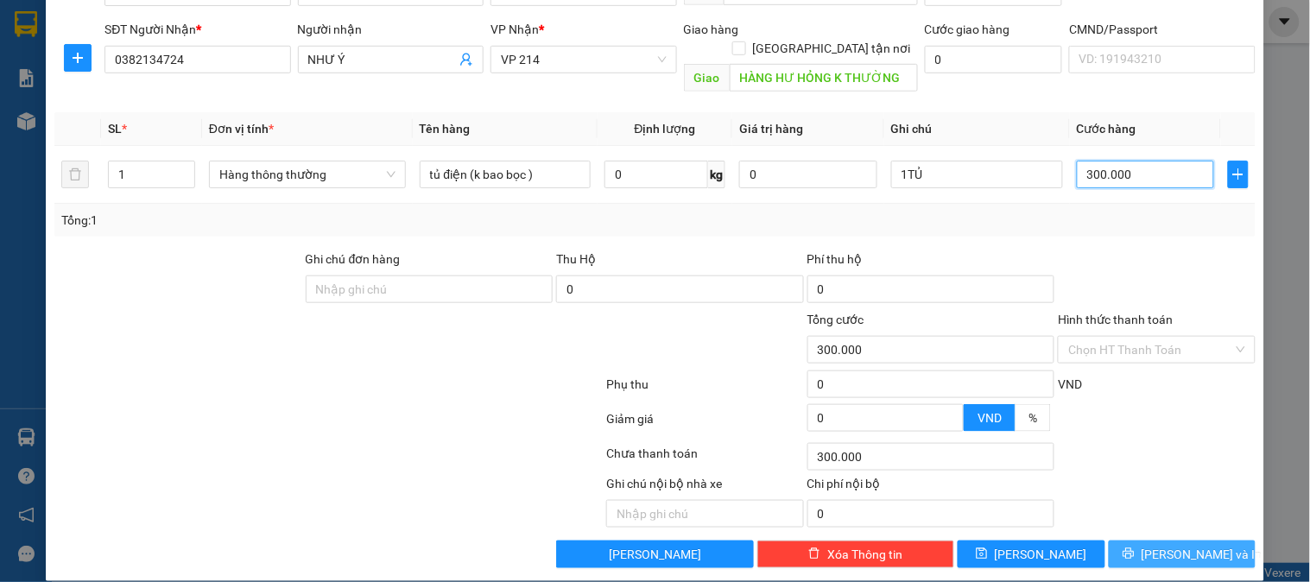
type input "300.000"
click at [1177, 545] on span "[PERSON_NAME] và In" at bounding box center [1202, 554] width 121 height 19
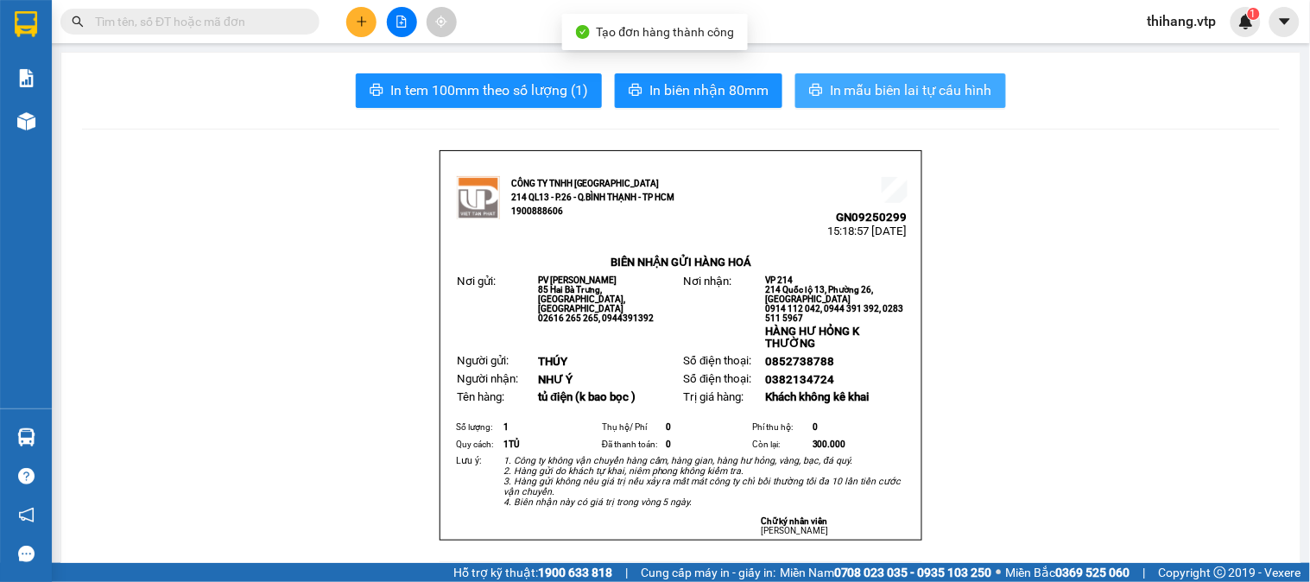
click at [868, 90] on span "In mẫu biên lai tự cấu hình" at bounding box center [911, 90] width 162 height 22
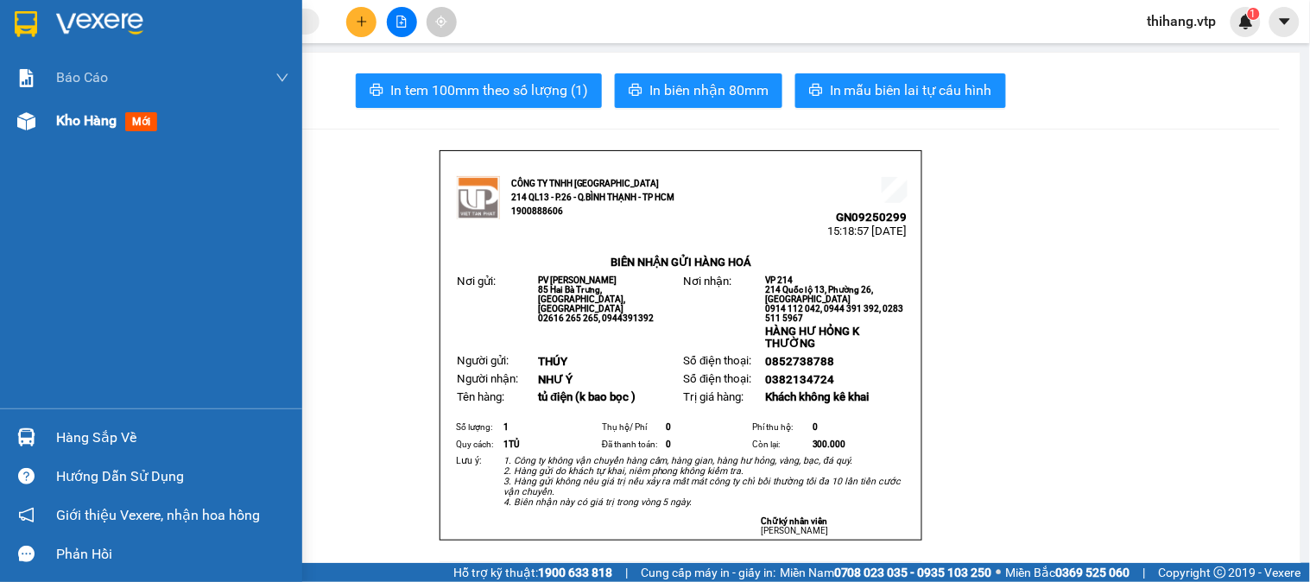
click at [86, 117] on span "Kho hàng" at bounding box center [86, 120] width 60 height 16
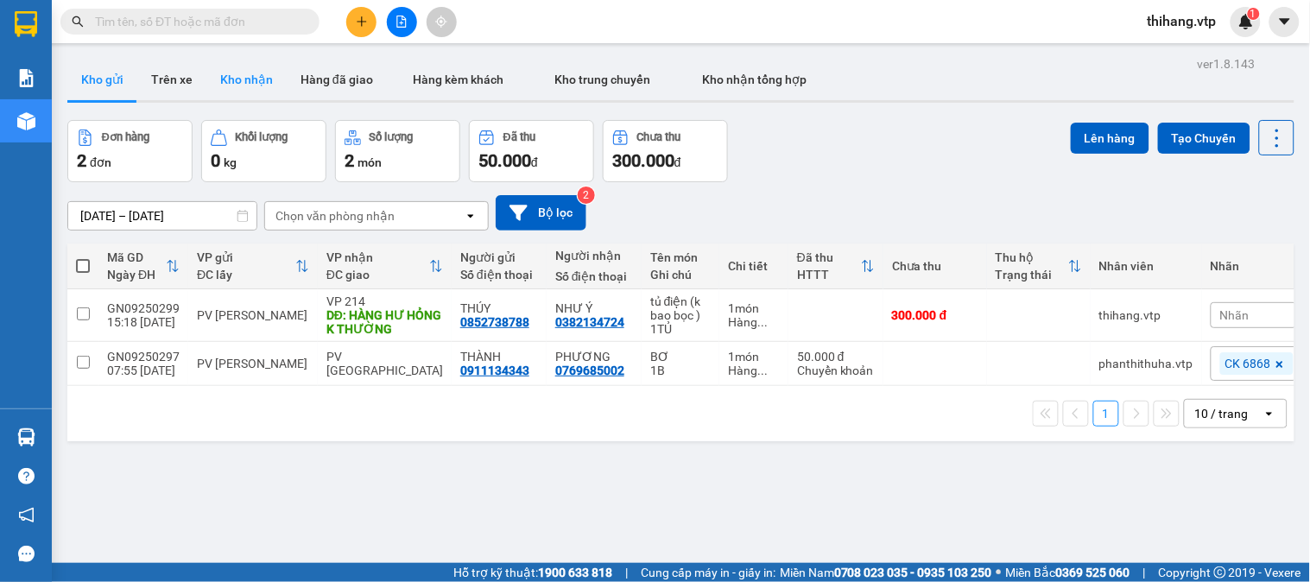
click at [254, 78] on button "Kho nhận" at bounding box center [246, 79] width 80 height 41
